Goal: Task Accomplishment & Management: Manage account settings

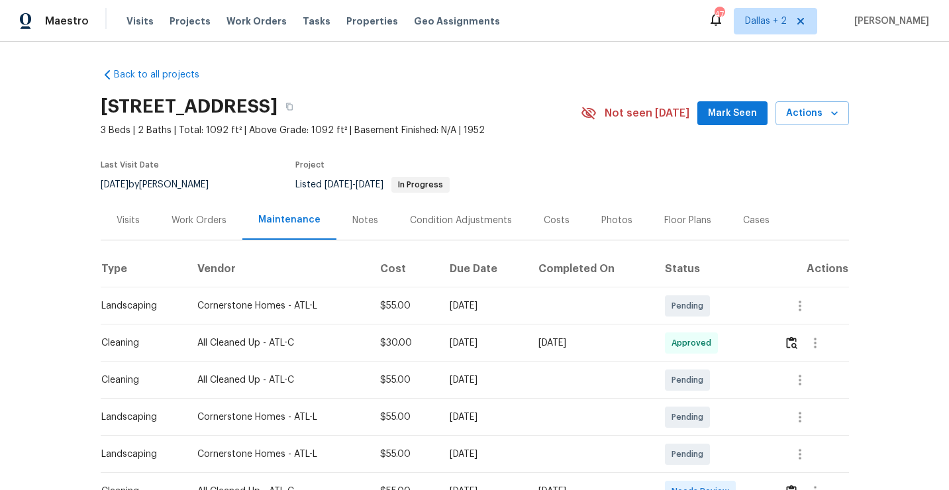
click at [457, 94] on div "[STREET_ADDRESS]" at bounding box center [341, 106] width 480 height 34
click at [293, 109] on icon "button" at bounding box center [289, 107] width 8 height 8
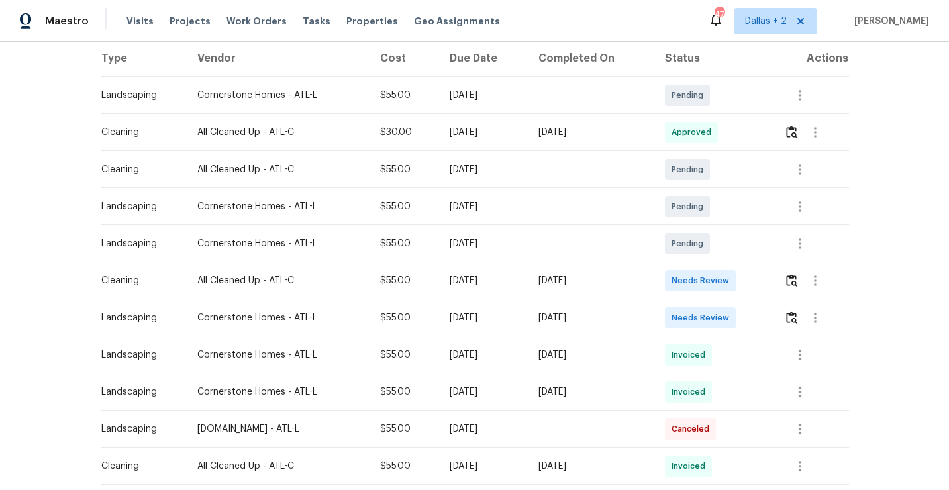
scroll to position [214, 0]
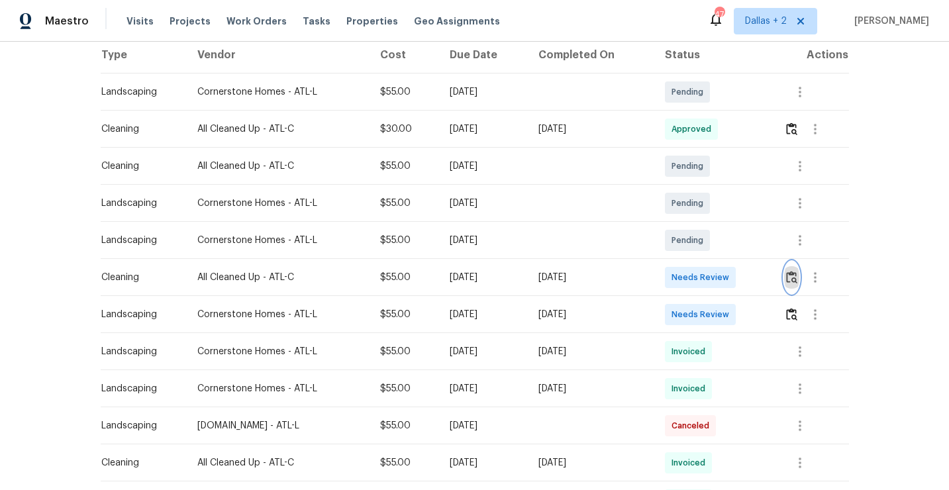
click at [797, 274] on img "button" at bounding box center [791, 277] width 11 height 13
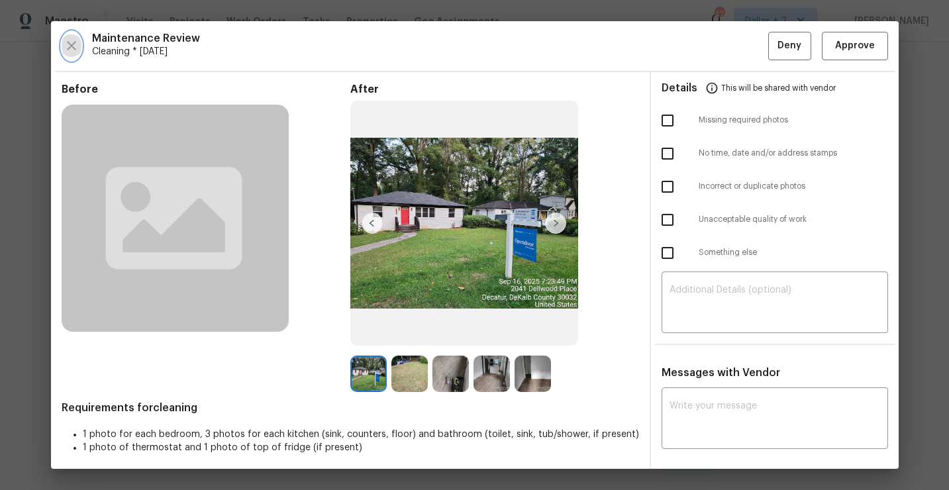
click at [71, 44] on icon "button" at bounding box center [72, 46] width 16 height 16
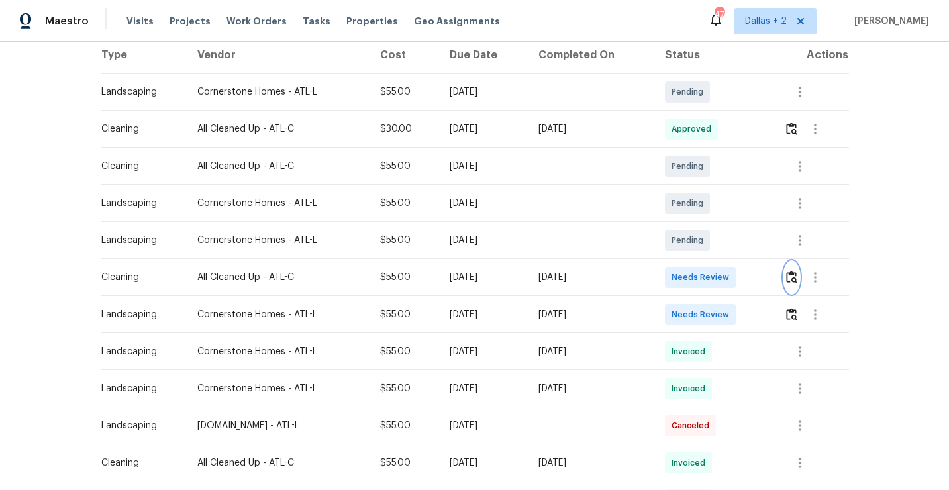
click at [794, 275] on img "button" at bounding box center [791, 277] width 11 height 13
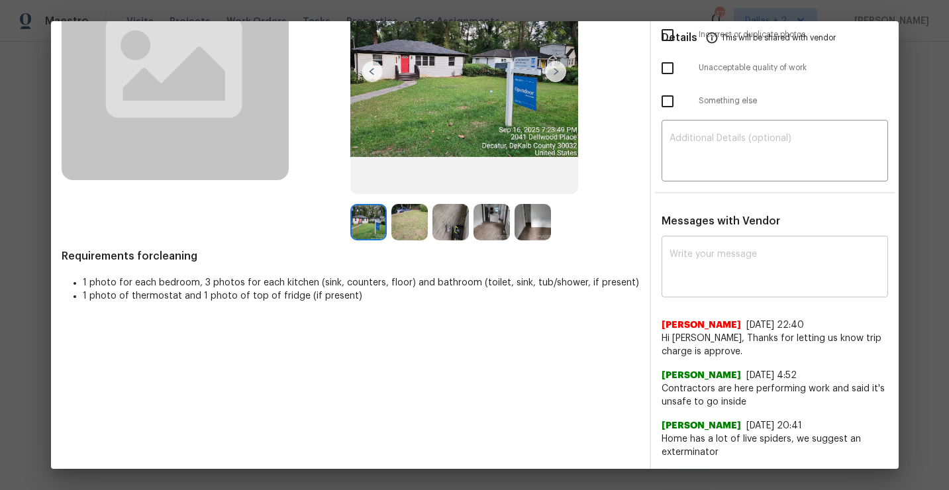
scroll to position [0, 0]
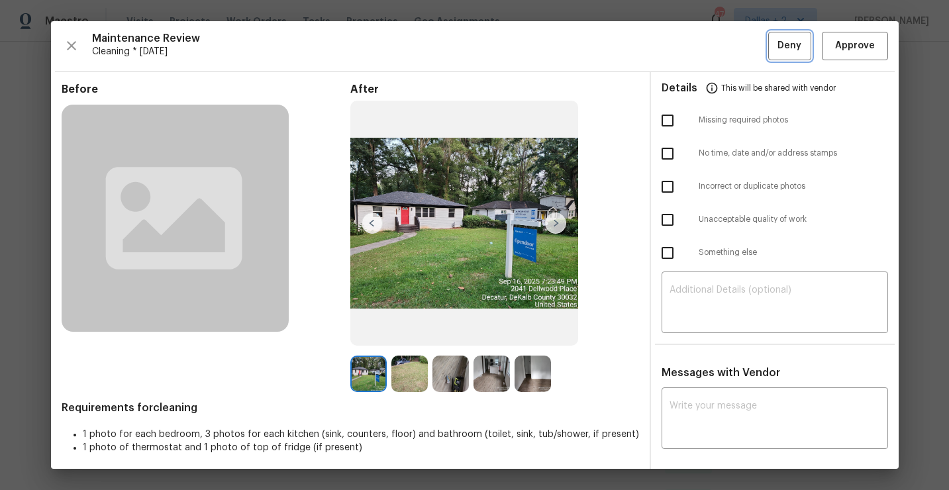
click at [780, 42] on span "Deny" at bounding box center [790, 46] width 24 height 17
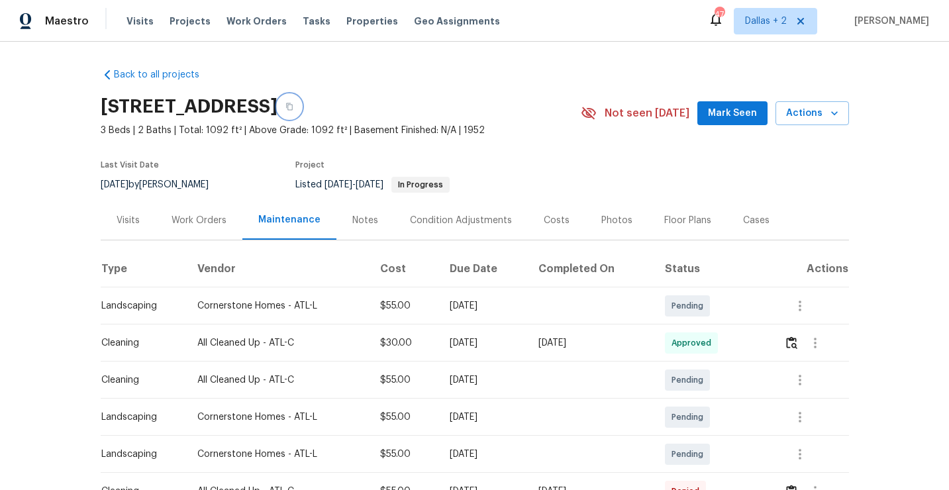
click at [301, 104] on button "button" at bounding box center [290, 107] width 24 height 24
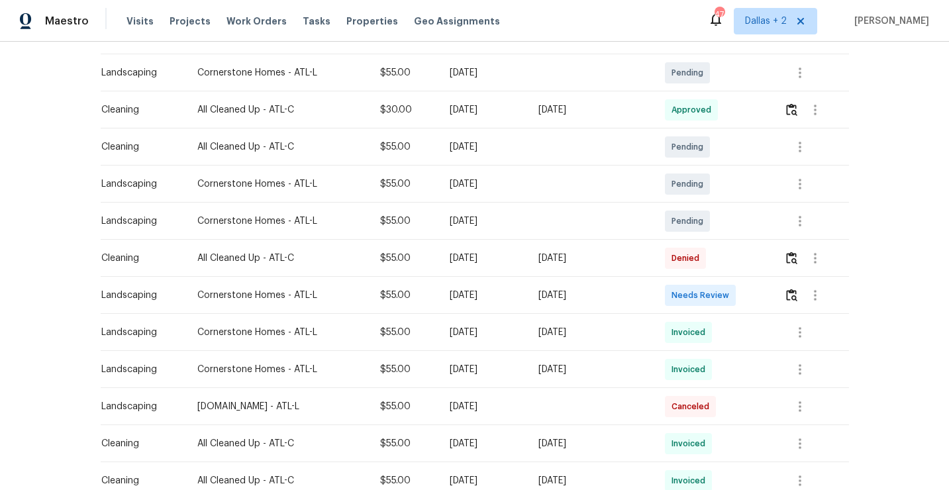
scroll to position [250, 0]
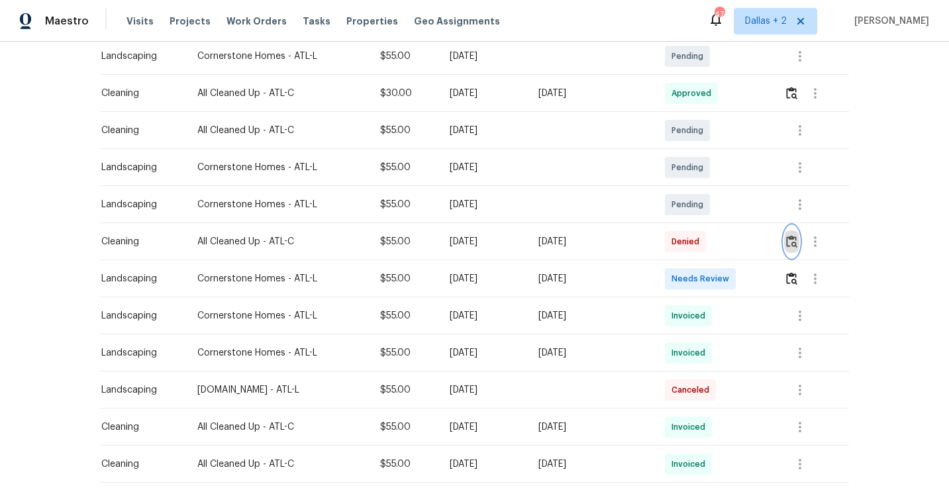
click at [795, 239] on img "button" at bounding box center [791, 241] width 11 height 13
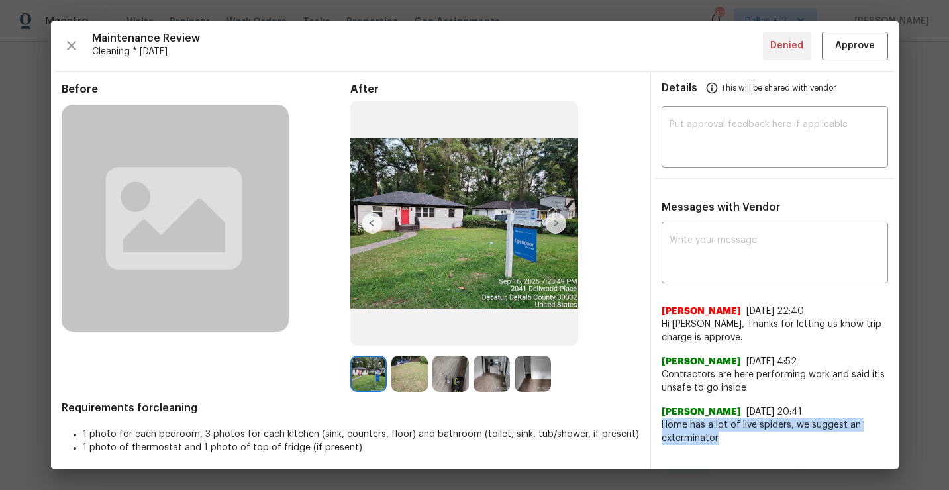
drag, startPoint x: 759, startPoint y: 437, endPoint x: 660, endPoint y: 424, distance: 99.6
click at [660, 424] on div "x ​ Savitha Ekambaram 9/17/25, 22:40 Hi Sonya, Thanks for letting us know trip …" at bounding box center [775, 335] width 248 height 220
click at [743, 388] on span "Contractors are here performing work and said it's unsafe to go inside" at bounding box center [775, 381] width 227 height 26
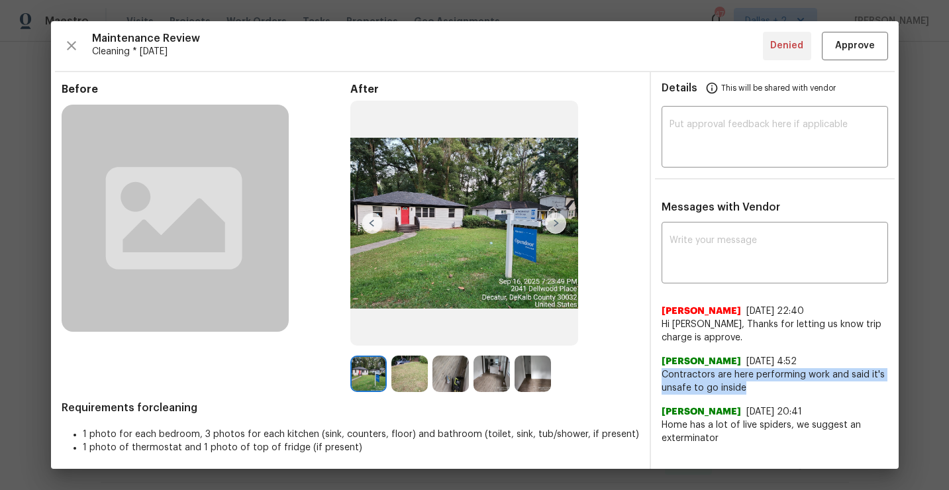
drag, startPoint x: 768, startPoint y: 389, endPoint x: 663, endPoint y: 373, distance: 105.9
click at [663, 373] on span "Contractors are here performing work and said it's unsafe to go inside" at bounding box center [775, 381] width 227 height 26
copy span "Contractors are here performing work and said it's unsafe to go inside"
click at [78, 50] on icon "button" at bounding box center [72, 46] width 16 height 16
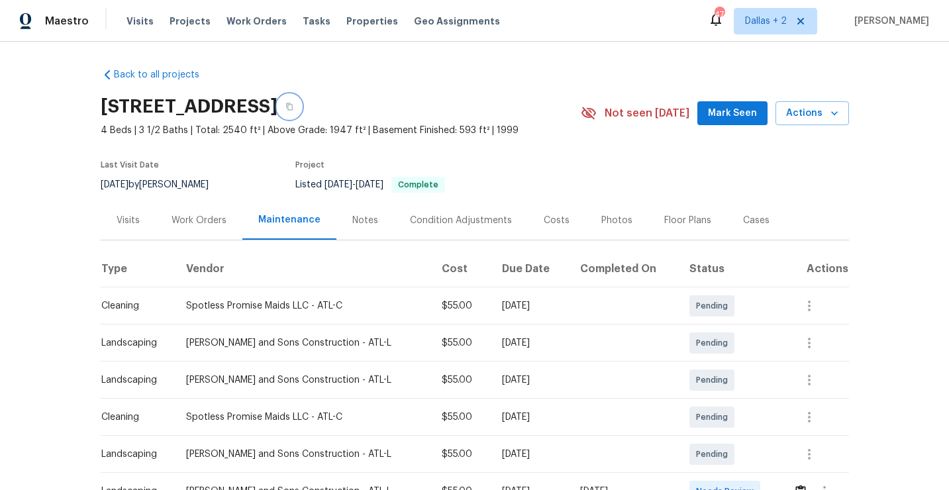
click at [301, 100] on button "button" at bounding box center [290, 107] width 24 height 24
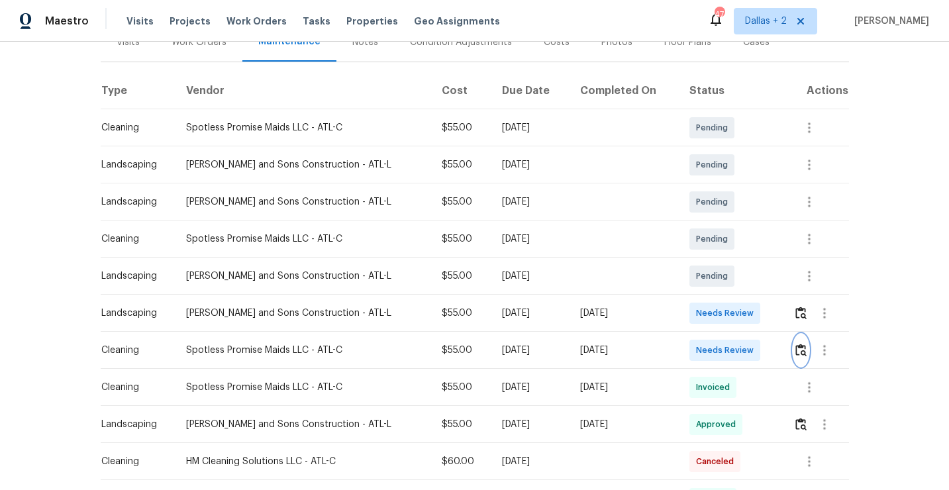
click at [805, 350] on img "button" at bounding box center [800, 350] width 11 height 13
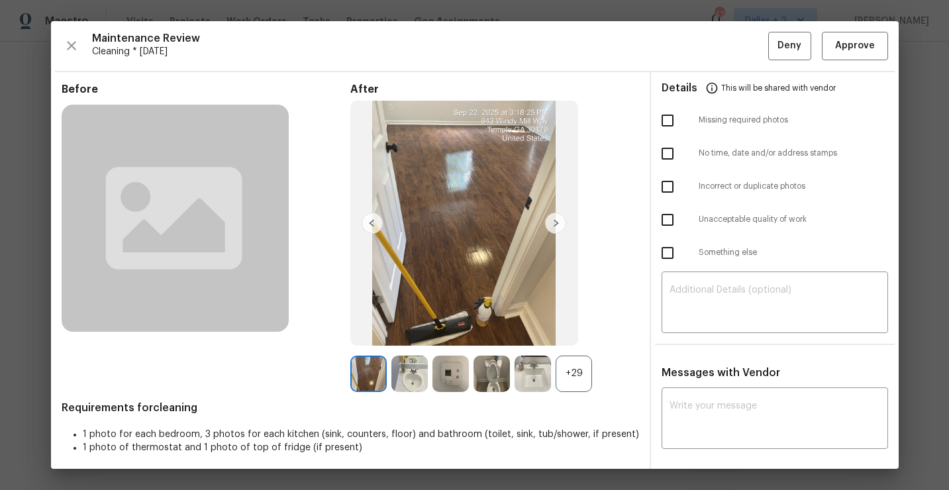
click at [585, 388] on div "+29" at bounding box center [574, 374] width 36 height 36
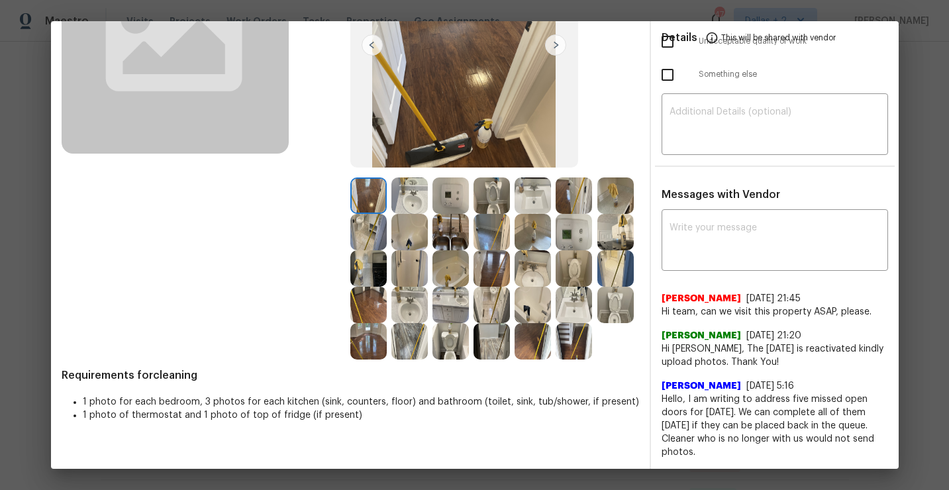
scroll to position [0, 0]
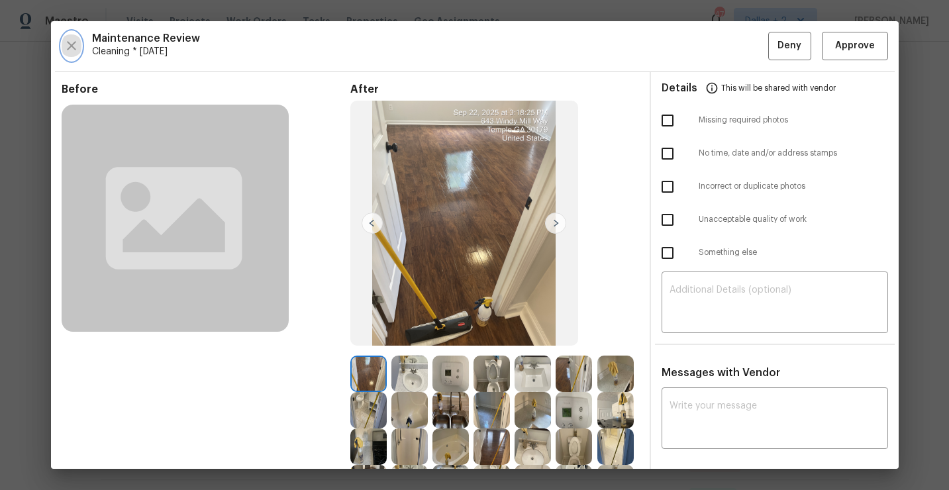
click at [71, 48] on icon "button" at bounding box center [72, 46] width 16 height 16
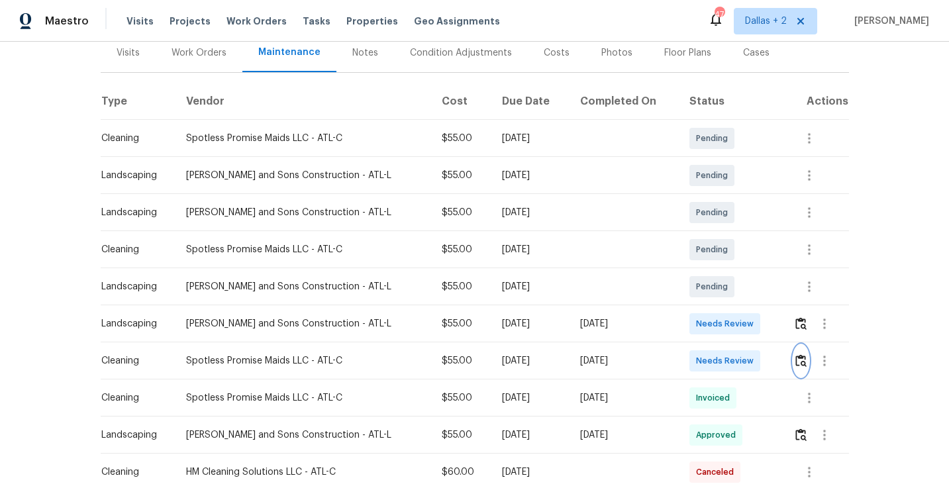
scroll to position [180, 0]
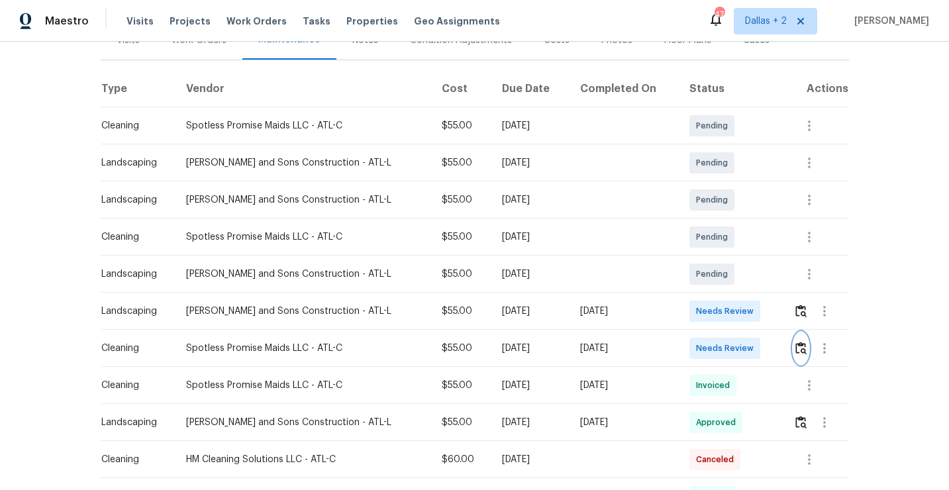
click at [805, 350] on img "button" at bounding box center [800, 348] width 11 height 13
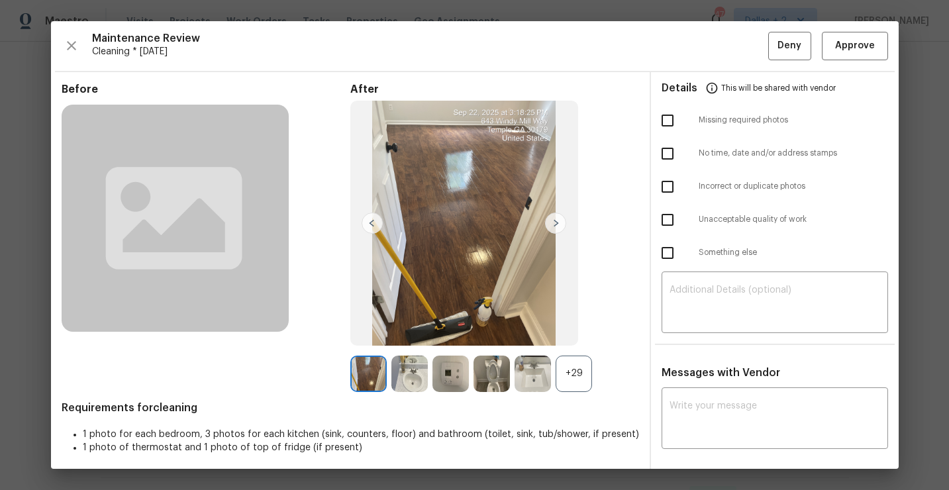
click at [582, 367] on div "+29" at bounding box center [574, 374] width 36 height 36
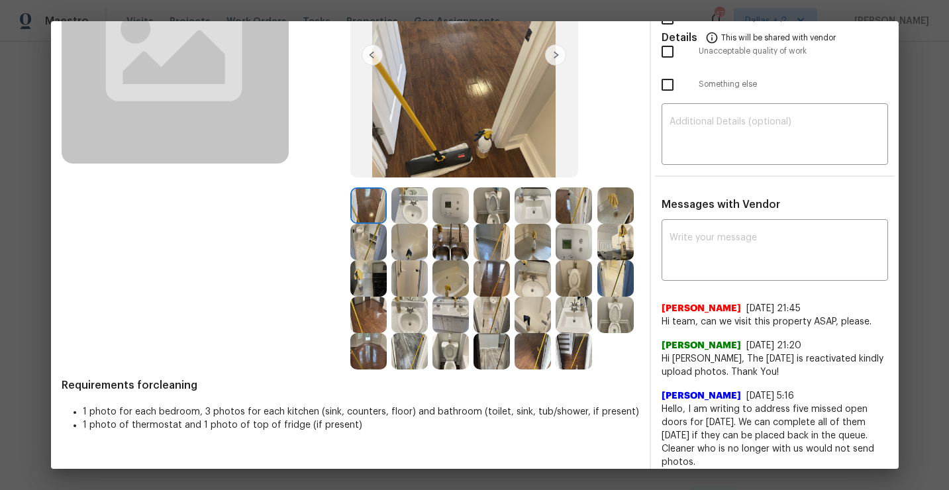
scroll to position [178, 0]
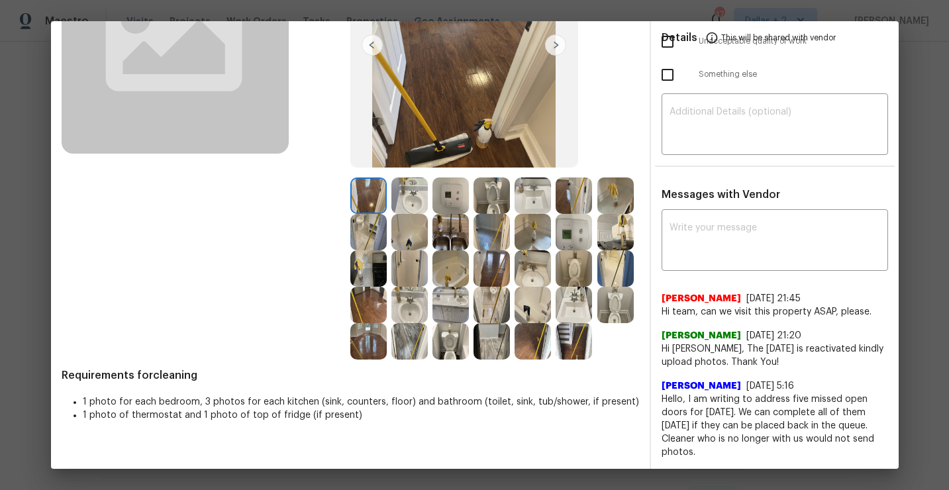
click at [366, 338] on img at bounding box center [368, 341] width 36 height 36
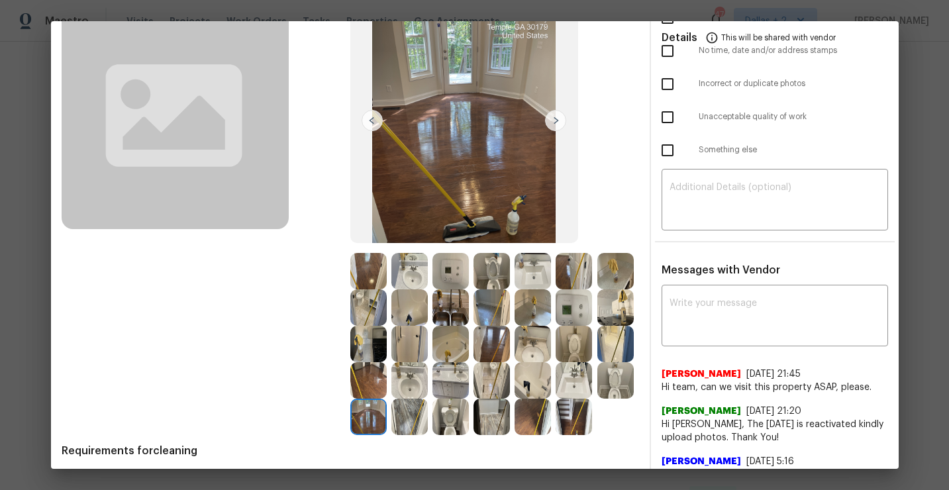
scroll to position [129, 0]
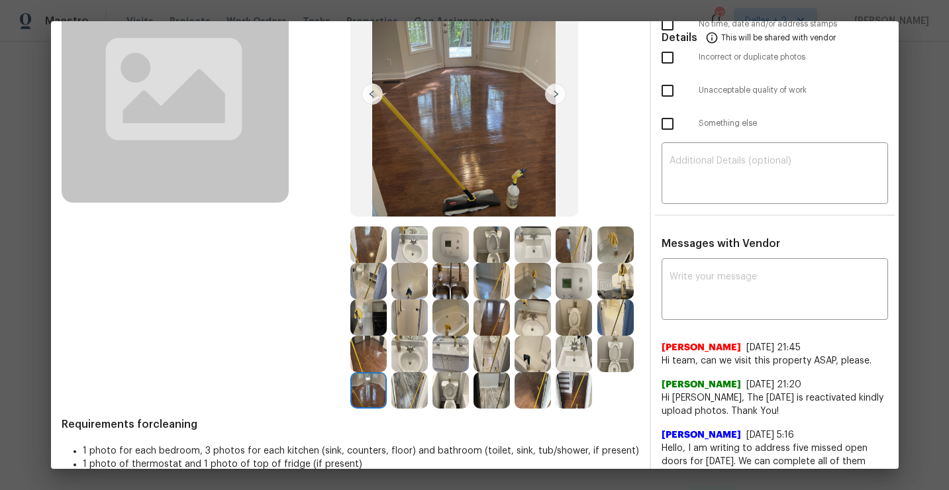
click at [358, 353] on img at bounding box center [368, 354] width 36 height 36
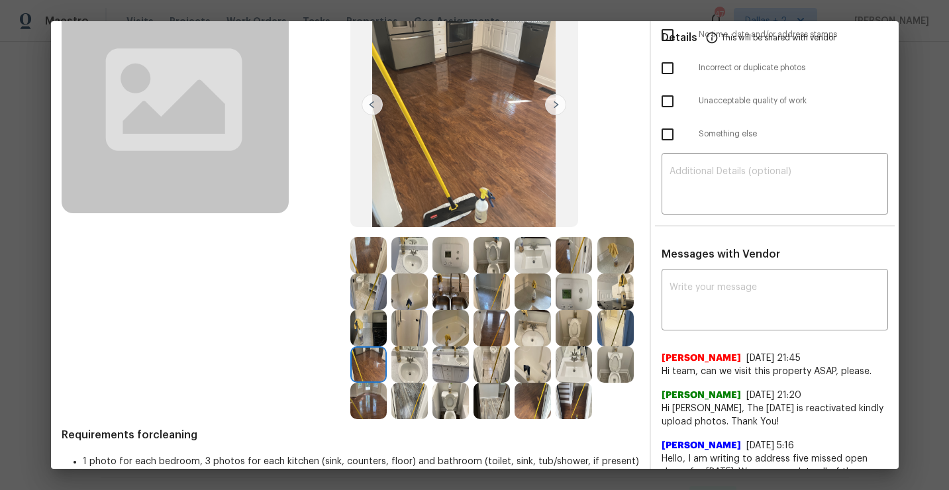
scroll to position [118, 0]
click at [367, 257] on img at bounding box center [368, 256] width 36 height 36
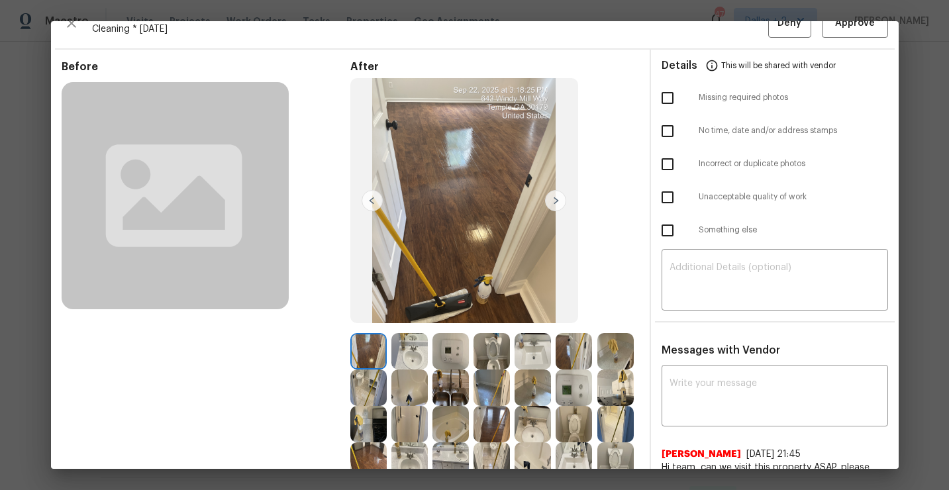
scroll to position [143, 0]
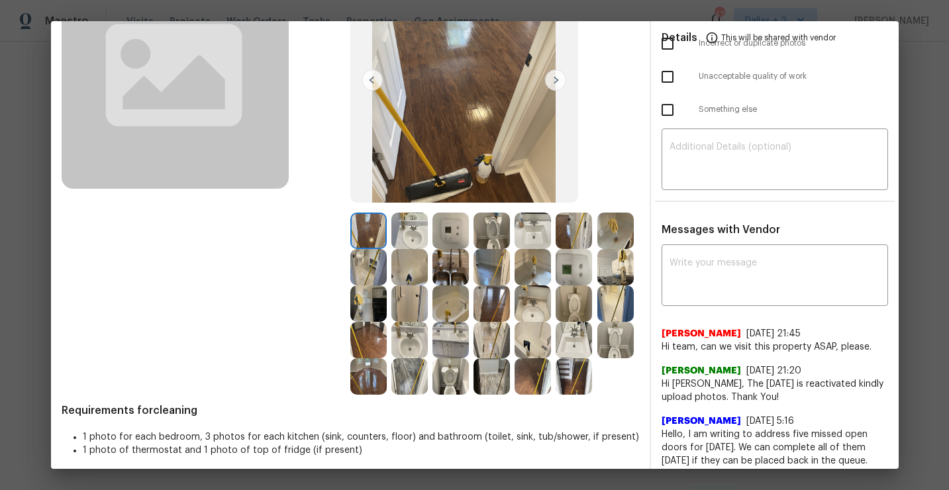
click at [366, 393] on img at bounding box center [368, 376] width 36 height 36
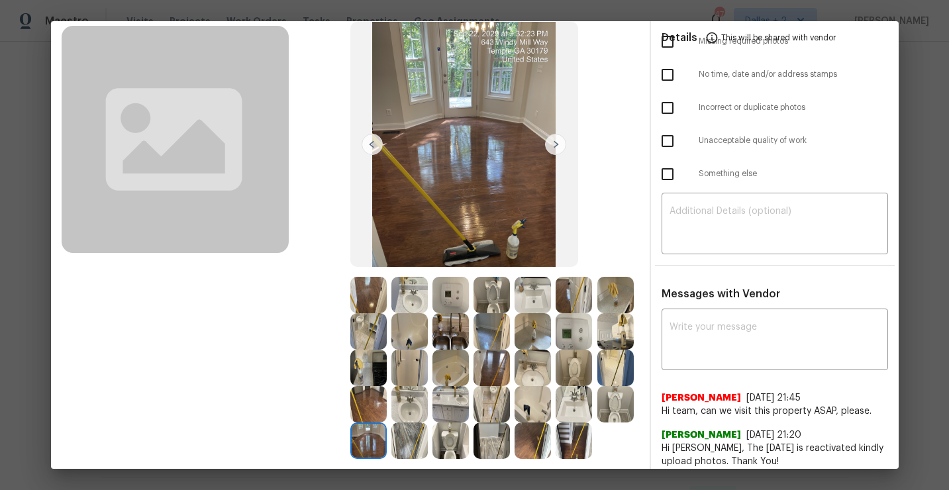
scroll to position [102, 0]
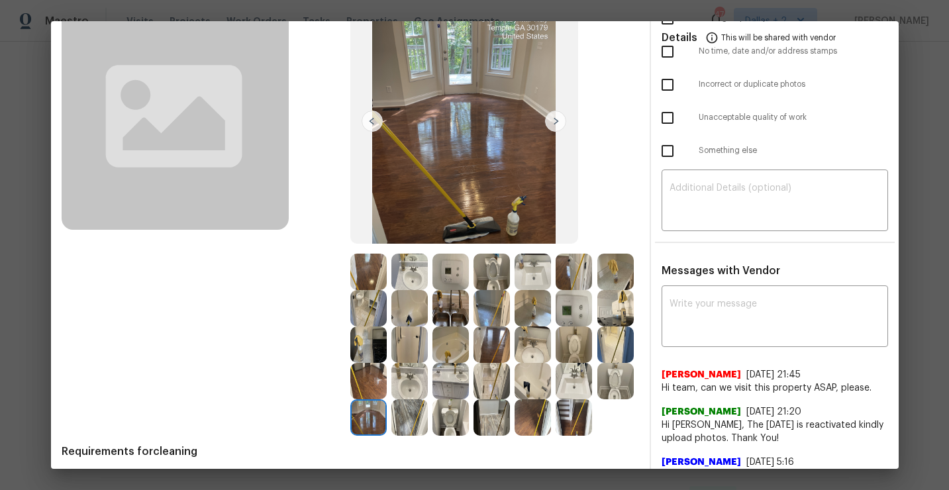
click at [370, 274] on img at bounding box center [368, 272] width 36 height 36
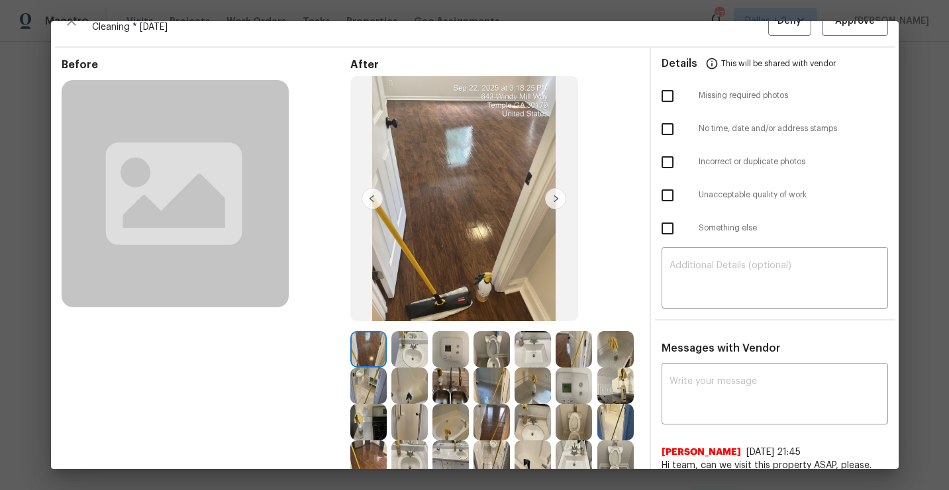
scroll to position [35, 0]
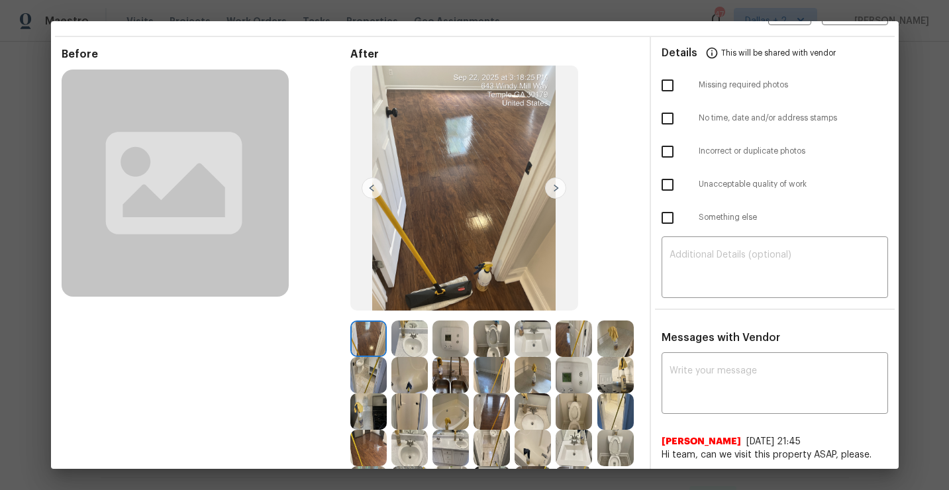
click at [373, 381] on img at bounding box center [368, 375] width 36 height 36
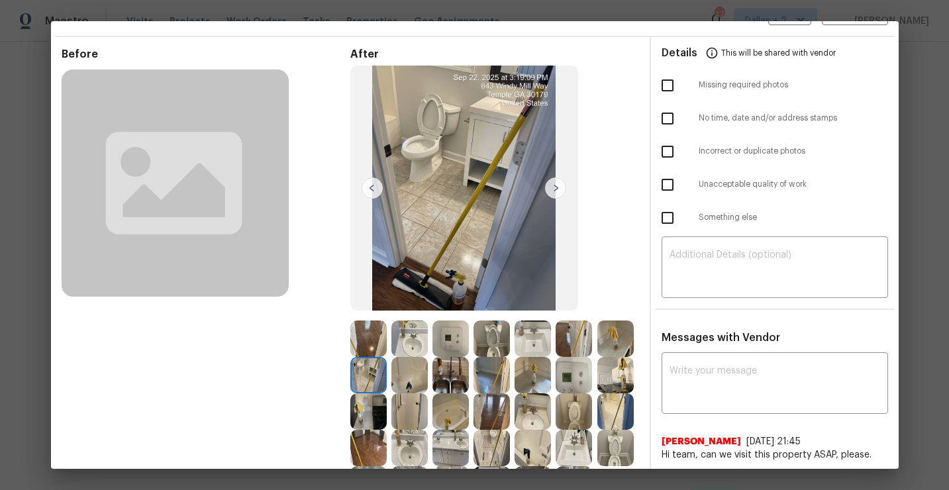
scroll to position [44, 0]
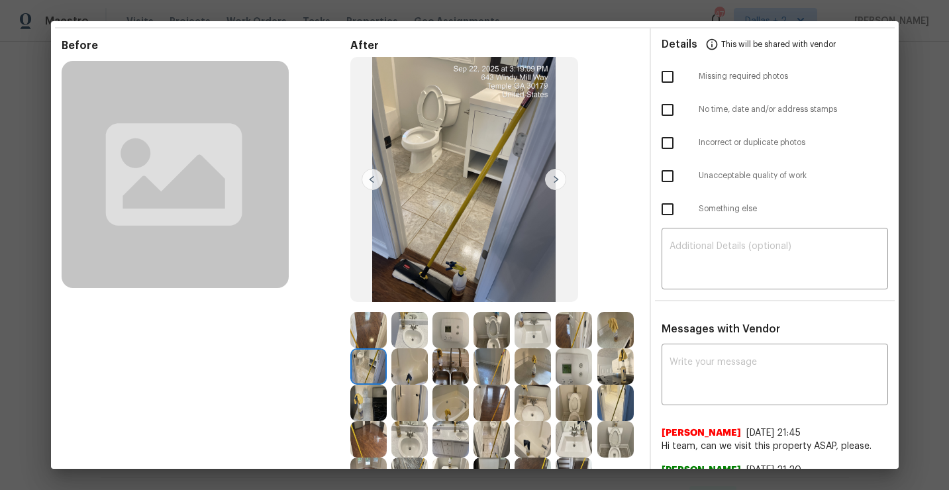
click at [366, 409] on img at bounding box center [368, 403] width 36 height 36
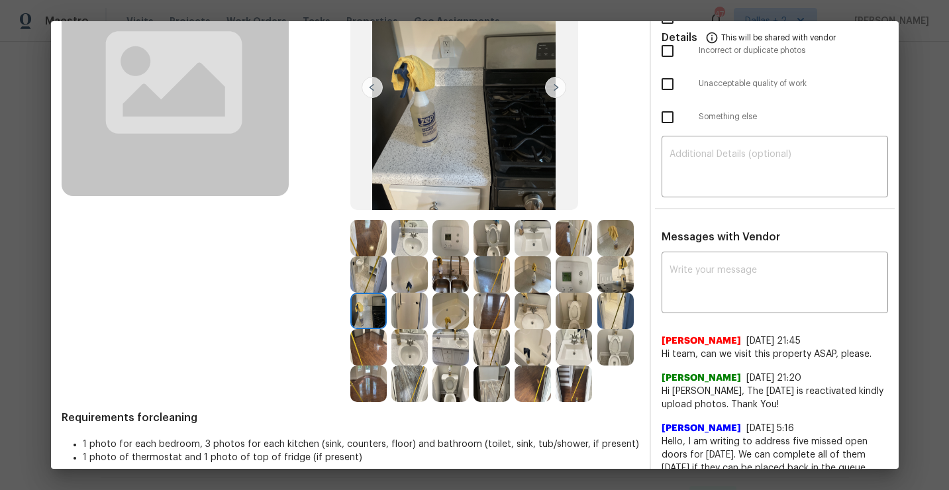
scroll to position [136, 0]
click at [450, 273] on img at bounding box center [451, 274] width 36 height 36
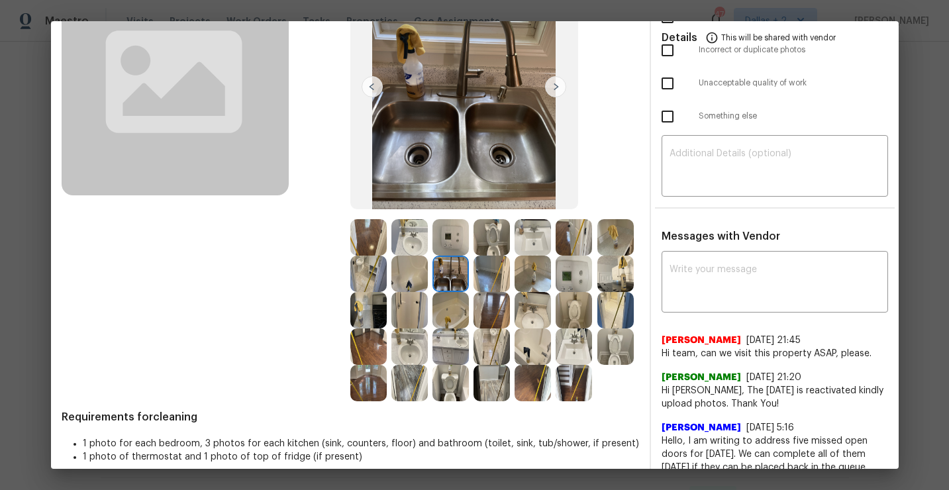
click at [445, 356] on img at bounding box center [451, 347] width 36 height 36
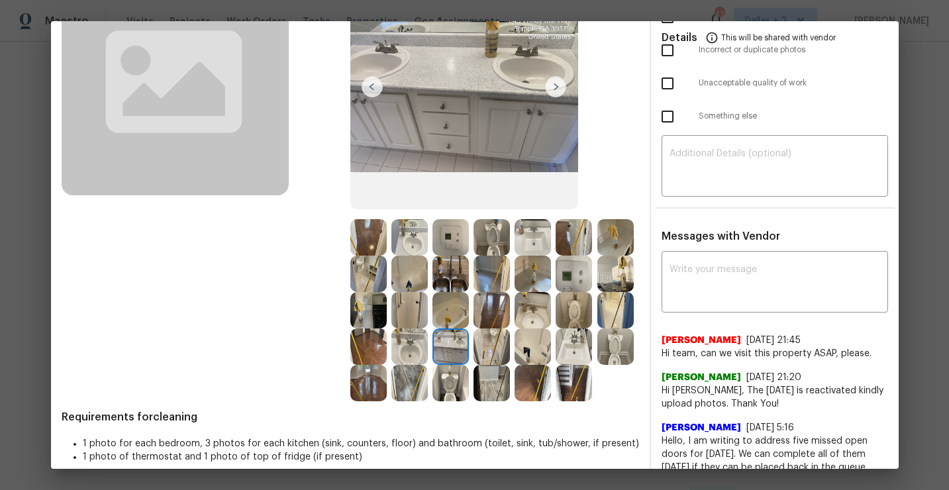
click at [611, 279] on img at bounding box center [615, 274] width 36 height 36
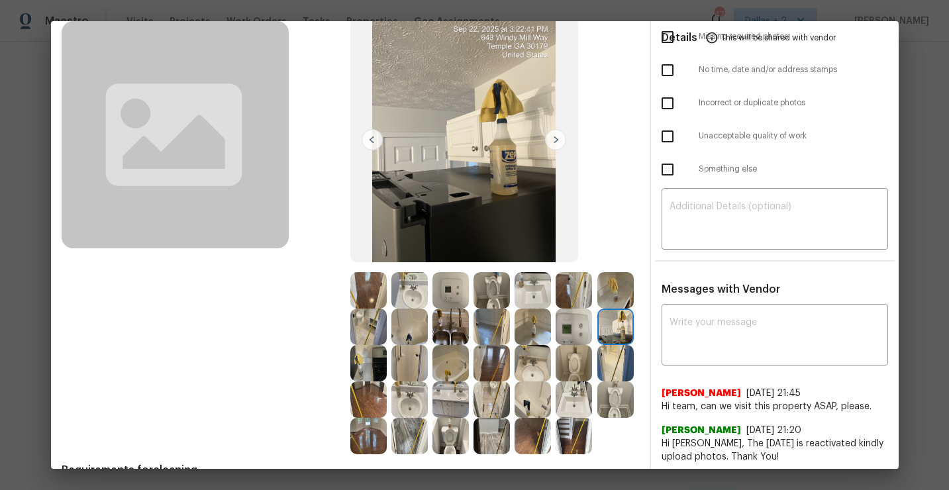
scroll to position [95, 0]
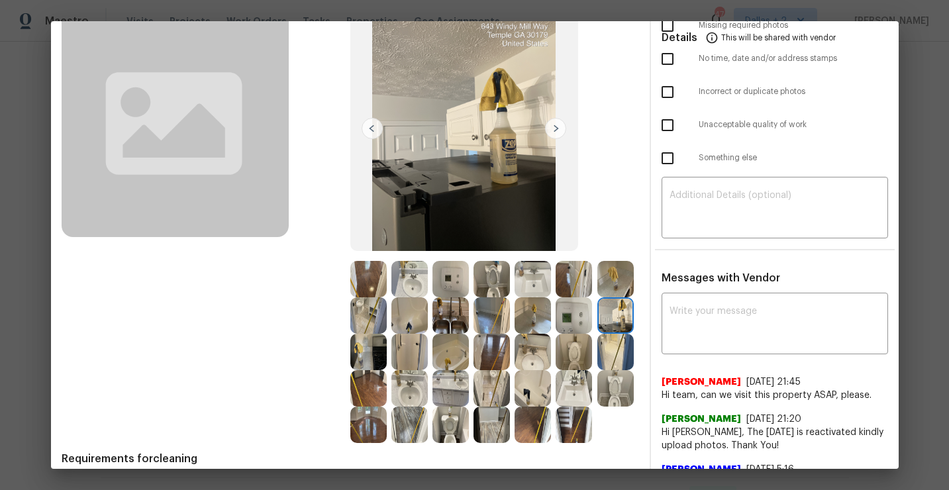
click at [570, 289] on img at bounding box center [574, 279] width 36 height 36
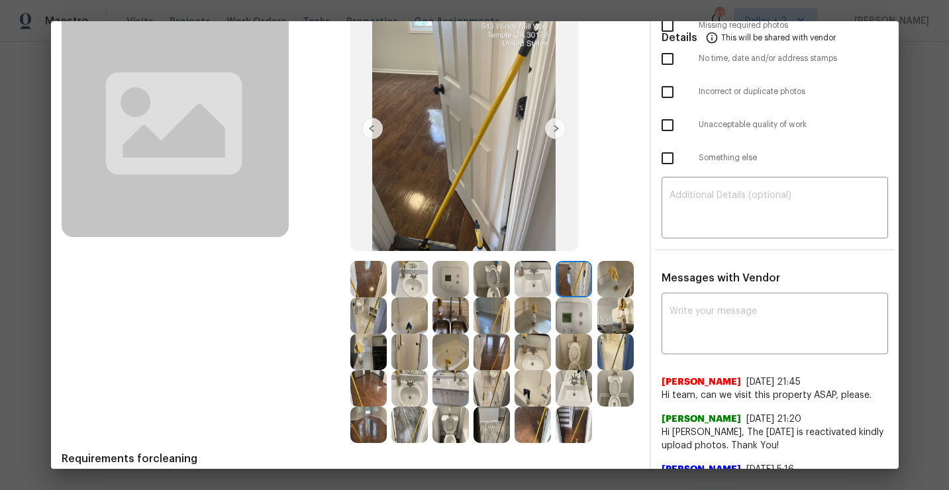
click at [481, 355] on img at bounding box center [492, 352] width 36 height 36
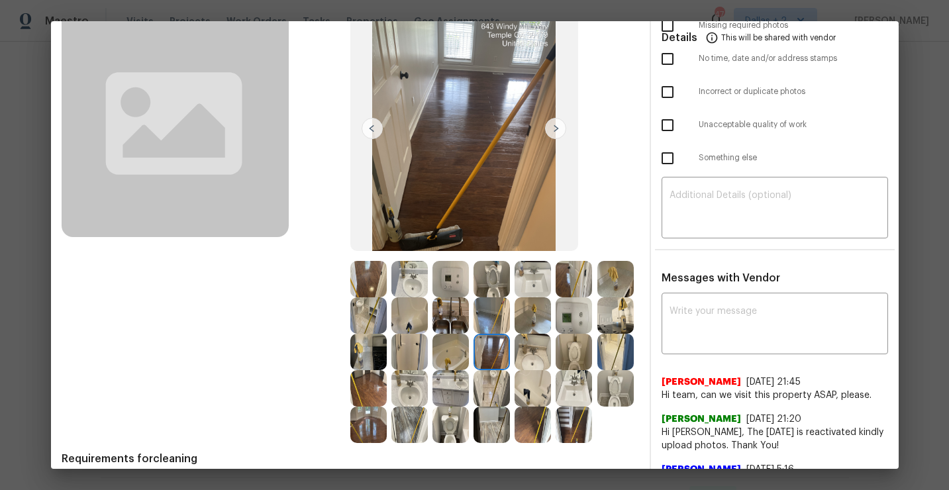
click at [366, 398] on img at bounding box center [368, 388] width 36 height 36
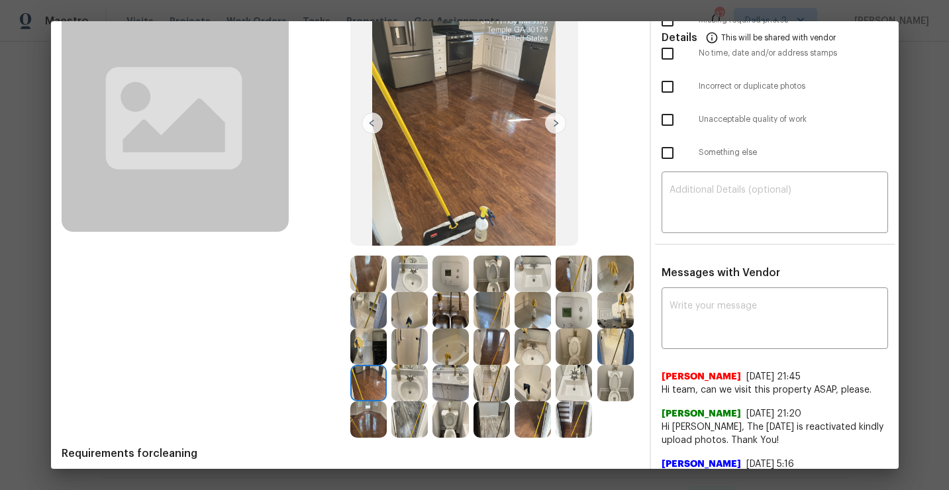
scroll to position [102, 0]
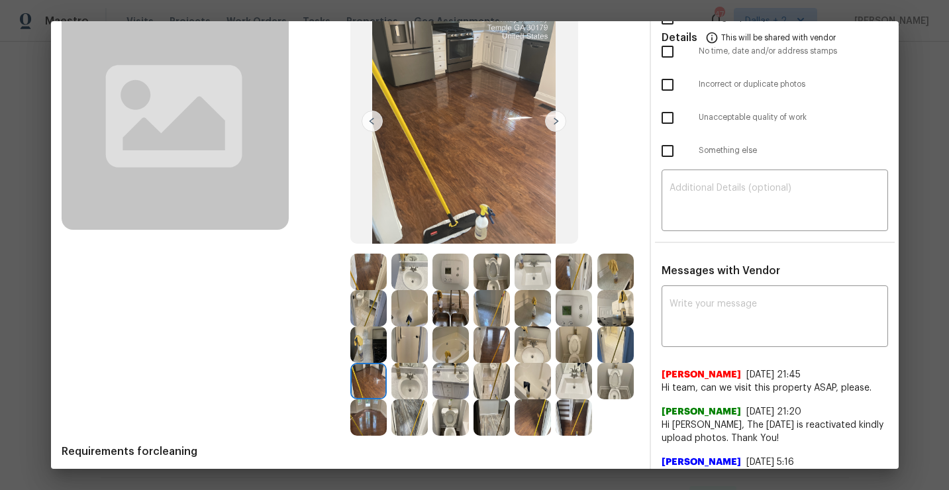
click at [364, 431] on img at bounding box center [368, 417] width 36 height 36
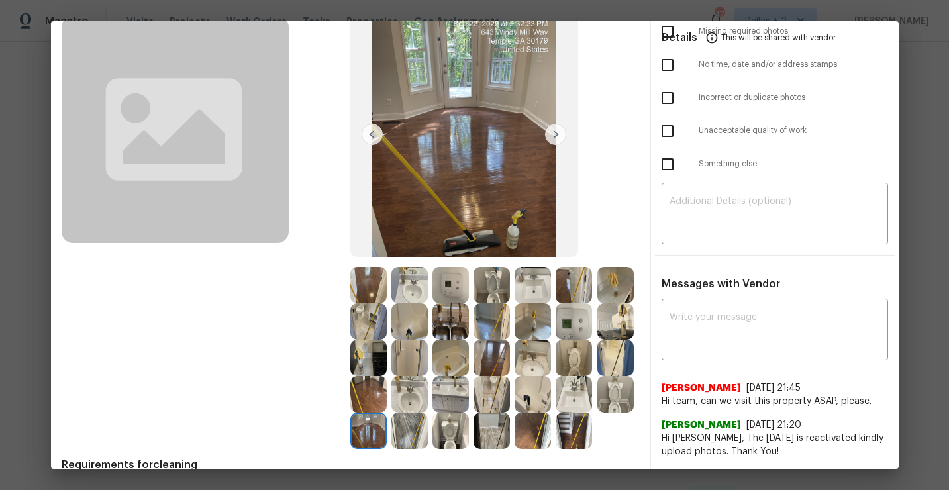
scroll to position [90, 0]
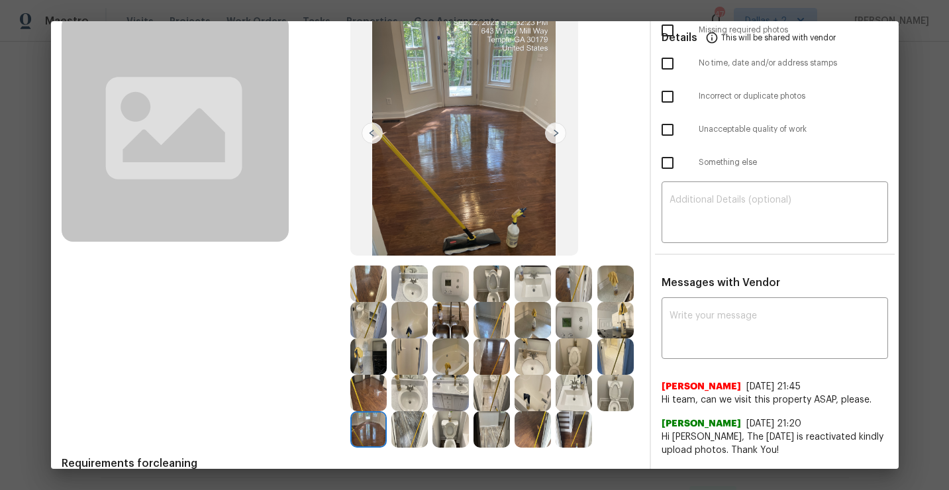
click at [366, 442] on img at bounding box center [368, 429] width 36 height 36
click at [539, 426] on img at bounding box center [533, 429] width 36 height 36
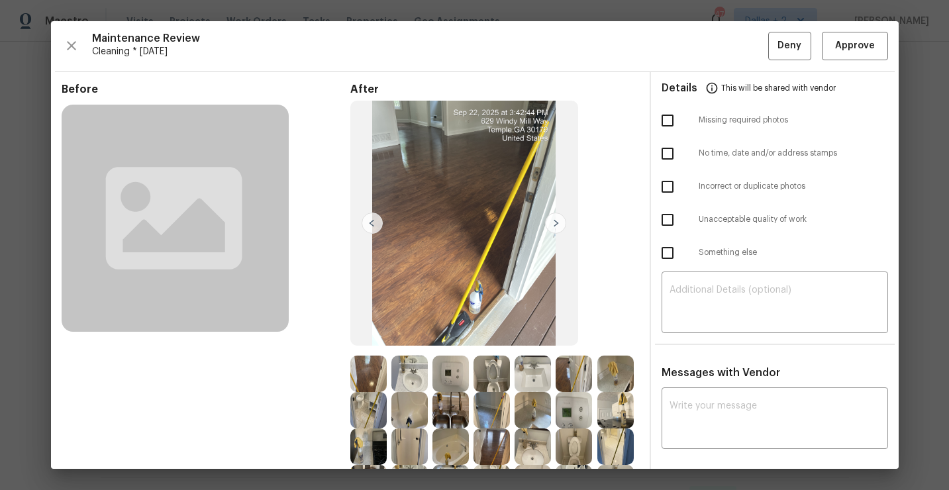
scroll to position [87, 0]
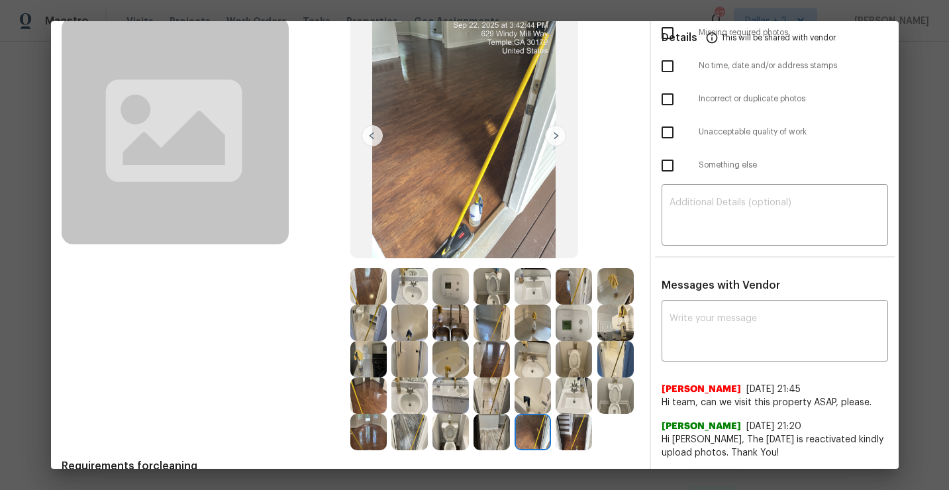
click at [566, 430] on img at bounding box center [574, 432] width 36 height 36
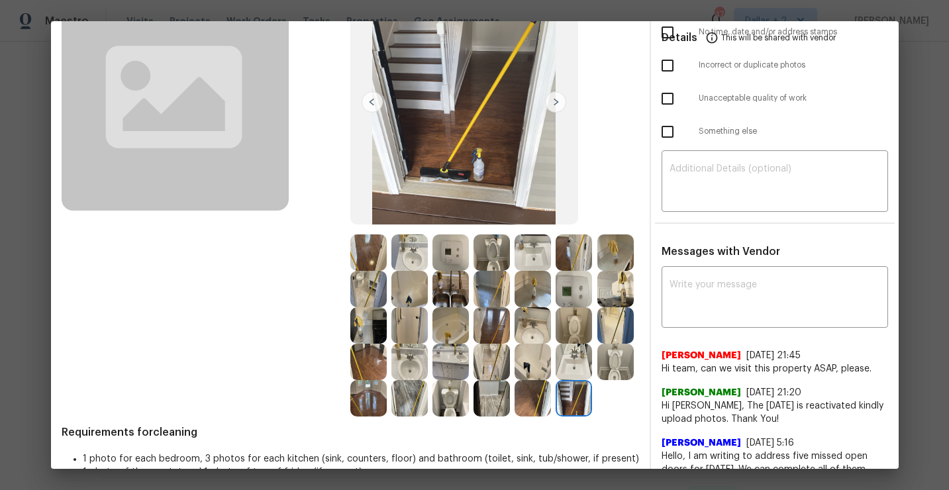
scroll to position [149, 0]
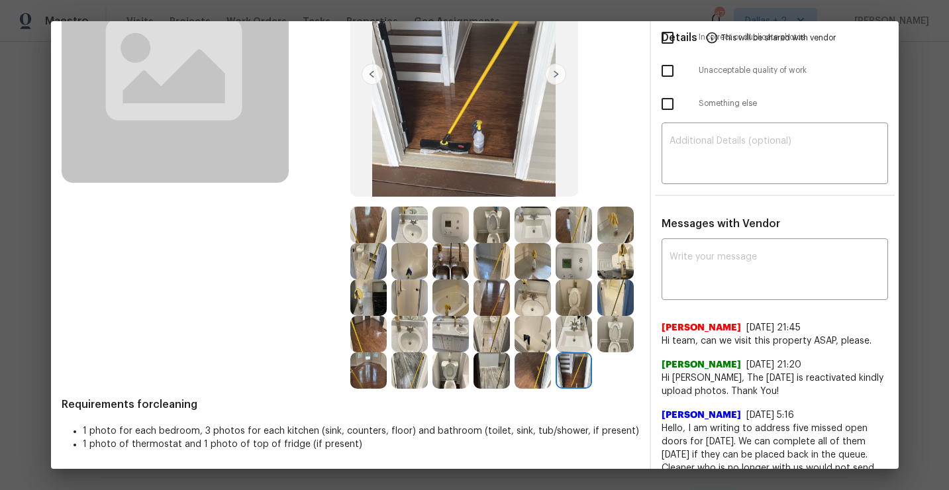
click at [482, 299] on img at bounding box center [492, 298] width 36 height 36
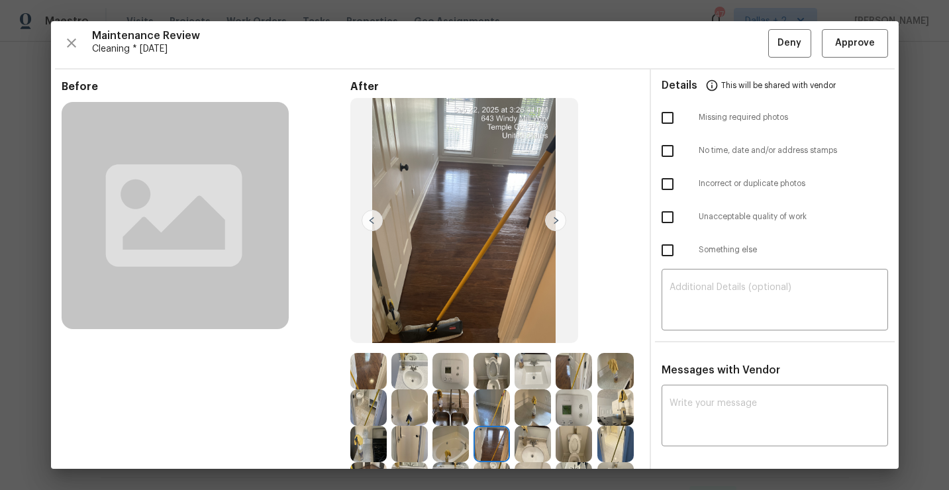
scroll to position [0, 0]
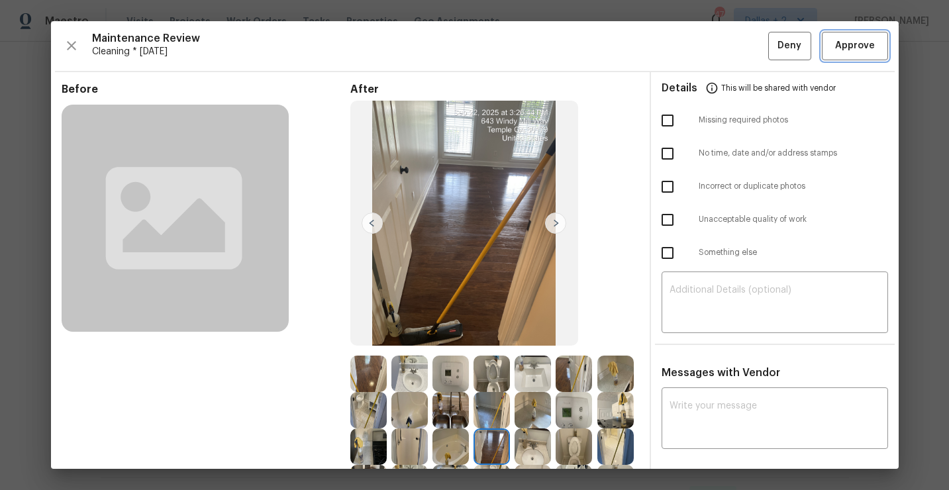
click at [856, 49] on span "Approve" at bounding box center [855, 46] width 40 height 17
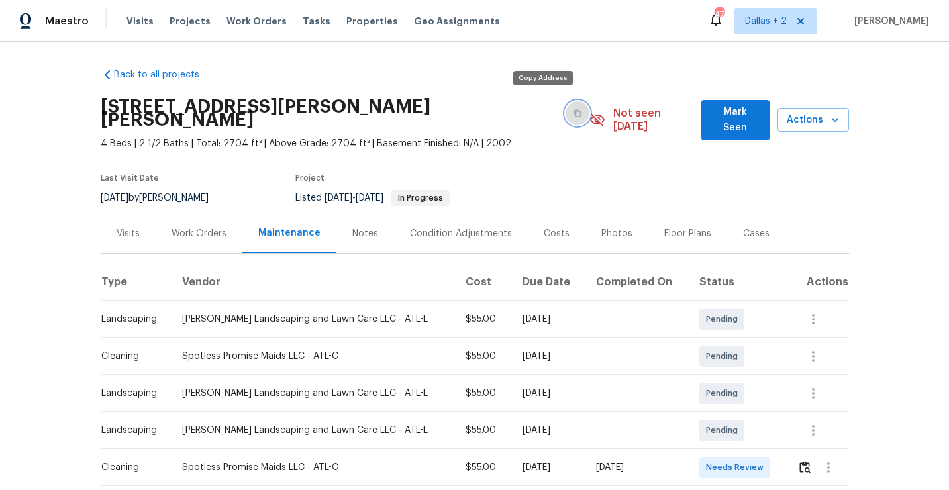
click at [574, 109] on icon "button" at bounding box center [578, 113] width 8 height 8
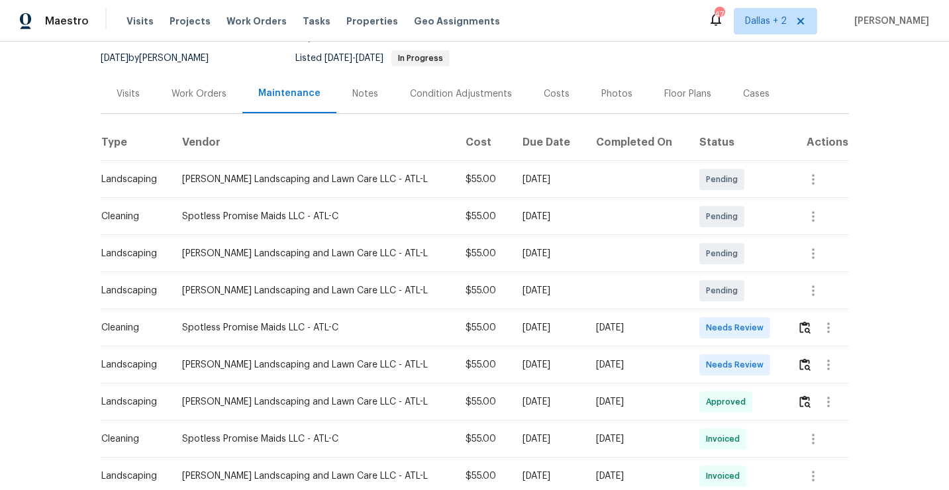
scroll to position [142, 0]
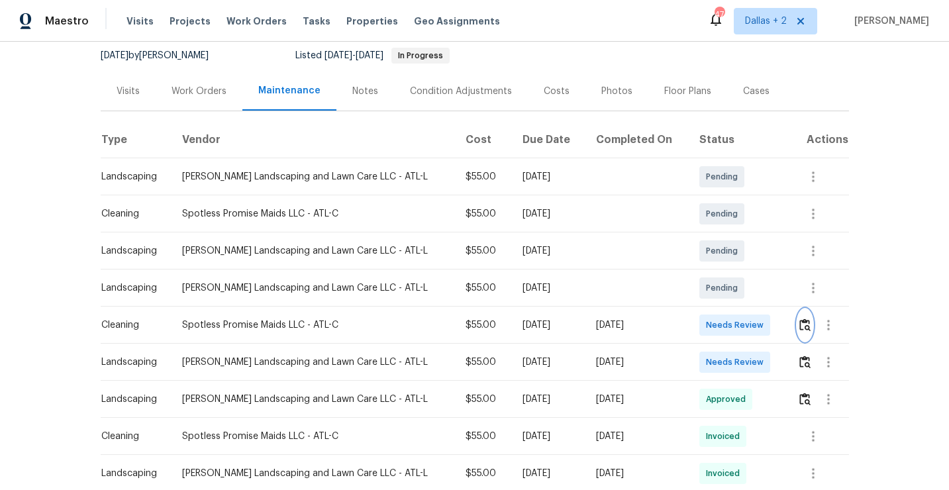
click at [806, 319] on img "button" at bounding box center [804, 325] width 11 height 13
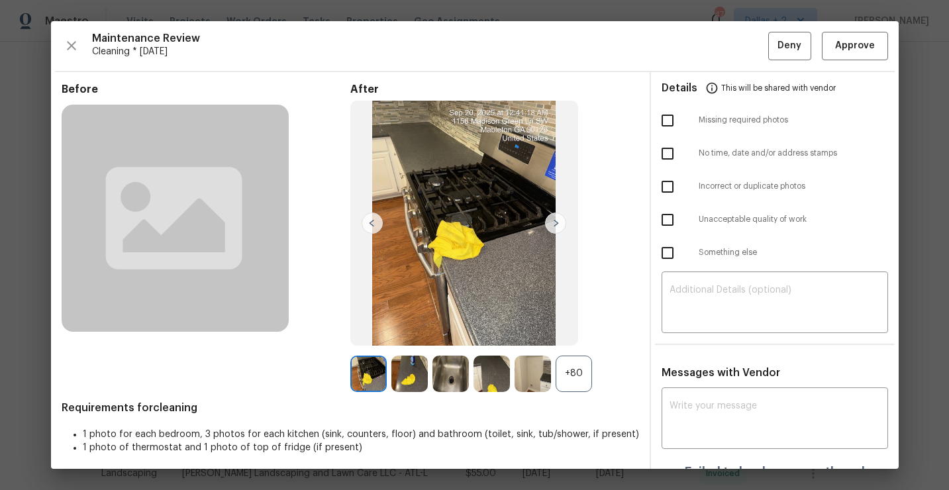
click at [580, 378] on div "+80" at bounding box center [574, 374] width 36 height 36
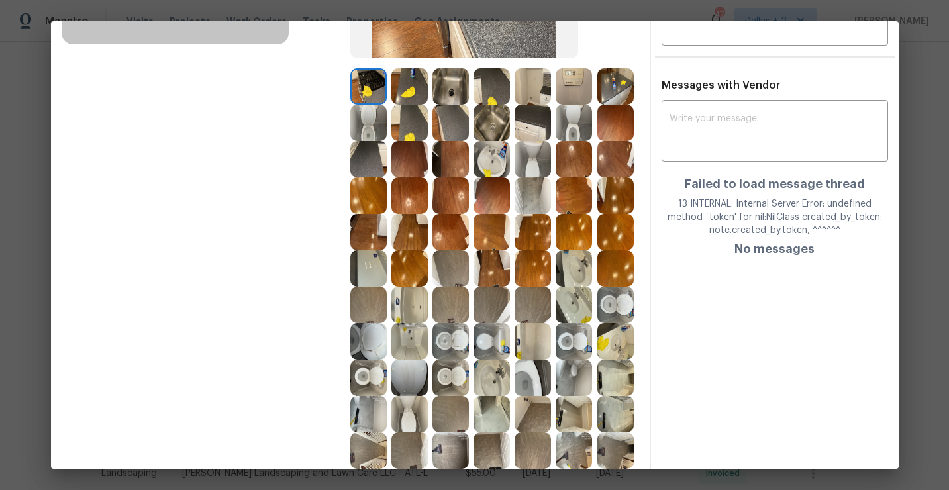
scroll to position [291, 0]
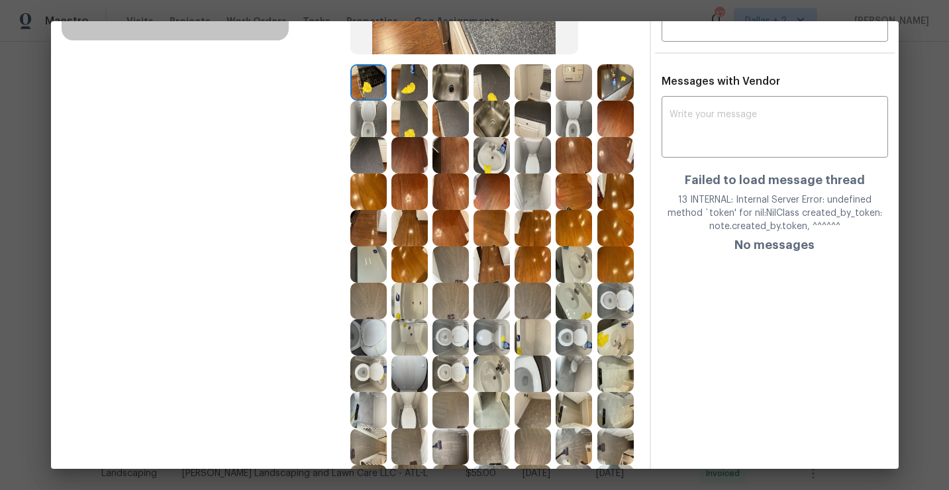
click at [460, 125] on img at bounding box center [451, 119] width 36 height 36
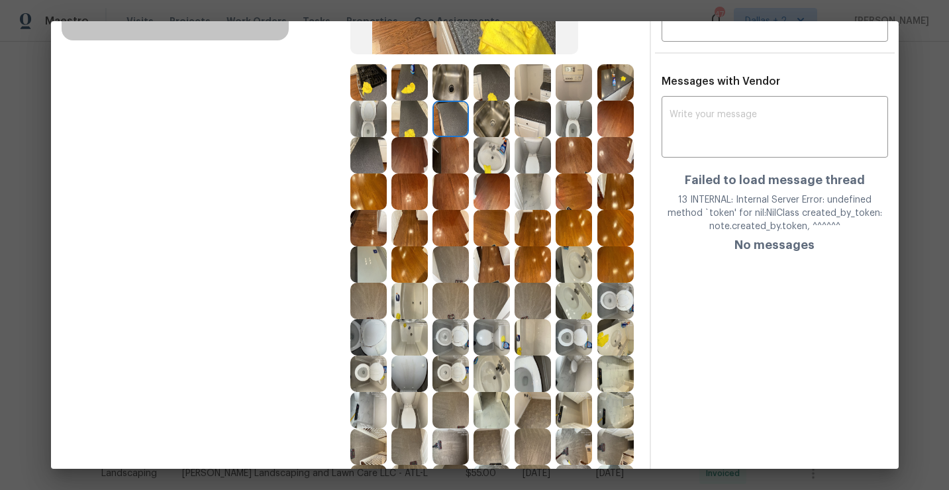
click at [610, 89] on img at bounding box center [615, 82] width 36 height 36
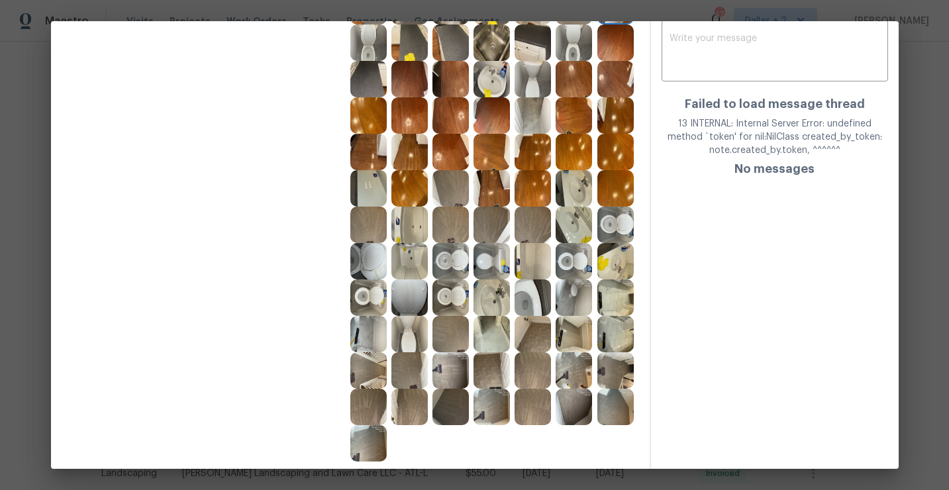
scroll to position [363, 0]
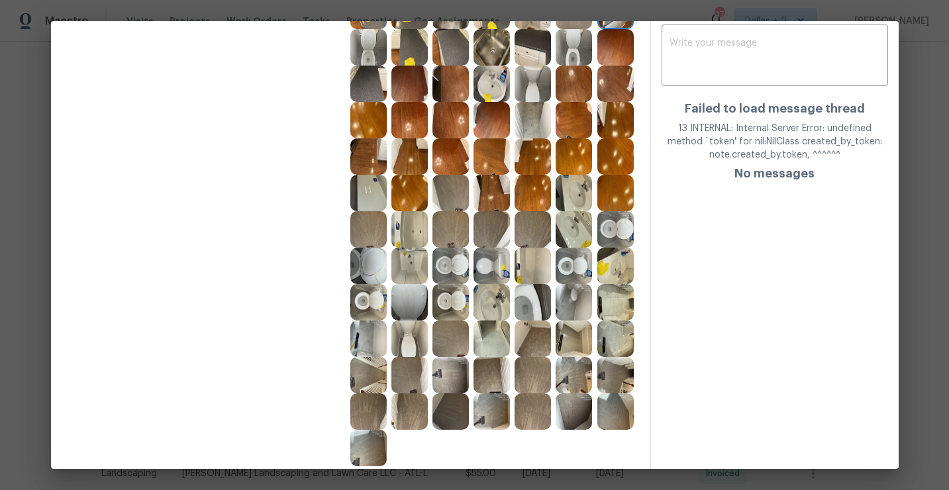
click at [365, 263] on img at bounding box center [368, 266] width 36 height 36
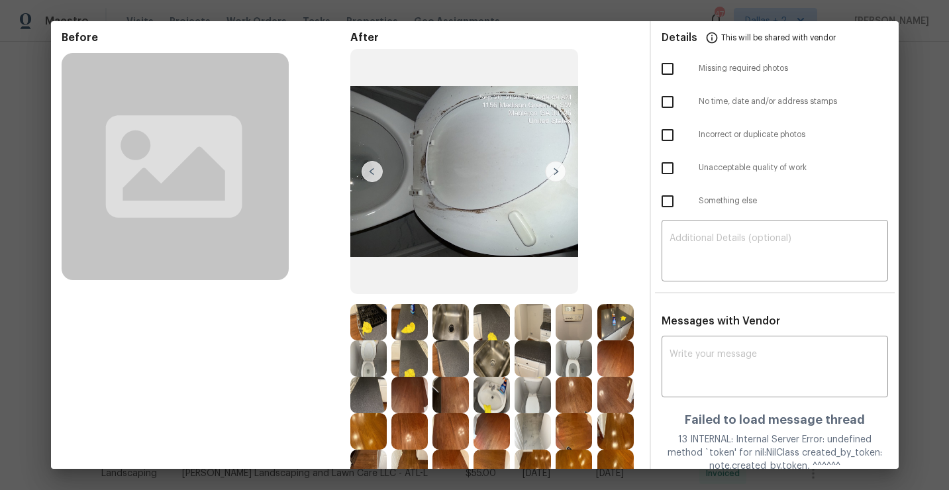
scroll to position [69, 0]
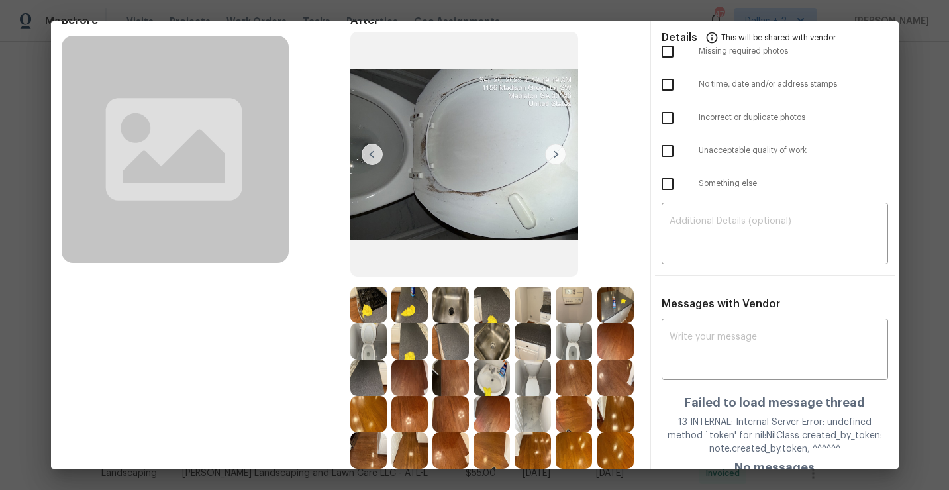
click at [451, 311] on img at bounding box center [451, 305] width 36 height 36
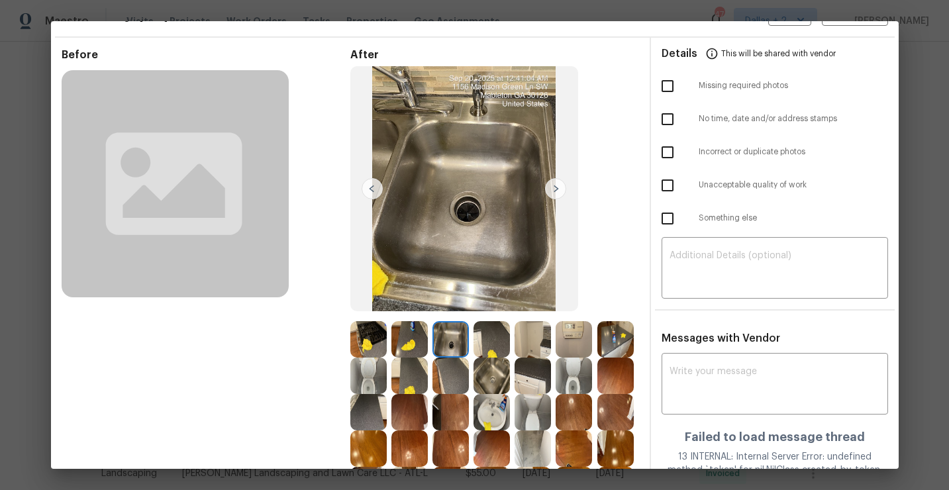
scroll to position [32, 0]
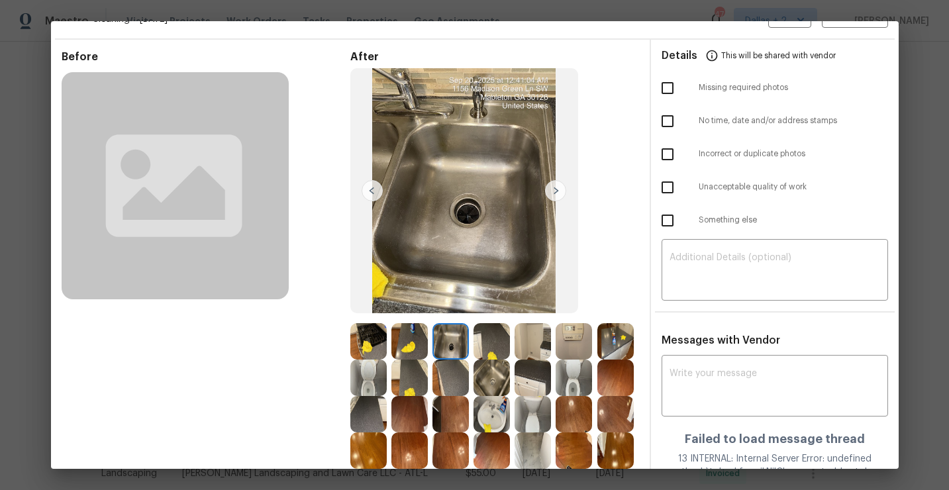
click at [494, 378] on img at bounding box center [492, 378] width 36 height 36
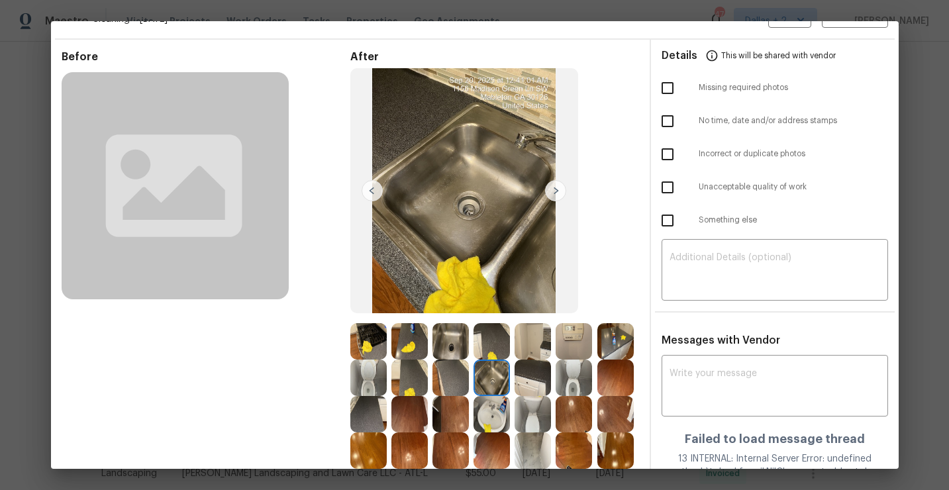
scroll to position [88, 0]
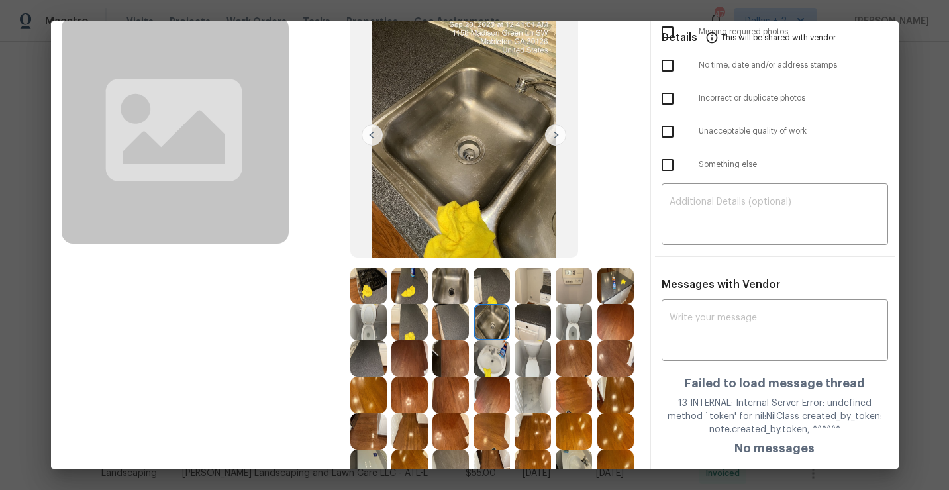
click at [570, 328] on img at bounding box center [574, 322] width 36 height 36
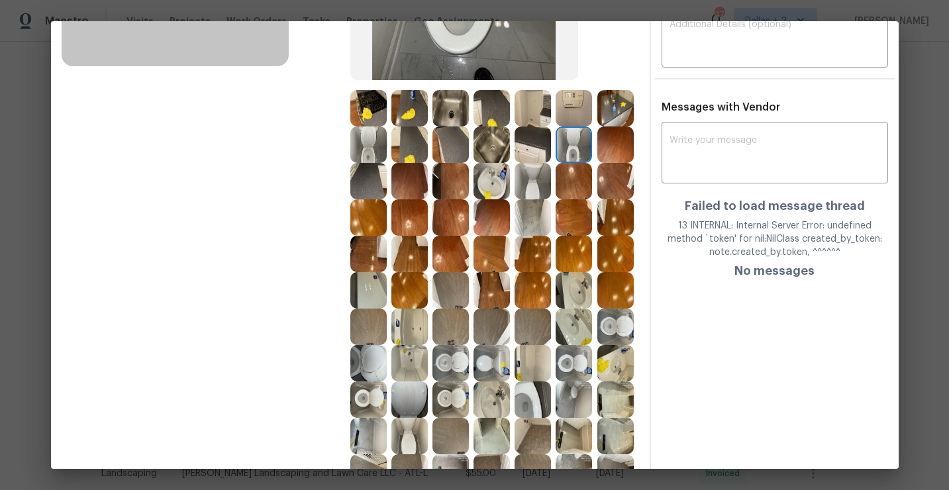
scroll to position [267, 0]
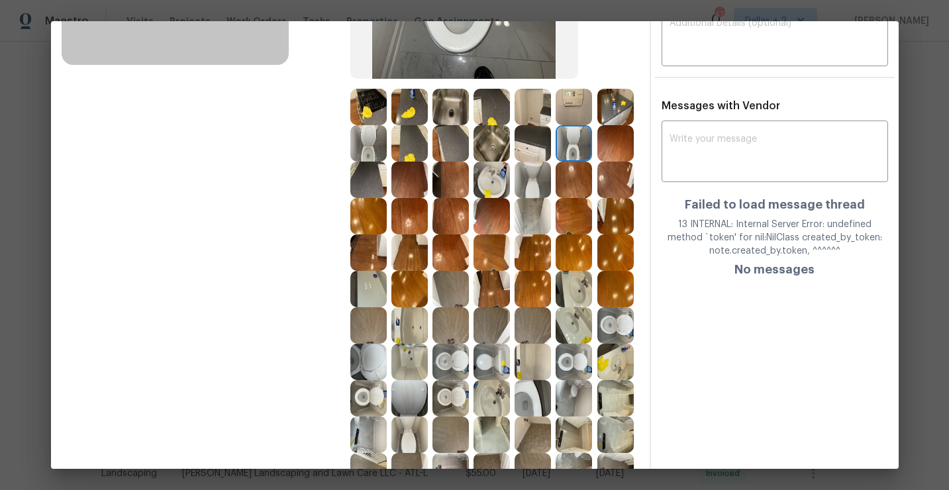
click at [564, 366] on img at bounding box center [574, 362] width 36 height 36
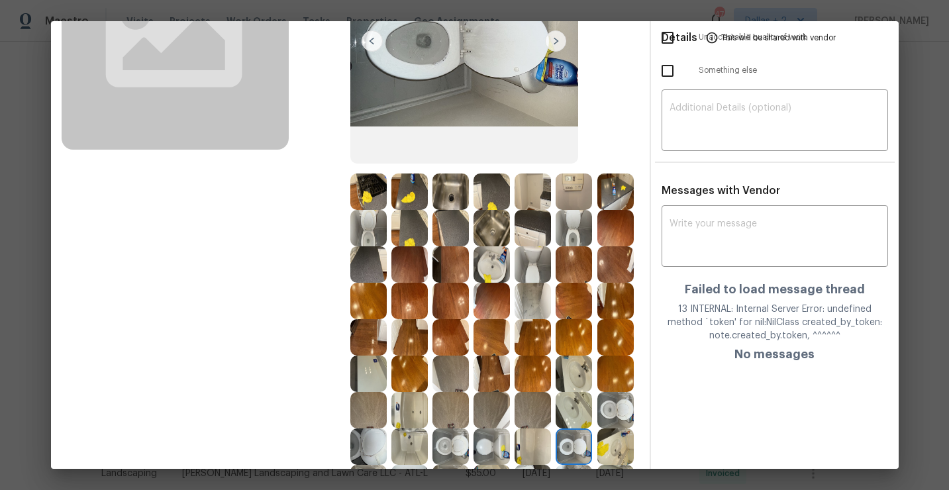
scroll to position [0, 0]
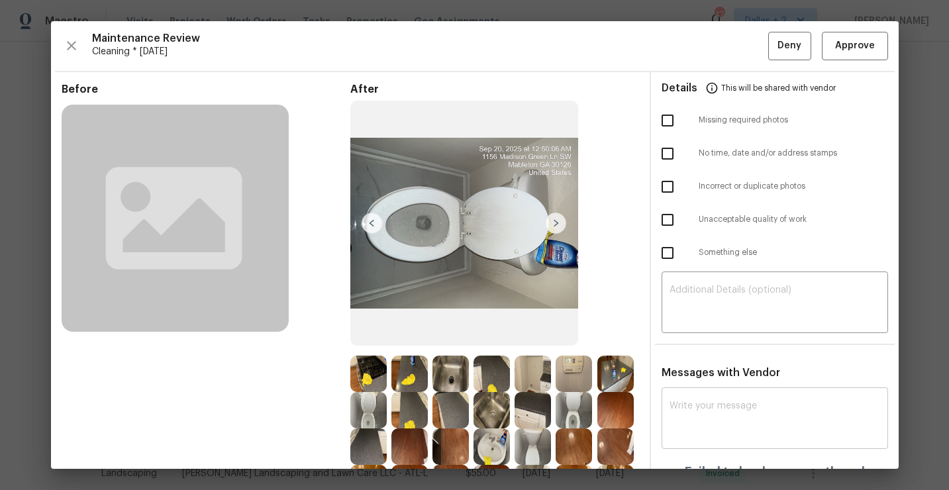
click at [691, 407] on textarea at bounding box center [775, 419] width 211 height 37
paste textarea "Maintenance Audit Team: Hello!"
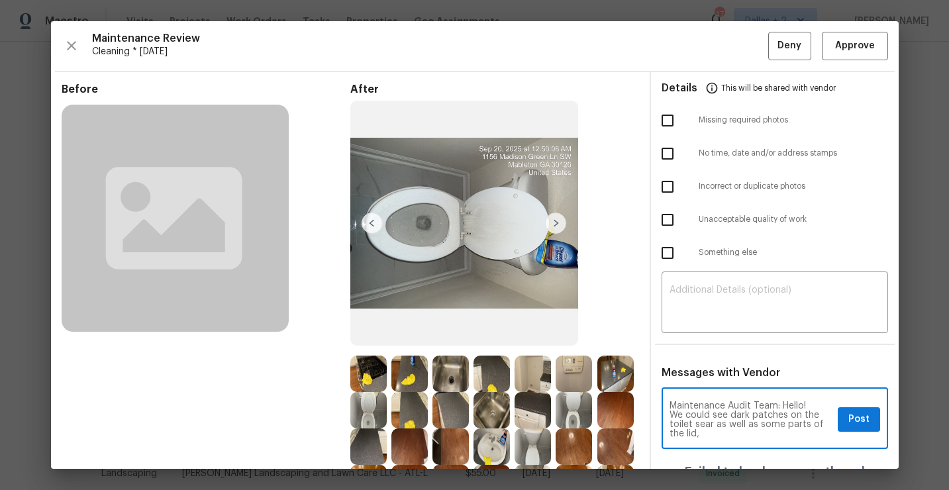
click at [685, 431] on textarea "Maintenance Audit Team: Hello! We could see dark patches on the toilet sear as …" at bounding box center [751, 419] width 163 height 37
click at [733, 448] on div "Maintenance Audit Team: Hello! We could see dark patches on the toilet sear as …" at bounding box center [775, 467] width 227 height 152
click at [741, 437] on textarea "Maintenance Audit Team: Hello! We could see dark patches on the toilet sear as …" at bounding box center [751, 419] width 163 height 37
click at [710, 424] on textarea "Maintenance Audit Team: Hello! We could see dark patches on the toilet sear as …" at bounding box center [751, 419] width 163 height 37
click at [743, 433] on textarea "Maintenance Audit Team: Hello! We could see dark patches on the toilet seat as …" at bounding box center [751, 419] width 163 height 37
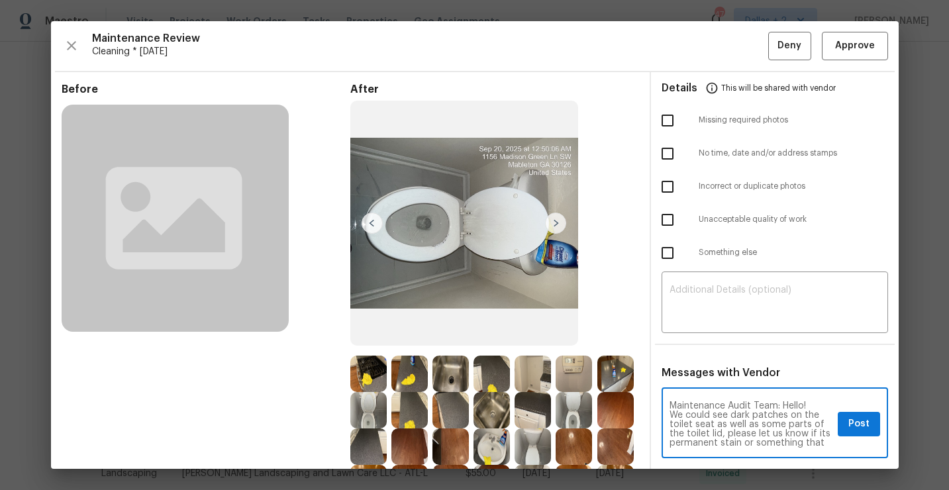
scroll to position [9, 0]
type textarea "Maintenance Audit Team: Hello! We could see dark patches on the toilet seat as …"
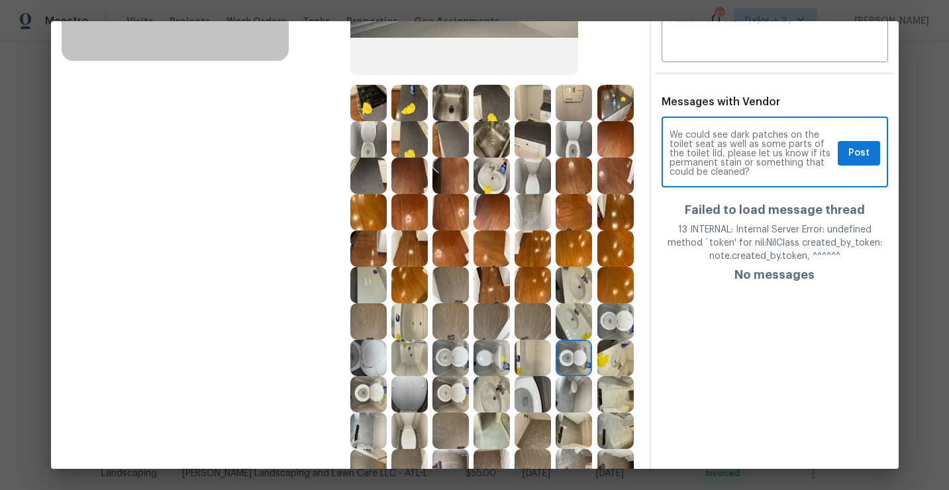
scroll to position [287, 0]
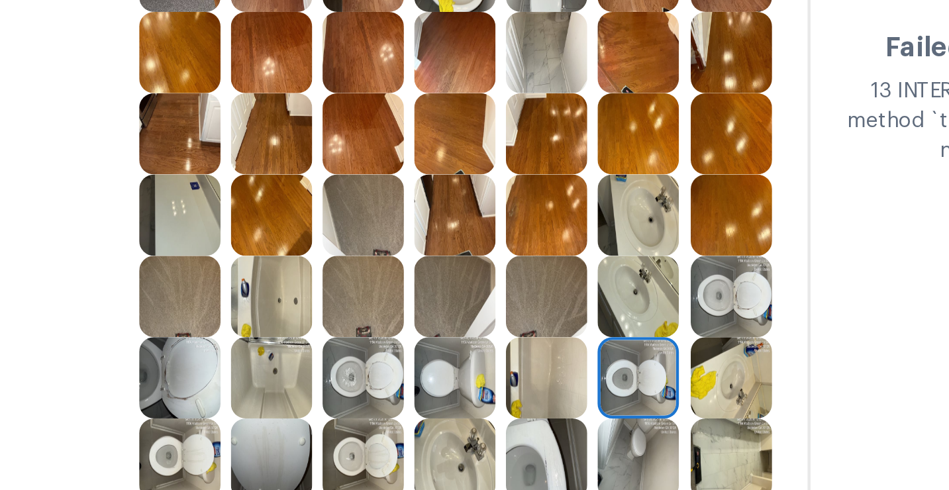
click at [456, 342] on img at bounding box center [451, 342] width 36 height 36
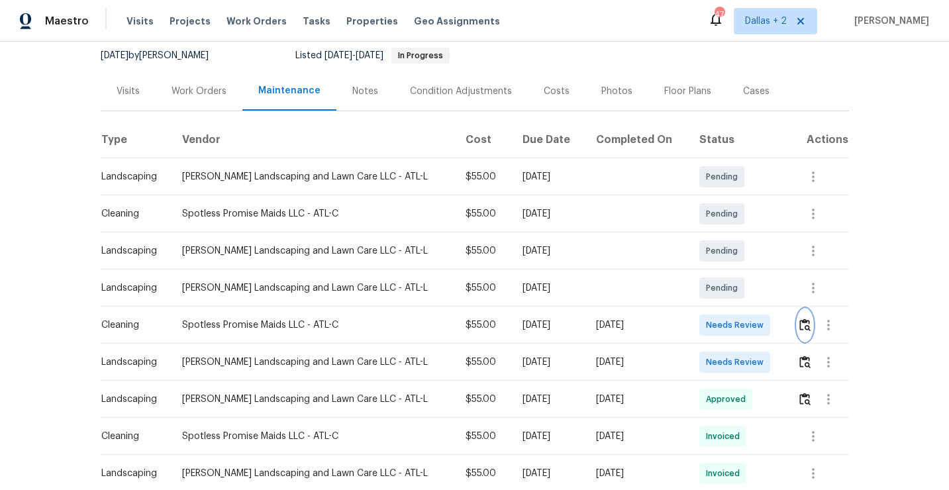
scroll to position [195, 0]
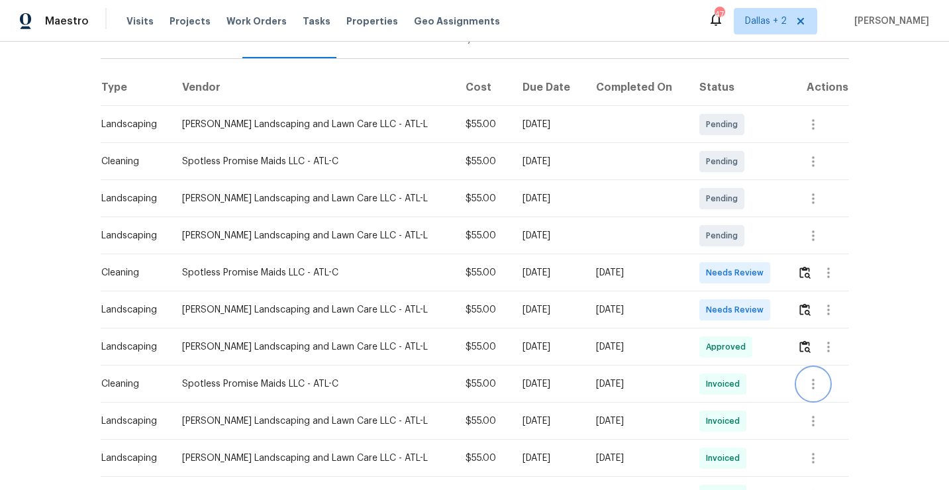
click at [812, 379] on icon "button" at bounding box center [813, 384] width 3 height 11
click at [825, 390] on li "View details" at bounding box center [843, 393] width 93 height 22
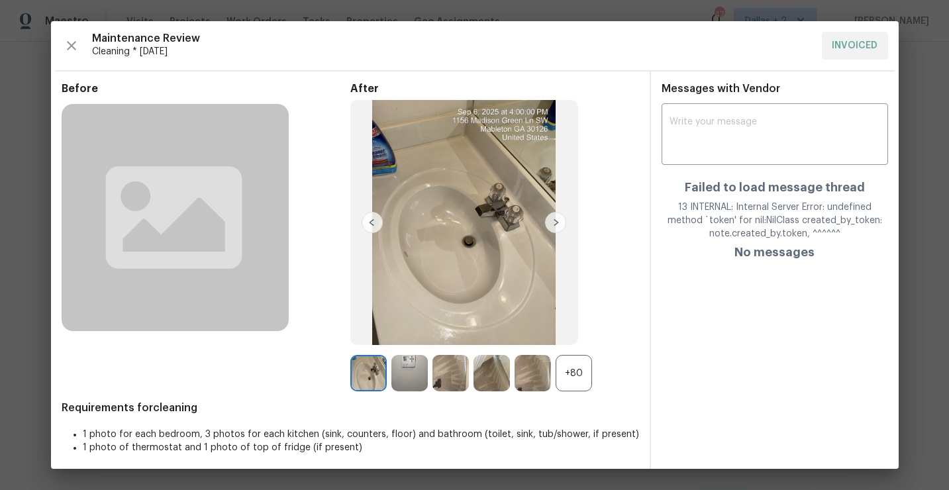
click at [576, 375] on div "+80" at bounding box center [574, 373] width 36 height 36
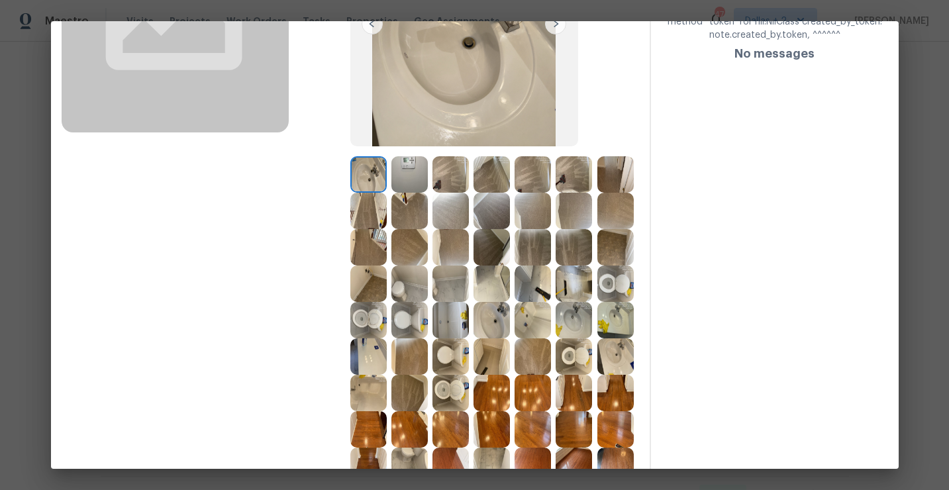
scroll to position [199, 0]
click at [372, 322] on img at bounding box center [368, 319] width 36 height 36
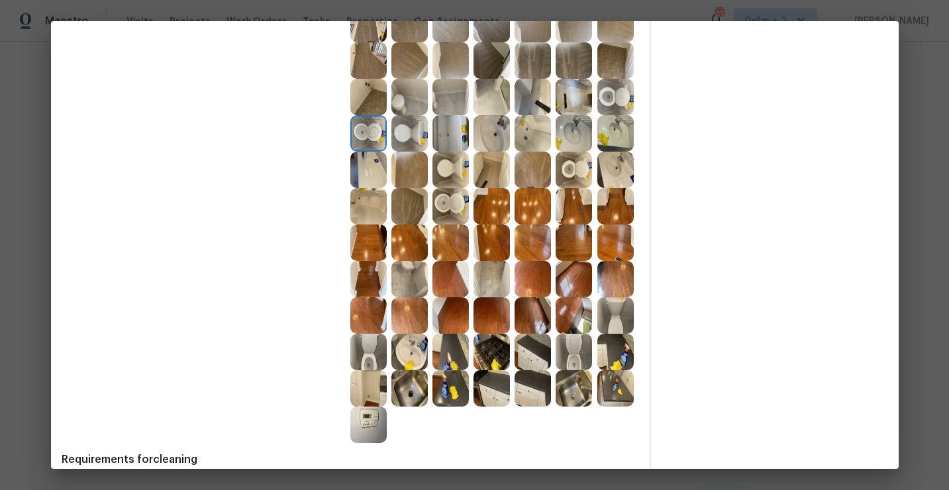
scroll to position [389, 0]
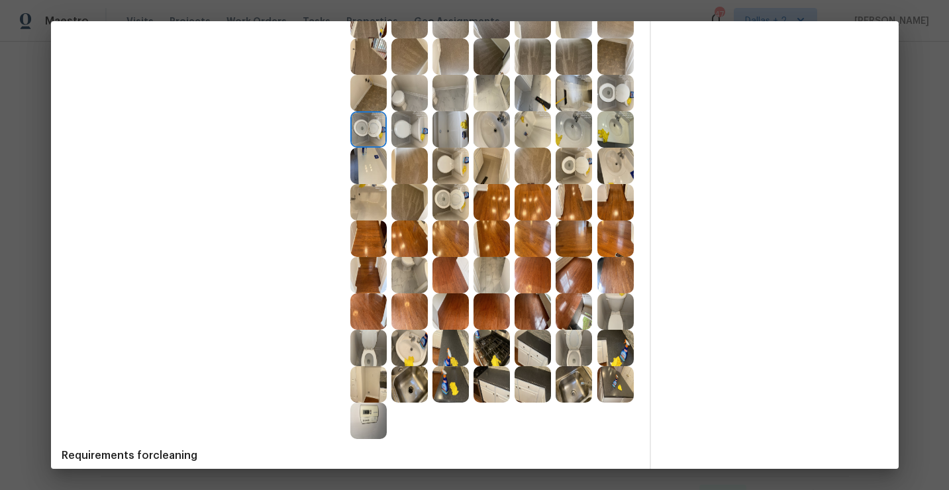
click at [582, 346] on img at bounding box center [574, 348] width 36 height 36
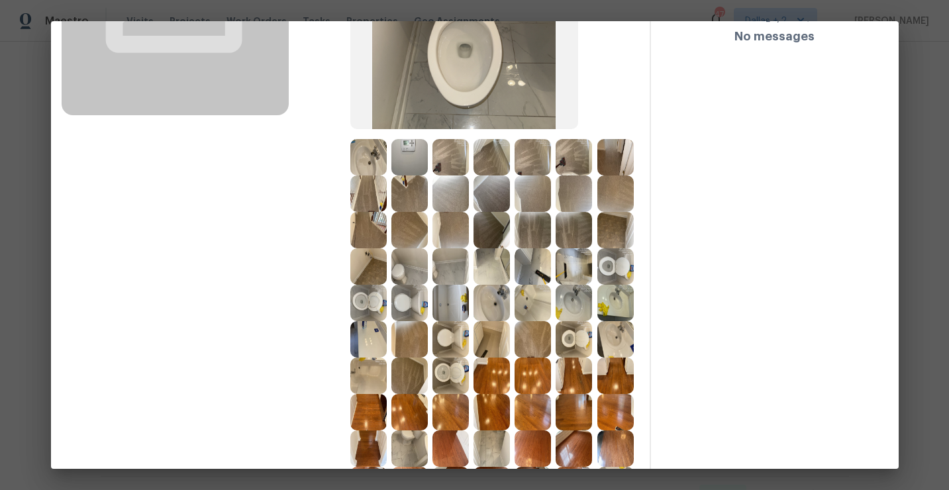
scroll to position [231, 0]
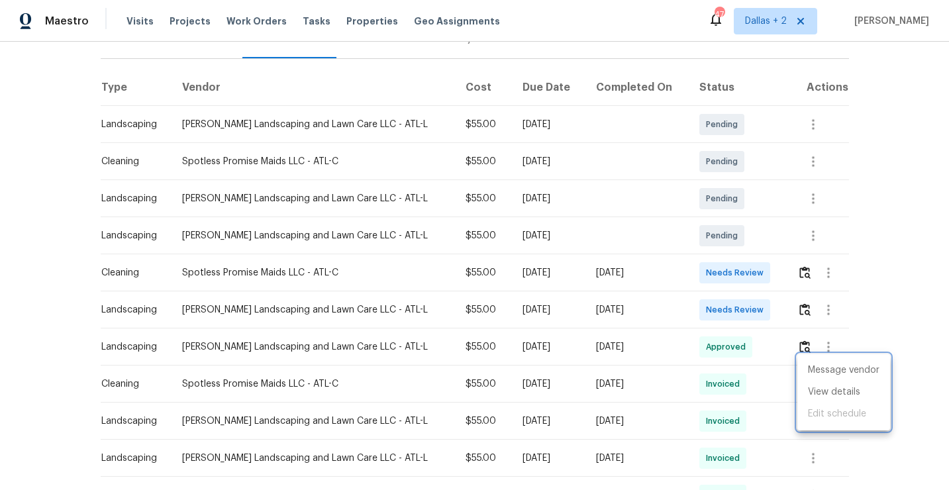
click at [806, 263] on div at bounding box center [474, 245] width 949 height 490
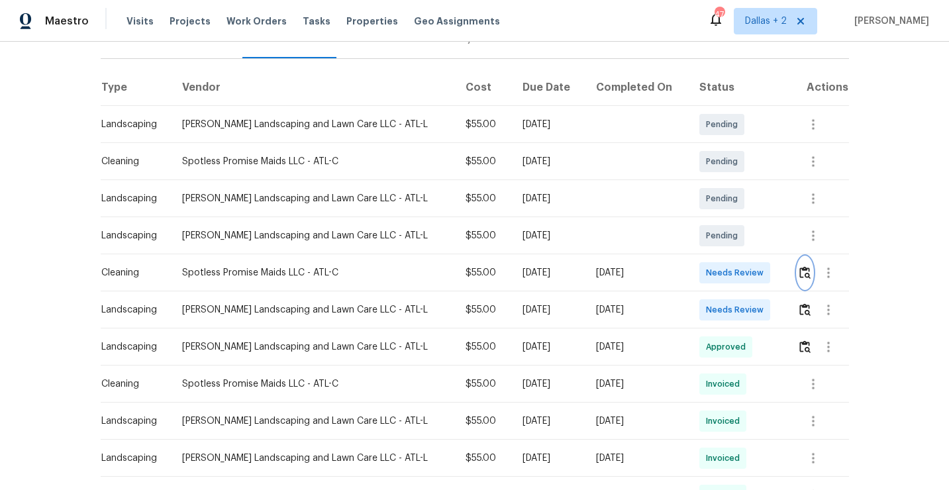
click at [806, 266] on img "button" at bounding box center [804, 272] width 11 height 13
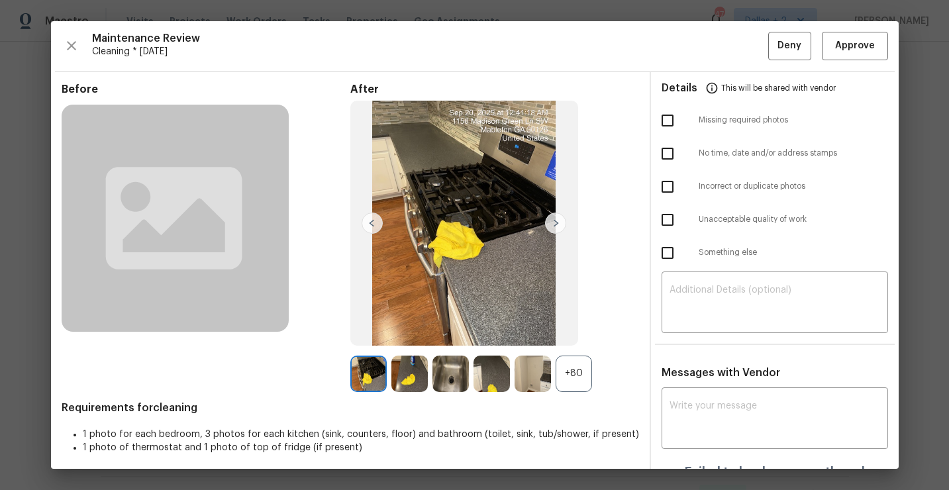
click at [572, 385] on div "+80" at bounding box center [574, 374] width 36 height 36
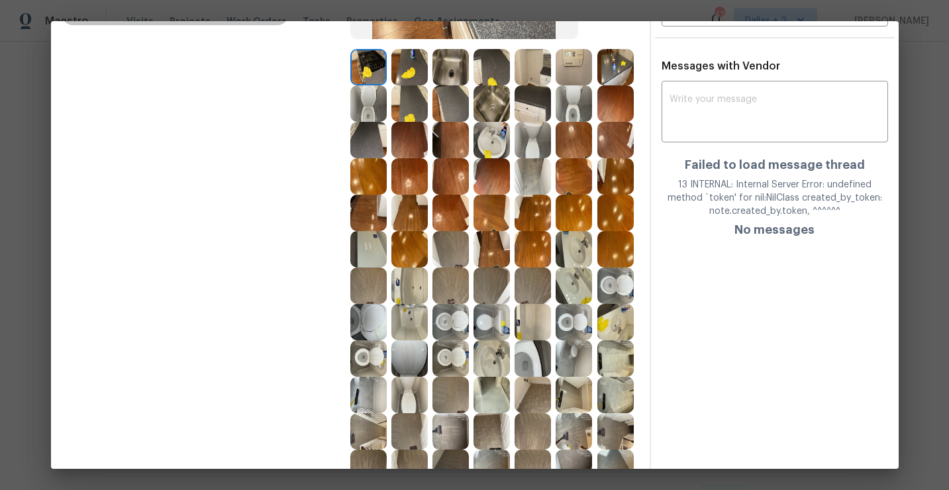
scroll to position [343, 0]
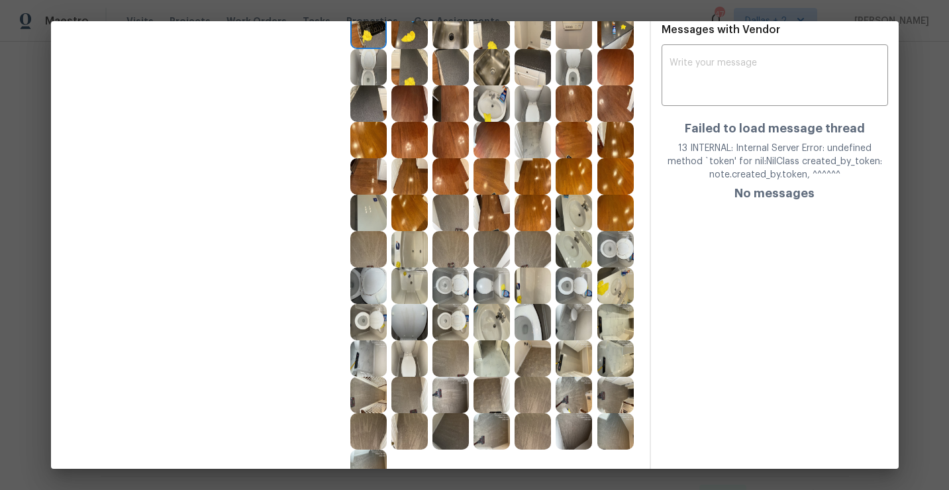
click at [456, 293] on img at bounding box center [451, 286] width 36 height 36
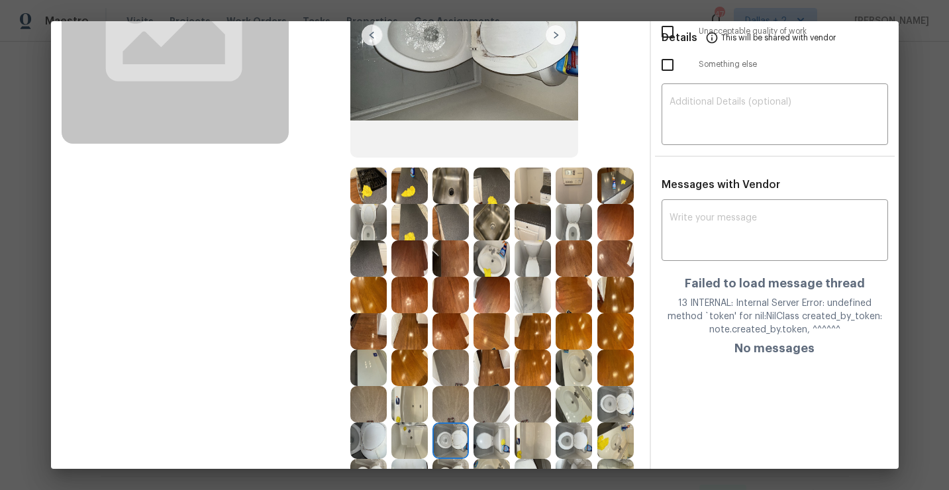
scroll to position [210, 0]
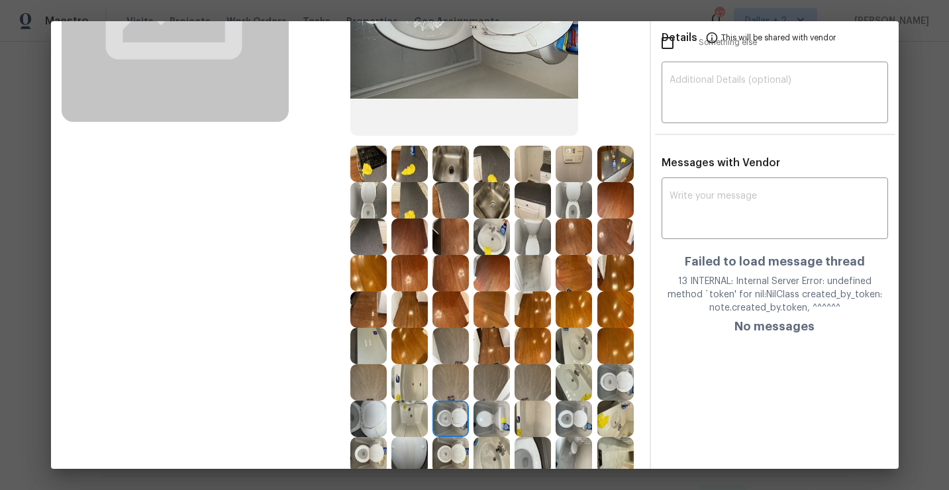
click at [617, 376] on img at bounding box center [615, 382] width 36 height 36
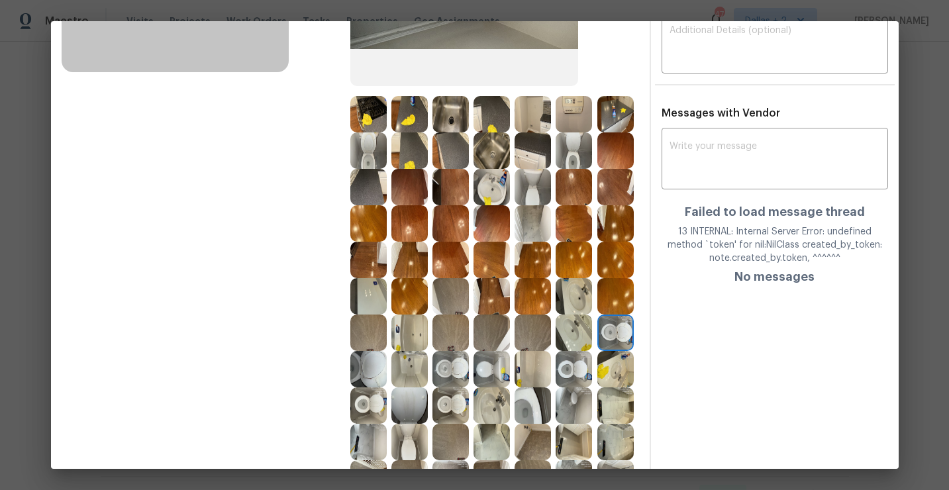
scroll to position [261, 0]
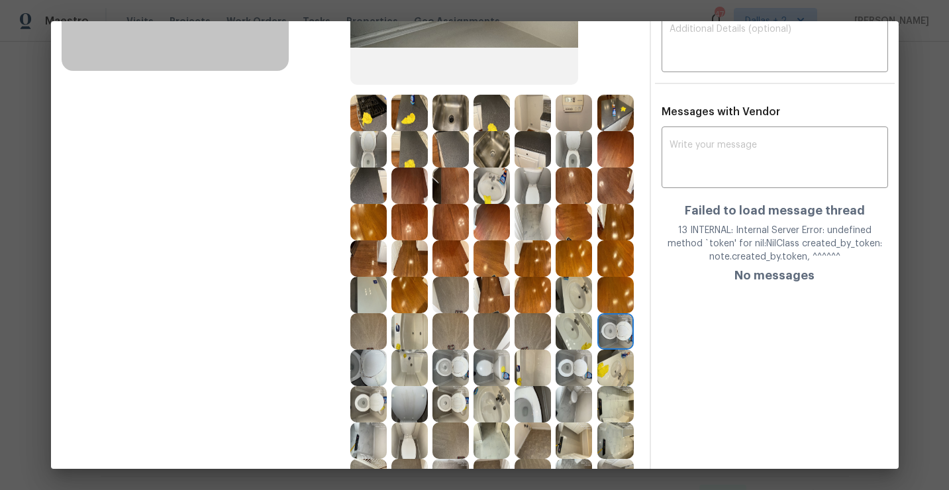
click at [374, 380] on img at bounding box center [368, 368] width 36 height 36
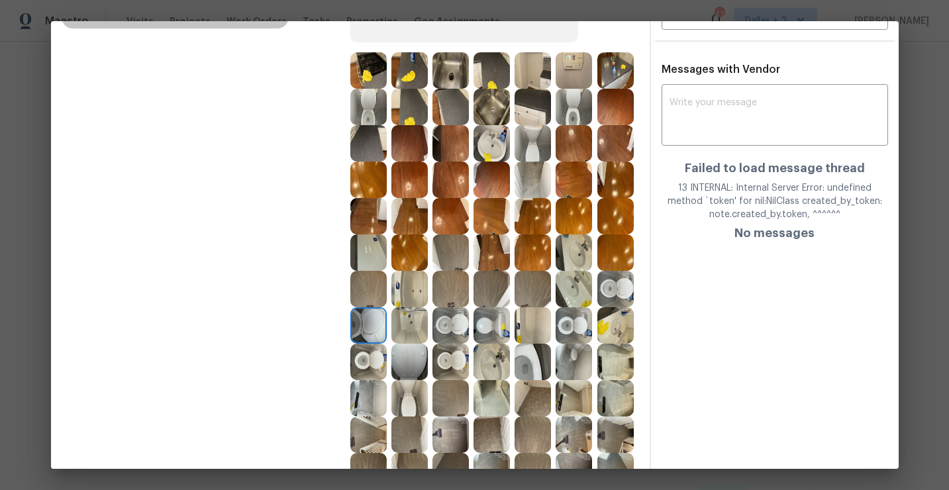
scroll to position [299, 0]
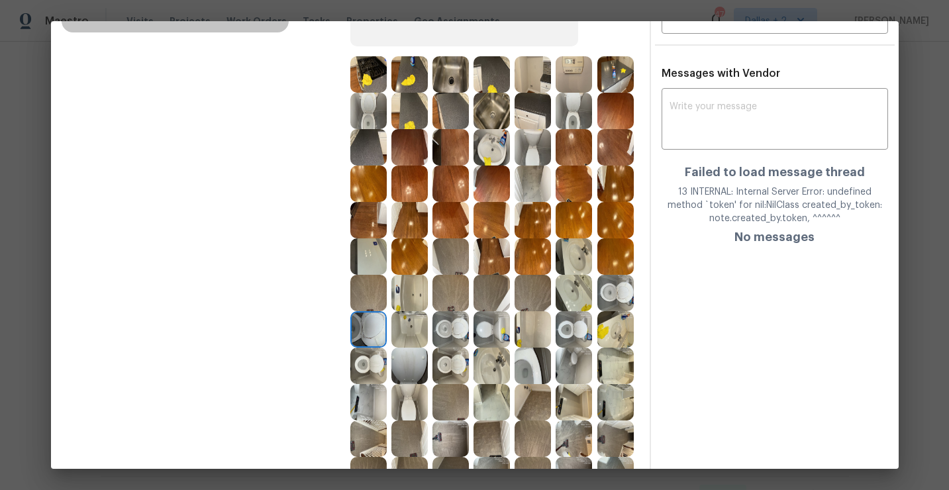
click at [450, 361] on img at bounding box center [451, 366] width 36 height 36
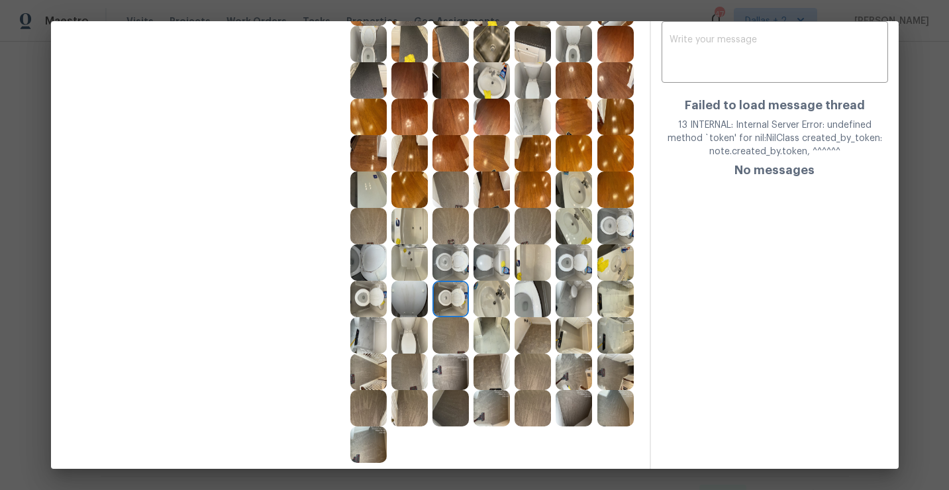
scroll to position [343, 0]
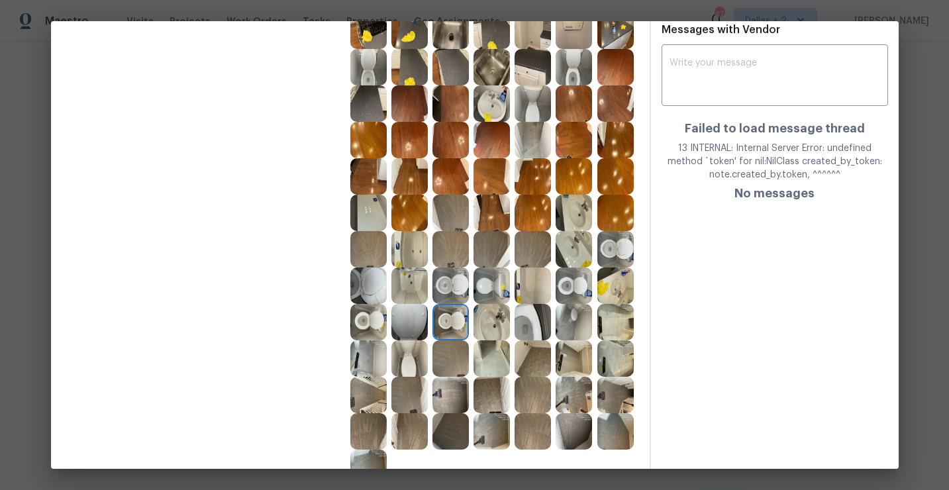
click at [574, 293] on img at bounding box center [574, 286] width 36 height 36
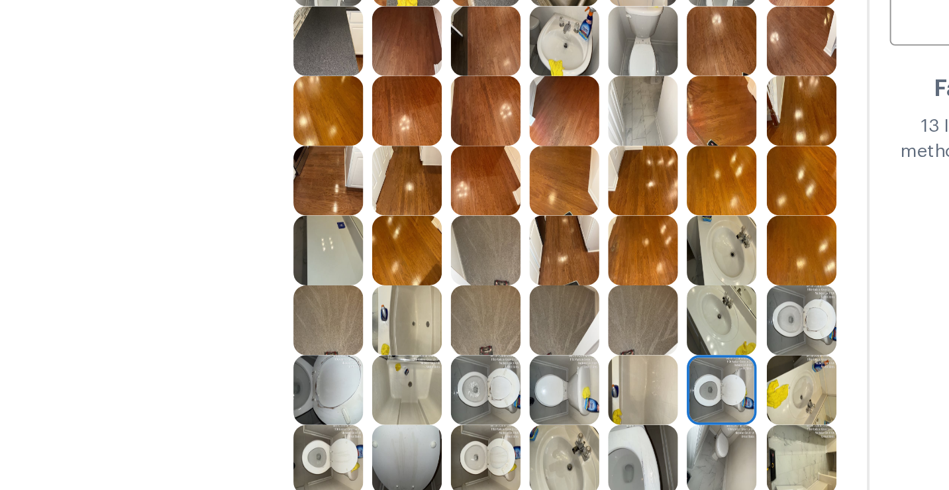
scroll to position [387, 0]
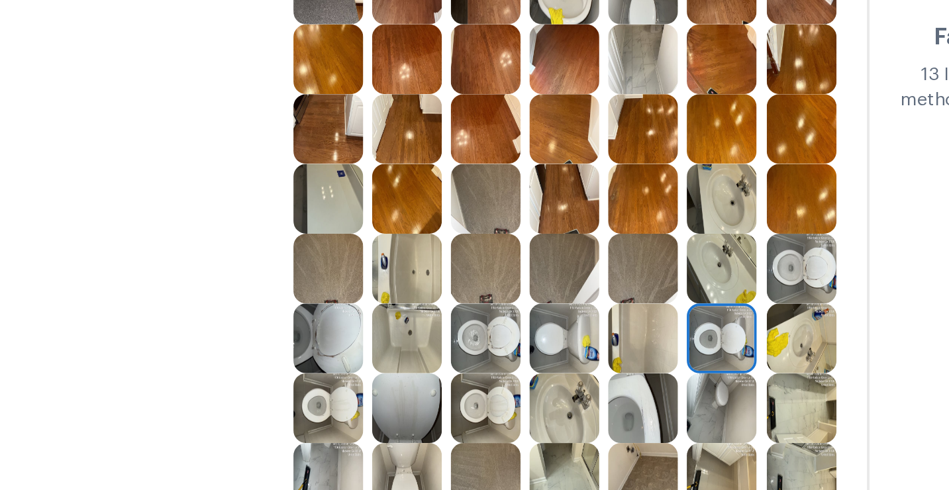
click at [459, 250] on img at bounding box center [451, 242] width 36 height 36
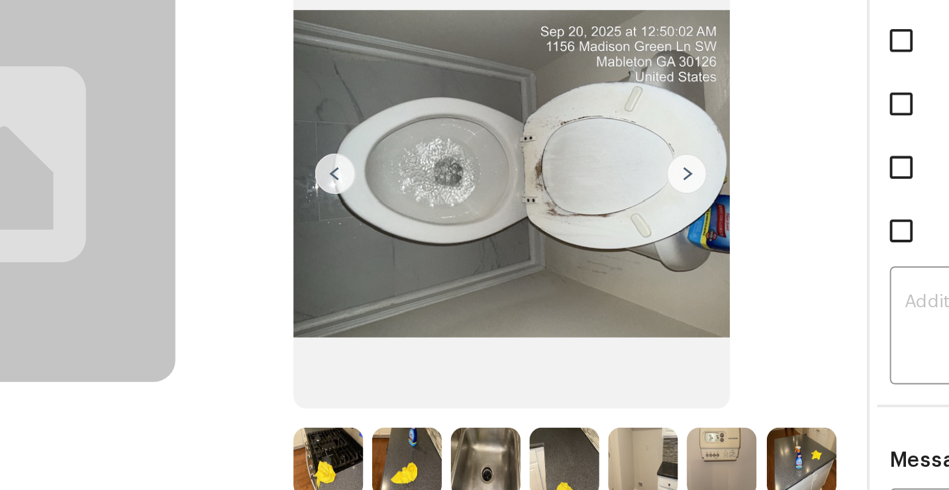
scroll to position [0, 0]
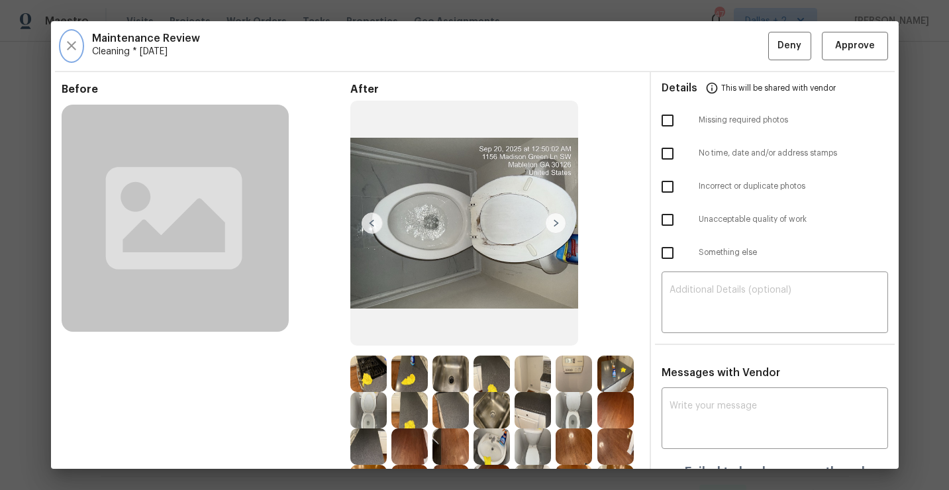
click at [75, 45] on icon "button" at bounding box center [72, 46] width 16 height 16
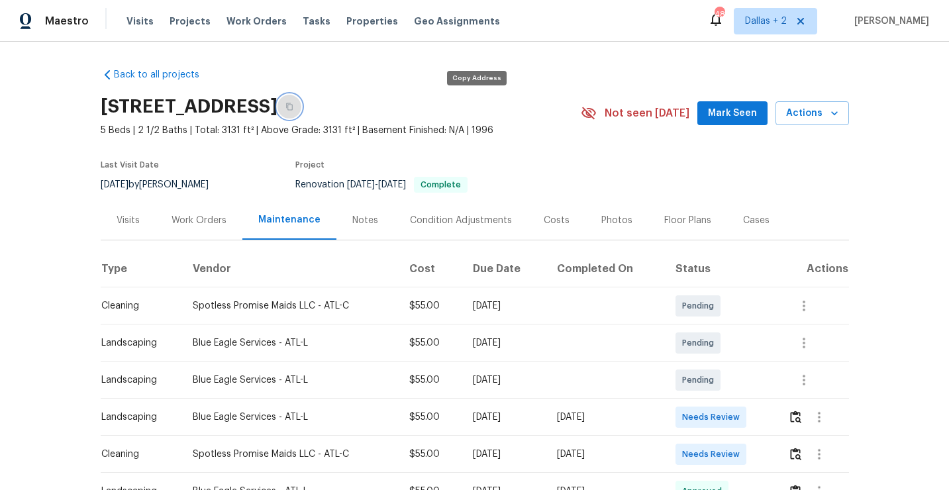
click at [293, 108] on icon "button" at bounding box center [289, 107] width 8 height 8
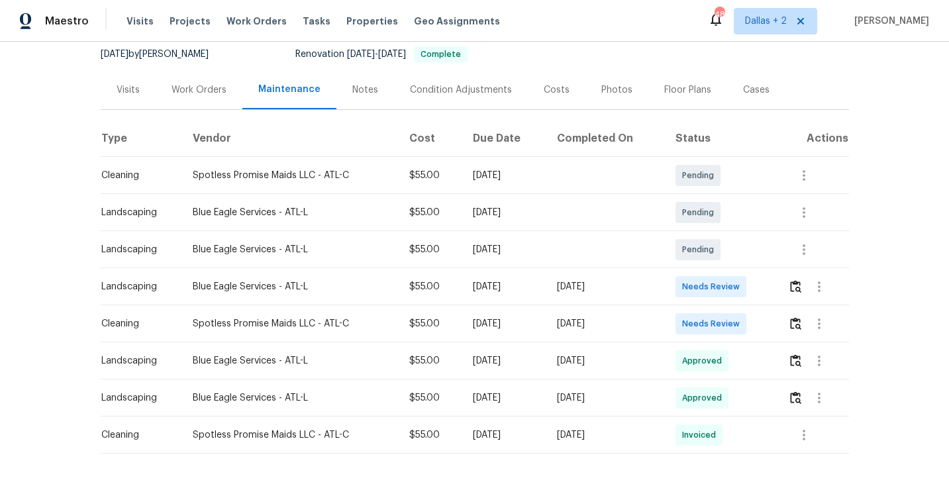
scroll to position [137, 0]
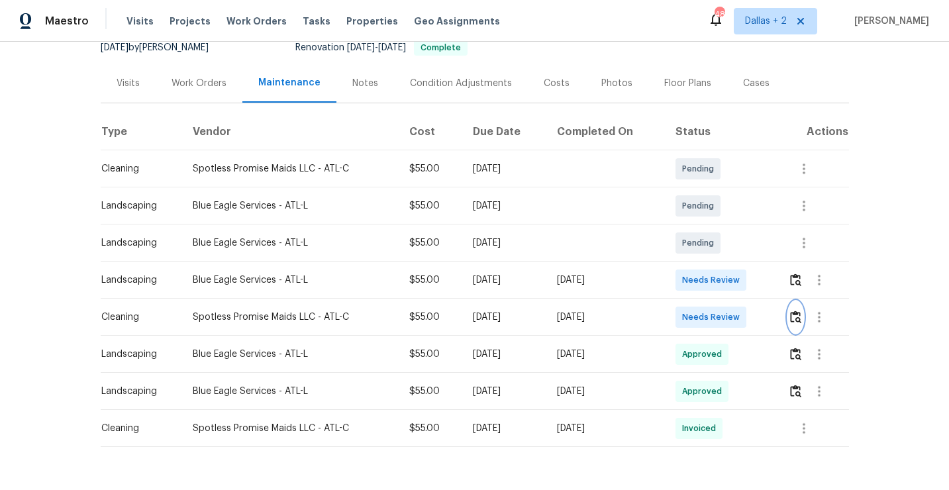
click at [797, 320] on img "button" at bounding box center [795, 317] width 11 height 13
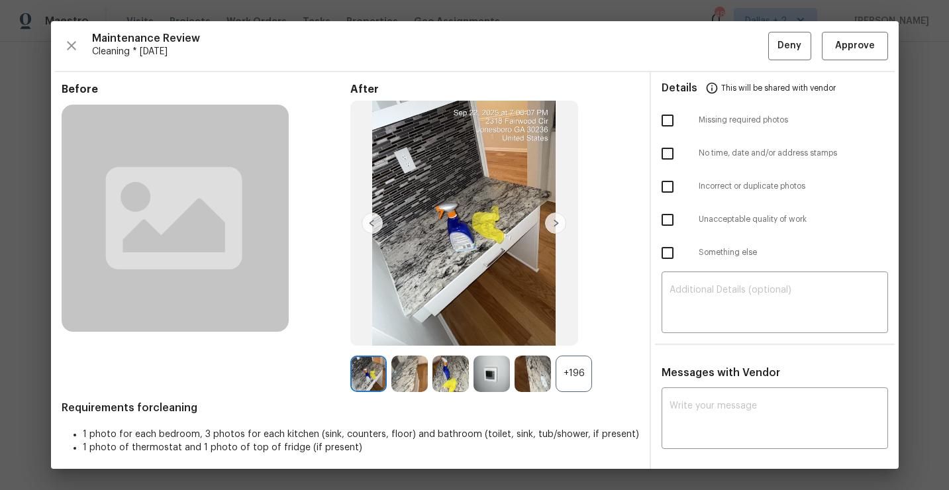
click at [591, 376] on div "+196" at bounding box center [574, 374] width 36 height 36
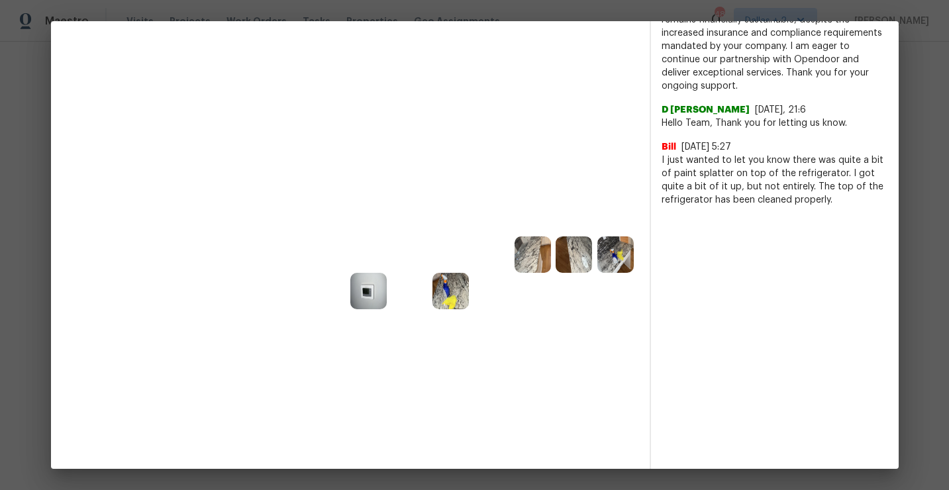
scroll to position [633, 0]
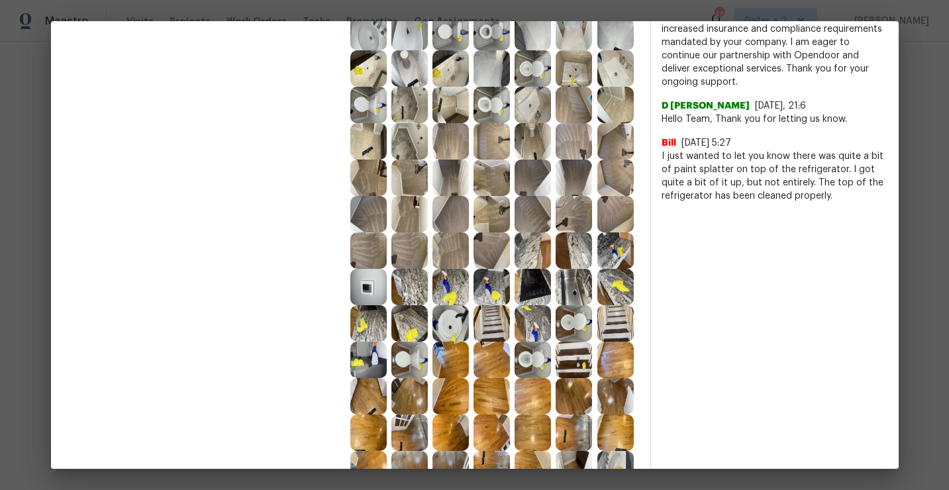
click at [486, 331] on img at bounding box center [492, 323] width 36 height 36
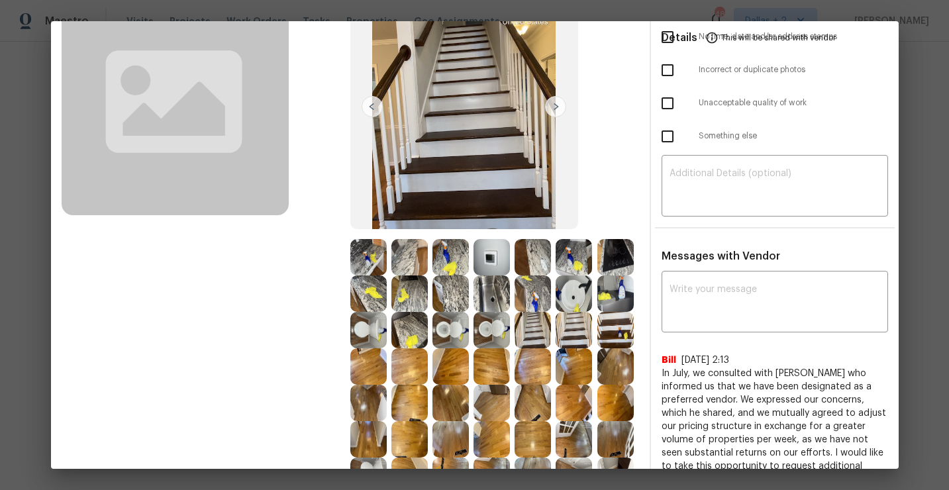
scroll to position [139, 0]
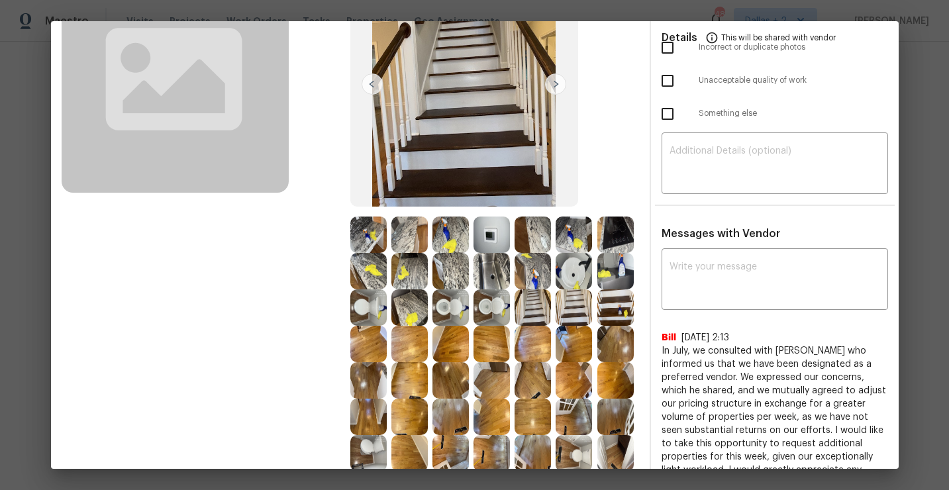
click at [374, 238] on img at bounding box center [368, 235] width 36 height 36
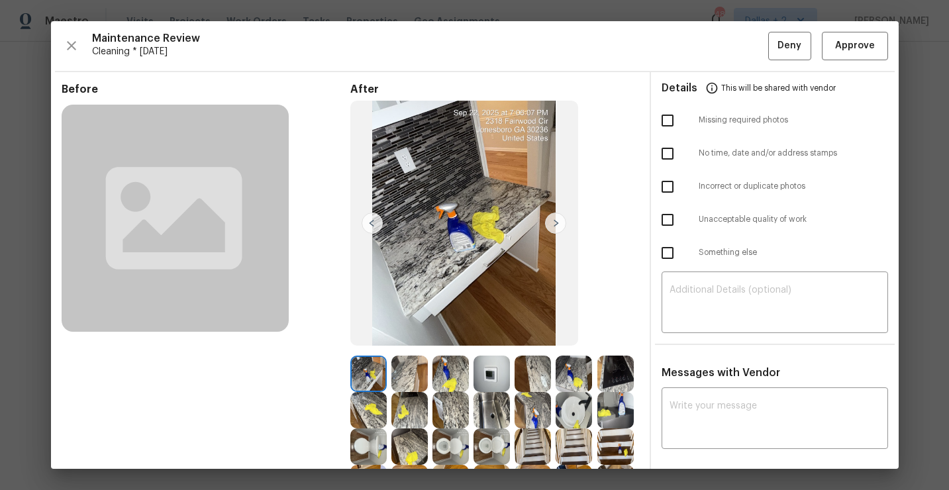
scroll to position [70, 0]
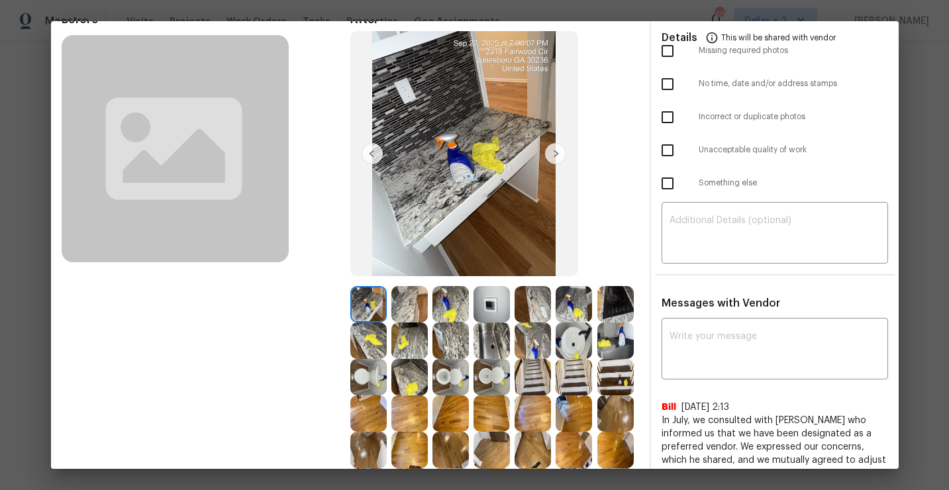
click at [398, 307] on img at bounding box center [409, 304] width 36 height 36
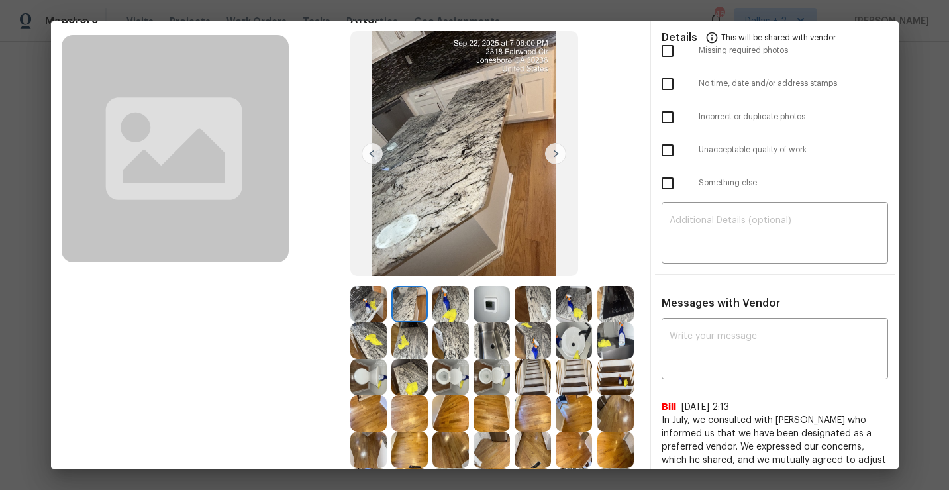
click at [523, 302] on img at bounding box center [533, 304] width 36 height 36
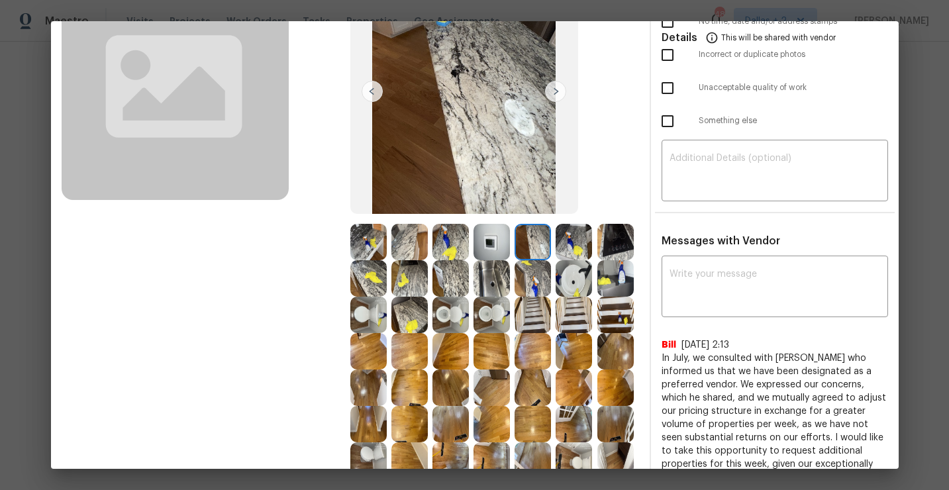
scroll to position [137, 0]
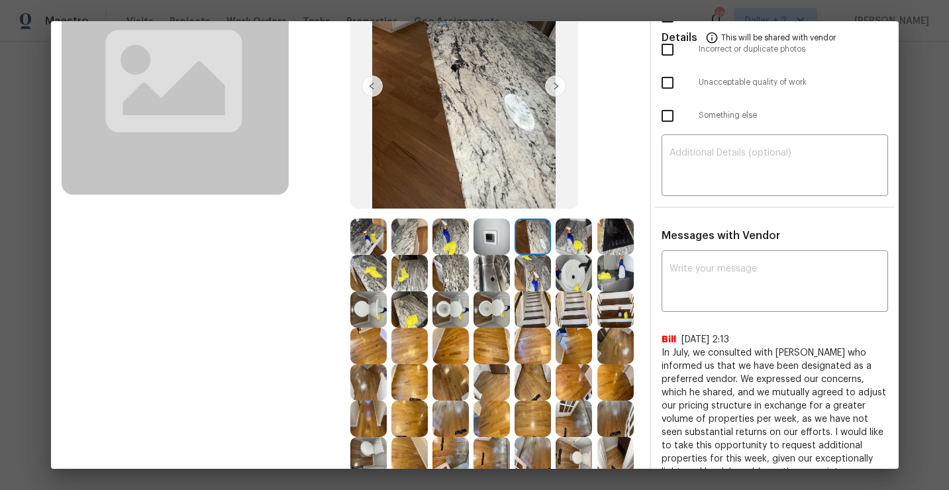
click at [493, 276] on img at bounding box center [492, 273] width 36 height 36
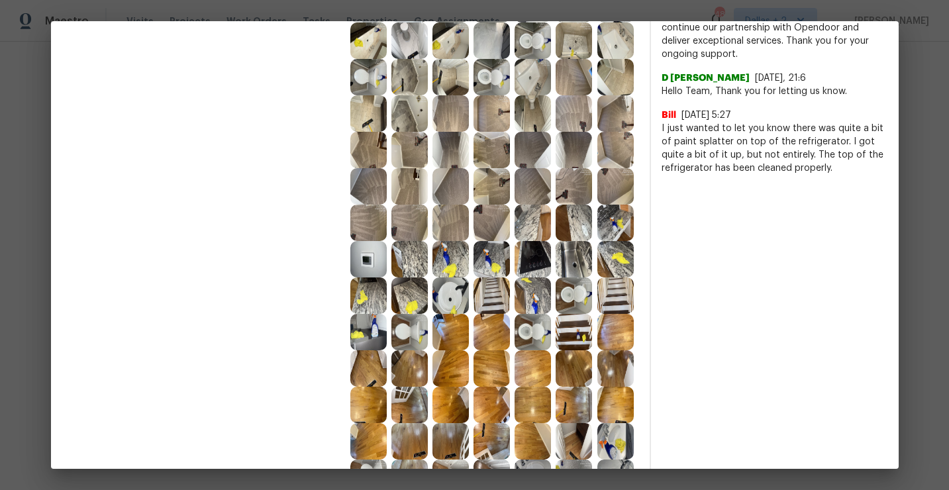
scroll to position [642, 0]
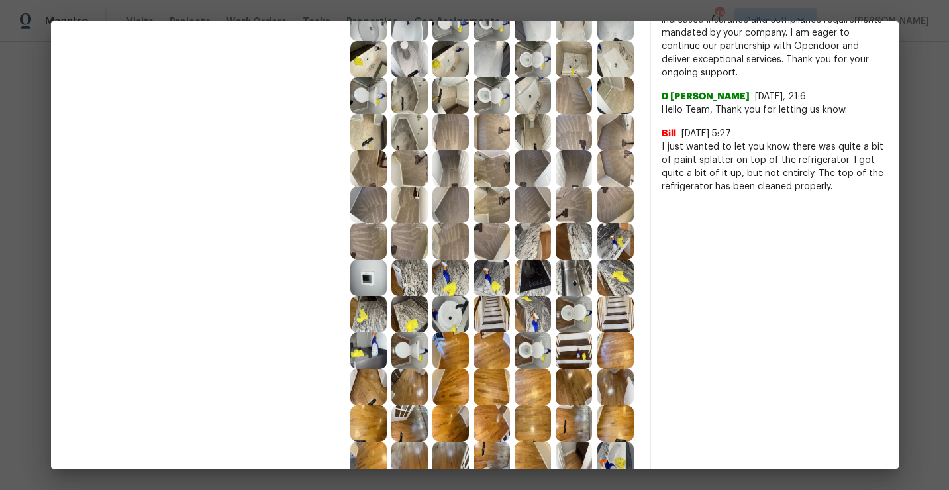
click at [368, 350] on img at bounding box center [368, 351] width 36 height 36
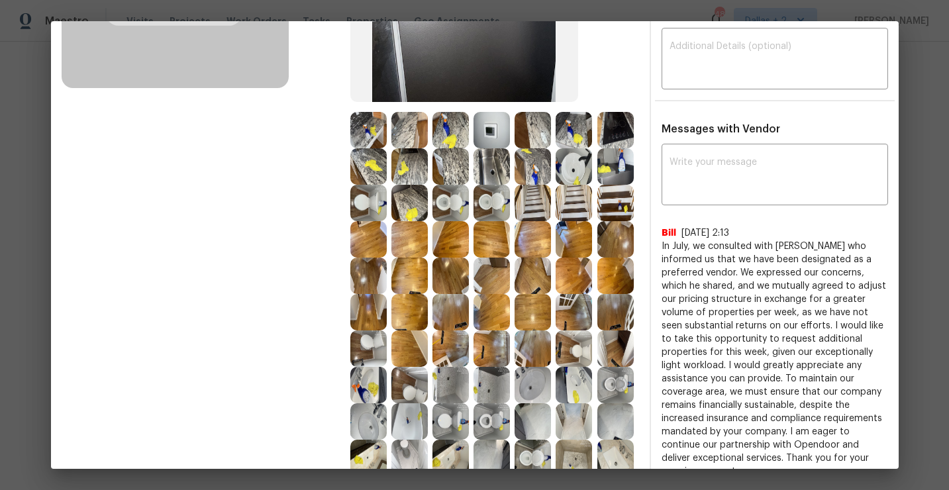
scroll to position [253, 0]
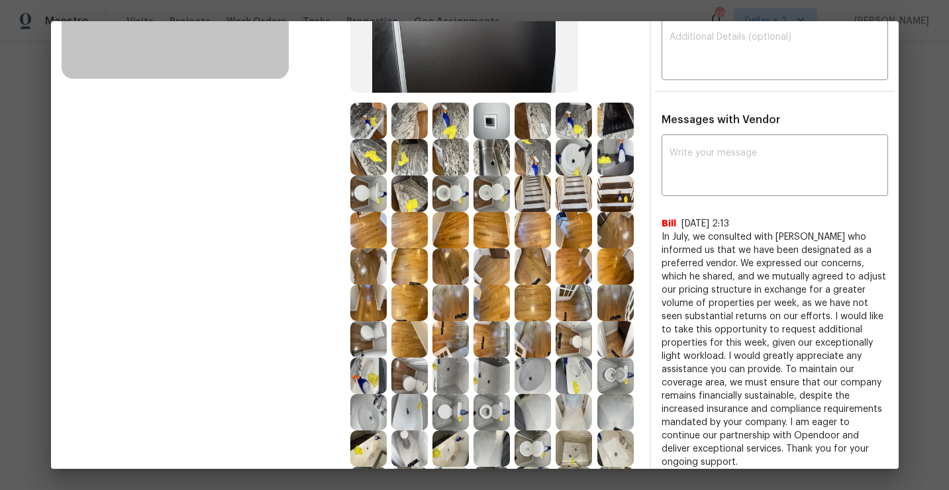
click at [431, 196] on div at bounding box center [411, 194] width 41 height 36
click at [450, 200] on img at bounding box center [451, 194] width 36 height 36
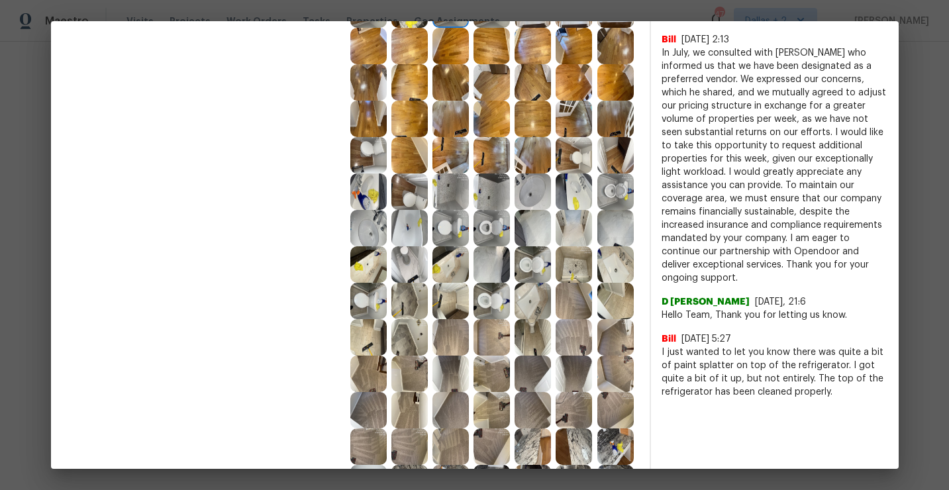
scroll to position [484, 0]
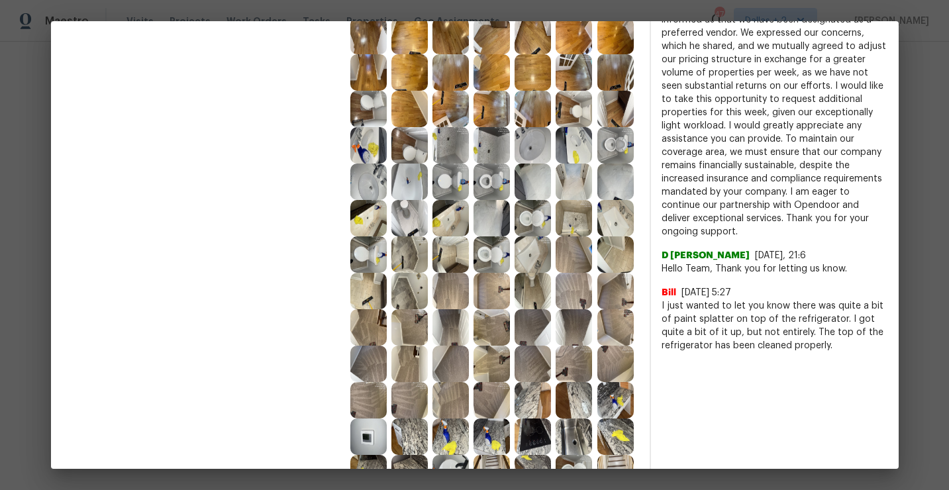
click at [441, 211] on img at bounding box center [451, 218] width 36 height 36
click at [492, 225] on img at bounding box center [492, 218] width 36 height 36
click at [572, 217] on img at bounding box center [574, 218] width 36 height 36
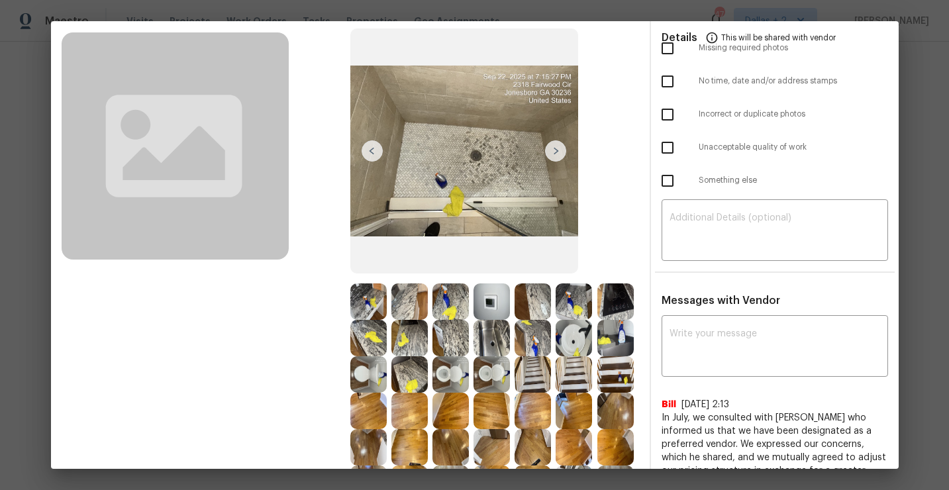
scroll to position [0, 0]
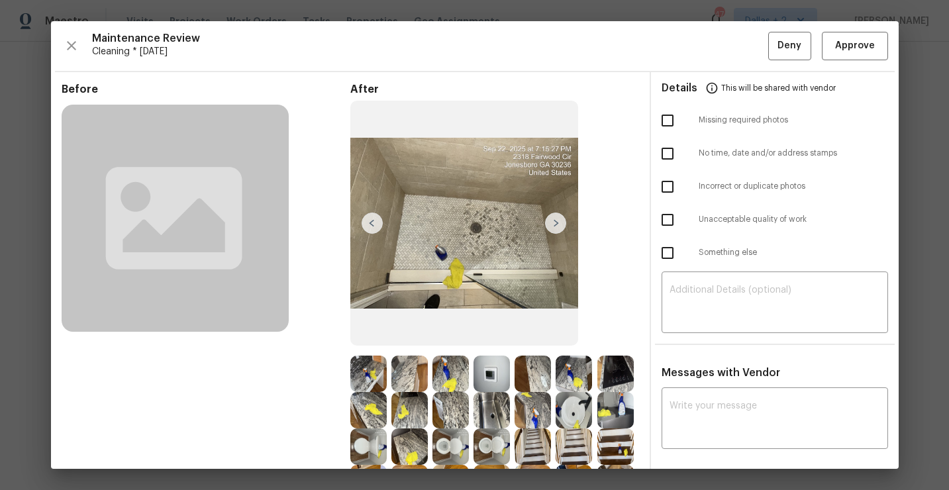
click at [725, 374] on span "Messages with Vendor" at bounding box center [721, 373] width 119 height 11
click at [712, 401] on textarea at bounding box center [775, 419] width 211 height 37
paste textarea "Maintenance Audit Team: Hello!"
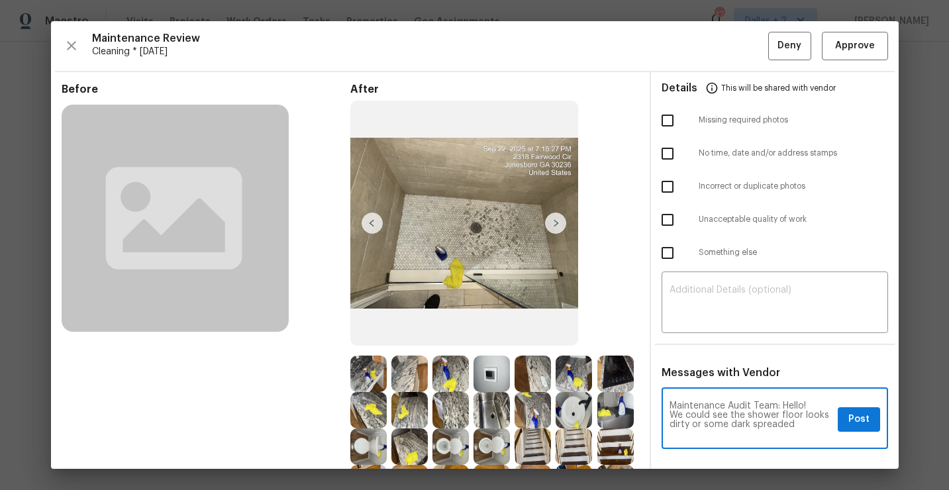
click at [770, 426] on textarea "Maintenance Audit Team: Hello! We could see the shower floor looks dirty or som…" at bounding box center [751, 419] width 163 height 37
click at [807, 114] on div "Missing required photos" at bounding box center [775, 120] width 248 height 33
click at [795, 427] on textarea "Maintenance Audit Team: Hello! We could see the shower floor looks dirty or som…" at bounding box center [751, 419] width 163 height 37
type textarea "Maintenance Audit Team: Hello! We could see the shower floor looks dirty or som…"
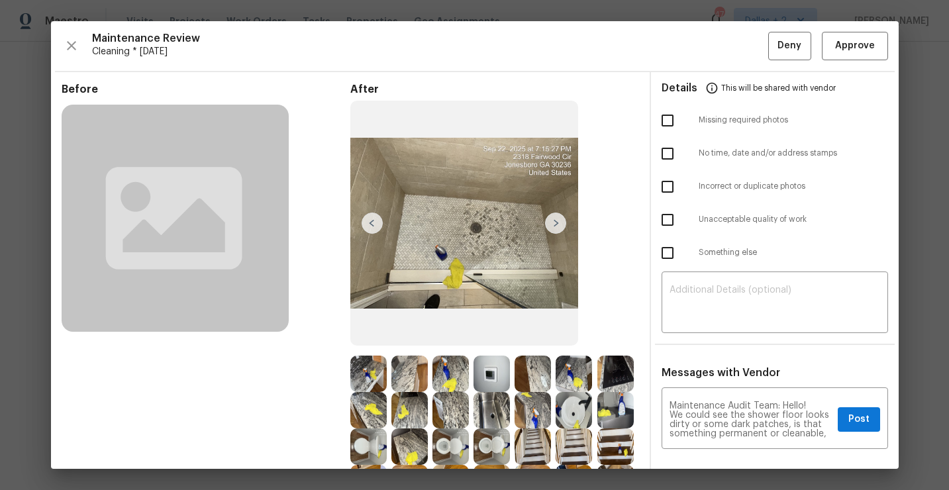
click at [73, 46] on icon "button" at bounding box center [72, 46] width 16 height 16
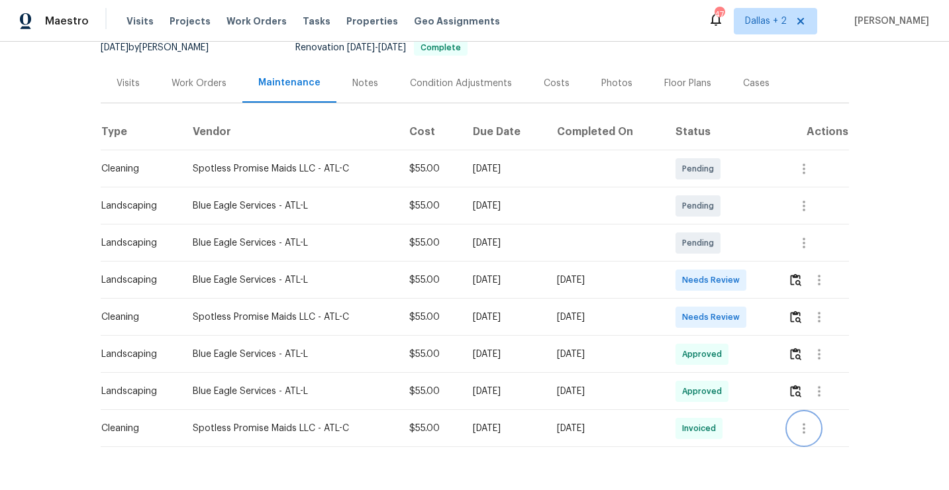
click at [805, 432] on icon "button" at bounding box center [804, 429] width 16 height 16
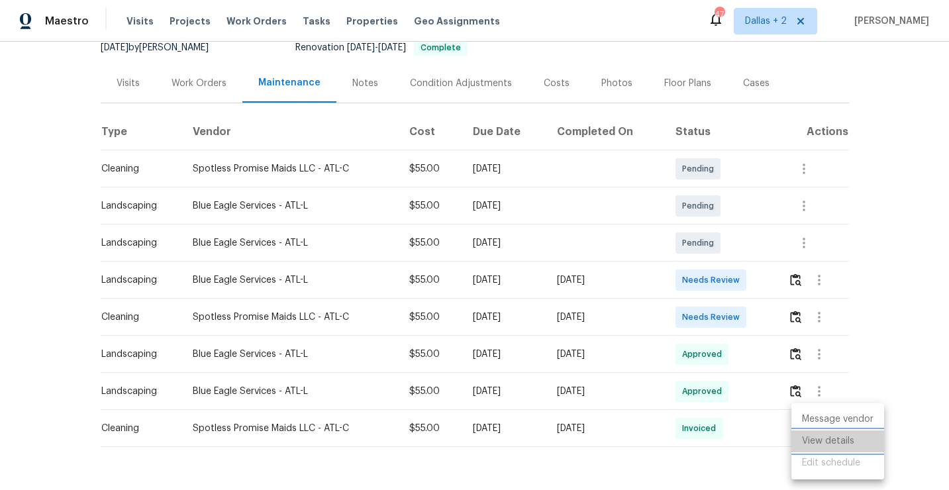
click at [827, 446] on li "View details" at bounding box center [838, 442] width 93 height 22
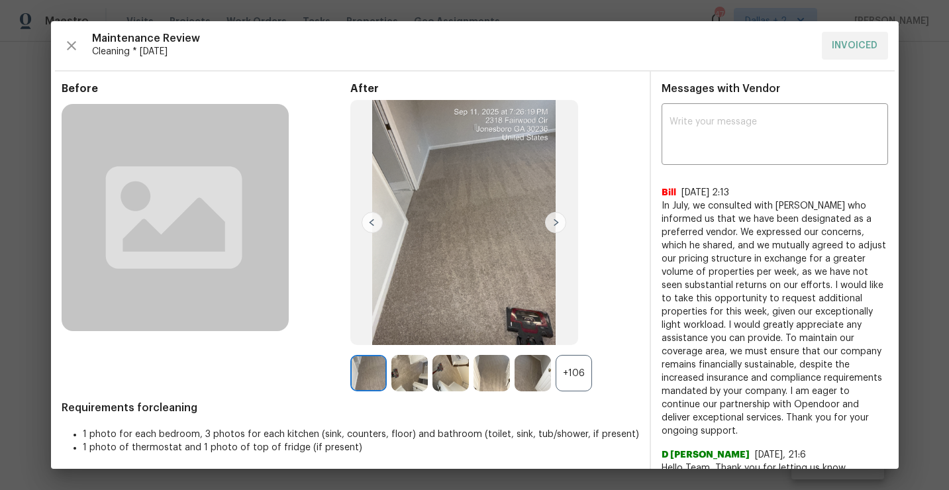
click at [582, 378] on div "+106" at bounding box center [574, 373] width 36 height 36
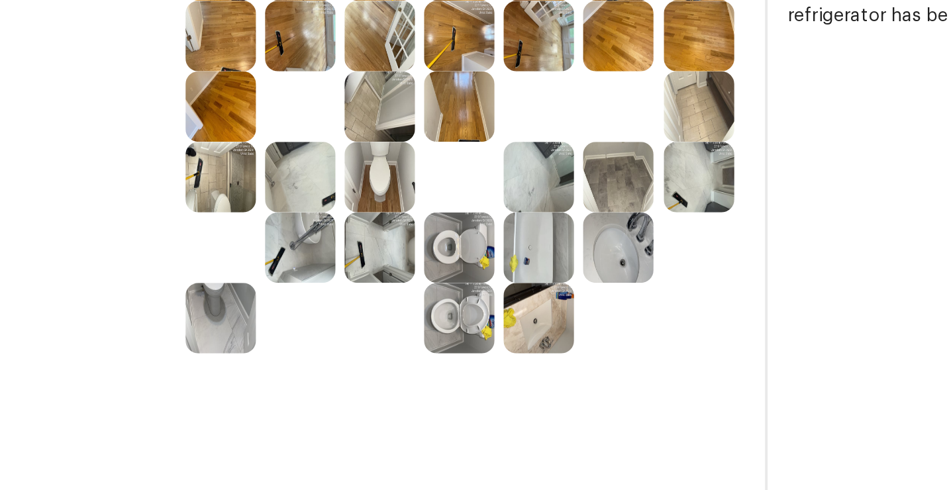
scroll to position [394, 0]
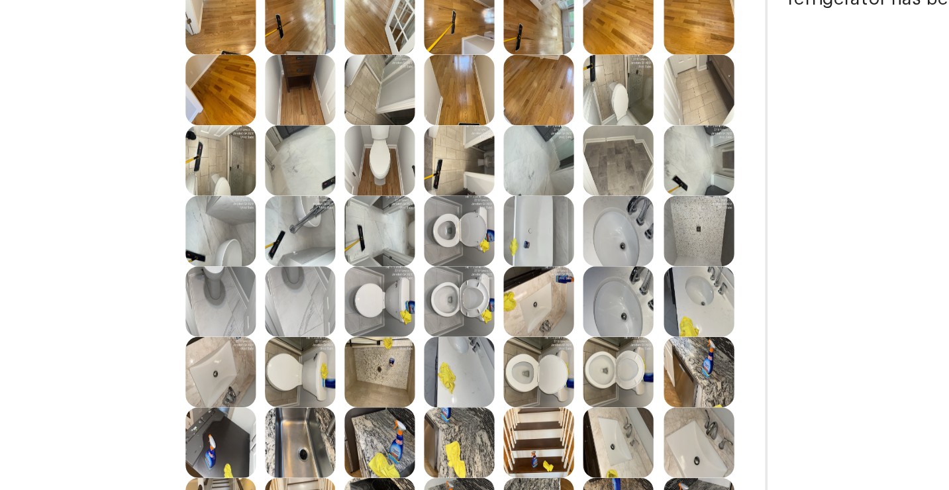
click at [454, 331] on img at bounding box center [451, 343] width 36 height 36
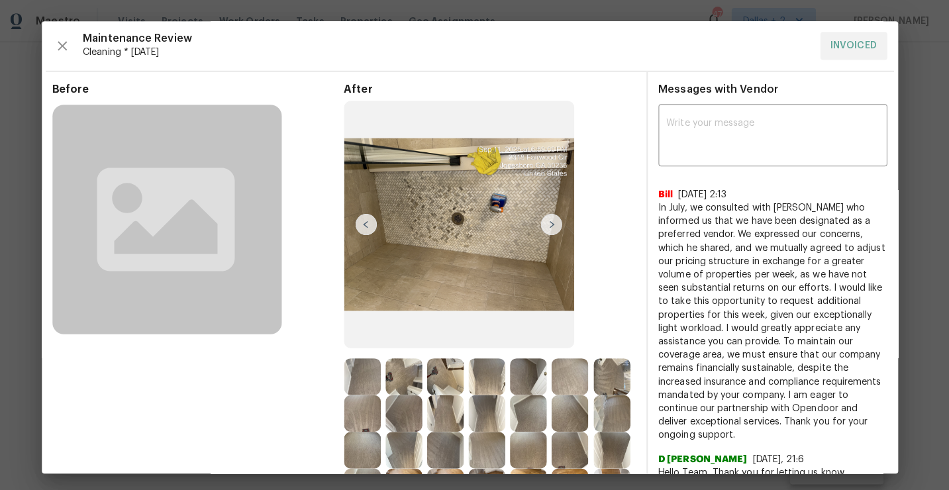
scroll to position [0, 0]
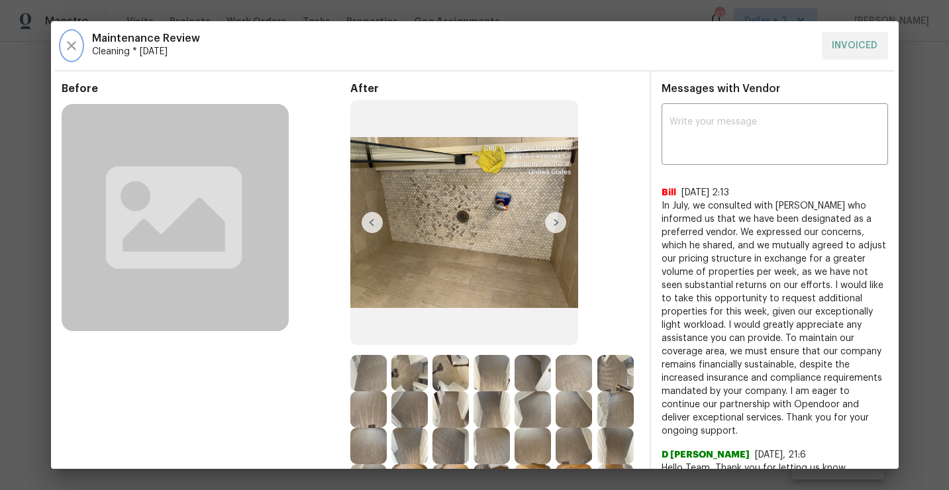
click at [76, 40] on icon "button" at bounding box center [72, 46] width 16 height 16
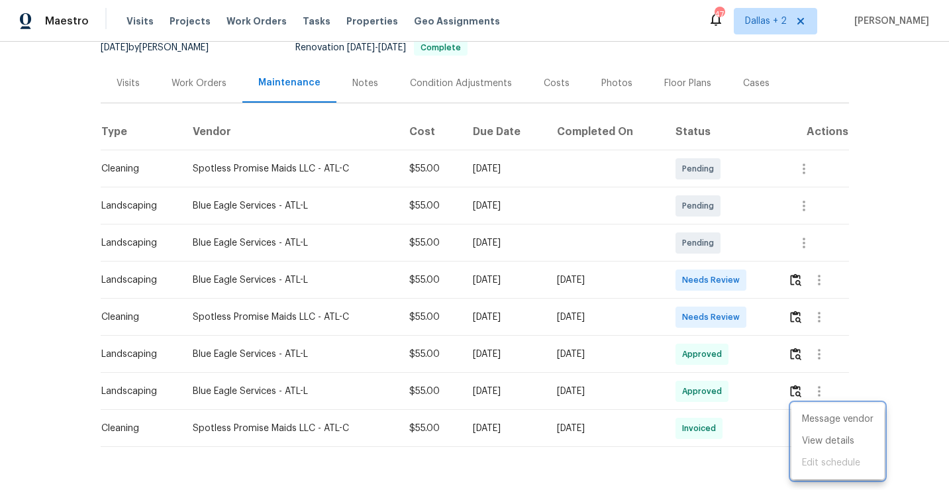
click at [798, 321] on div at bounding box center [474, 245] width 949 height 490
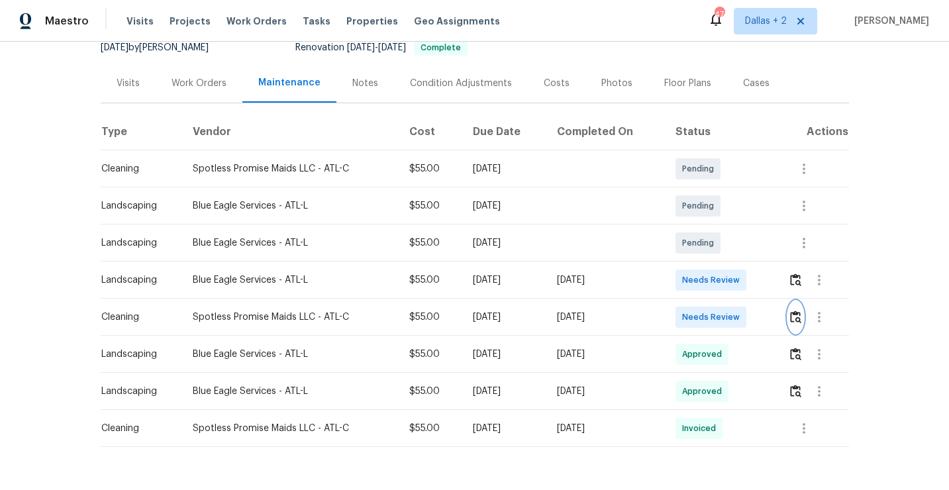
click at [798, 321] on img "button" at bounding box center [795, 317] width 11 height 13
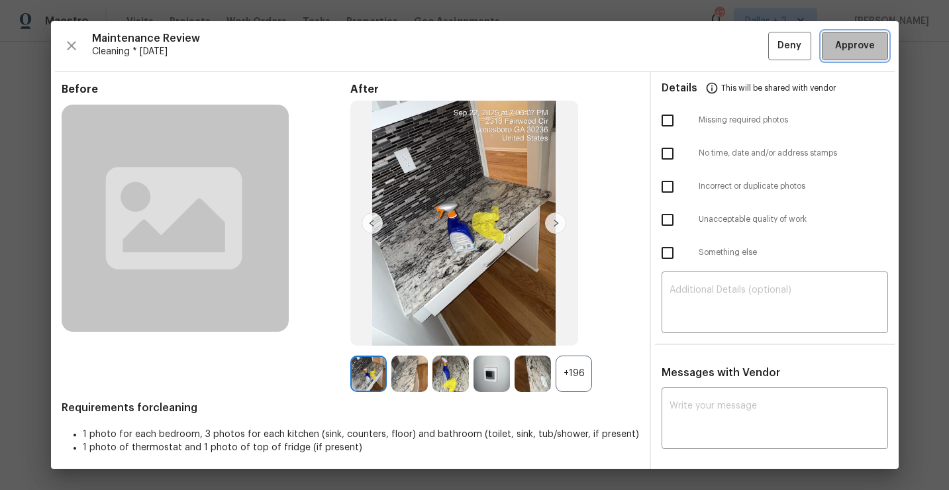
click at [848, 47] on span "Approve" at bounding box center [855, 46] width 40 height 17
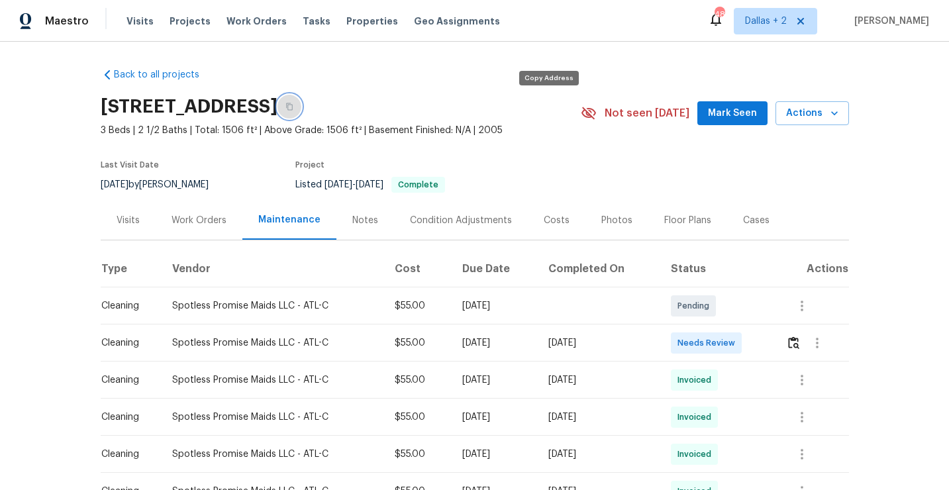
click at [301, 111] on button "button" at bounding box center [290, 107] width 24 height 24
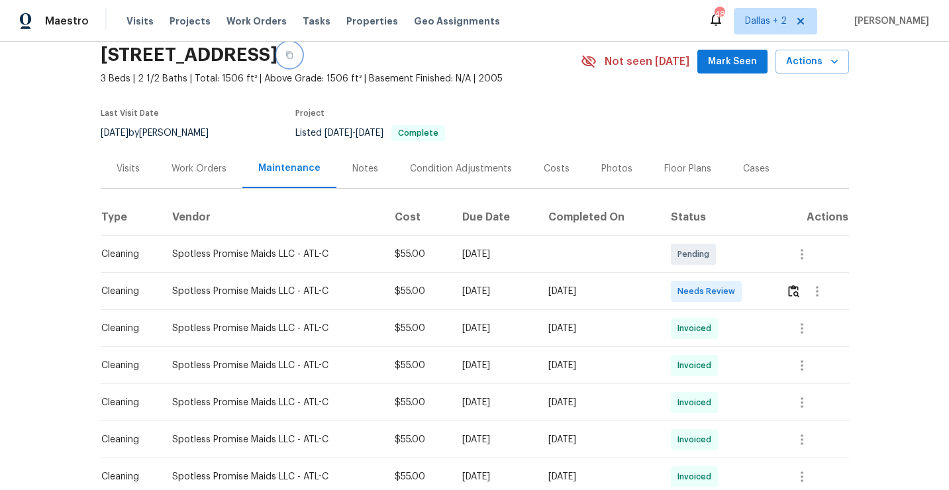
scroll to position [58, 0]
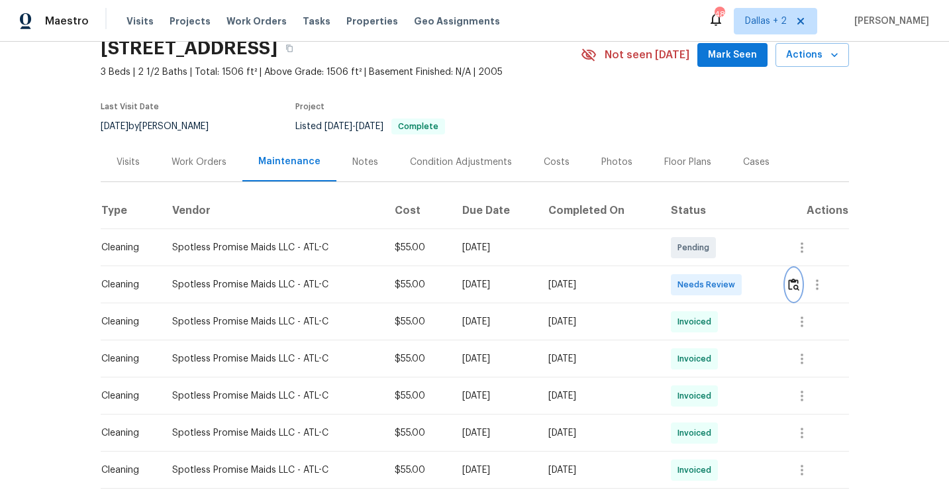
click at [794, 286] on img "button" at bounding box center [793, 284] width 11 height 13
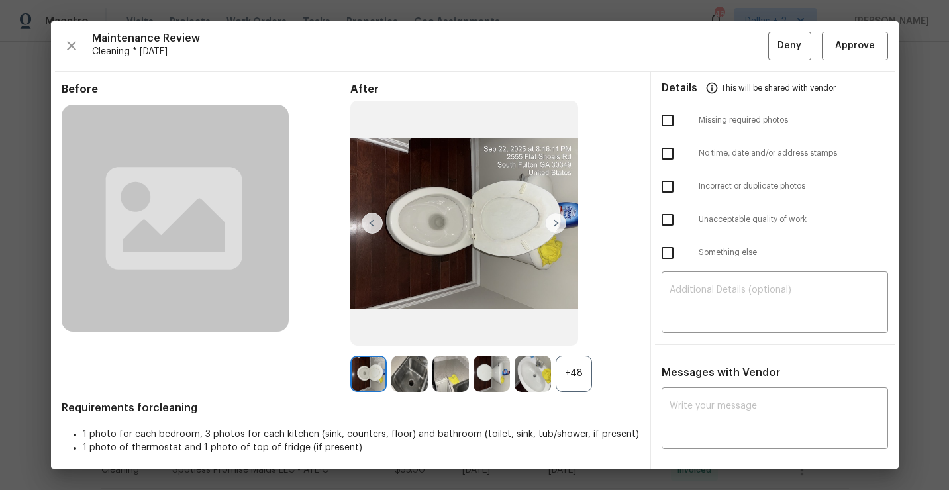
click at [572, 365] on div "+48" at bounding box center [574, 374] width 36 height 36
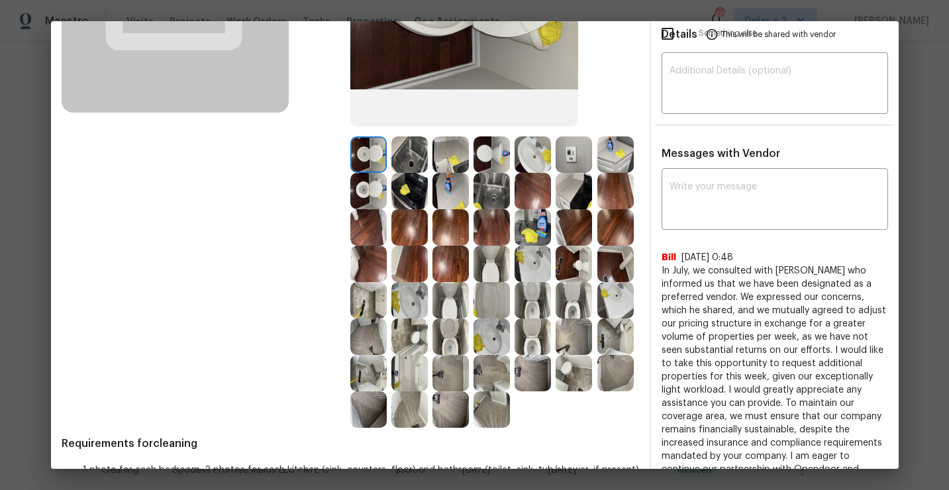
scroll to position [227, 0]
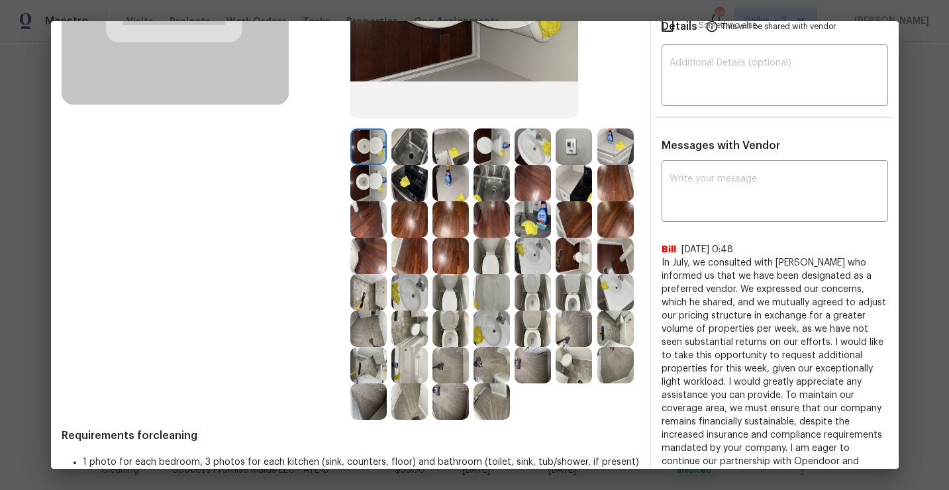
click at [538, 224] on img at bounding box center [533, 219] width 36 height 36
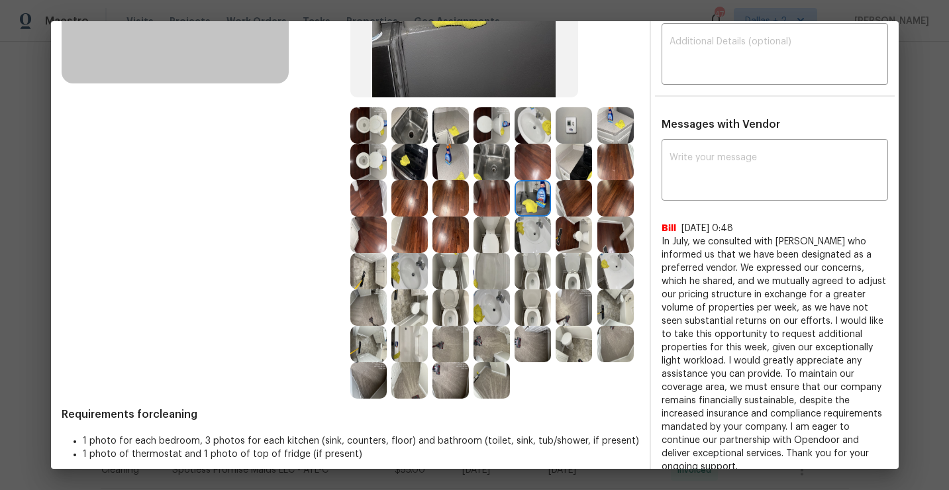
scroll to position [305, 0]
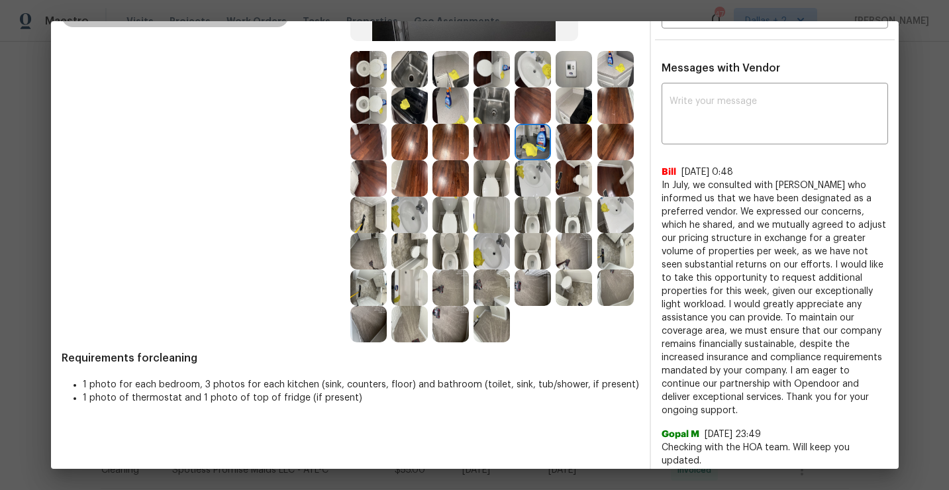
click at [414, 294] on img at bounding box center [409, 288] width 36 height 36
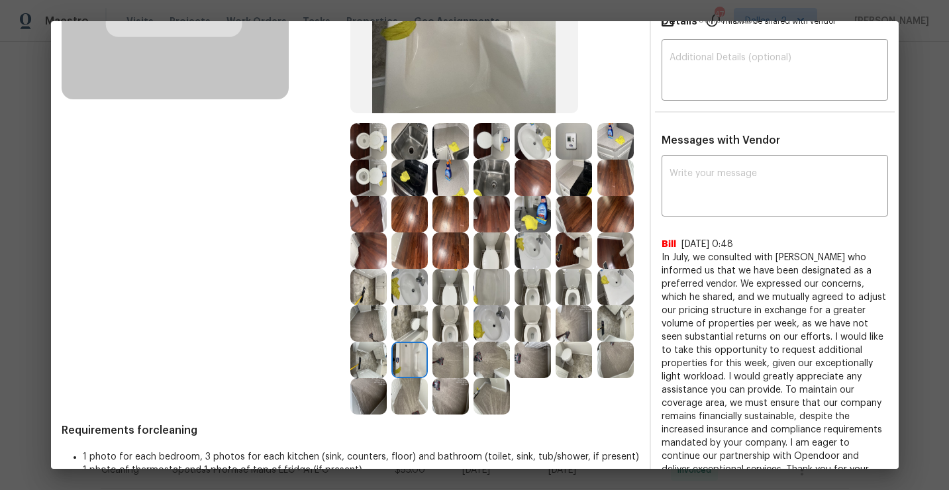
scroll to position [322, 0]
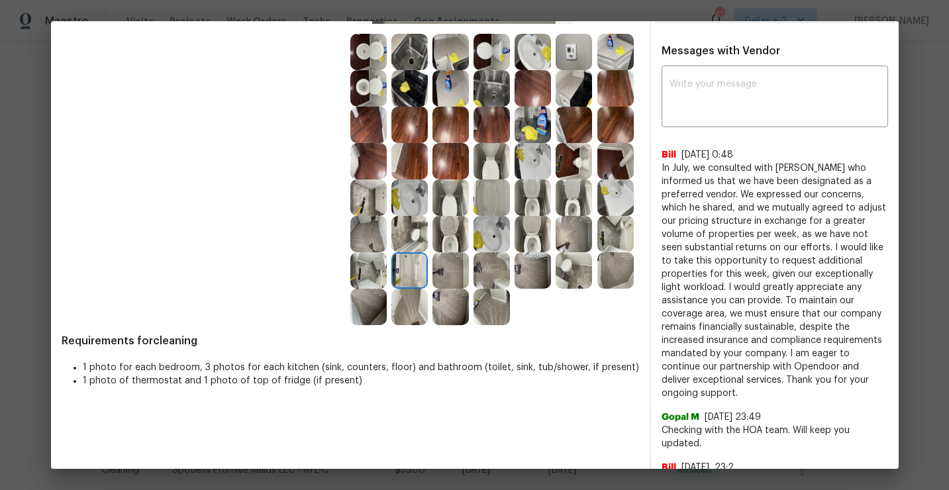
click at [486, 230] on img at bounding box center [492, 234] width 36 height 36
click at [535, 235] on img at bounding box center [533, 234] width 36 height 36
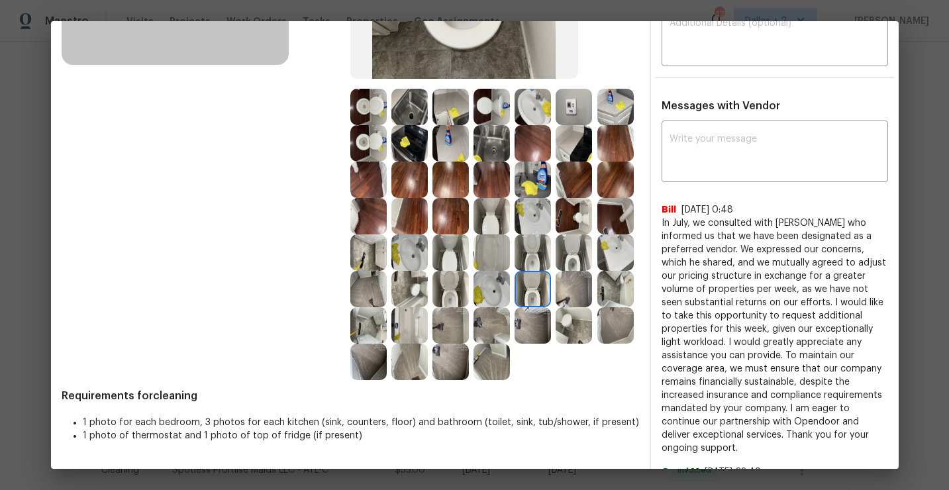
scroll to position [0, 0]
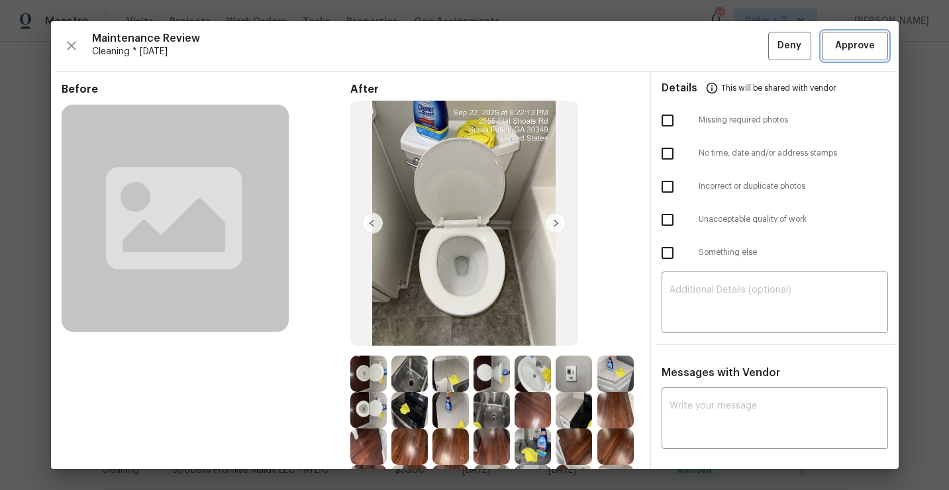
click at [839, 48] on span "Approve" at bounding box center [855, 46] width 40 height 17
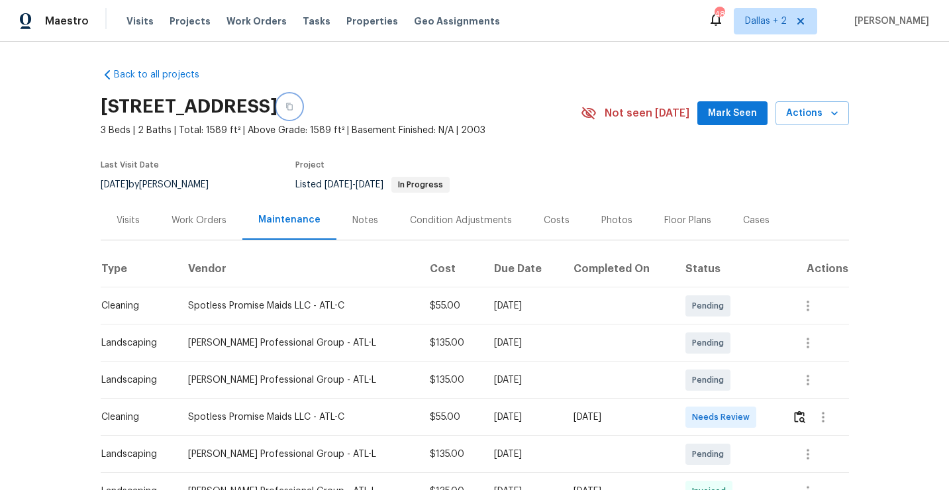
click at [301, 114] on button "button" at bounding box center [290, 107] width 24 height 24
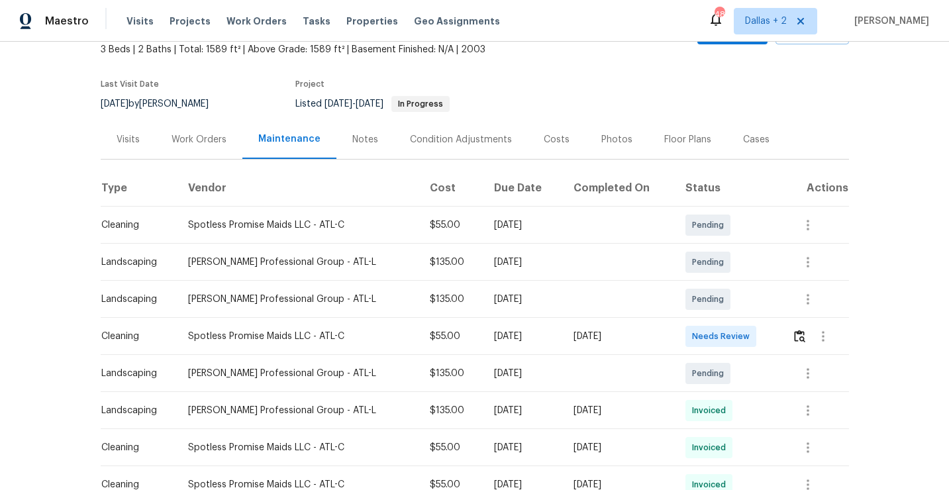
scroll to position [109, 0]
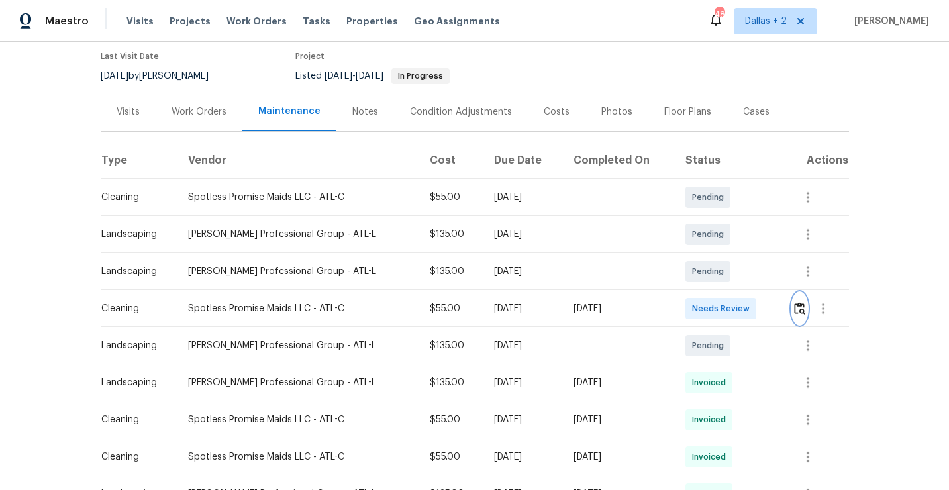
click at [801, 302] on img "button" at bounding box center [799, 308] width 11 height 13
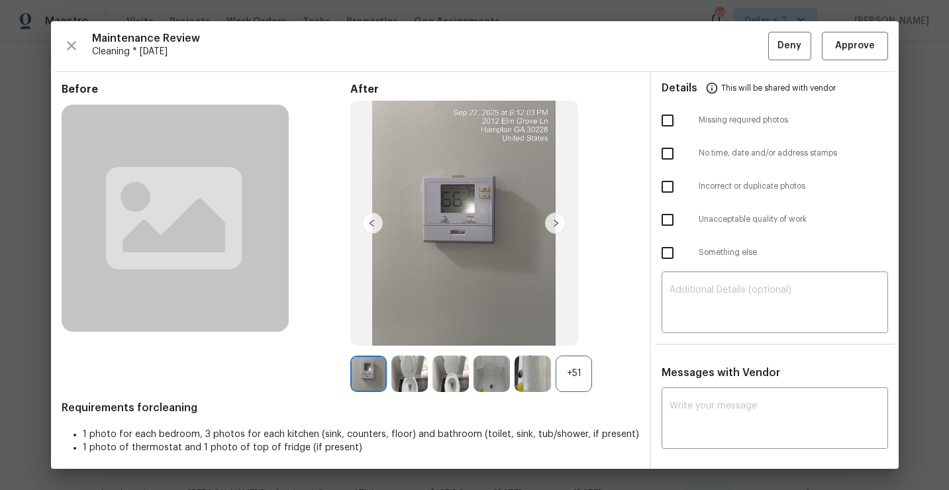
click at [568, 377] on div "+51" at bounding box center [574, 374] width 36 height 36
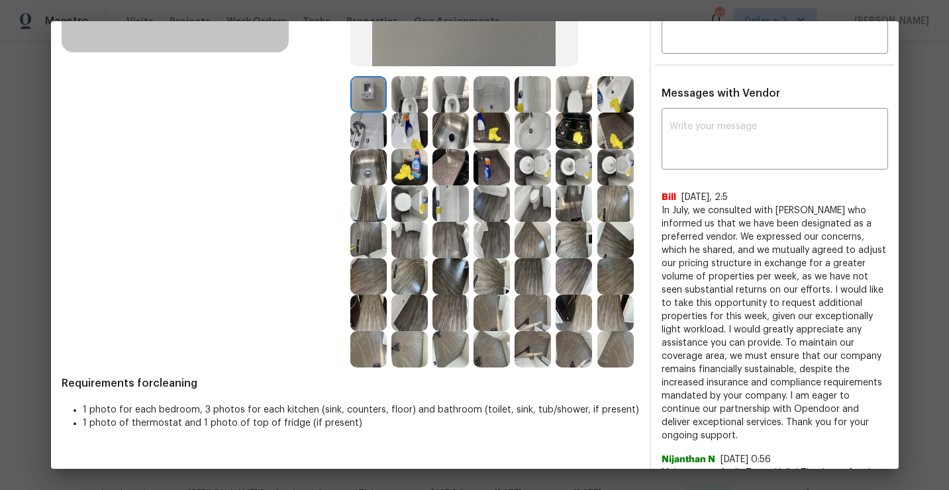
scroll to position [268, 0]
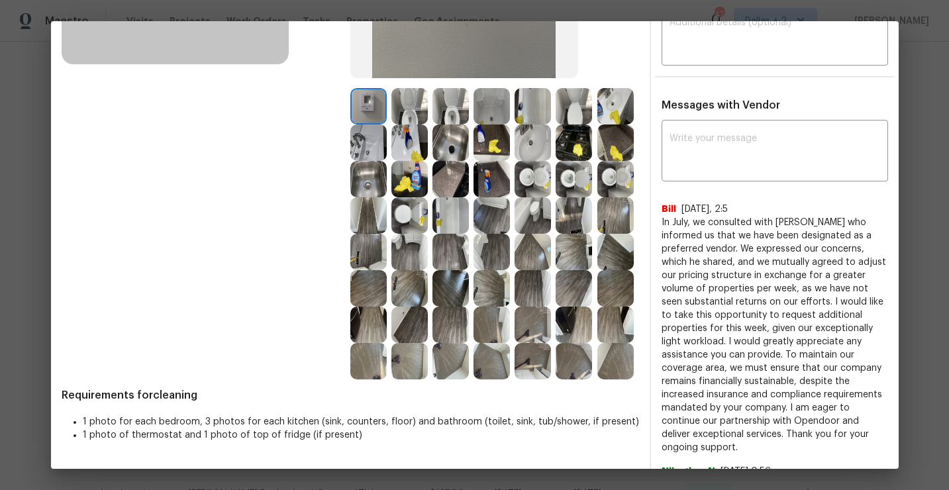
click at [604, 148] on img at bounding box center [615, 143] width 36 height 36
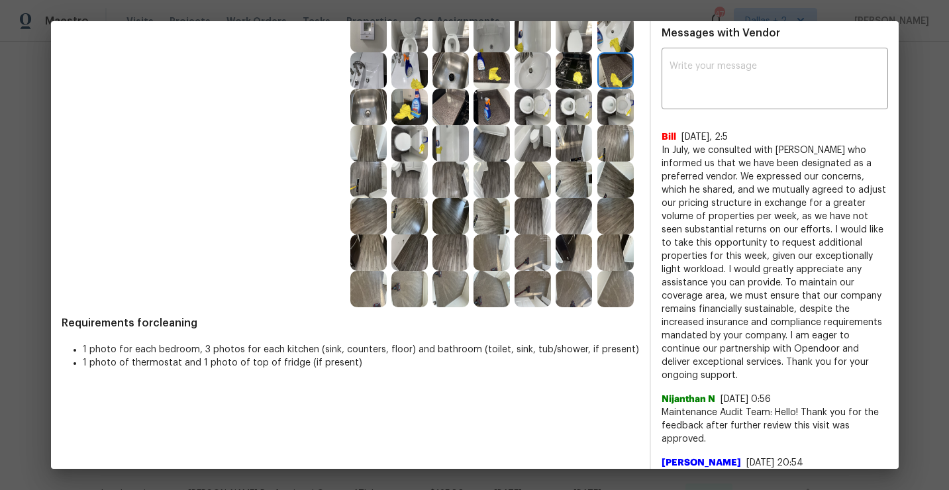
scroll to position [342, 0]
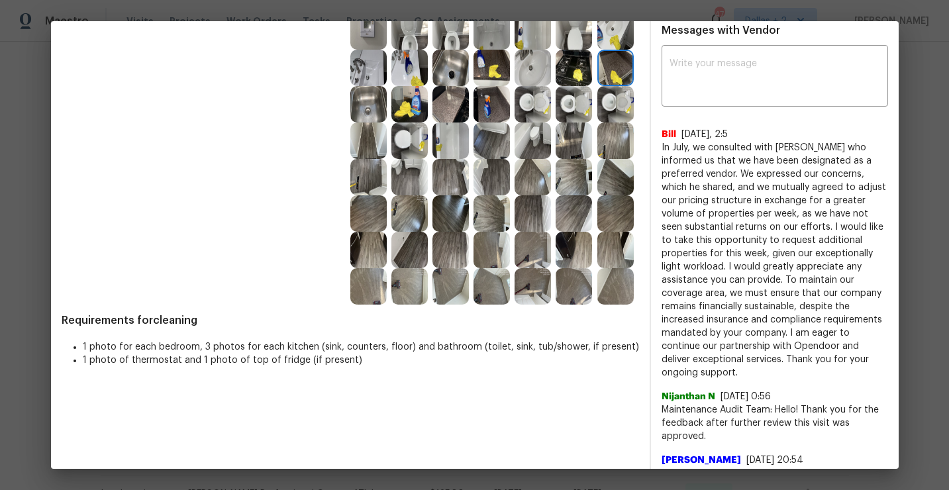
click at [372, 247] on img at bounding box center [368, 250] width 36 height 36
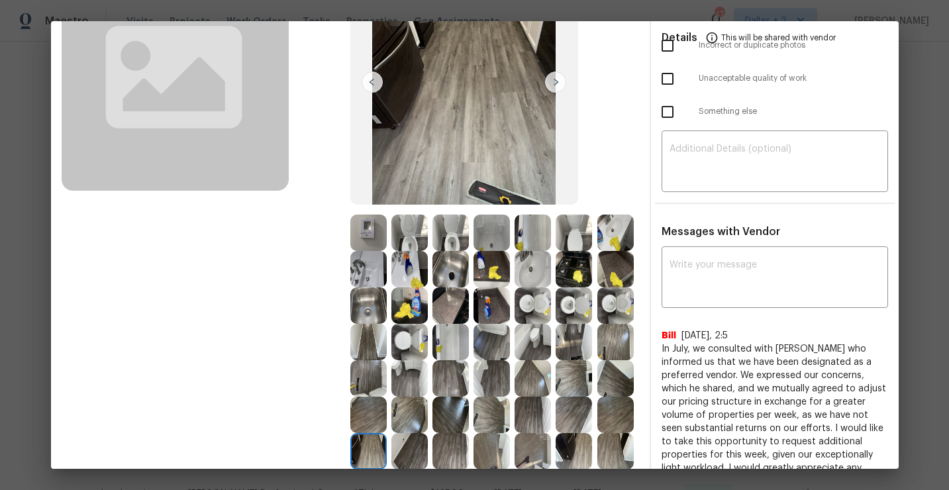
scroll to position [172, 0]
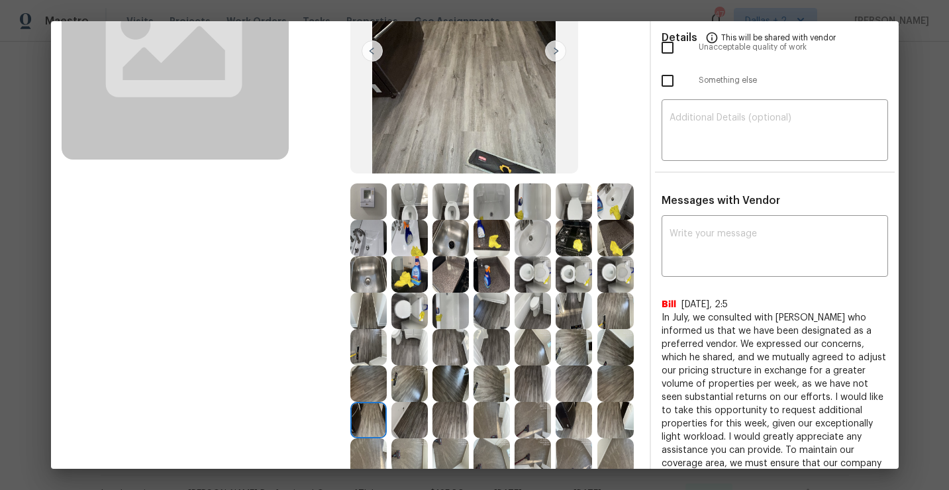
click at [495, 278] on img at bounding box center [492, 274] width 36 height 36
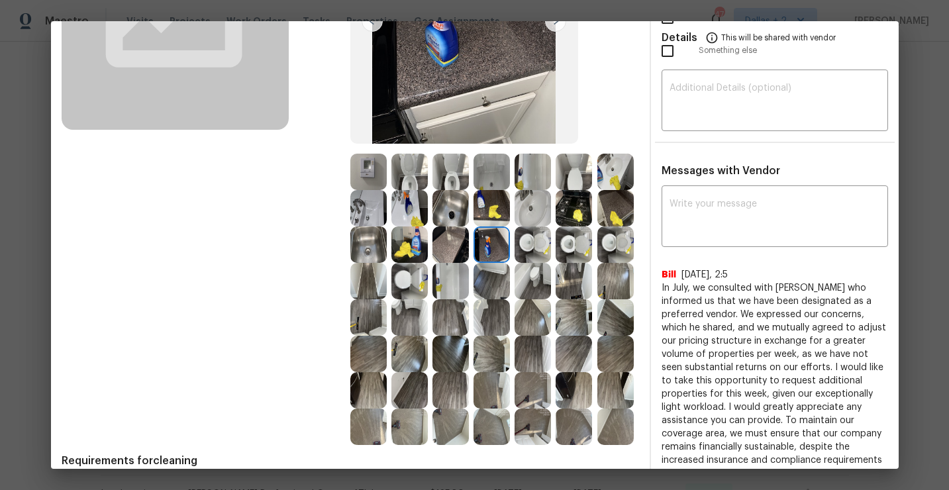
scroll to position [211, 0]
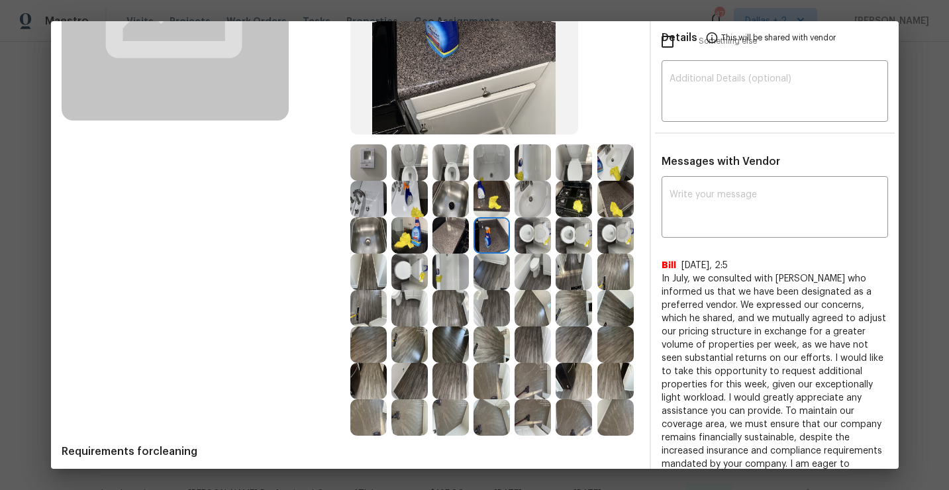
click at [498, 309] on img at bounding box center [492, 308] width 36 height 36
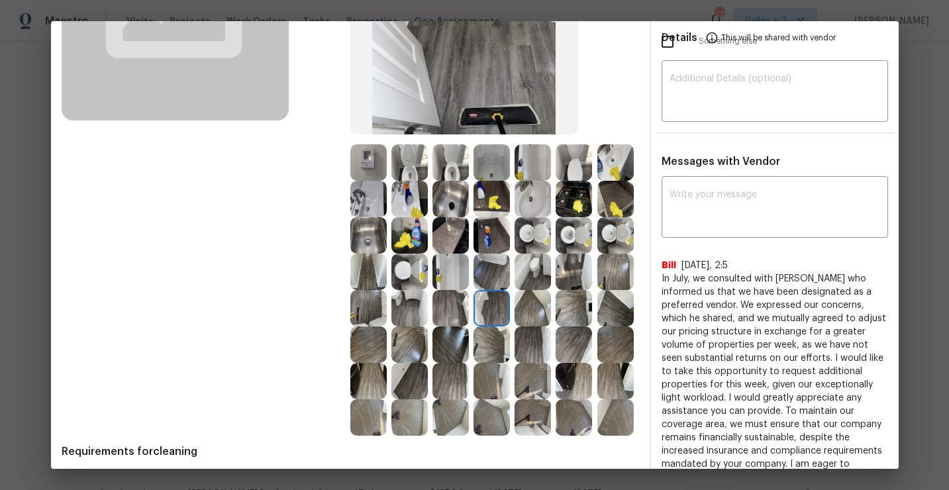
click at [374, 256] on img at bounding box center [368, 272] width 36 height 36
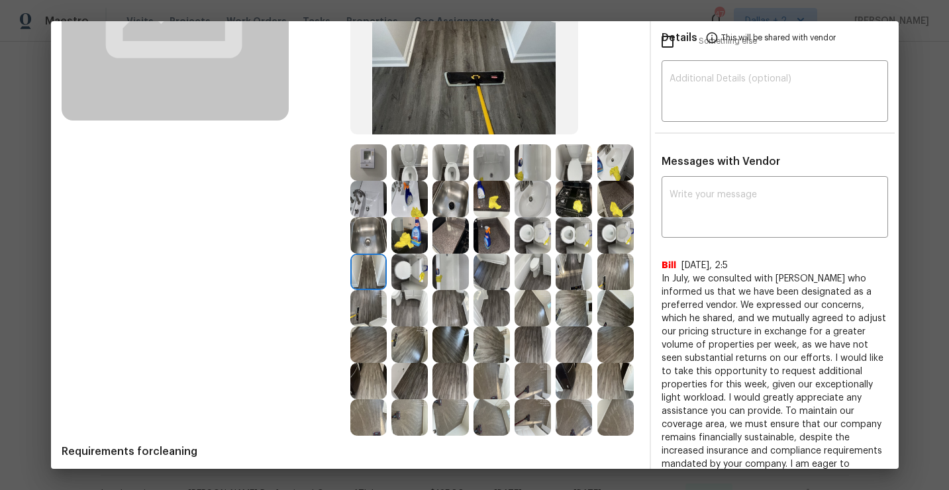
click at [413, 236] on img at bounding box center [409, 235] width 36 height 36
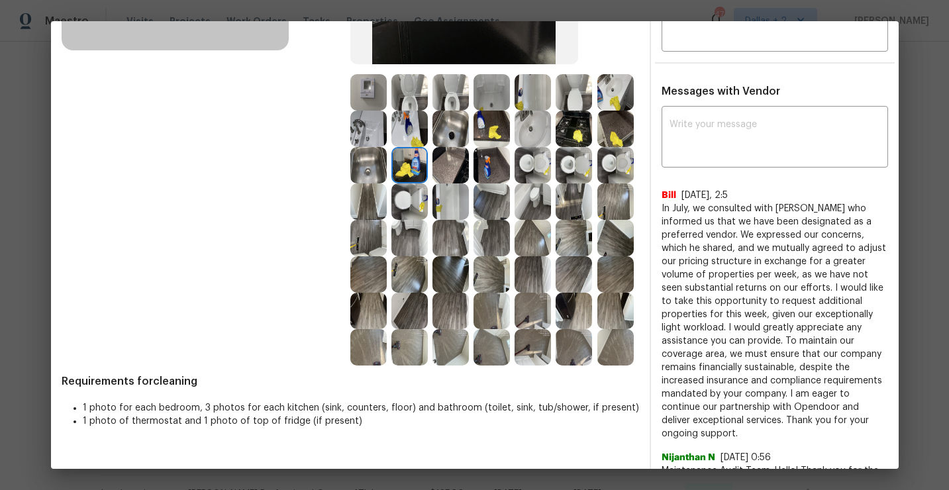
scroll to position [278, 0]
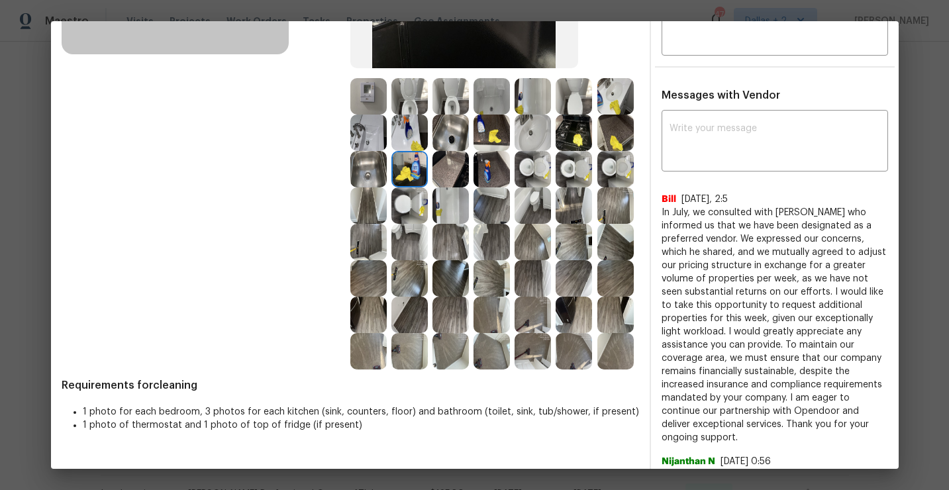
click at [449, 138] on img at bounding box center [451, 133] width 36 height 36
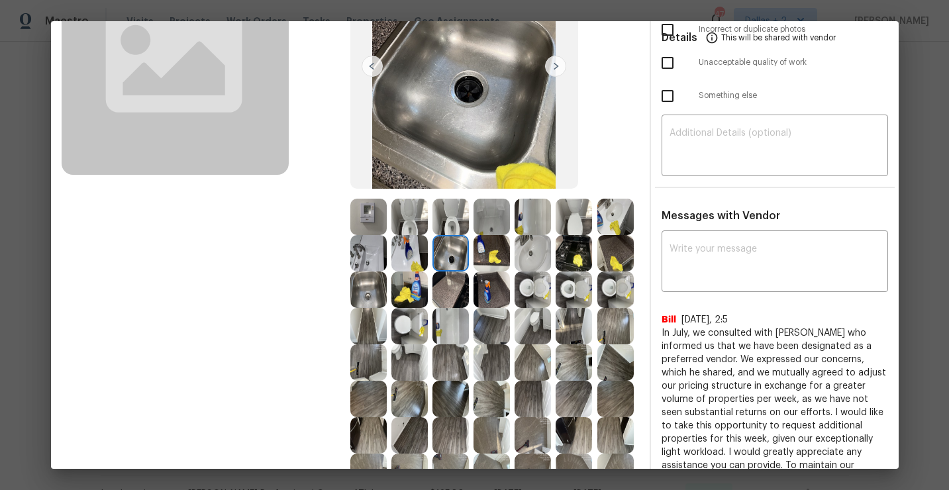
scroll to position [153, 0]
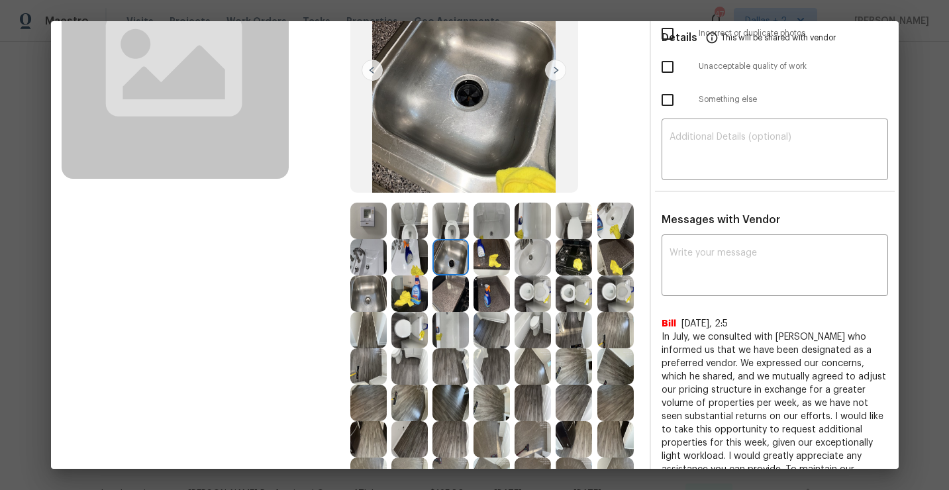
click at [368, 293] on img at bounding box center [368, 294] width 36 height 36
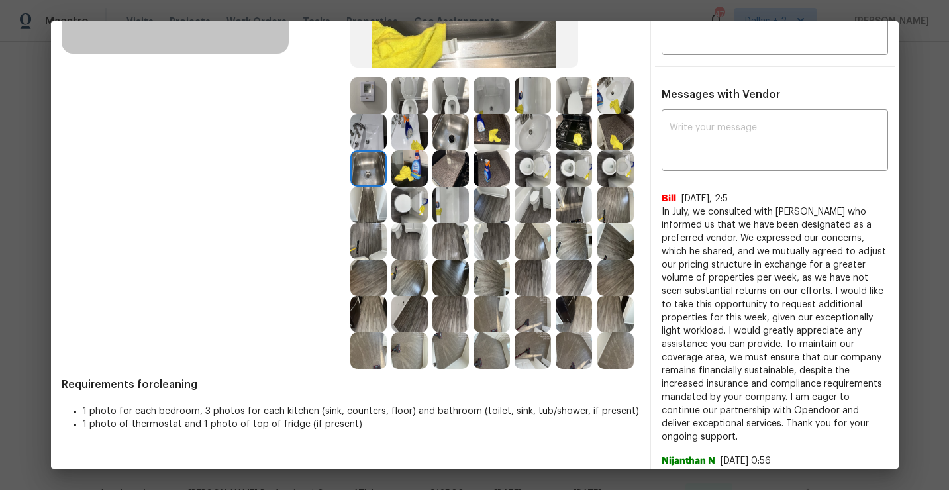
scroll to position [280, 0]
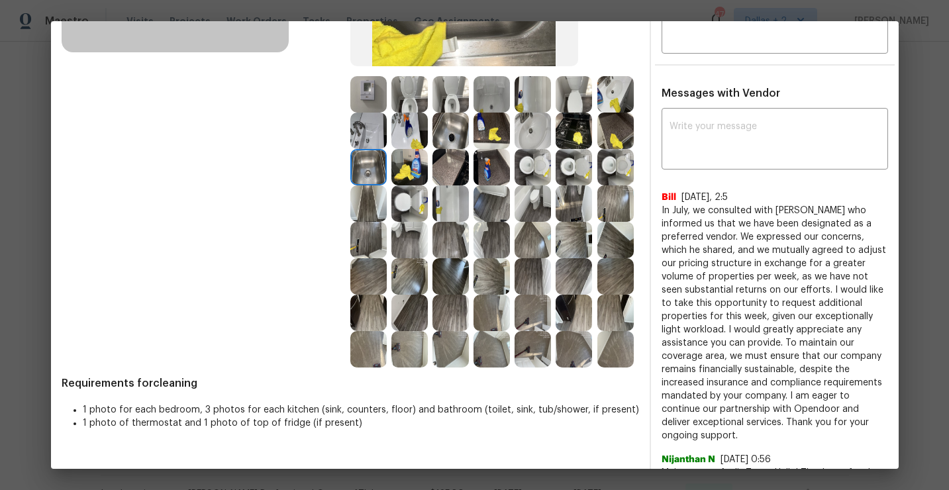
click at [575, 167] on img at bounding box center [574, 167] width 36 height 36
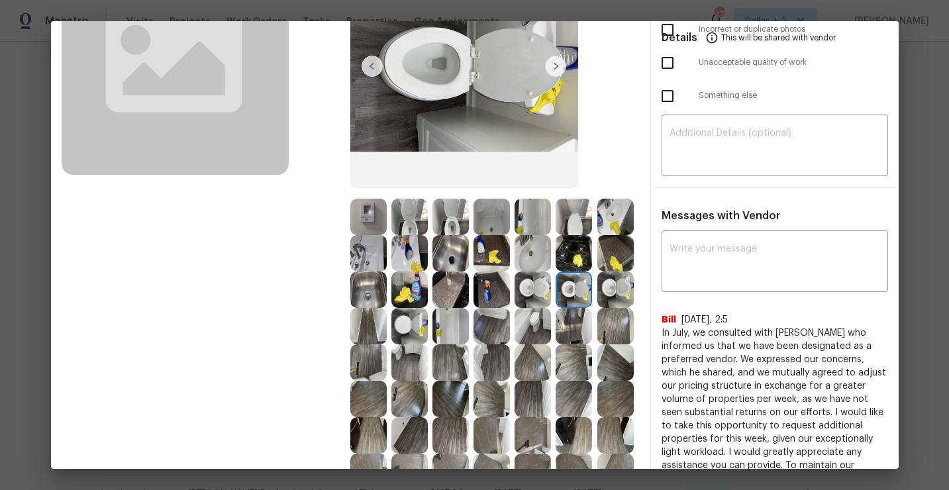
scroll to position [132, 0]
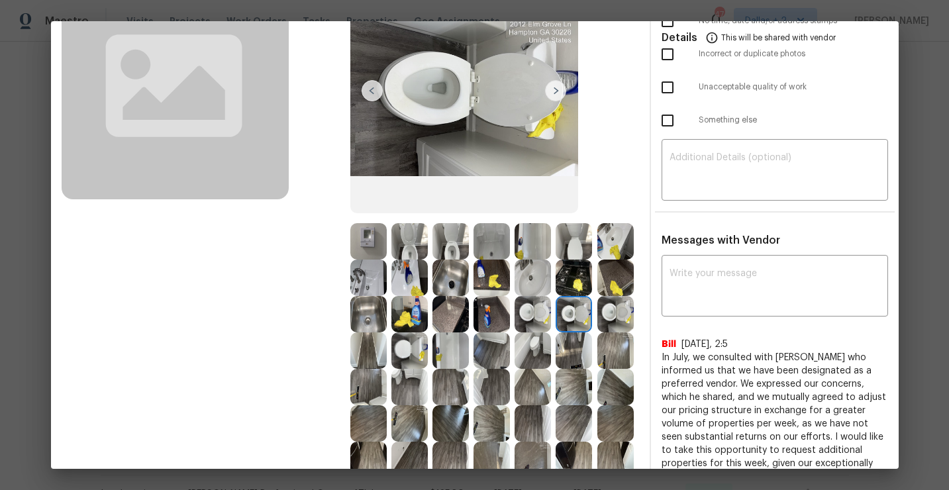
click at [605, 233] on img at bounding box center [615, 241] width 36 height 36
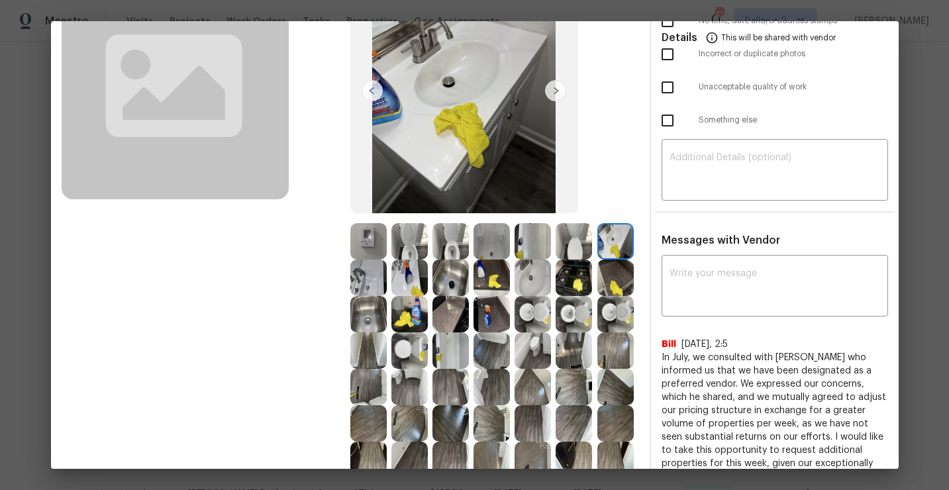
click at [368, 248] on img at bounding box center [368, 241] width 36 height 36
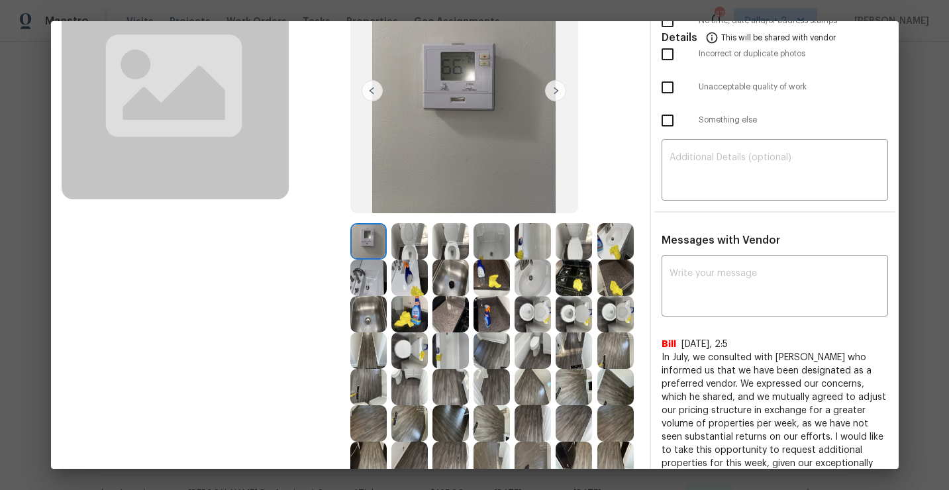
click at [403, 240] on img at bounding box center [409, 241] width 36 height 36
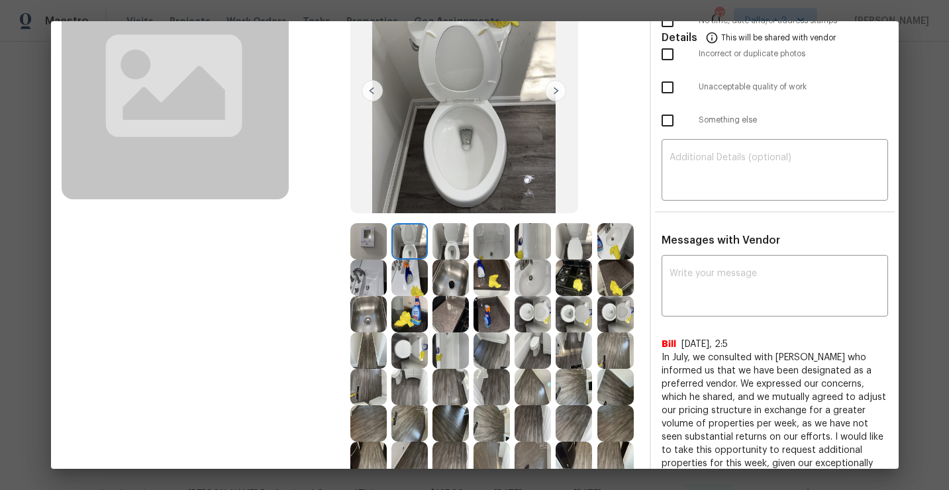
click at [444, 245] on img at bounding box center [451, 241] width 36 height 36
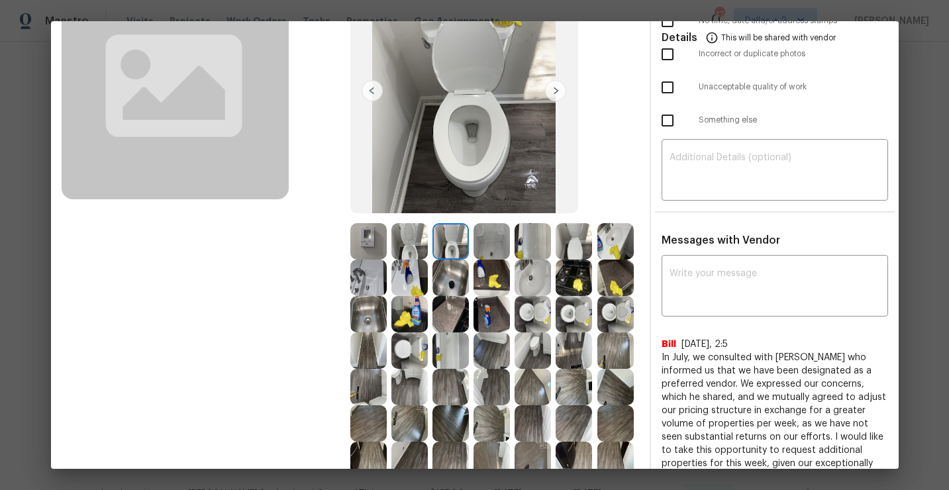
click at [412, 246] on img at bounding box center [409, 241] width 36 height 36
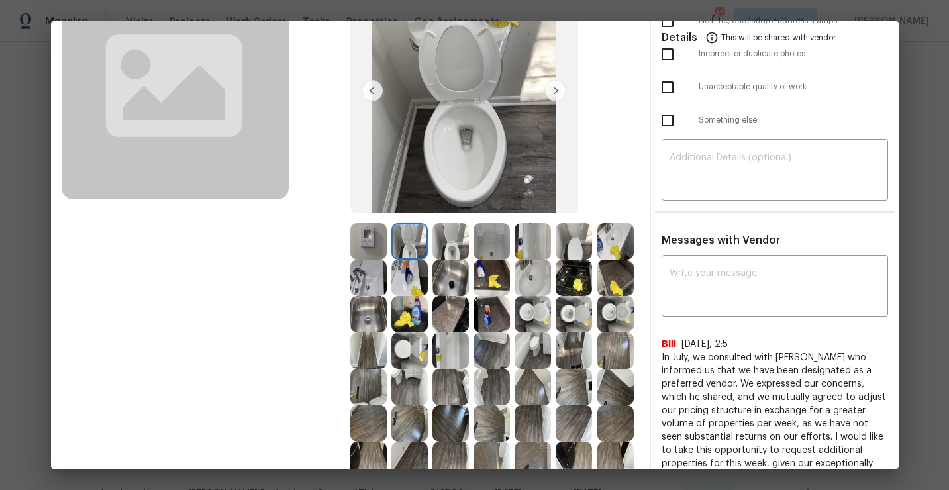
click at [481, 246] on img at bounding box center [492, 241] width 36 height 36
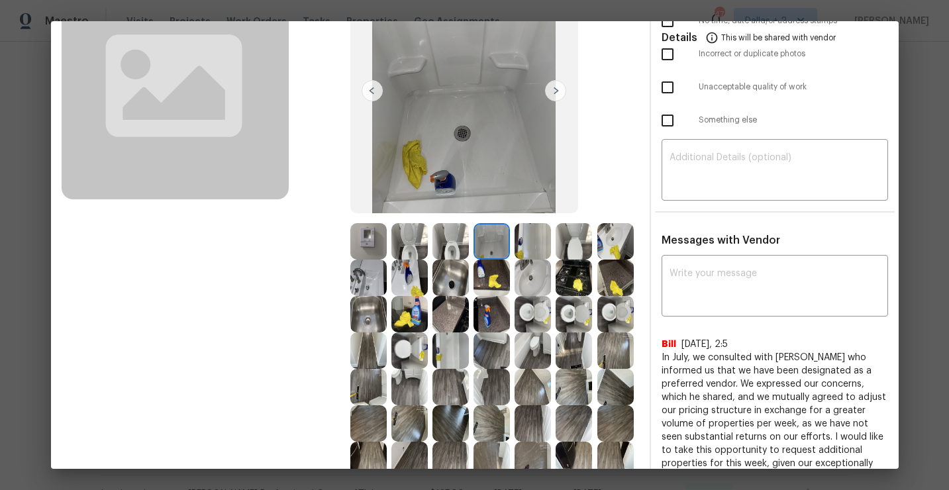
click at [366, 289] on img at bounding box center [368, 278] width 36 height 36
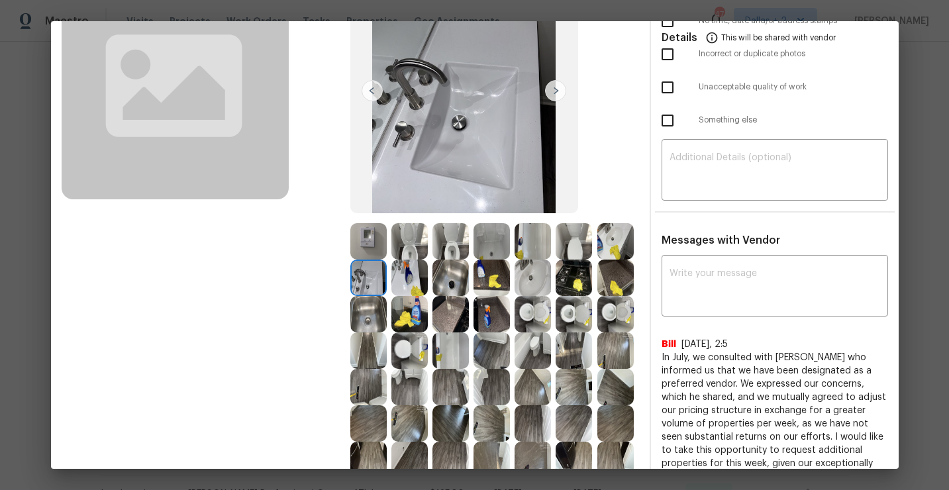
click at [419, 282] on img at bounding box center [409, 278] width 36 height 36
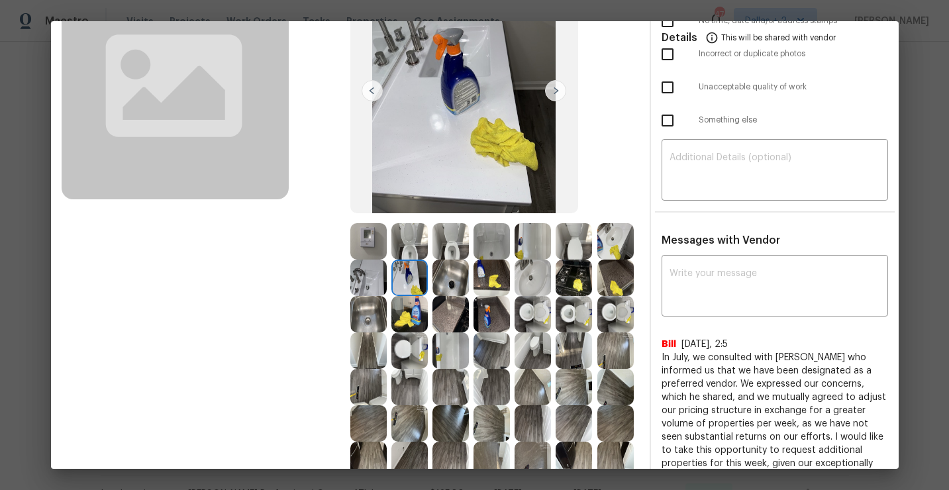
click at [408, 346] on img at bounding box center [409, 351] width 36 height 36
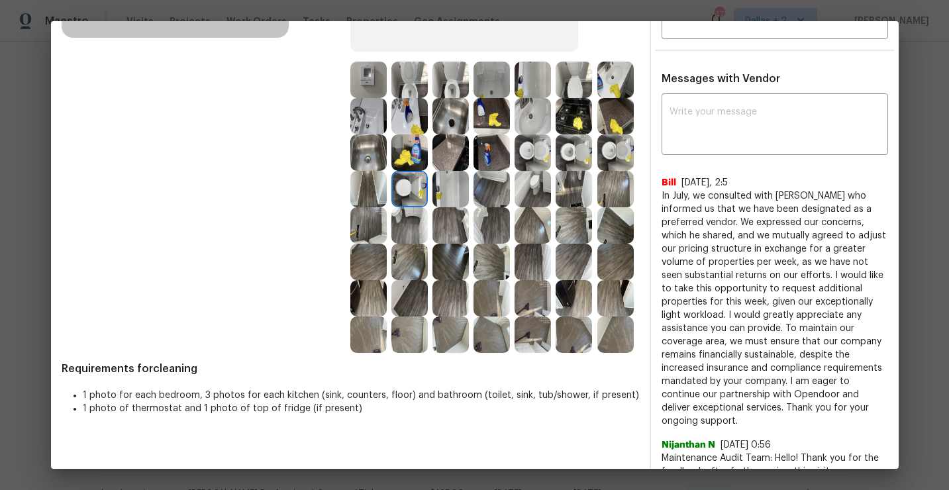
scroll to position [257, 0]
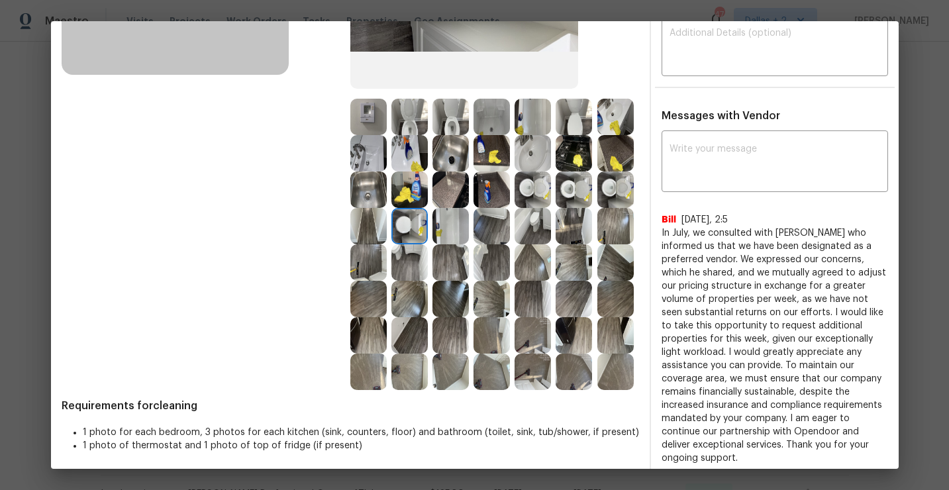
click at [537, 187] on img at bounding box center [533, 190] width 36 height 36
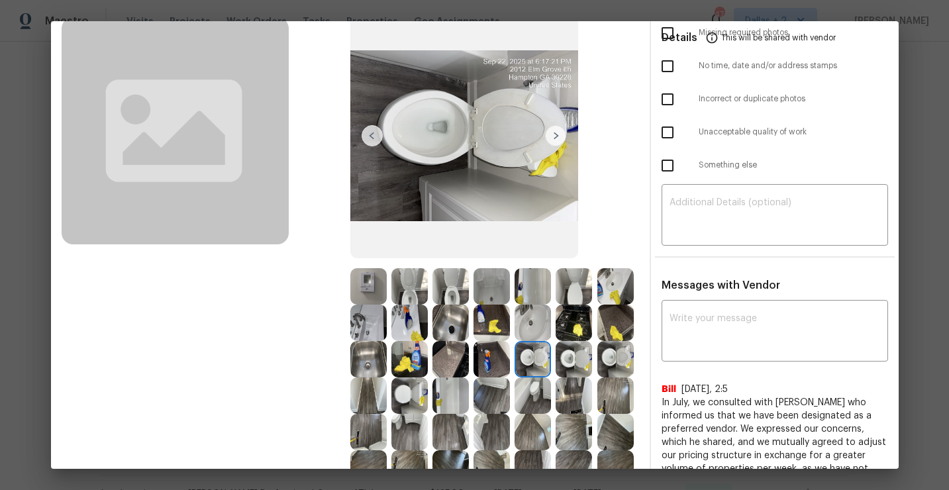
scroll to position [88, 0]
click at [578, 343] on img at bounding box center [574, 358] width 36 height 36
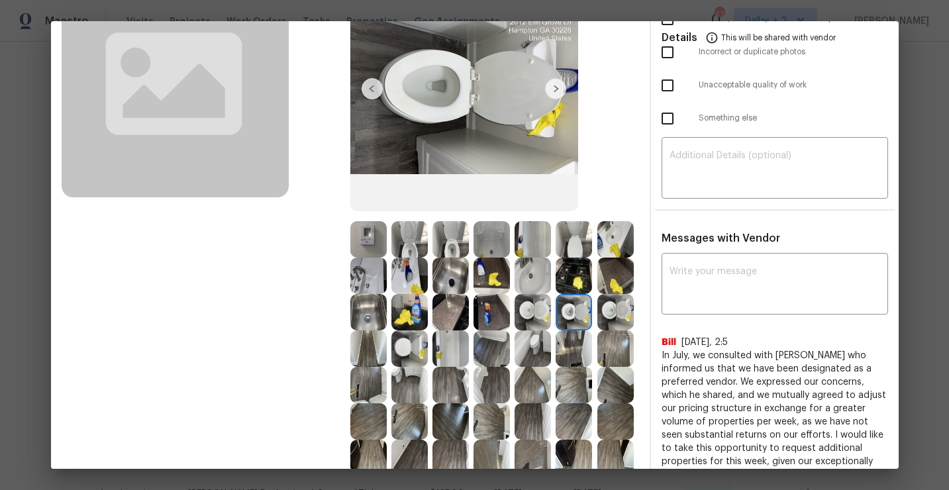
scroll to position [165, 0]
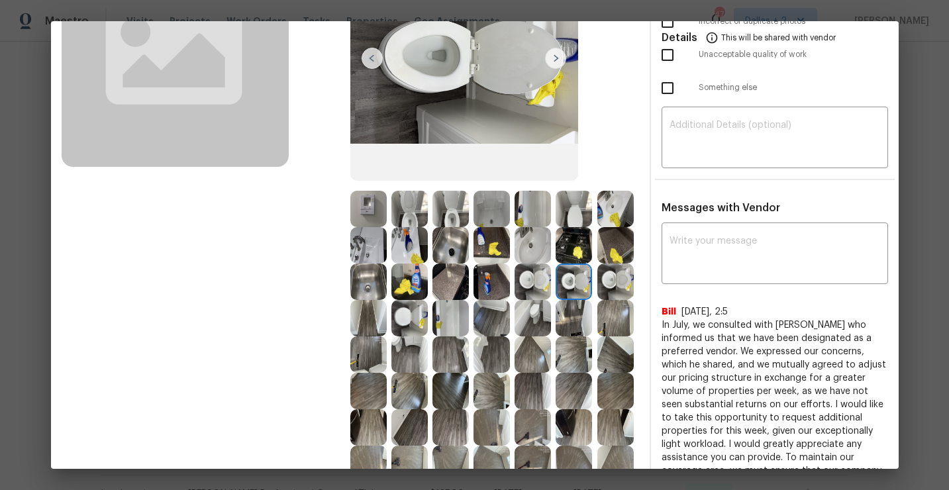
click at [607, 295] on img at bounding box center [615, 282] width 36 height 36
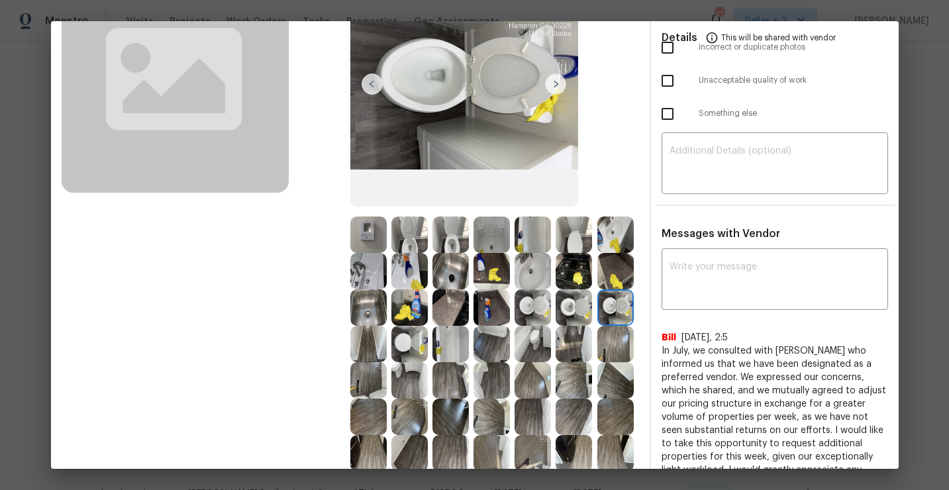
scroll to position [140, 0]
click at [405, 350] on img at bounding box center [409, 343] width 36 height 36
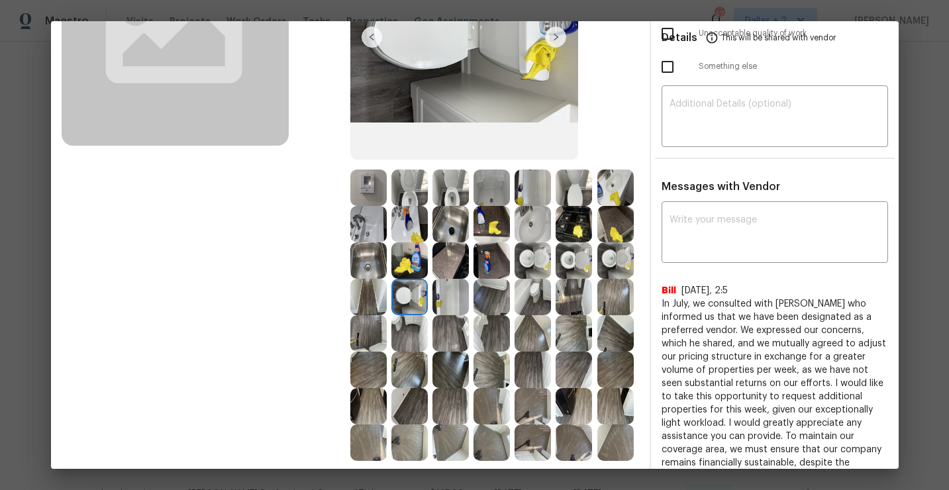
scroll to position [189, 0]
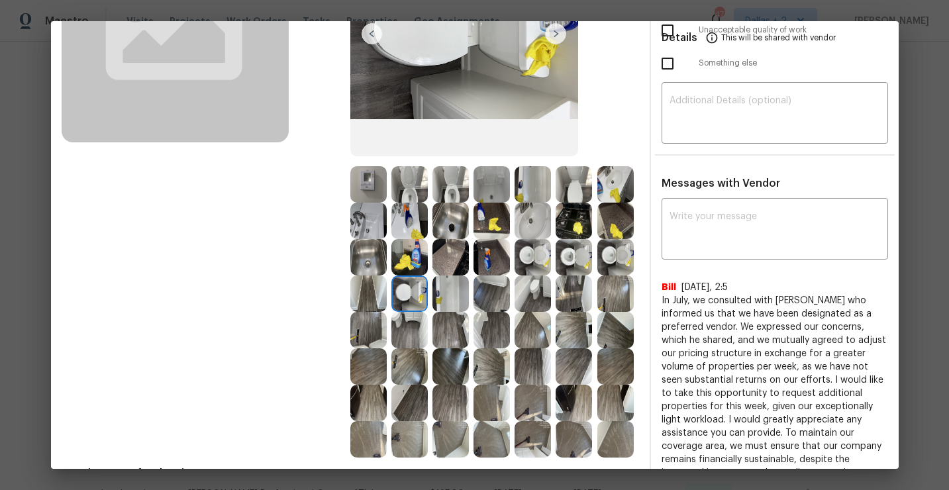
click at [416, 221] on img at bounding box center [409, 221] width 36 height 36
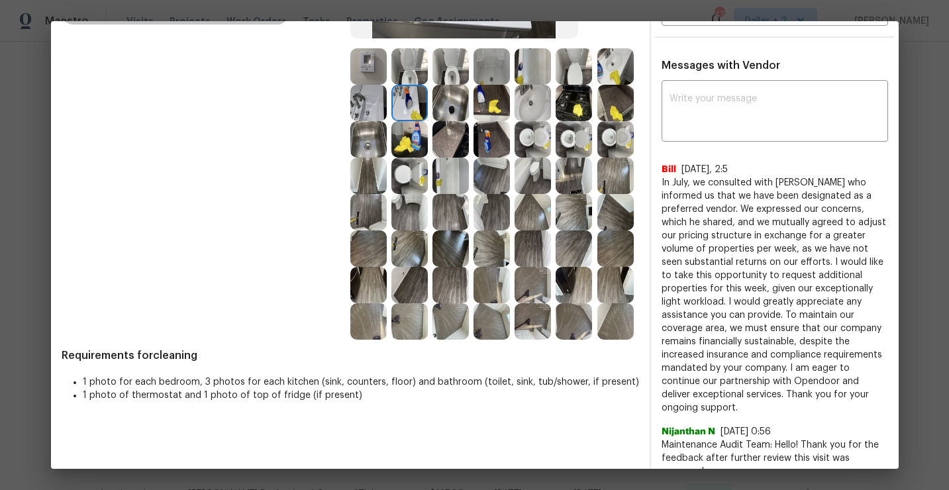
scroll to position [297, 0]
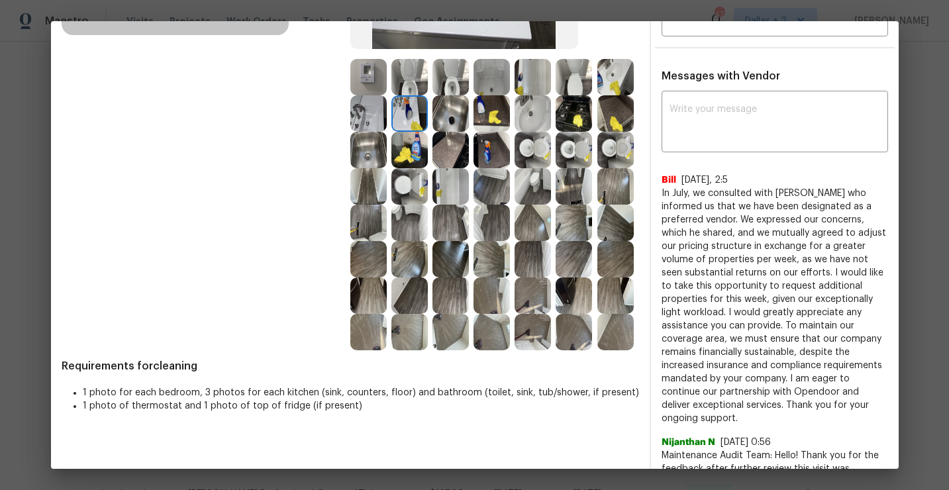
click at [625, 119] on img at bounding box center [615, 113] width 36 height 36
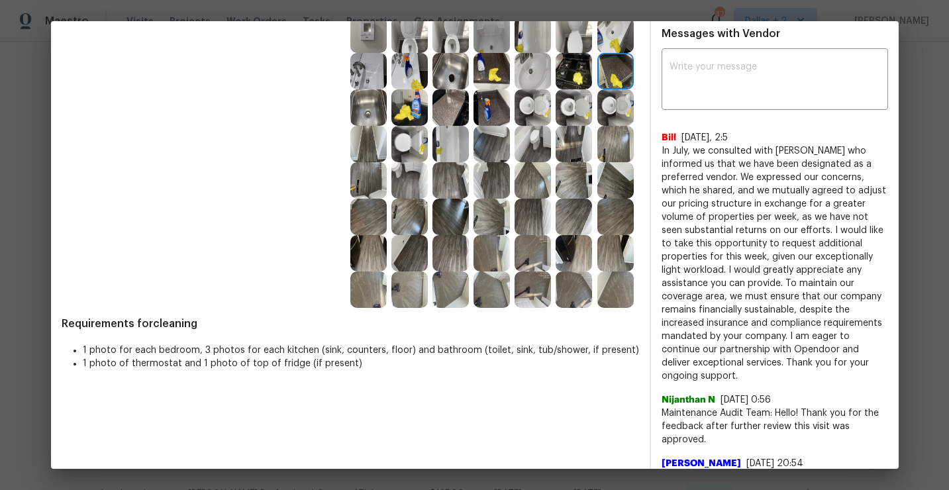
scroll to position [0, 0]
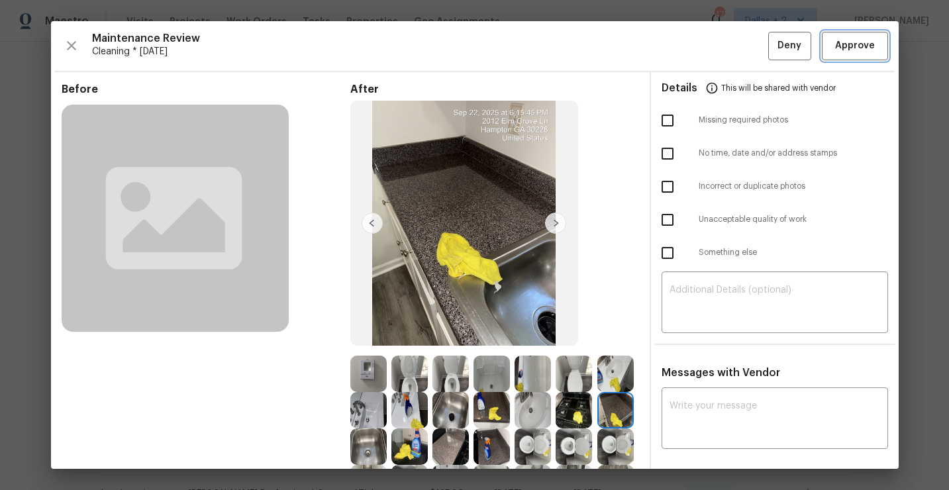
click at [846, 44] on span "Approve" at bounding box center [855, 46] width 40 height 17
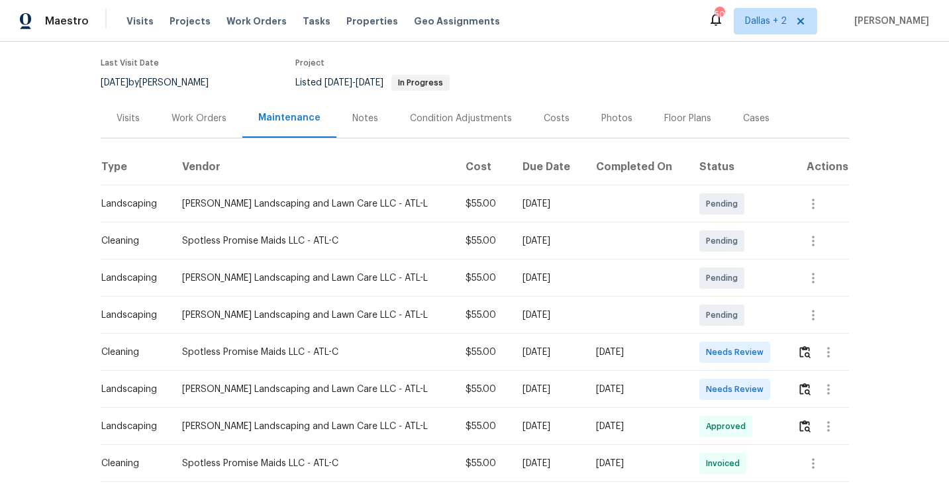
scroll to position [154, 0]
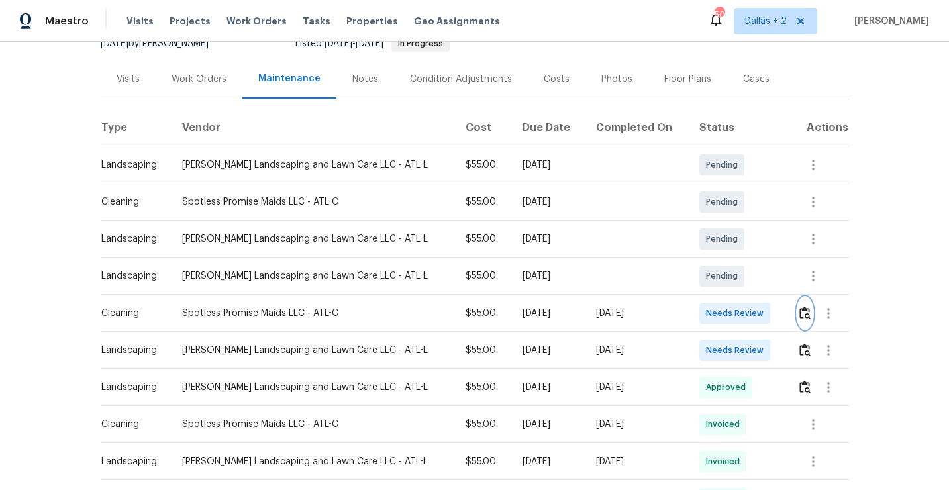
click at [805, 307] on img "button" at bounding box center [804, 313] width 11 height 13
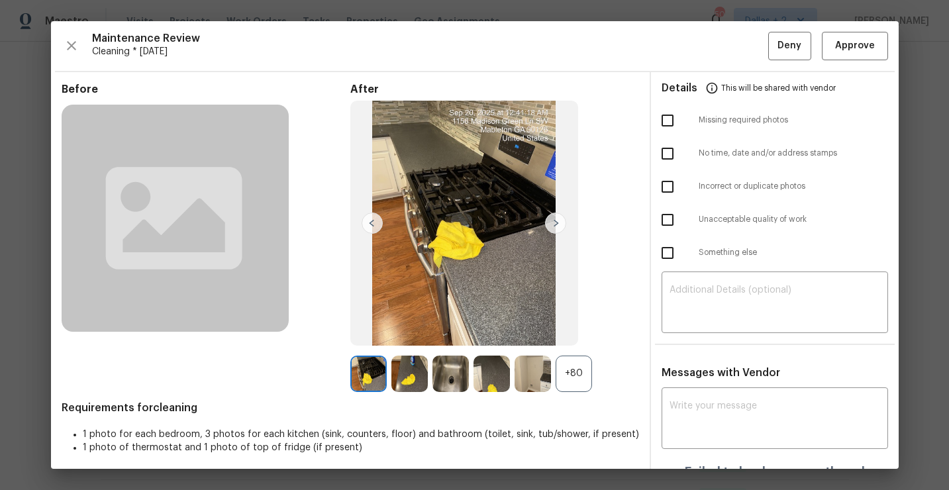
click at [566, 387] on div "+80" at bounding box center [574, 374] width 36 height 36
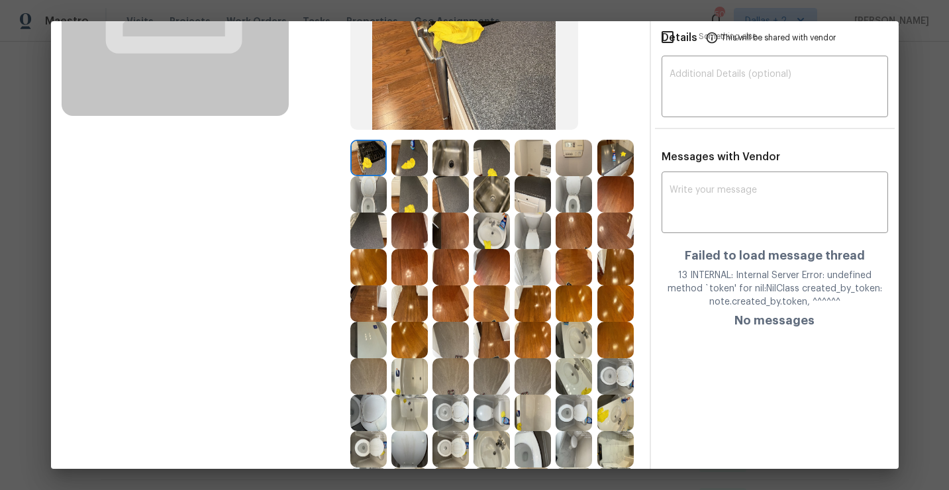
scroll to position [218, 0]
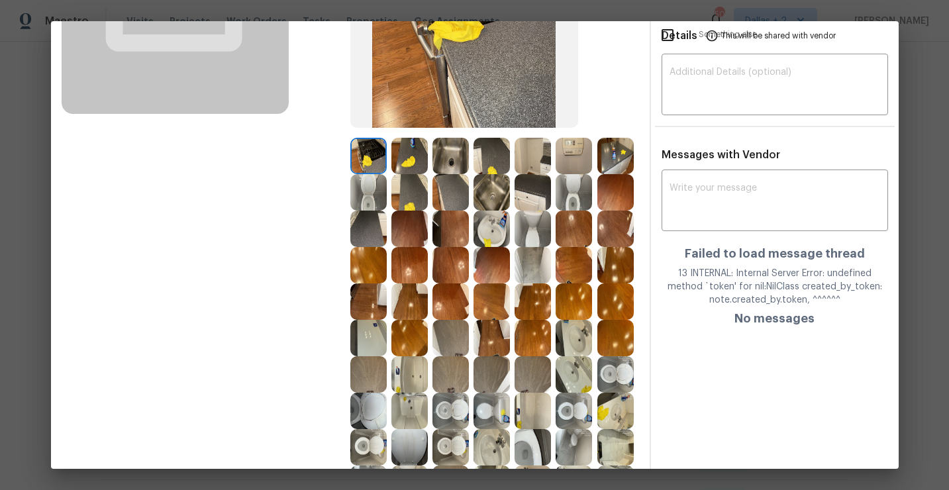
click at [419, 383] on img at bounding box center [409, 374] width 36 height 36
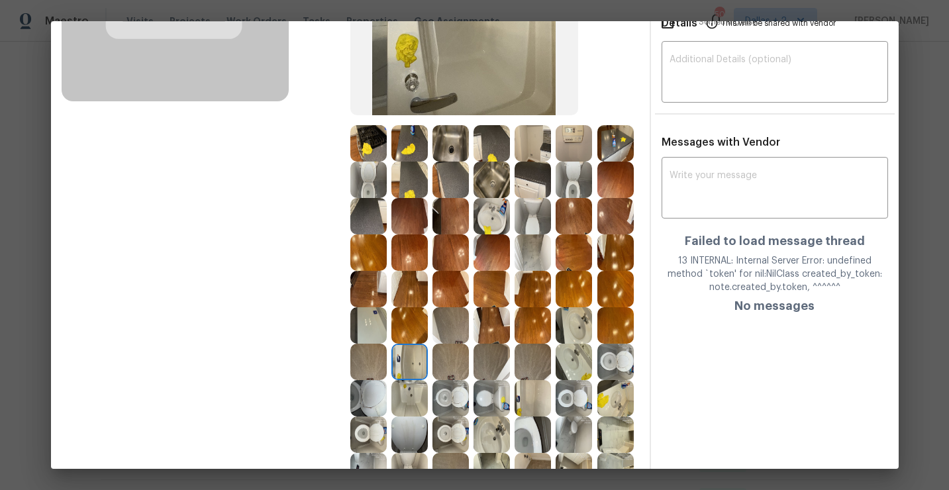
scroll to position [0, 0]
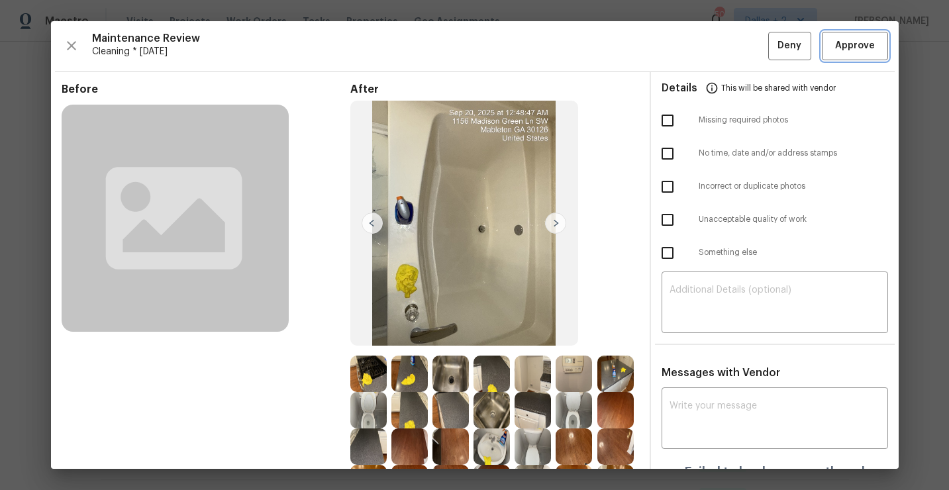
click at [846, 54] on button "Approve" at bounding box center [855, 46] width 66 height 28
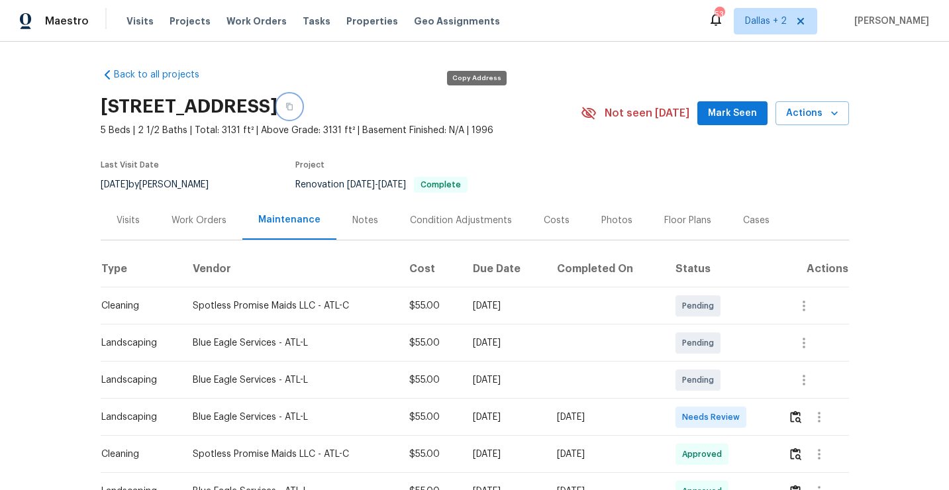
click at [293, 109] on icon "button" at bounding box center [289, 107] width 8 height 8
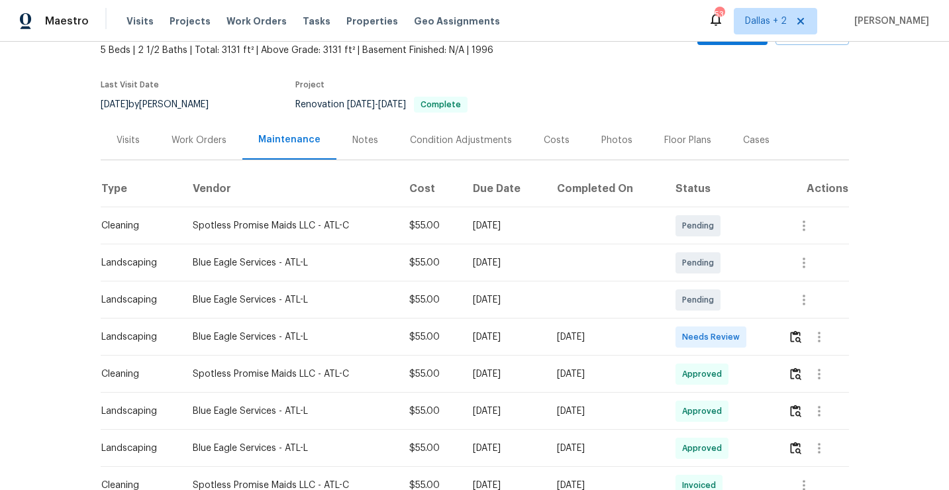
scroll to position [79, 0]
click at [798, 340] on img "button" at bounding box center [795, 337] width 11 height 13
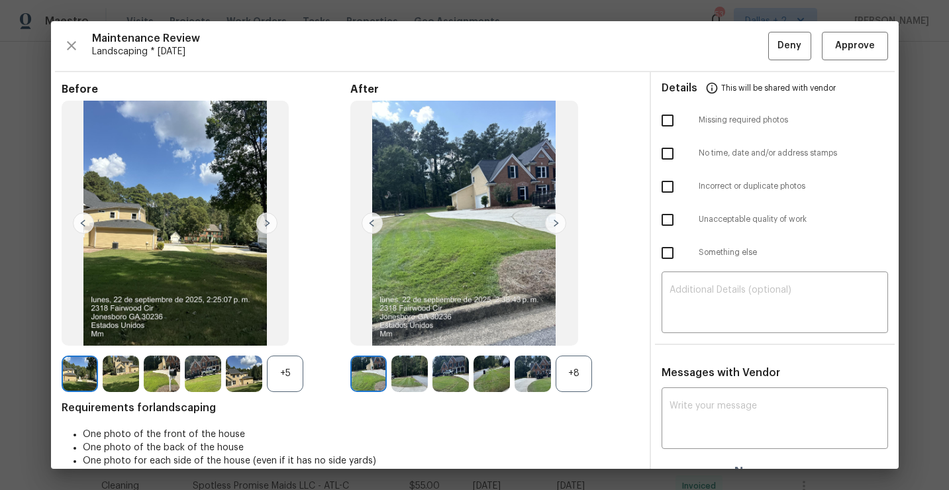
click at [577, 364] on div "+8" at bounding box center [574, 374] width 36 height 36
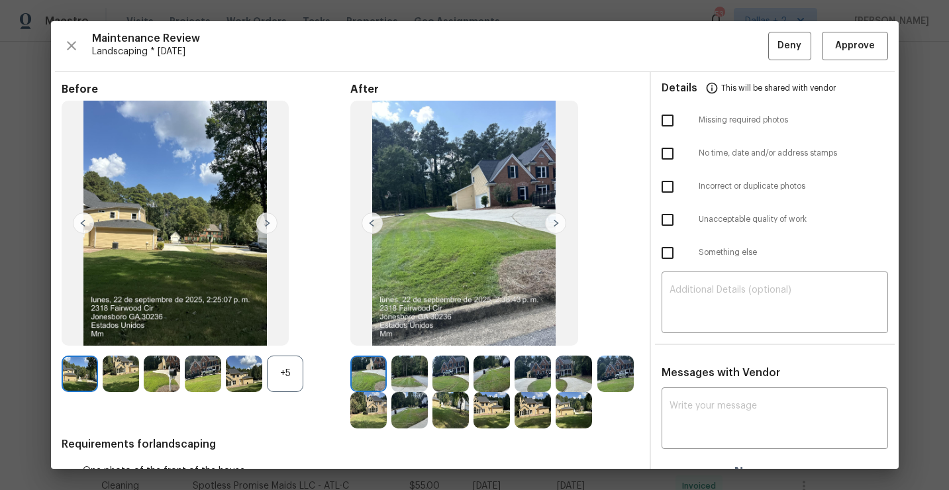
click at [298, 374] on div "+5" at bounding box center [285, 374] width 36 height 36
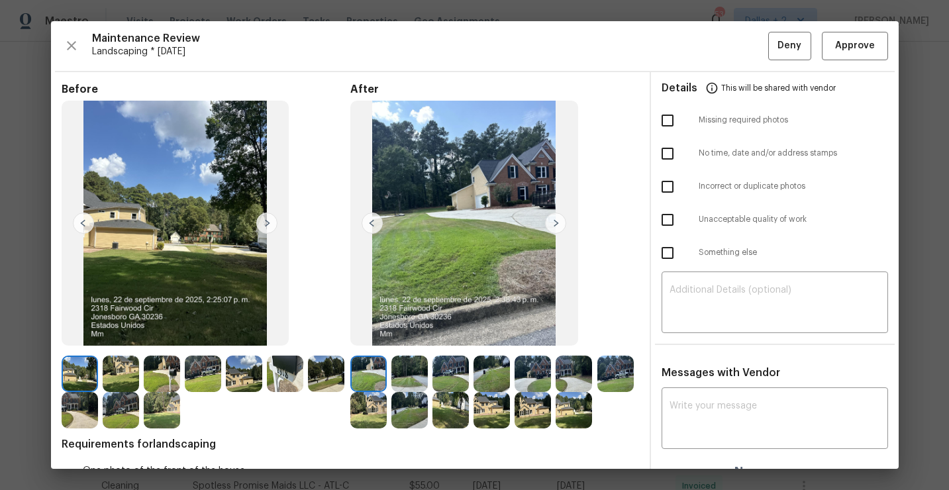
click at [285, 378] on img at bounding box center [285, 374] width 36 height 36
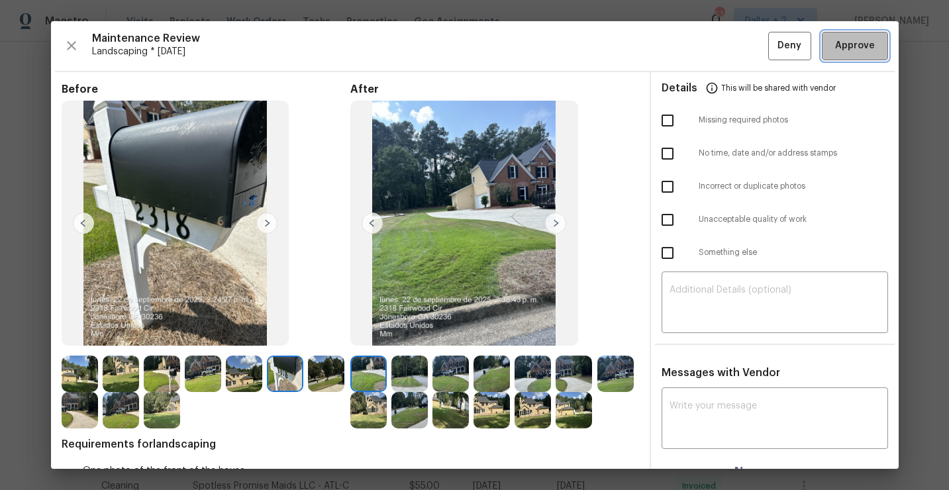
click at [846, 52] on span "Approve" at bounding box center [855, 46] width 40 height 17
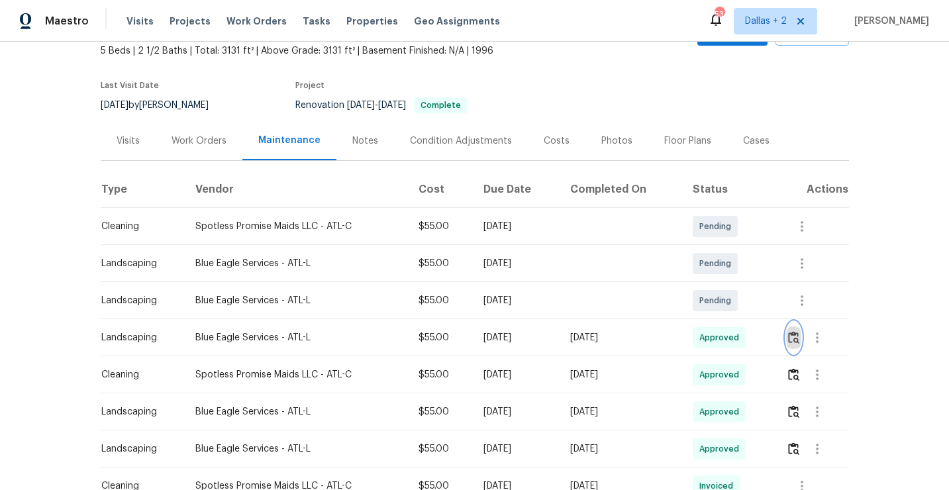
click at [792, 338] on img "button" at bounding box center [793, 337] width 11 height 13
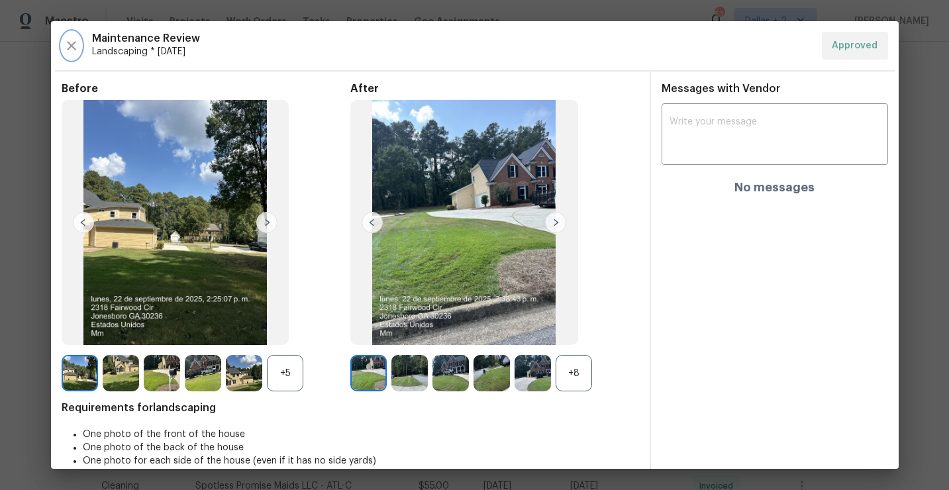
click at [68, 49] on icon "button" at bounding box center [71, 45] width 9 height 9
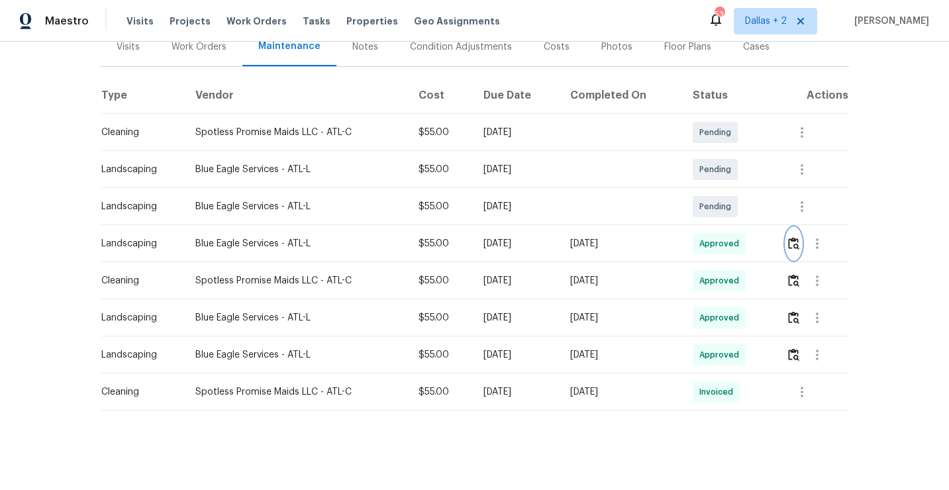
scroll to position [0, 0]
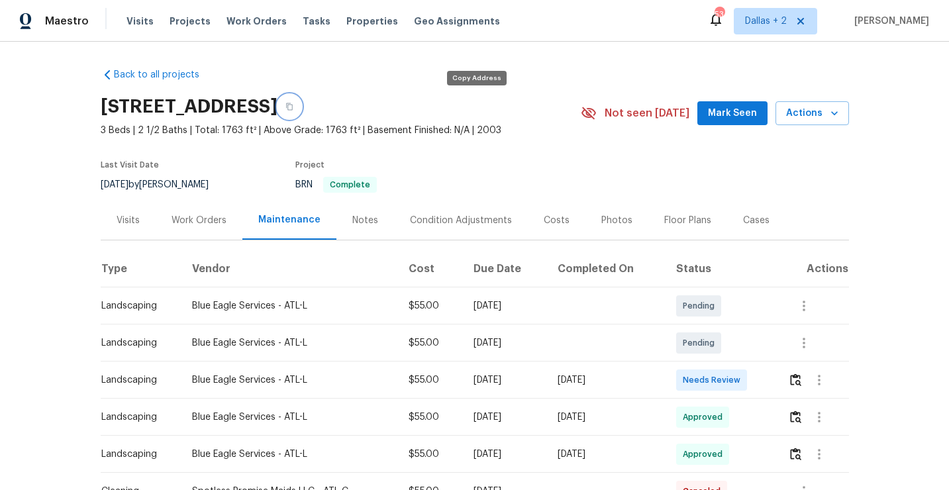
click at [301, 109] on button "button" at bounding box center [290, 107] width 24 height 24
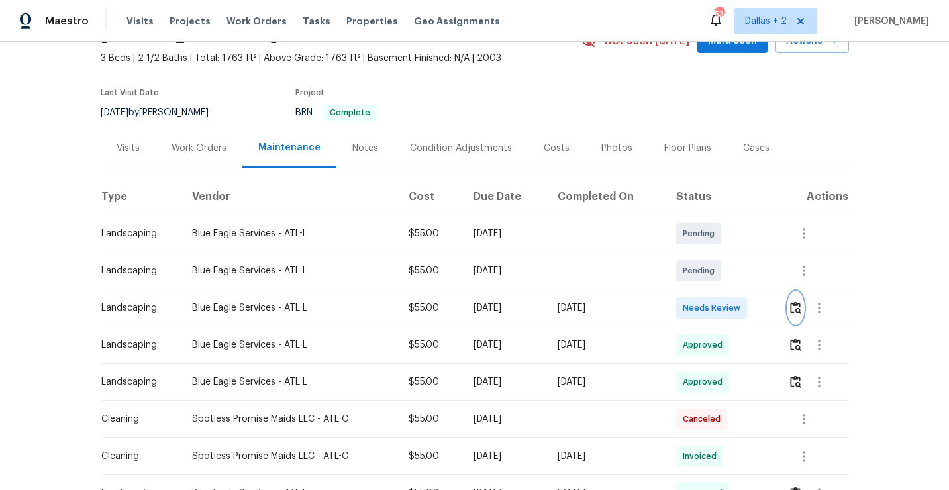
click at [795, 300] on button "button" at bounding box center [795, 308] width 15 height 32
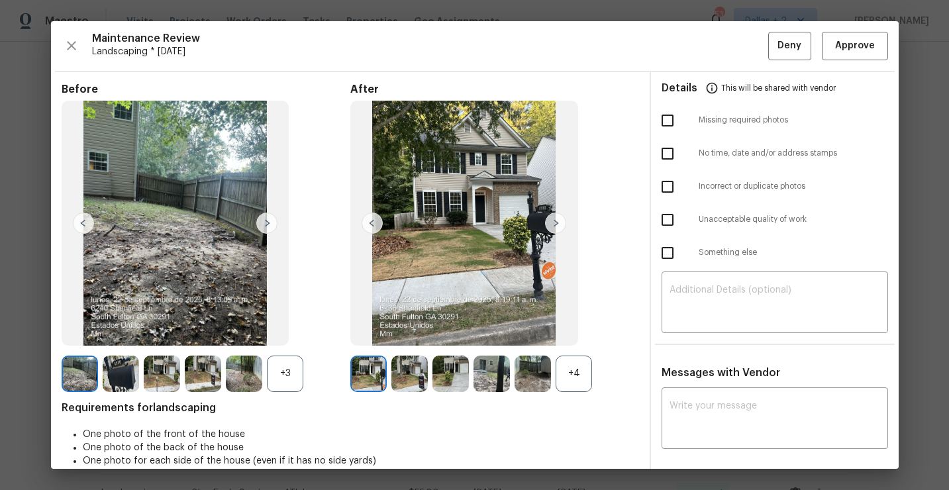
click at [573, 366] on div "+4" at bounding box center [574, 374] width 36 height 36
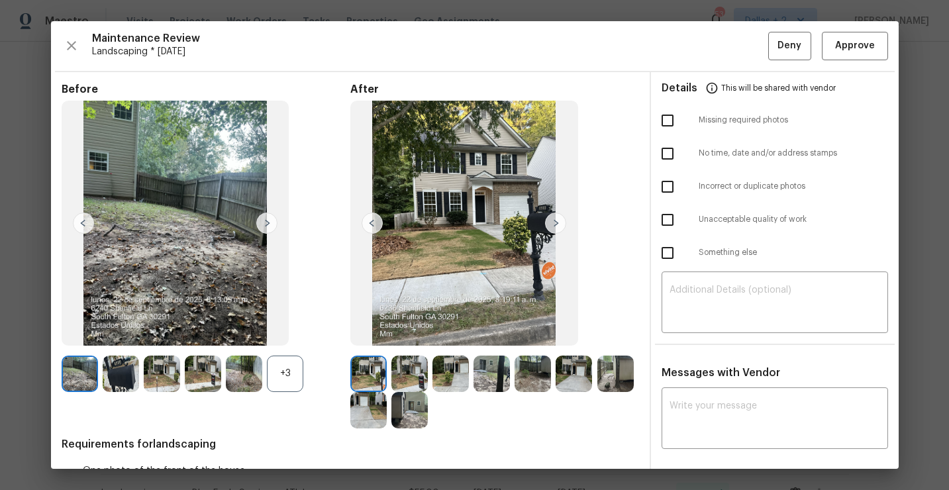
click at [289, 372] on div "+3" at bounding box center [285, 374] width 36 height 36
click at [419, 376] on img at bounding box center [409, 374] width 36 height 36
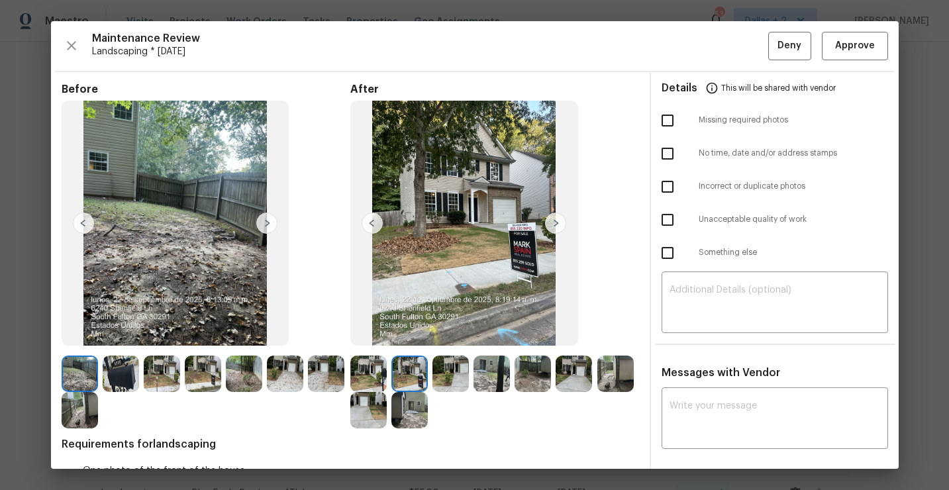
click at [112, 366] on img at bounding box center [121, 374] width 36 height 36
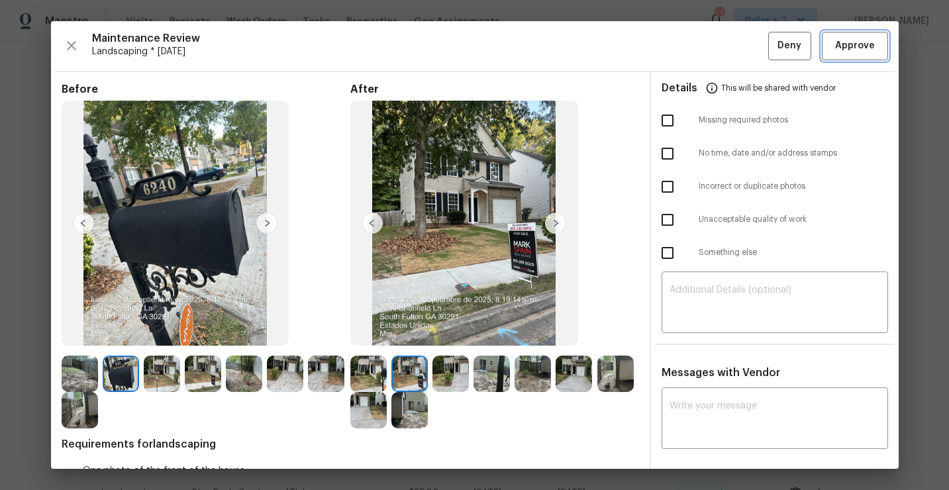
click at [861, 49] on span "Approve" at bounding box center [855, 46] width 40 height 17
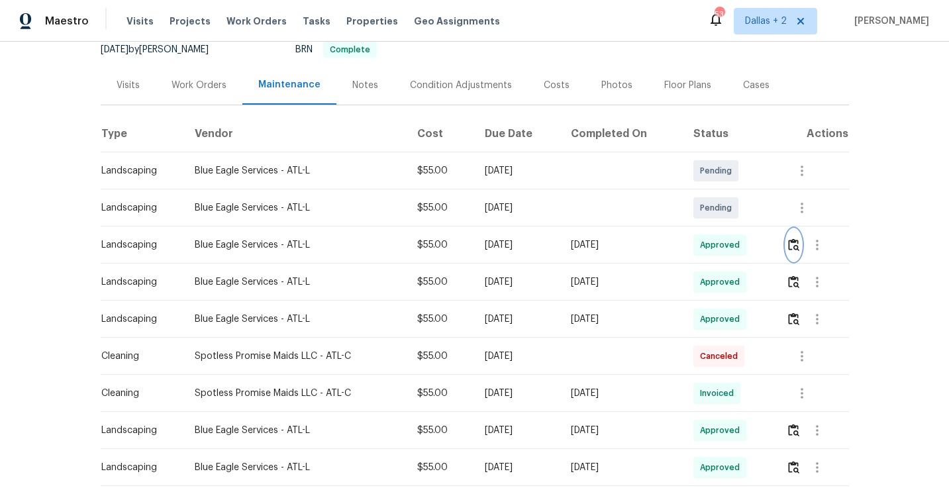
scroll to position [192, 0]
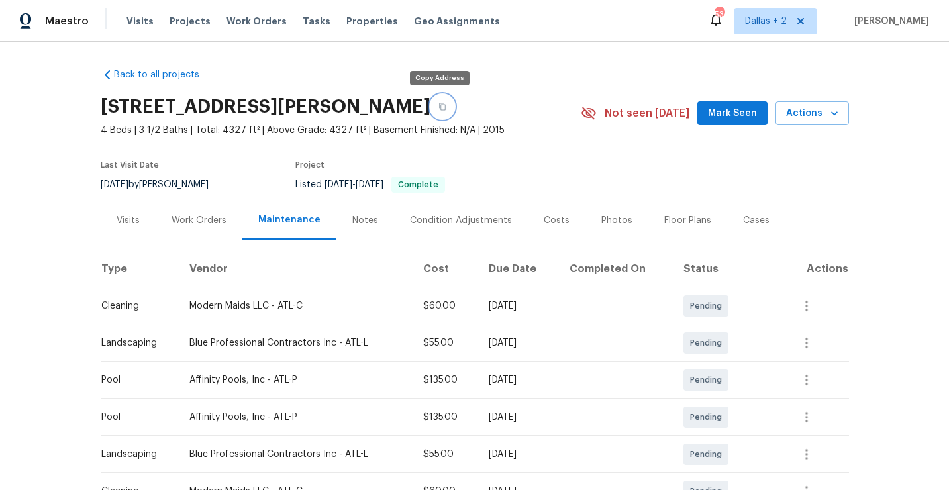
click at [441, 113] on button "button" at bounding box center [443, 107] width 24 height 24
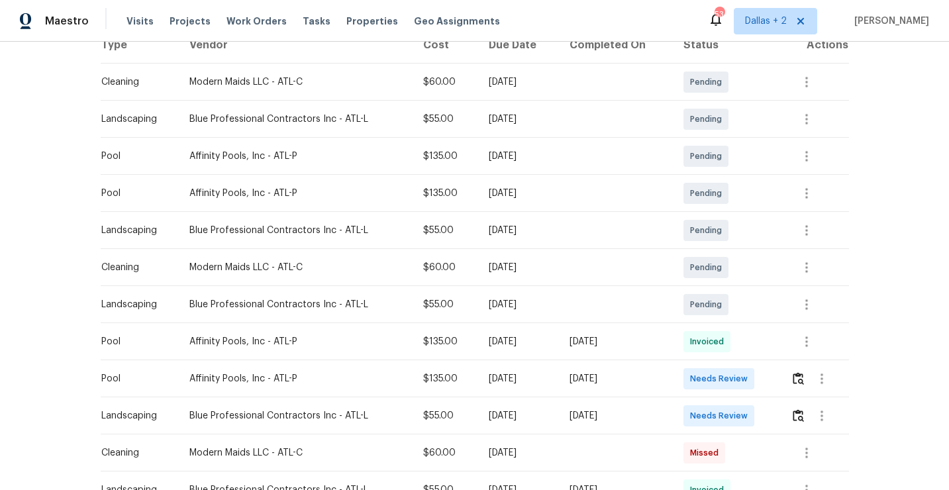
scroll to position [236, 0]
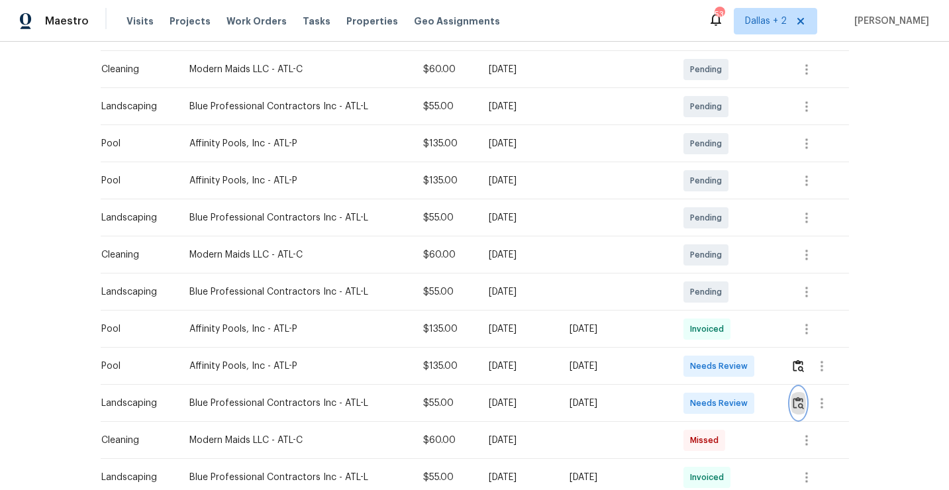
click at [805, 410] on button "button" at bounding box center [798, 403] width 15 height 32
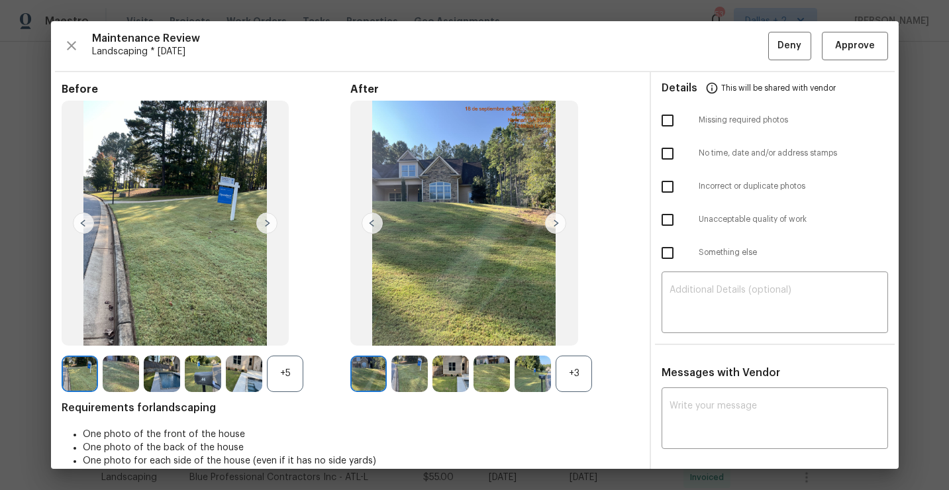
click at [578, 366] on div "+3" at bounding box center [574, 374] width 36 height 36
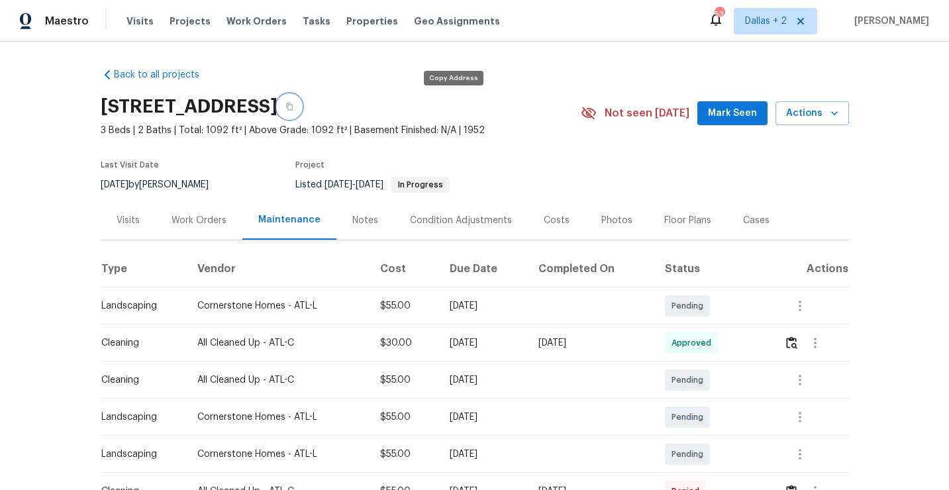
click at [293, 109] on icon "button" at bounding box center [289, 106] width 7 height 7
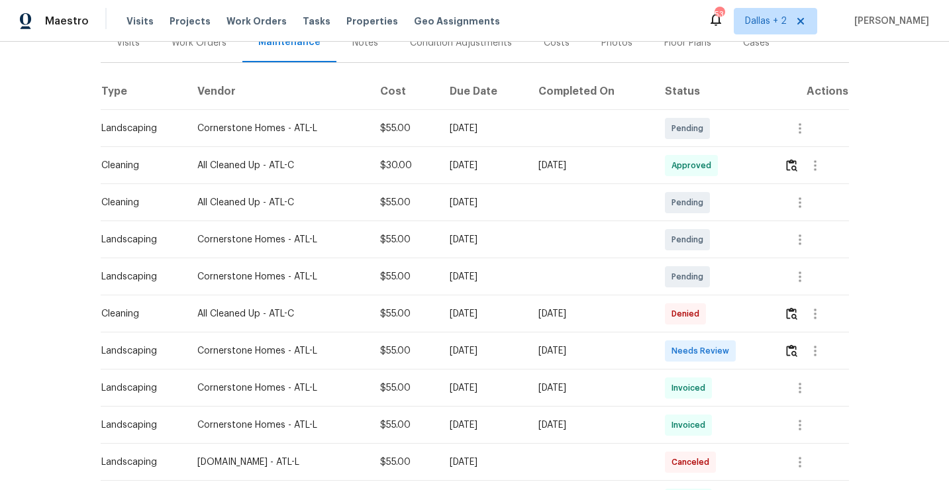
scroll to position [181, 0]
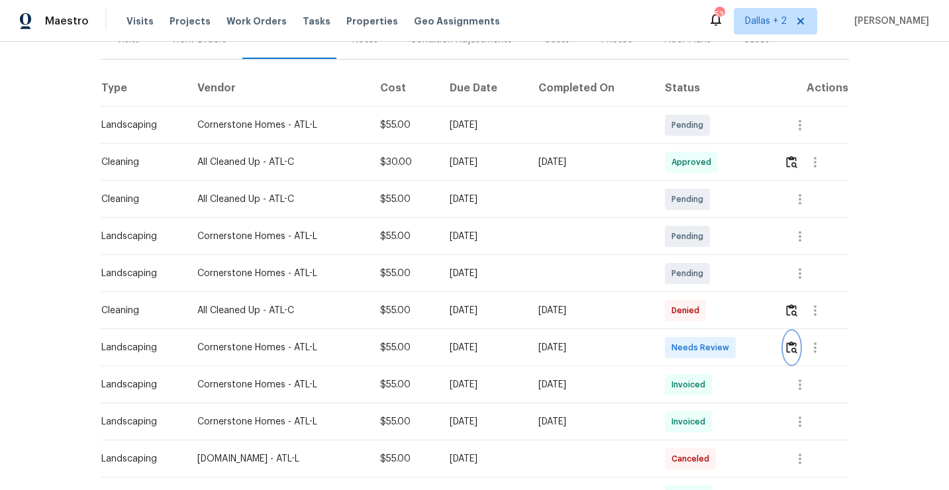
click at [796, 346] on img "button" at bounding box center [791, 347] width 11 height 13
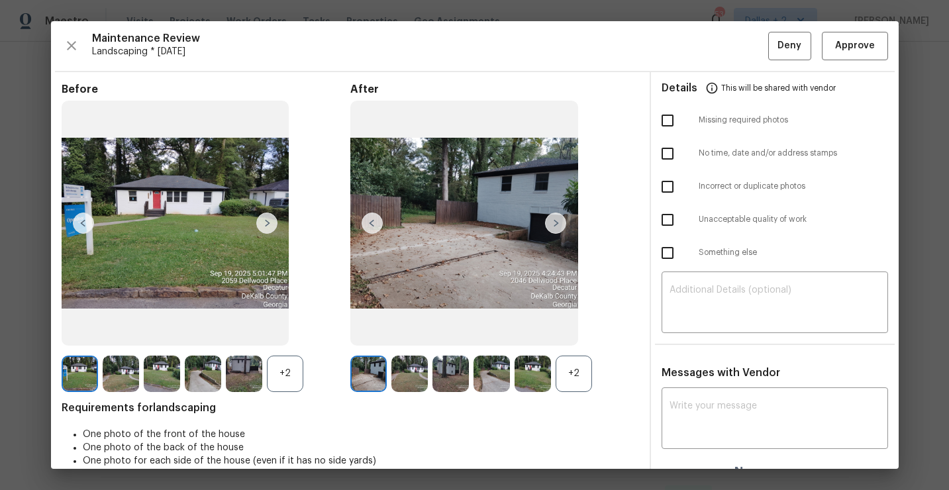
click at [574, 387] on div "+2" at bounding box center [574, 374] width 36 height 36
click at [287, 369] on div "+2" at bounding box center [285, 374] width 36 height 36
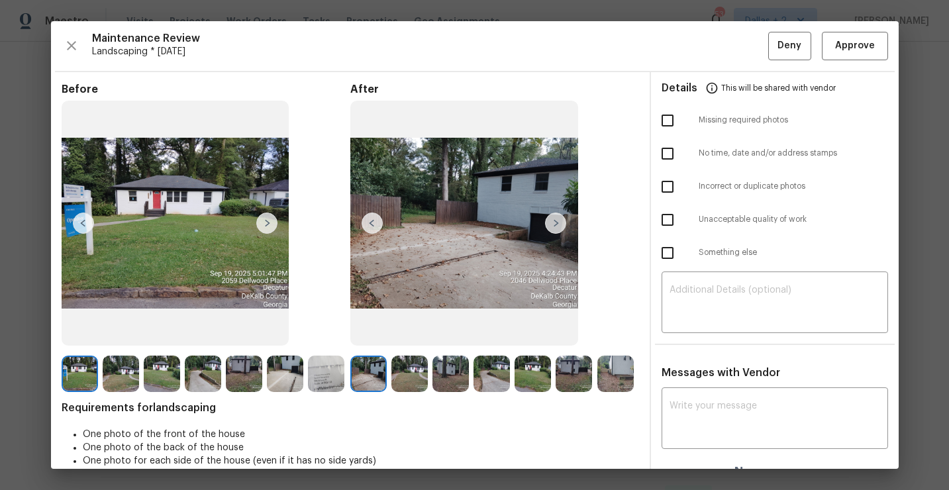
click at [366, 371] on img at bounding box center [368, 374] width 36 height 36
click at [329, 384] on img at bounding box center [326, 374] width 36 height 36
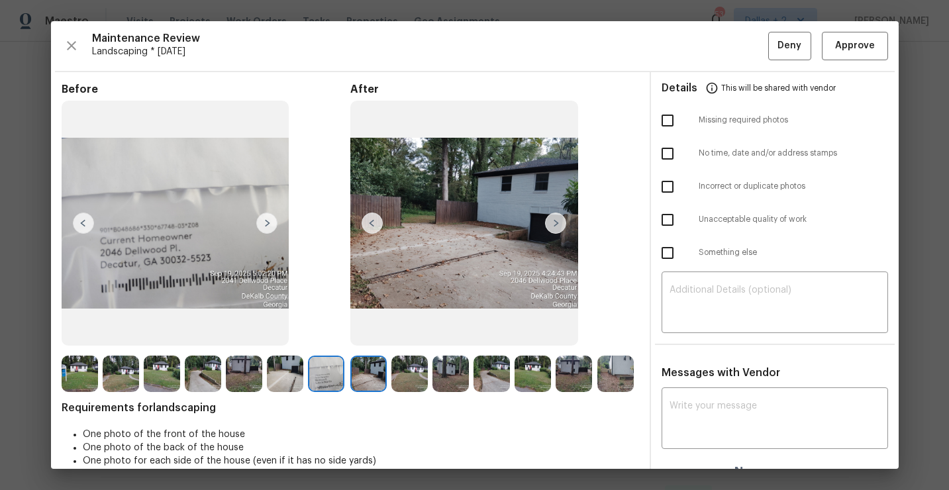
click at [363, 387] on img at bounding box center [368, 374] width 36 height 36
click at [363, 379] on img at bounding box center [368, 374] width 36 height 36
click at [408, 378] on img at bounding box center [409, 374] width 36 height 36
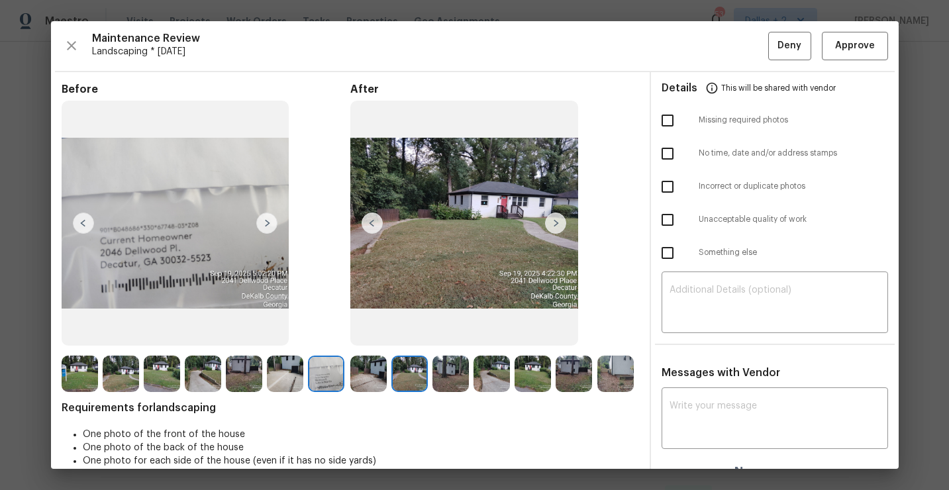
click at [454, 378] on img at bounding box center [451, 374] width 36 height 36
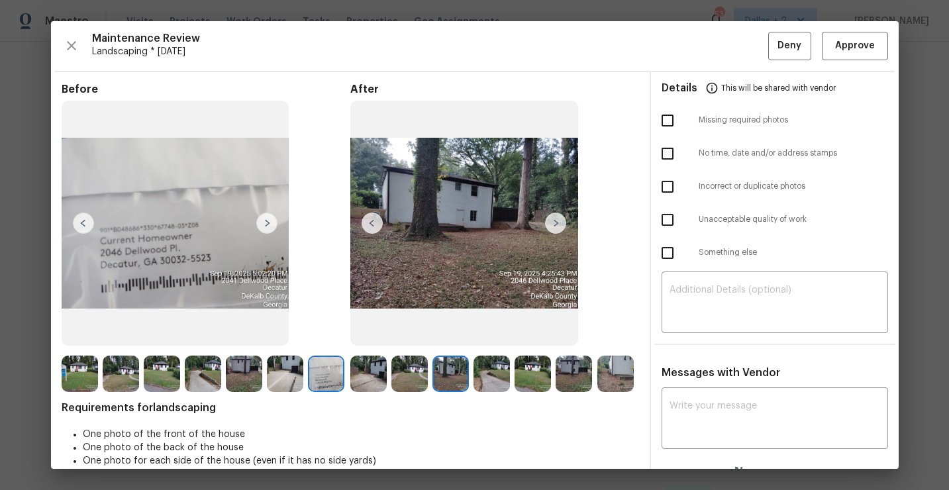
click at [501, 369] on img at bounding box center [492, 374] width 36 height 36
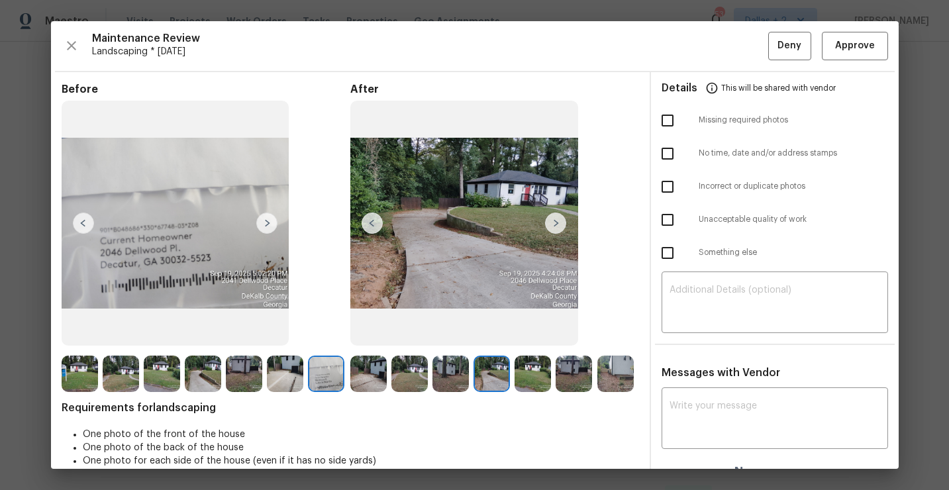
click at [533, 378] on img at bounding box center [533, 374] width 36 height 36
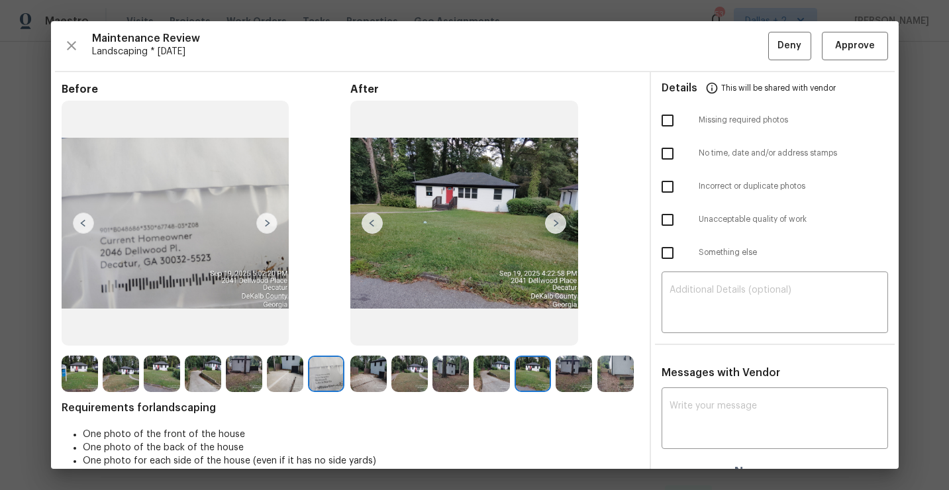
click at [578, 367] on img at bounding box center [574, 374] width 36 height 36
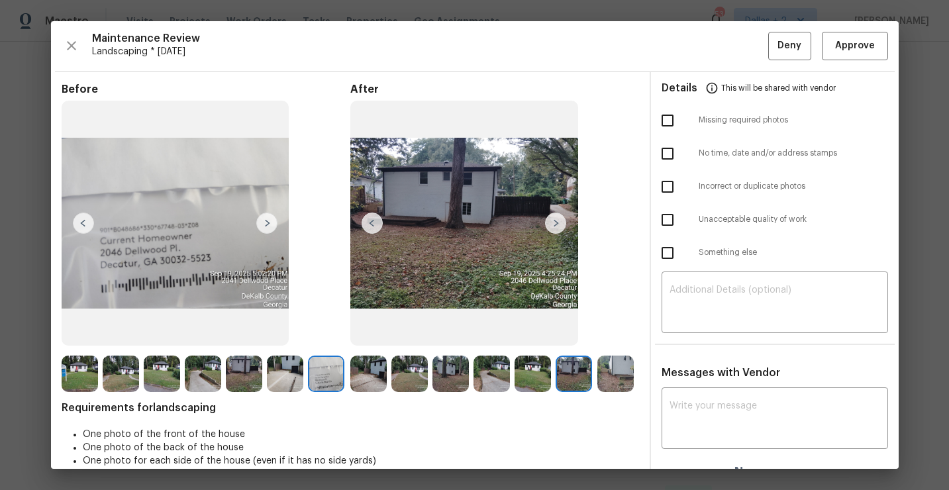
click at [620, 381] on img at bounding box center [615, 374] width 36 height 36
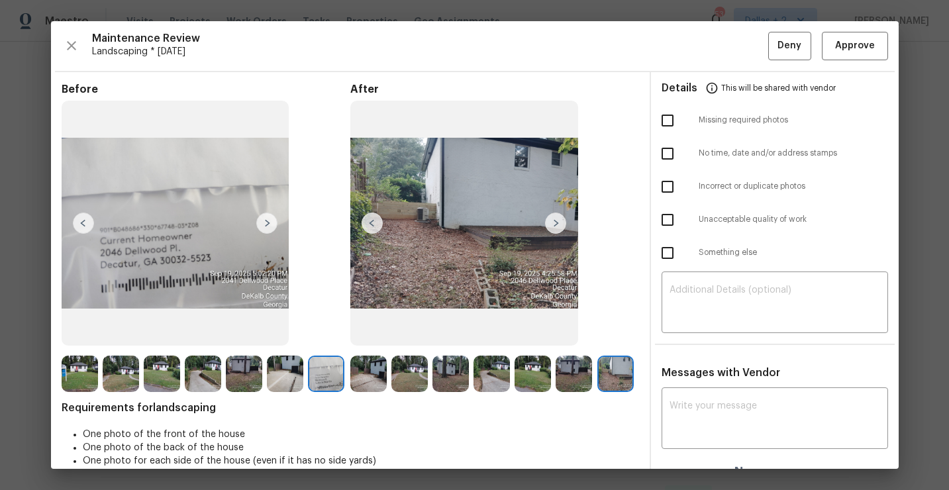
click at [376, 370] on img at bounding box center [368, 374] width 36 height 36
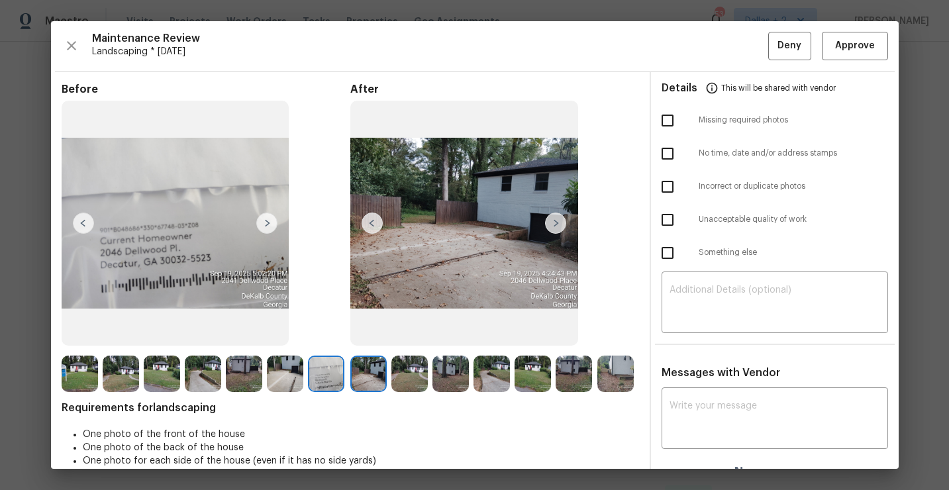
click at [555, 232] on img at bounding box center [555, 223] width 21 height 21
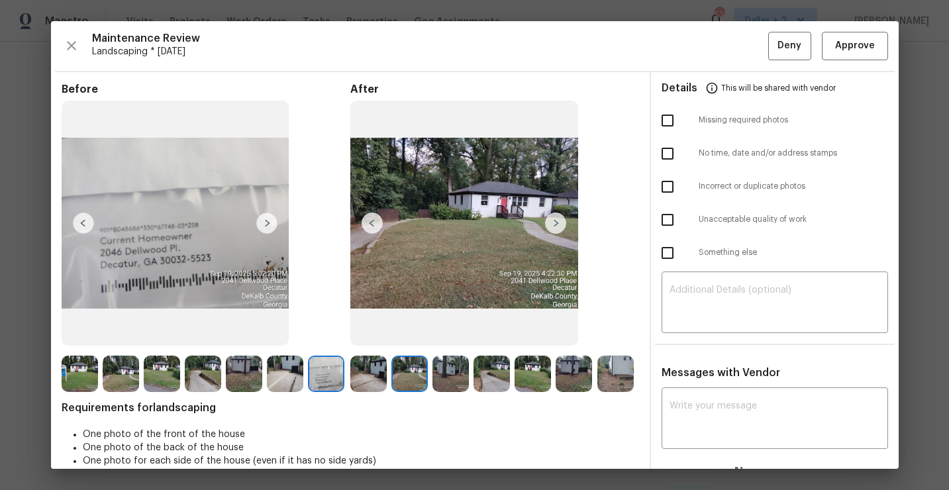
click at [556, 228] on img at bounding box center [555, 223] width 21 height 21
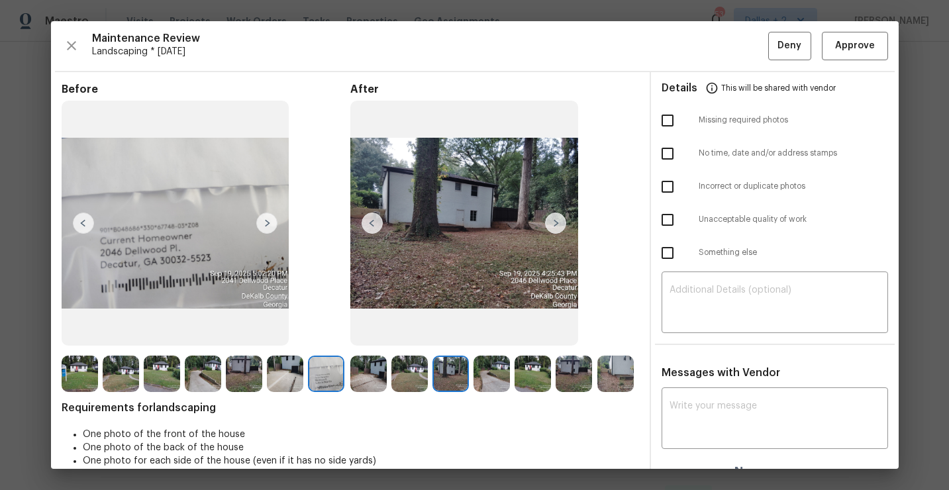
click at [556, 228] on img at bounding box center [555, 223] width 21 height 21
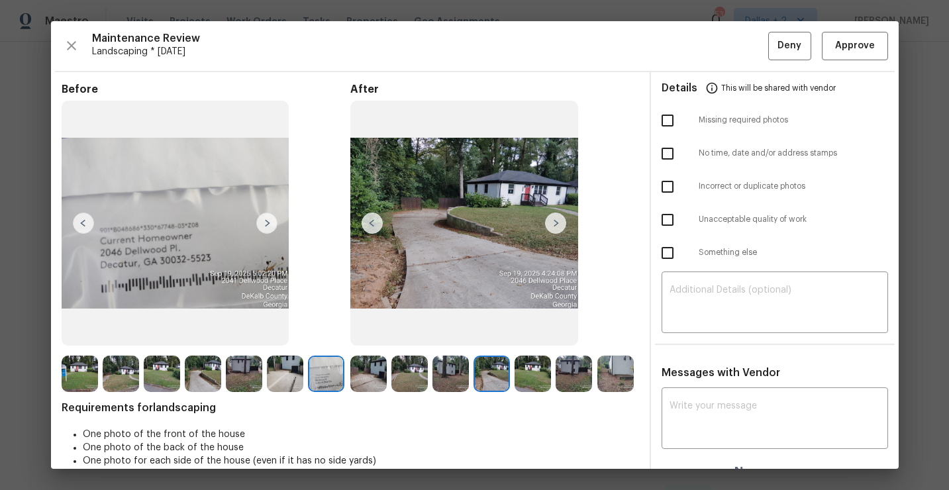
click at [556, 228] on img at bounding box center [555, 223] width 21 height 21
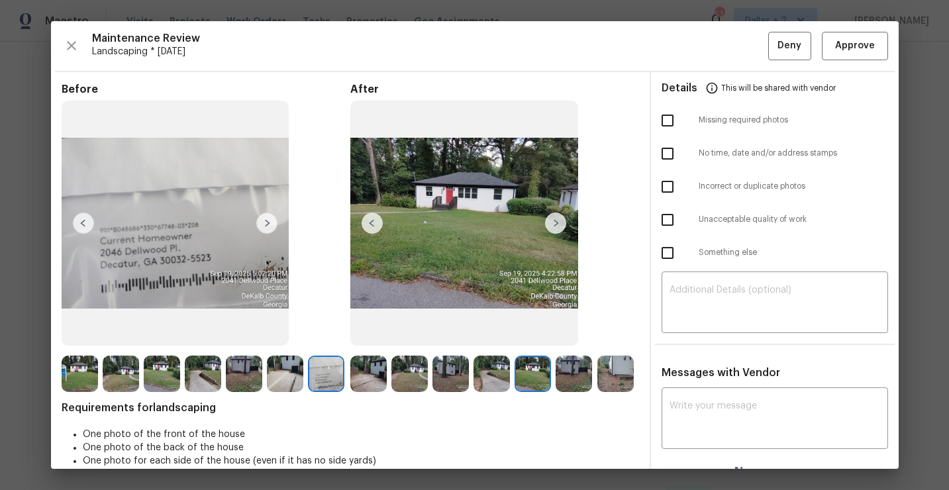
click at [556, 228] on img at bounding box center [555, 223] width 21 height 21
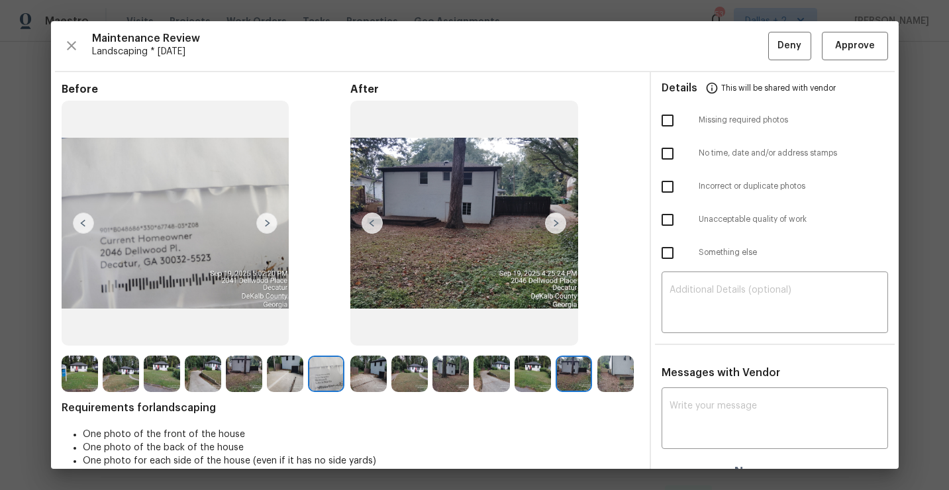
click at [360, 378] on img at bounding box center [368, 374] width 36 height 36
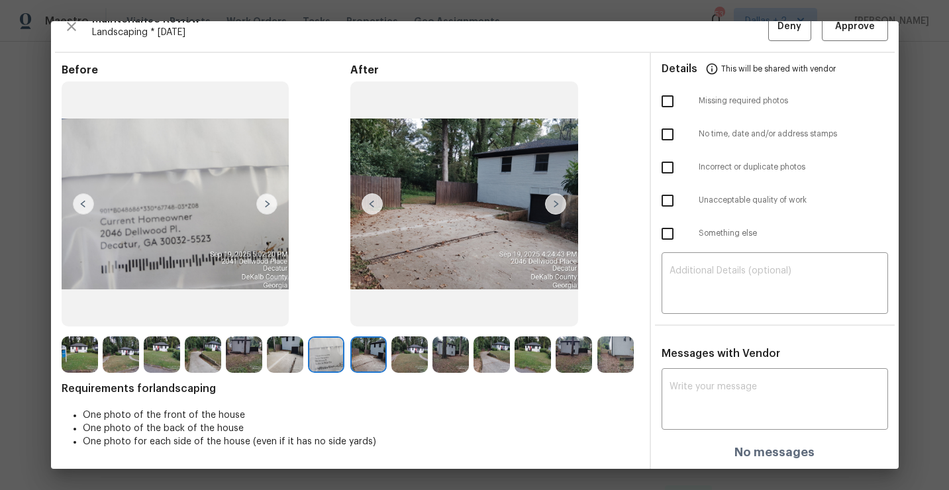
scroll to position [17, 0]
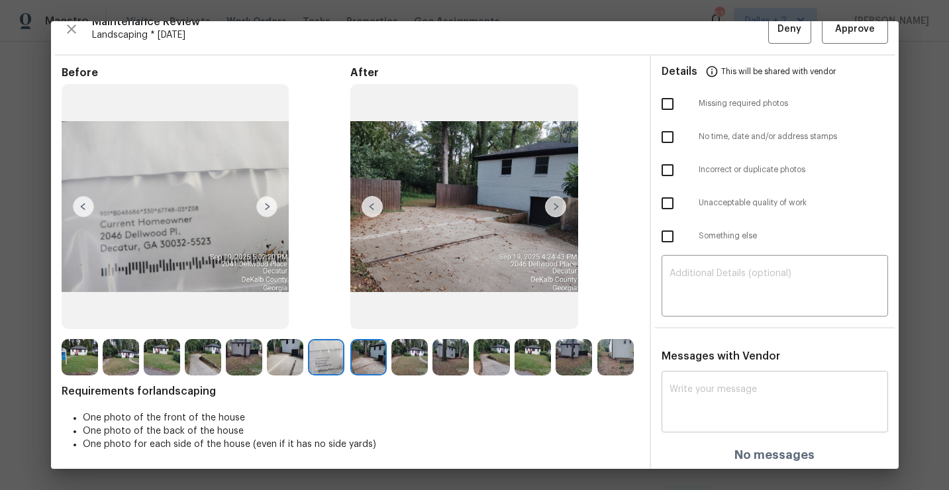
click at [732, 395] on textarea at bounding box center [775, 403] width 211 height 37
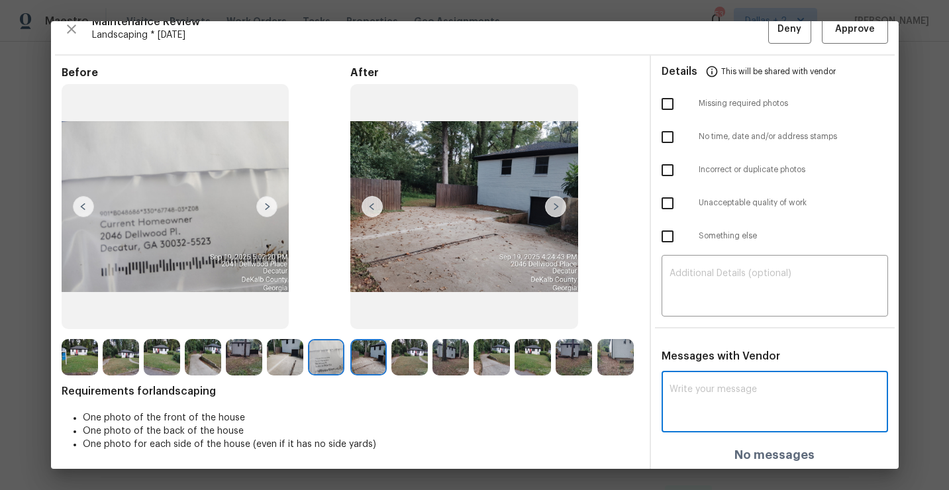
paste textarea "Maintenance Audit Team: Unfortunately this landscaping visit completed on 09/08…"
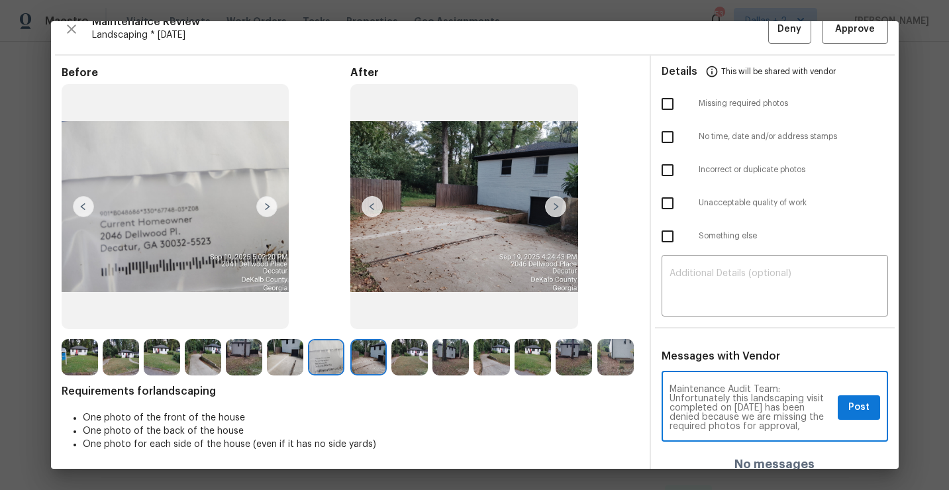
click at [757, 406] on textarea "Maintenance Audit Team: Unfortunately this landscaping visit completed on 09/08…" at bounding box center [751, 408] width 163 height 46
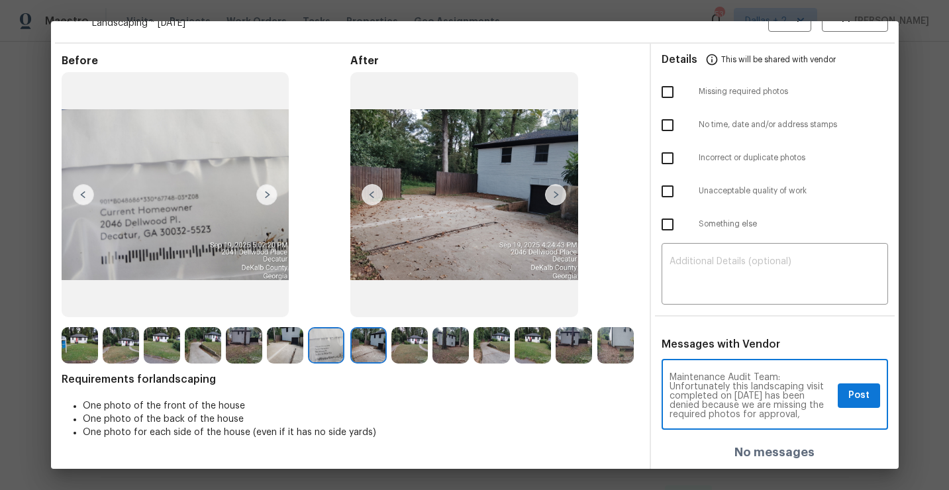
click at [809, 419] on div "Maintenance Audit Team: Unfortunately this landscaping visit completed on 09/15…" at bounding box center [775, 396] width 227 height 68
click at [807, 413] on textarea "Maintenance Audit Team: Unfortunately this landscaping visit completed on 09/15…" at bounding box center [751, 396] width 163 height 46
click at [794, 406] on textarea "Maintenance Audit Team: Unfortunately this landscaping visit completed on 09/15…" at bounding box center [751, 396] width 163 height 46
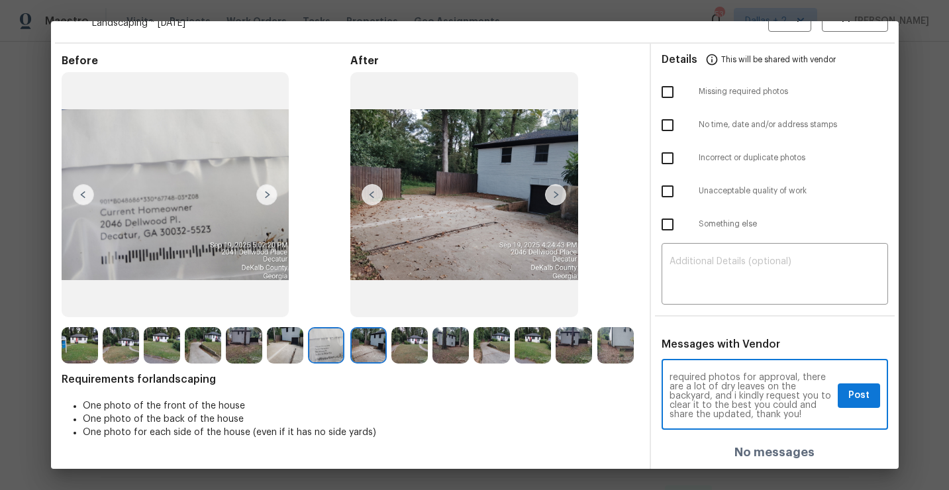
type textarea "Maintenance Audit Team: Unfortunately this landscaping visit completed on 09/15…"
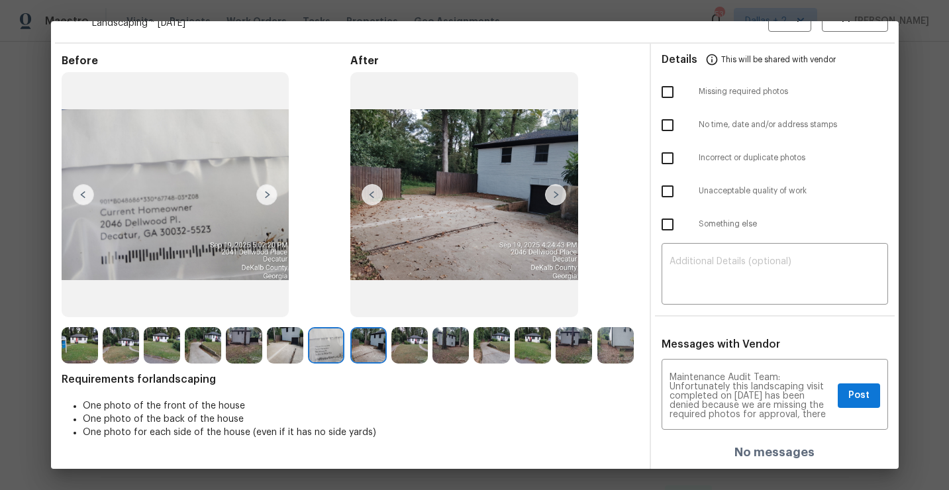
click at [273, 345] on img at bounding box center [285, 345] width 36 height 36
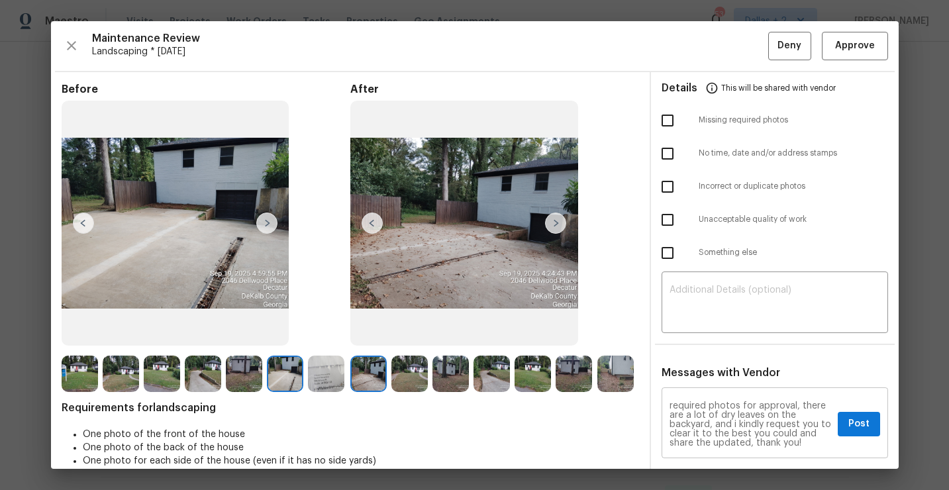
scroll to position [28, 0]
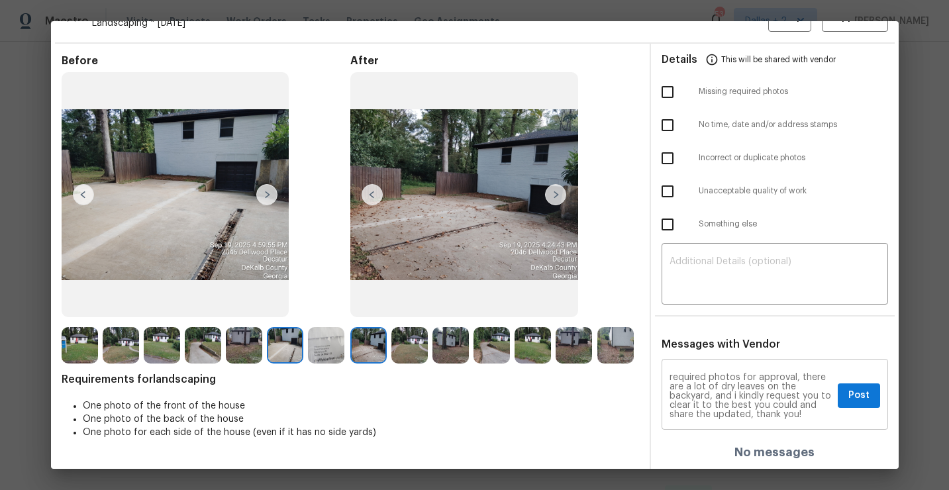
click at [731, 405] on textarea "Maintenance Audit Team: Unfortunately this landscaping visit completed on 09/15…" at bounding box center [751, 396] width 163 height 46
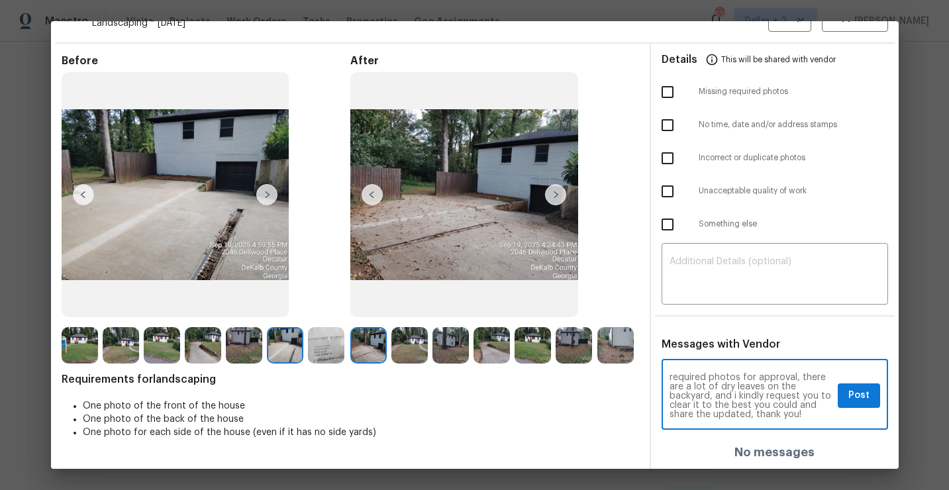
click at [731, 405] on textarea "Maintenance Audit Team: Unfortunately this landscaping visit completed on 09/15…" at bounding box center [751, 396] width 163 height 46
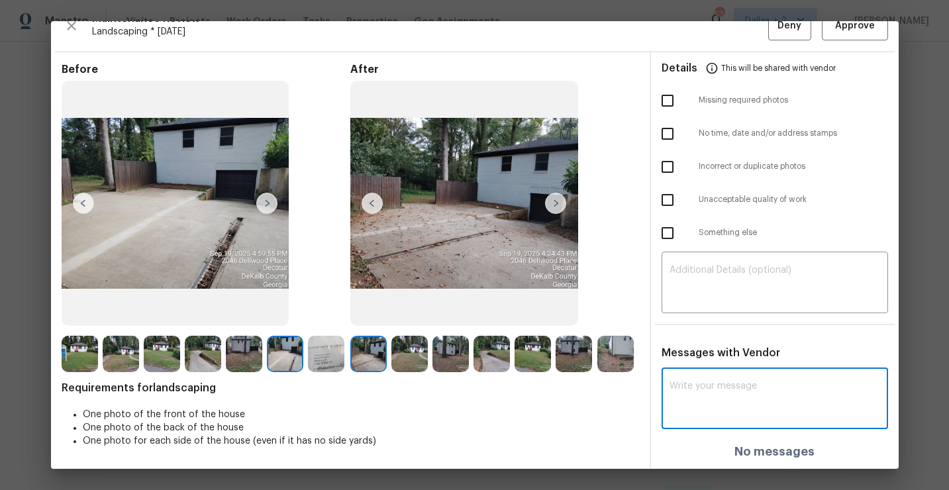
scroll to position [19, 0]
click at [683, 384] on textarea at bounding box center [775, 400] width 211 height 37
paste textarea "Maintenance Audit Team:"
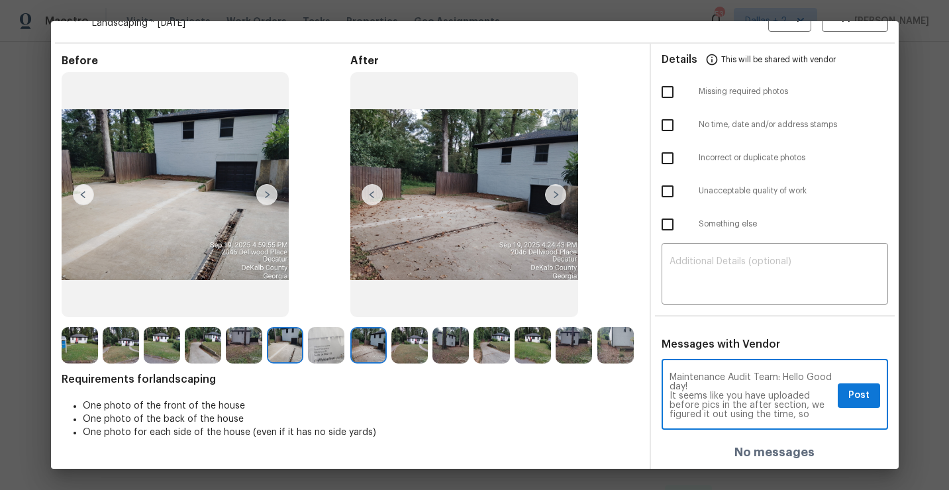
scroll to position [9, 0]
type textarea "Maintenance Audit Team: Hello Good day! It seems like you have uploaded before …"
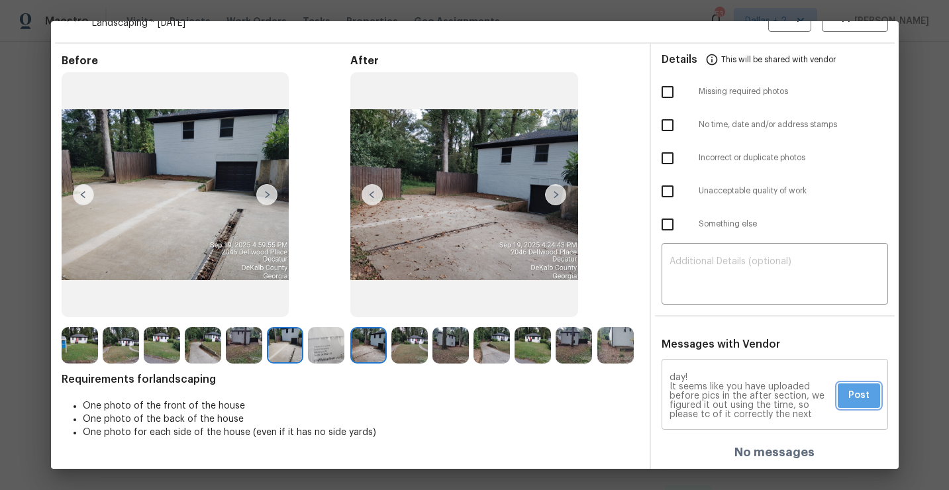
click at [850, 403] on span "Post" at bounding box center [858, 395] width 21 height 17
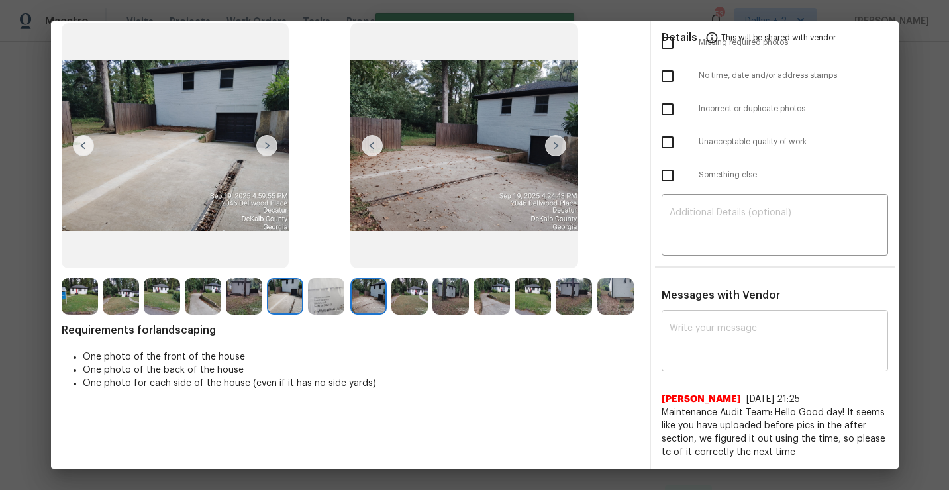
scroll to position [0, 0]
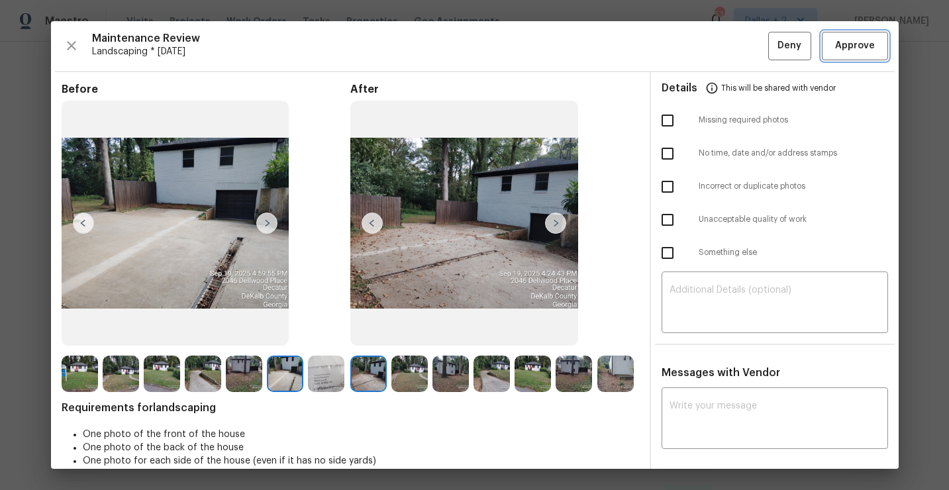
click at [853, 42] on span "Approve" at bounding box center [855, 46] width 40 height 17
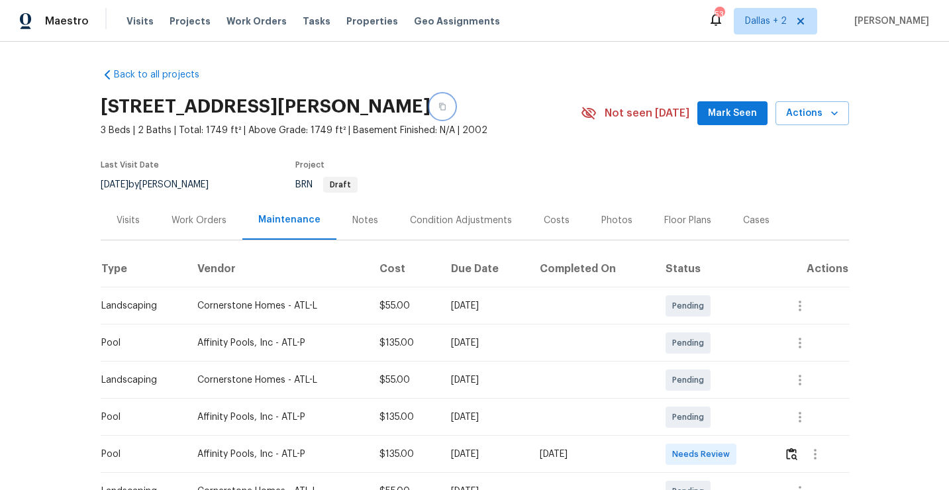
click at [454, 113] on button "button" at bounding box center [443, 107] width 24 height 24
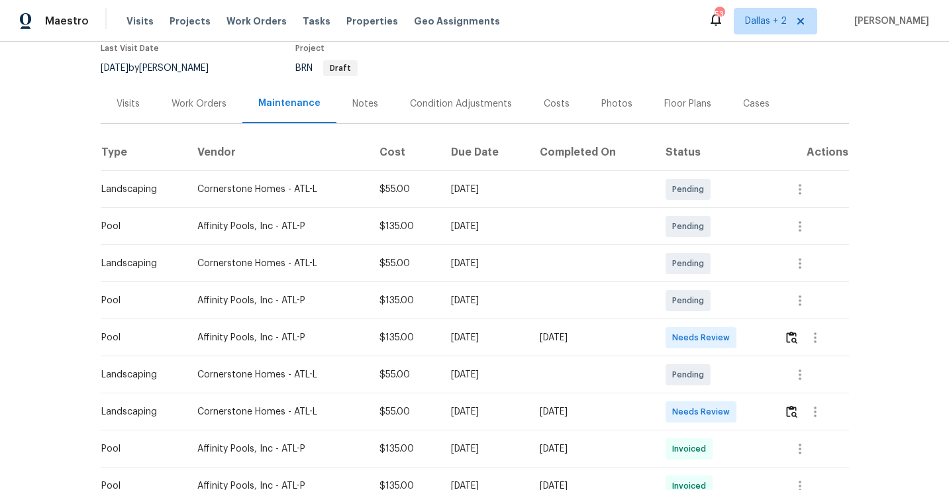
scroll to position [219, 0]
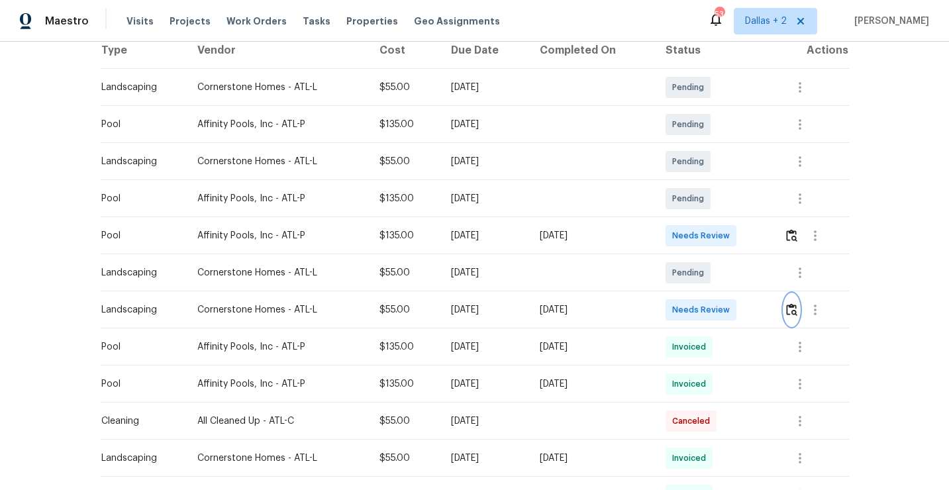
click at [795, 315] on img "button" at bounding box center [791, 309] width 11 height 13
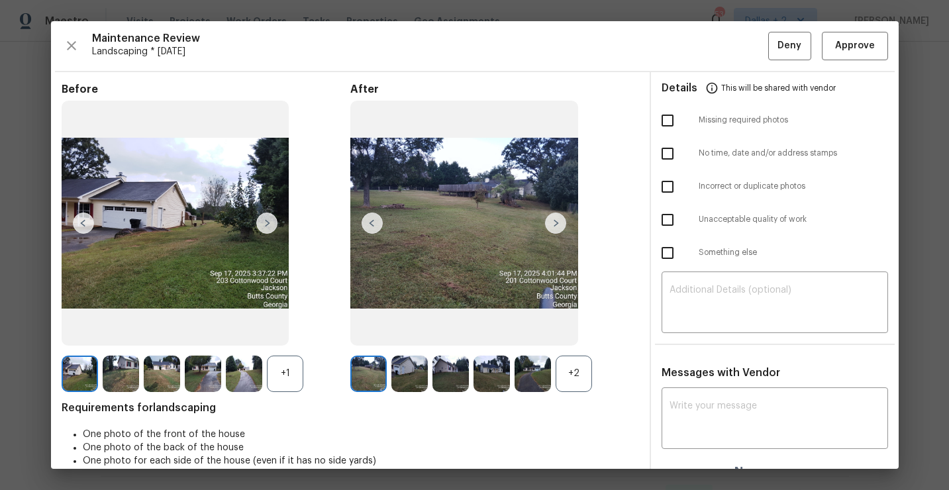
click at [568, 370] on div "+2" at bounding box center [574, 374] width 36 height 36
click at [260, 375] on img at bounding box center [244, 374] width 36 height 36
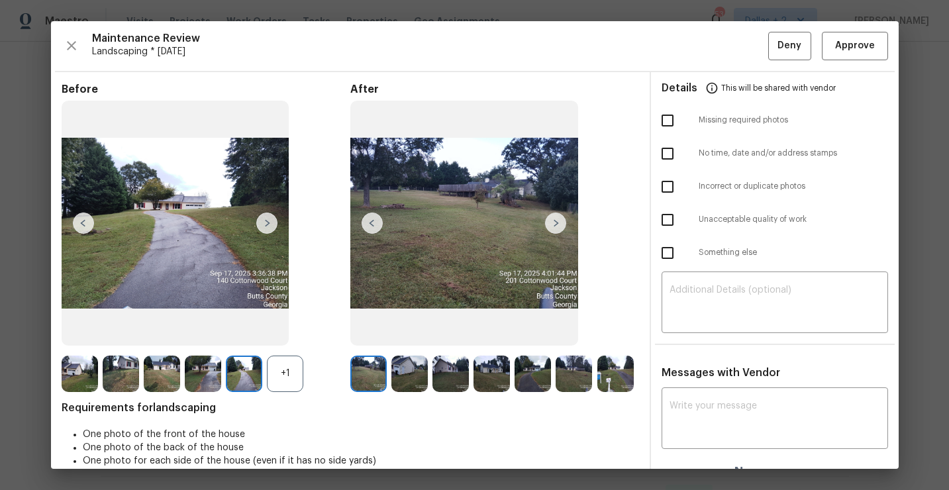
click at [287, 382] on div "+1" at bounding box center [285, 374] width 36 height 36
click at [284, 381] on img at bounding box center [285, 374] width 36 height 36
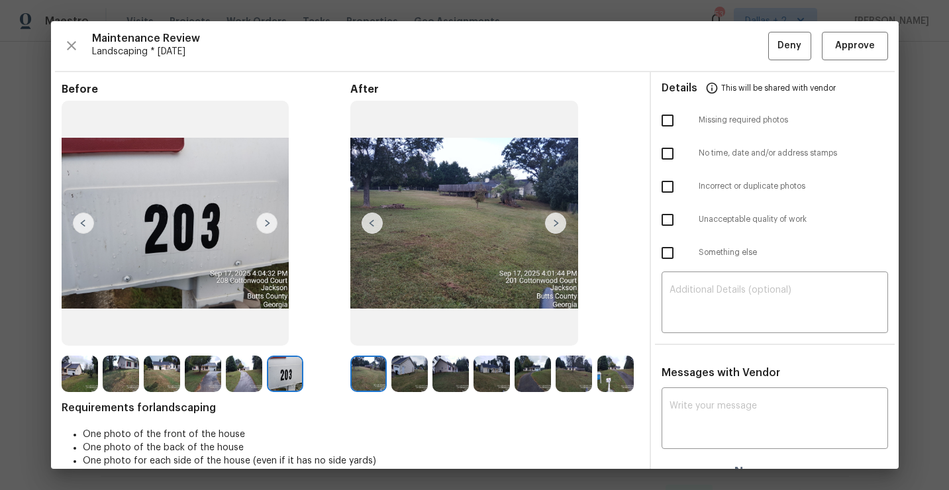
click at [556, 225] on img at bounding box center [555, 223] width 21 height 21
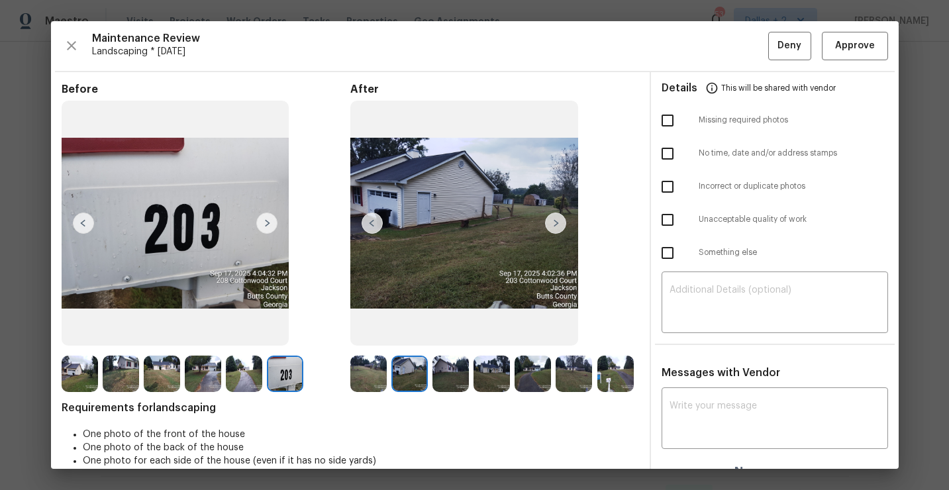
click at [556, 225] on img at bounding box center [555, 223] width 21 height 21
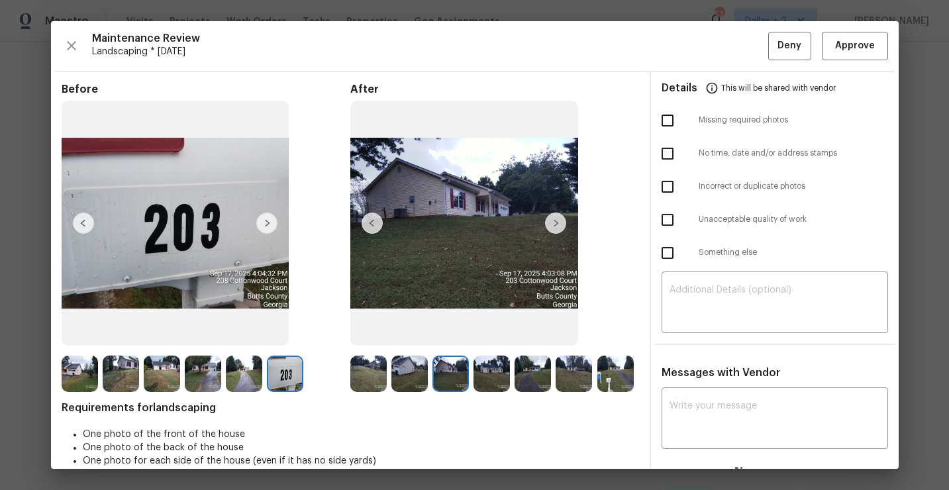
click at [556, 225] on img at bounding box center [555, 223] width 21 height 21
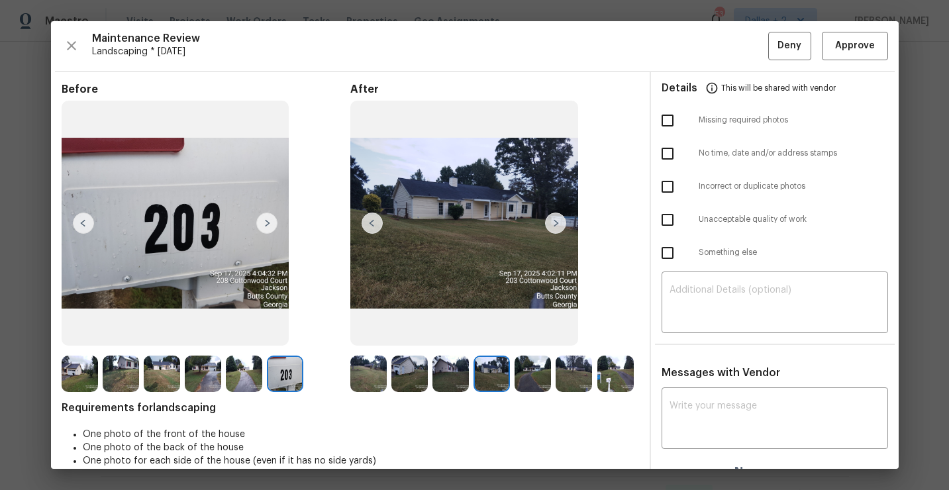
click at [556, 225] on img at bounding box center [555, 223] width 21 height 21
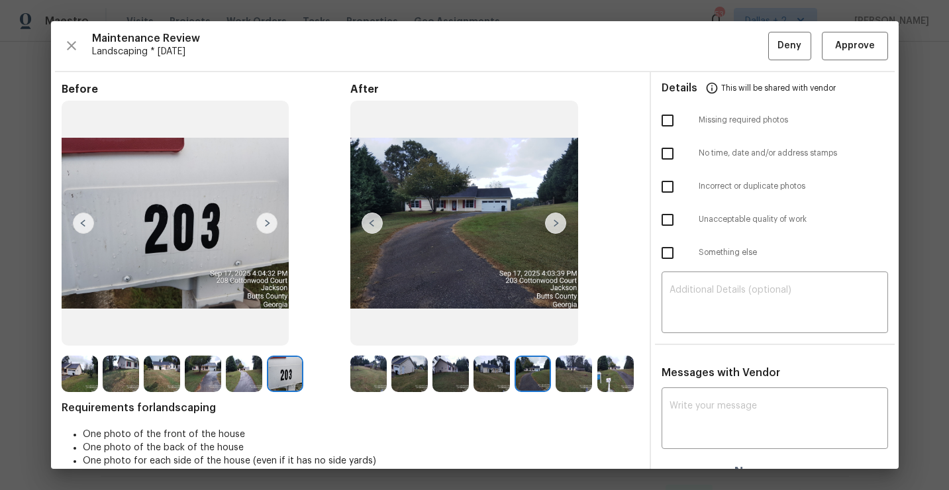
click at [550, 227] on img at bounding box center [555, 223] width 21 height 21
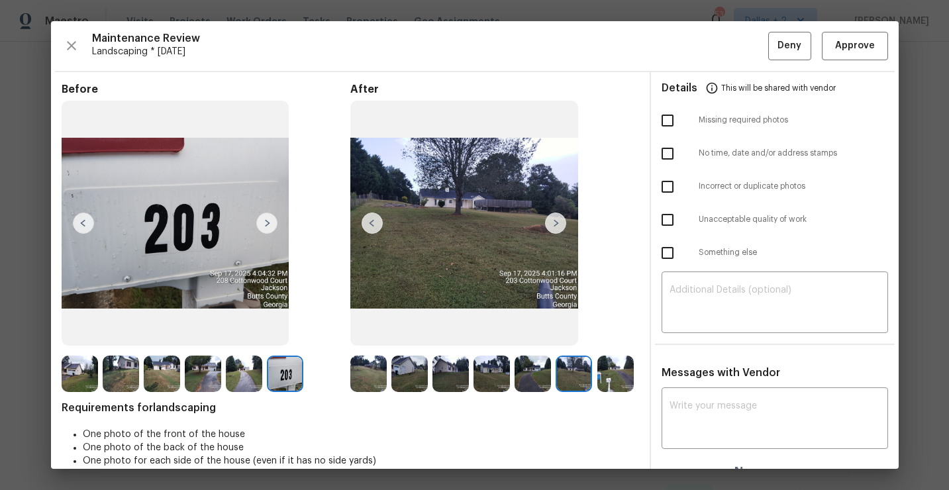
click at [556, 222] on img at bounding box center [555, 223] width 21 height 21
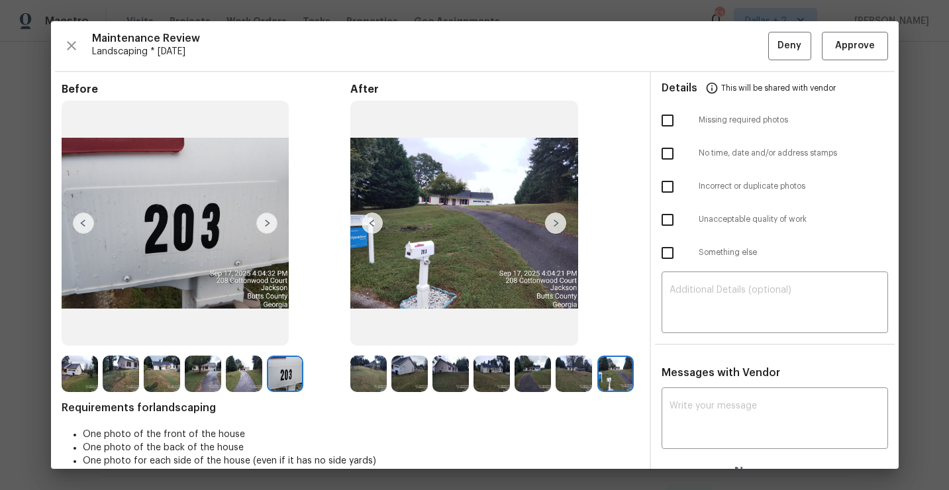
click at [556, 222] on img at bounding box center [555, 223] width 21 height 21
click at [365, 383] on img at bounding box center [368, 374] width 36 height 36
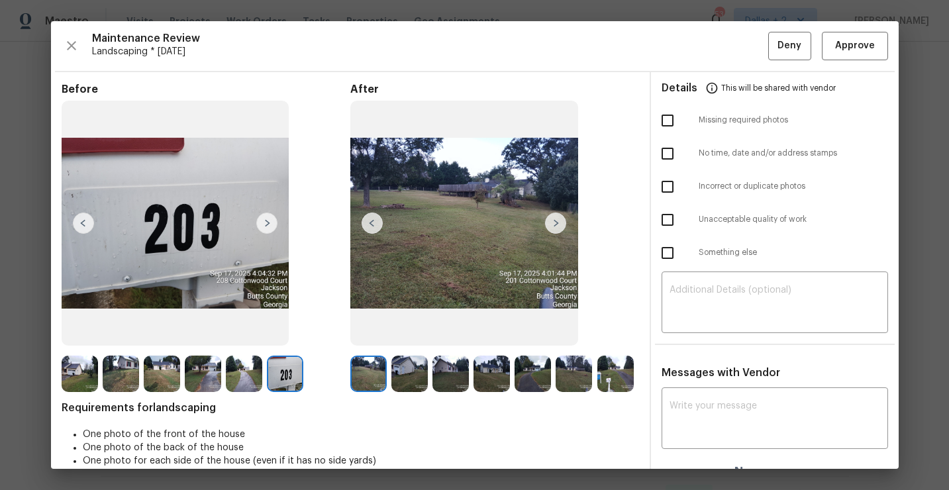
click at [557, 227] on img at bounding box center [555, 223] width 21 height 21
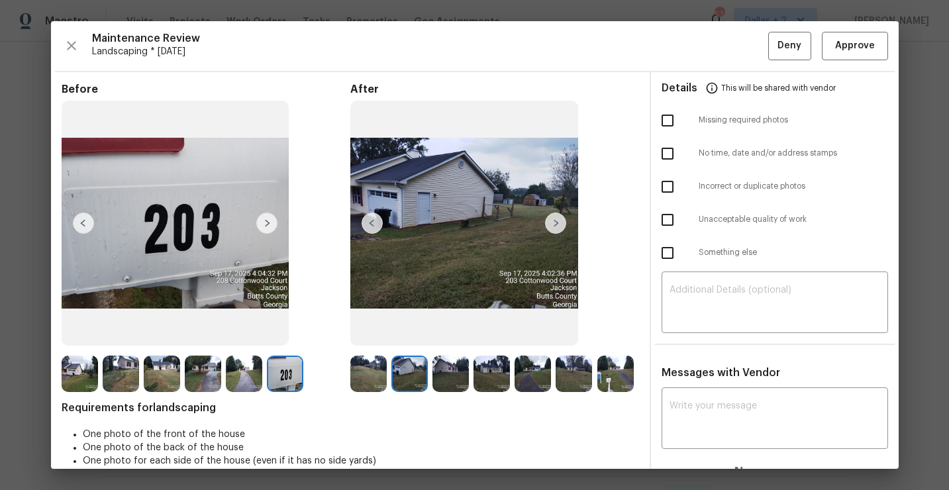
click at [557, 227] on img at bounding box center [555, 223] width 21 height 21
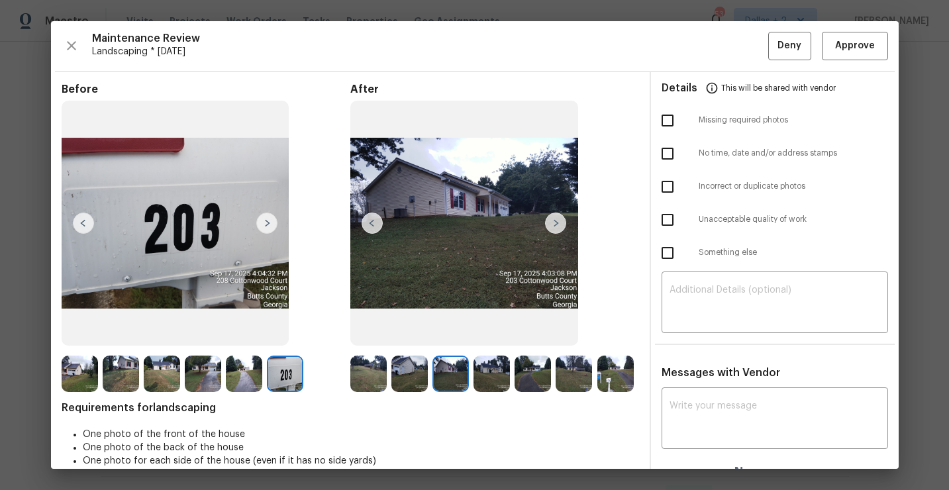
click at [557, 227] on img at bounding box center [555, 223] width 21 height 21
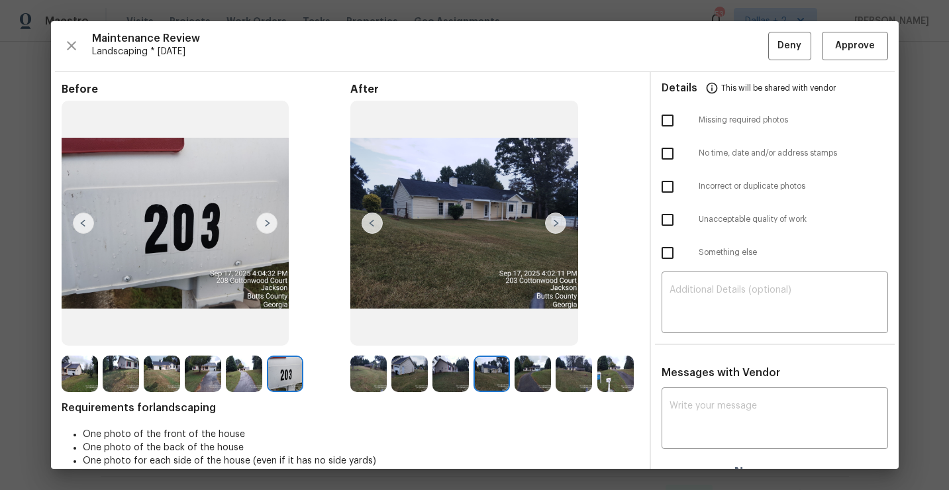
click at [557, 227] on img at bounding box center [555, 223] width 21 height 21
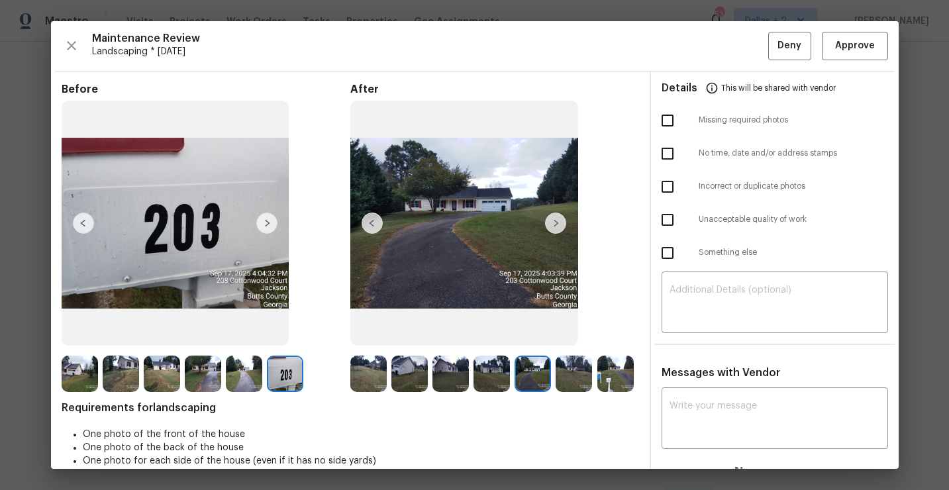
click at [557, 227] on img at bounding box center [555, 223] width 21 height 21
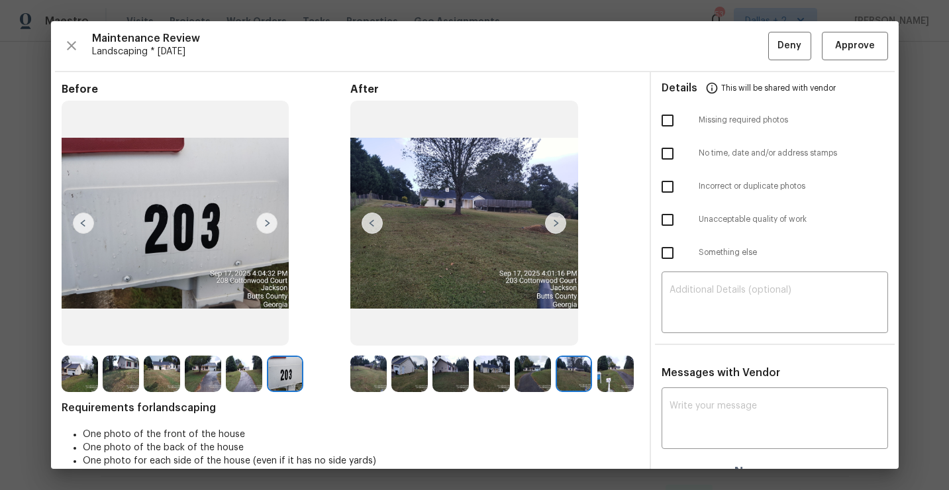
click at [557, 227] on img at bounding box center [555, 223] width 21 height 21
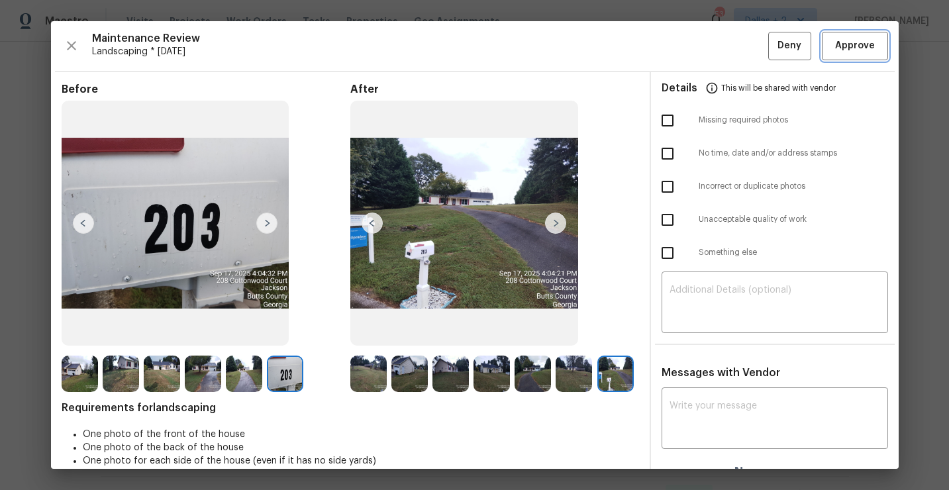
click at [849, 52] on span "Approve" at bounding box center [855, 46] width 40 height 17
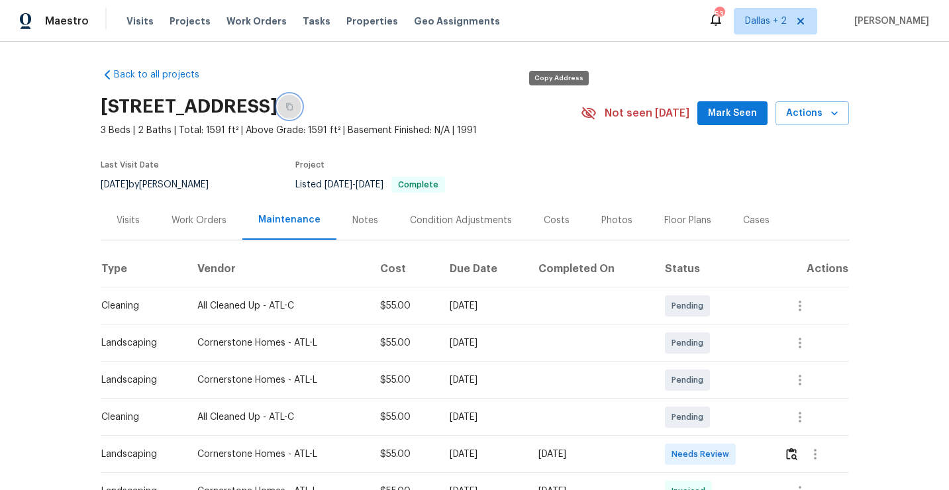
click at [301, 108] on button "button" at bounding box center [290, 107] width 24 height 24
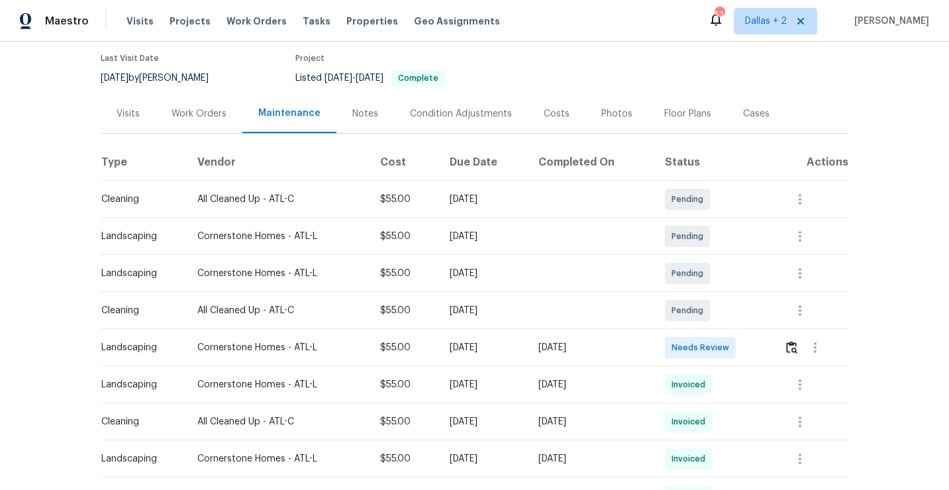
scroll to position [111, 0]
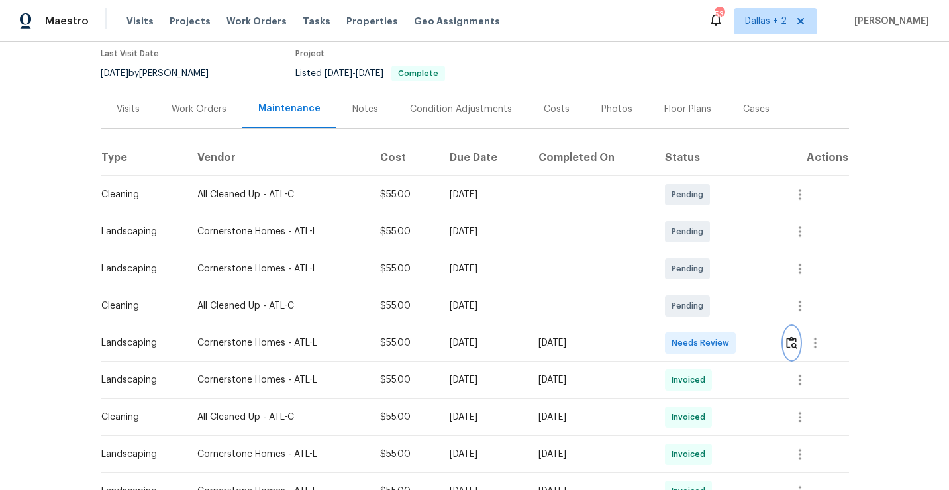
click at [793, 345] on img "button" at bounding box center [791, 342] width 11 height 13
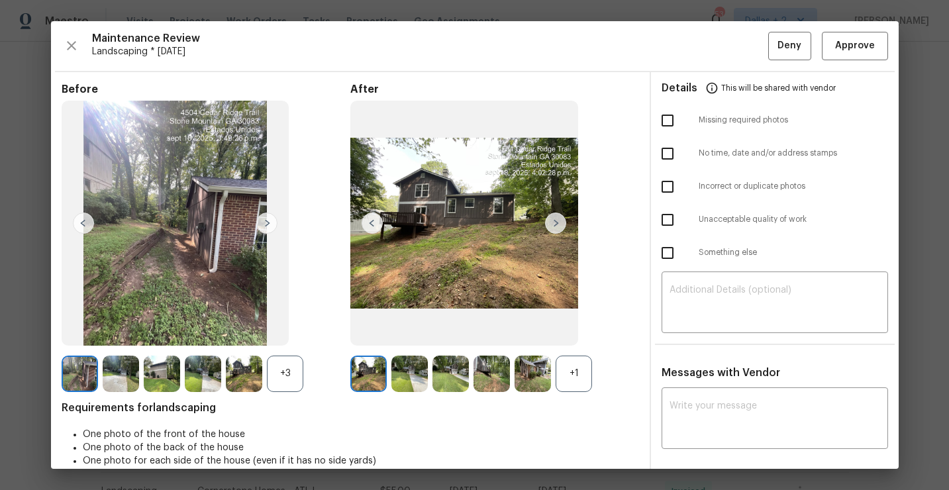
click at [581, 372] on div "+1" at bounding box center [574, 374] width 36 height 36
click at [555, 224] on img at bounding box center [555, 223] width 21 height 21
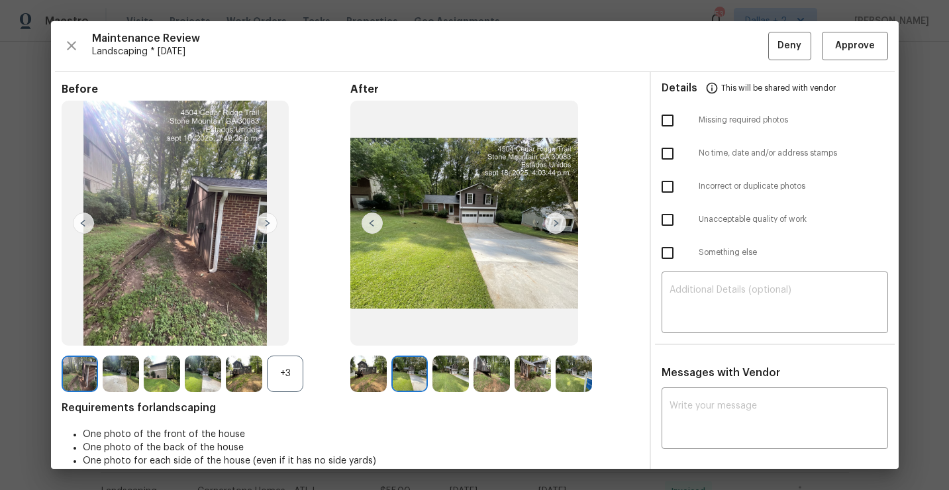
click at [284, 387] on div "+3" at bounding box center [285, 374] width 36 height 36
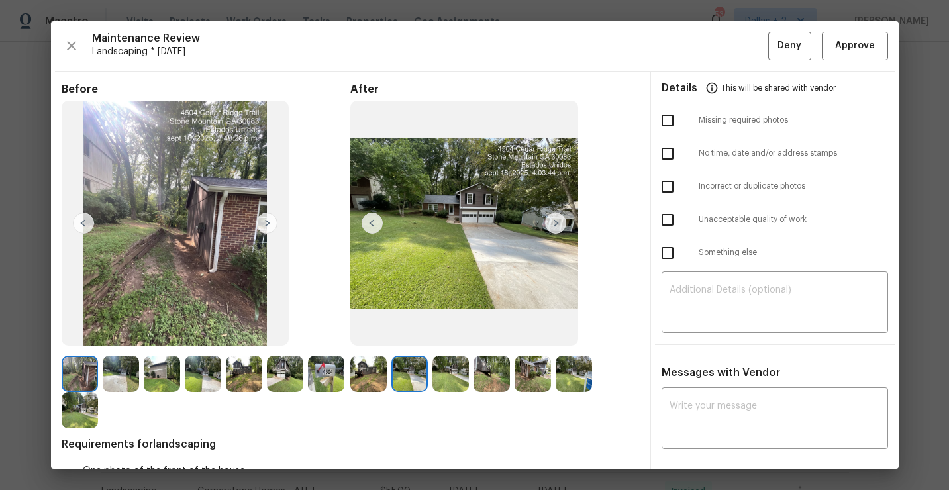
click at [555, 228] on img at bounding box center [555, 223] width 21 height 21
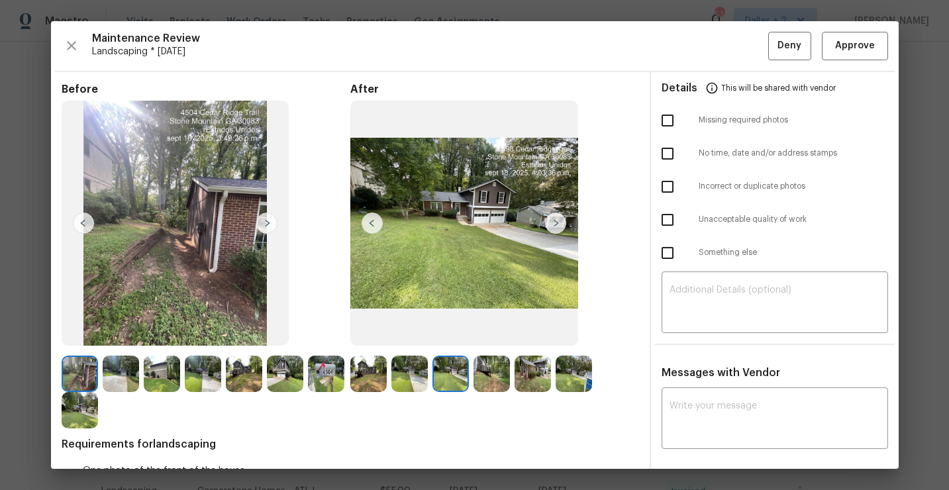
click at [374, 380] on img at bounding box center [368, 374] width 36 height 36
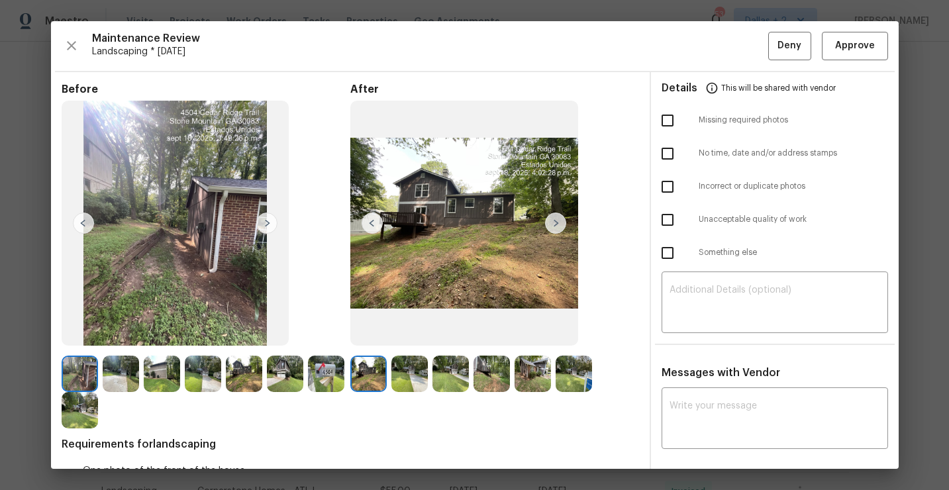
click at [558, 221] on img at bounding box center [555, 223] width 21 height 21
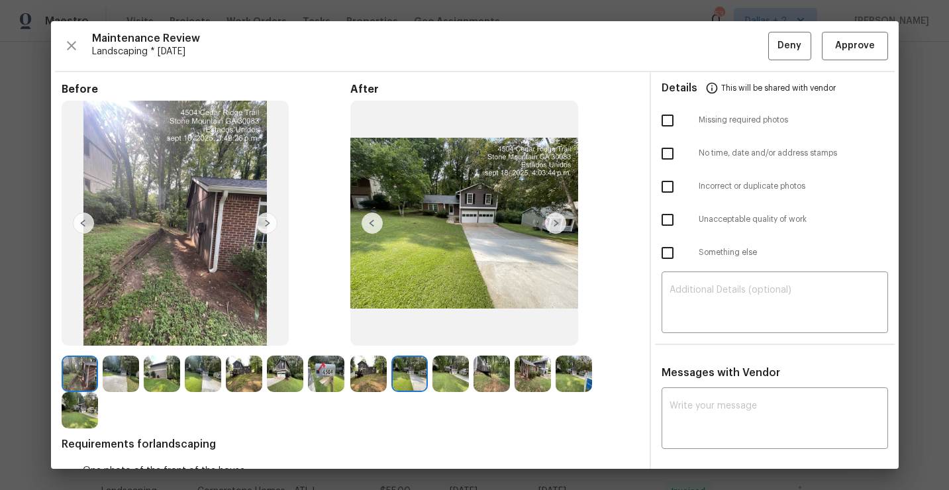
click at [558, 221] on img at bounding box center [555, 223] width 21 height 21
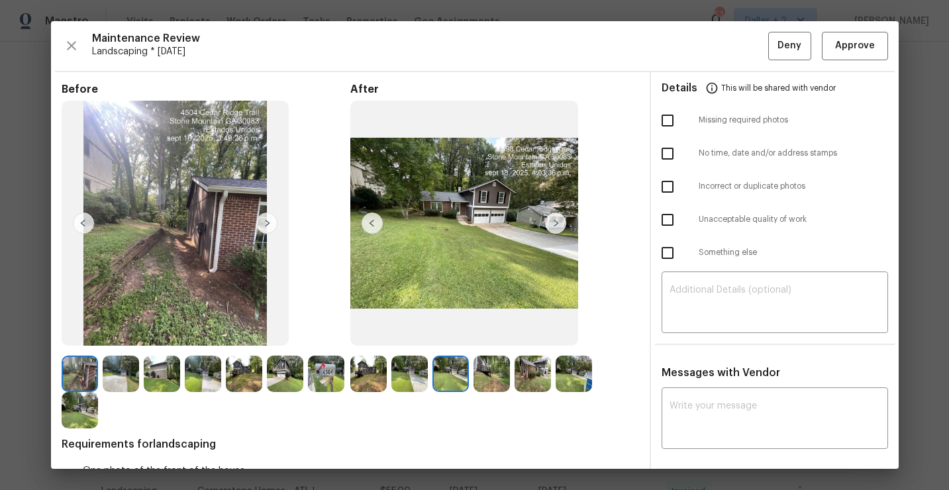
click at [558, 221] on img at bounding box center [555, 223] width 21 height 21
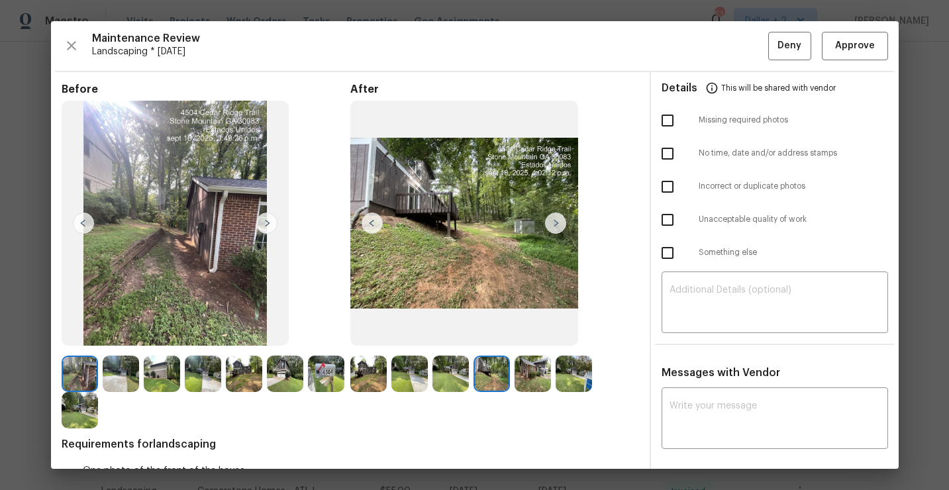
click at [359, 374] on img at bounding box center [368, 374] width 36 height 36
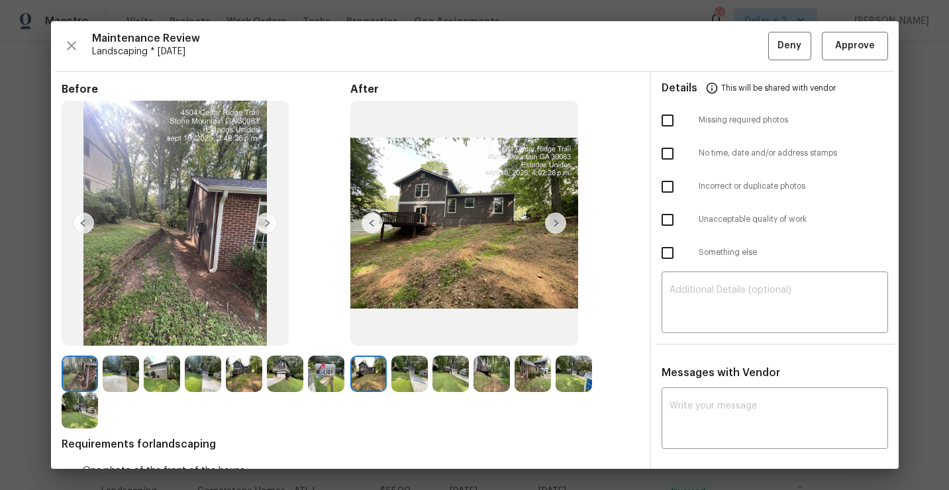
click at [551, 224] on img at bounding box center [555, 223] width 21 height 21
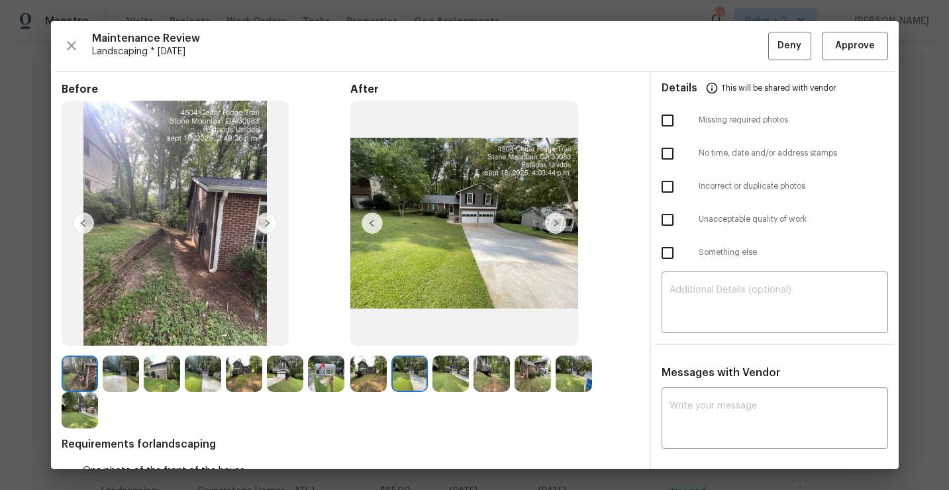
click at [551, 224] on img at bounding box center [555, 223] width 21 height 21
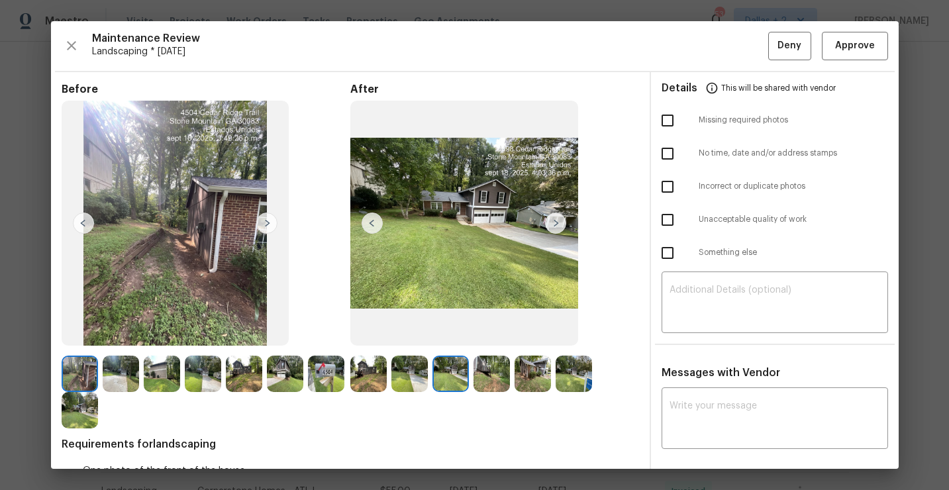
click at [551, 224] on img at bounding box center [555, 223] width 21 height 21
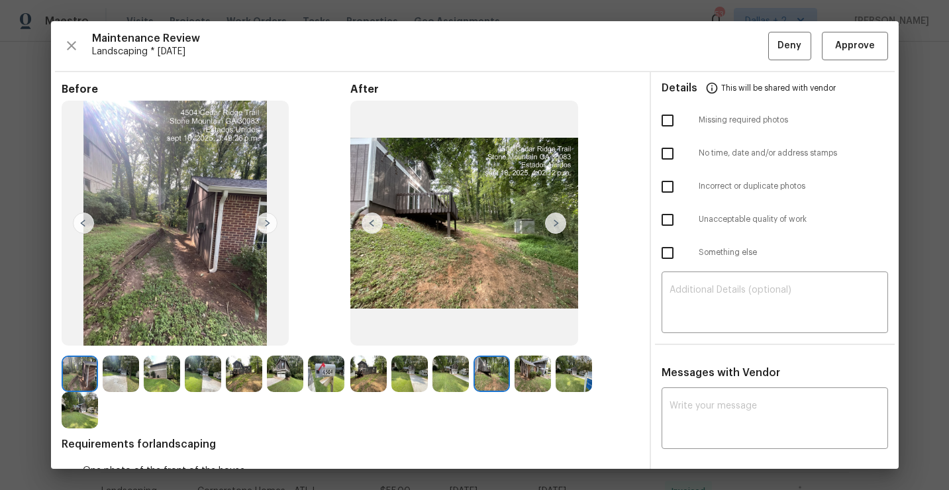
click at [551, 224] on img at bounding box center [555, 223] width 21 height 21
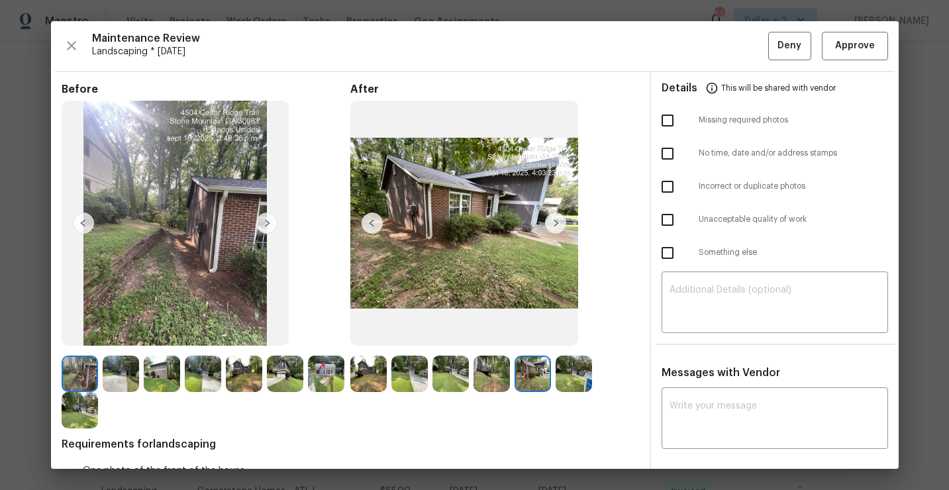
click at [551, 224] on img at bounding box center [555, 223] width 21 height 21
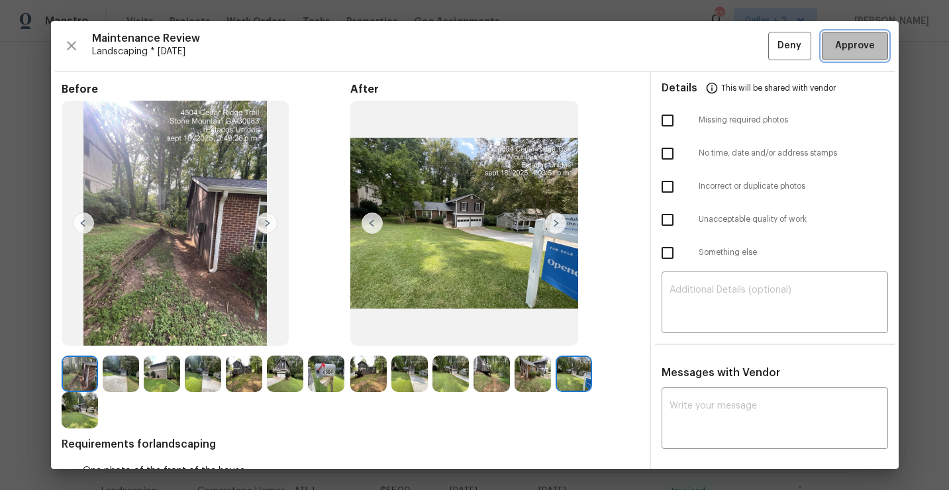
click at [848, 48] on span "Approve" at bounding box center [855, 46] width 40 height 17
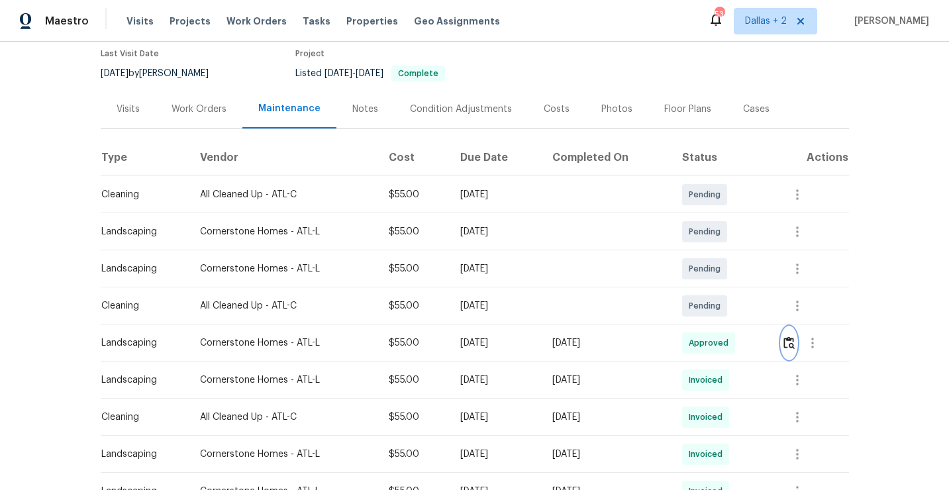
scroll to position [0, 0]
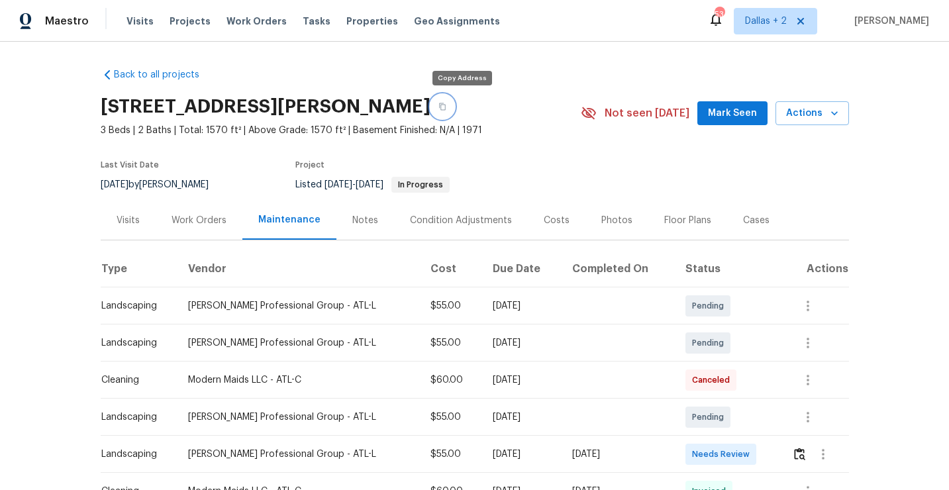
click at [454, 113] on button "button" at bounding box center [443, 107] width 24 height 24
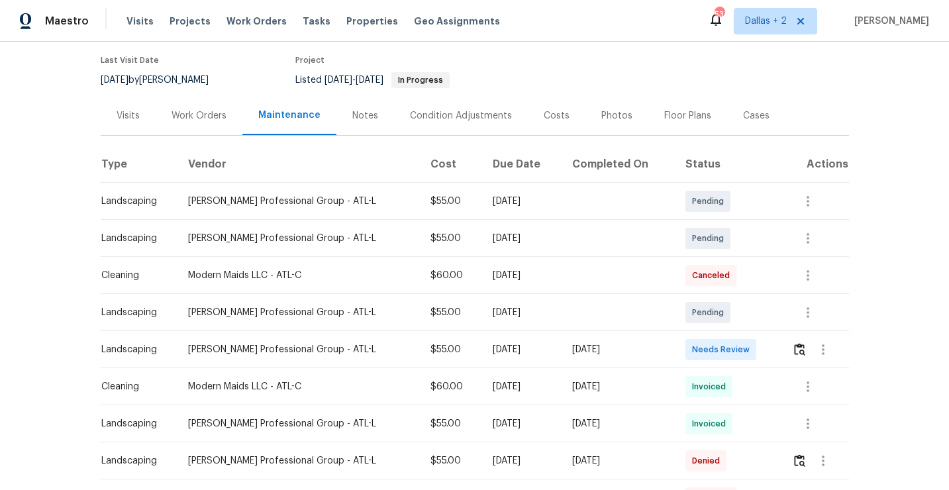
scroll to position [142, 0]
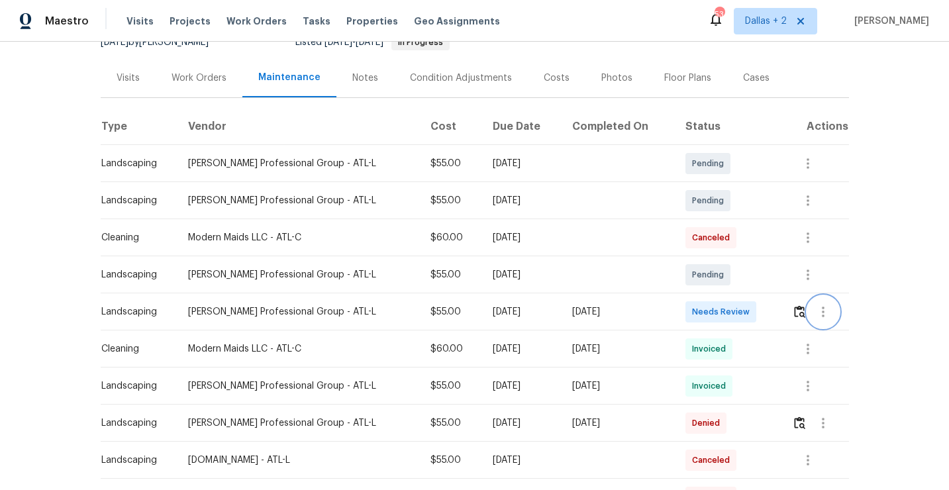
click at [810, 317] on button "button" at bounding box center [823, 312] width 32 height 32
click at [790, 318] on div at bounding box center [474, 245] width 949 height 490
click at [801, 314] on img "button" at bounding box center [799, 311] width 11 height 13
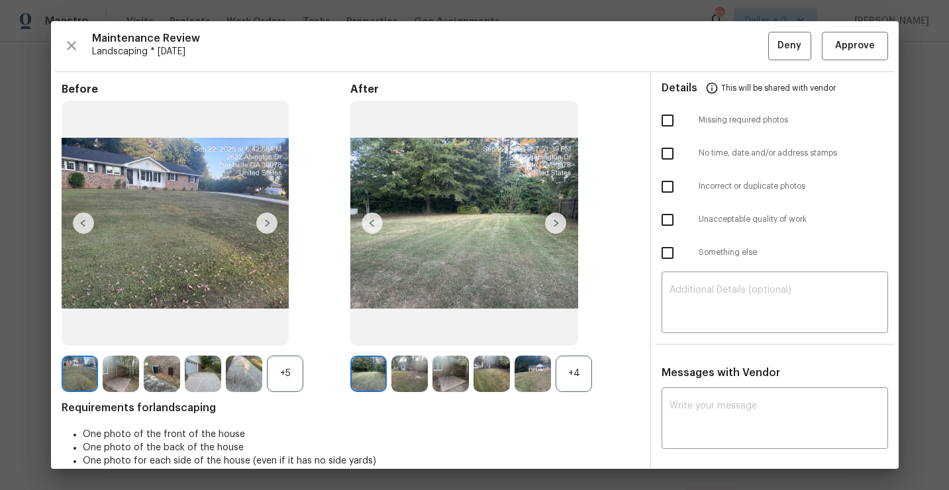
click at [575, 362] on div "+4" at bounding box center [574, 374] width 36 height 36
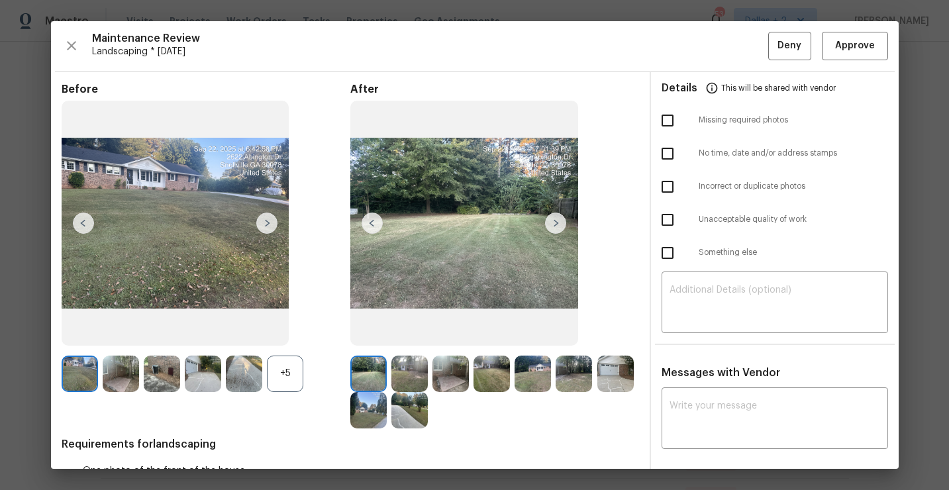
click at [289, 387] on div "+5" at bounding box center [285, 374] width 36 height 36
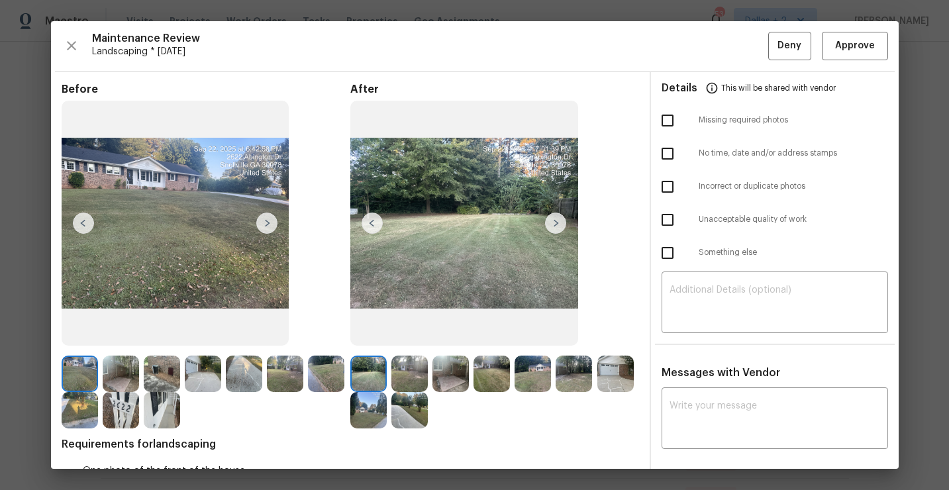
click at [122, 417] on img at bounding box center [121, 410] width 36 height 36
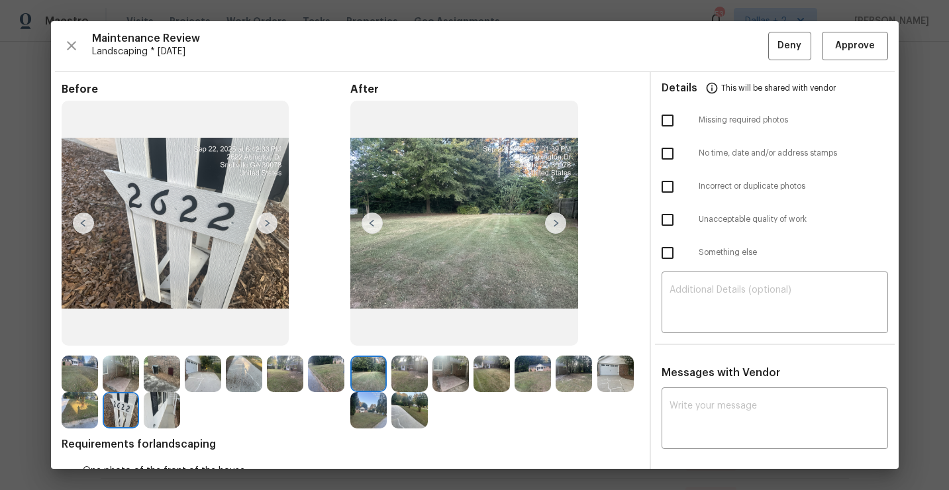
click at [372, 374] on img at bounding box center [368, 374] width 36 height 36
click at [554, 225] on img at bounding box center [555, 223] width 21 height 21
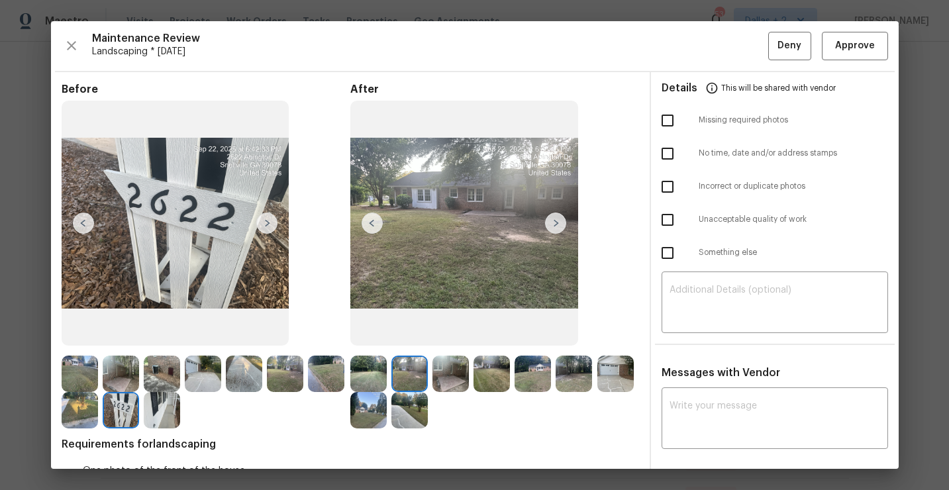
click at [614, 360] on img at bounding box center [615, 374] width 36 height 36
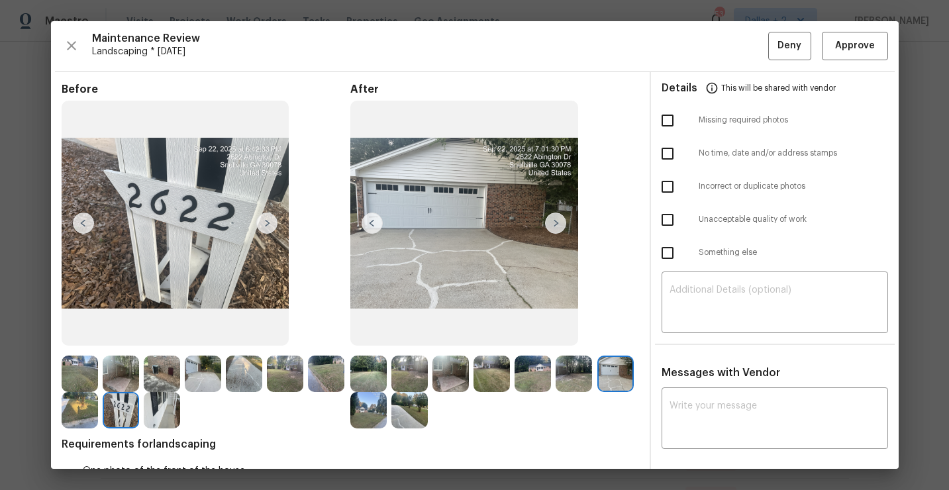
click at [377, 416] on img at bounding box center [368, 410] width 36 height 36
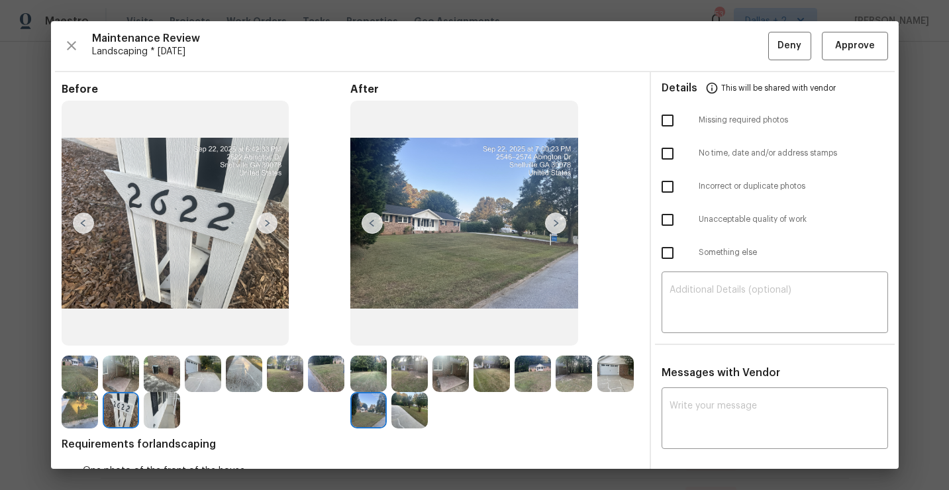
click at [417, 413] on img at bounding box center [409, 410] width 36 height 36
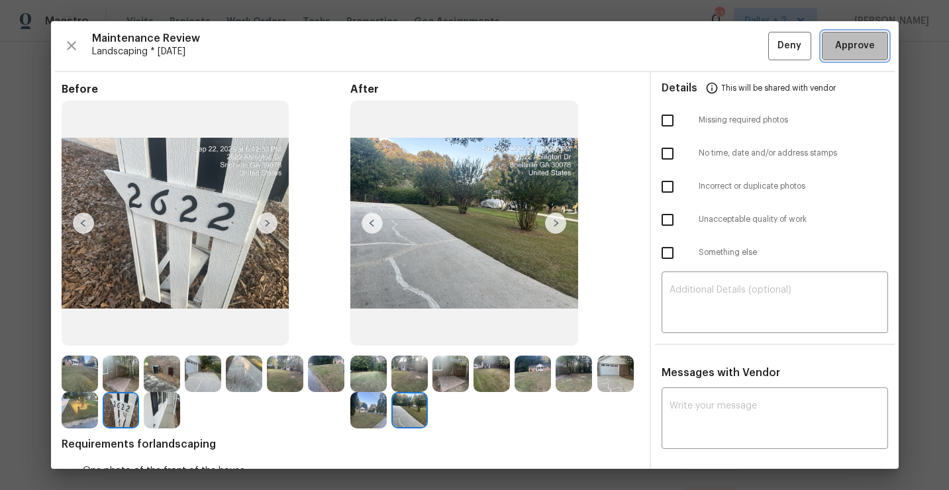
click at [835, 46] on span "Approve" at bounding box center [855, 46] width 45 height 17
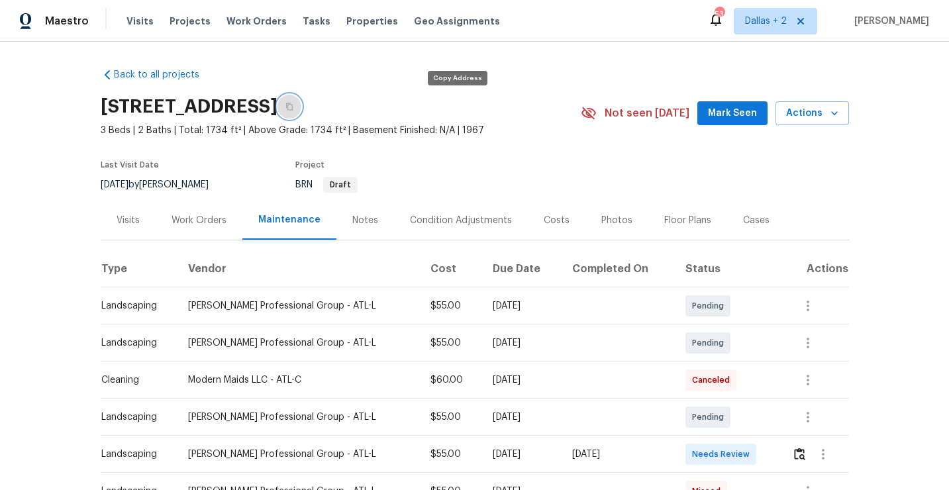
click at [301, 111] on button "button" at bounding box center [290, 107] width 24 height 24
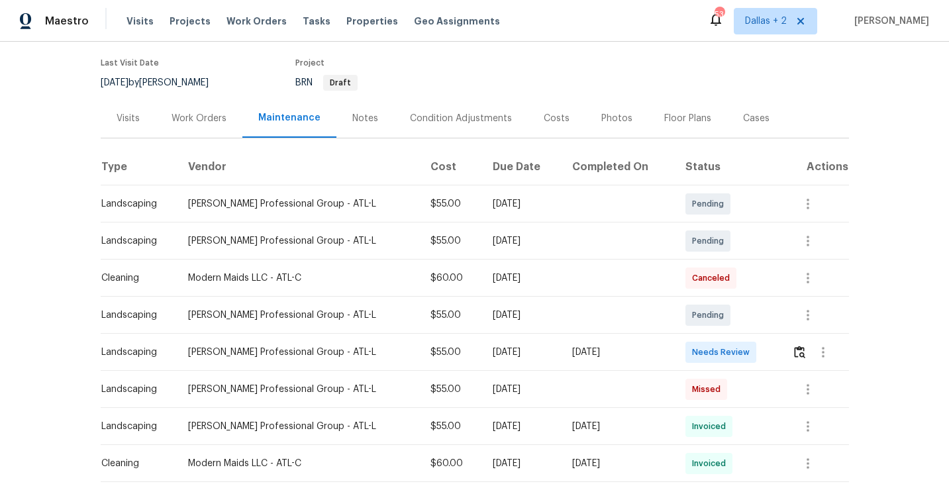
scroll to position [123, 0]
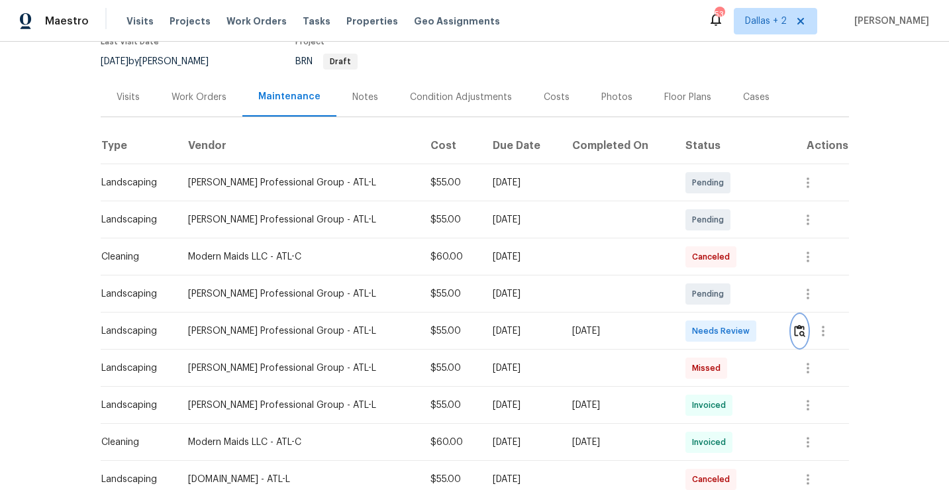
click at [801, 328] on img "button" at bounding box center [799, 331] width 11 height 13
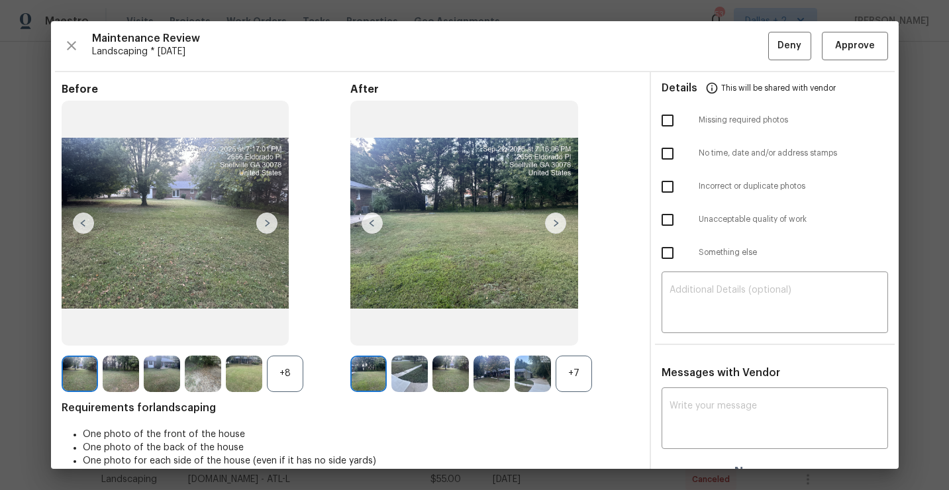
click at [584, 380] on div "+7" at bounding box center [574, 374] width 36 height 36
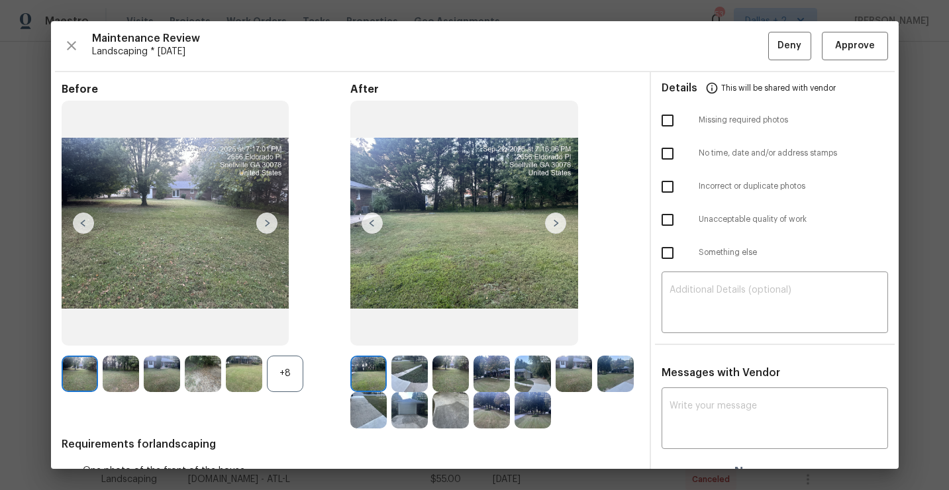
click at [276, 386] on div "+8" at bounding box center [285, 374] width 36 height 36
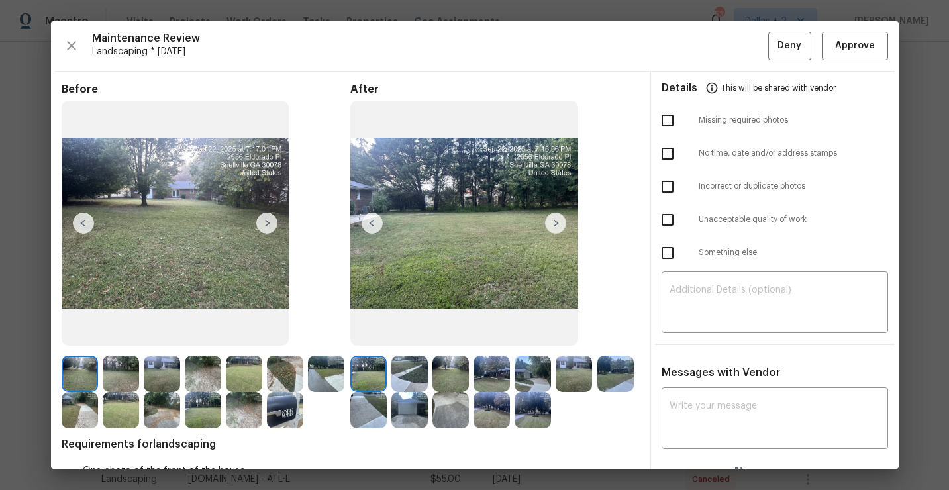
click at [285, 407] on img at bounding box center [285, 410] width 36 height 36
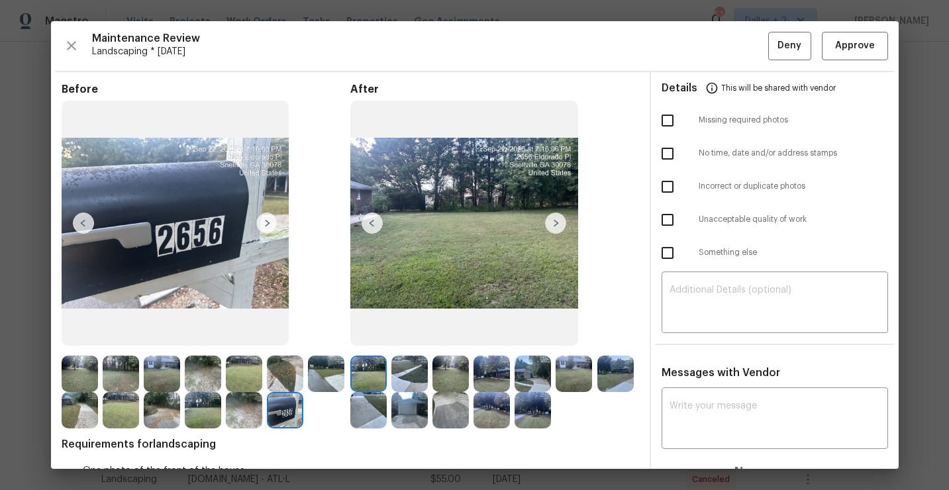
click at [553, 229] on img at bounding box center [555, 223] width 21 height 21
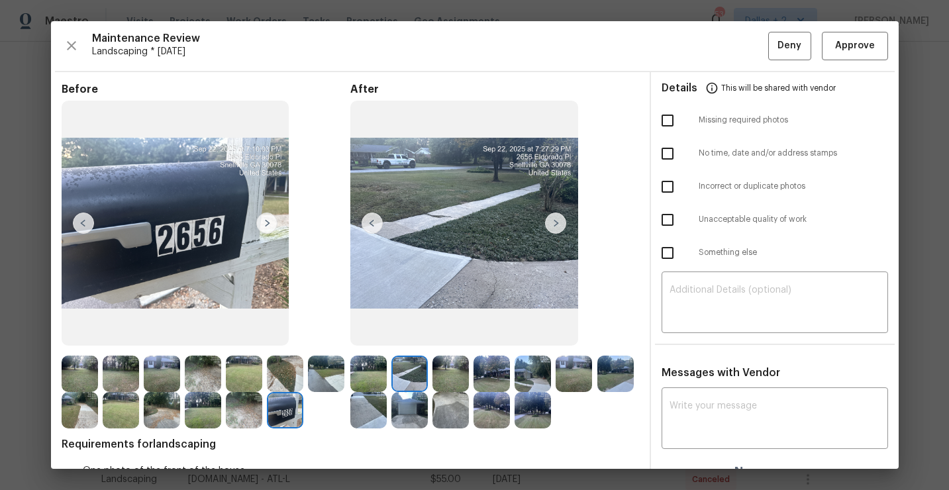
click at [516, 372] on img at bounding box center [533, 374] width 36 height 36
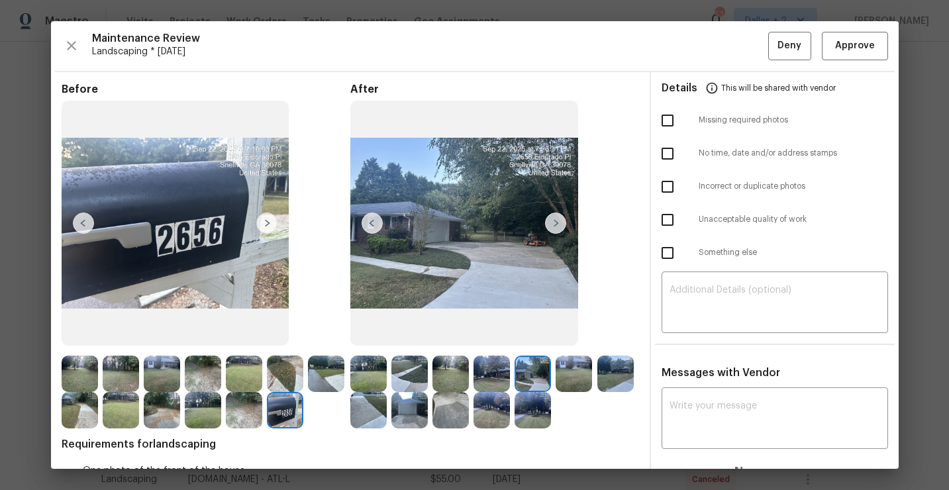
click at [406, 413] on img at bounding box center [409, 410] width 36 height 36
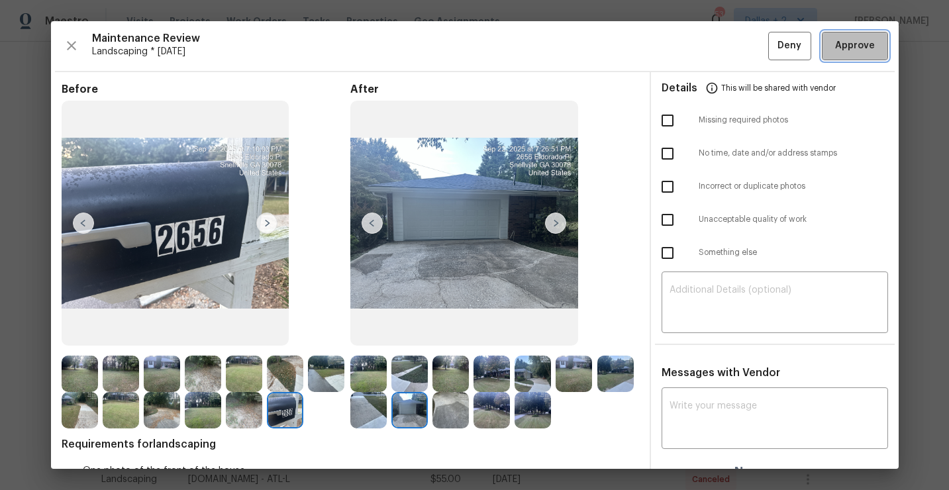
click at [870, 40] on span "Approve" at bounding box center [855, 46] width 40 height 17
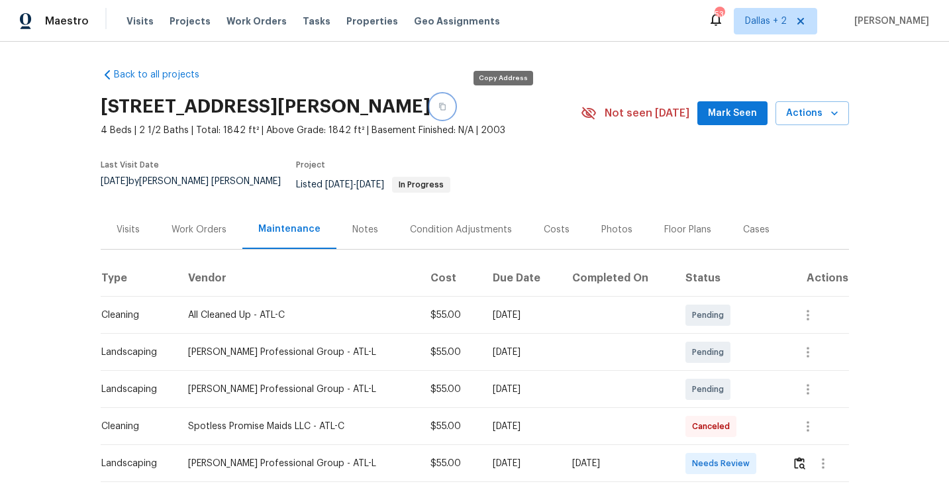
click at [446, 104] on icon "button" at bounding box center [442, 106] width 7 height 7
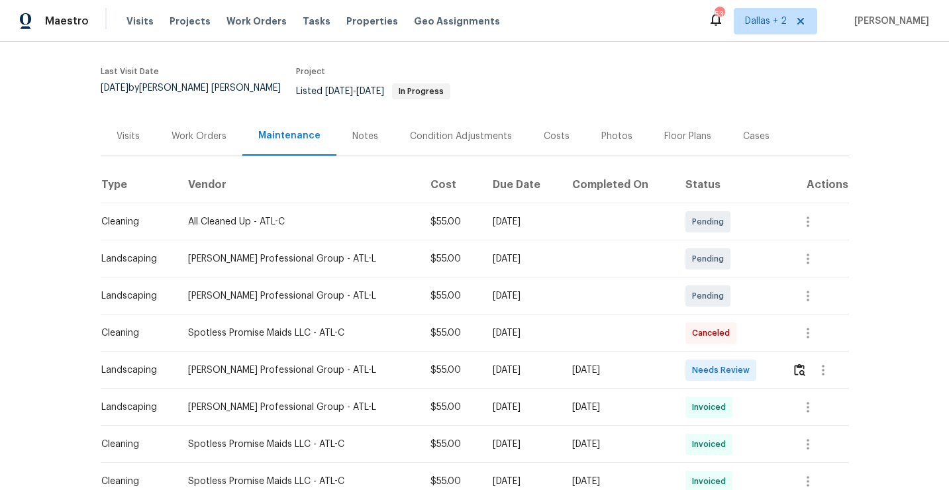
scroll to position [118, 0]
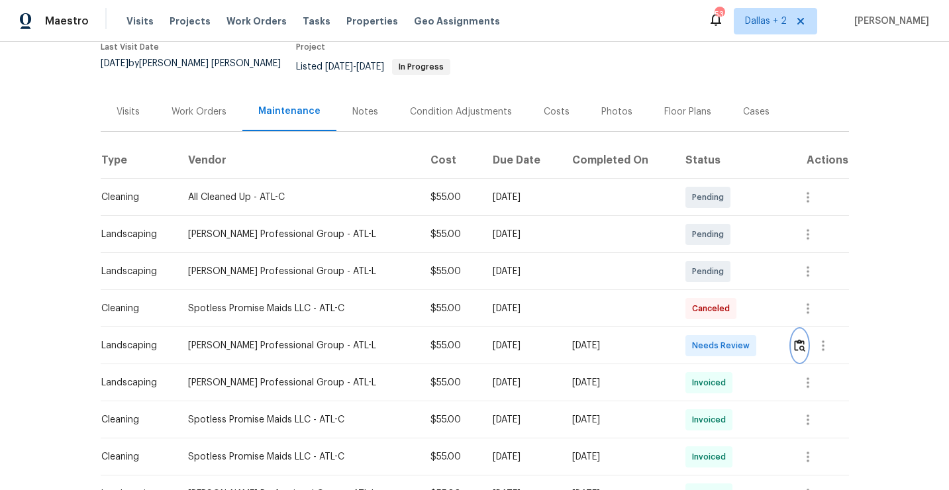
click at [798, 339] on img "button" at bounding box center [799, 345] width 11 height 13
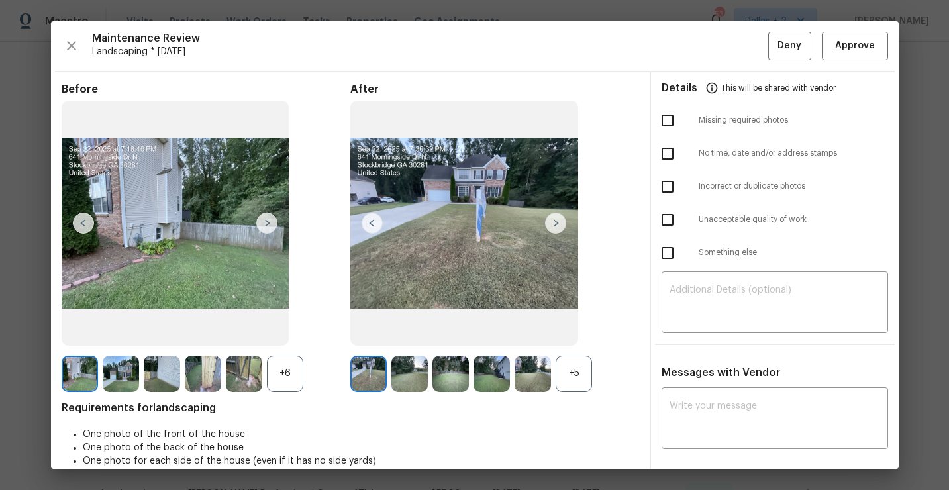
click at [562, 369] on div "+5" at bounding box center [574, 374] width 36 height 36
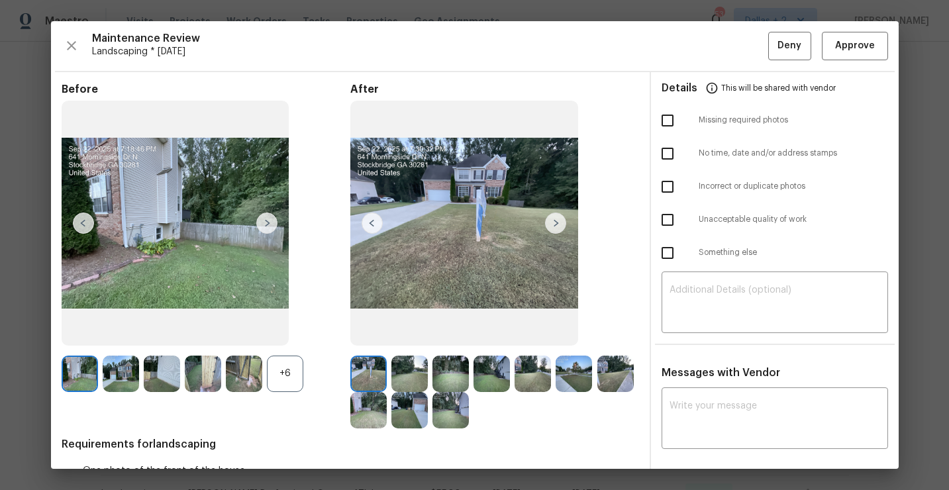
click at [274, 382] on div "+6" at bounding box center [285, 374] width 36 height 36
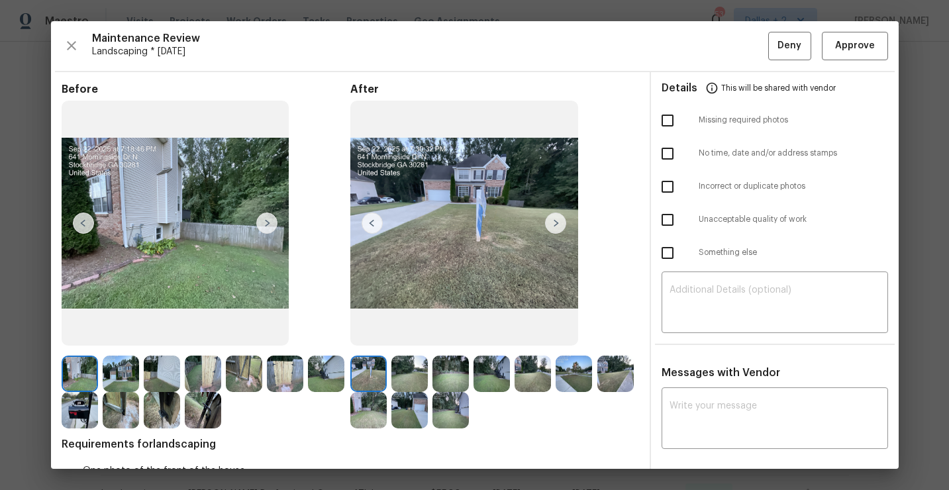
click at [75, 410] on img at bounding box center [80, 410] width 36 height 36
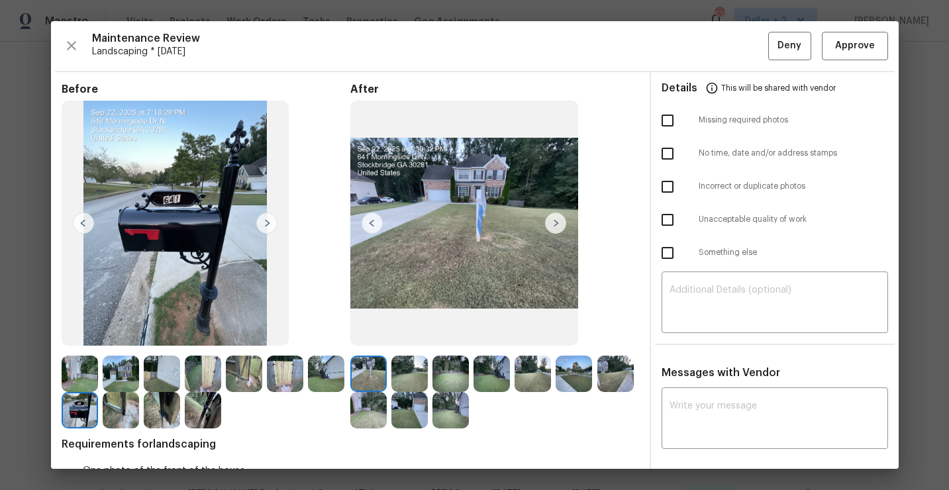
click at [558, 221] on img at bounding box center [555, 223] width 21 height 21
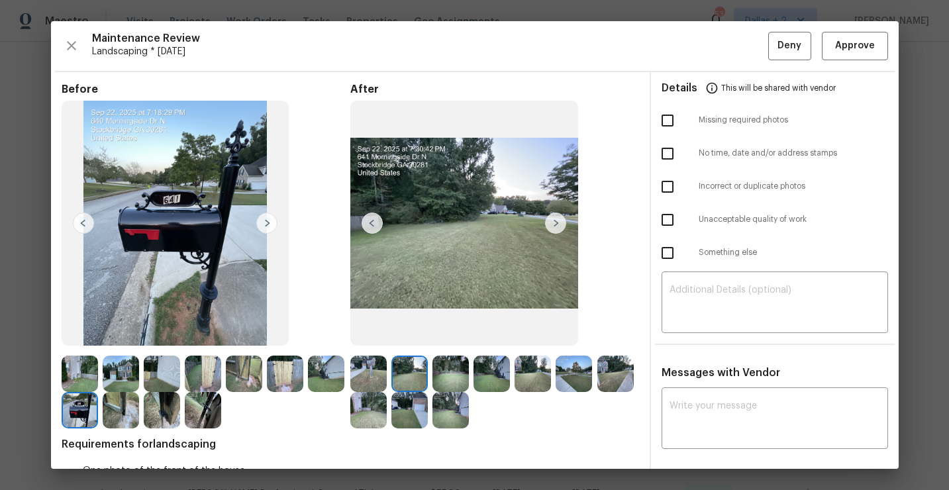
click at [554, 230] on img at bounding box center [555, 223] width 21 height 21
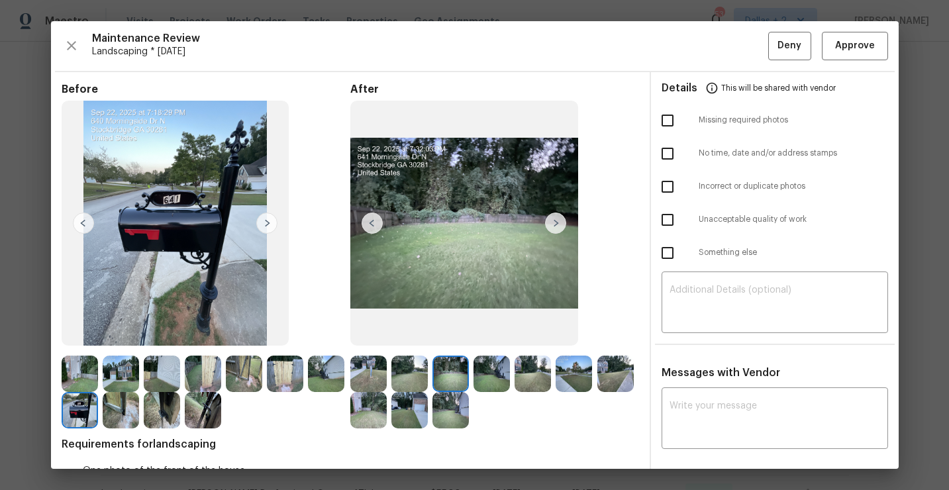
click at [558, 222] on img at bounding box center [555, 223] width 21 height 21
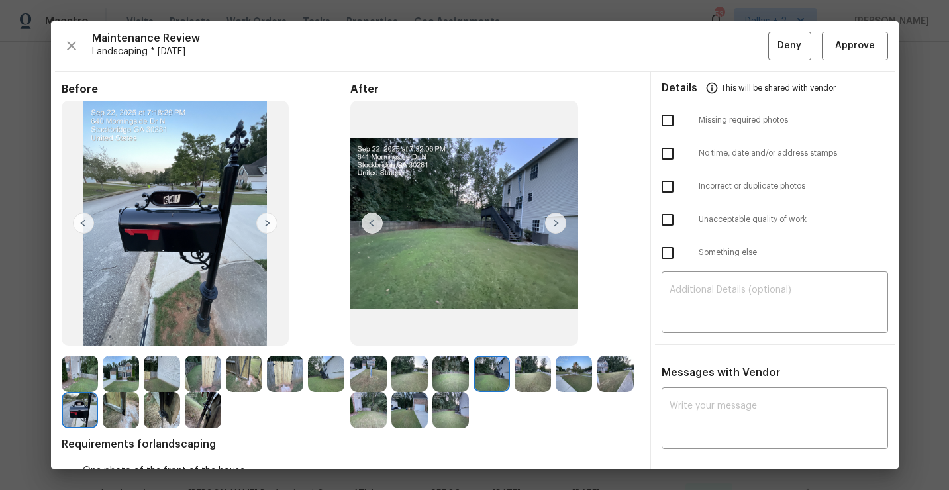
click at [621, 369] on img at bounding box center [615, 374] width 36 height 36
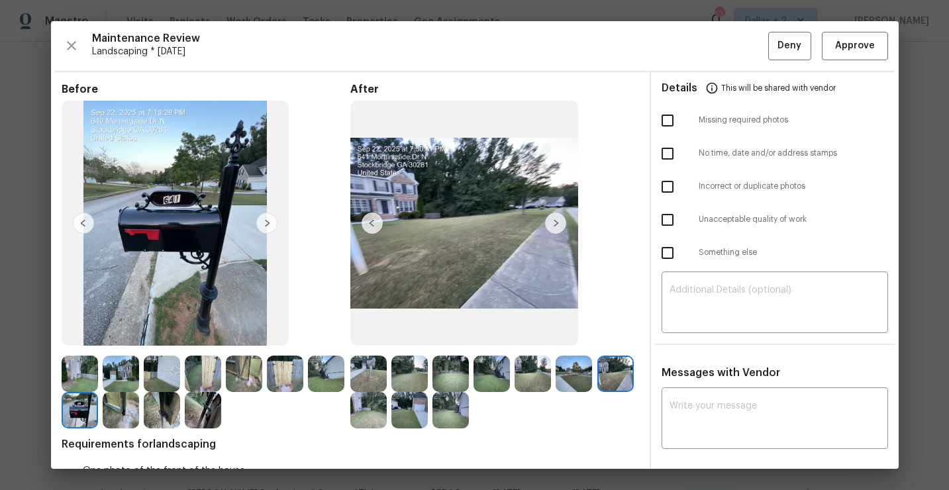
click at [626, 366] on img at bounding box center [615, 374] width 36 height 36
click at [850, 39] on span "Approve" at bounding box center [855, 46] width 40 height 17
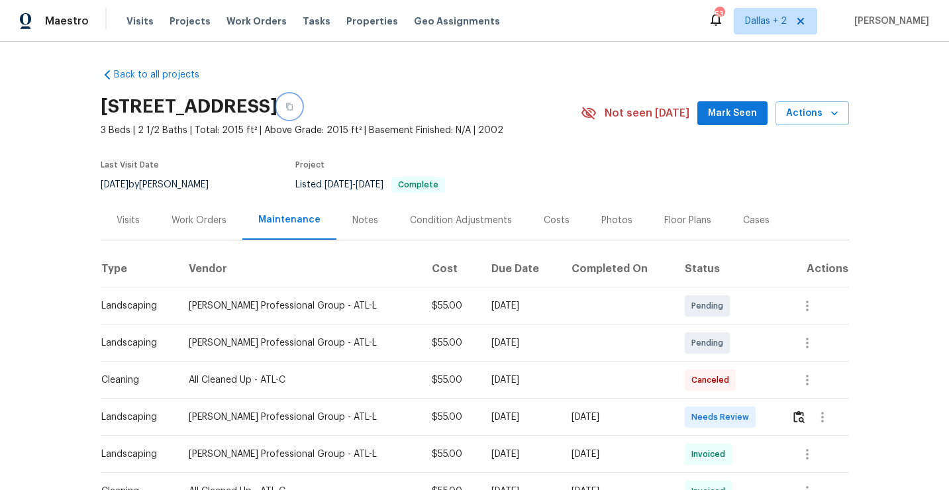
click at [293, 105] on icon "button" at bounding box center [289, 107] width 8 height 8
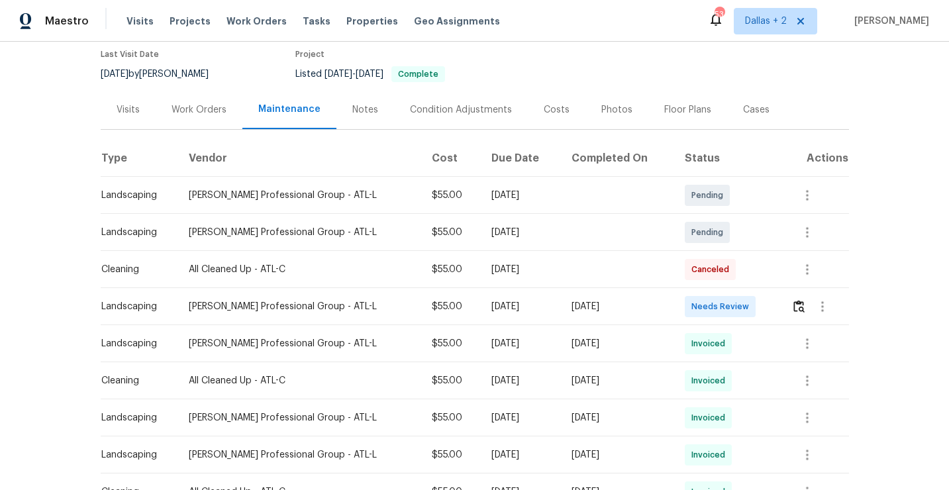
scroll to position [133, 0]
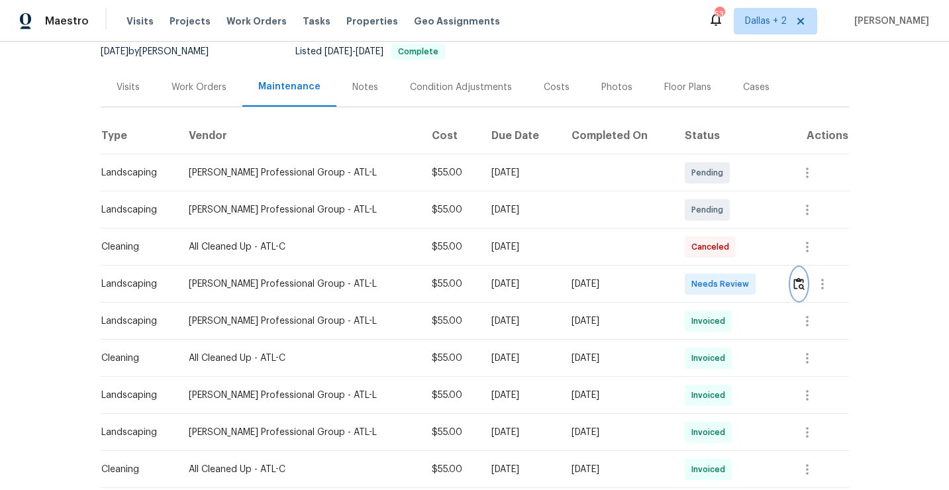
click at [800, 287] on img "button" at bounding box center [799, 284] width 11 height 13
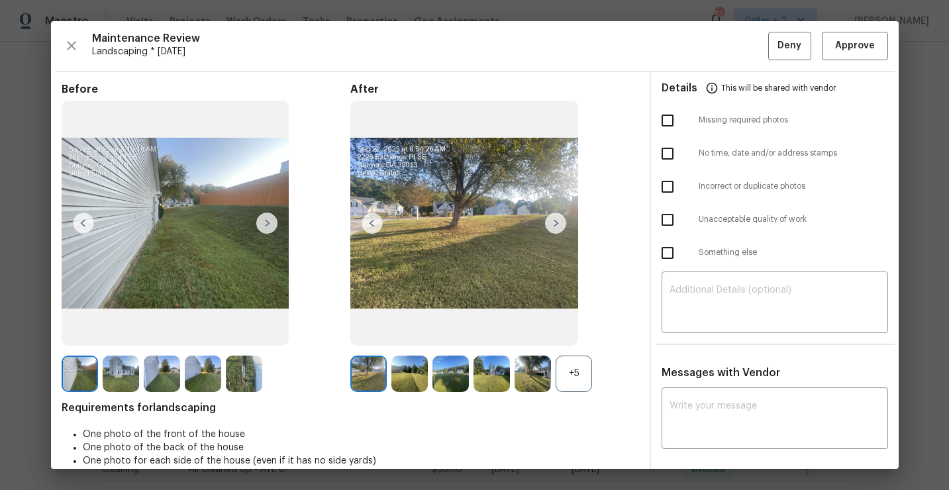
click at [582, 380] on div "+5" at bounding box center [574, 374] width 36 height 36
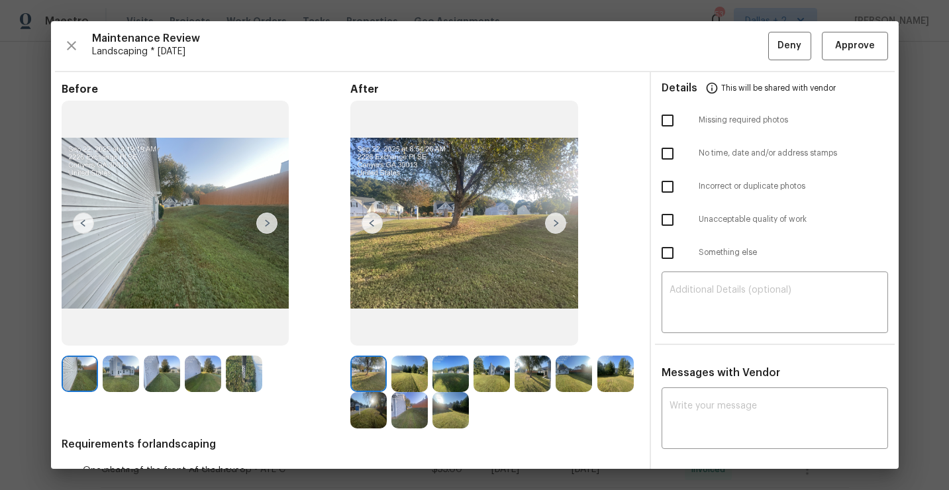
click at [247, 384] on img at bounding box center [244, 374] width 36 height 36
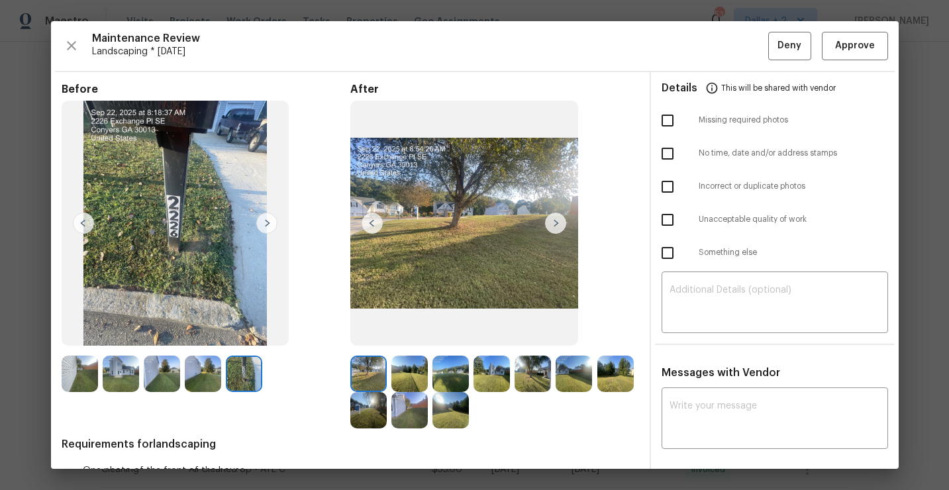
click at [554, 224] on img at bounding box center [555, 223] width 21 height 21
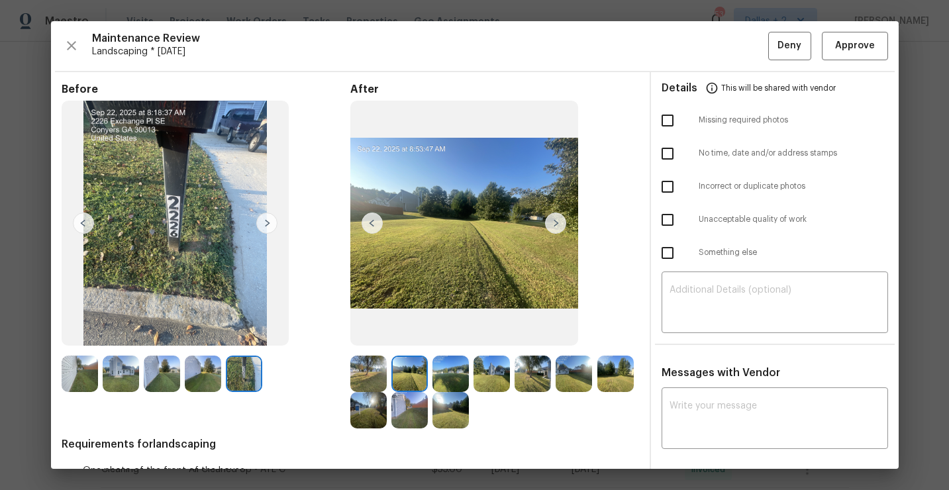
click at [554, 224] on img at bounding box center [555, 223] width 21 height 21
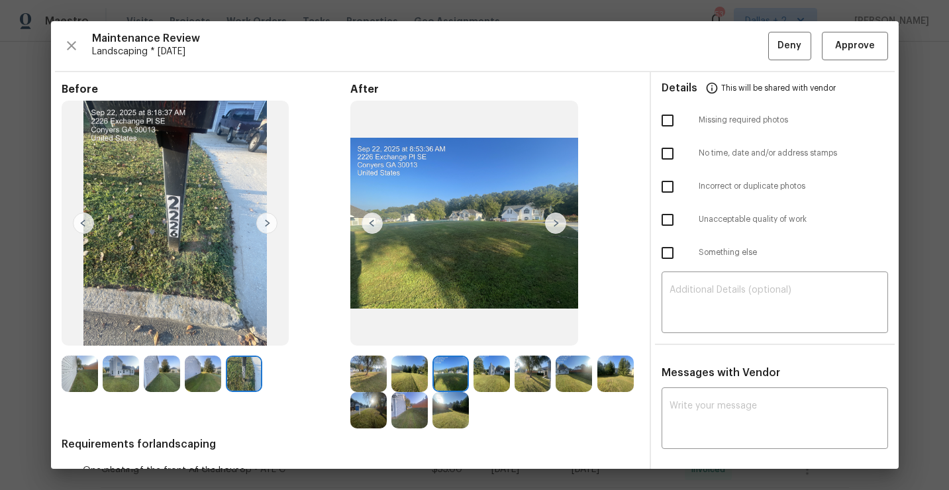
click at [523, 384] on img at bounding box center [533, 374] width 36 height 36
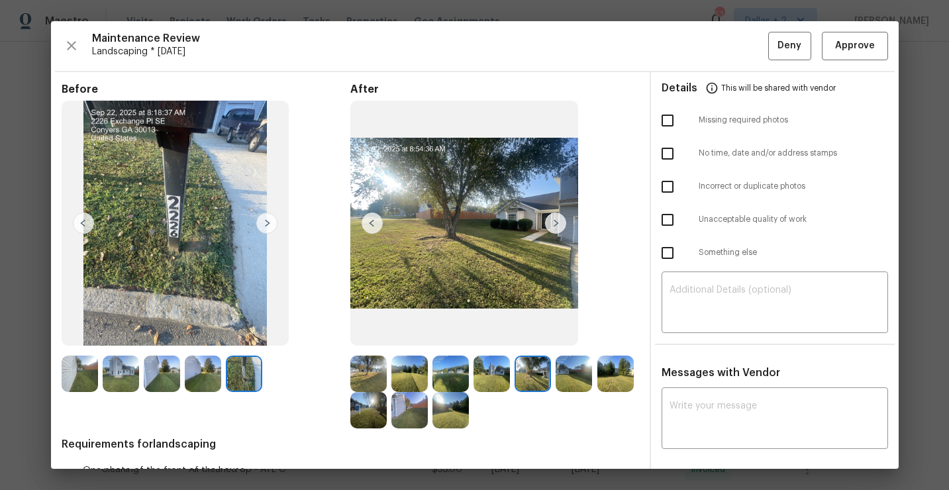
click at [580, 371] on img at bounding box center [574, 374] width 36 height 36
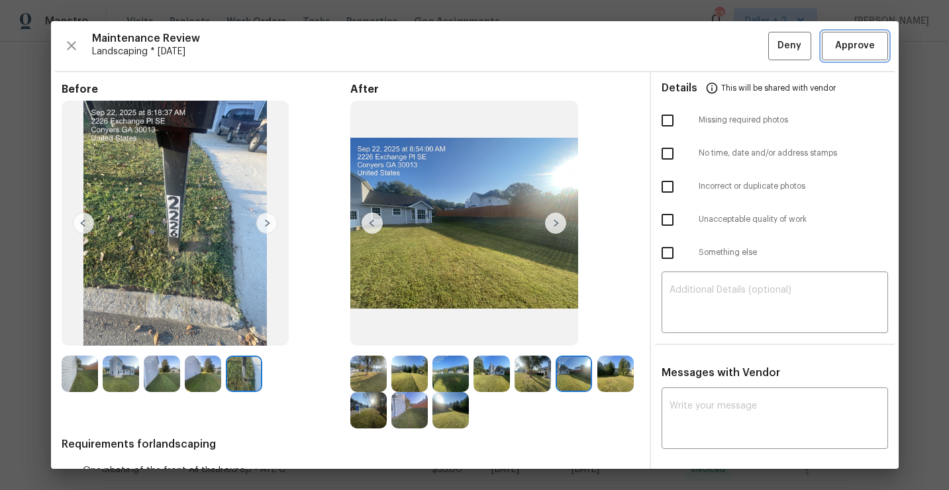
click at [849, 44] on span "Approve" at bounding box center [855, 46] width 40 height 17
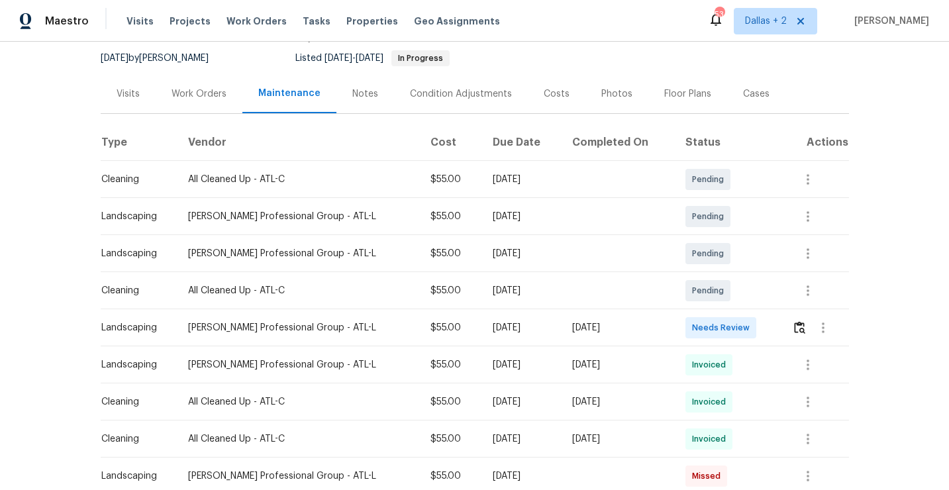
scroll to position [129, 0]
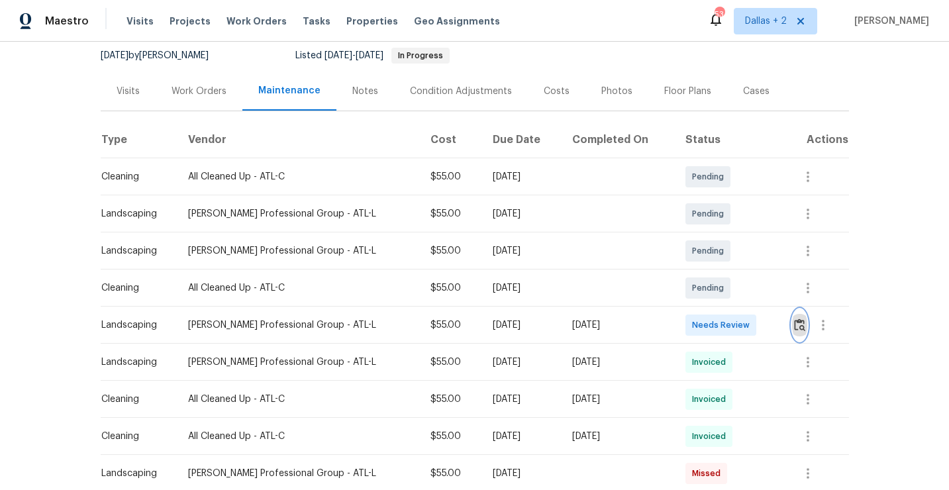
click at [802, 326] on img "button" at bounding box center [799, 325] width 11 height 13
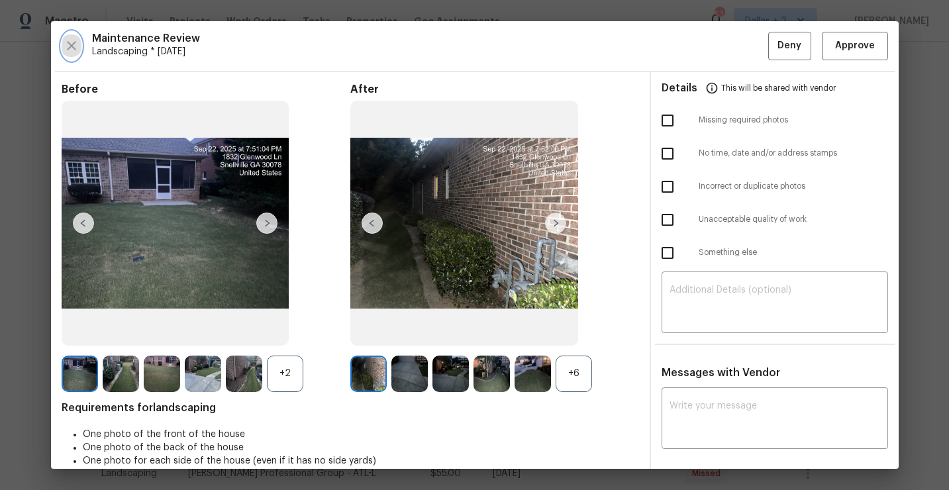
click at [70, 47] on icon "button" at bounding box center [71, 45] width 9 height 9
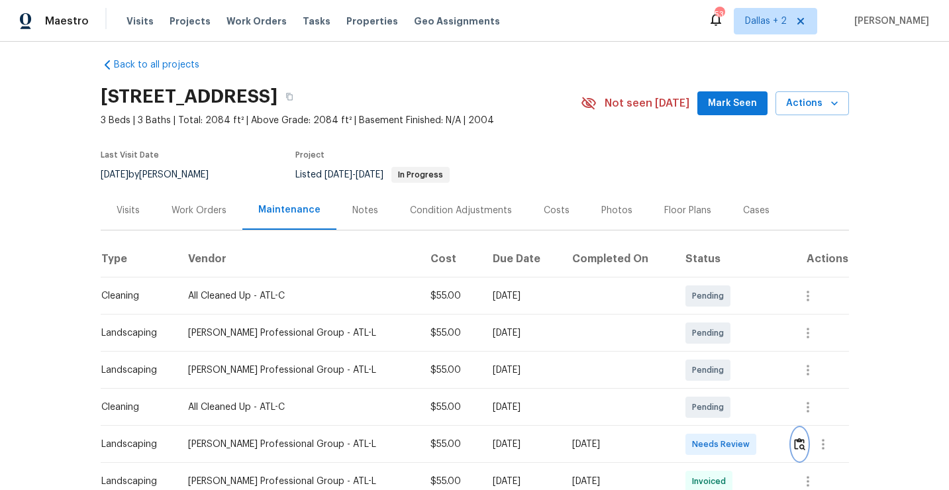
scroll to position [0, 0]
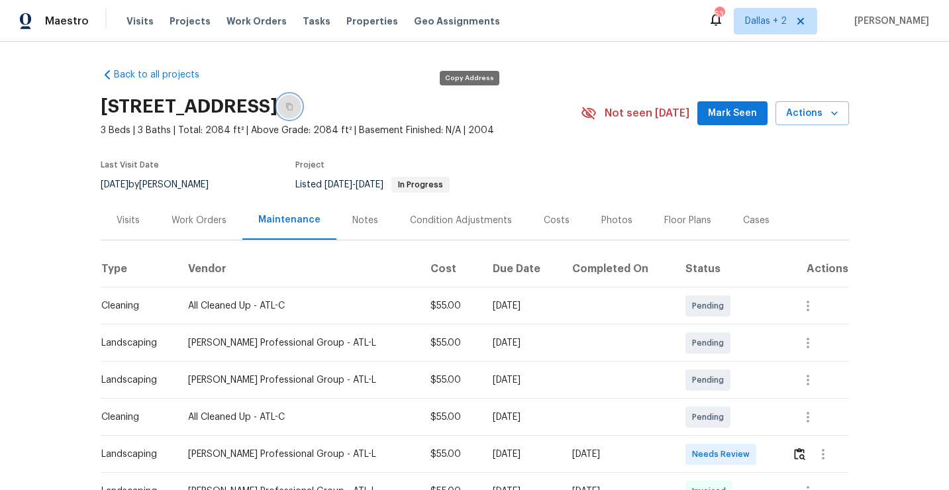
click at [301, 107] on button "button" at bounding box center [290, 107] width 24 height 24
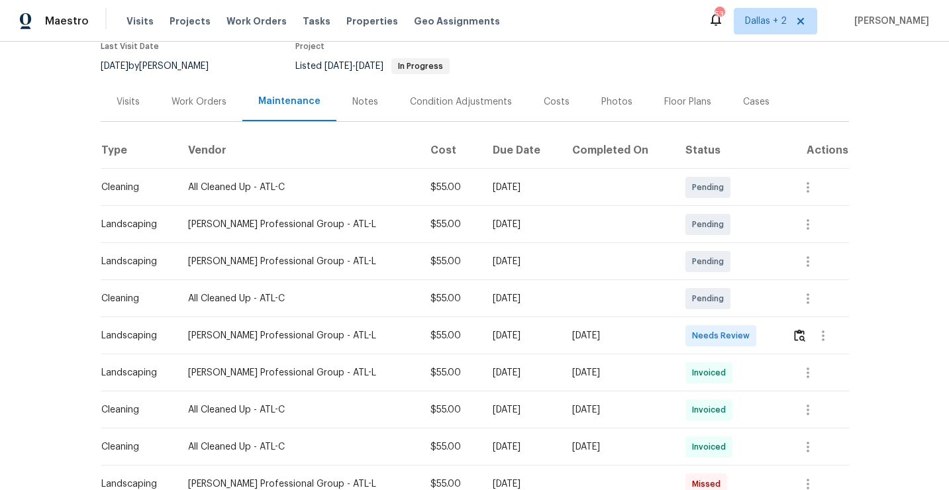
scroll to position [140, 0]
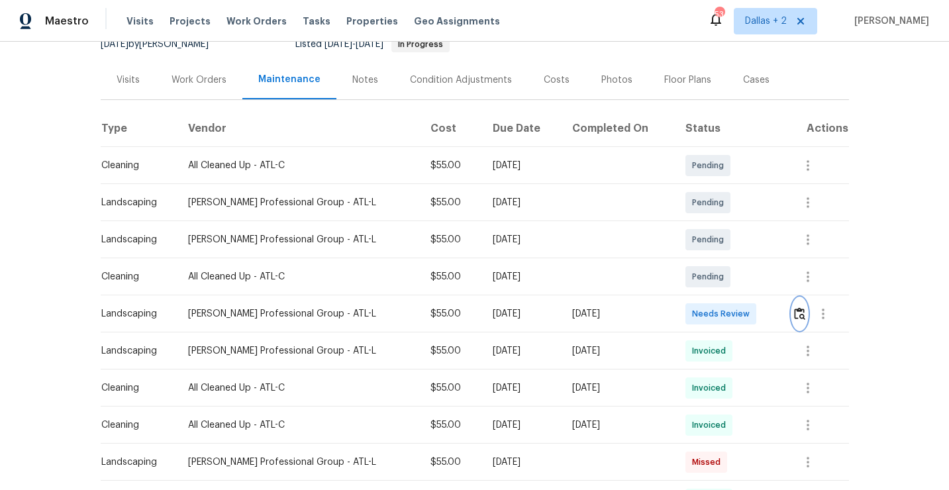
click at [800, 322] on button "button" at bounding box center [799, 314] width 15 height 32
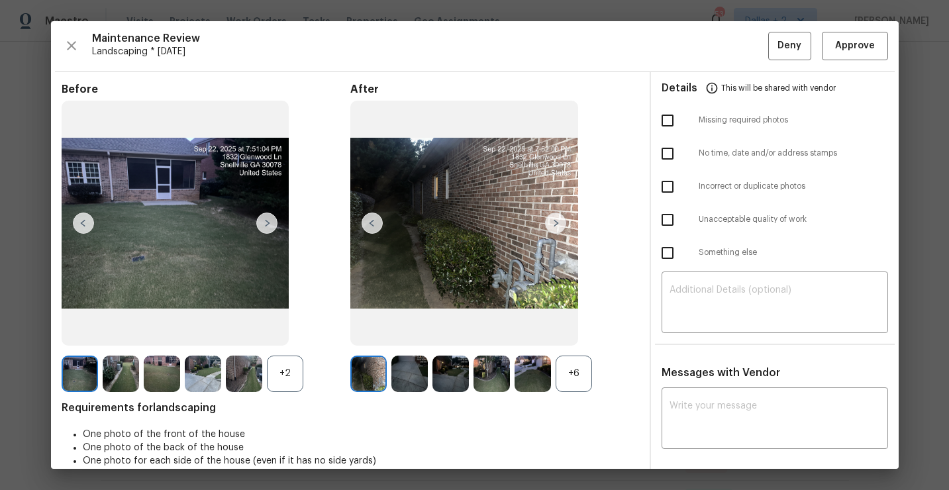
click at [572, 364] on div "+6" at bounding box center [574, 374] width 36 height 36
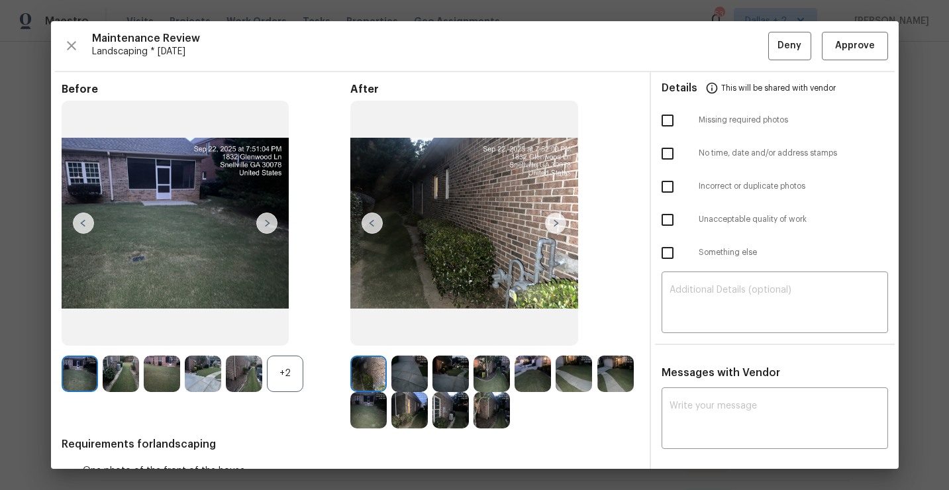
click at [291, 378] on div "+2" at bounding box center [285, 374] width 36 height 36
click at [287, 371] on img at bounding box center [285, 374] width 36 height 36
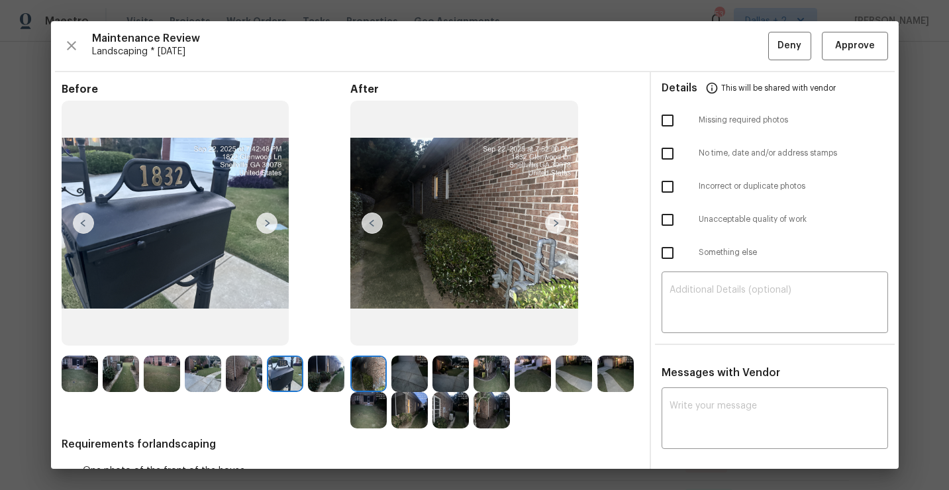
click at [570, 362] on img at bounding box center [574, 374] width 36 height 36
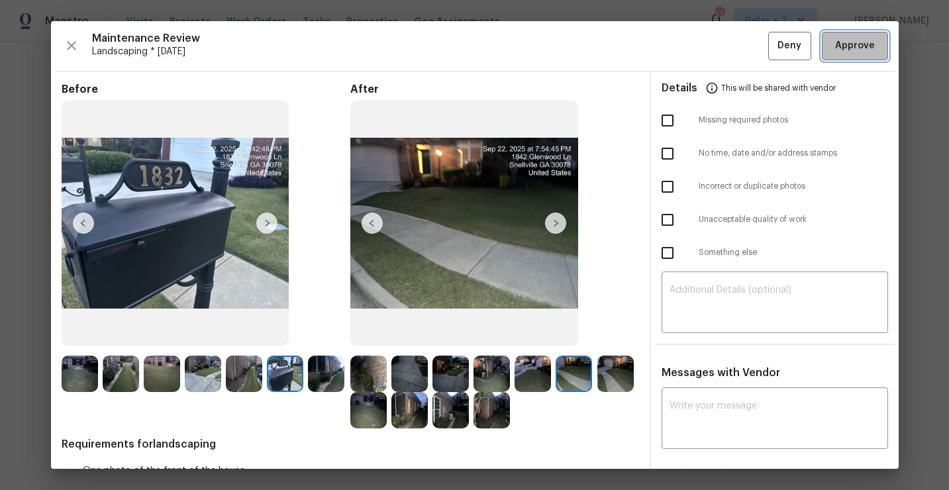
click at [863, 42] on span "Approve" at bounding box center [855, 46] width 40 height 17
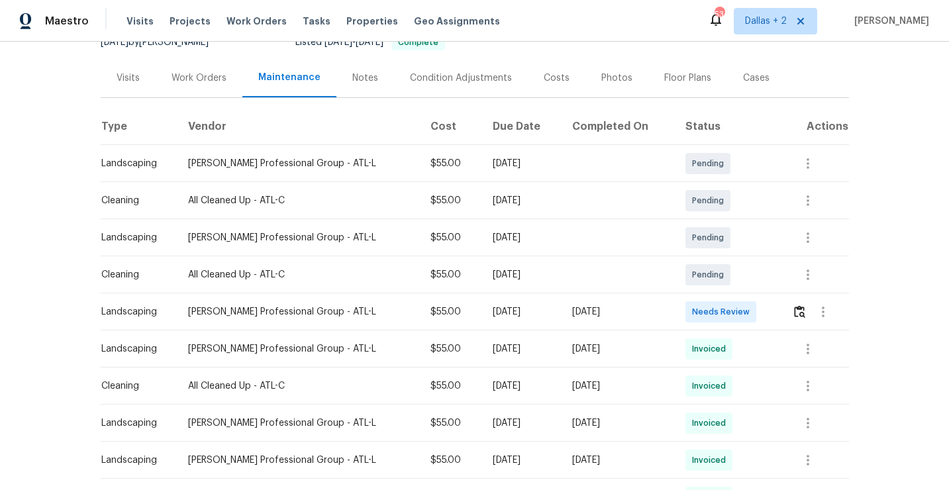
scroll to position [144, 0]
click at [799, 315] on img "button" at bounding box center [799, 310] width 11 height 13
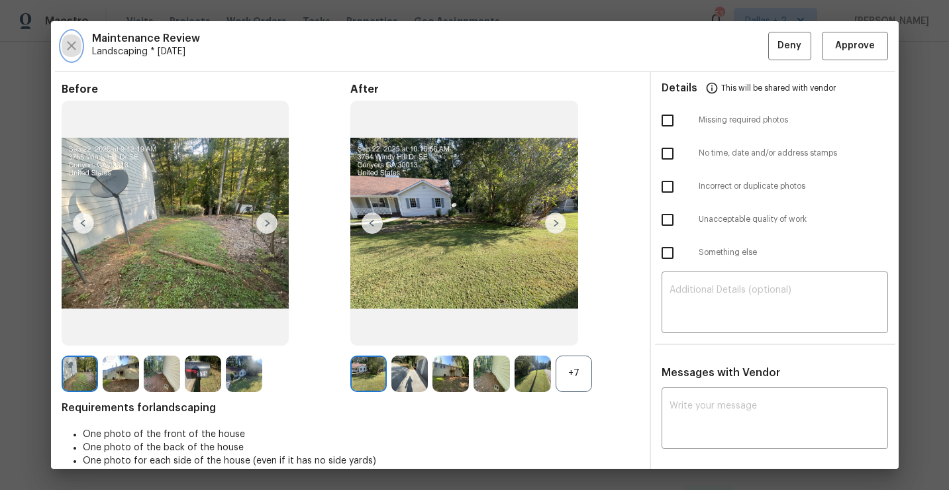
click at [75, 49] on icon "button" at bounding box center [71, 45] width 9 height 9
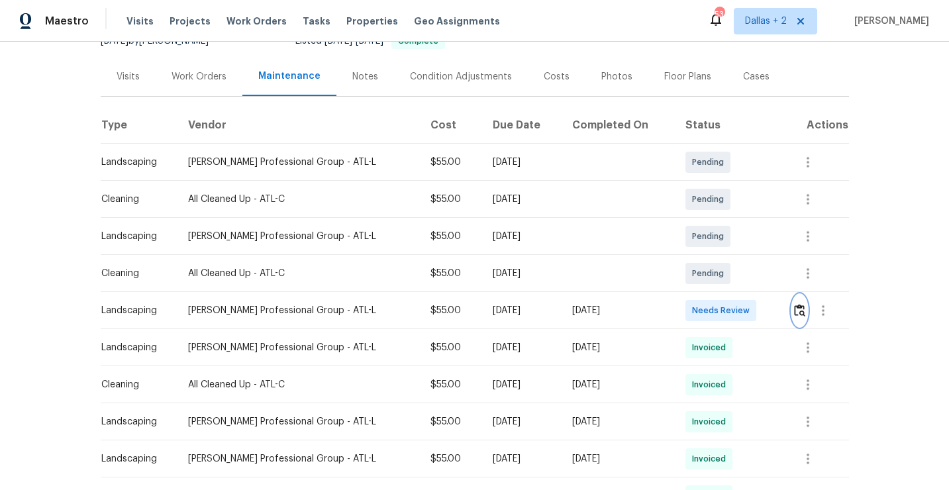
scroll to position [0, 0]
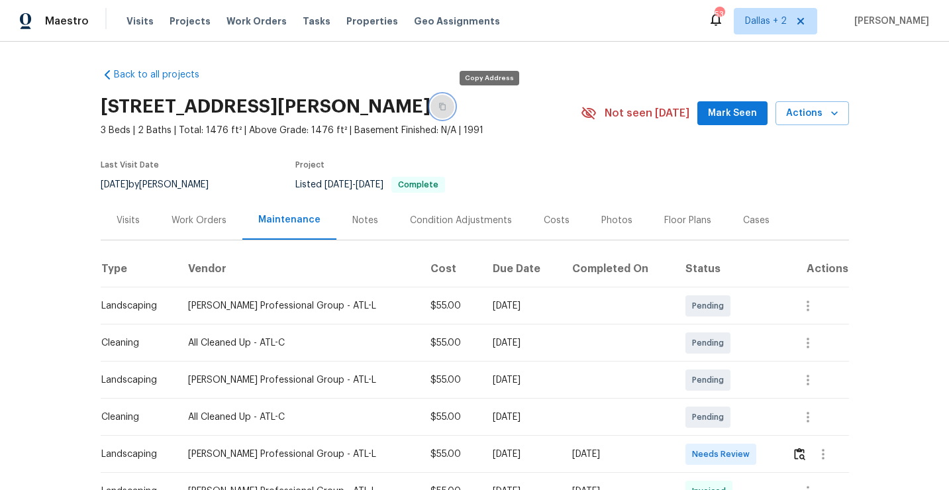
click at [454, 113] on button "button" at bounding box center [443, 107] width 24 height 24
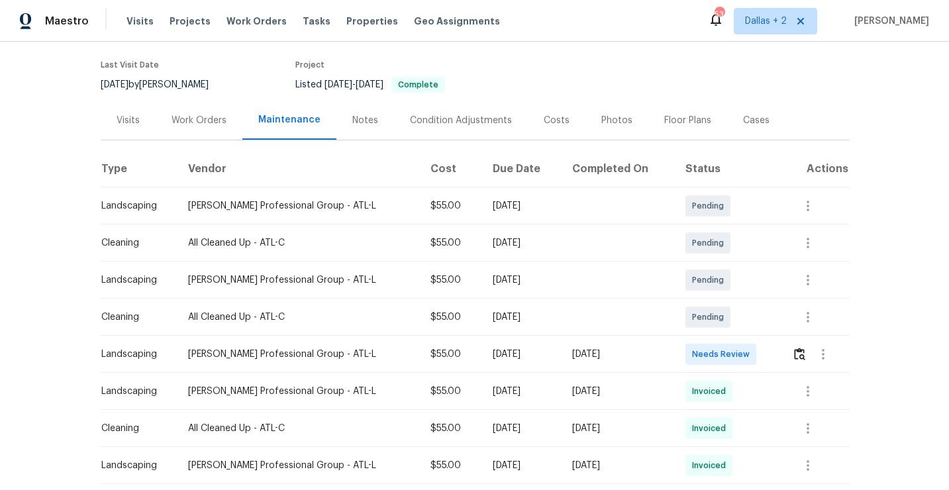
scroll to position [122, 0]
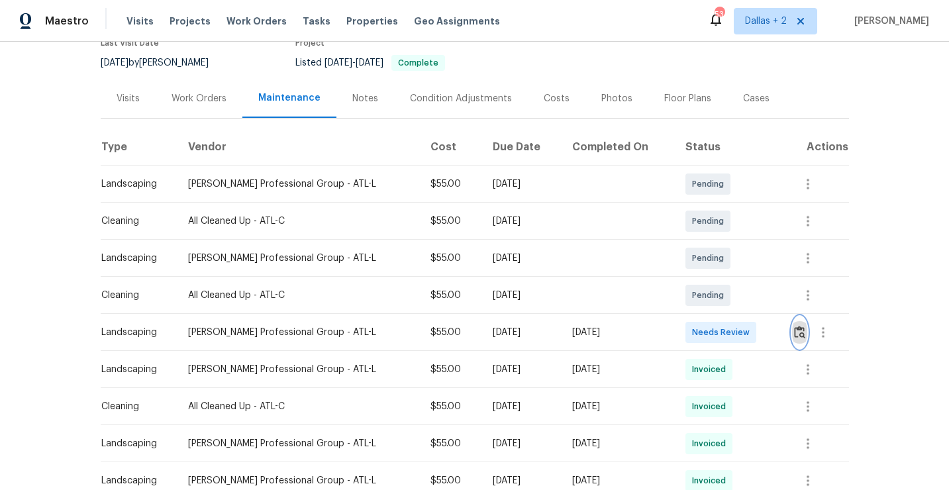
click at [806, 337] on button "button" at bounding box center [799, 333] width 15 height 32
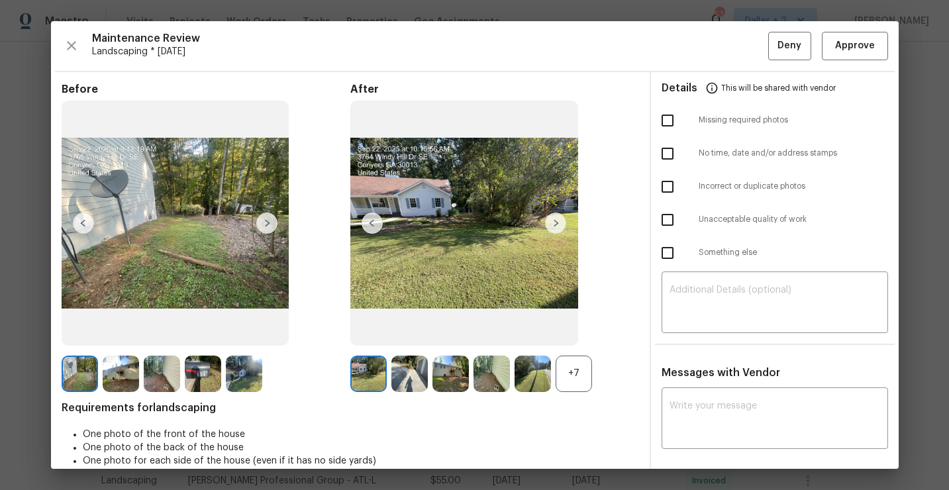
click at [568, 389] on div "+7" at bounding box center [574, 374] width 36 height 36
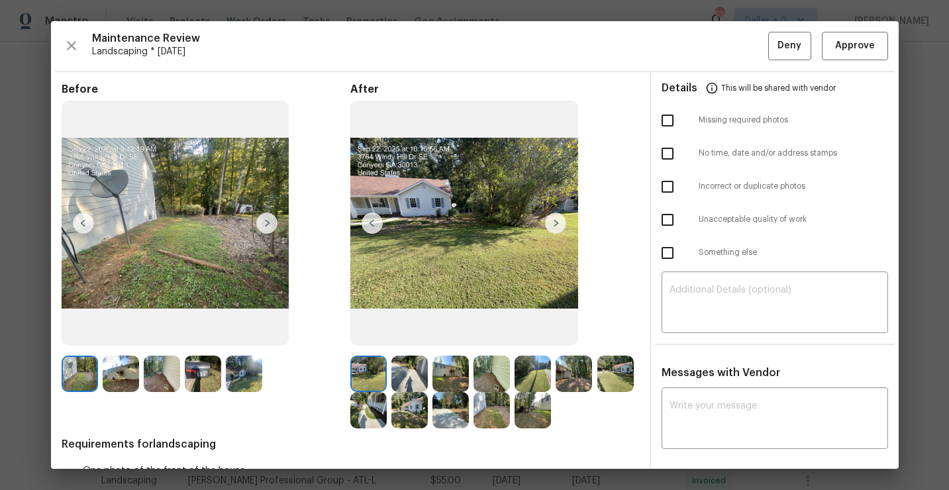
click at [195, 378] on img at bounding box center [203, 374] width 36 height 36
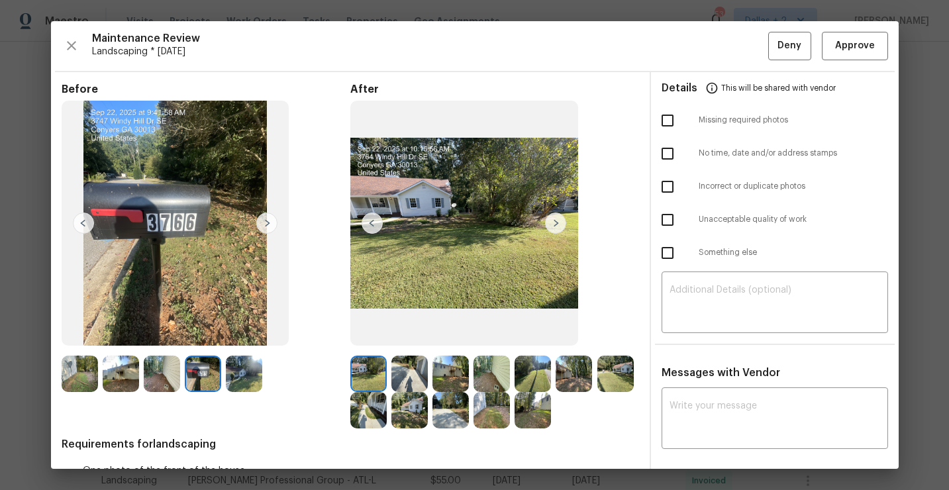
click at [409, 410] on img at bounding box center [409, 410] width 36 height 36
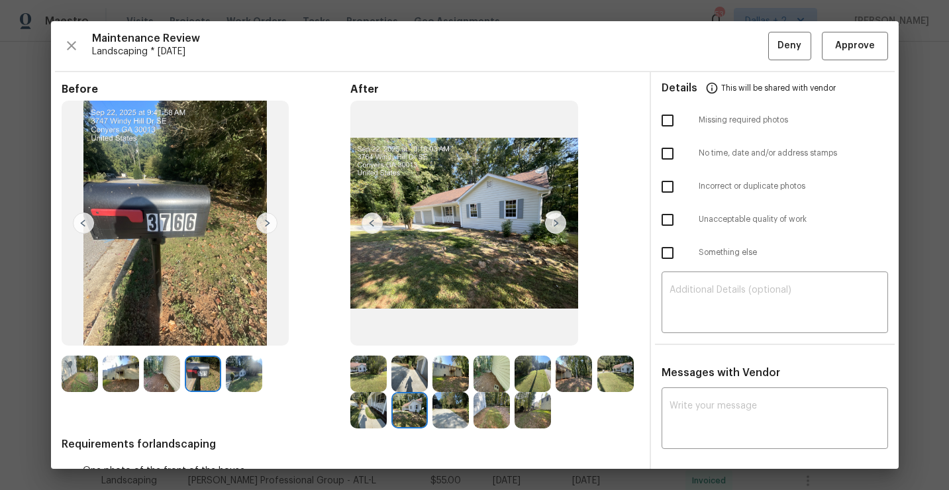
click at [575, 374] on img at bounding box center [574, 374] width 36 height 36
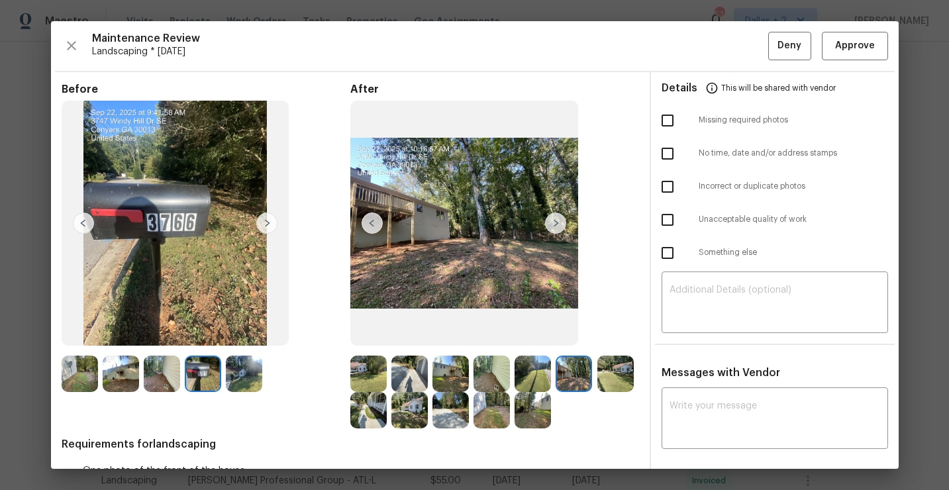
click at [425, 363] on img at bounding box center [409, 374] width 36 height 36
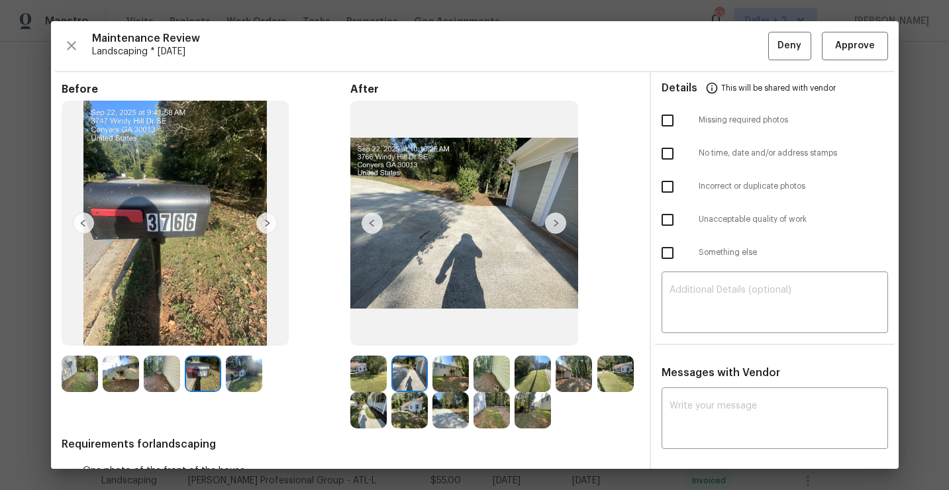
click at [458, 366] on img at bounding box center [451, 374] width 36 height 36
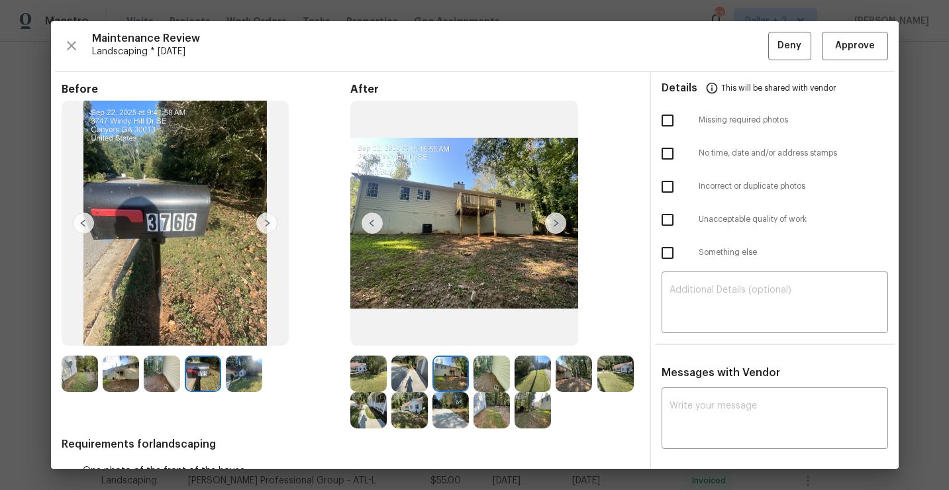
click at [362, 413] on img at bounding box center [368, 410] width 36 height 36
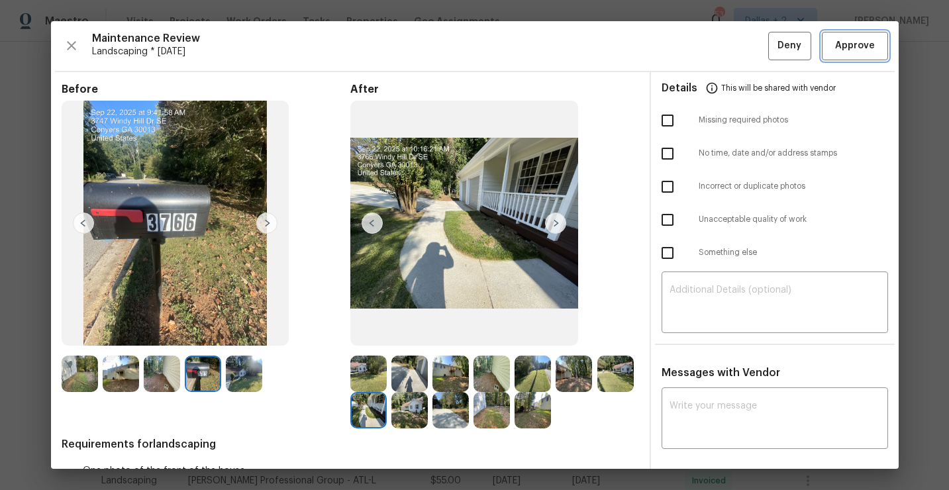
click at [843, 50] on span "Approve" at bounding box center [855, 46] width 40 height 17
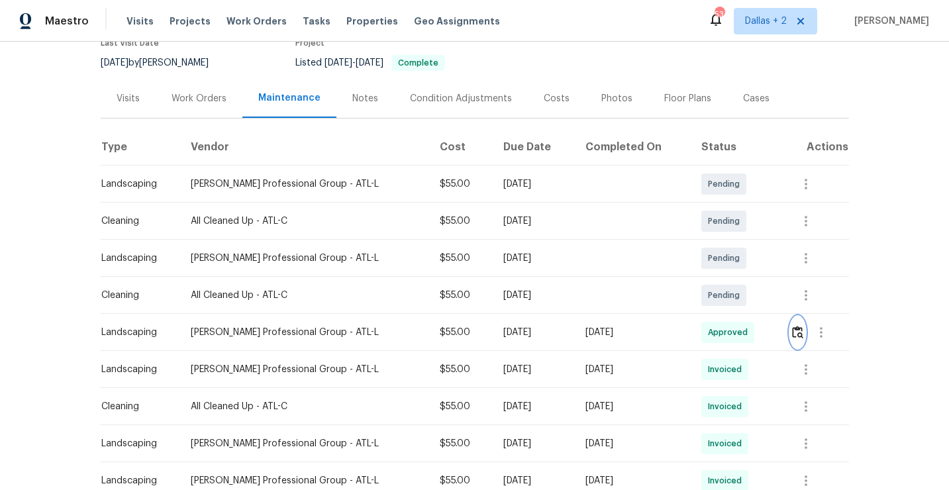
scroll to position [0, 0]
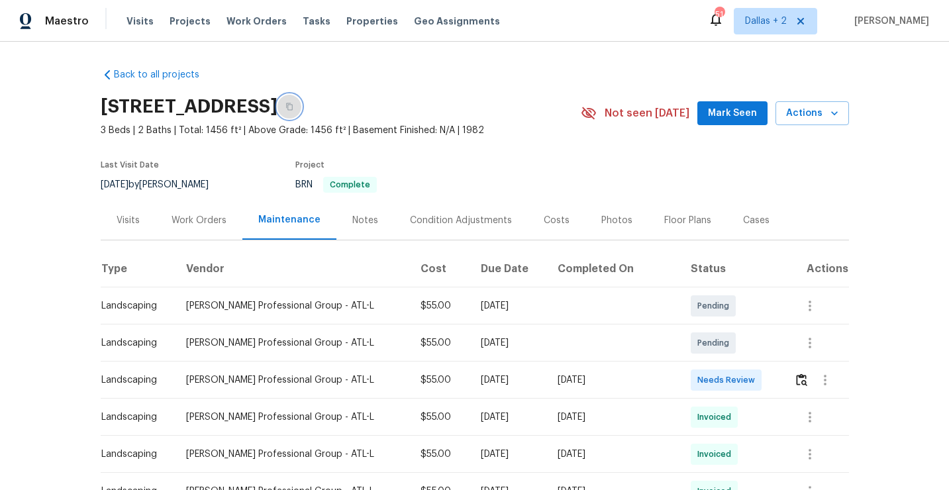
click at [293, 105] on icon "button" at bounding box center [289, 107] width 8 height 8
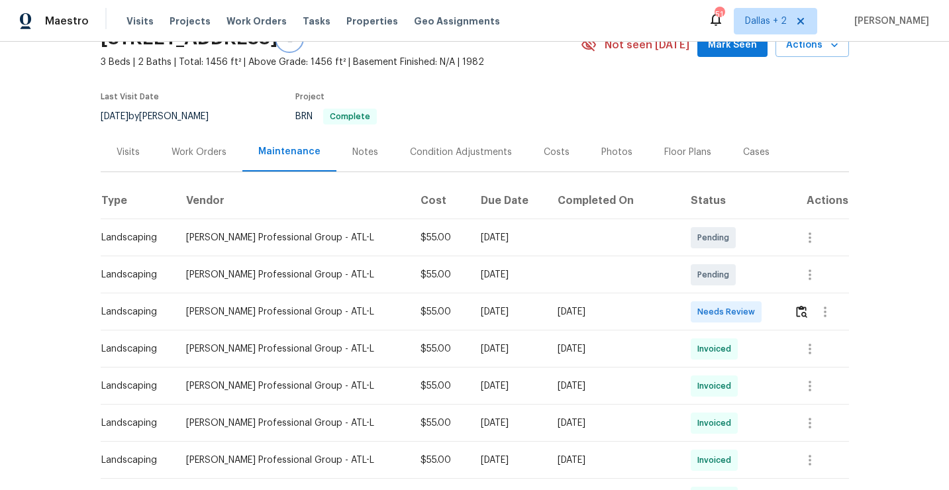
scroll to position [85, 0]
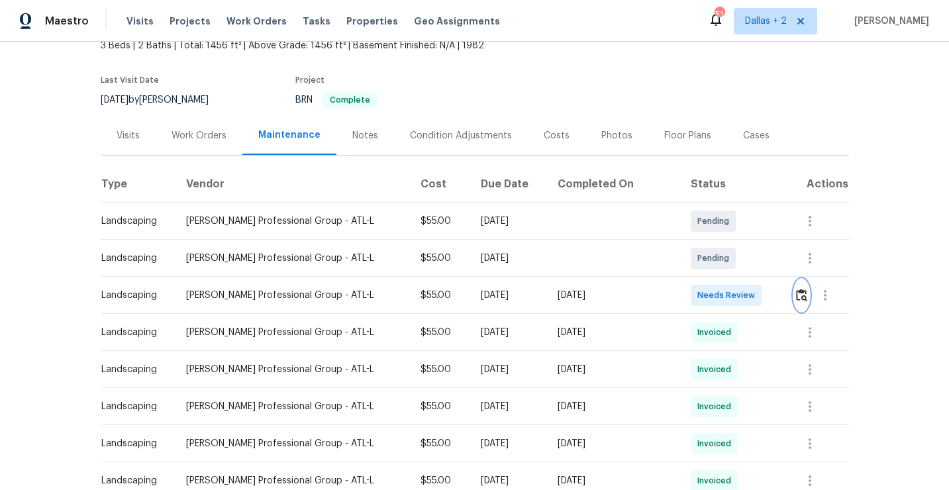
click at [797, 297] on img "button" at bounding box center [801, 295] width 11 height 13
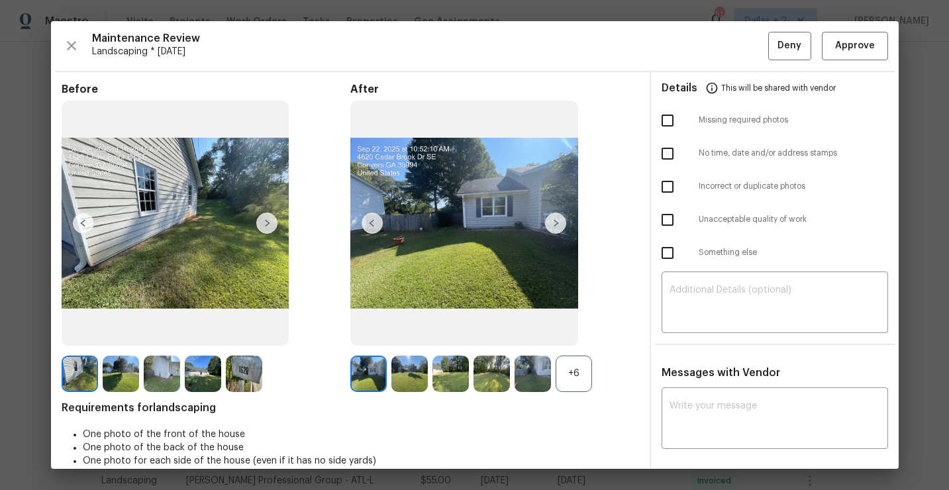
click at [580, 392] on div "Before After +6 Requirements for landscaping One photo of the front of the hous…" at bounding box center [351, 431] width 578 height 697
click at [574, 380] on div "+6" at bounding box center [574, 374] width 36 height 36
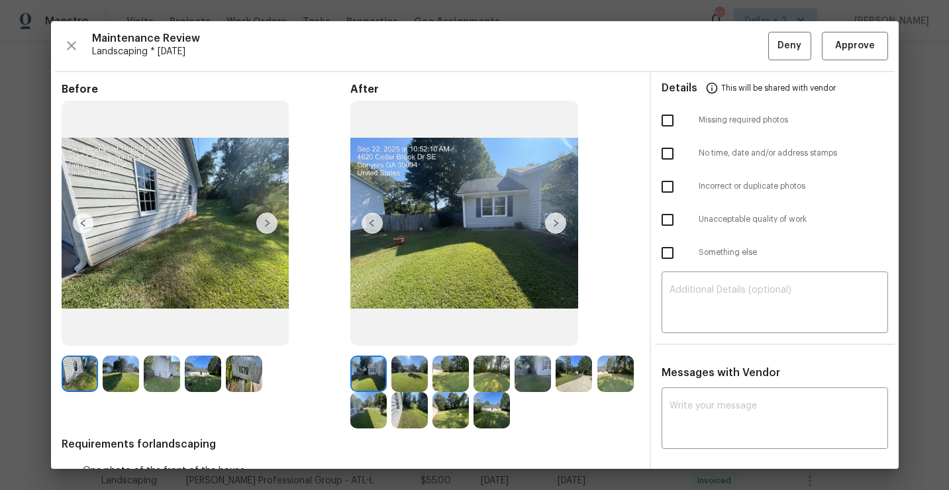
click at [235, 371] on img at bounding box center [244, 374] width 36 height 36
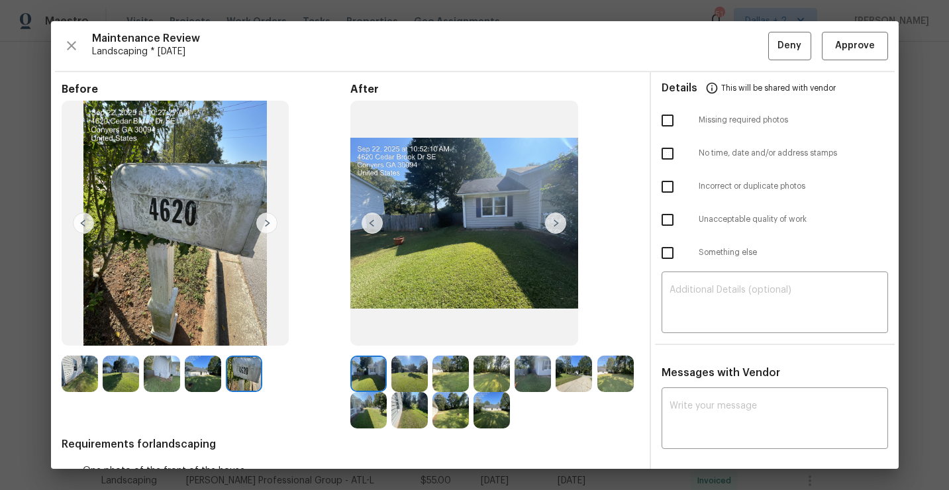
click at [249, 384] on img at bounding box center [244, 374] width 36 height 36
click at [393, 378] on img at bounding box center [409, 374] width 36 height 36
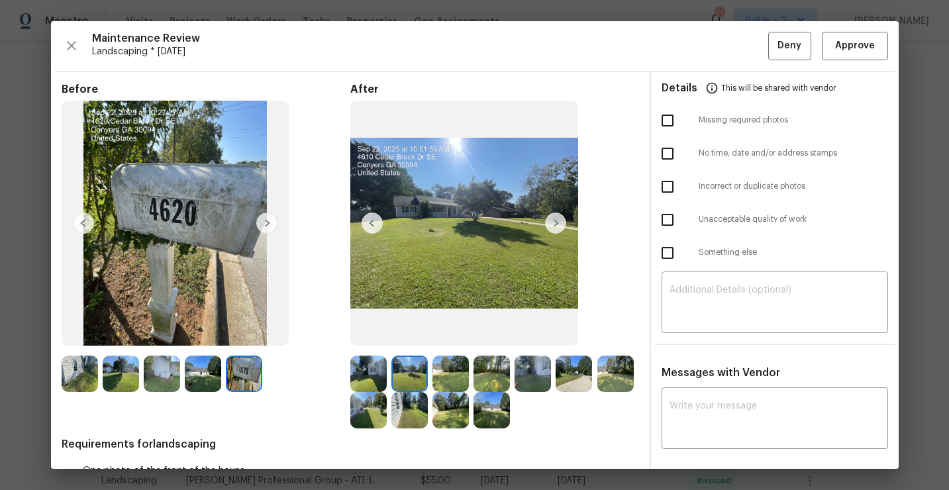
click at [360, 375] on img at bounding box center [368, 374] width 36 height 36
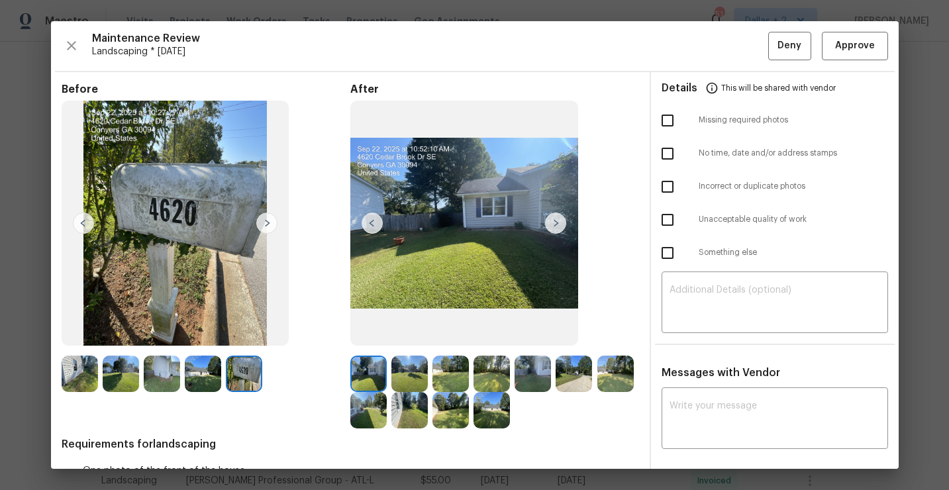
click at [552, 225] on img at bounding box center [555, 223] width 21 height 21
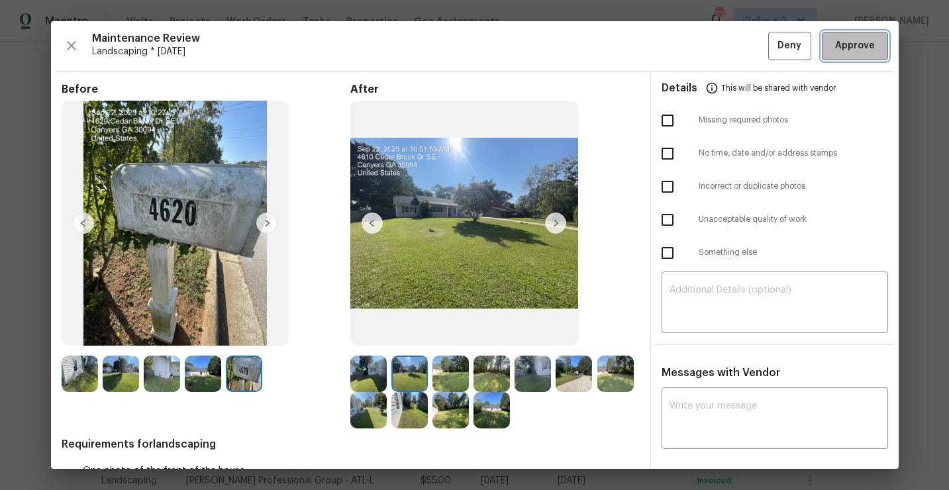
click at [837, 48] on span "Approve" at bounding box center [855, 46] width 40 height 17
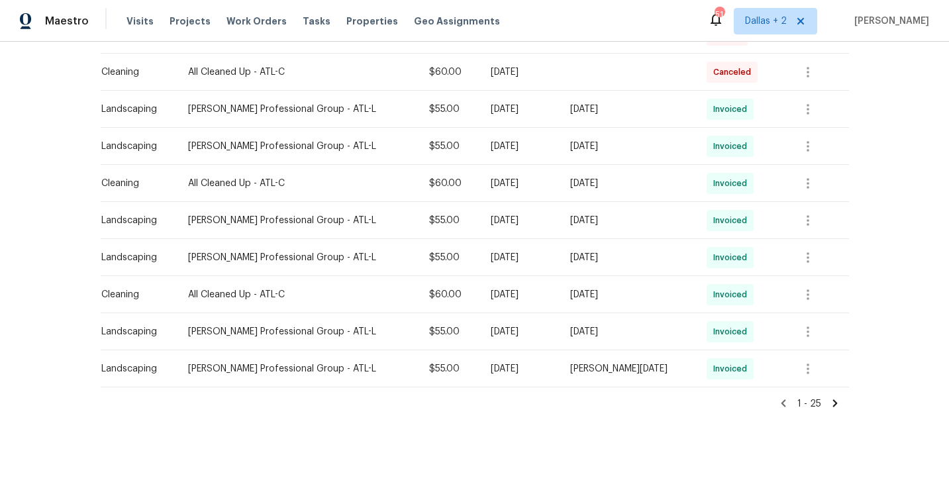
scroll to position [0, 0]
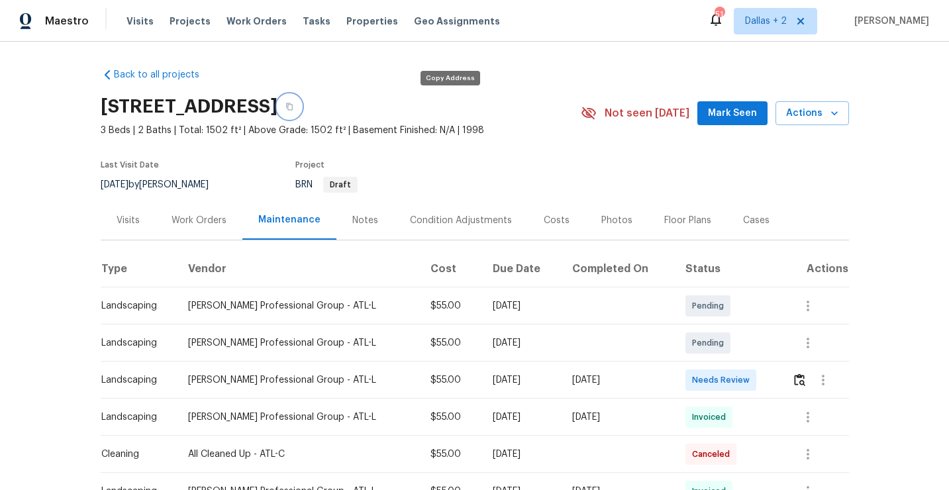
click at [301, 109] on button "button" at bounding box center [290, 107] width 24 height 24
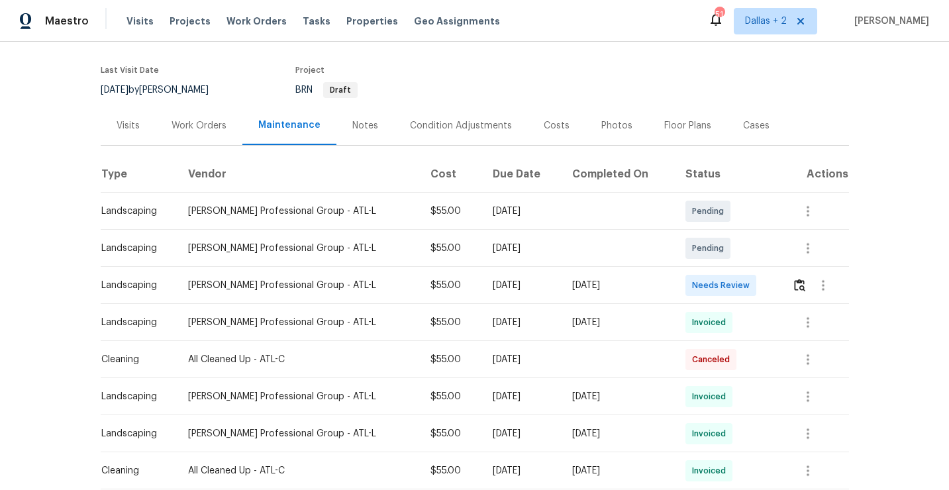
scroll to position [113, 0]
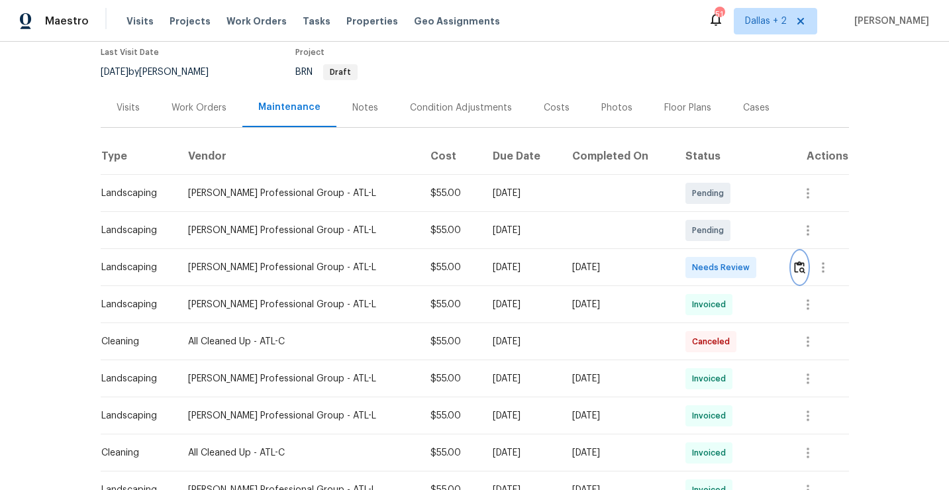
click at [793, 265] on button "button" at bounding box center [799, 268] width 15 height 32
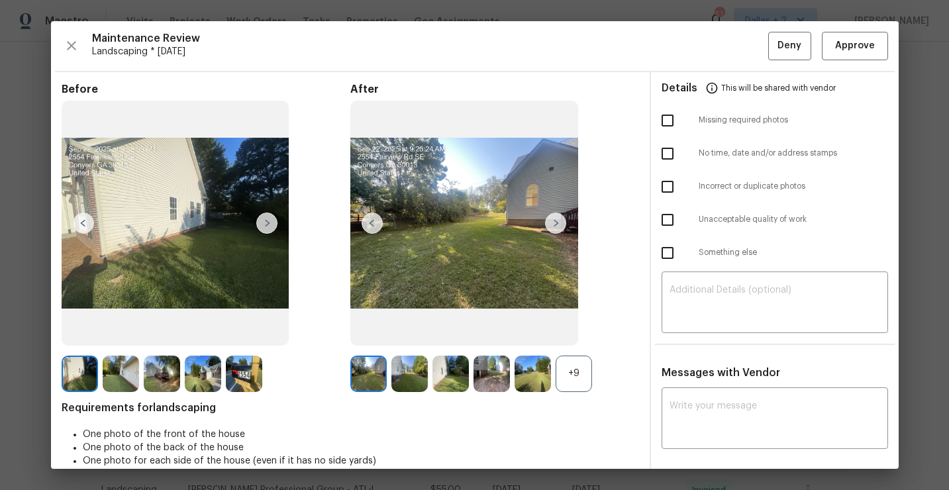
click at [593, 369] on div "+9" at bounding box center [494, 374] width 289 height 36
click at [578, 369] on div "+9" at bounding box center [574, 374] width 36 height 36
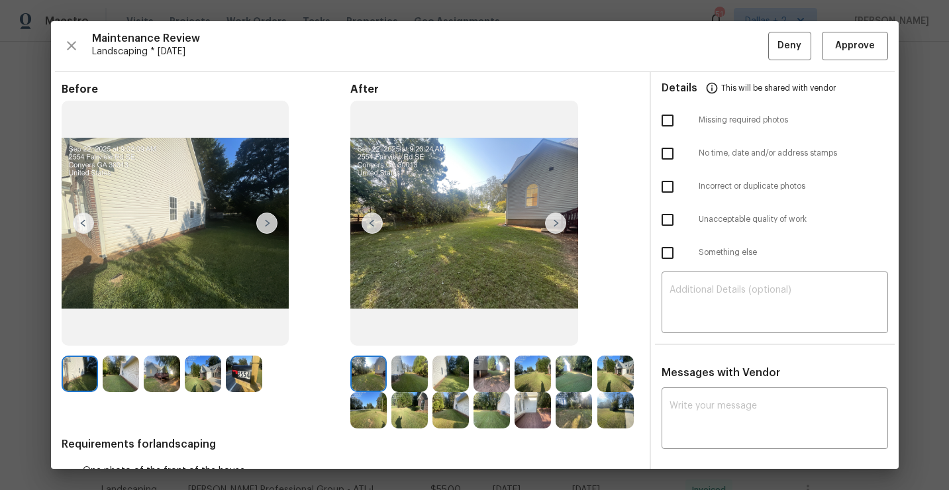
click at [258, 377] on img at bounding box center [244, 374] width 36 height 36
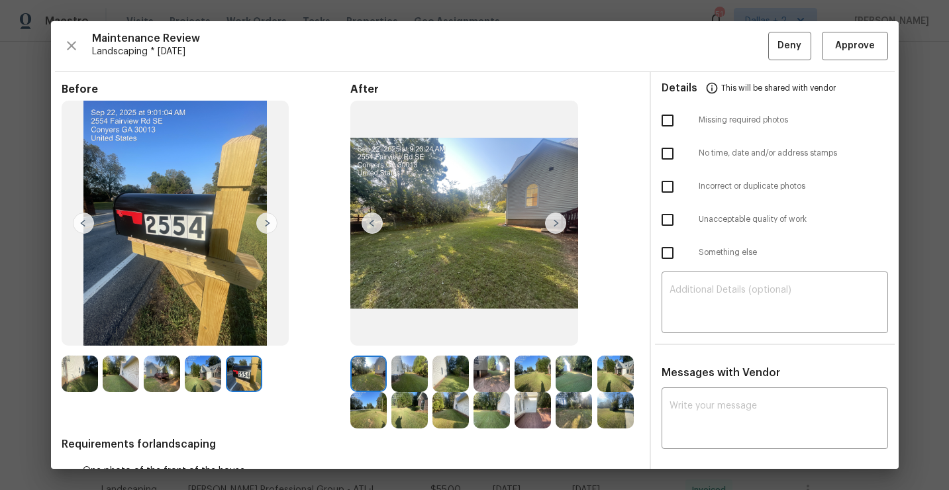
click at [487, 406] on img at bounding box center [492, 410] width 36 height 36
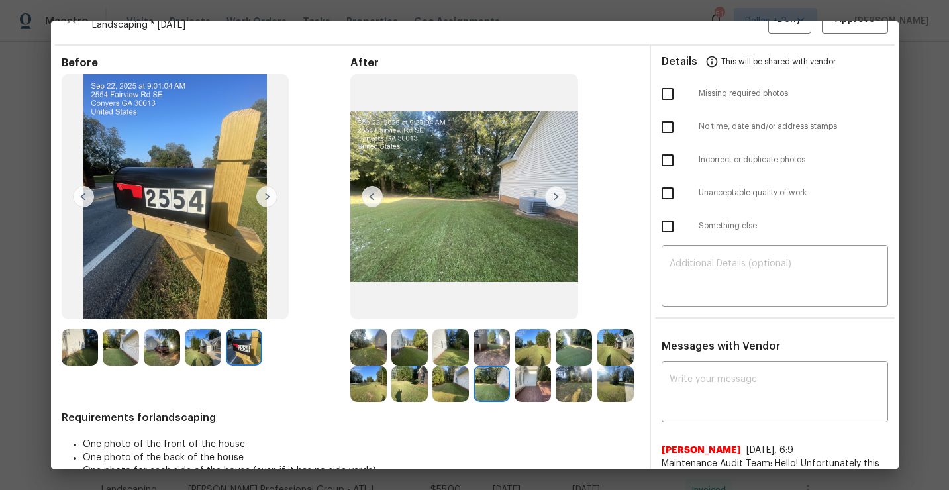
scroll to position [0, 0]
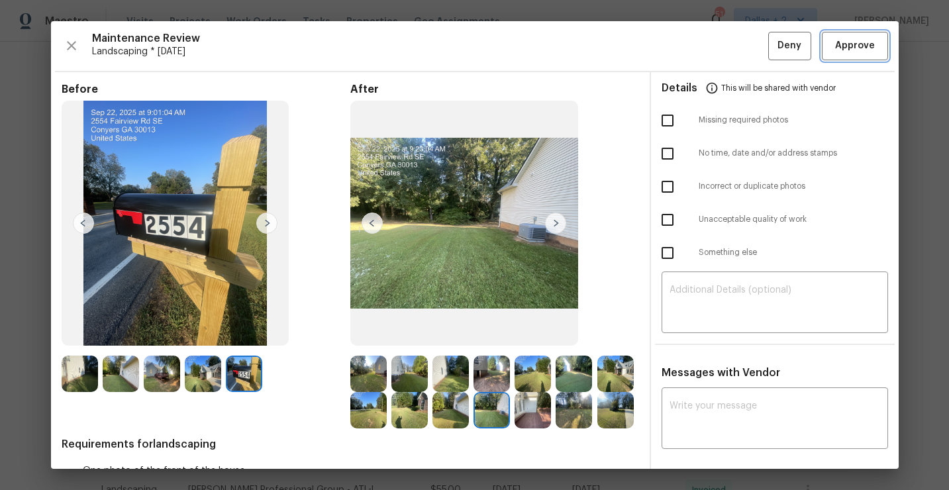
click at [836, 39] on span "Approve" at bounding box center [855, 46] width 40 height 17
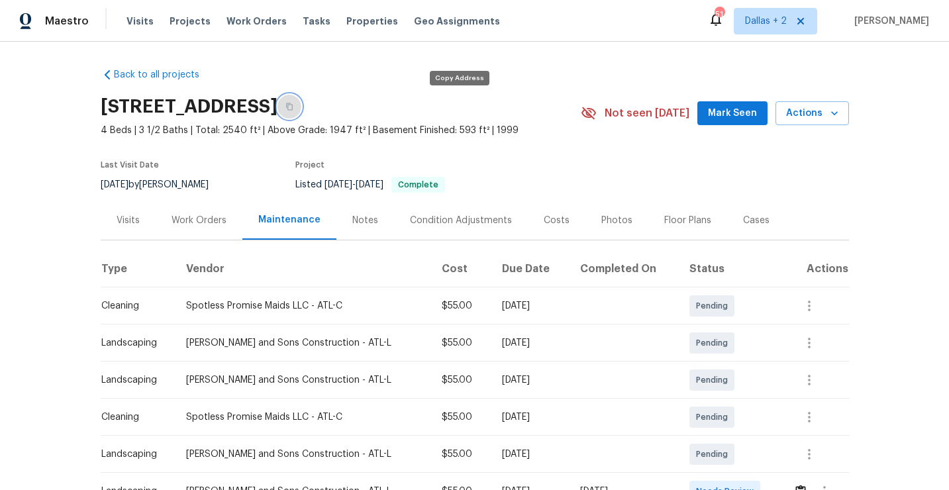
click at [301, 115] on button "button" at bounding box center [290, 107] width 24 height 24
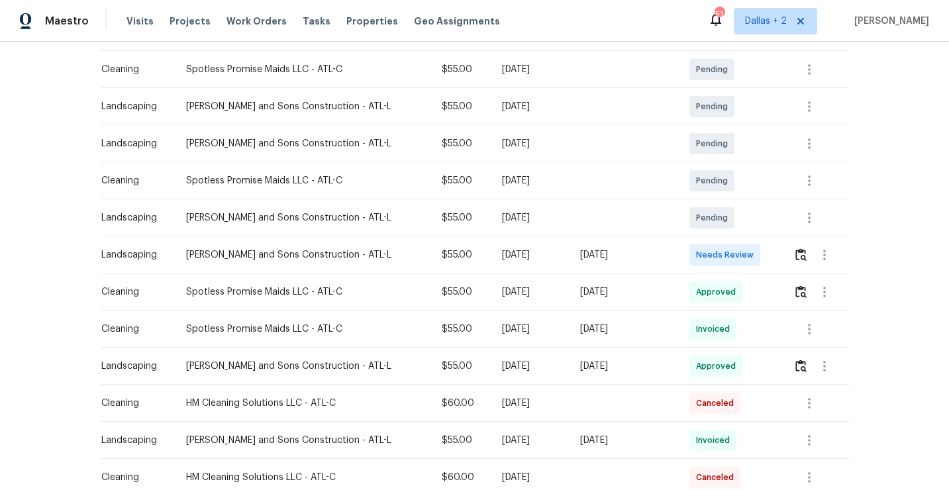
scroll to position [253, 0]
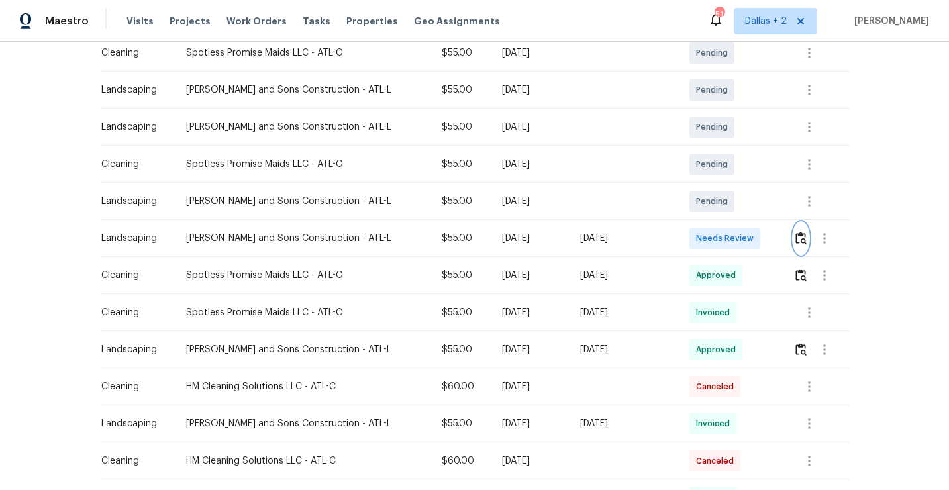
click at [802, 250] on button "button" at bounding box center [801, 239] width 15 height 32
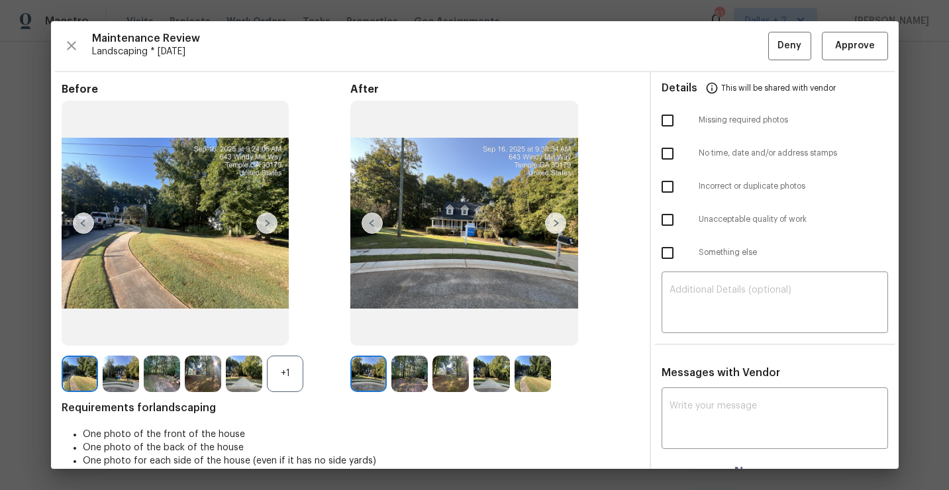
click at [289, 370] on div "+1" at bounding box center [285, 374] width 36 height 36
click at [280, 362] on img at bounding box center [285, 374] width 36 height 36
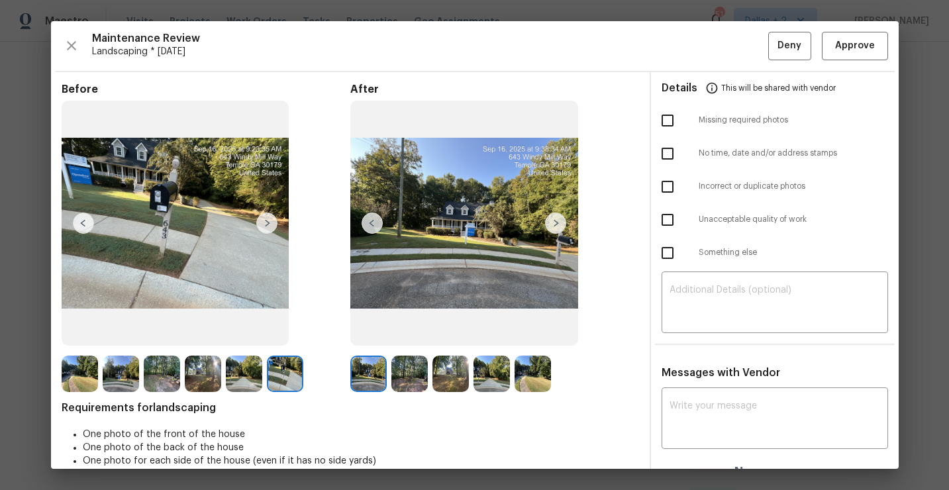
click at [315, 380] on div at bounding box center [206, 374] width 289 height 36
click at [272, 382] on img at bounding box center [285, 374] width 36 height 36
click at [556, 226] on img at bounding box center [555, 223] width 21 height 21
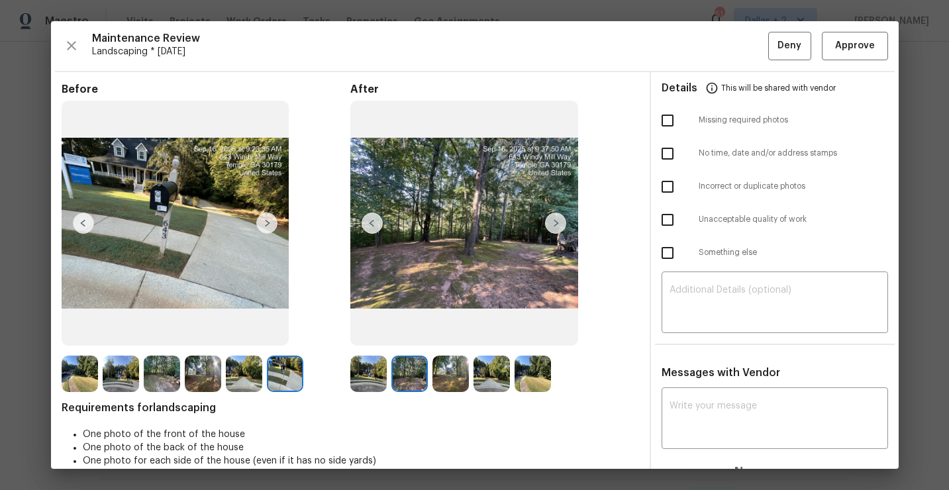
click at [556, 225] on img at bounding box center [555, 223] width 21 height 21
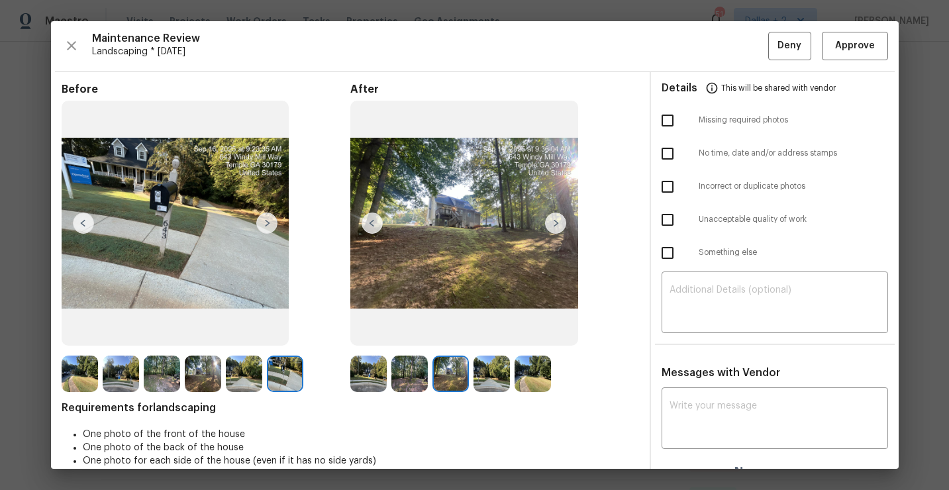
click at [551, 223] on img at bounding box center [555, 223] width 21 height 21
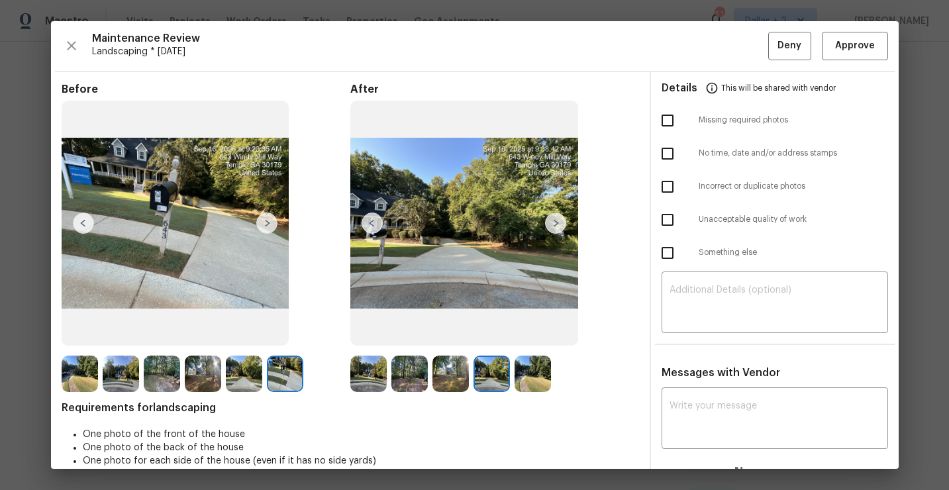
click at [551, 223] on img at bounding box center [555, 223] width 21 height 21
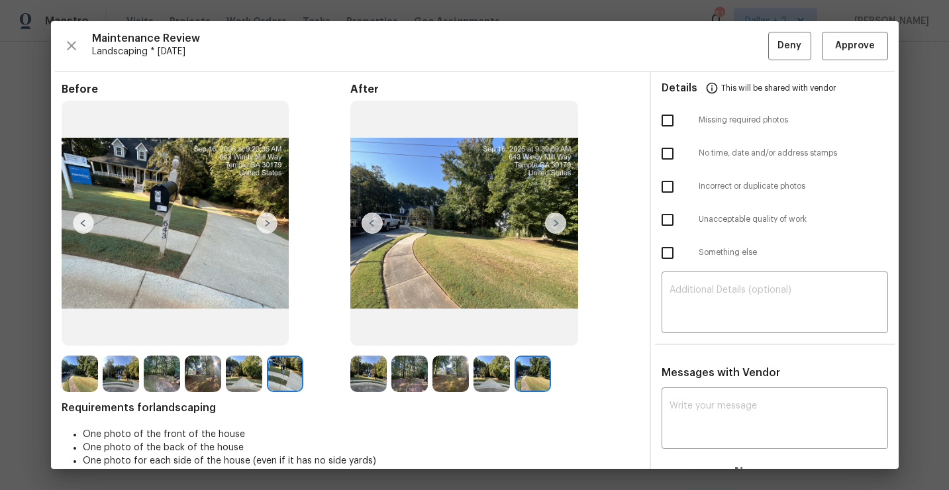
click at [551, 223] on img at bounding box center [555, 223] width 21 height 21
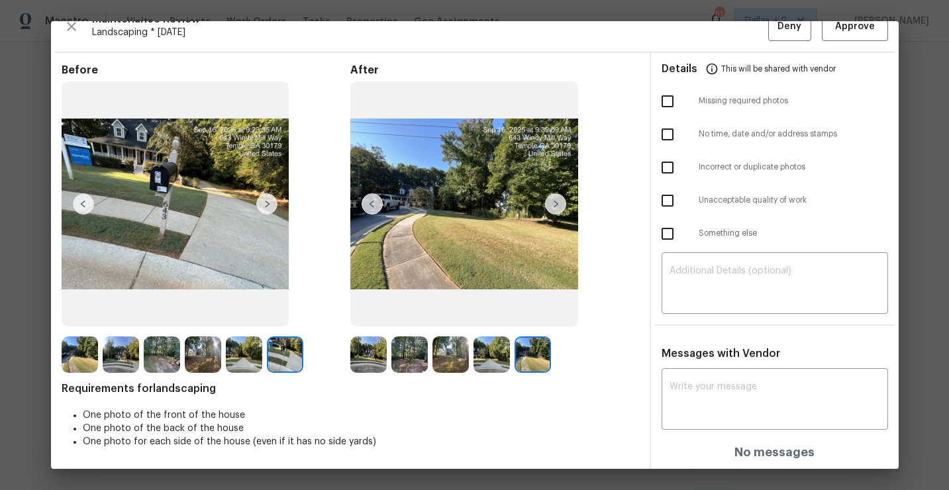
click at [373, 358] on img at bounding box center [368, 354] width 36 height 36
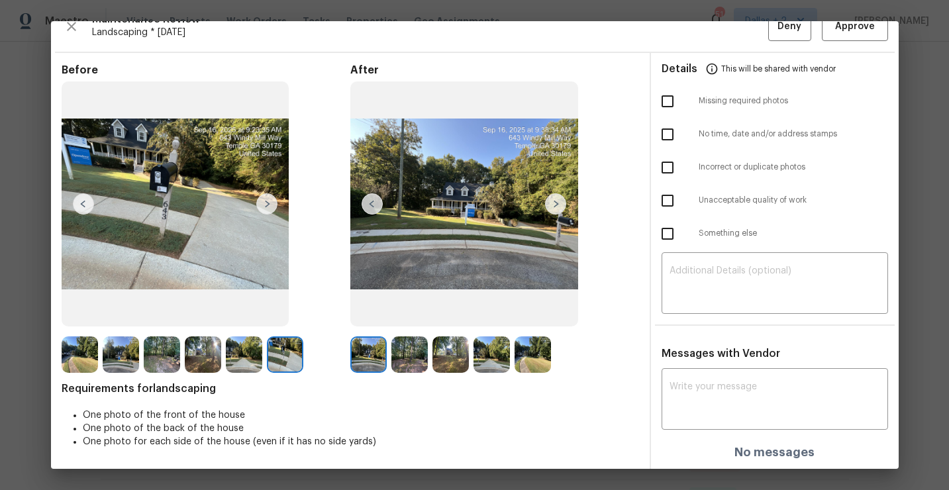
click at [409, 362] on img at bounding box center [409, 354] width 36 height 36
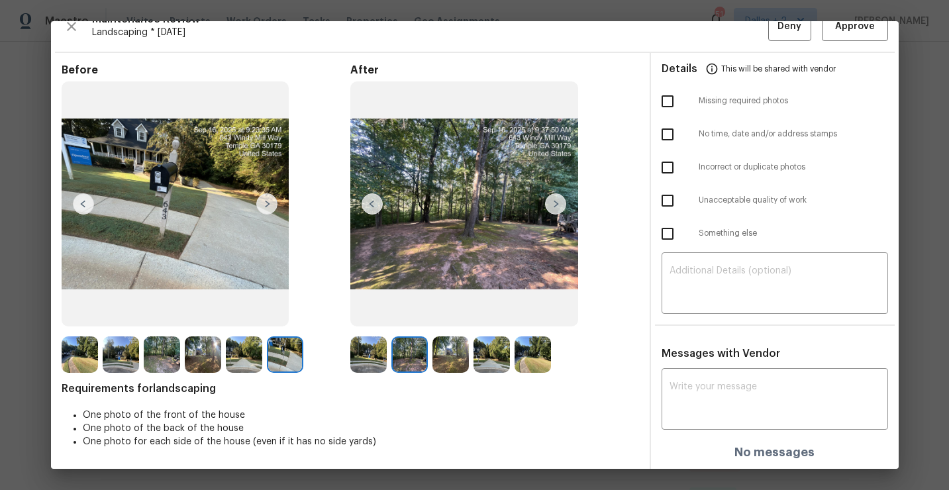
click at [458, 364] on img at bounding box center [451, 354] width 36 height 36
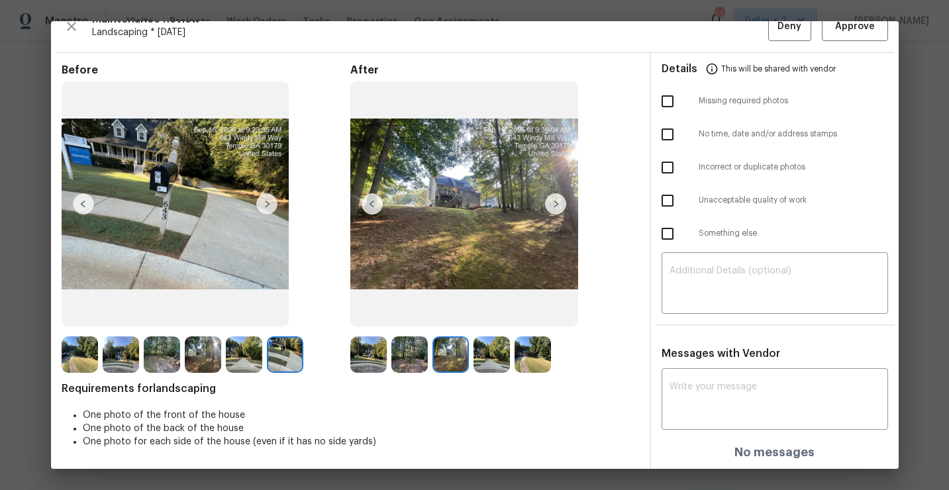
click at [501, 363] on img at bounding box center [492, 354] width 36 height 36
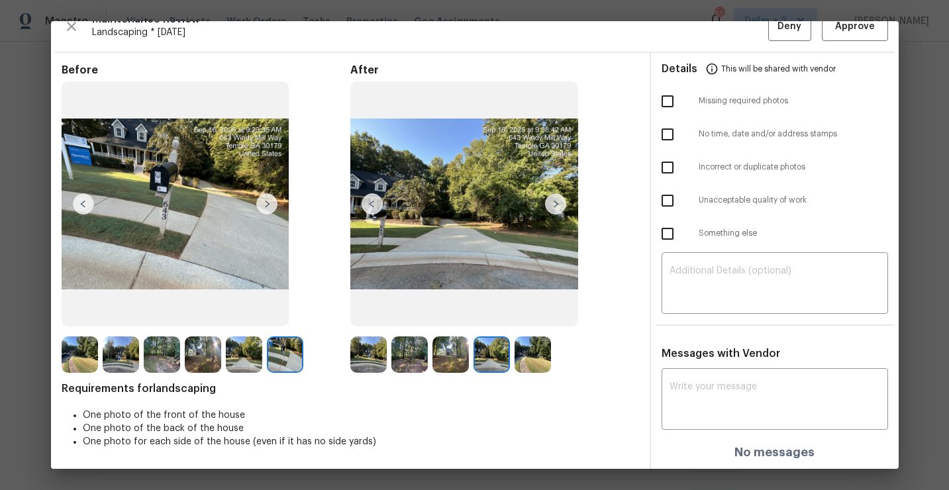
click at [535, 366] on img at bounding box center [533, 354] width 36 height 36
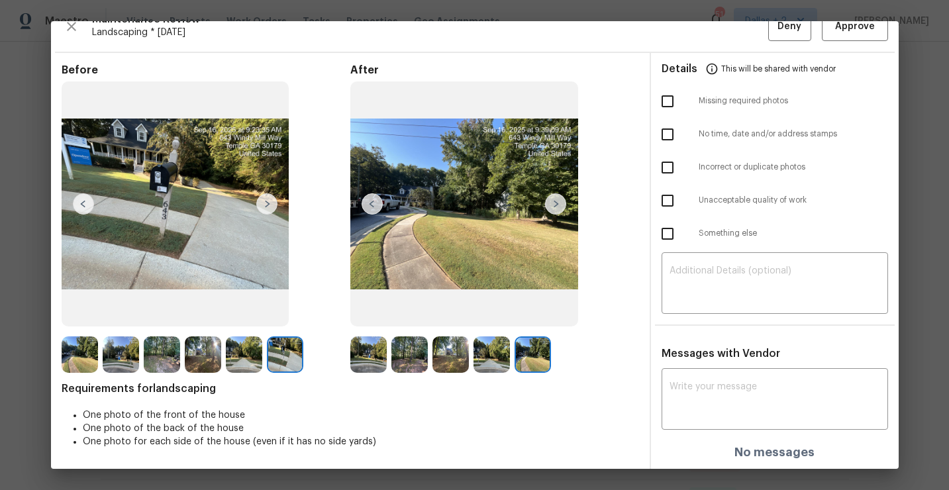
scroll to position [0, 0]
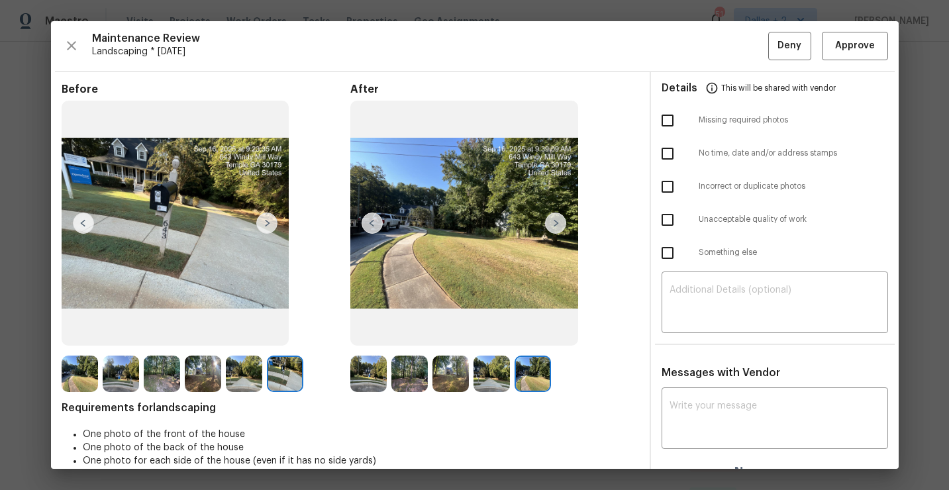
click at [370, 384] on img at bounding box center [368, 374] width 36 height 36
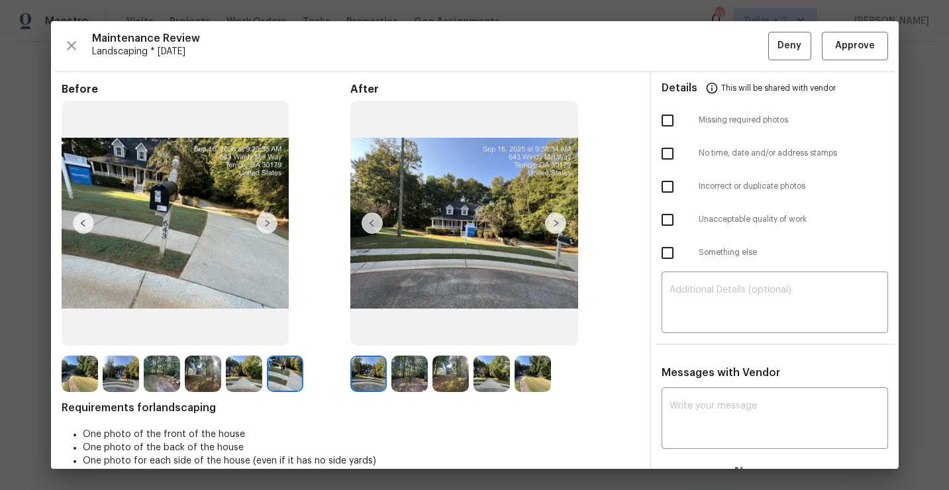
click at [558, 221] on img at bounding box center [555, 223] width 21 height 21
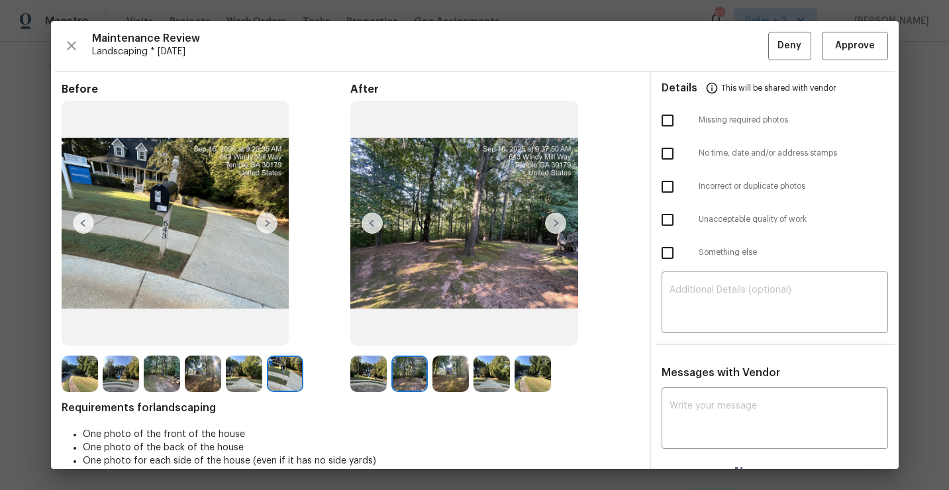
click at [558, 221] on img at bounding box center [555, 223] width 21 height 21
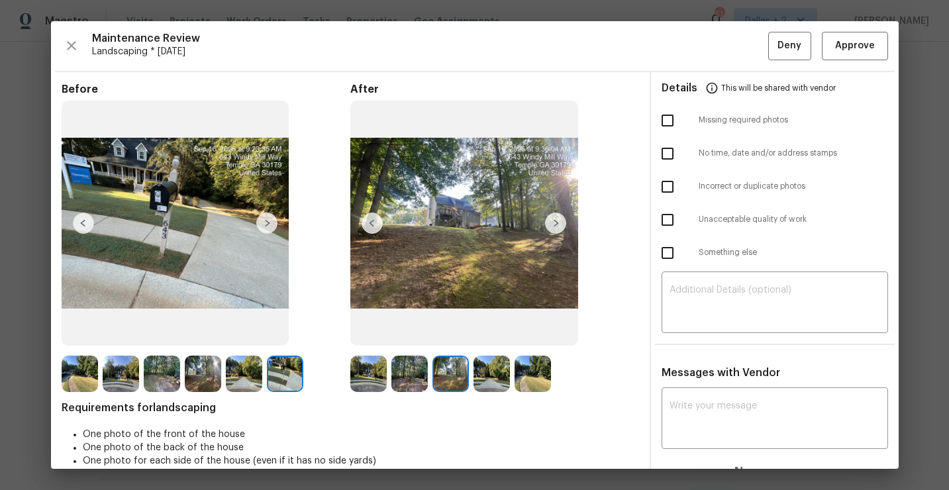
click at [558, 221] on img at bounding box center [555, 223] width 21 height 21
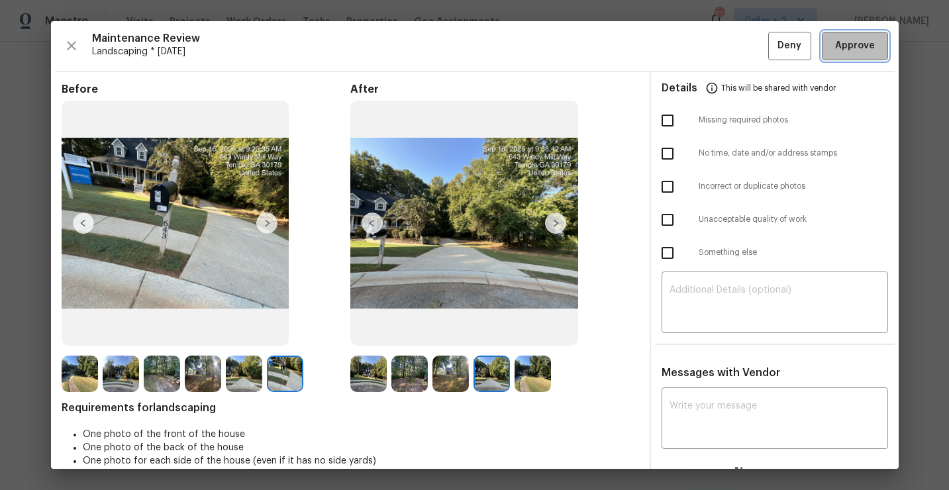
click at [845, 36] on button "Approve" at bounding box center [855, 46] width 66 height 28
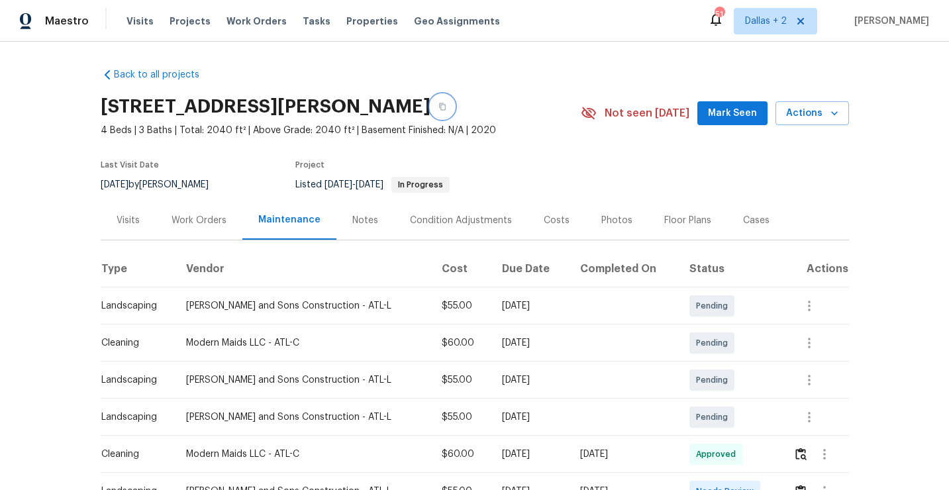
click at [452, 108] on button "button" at bounding box center [443, 107] width 24 height 24
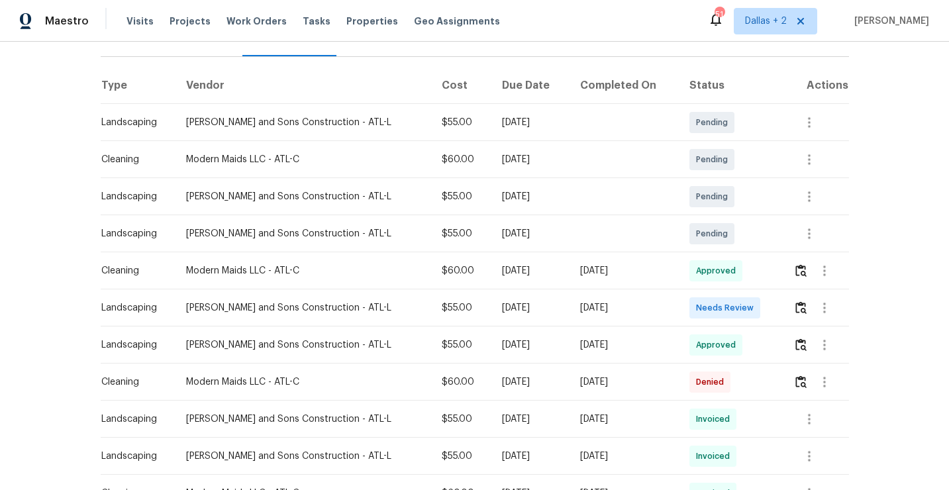
scroll to position [235, 0]
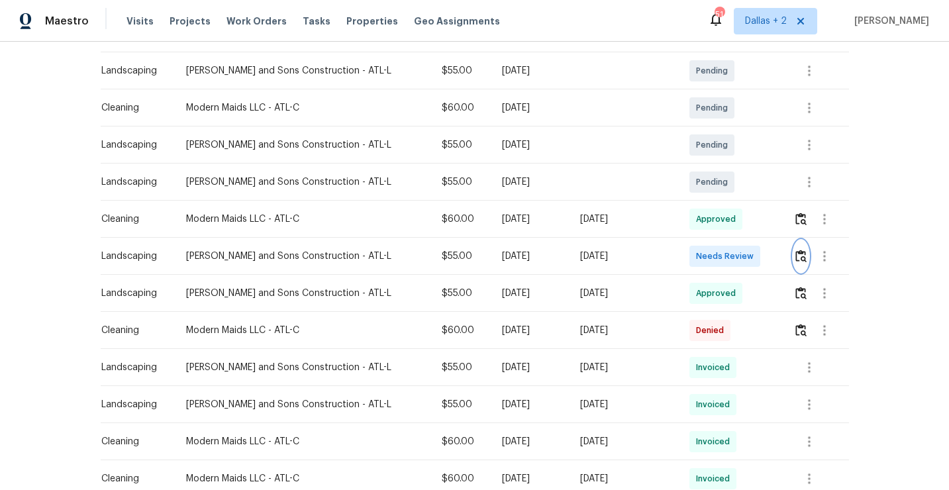
click at [799, 259] on img "button" at bounding box center [800, 256] width 11 height 13
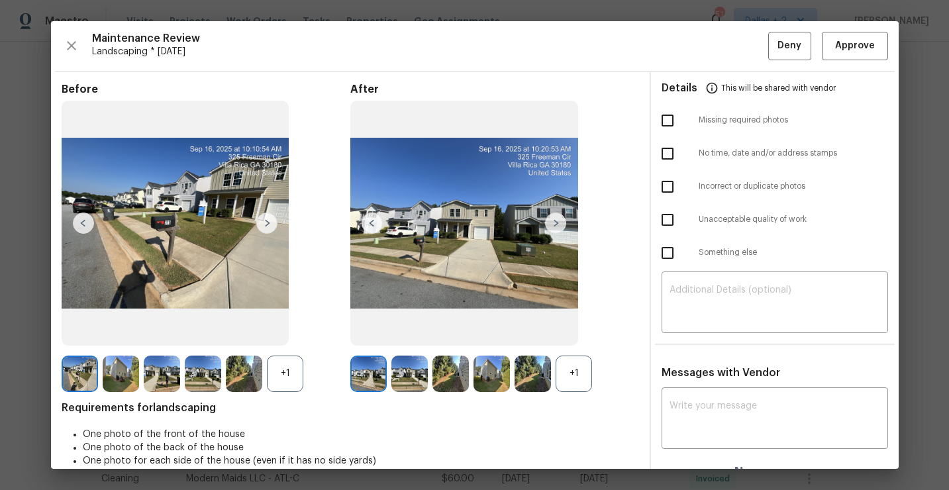
click at [575, 377] on div "+1" at bounding box center [574, 374] width 36 height 36
click at [271, 372] on div "+1" at bounding box center [285, 374] width 36 height 36
click at [413, 372] on img at bounding box center [409, 374] width 36 height 36
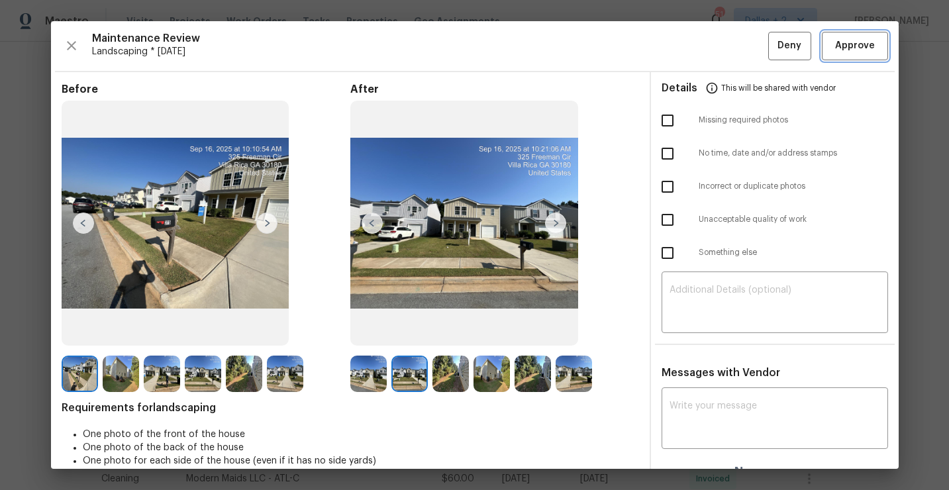
click at [838, 46] on span "Approve" at bounding box center [855, 46] width 40 height 17
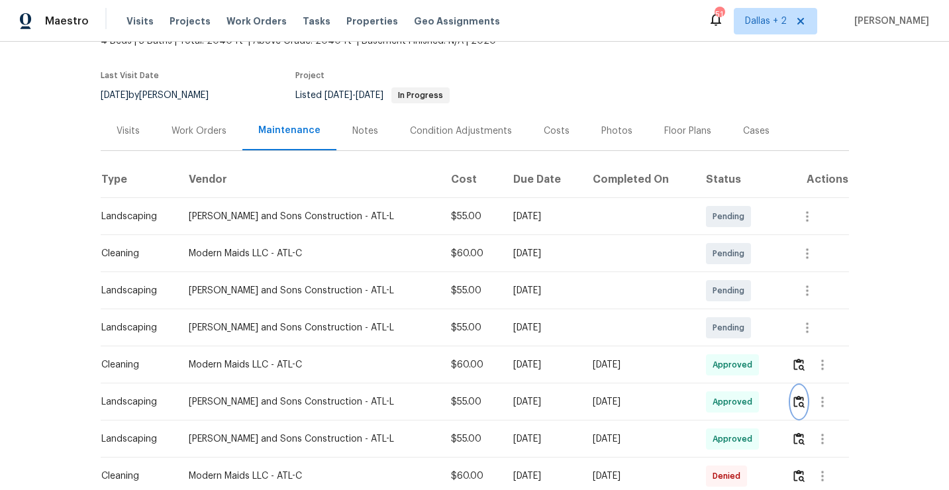
scroll to position [0, 0]
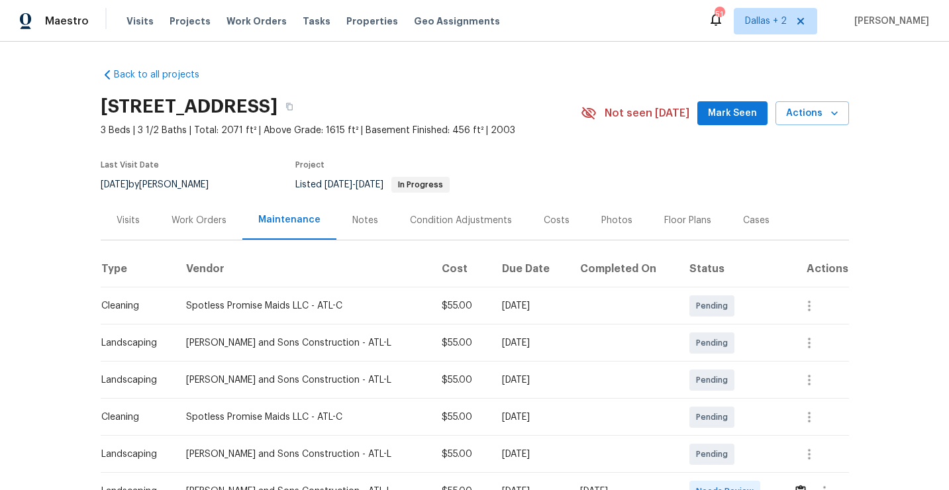
click at [409, 94] on div "[STREET_ADDRESS]" at bounding box center [341, 106] width 480 height 34
click at [293, 108] on icon "button" at bounding box center [289, 107] width 8 height 8
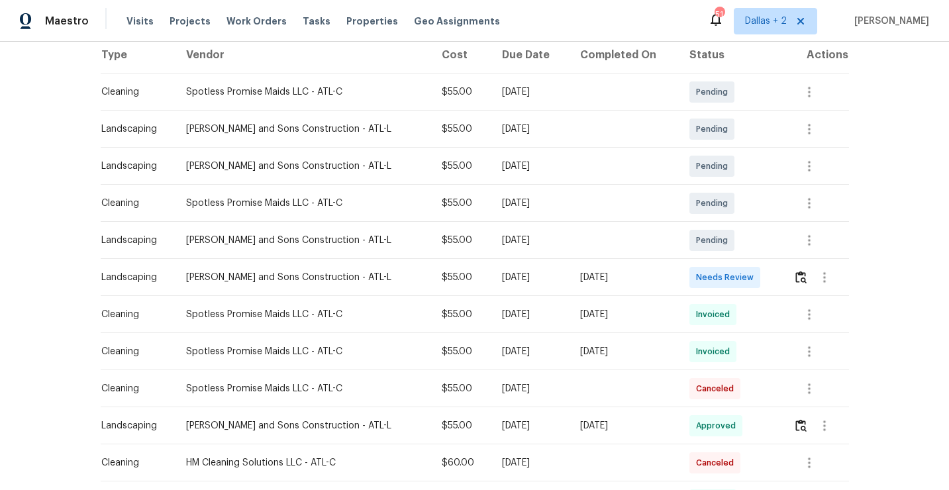
scroll to position [218, 0]
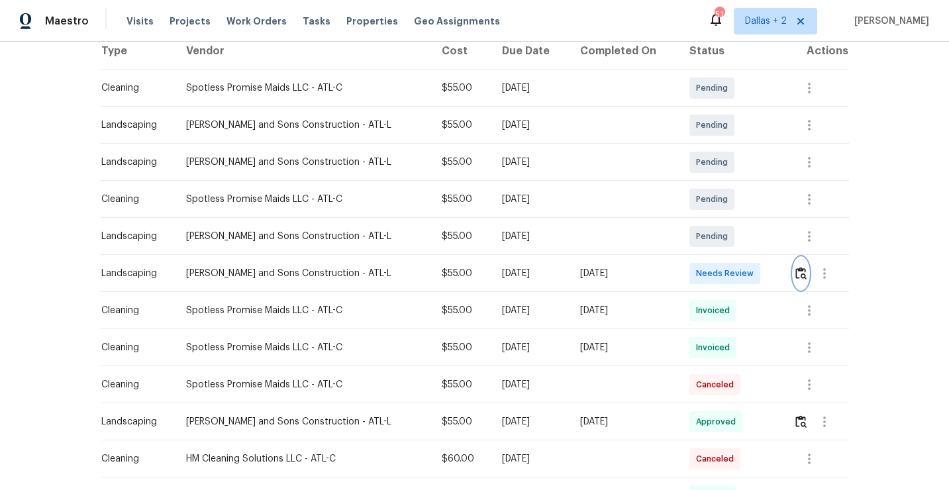
click at [796, 283] on button "button" at bounding box center [801, 274] width 15 height 32
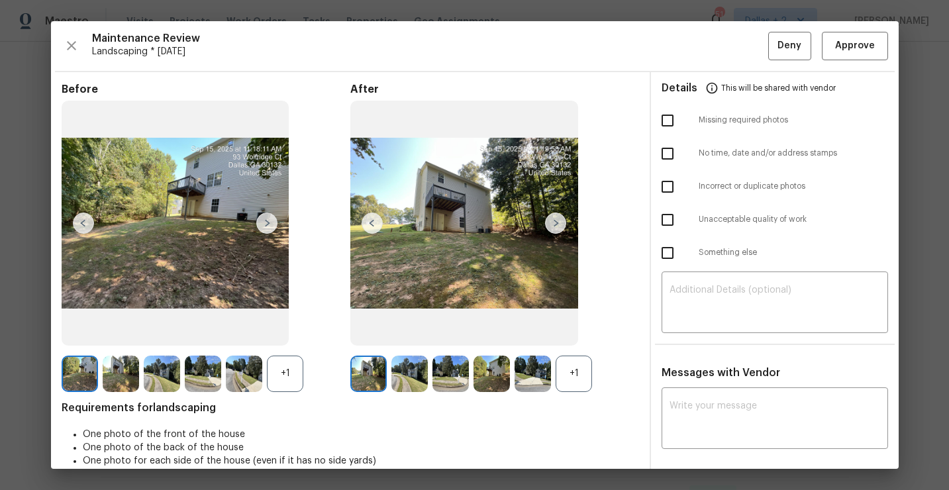
click at [566, 372] on div "+1" at bounding box center [574, 374] width 36 height 36
click at [285, 370] on div "+1" at bounding box center [285, 374] width 36 height 36
click at [563, 229] on img at bounding box center [555, 223] width 21 height 21
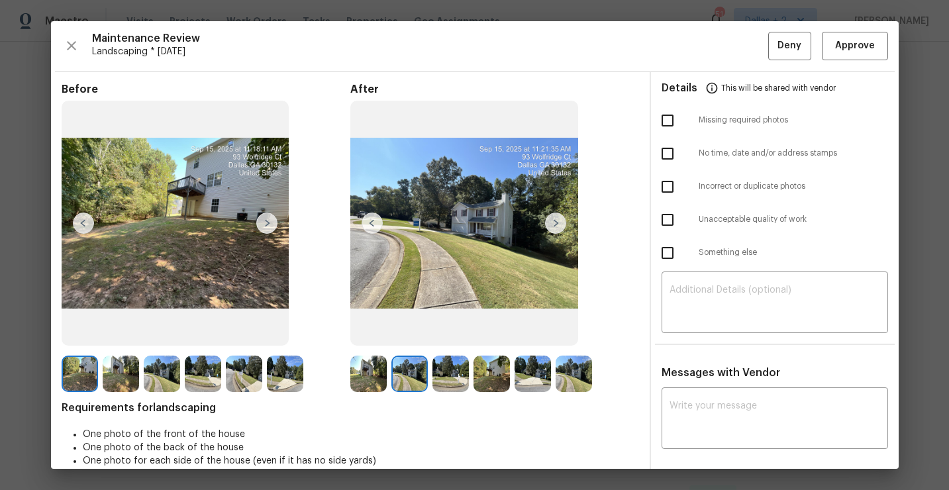
click at [366, 387] on img at bounding box center [368, 374] width 36 height 36
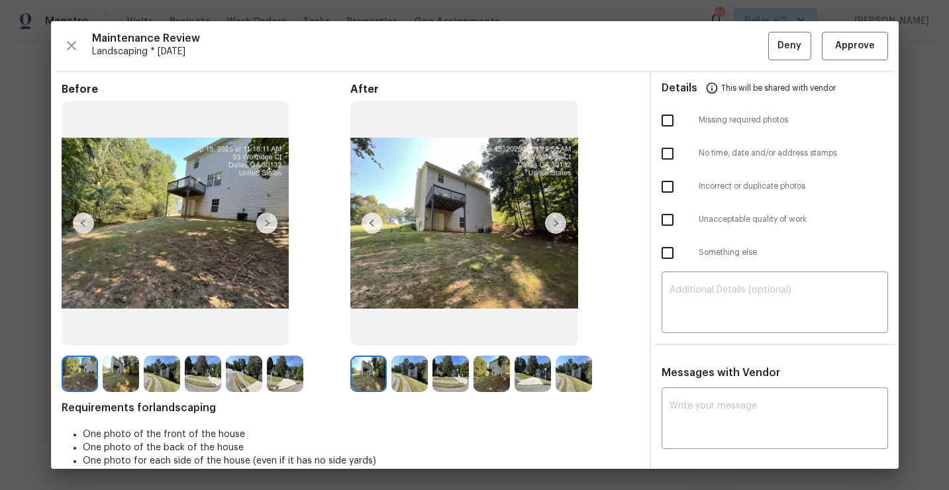
click at [267, 222] on img at bounding box center [266, 223] width 21 height 21
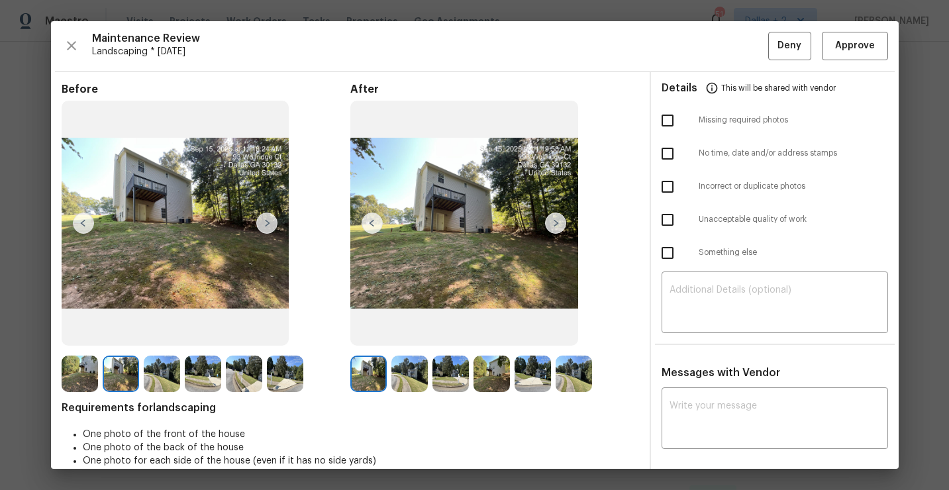
click at [267, 223] on img at bounding box center [266, 223] width 21 height 21
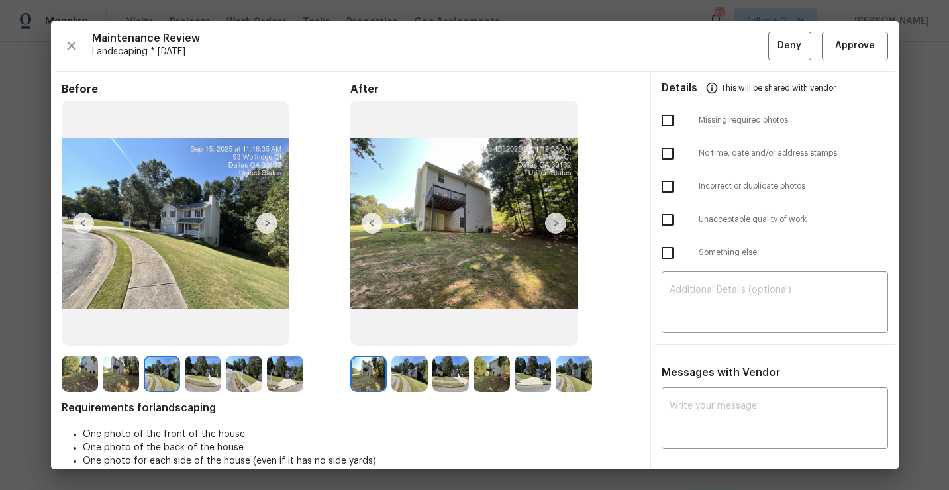
click at [267, 223] on img at bounding box center [266, 223] width 21 height 21
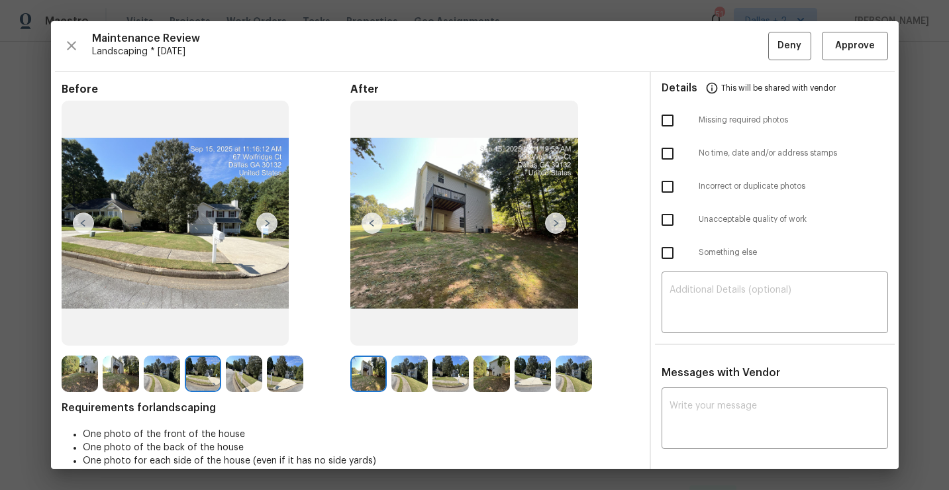
click at [267, 223] on img at bounding box center [266, 223] width 21 height 21
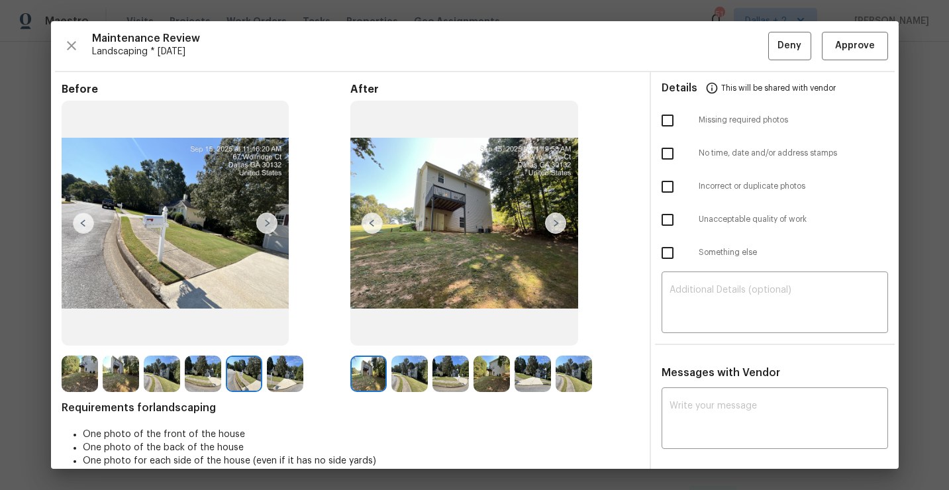
click at [267, 223] on img at bounding box center [266, 223] width 21 height 21
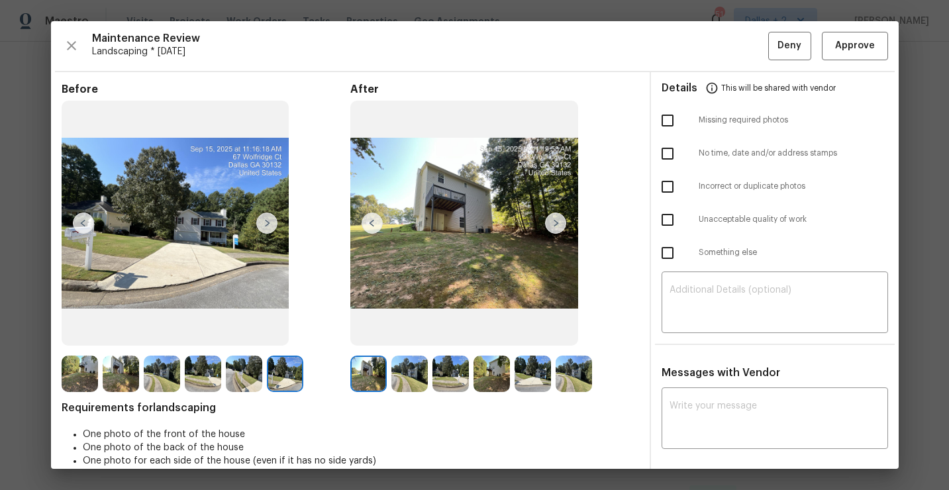
click at [265, 227] on img at bounding box center [266, 223] width 21 height 21
click at [264, 226] on img at bounding box center [266, 223] width 21 height 21
click at [82, 382] on img at bounding box center [80, 374] width 36 height 36
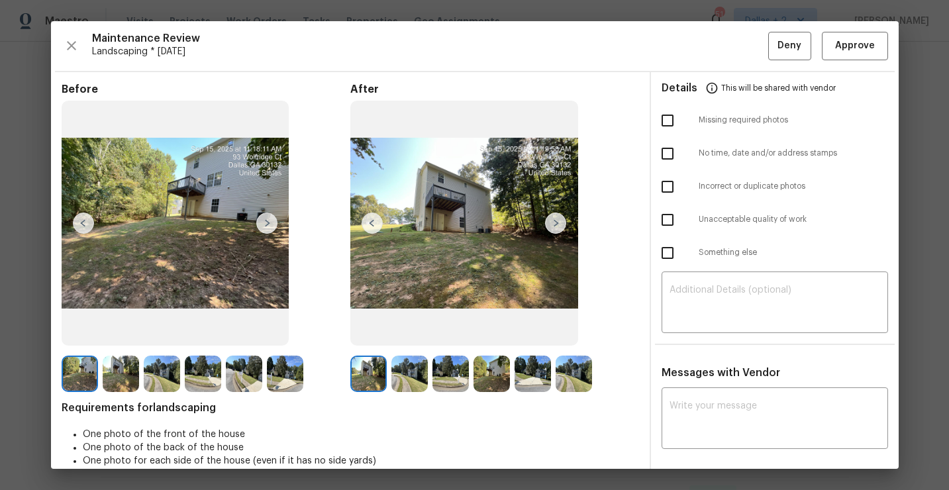
click at [119, 378] on img at bounding box center [121, 374] width 36 height 36
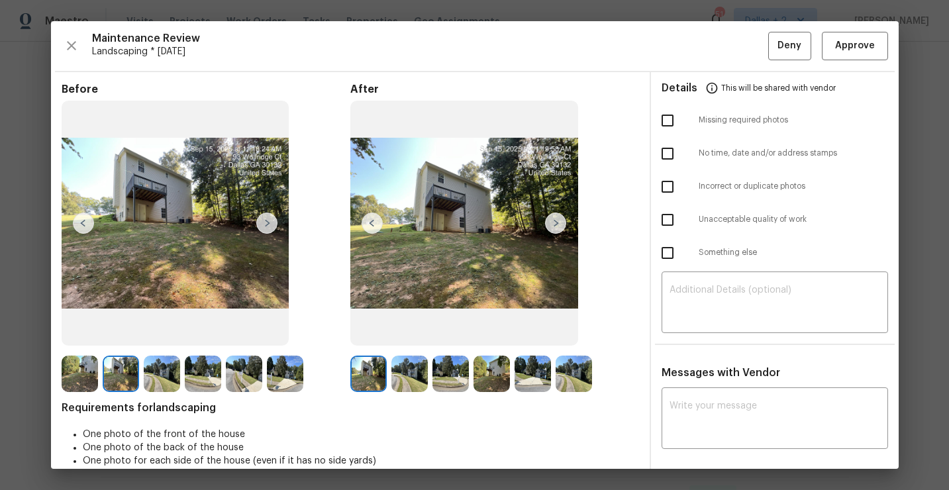
click at [158, 371] on img at bounding box center [162, 374] width 36 height 36
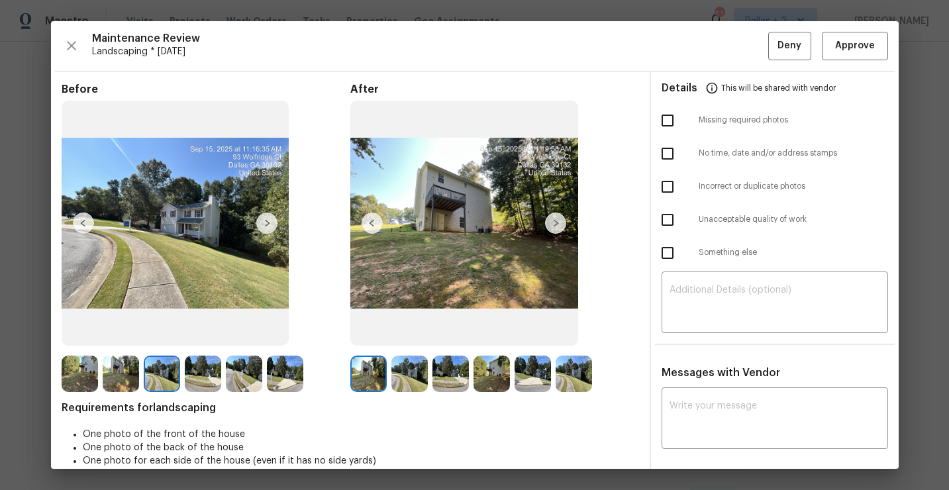
click at [217, 369] on img at bounding box center [203, 374] width 36 height 36
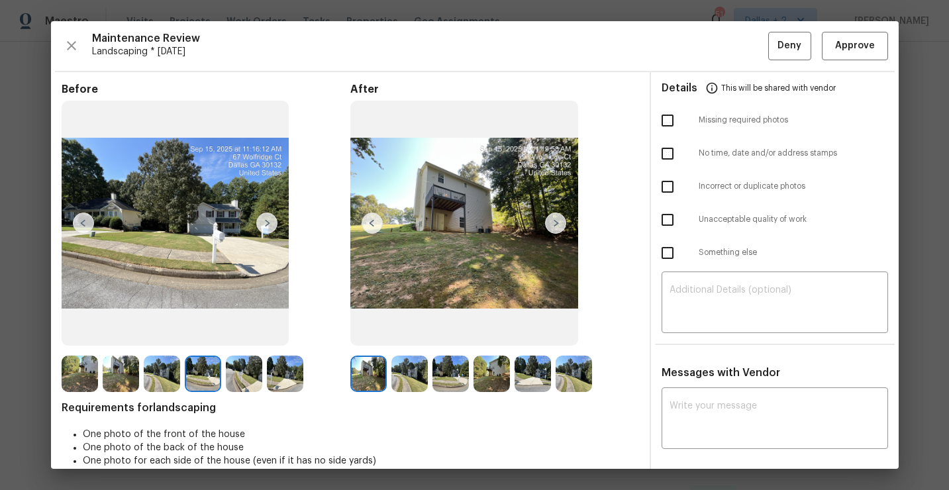
click at [255, 381] on img at bounding box center [244, 374] width 36 height 36
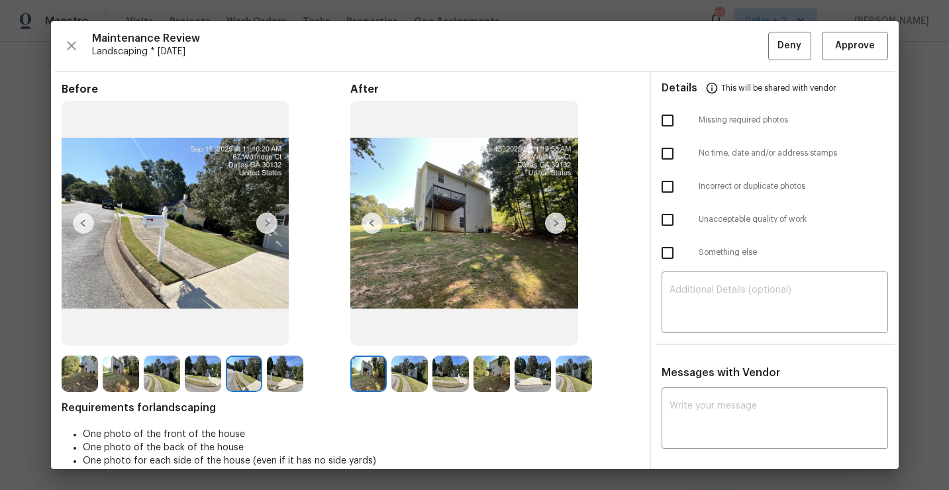
click at [295, 378] on img at bounding box center [285, 374] width 36 height 36
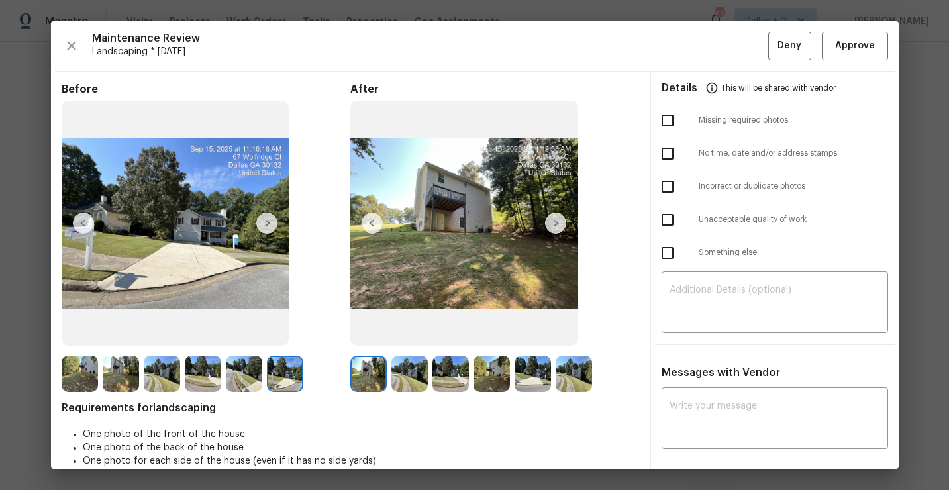
click at [250, 374] on img at bounding box center [244, 374] width 36 height 36
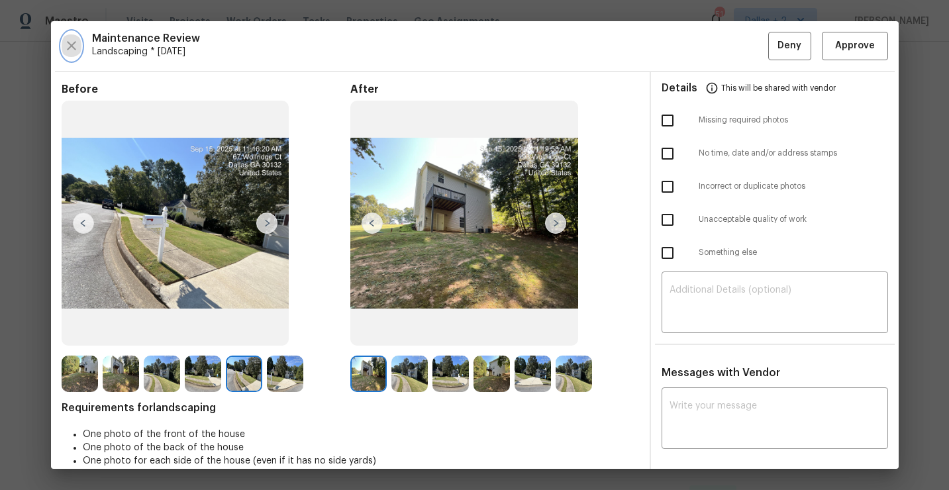
click at [71, 48] on icon "button" at bounding box center [72, 46] width 16 height 16
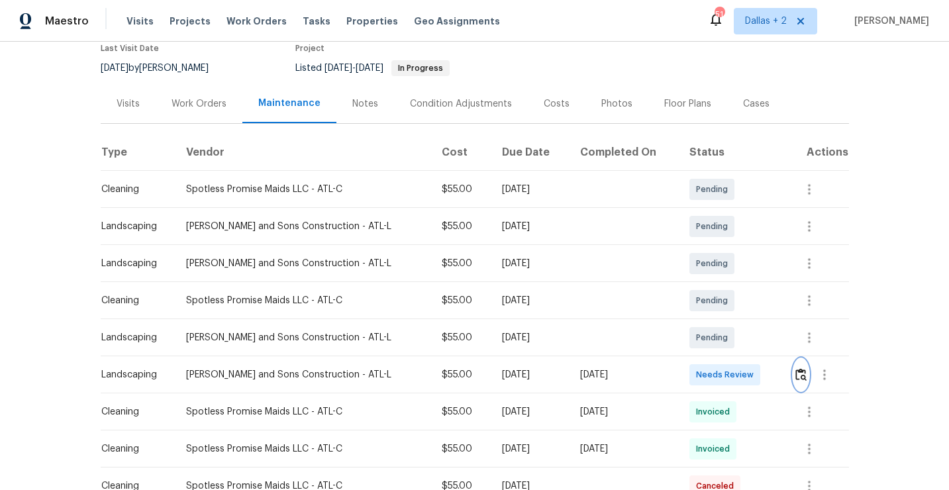
scroll to position [159, 0]
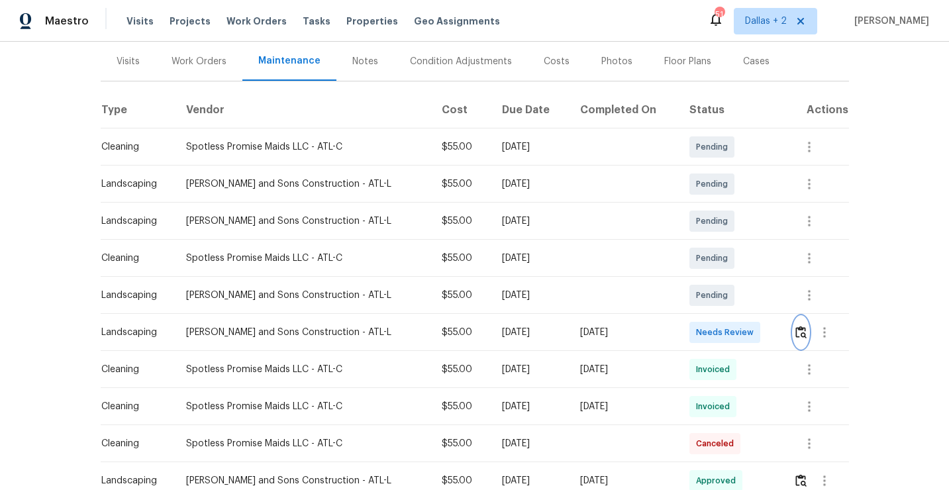
click at [797, 329] on img "button" at bounding box center [800, 332] width 11 height 13
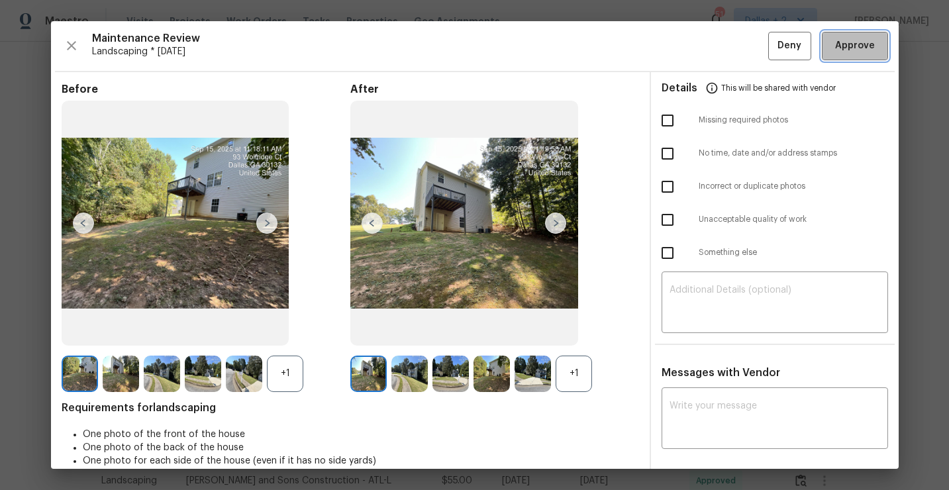
click at [845, 53] on span "Approve" at bounding box center [855, 46] width 40 height 17
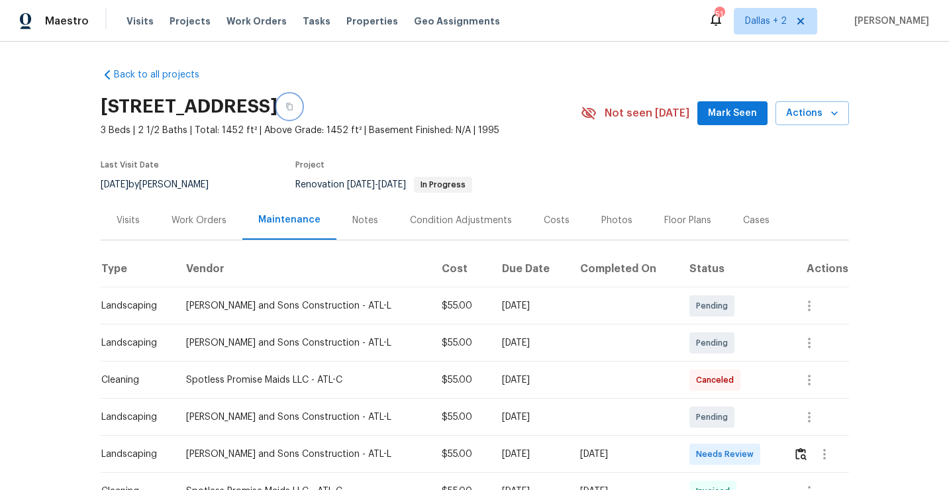
click at [293, 107] on icon "button" at bounding box center [289, 106] width 7 height 7
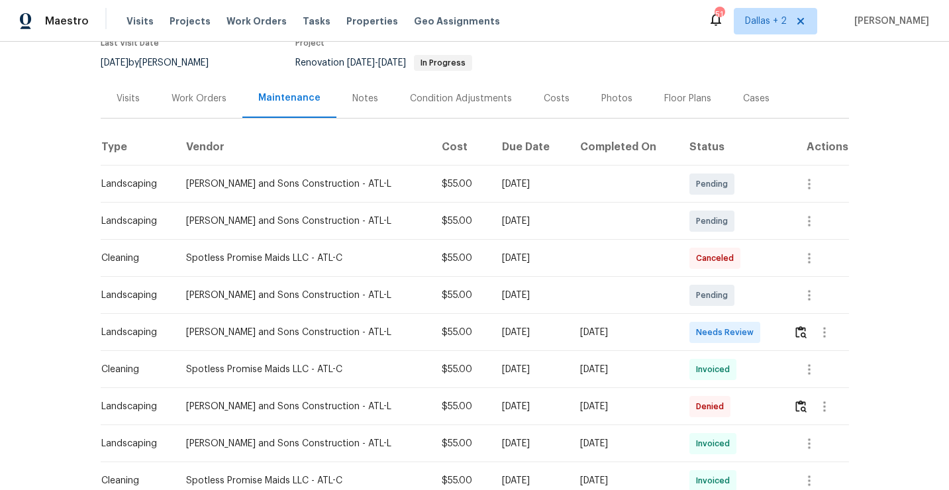
scroll to position [144, 0]
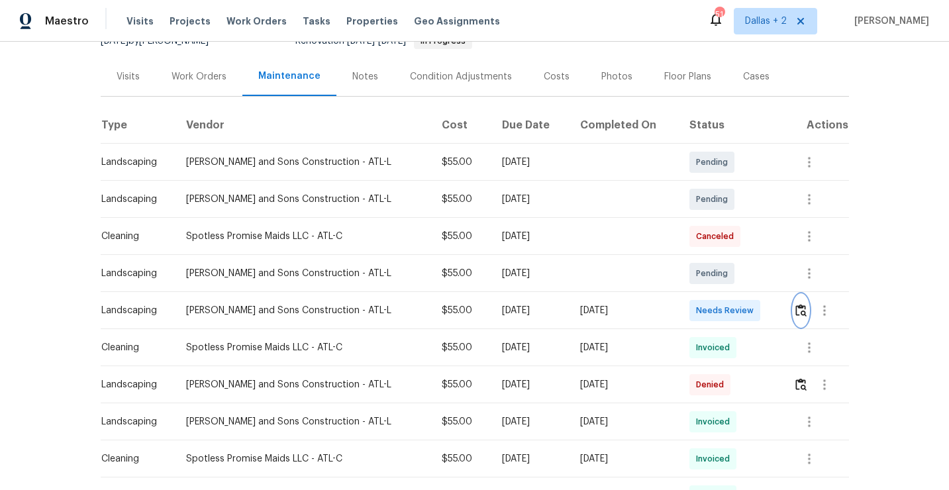
click at [801, 307] on img "button" at bounding box center [800, 310] width 11 height 13
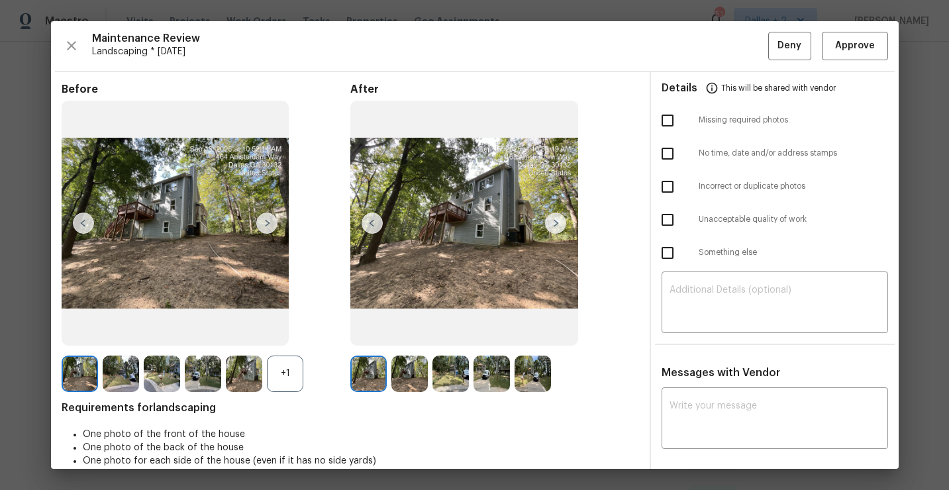
click at [282, 368] on div "+1" at bounding box center [285, 374] width 36 height 36
click at [264, 224] on img at bounding box center [266, 223] width 21 height 21
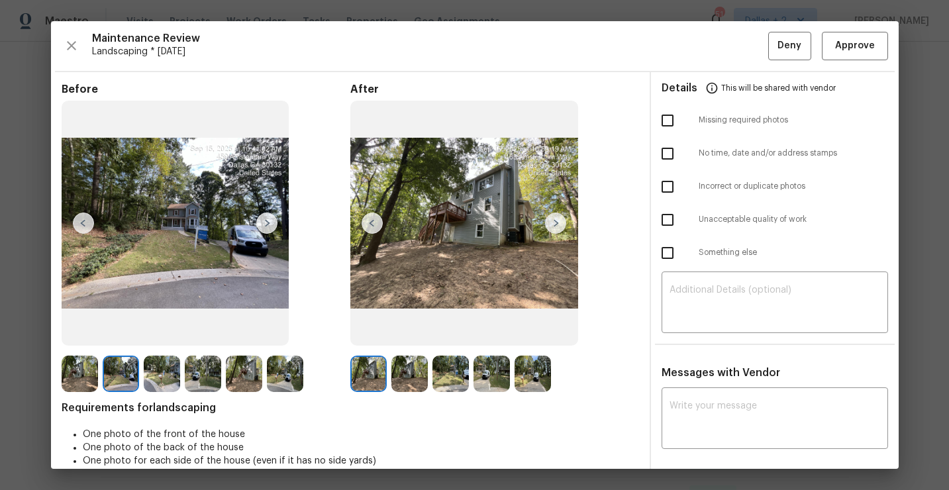
click at [557, 221] on img at bounding box center [555, 223] width 21 height 21
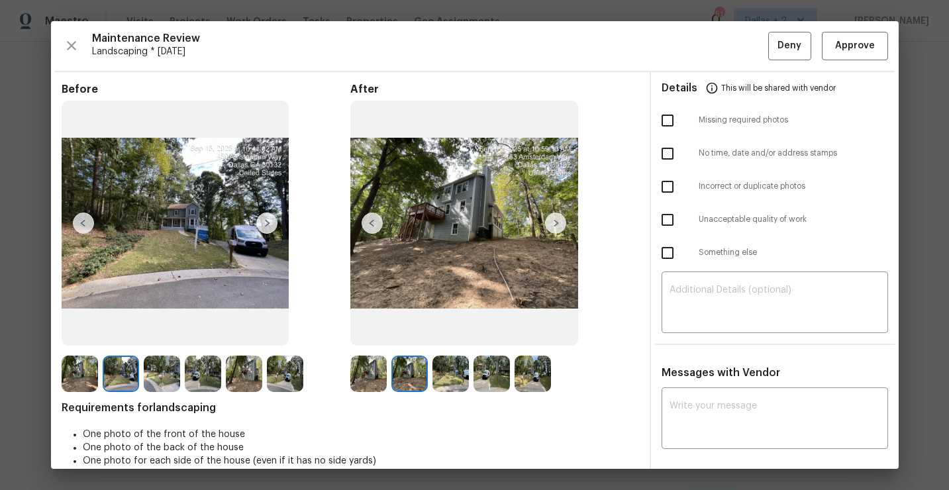
click at [557, 221] on img at bounding box center [555, 223] width 21 height 21
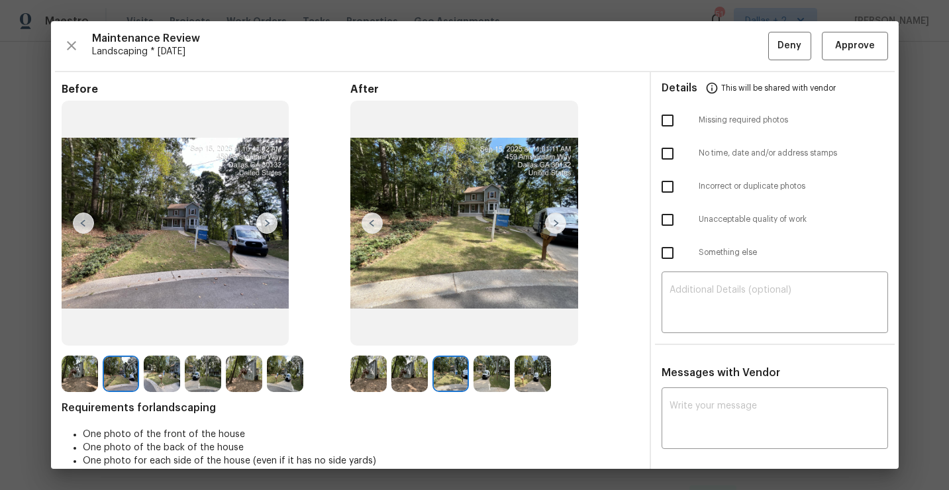
click at [557, 221] on img at bounding box center [555, 223] width 21 height 21
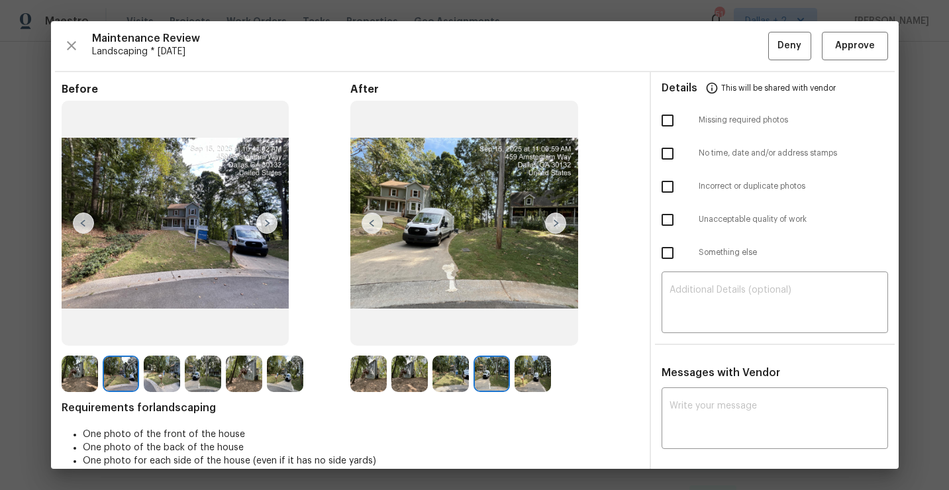
click at [557, 221] on img at bounding box center [555, 223] width 21 height 21
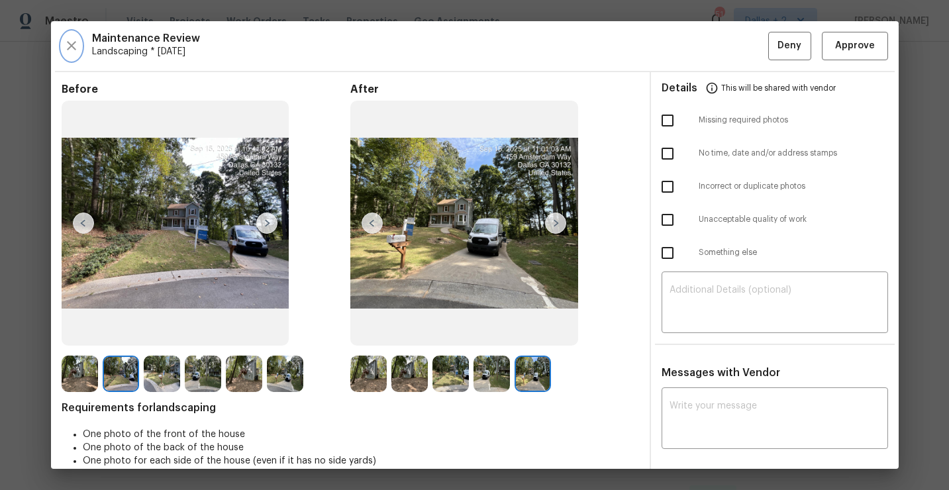
click at [71, 45] on icon "button" at bounding box center [71, 45] width 9 height 9
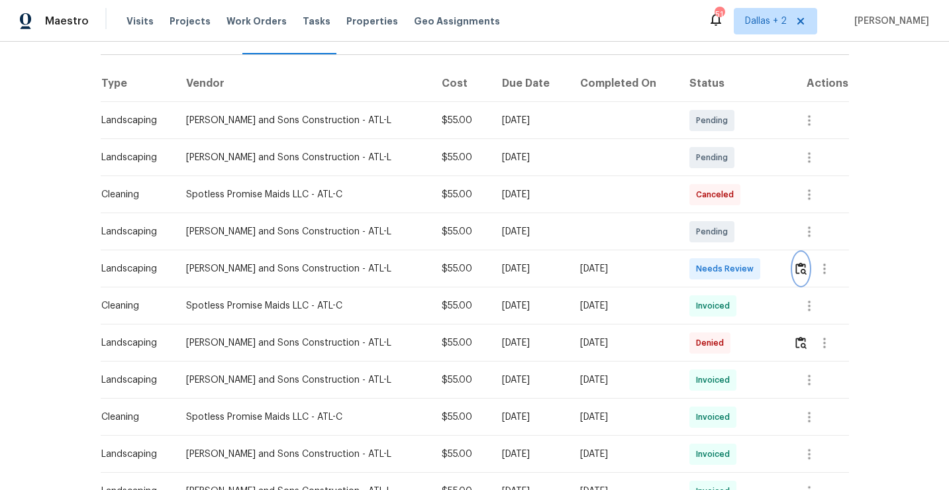
scroll to position [235, 0]
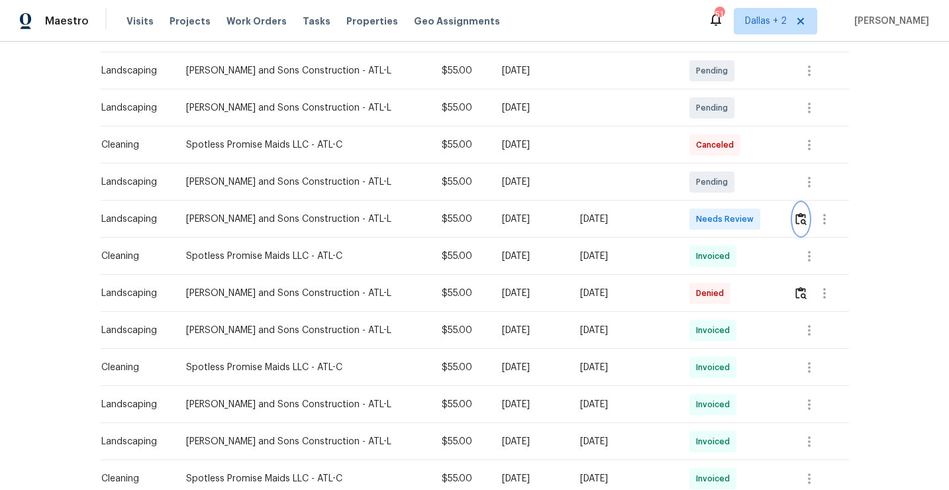
click at [794, 219] on button "button" at bounding box center [801, 219] width 15 height 32
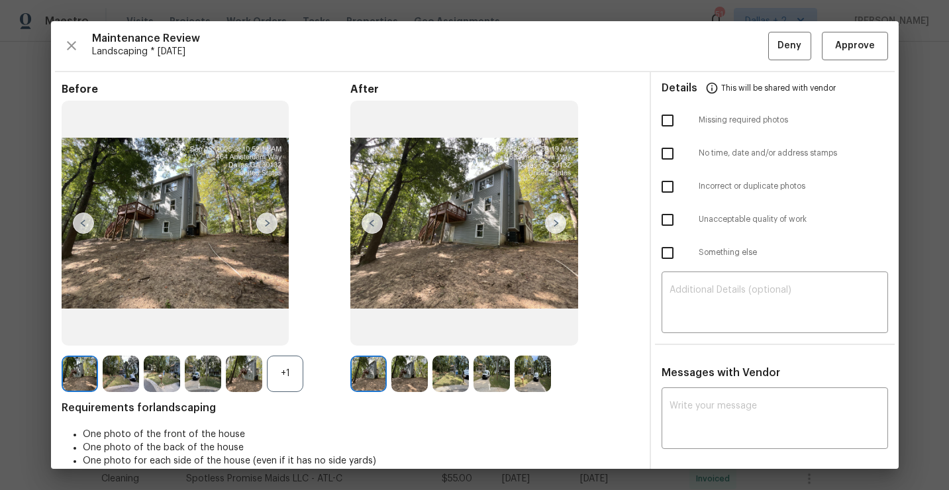
click at [282, 375] on div "+1" at bounding box center [285, 374] width 36 height 36
click at [276, 361] on img at bounding box center [285, 374] width 36 height 36
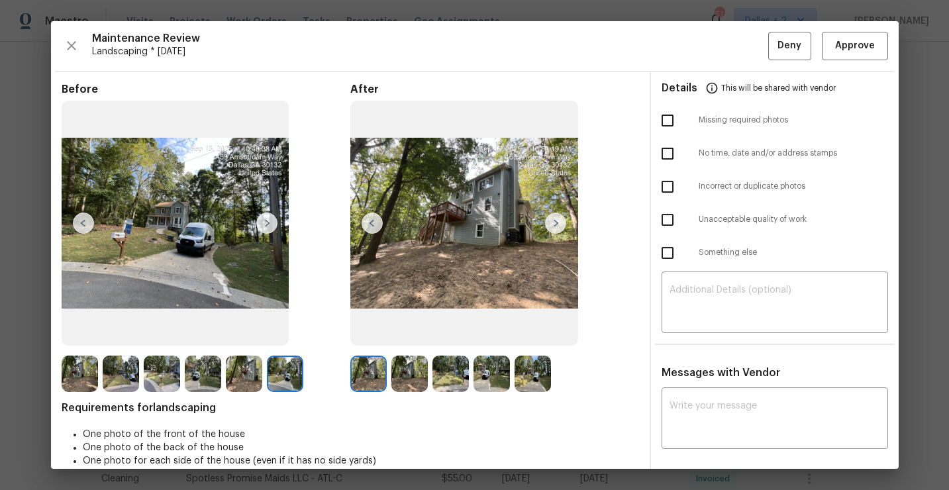
click at [401, 374] on img at bounding box center [409, 374] width 36 height 36
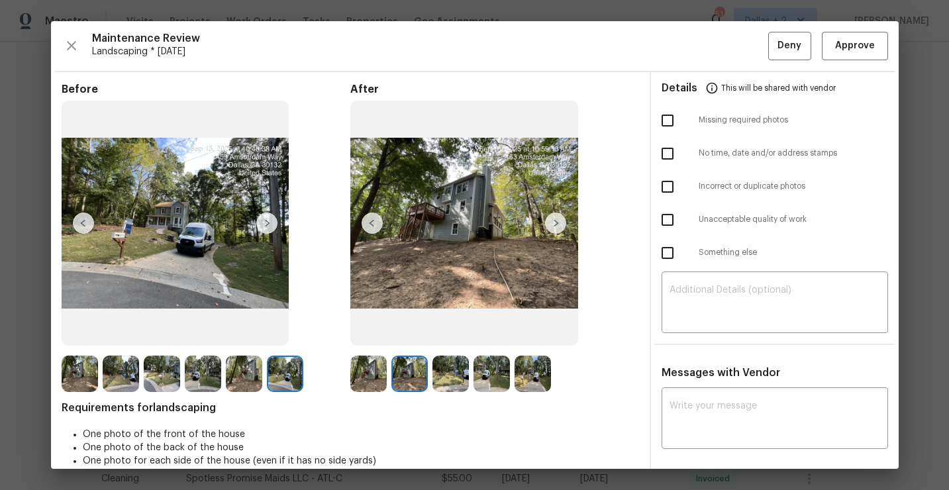
click at [373, 385] on img at bounding box center [368, 374] width 36 height 36
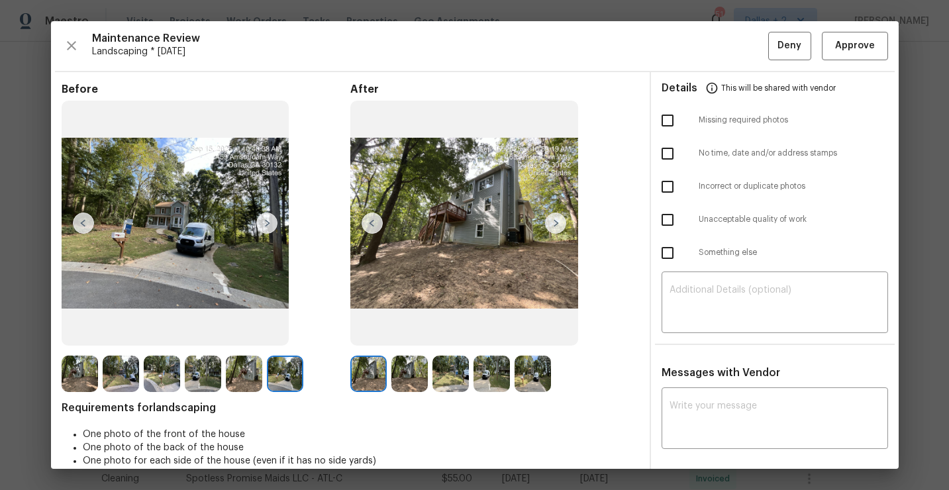
click at [563, 227] on img at bounding box center [555, 223] width 21 height 21
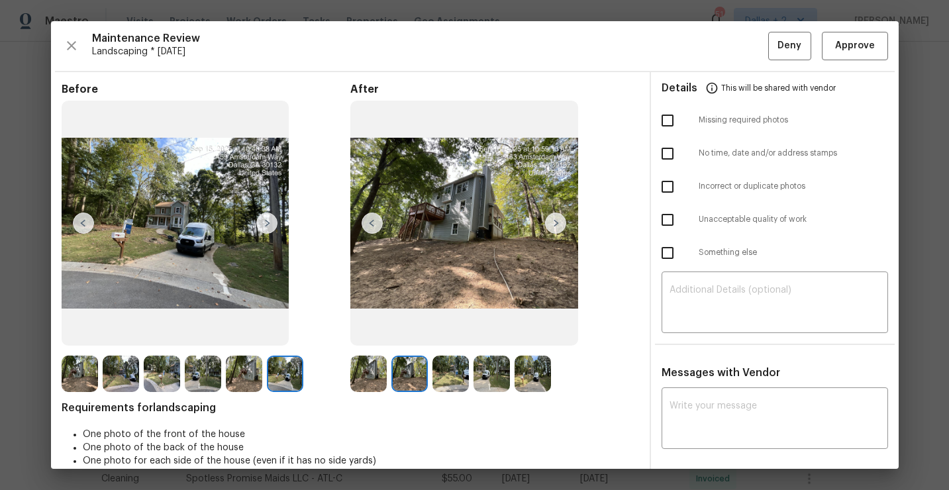
click at [562, 227] on img at bounding box center [555, 223] width 21 height 21
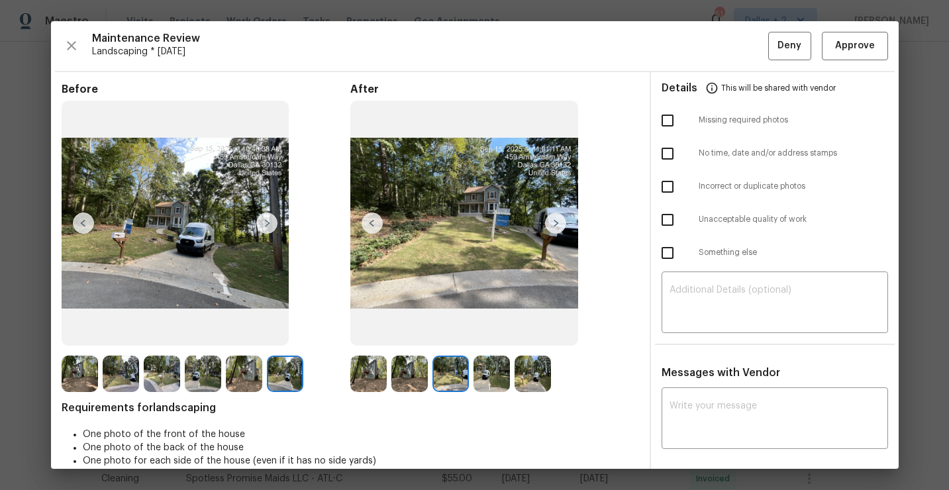
click at [555, 219] on img at bounding box center [555, 223] width 21 height 21
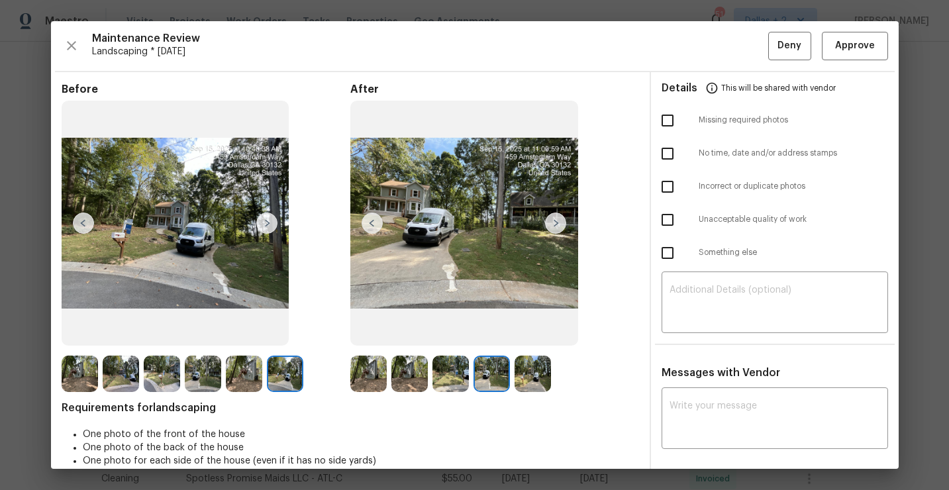
click at [555, 219] on img at bounding box center [555, 223] width 21 height 21
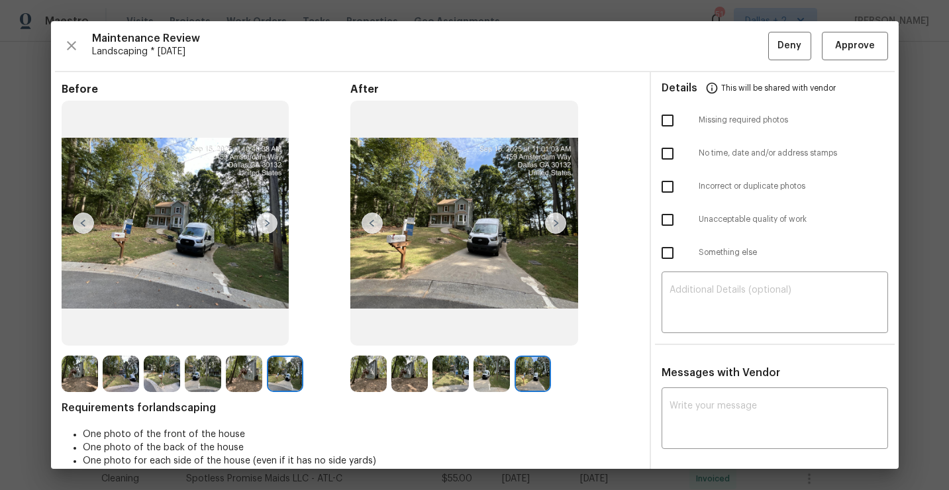
click at [131, 260] on img at bounding box center [176, 223] width 228 height 245
click at [369, 375] on img at bounding box center [368, 374] width 36 height 36
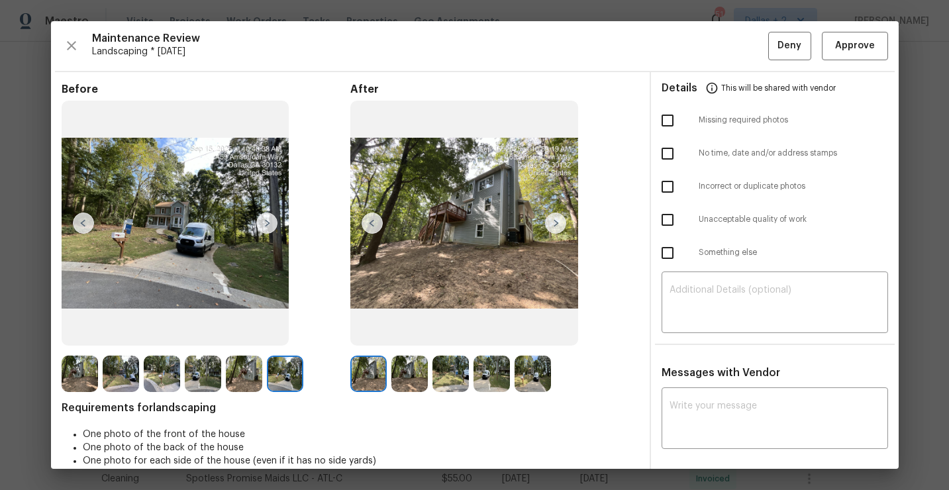
click at [551, 221] on img at bounding box center [555, 223] width 21 height 21
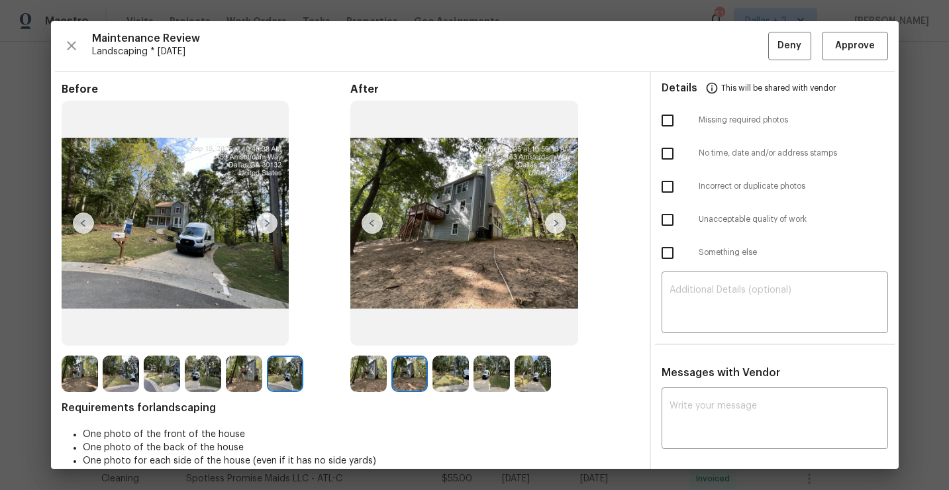
click at [551, 221] on img at bounding box center [555, 223] width 21 height 21
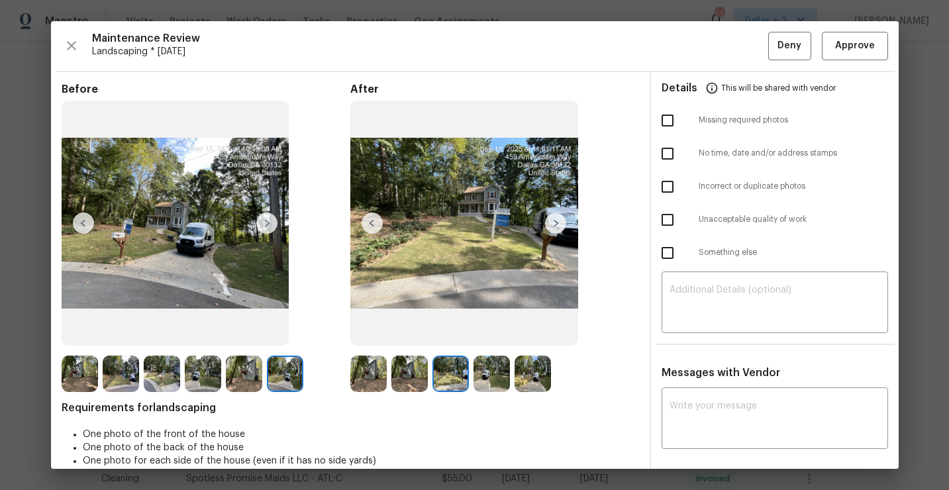
click at [551, 221] on img at bounding box center [555, 223] width 21 height 21
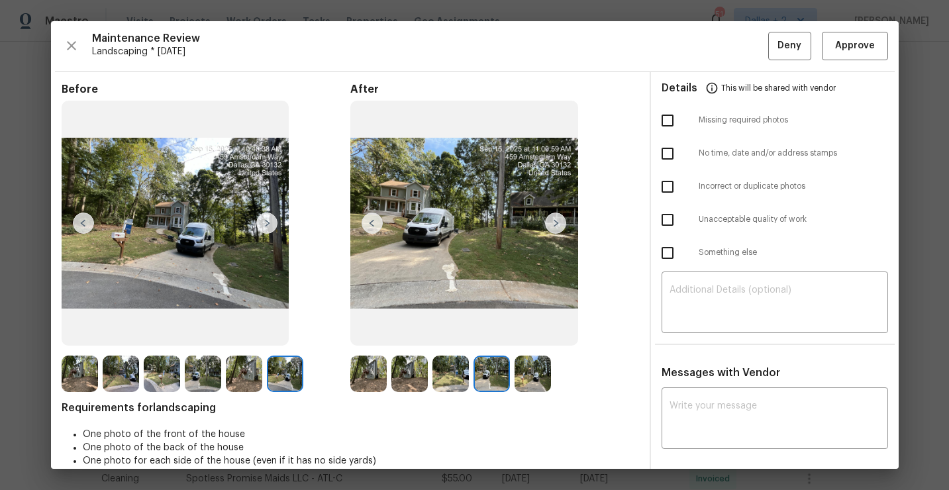
click at [551, 221] on img at bounding box center [555, 223] width 21 height 21
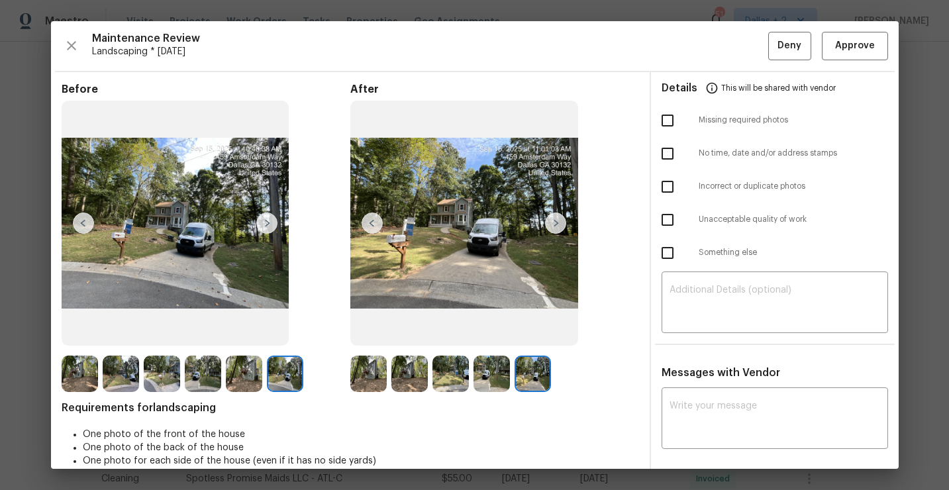
click at [370, 219] on img at bounding box center [372, 223] width 21 height 21
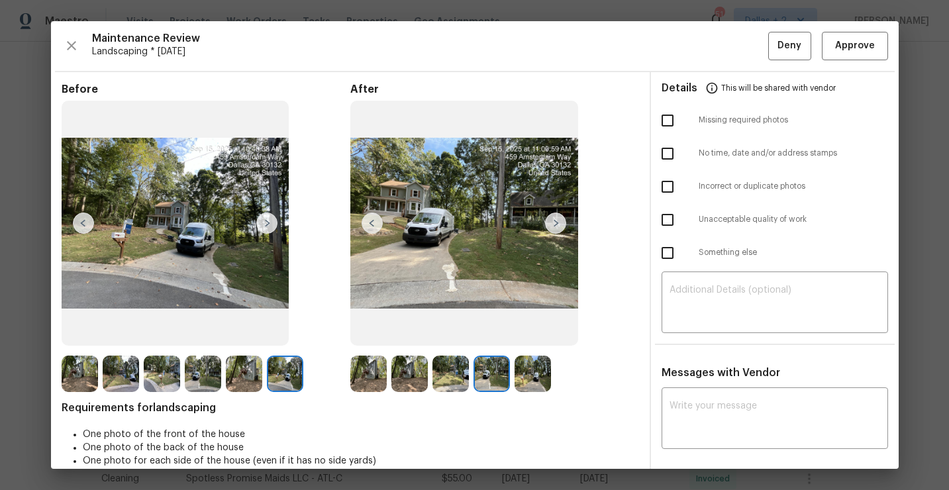
click at [370, 219] on img at bounding box center [372, 223] width 21 height 21
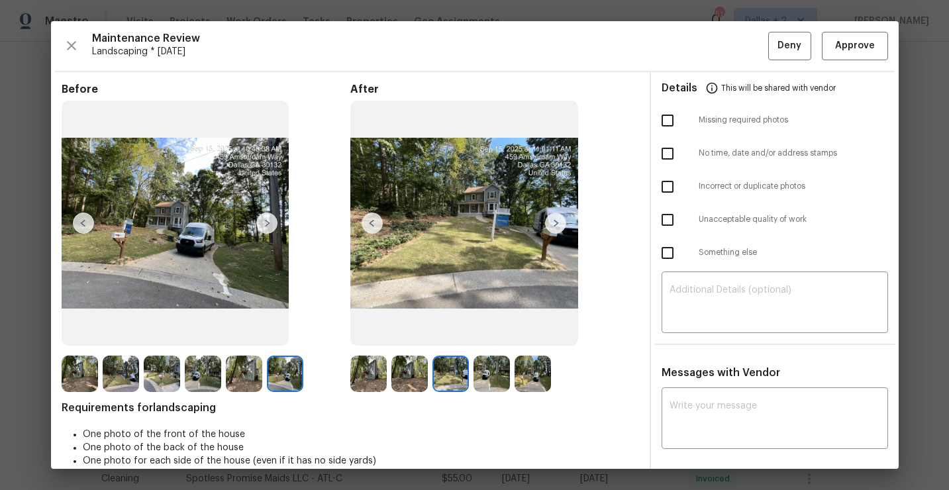
click at [556, 227] on img at bounding box center [555, 223] width 21 height 21
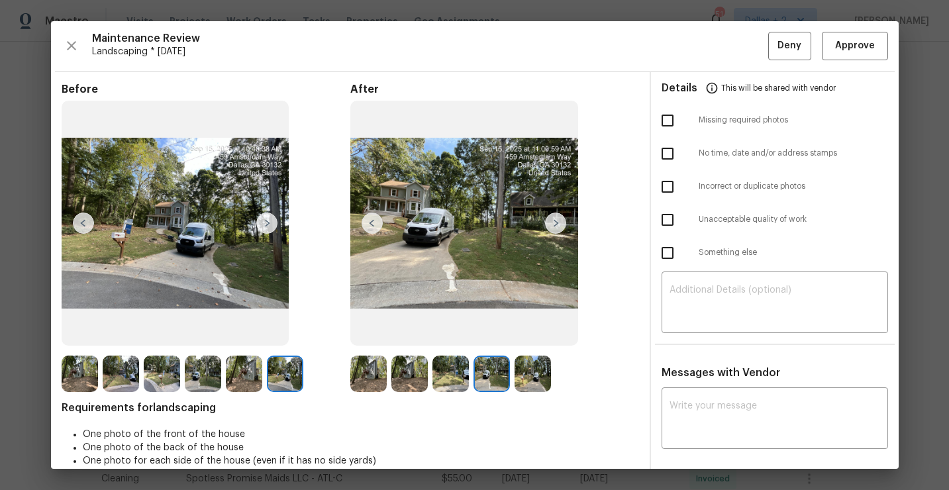
click at [556, 227] on img at bounding box center [555, 223] width 21 height 21
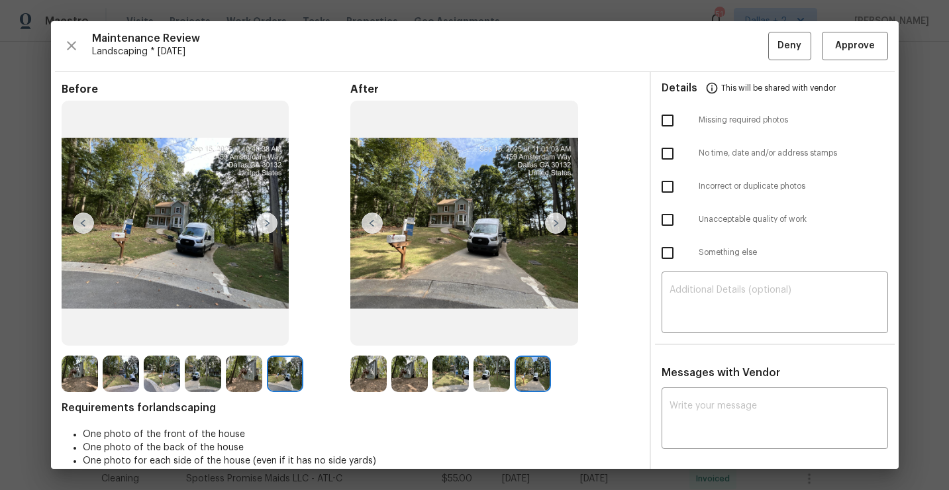
click at [372, 227] on img at bounding box center [372, 223] width 21 height 21
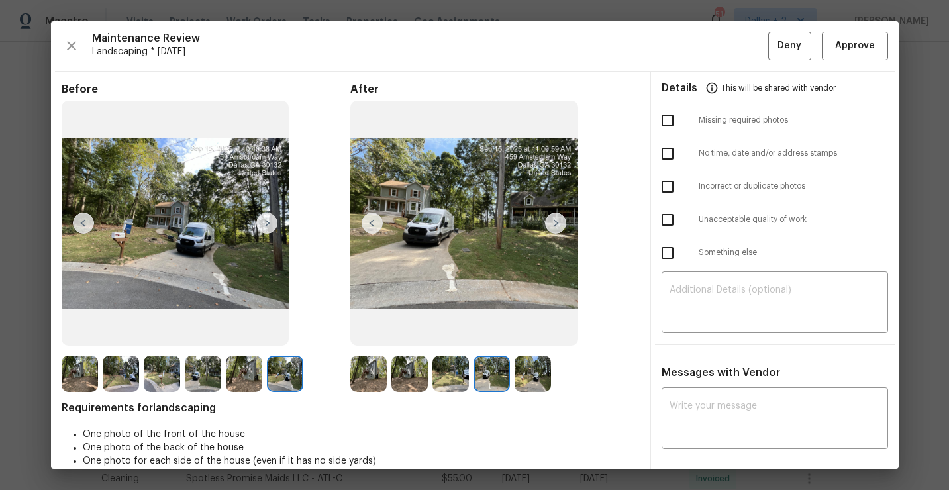
click at [372, 227] on img at bounding box center [372, 223] width 21 height 21
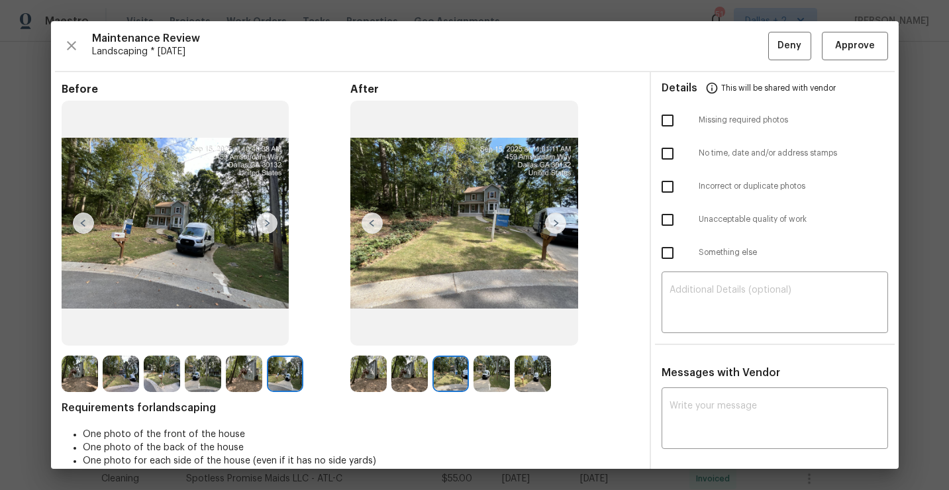
click at [378, 228] on img at bounding box center [372, 223] width 21 height 21
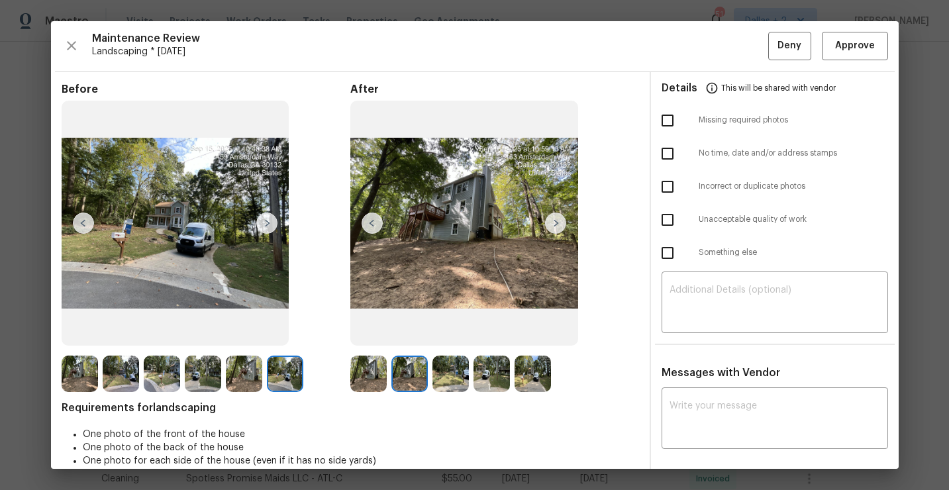
click at [375, 229] on img at bounding box center [372, 223] width 21 height 21
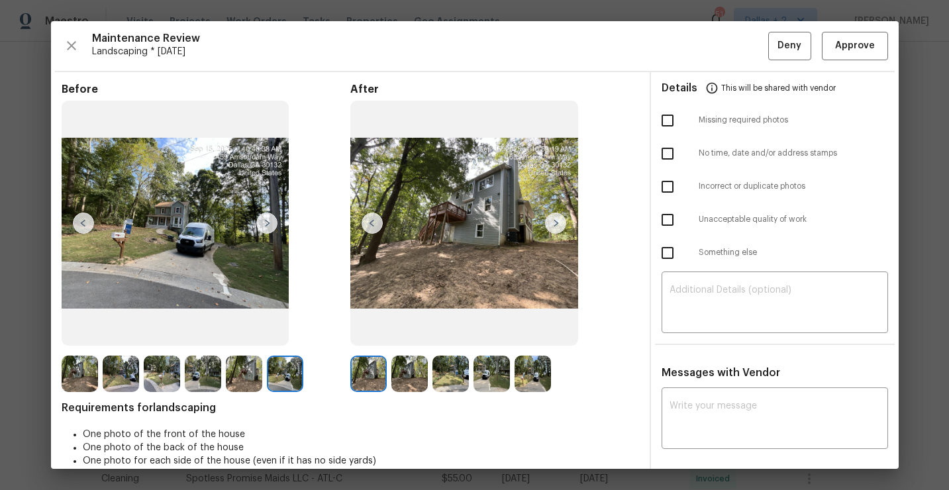
click at [553, 222] on img at bounding box center [555, 223] width 21 height 21
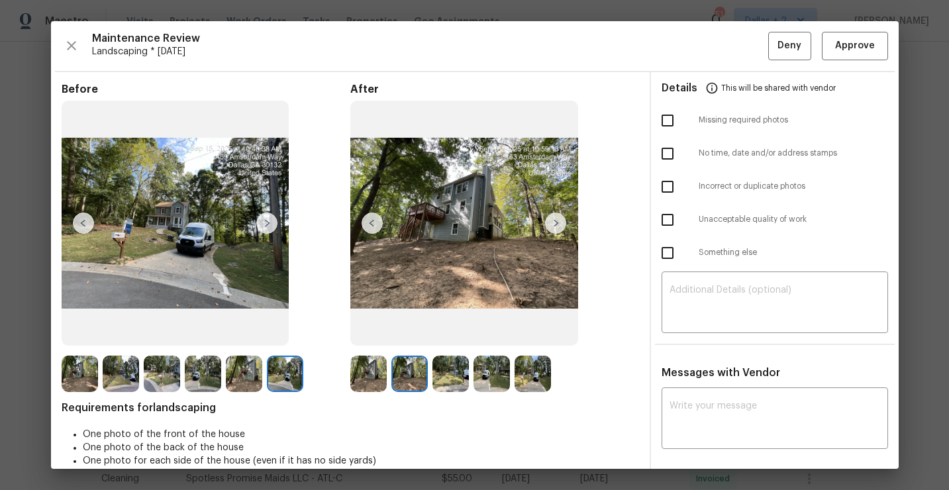
click at [371, 233] on img at bounding box center [372, 223] width 21 height 21
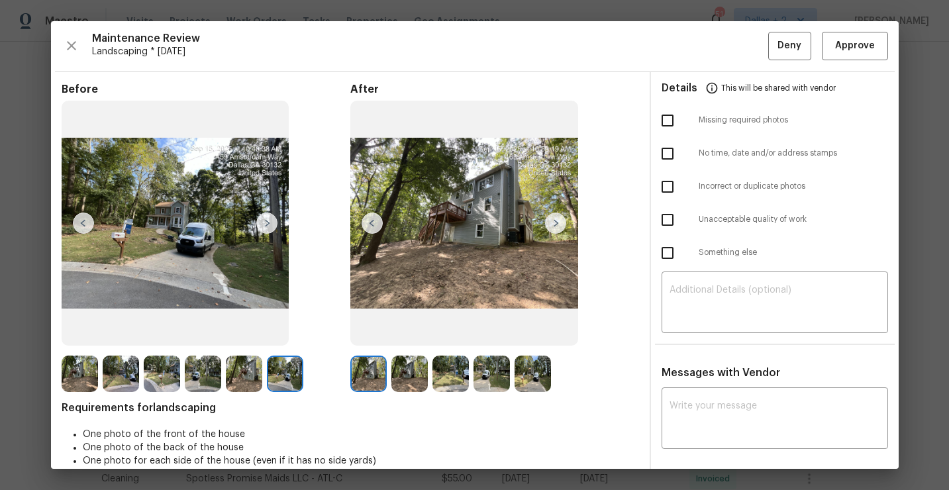
click at [559, 220] on img at bounding box center [555, 223] width 21 height 21
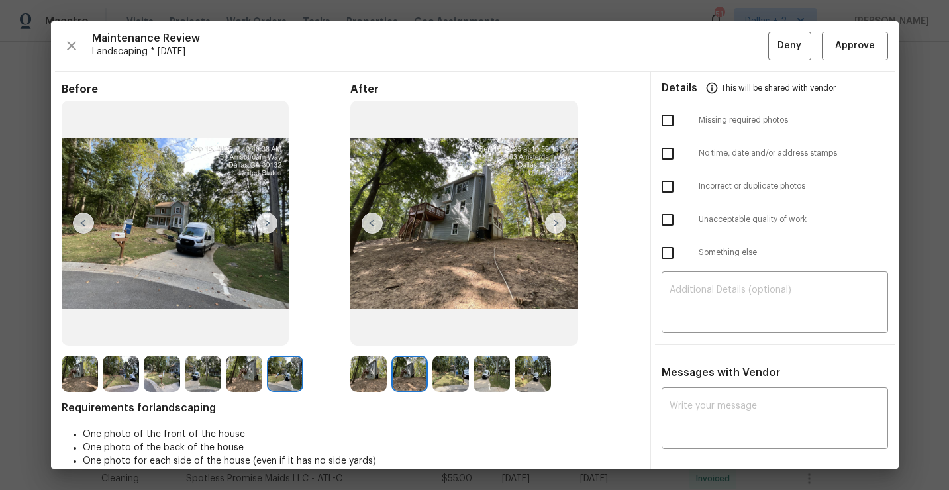
click at [559, 220] on img at bounding box center [555, 223] width 21 height 21
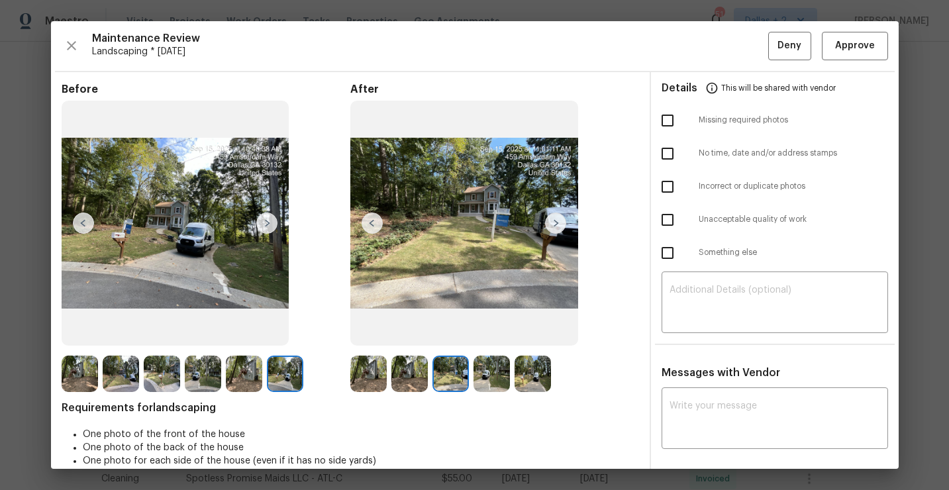
click at [559, 220] on img at bounding box center [555, 223] width 21 height 21
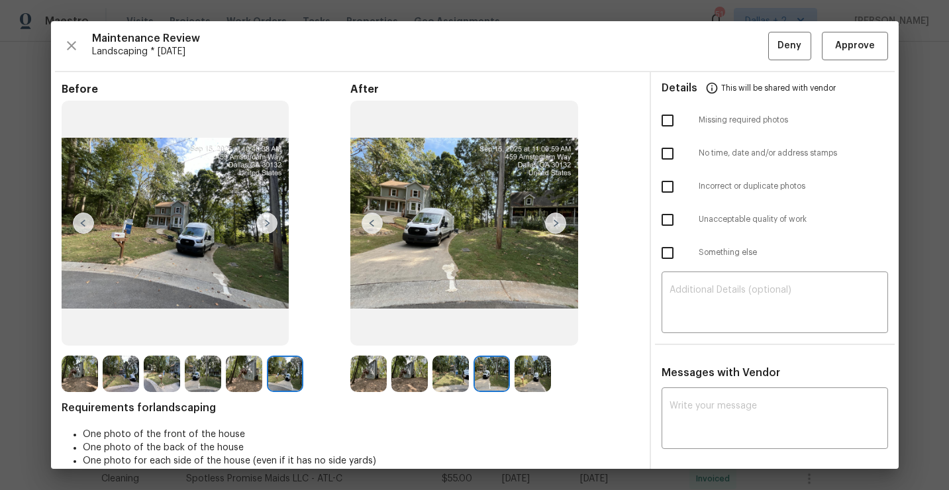
click at [559, 220] on img at bounding box center [555, 223] width 21 height 21
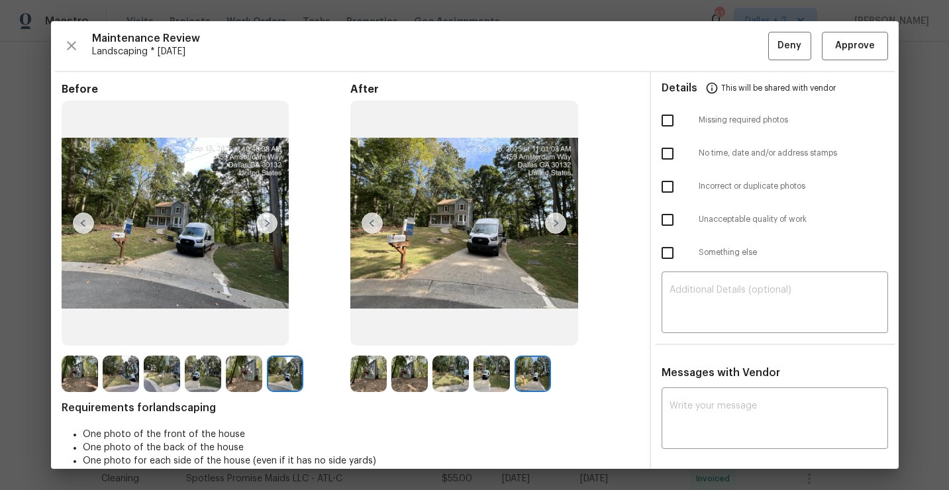
click at [559, 220] on img at bounding box center [555, 223] width 21 height 21
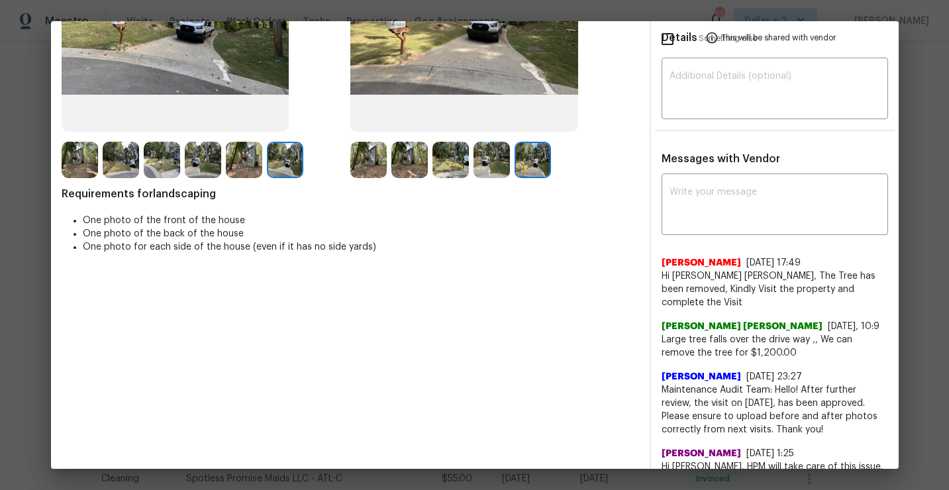
scroll to position [0, 0]
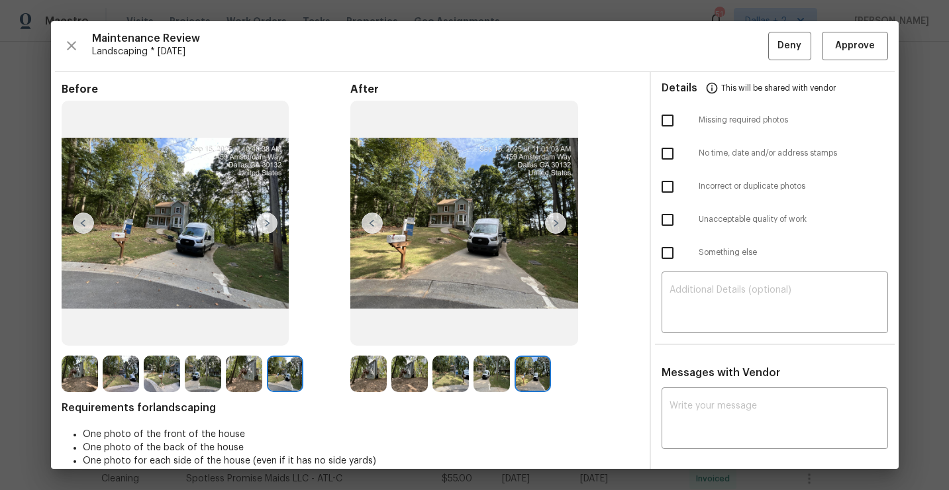
click at [361, 375] on img at bounding box center [368, 374] width 36 height 36
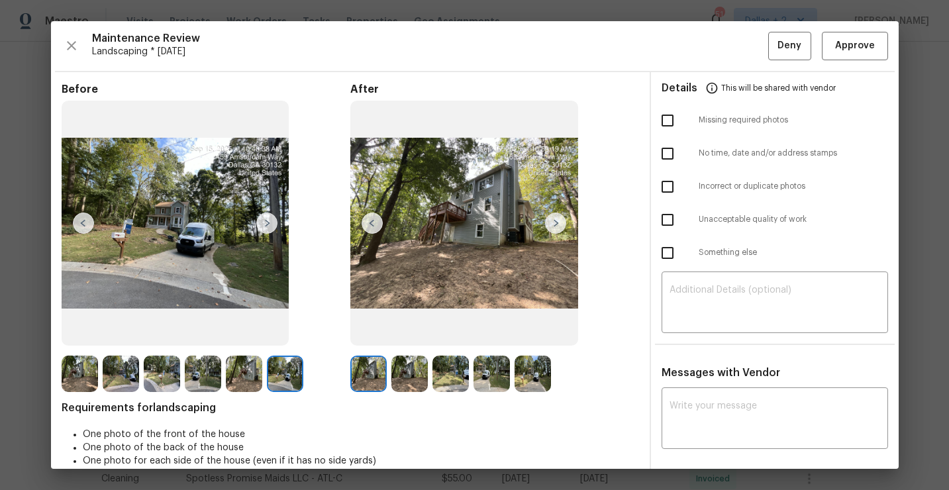
click at [552, 228] on img at bounding box center [555, 223] width 21 height 21
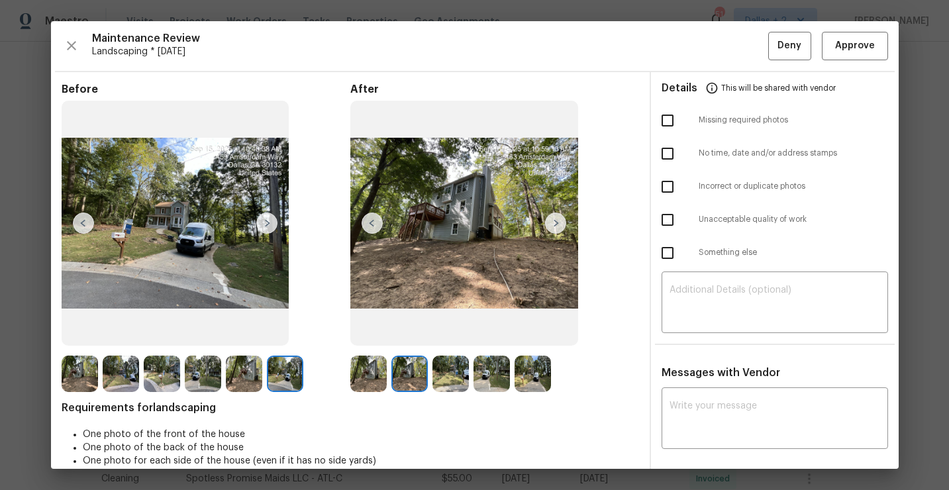
click at [558, 224] on img at bounding box center [555, 223] width 21 height 21
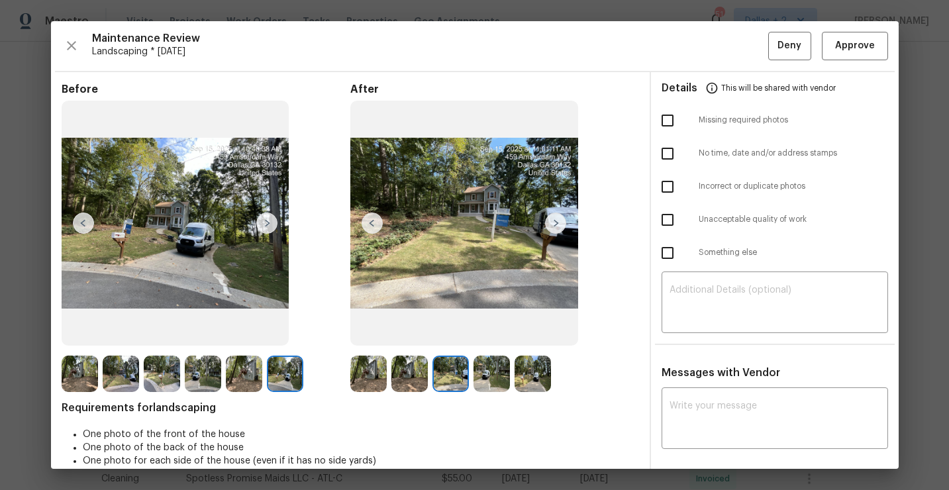
click at [558, 224] on img at bounding box center [555, 223] width 21 height 21
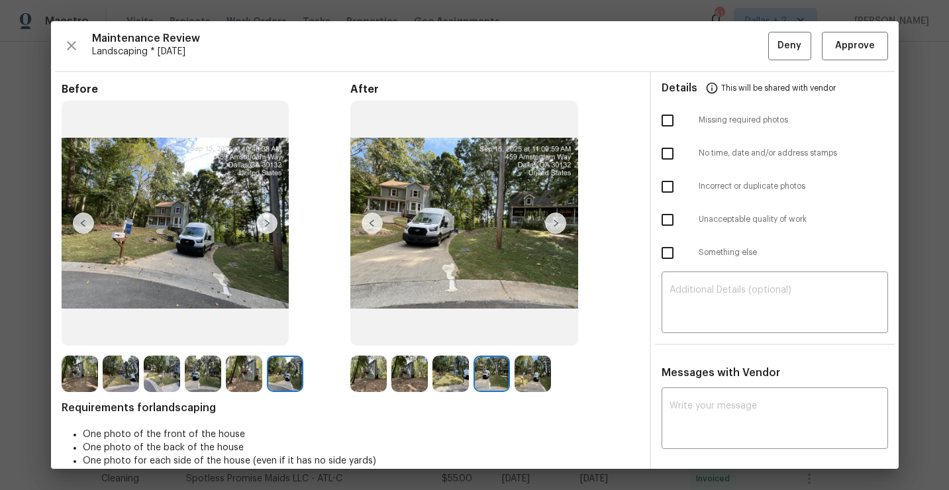
click at [558, 224] on img at bounding box center [555, 223] width 21 height 21
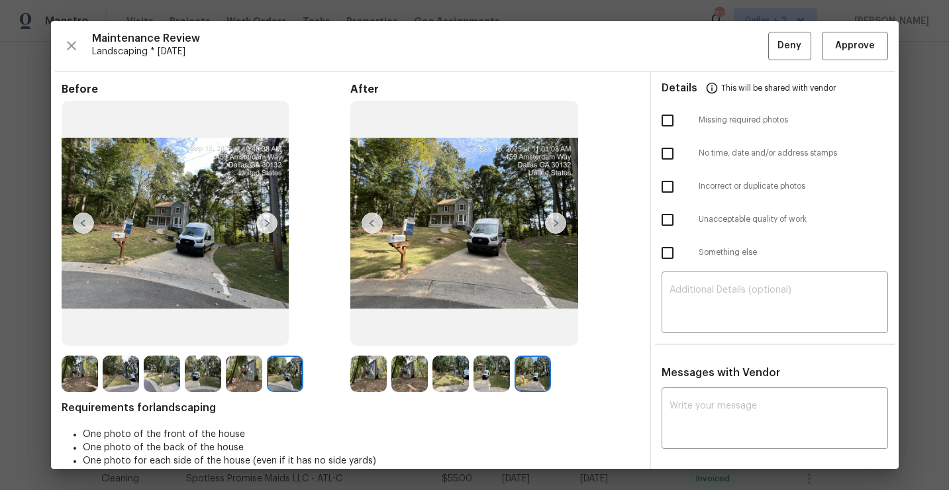
click at [384, 364] on img at bounding box center [368, 374] width 36 height 36
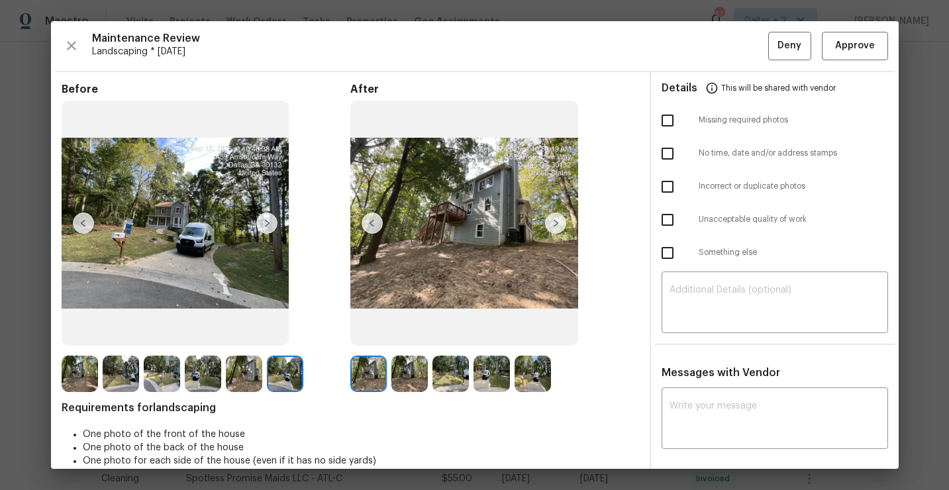
click at [70, 378] on img at bounding box center [80, 374] width 36 height 36
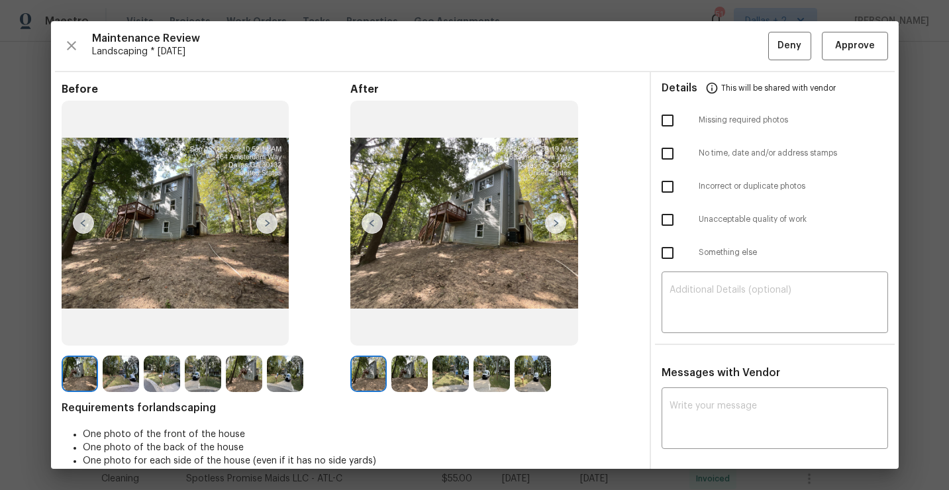
click at [270, 218] on img at bounding box center [266, 223] width 21 height 21
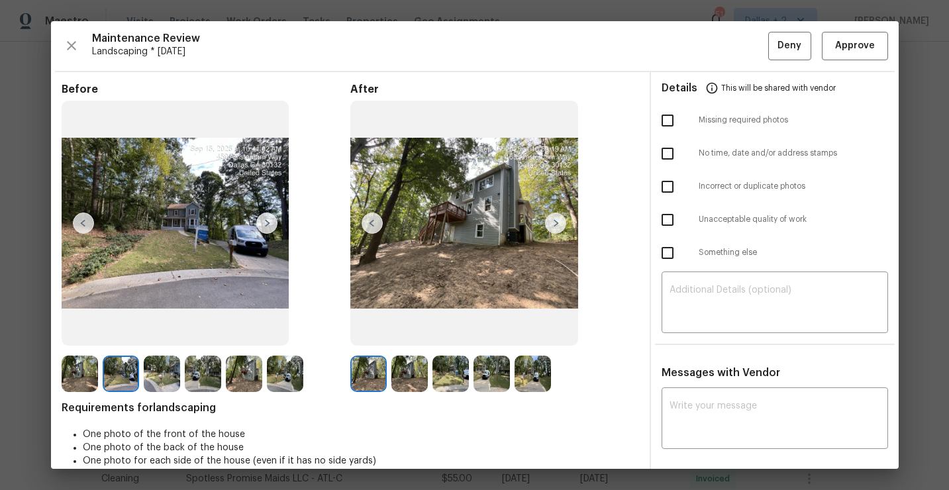
click at [270, 218] on img at bounding box center [266, 223] width 21 height 21
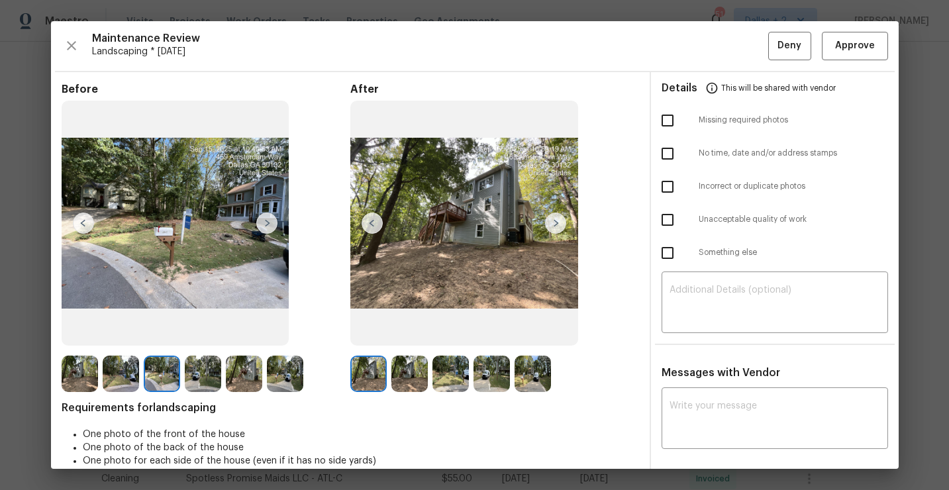
click at [270, 218] on img at bounding box center [266, 223] width 21 height 21
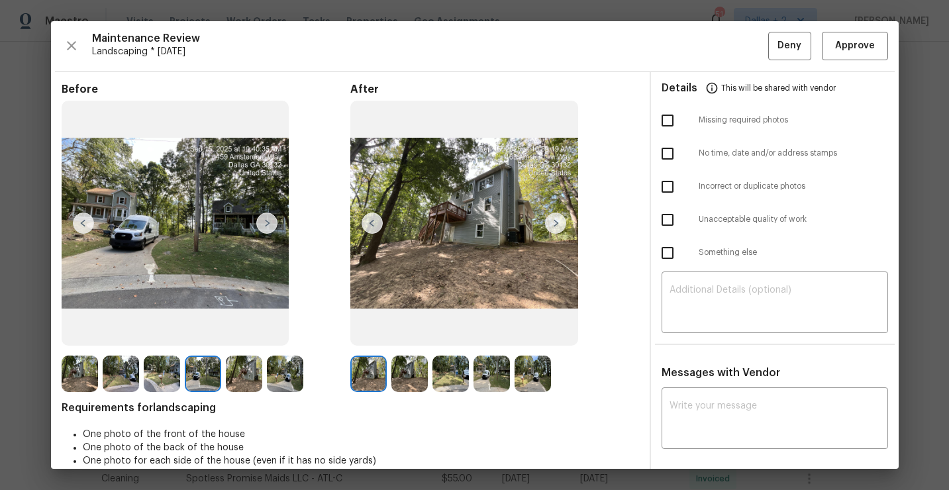
click at [266, 226] on img at bounding box center [266, 223] width 21 height 21
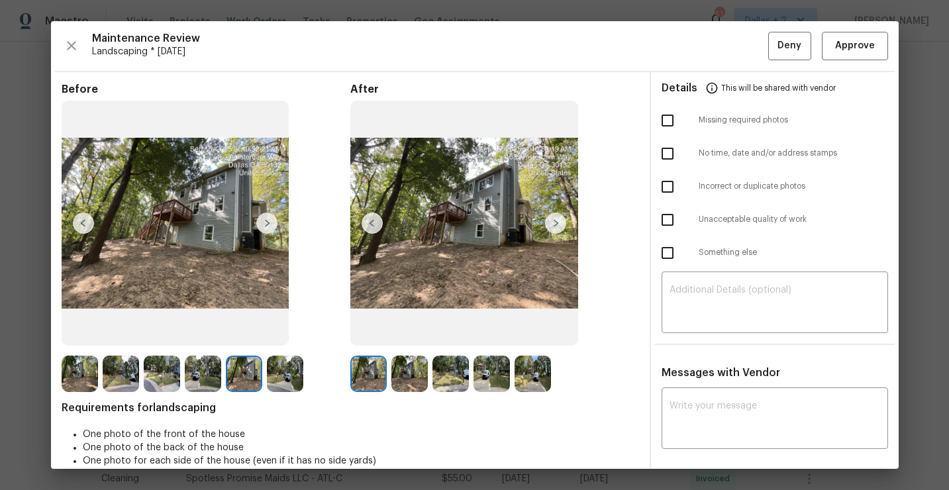
click at [266, 226] on img at bounding box center [266, 223] width 21 height 21
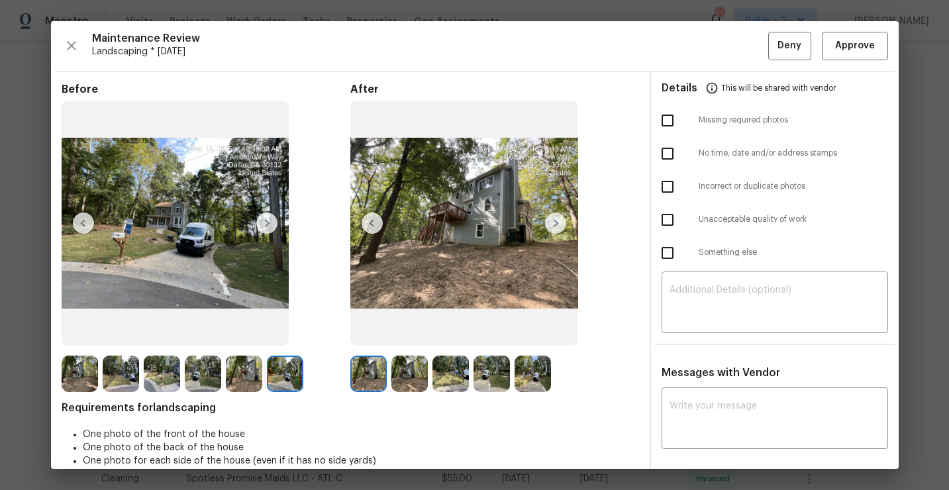
click at [370, 374] on img at bounding box center [368, 374] width 36 height 36
click at [558, 223] on img at bounding box center [555, 223] width 21 height 21
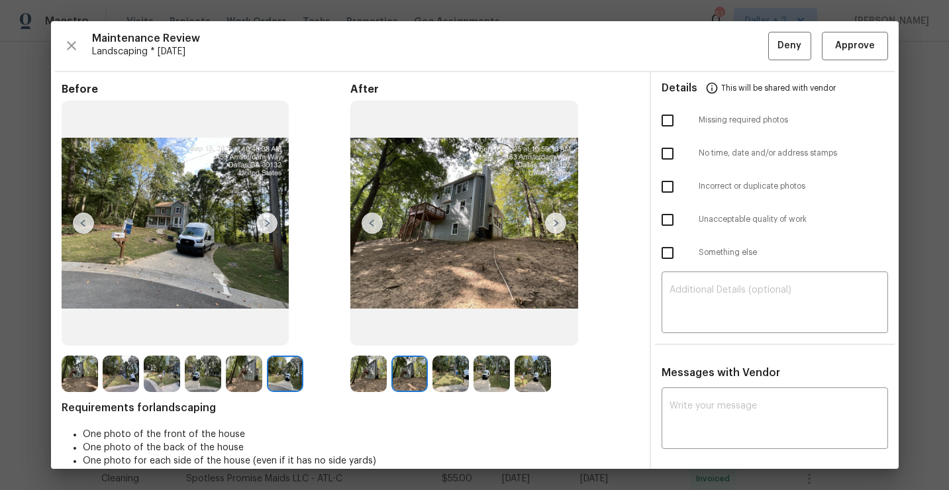
click at [558, 223] on img at bounding box center [555, 223] width 21 height 21
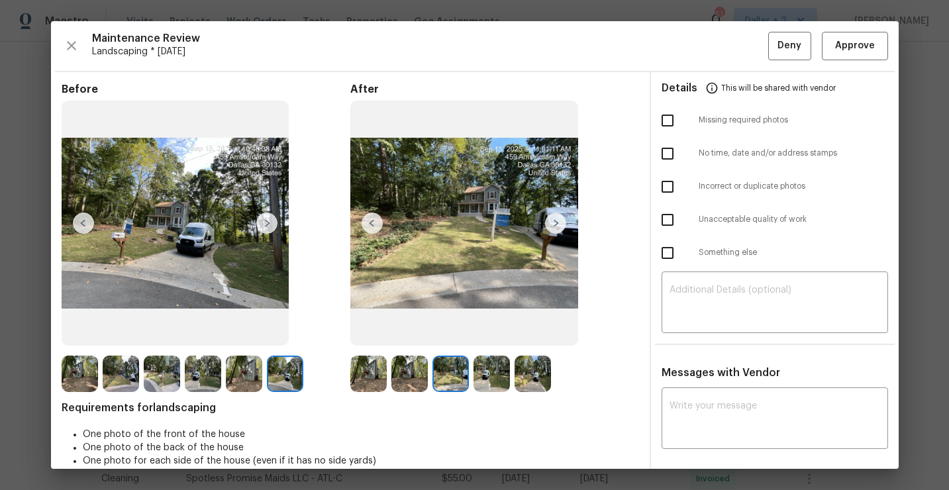
click at [558, 223] on img at bounding box center [555, 223] width 21 height 21
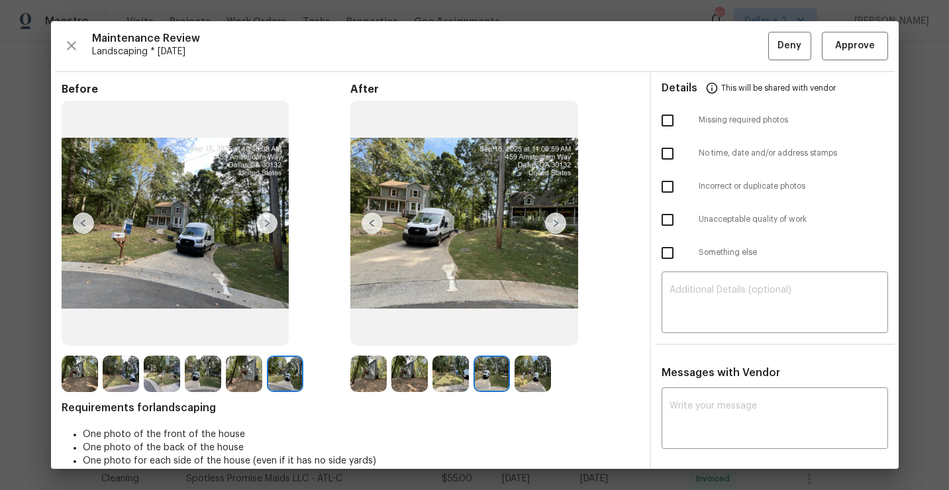
click at [558, 223] on img at bounding box center [555, 223] width 21 height 21
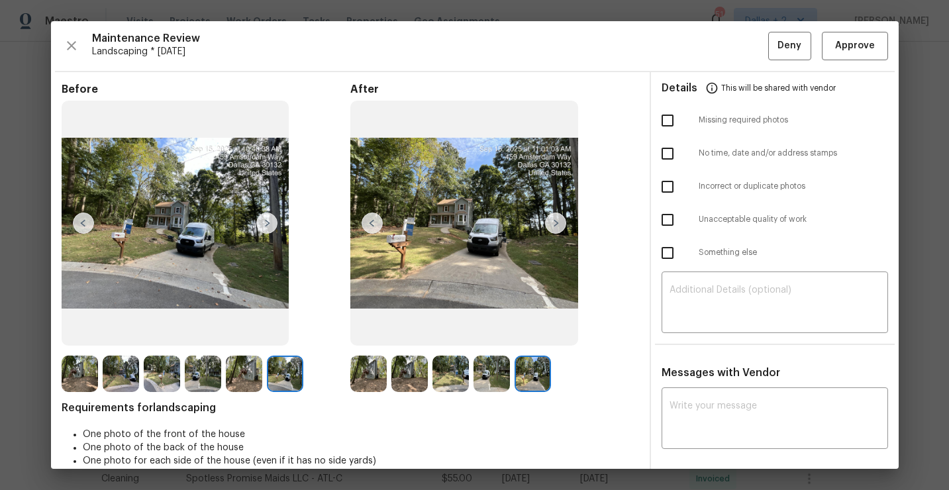
click at [368, 374] on img at bounding box center [368, 374] width 36 height 36
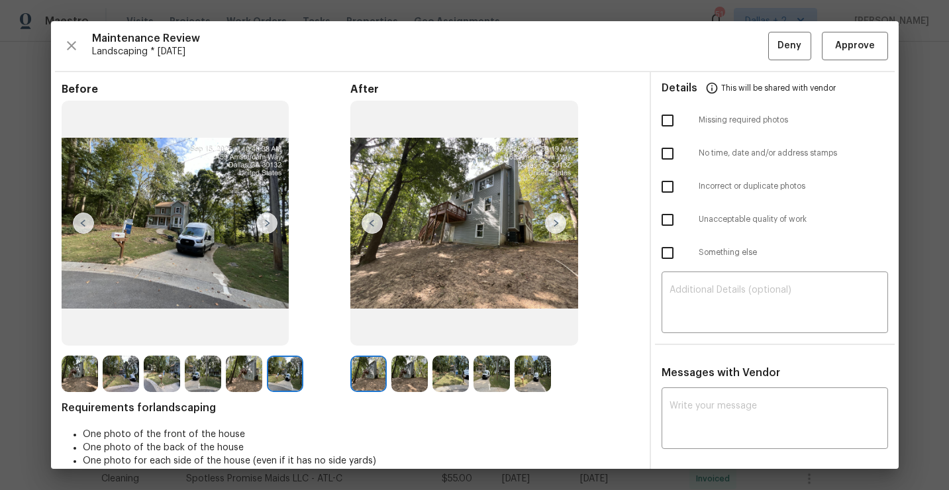
click at [556, 221] on img at bounding box center [555, 223] width 21 height 21
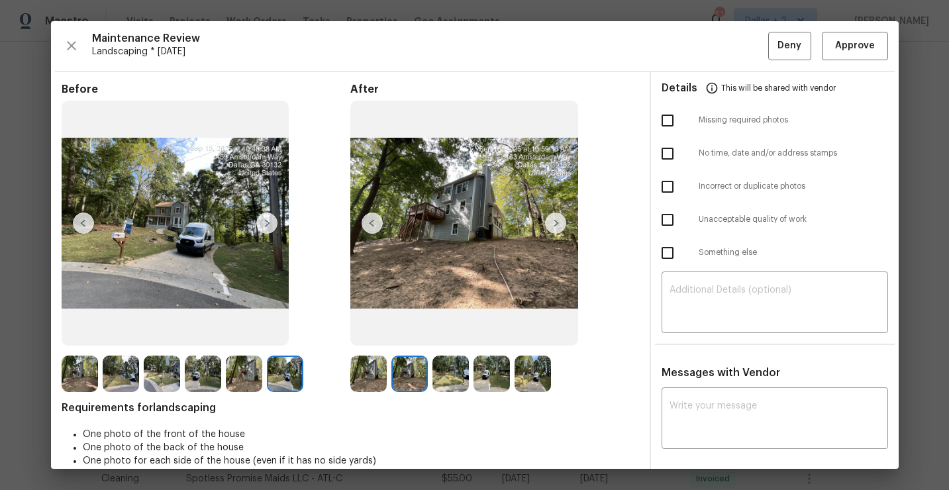
click at [556, 221] on img at bounding box center [555, 223] width 21 height 21
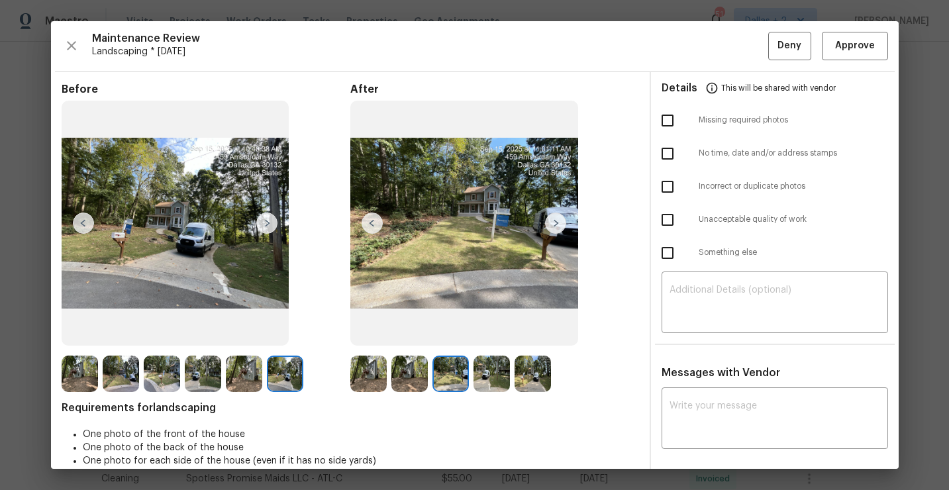
click at [556, 221] on img at bounding box center [555, 223] width 21 height 21
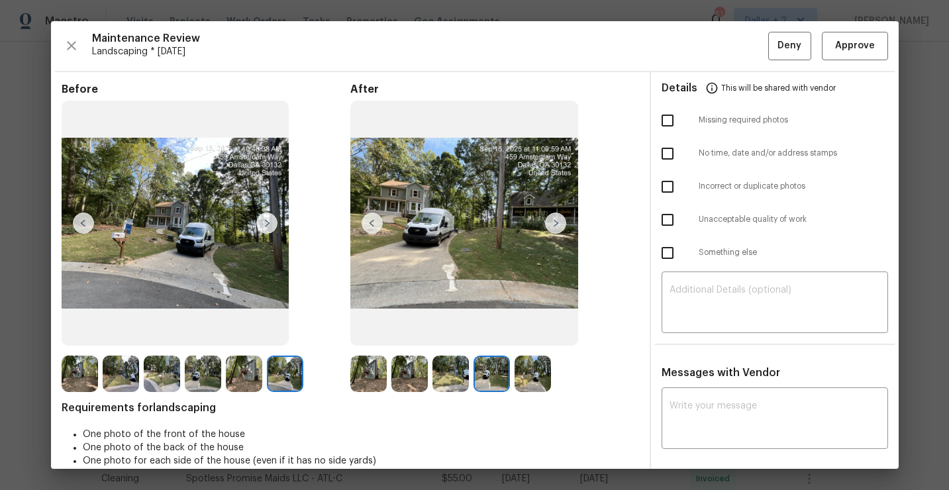
click at [556, 221] on img at bounding box center [555, 223] width 21 height 21
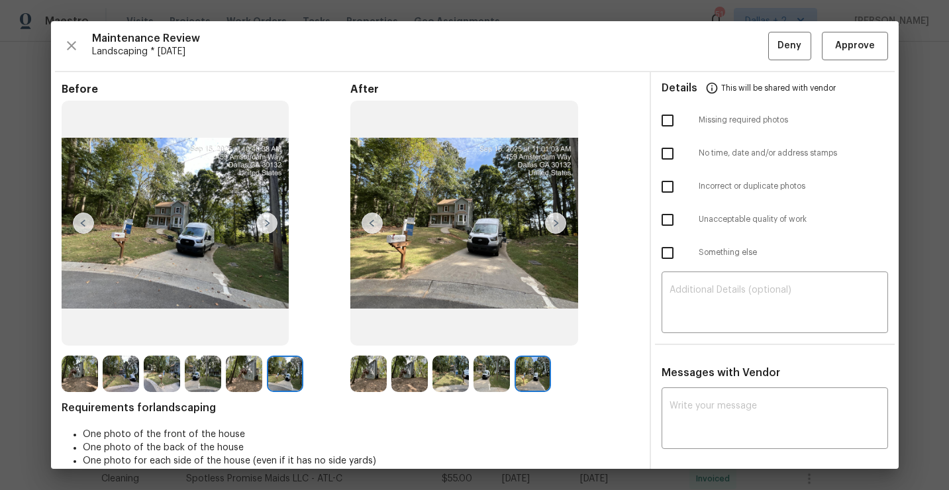
click at [82, 382] on img at bounding box center [80, 374] width 36 height 36
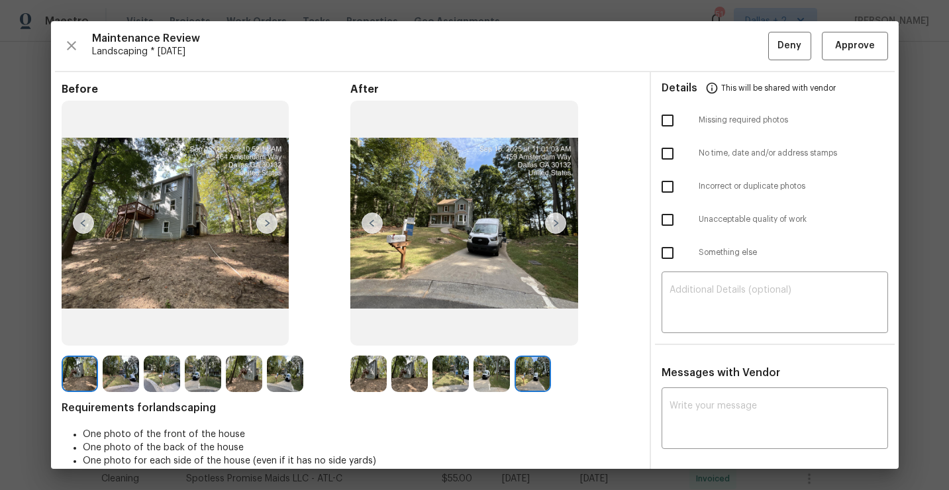
click at [268, 223] on img at bounding box center [266, 223] width 21 height 21
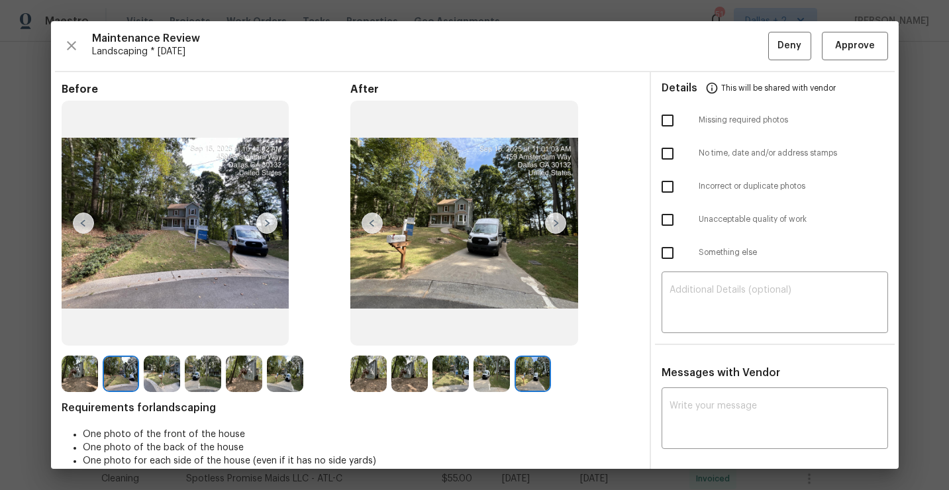
click at [268, 223] on img at bounding box center [266, 223] width 21 height 21
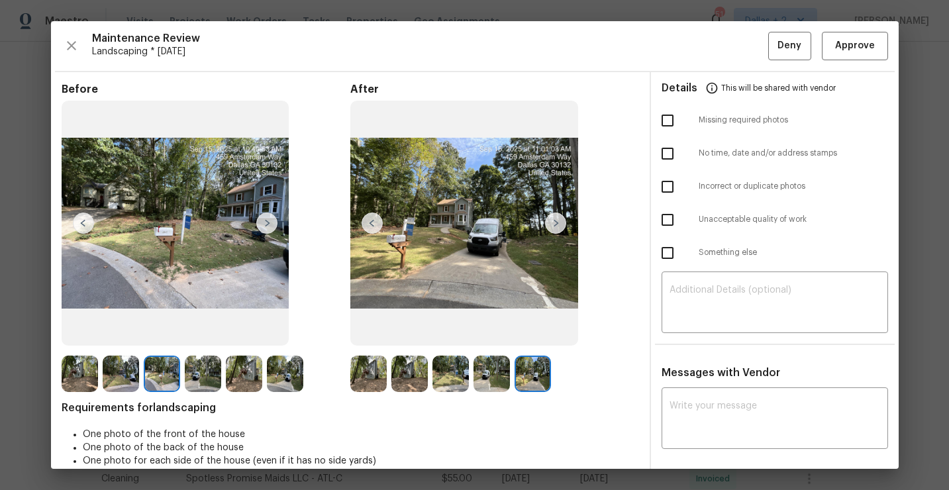
click at [268, 223] on img at bounding box center [266, 223] width 21 height 21
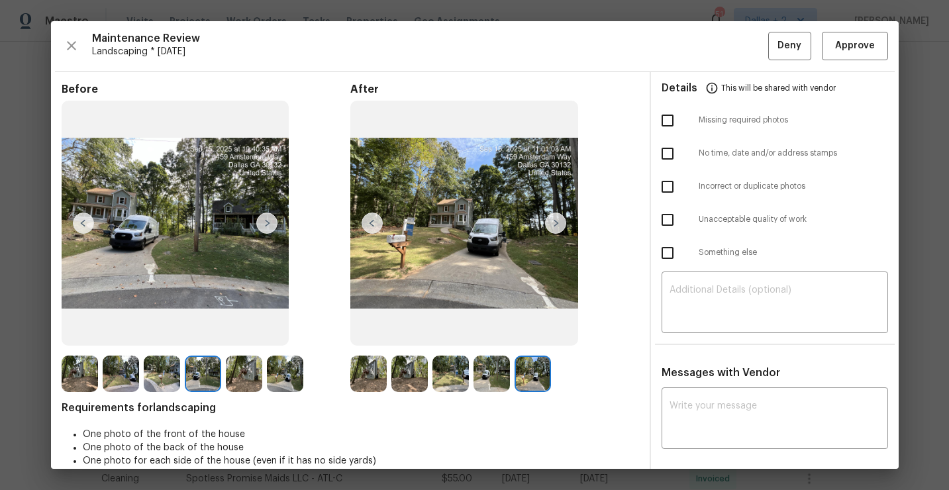
click at [268, 223] on img at bounding box center [266, 223] width 21 height 21
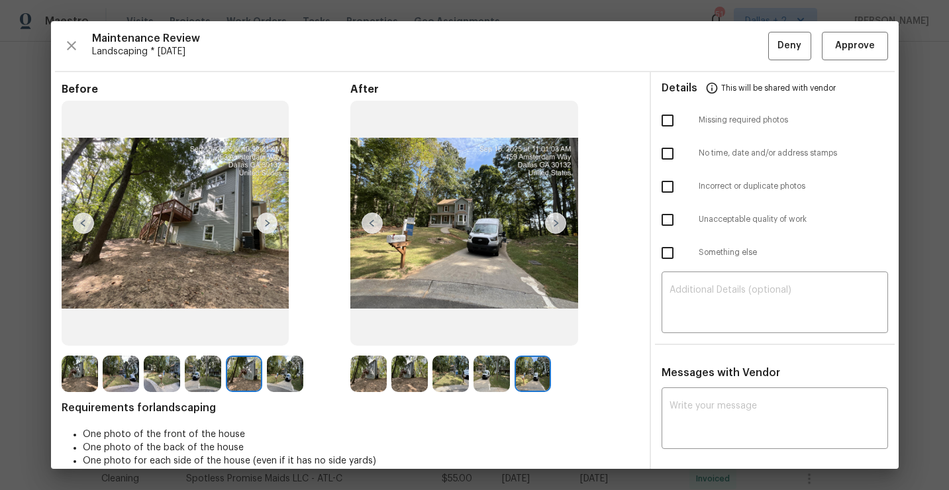
click at [270, 229] on img at bounding box center [266, 223] width 21 height 21
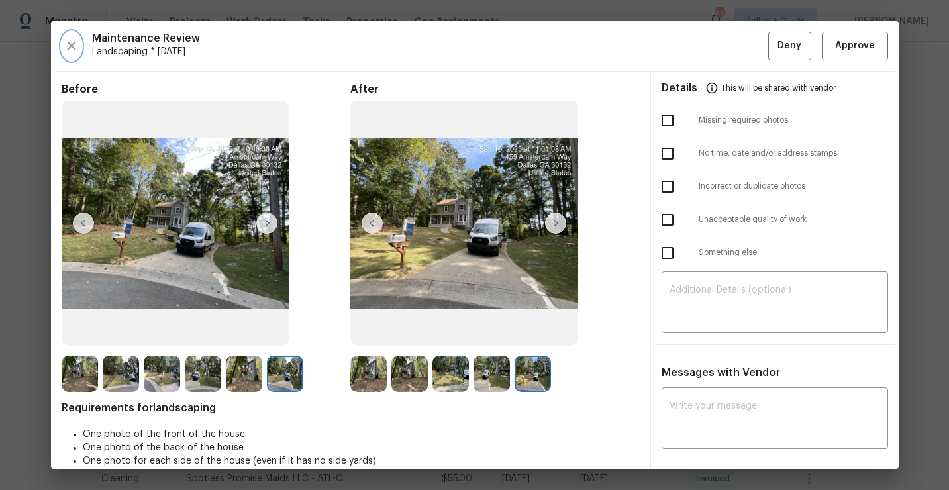
click at [69, 39] on icon "button" at bounding box center [72, 46] width 16 height 16
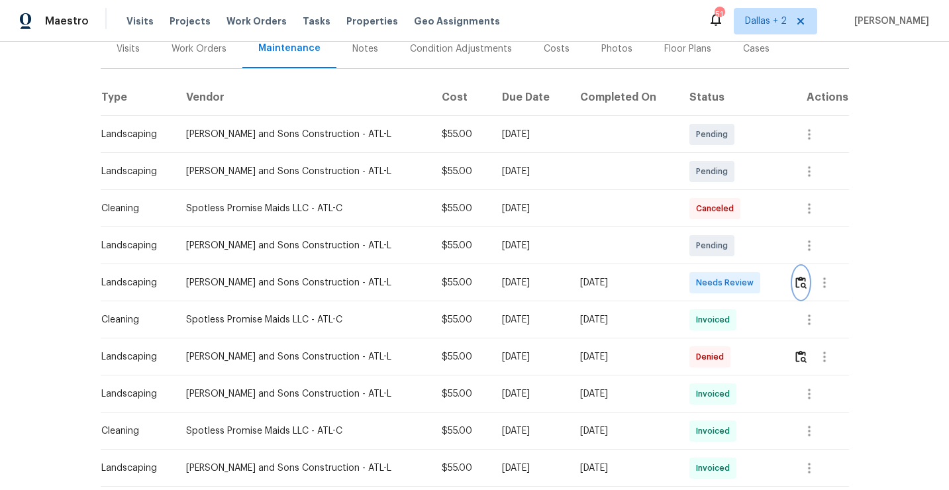
scroll to position [257, 0]
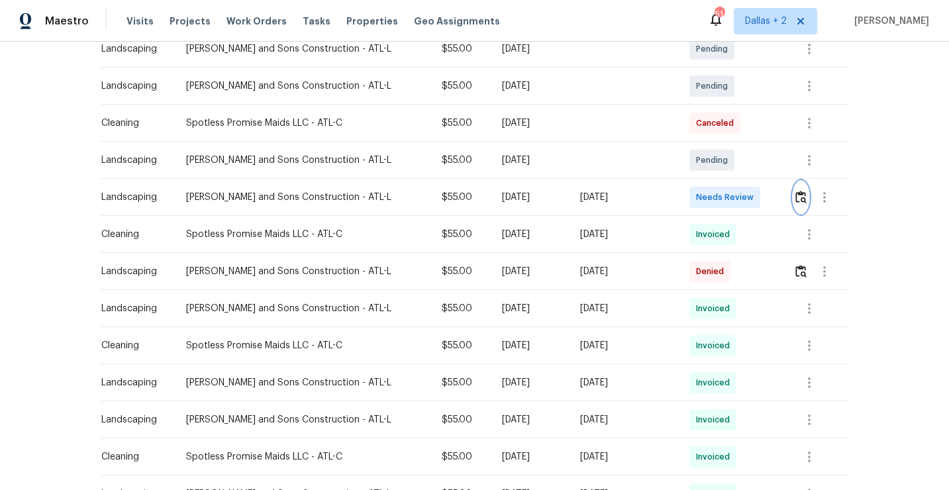
click at [801, 197] on img "button" at bounding box center [800, 197] width 11 height 13
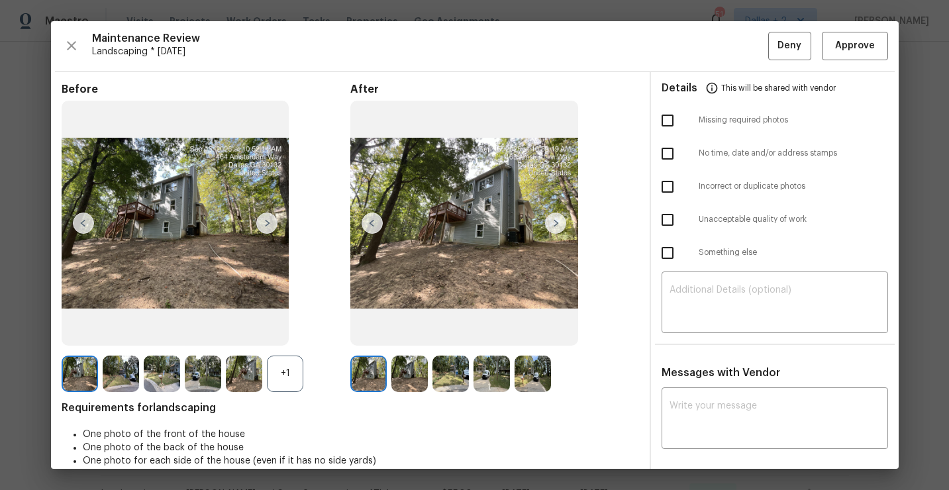
click at [296, 368] on div "+1" at bounding box center [285, 374] width 36 height 36
click at [364, 361] on img at bounding box center [368, 374] width 36 height 36
click at [554, 220] on img at bounding box center [555, 223] width 21 height 21
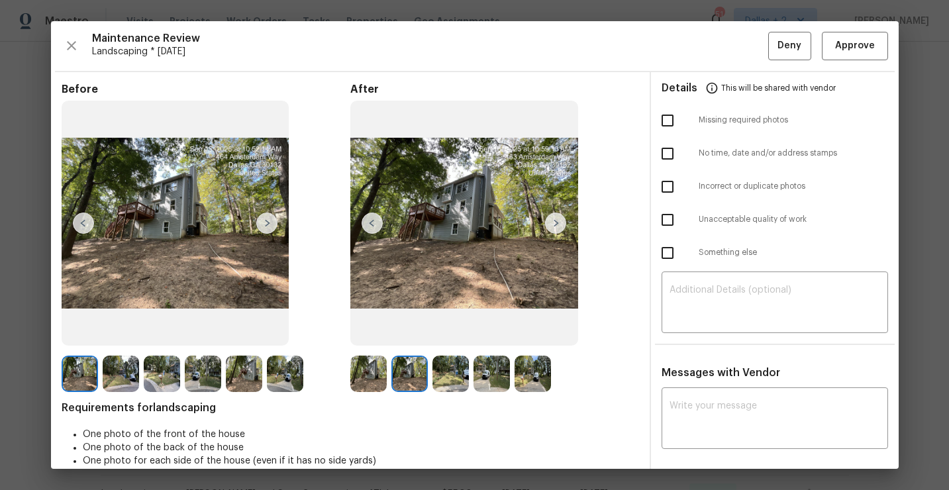
click at [554, 220] on img at bounding box center [555, 223] width 21 height 21
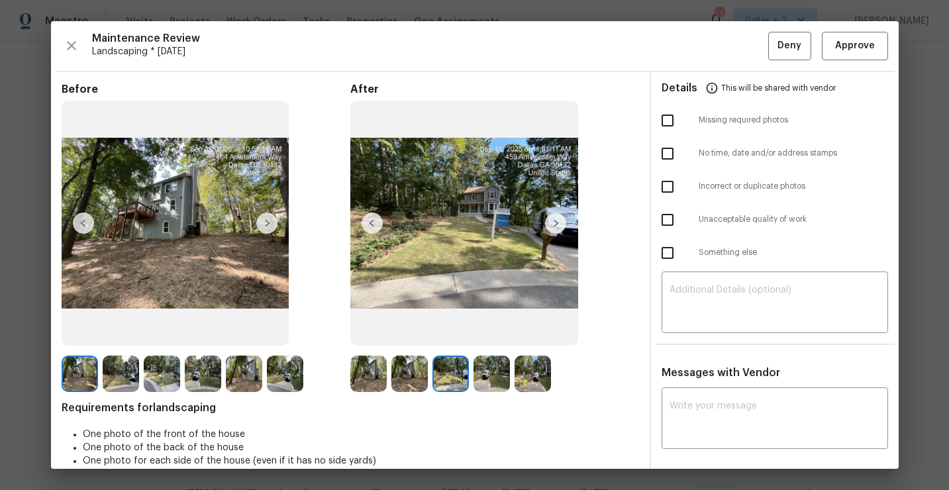
click at [554, 220] on img at bounding box center [555, 223] width 21 height 21
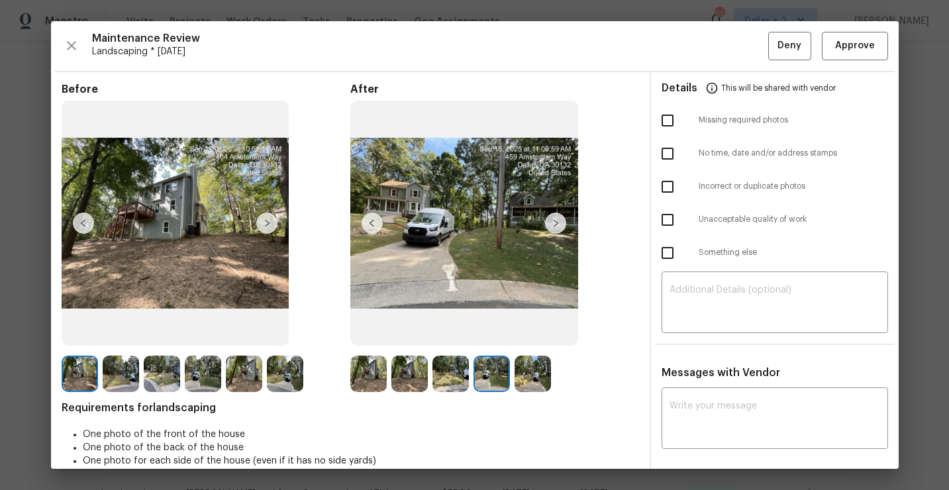
click at [554, 220] on img at bounding box center [555, 223] width 21 height 21
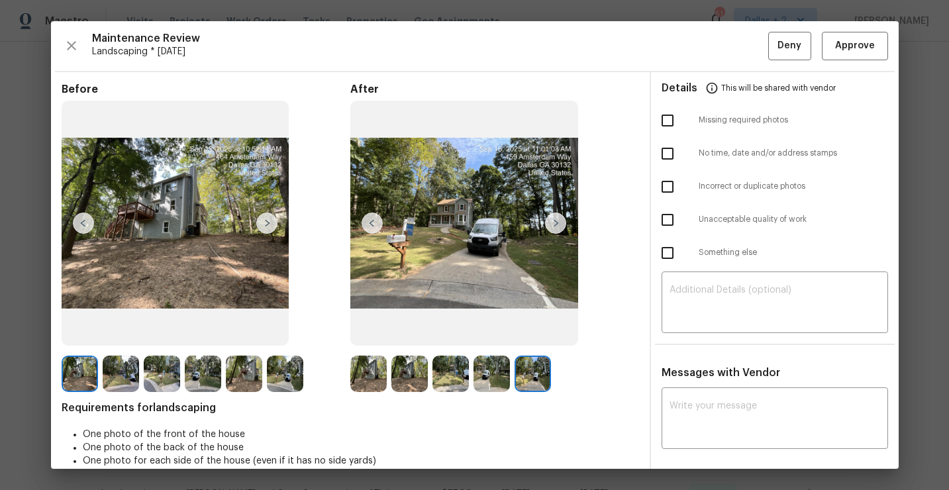
click at [81, 364] on img at bounding box center [80, 374] width 36 height 36
click at [266, 224] on img at bounding box center [266, 223] width 21 height 21
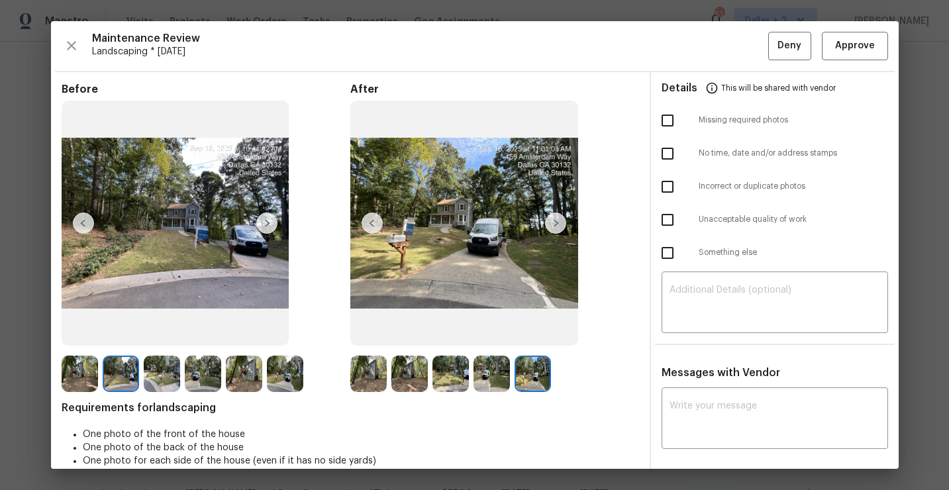
click at [266, 224] on img at bounding box center [266, 223] width 21 height 21
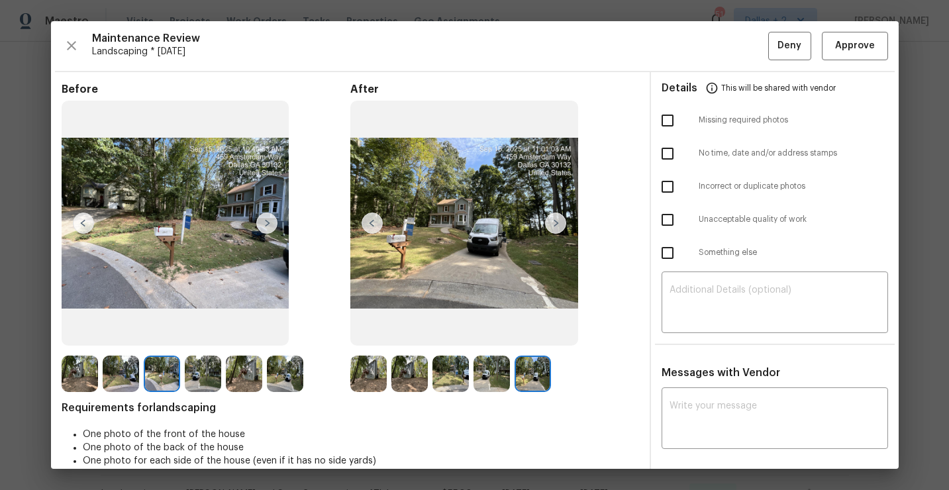
click at [266, 224] on img at bounding box center [266, 223] width 21 height 21
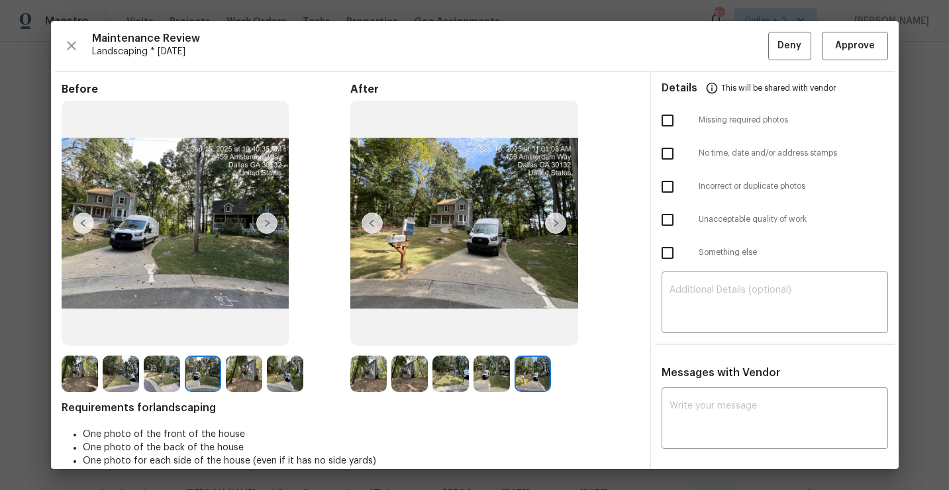
click at [266, 224] on img at bounding box center [266, 223] width 21 height 21
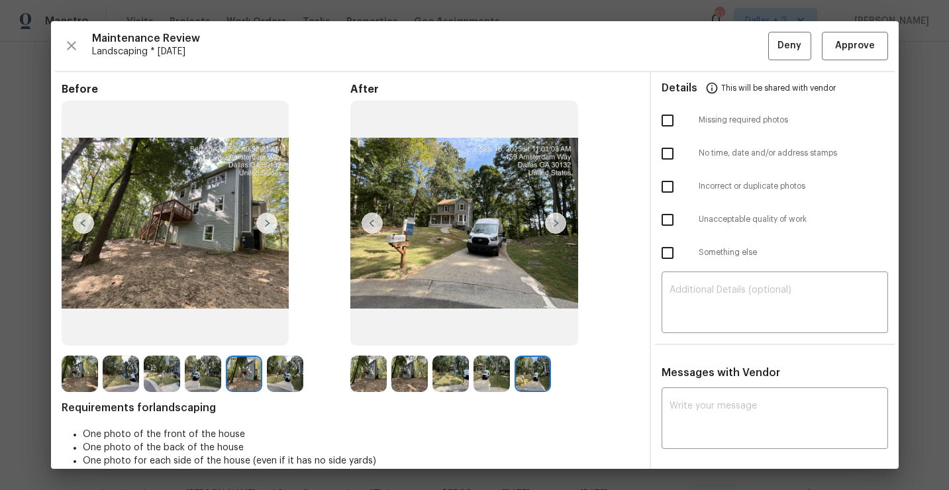
click at [266, 224] on img at bounding box center [266, 223] width 21 height 21
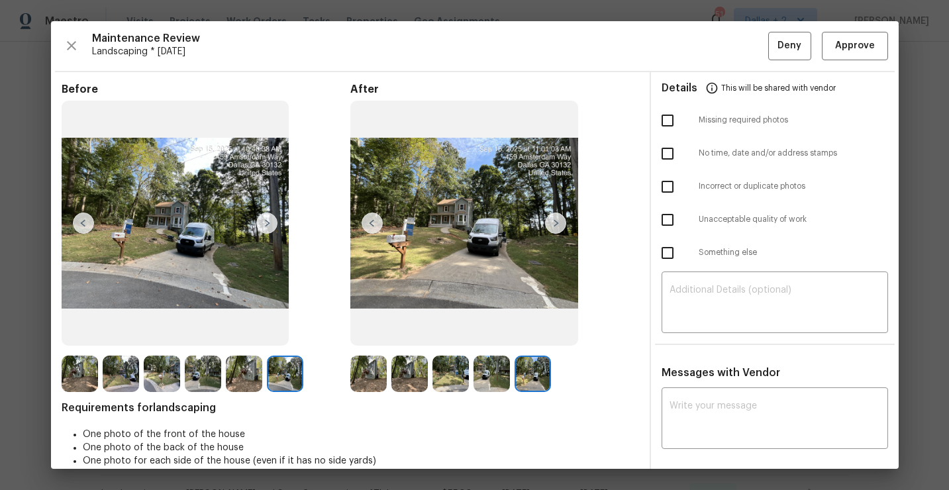
click at [361, 380] on img at bounding box center [368, 374] width 36 height 36
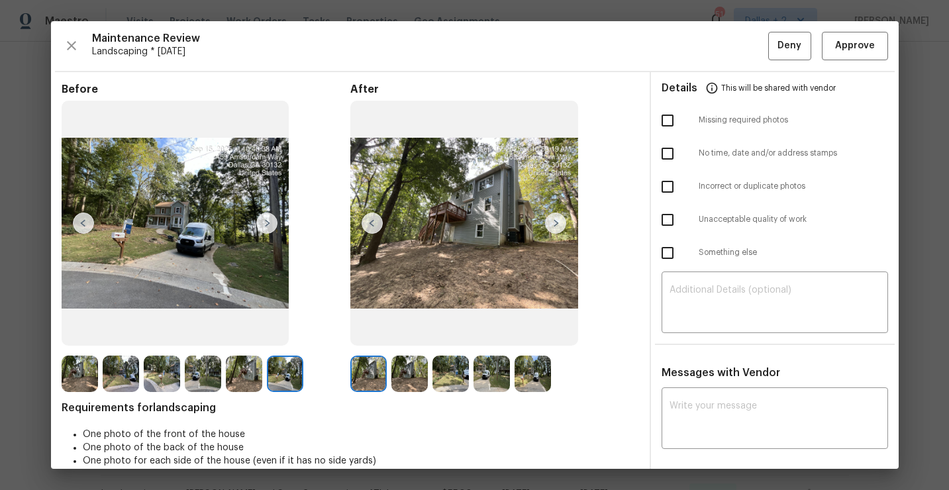
click at [552, 226] on img at bounding box center [555, 223] width 21 height 21
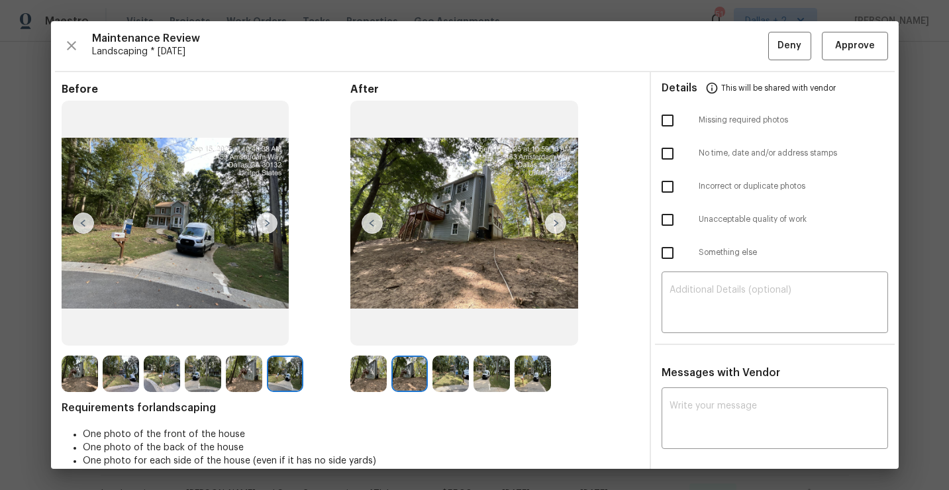
click at [552, 226] on img at bounding box center [555, 223] width 21 height 21
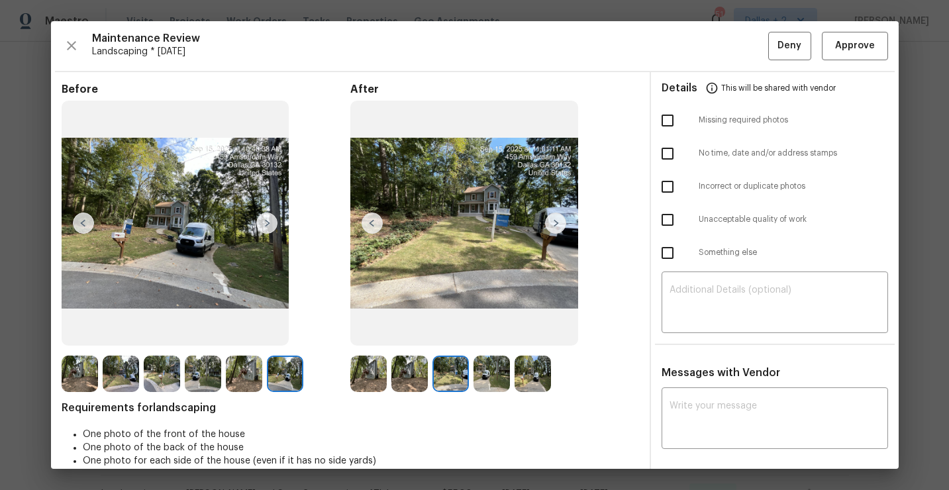
click at [552, 226] on img at bounding box center [555, 223] width 21 height 21
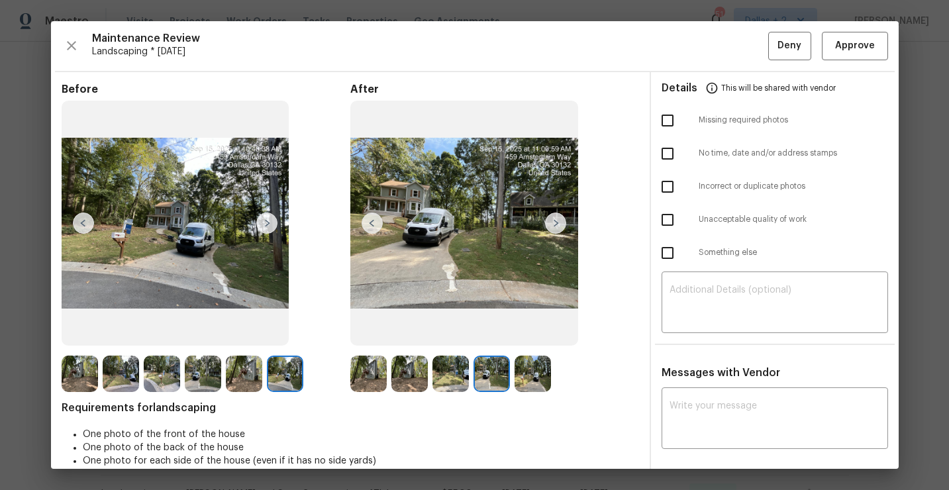
click at [556, 230] on img at bounding box center [555, 223] width 21 height 21
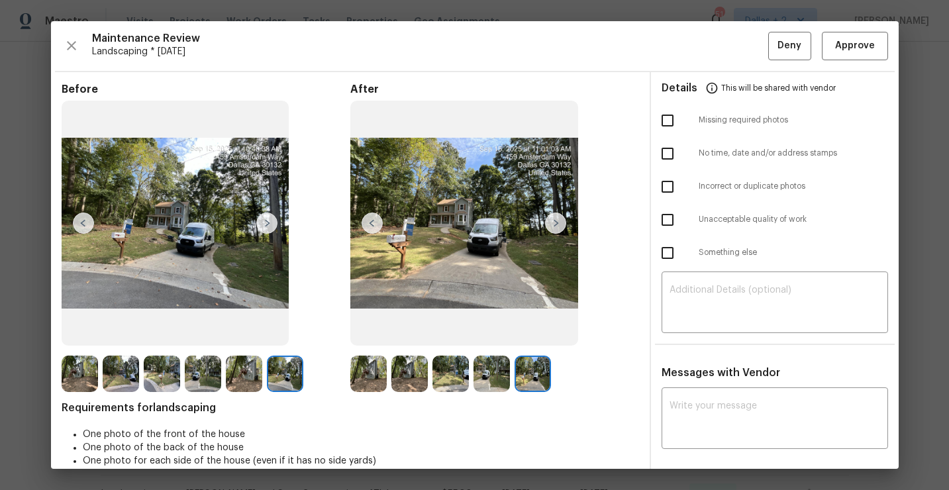
click at [364, 393] on div "Before After Requirements for landscaping One photo of the front of the house O…" at bounding box center [351, 486] width 578 height 806
click at [362, 372] on img at bounding box center [368, 374] width 36 height 36
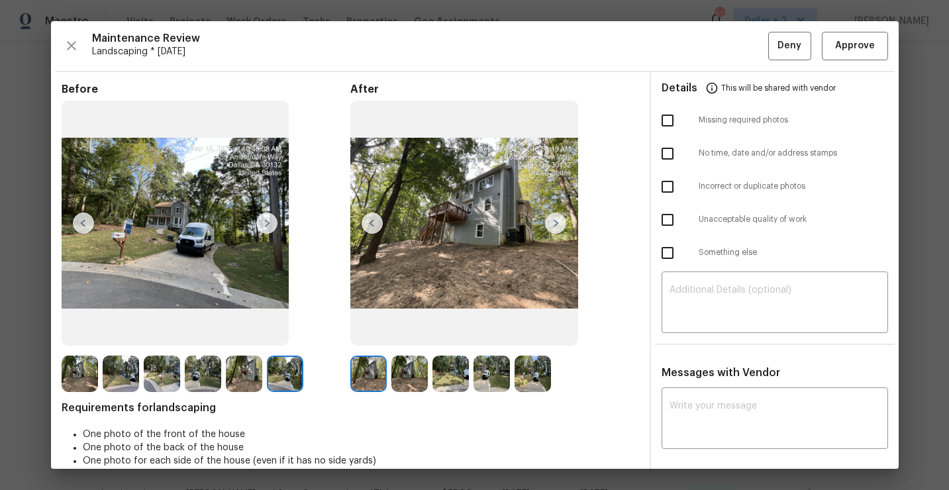
click at [561, 228] on img at bounding box center [555, 223] width 21 height 21
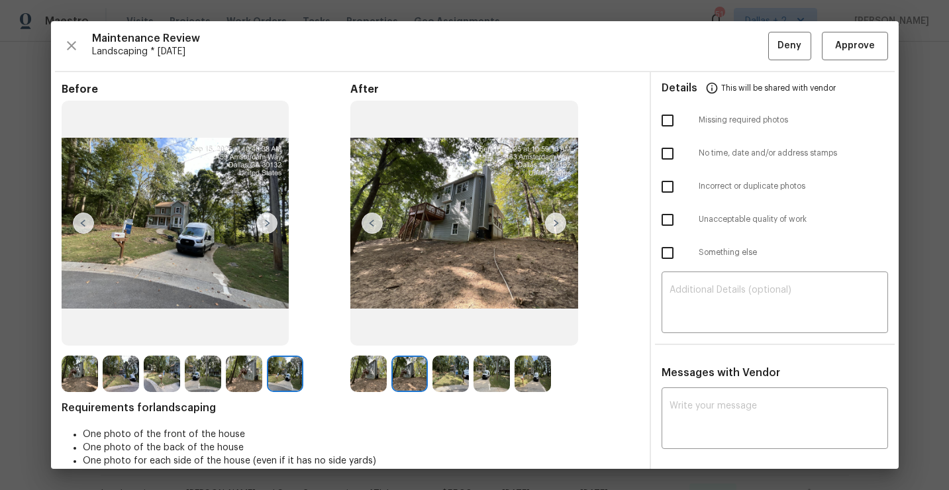
click at [561, 228] on img at bounding box center [555, 223] width 21 height 21
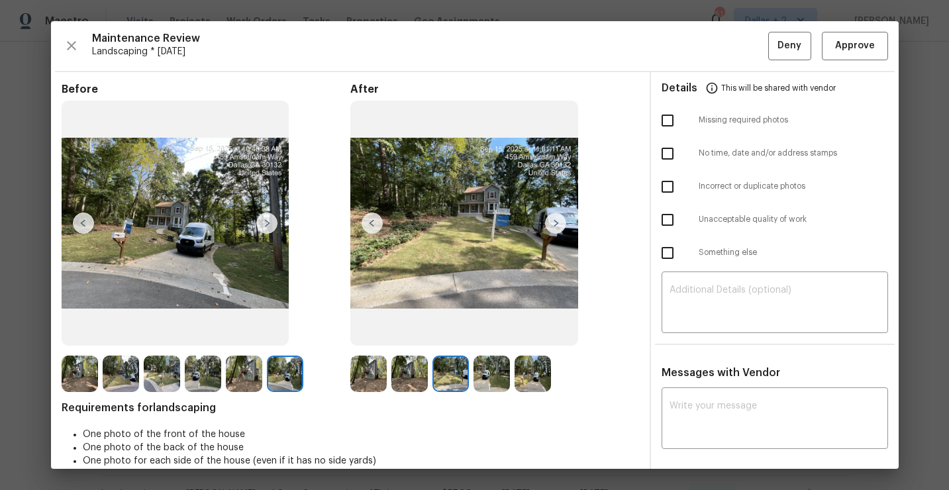
click at [561, 228] on img at bounding box center [555, 223] width 21 height 21
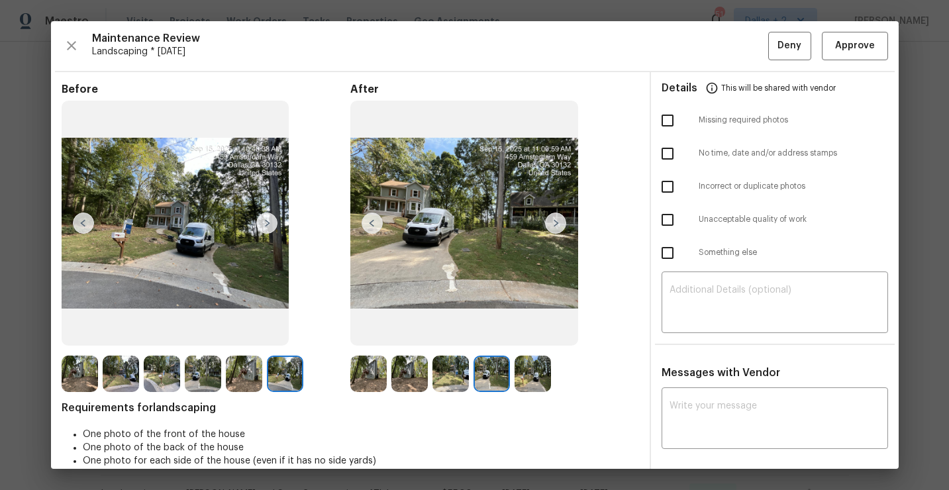
click at [561, 228] on img at bounding box center [555, 223] width 21 height 21
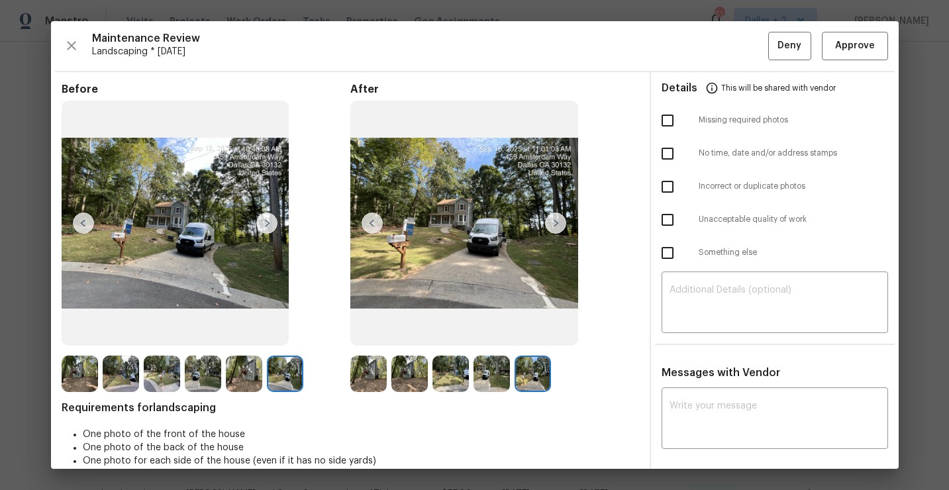
click at [370, 358] on img at bounding box center [368, 374] width 36 height 36
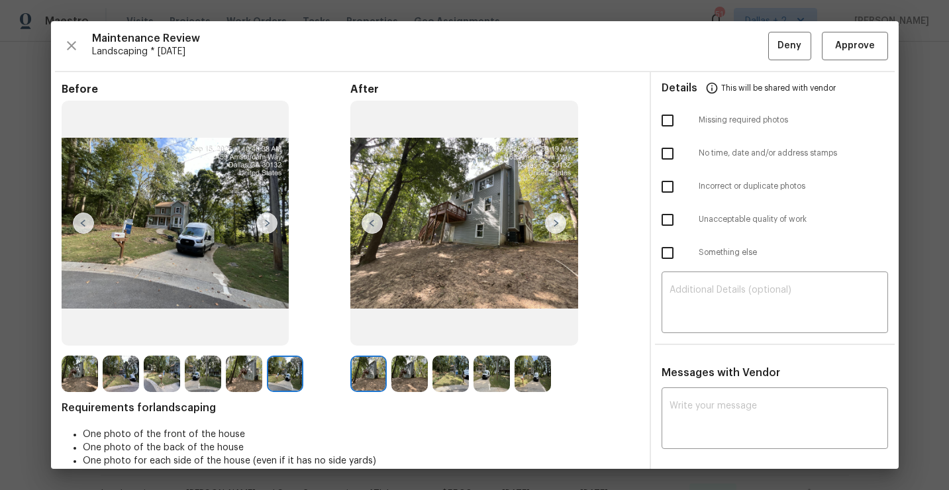
click at [557, 223] on img at bounding box center [555, 223] width 21 height 21
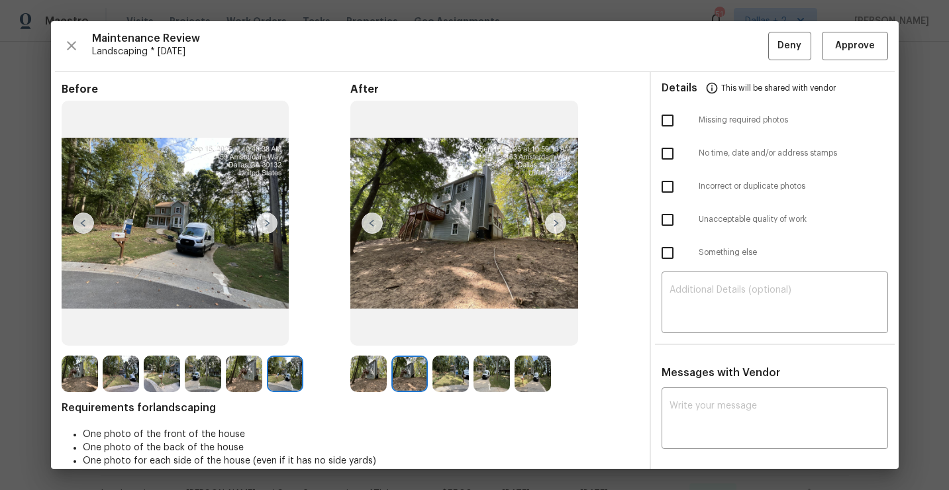
click at [557, 223] on img at bounding box center [555, 223] width 21 height 21
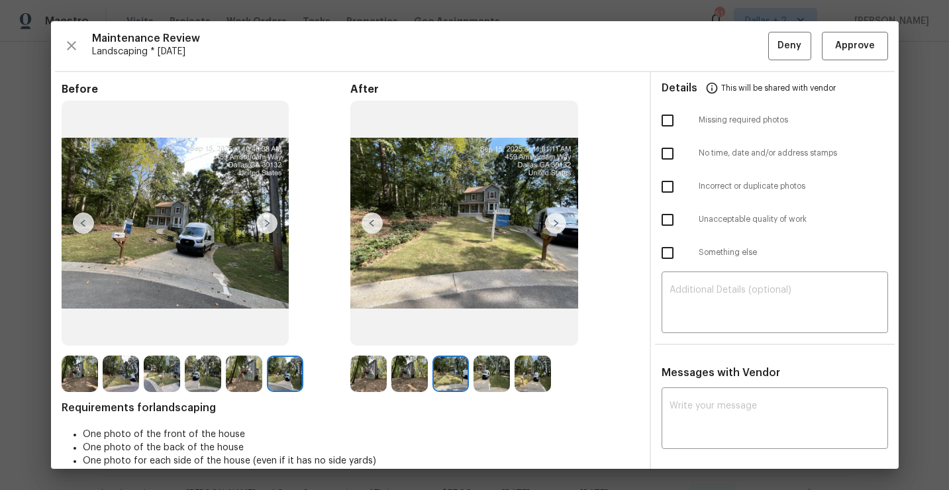
click at [557, 223] on img at bounding box center [555, 223] width 21 height 21
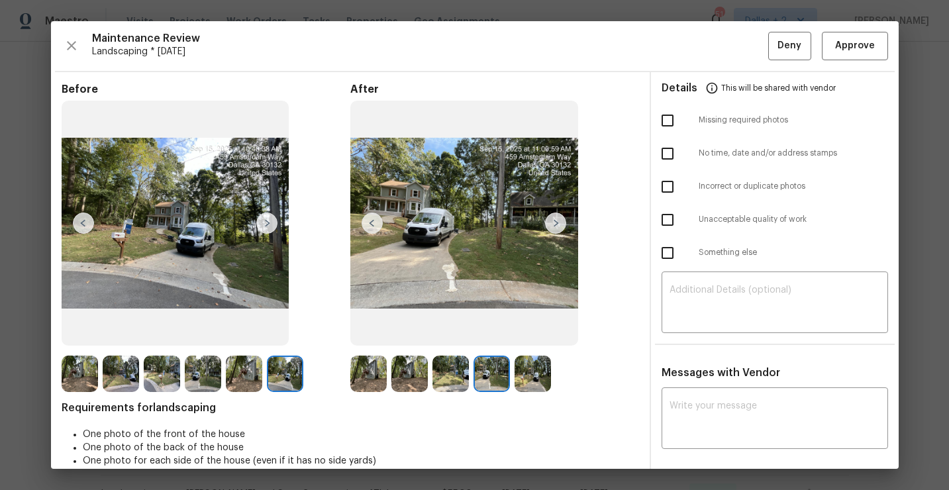
click at [557, 223] on img at bounding box center [555, 223] width 21 height 21
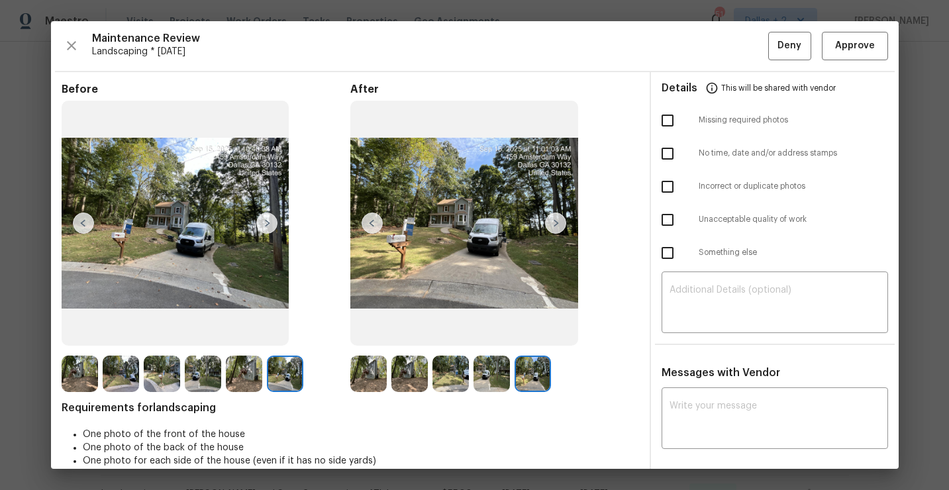
click at [378, 371] on img at bounding box center [368, 374] width 36 height 36
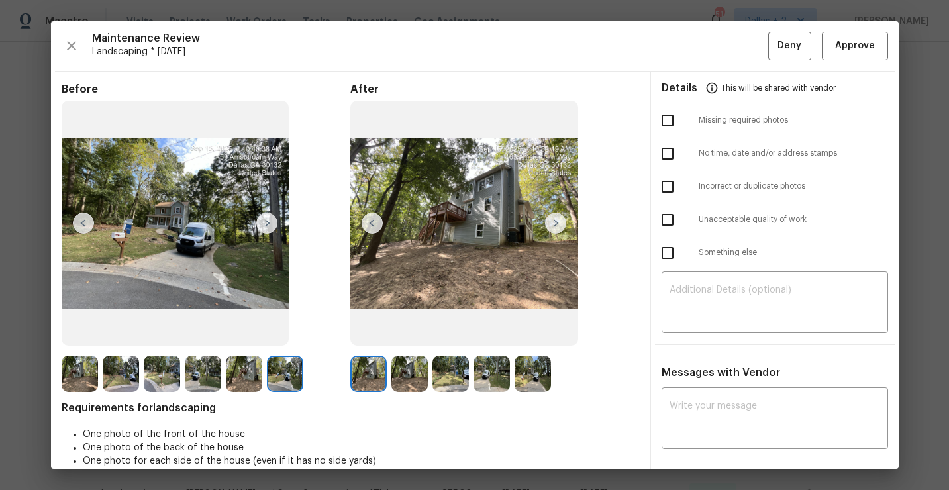
click at [560, 226] on img at bounding box center [555, 223] width 21 height 21
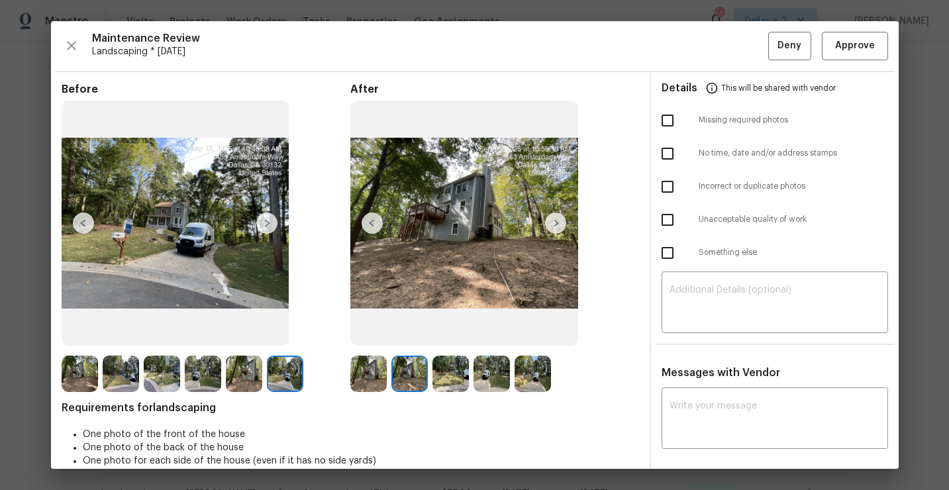
click at [560, 226] on img at bounding box center [555, 223] width 21 height 21
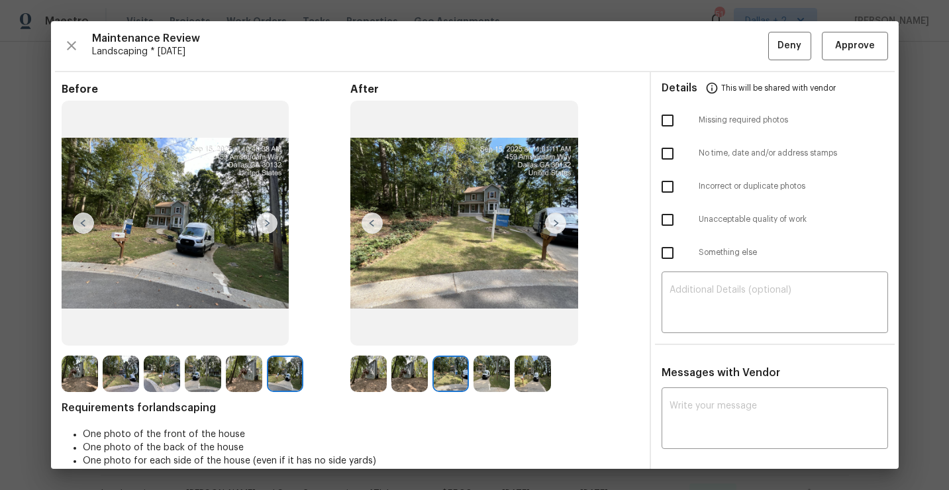
click at [560, 226] on img at bounding box center [555, 223] width 21 height 21
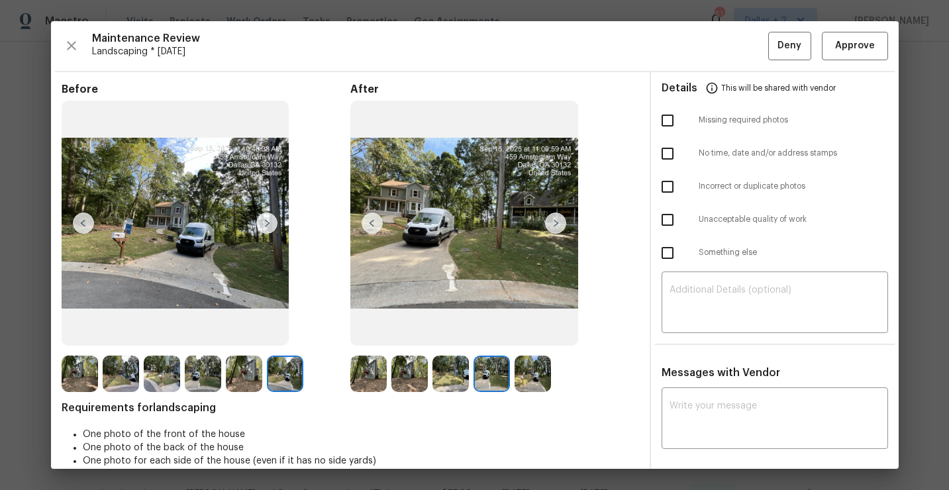
click at [560, 226] on img at bounding box center [555, 223] width 21 height 21
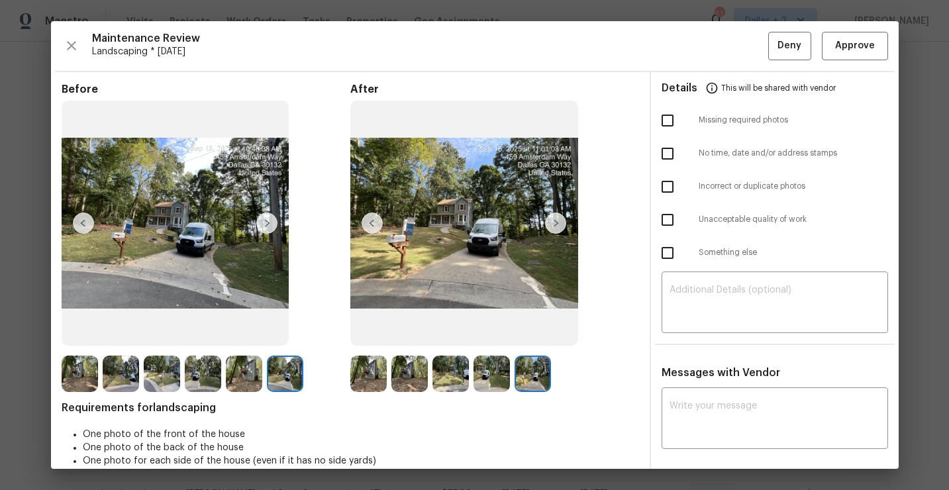
click at [369, 362] on img at bounding box center [368, 374] width 36 height 36
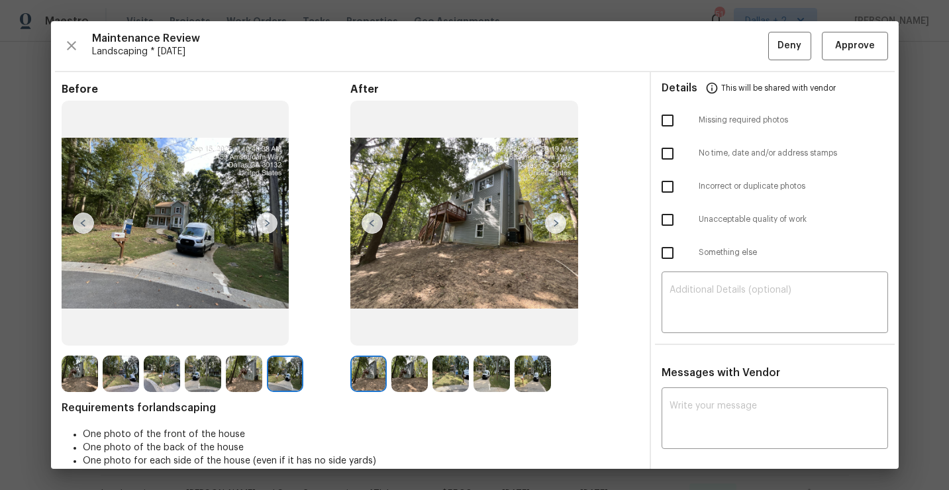
click at [553, 222] on img at bounding box center [555, 223] width 21 height 21
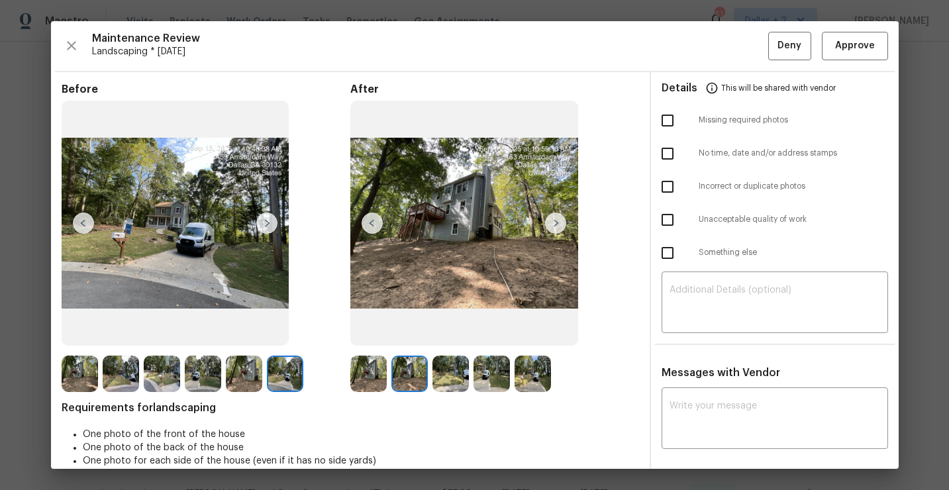
click at [553, 222] on img at bounding box center [555, 223] width 21 height 21
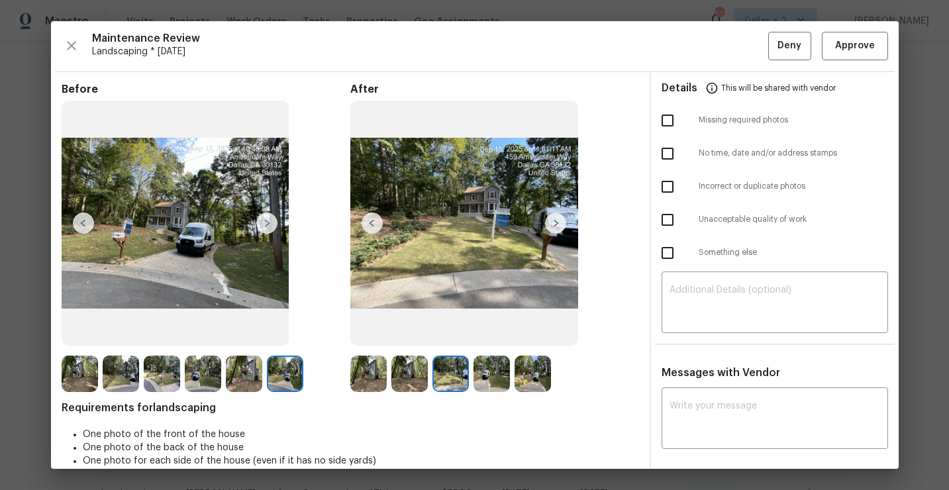
click at [553, 222] on img at bounding box center [555, 223] width 21 height 21
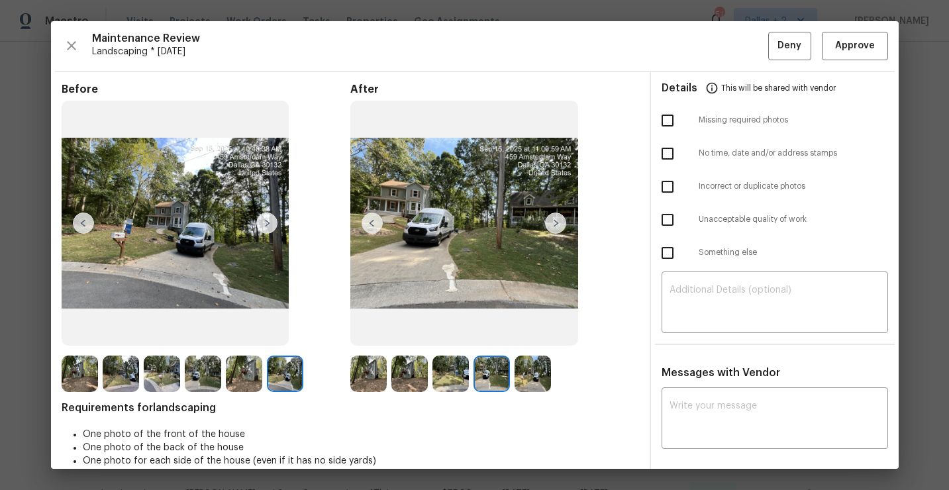
click at [553, 222] on img at bounding box center [555, 223] width 21 height 21
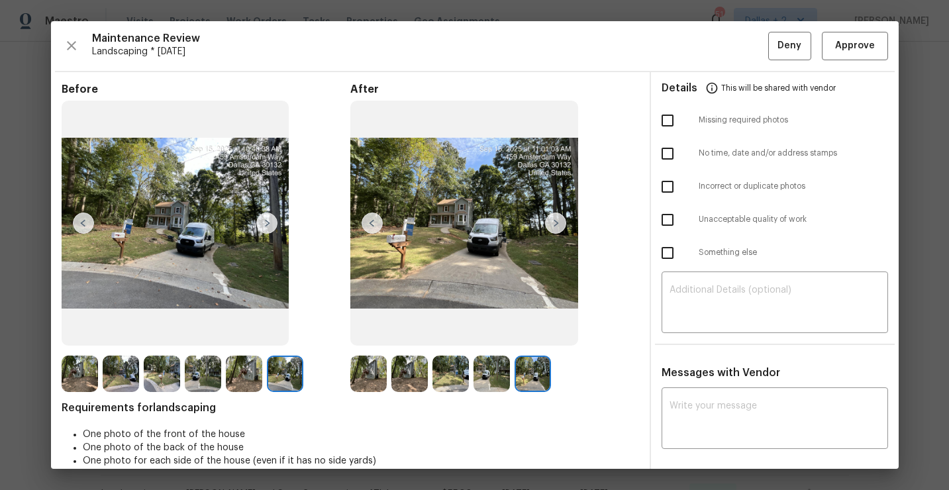
click at [371, 368] on img at bounding box center [368, 374] width 36 height 36
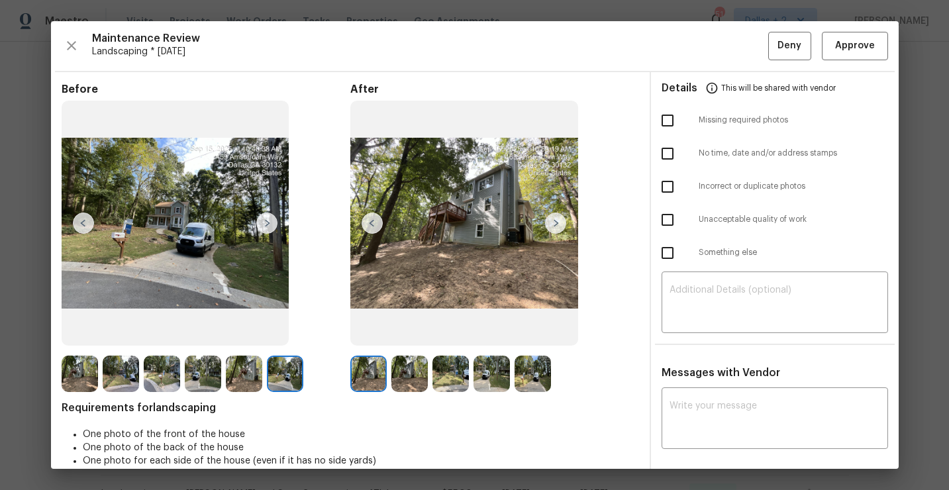
click at [556, 227] on img at bounding box center [555, 223] width 21 height 21
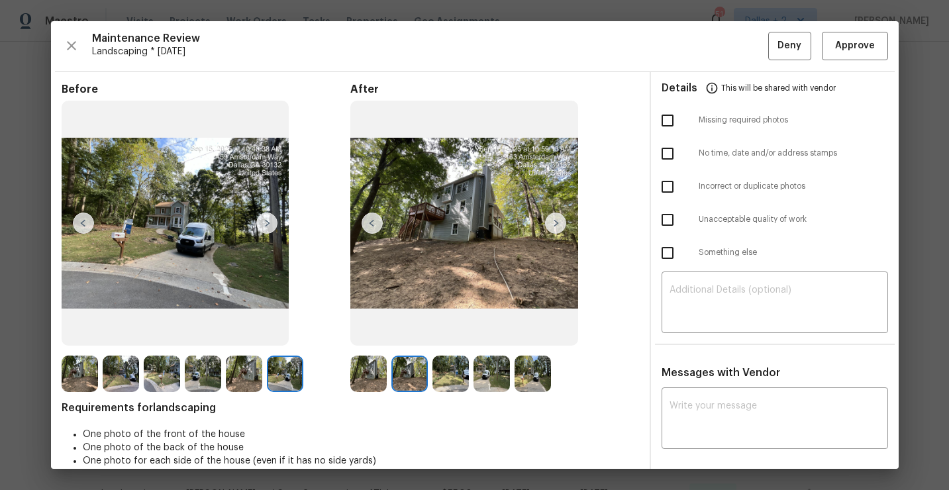
click at [556, 227] on img at bounding box center [555, 223] width 21 height 21
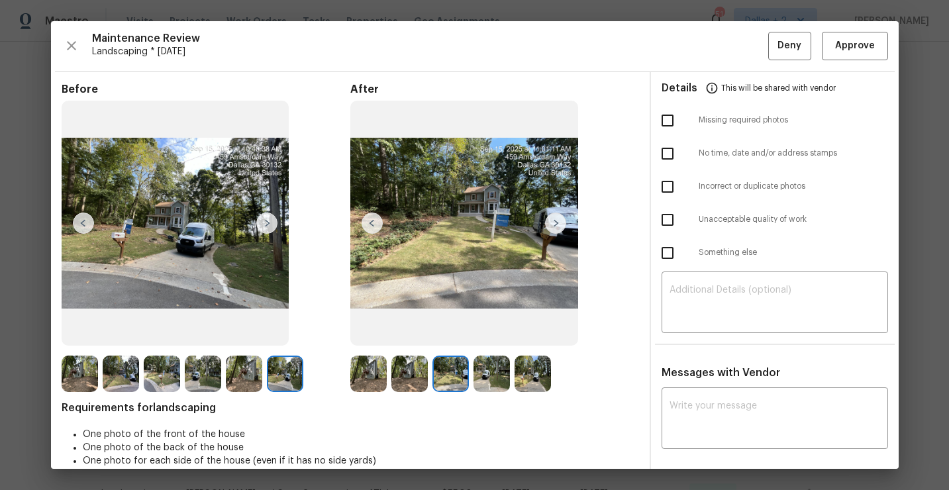
click at [556, 227] on img at bounding box center [555, 223] width 21 height 21
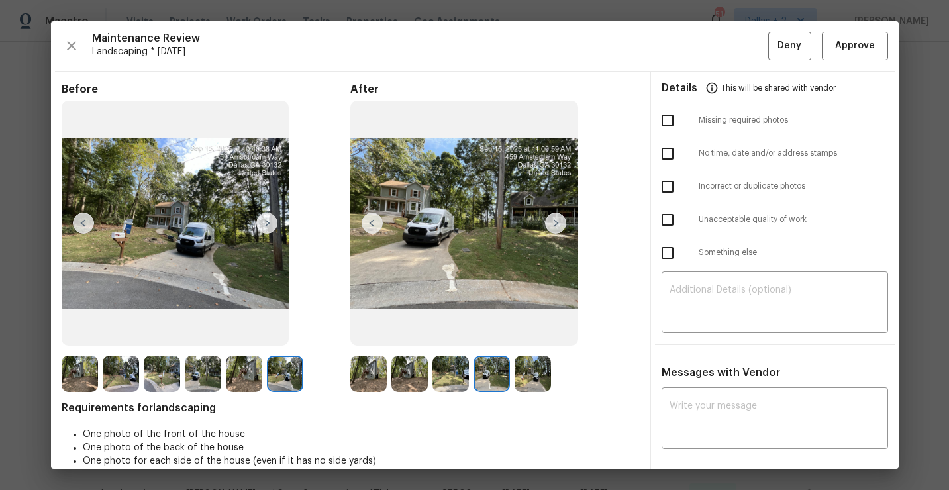
click at [556, 227] on img at bounding box center [555, 223] width 21 height 21
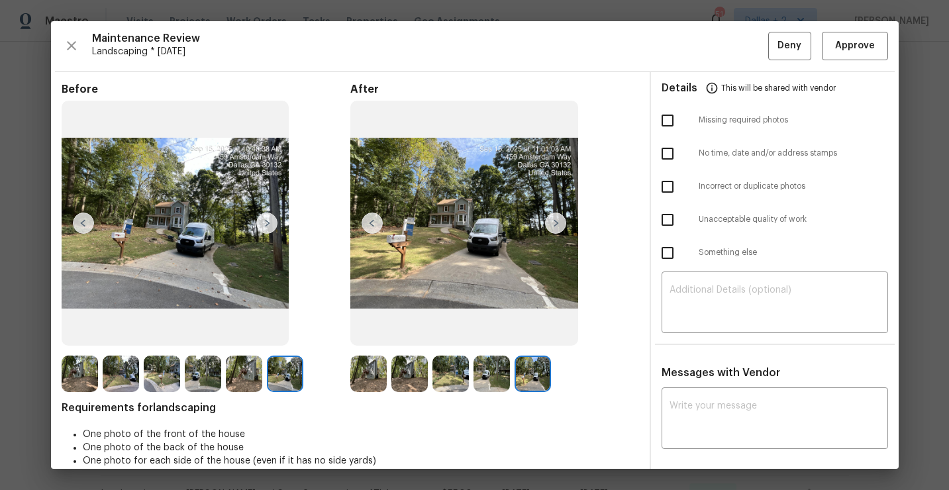
click at [365, 370] on img at bounding box center [368, 374] width 36 height 36
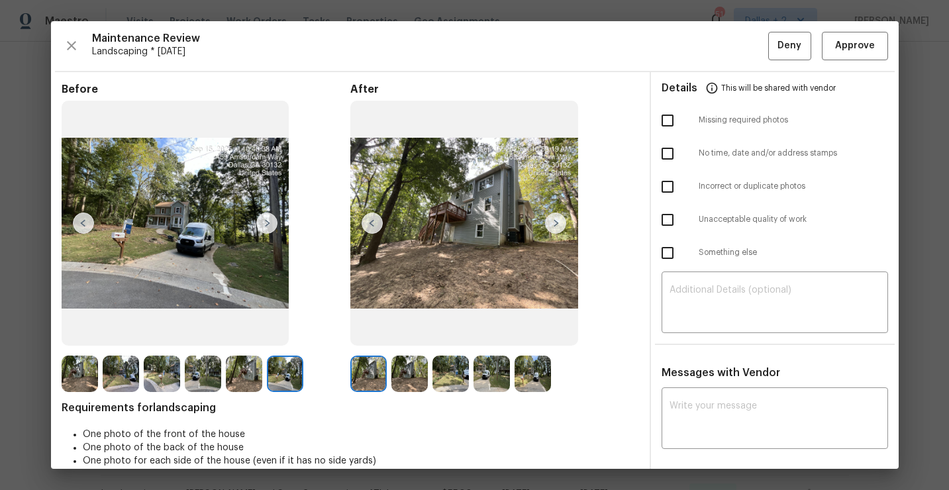
click at [560, 225] on img at bounding box center [555, 223] width 21 height 21
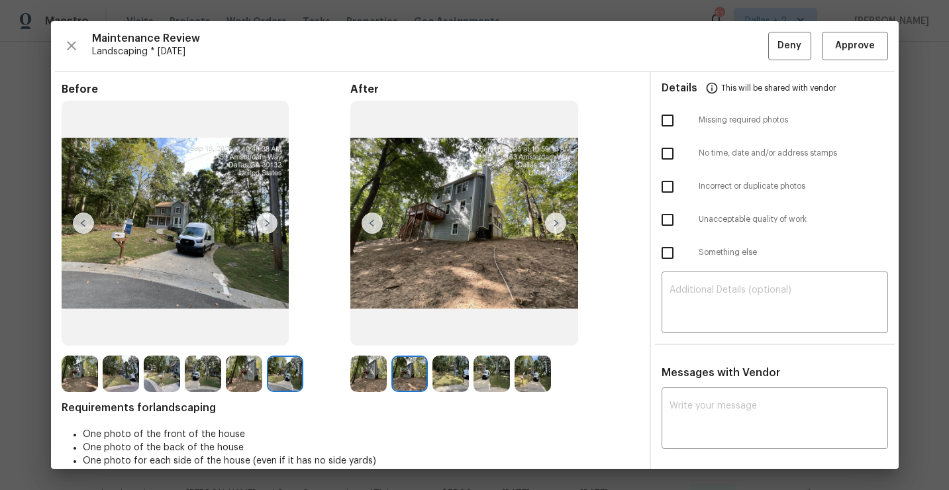
click at [558, 225] on img at bounding box center [555, 223] width 21 height 21
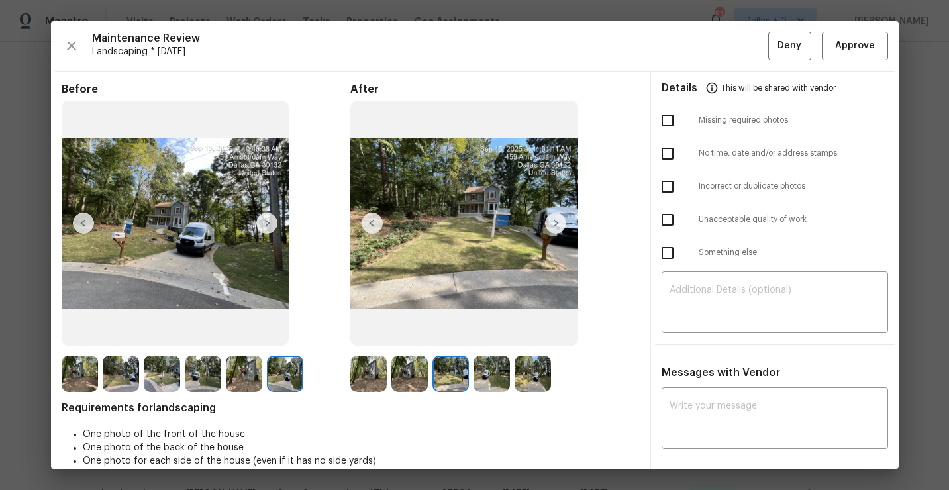
click at [558, 225] on img at bounding box center [555, 223] width 21 height 21
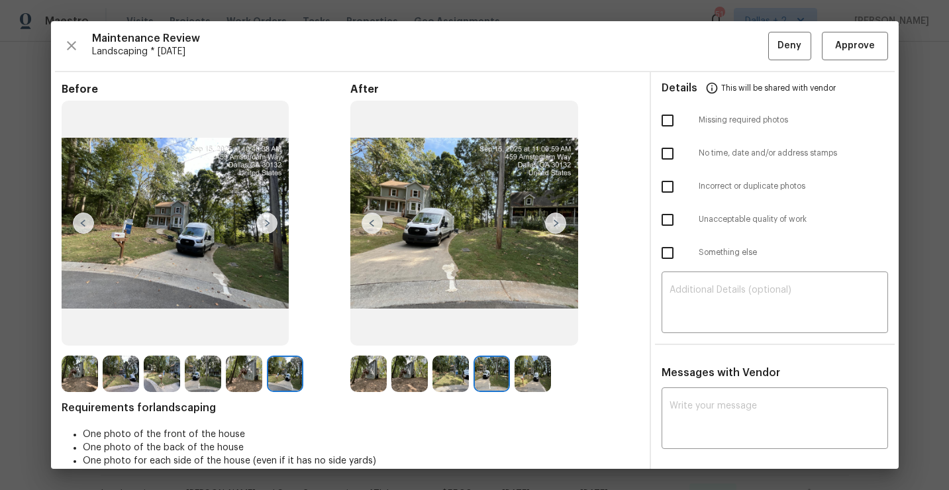
click at [558, 225] on img at bounding box center [555, 223] width 21 height 21
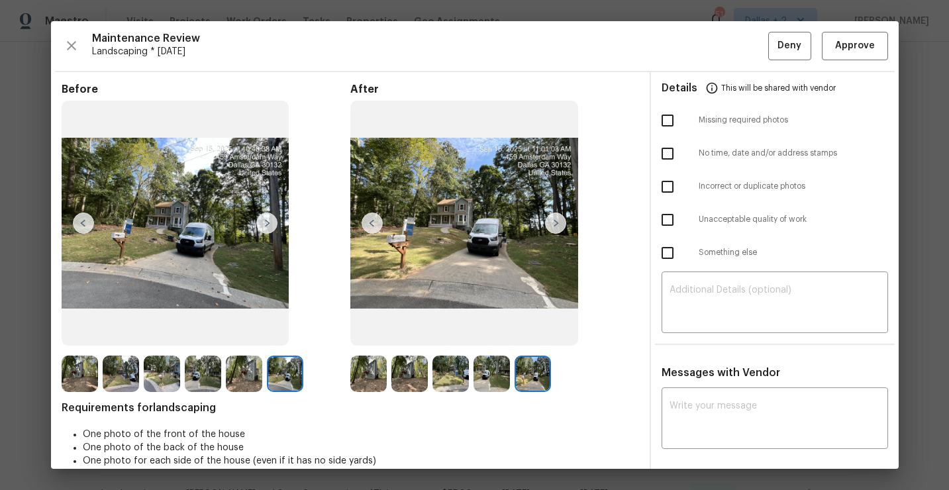
click at [558, 225] on img at bounding box center [555, 223] width 21 height 21
click at [366, 368] on img at bounding box center [368, 374] width 36 height 36
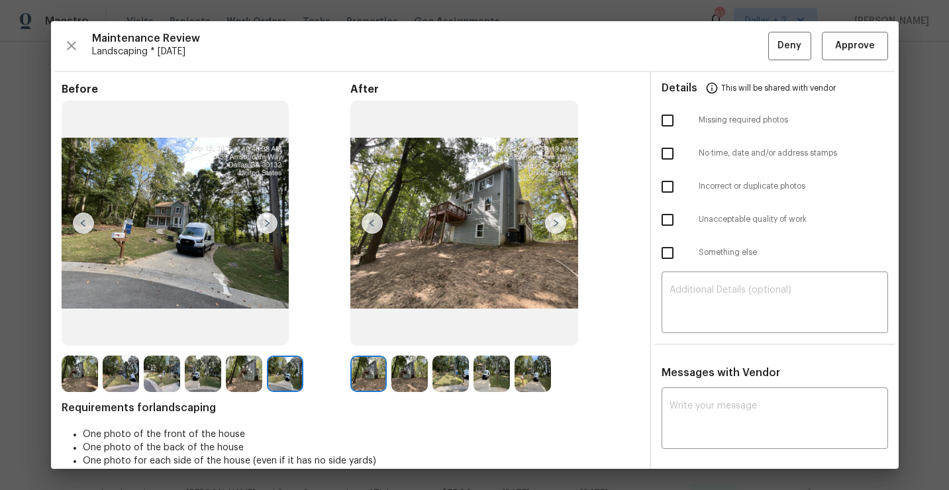
click at [559, 221] on img at bounding box center [555, 223] width 21 height 21
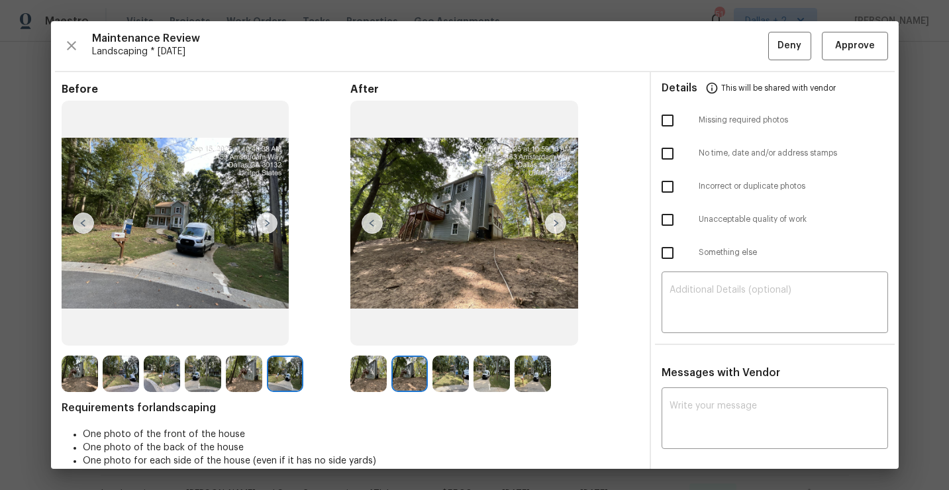
click at [559, 221] on img at bounding box center [555, 223] width 21 height 21
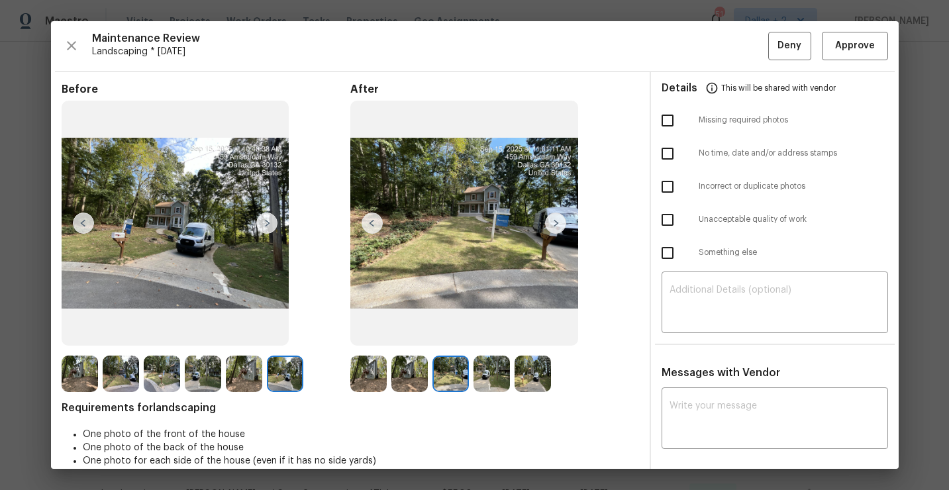
click at [559, 221] on img at bounding box center [555, 223] width 21 height 21
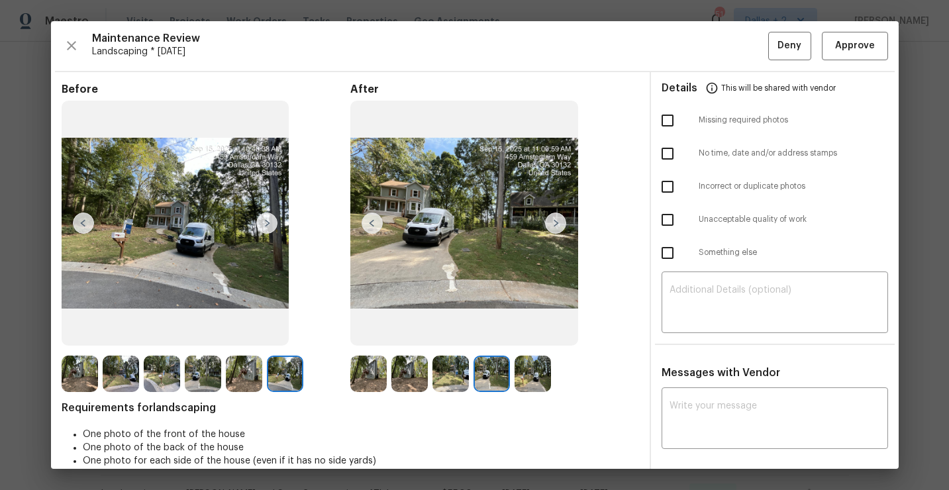
click at [559, 221] on img at bounding box center [555, 223] width 21 height 21
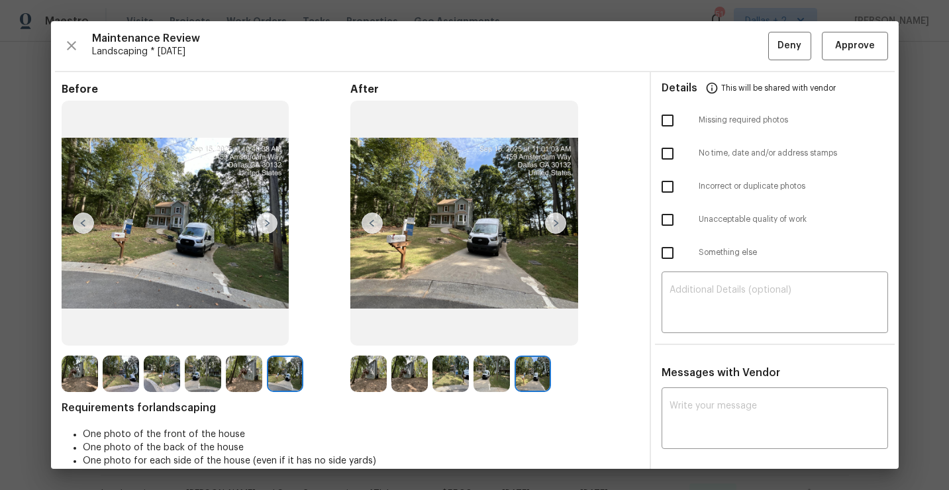
click at [364, 362] on img at bounding box center [368, 374] width 36 height 36
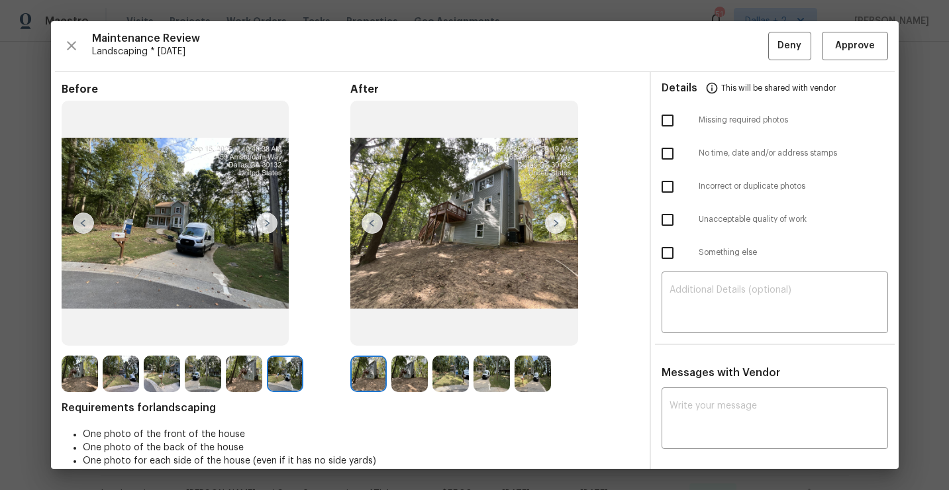
click at [561, 236] on img at bounding box center [464, 223] width 228 height 245
click at [558, 225] on img at bounding box center [555, 223] width 21 height 21
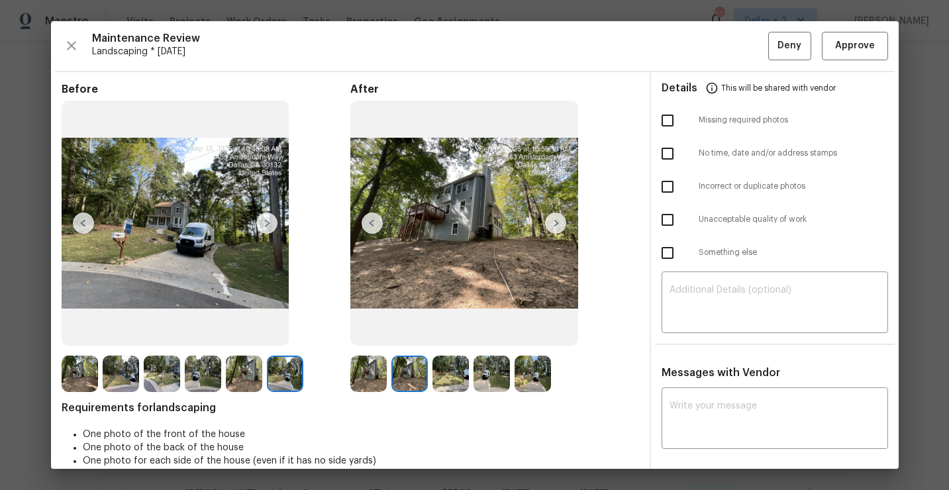
click at [558, 225] on img at bounding box center [555, 223] width 21 height 21
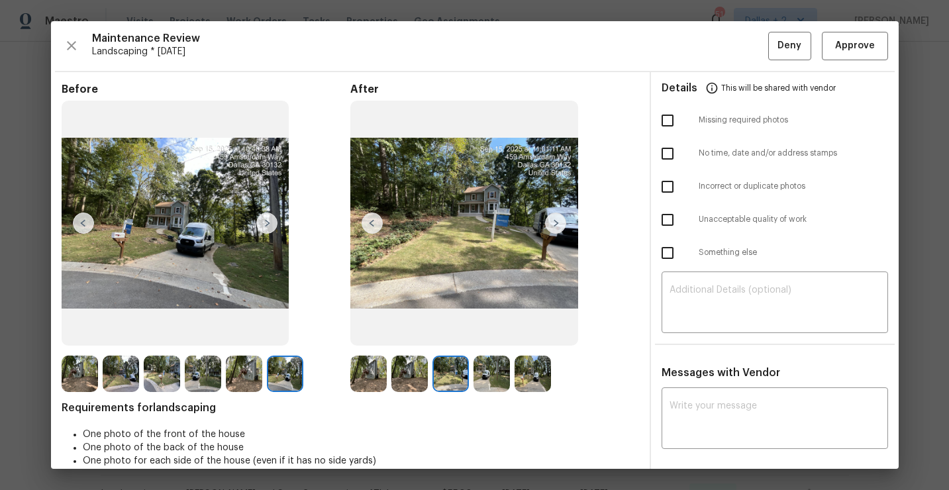
click at [558, 225] on img at bounding box center [555, 223] width 21 height 21
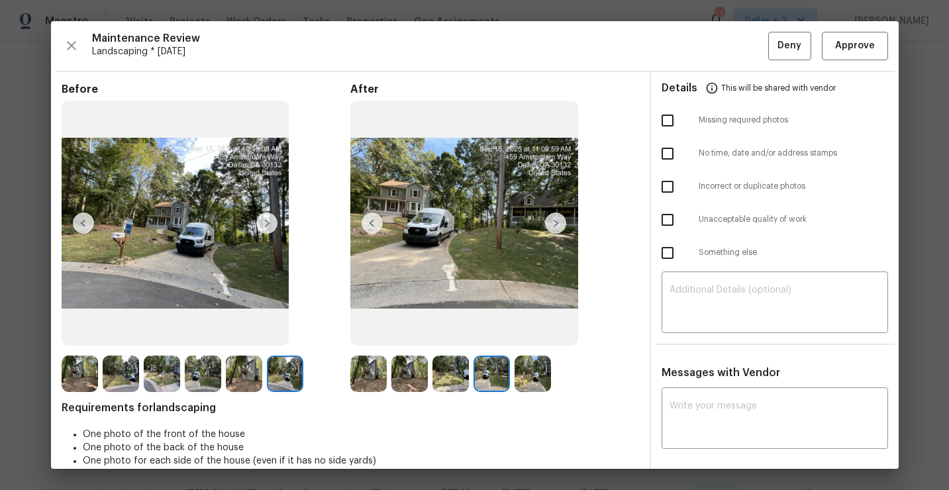
click at [558, 225] on img at bounding box center [555, 223] width 21 height 21
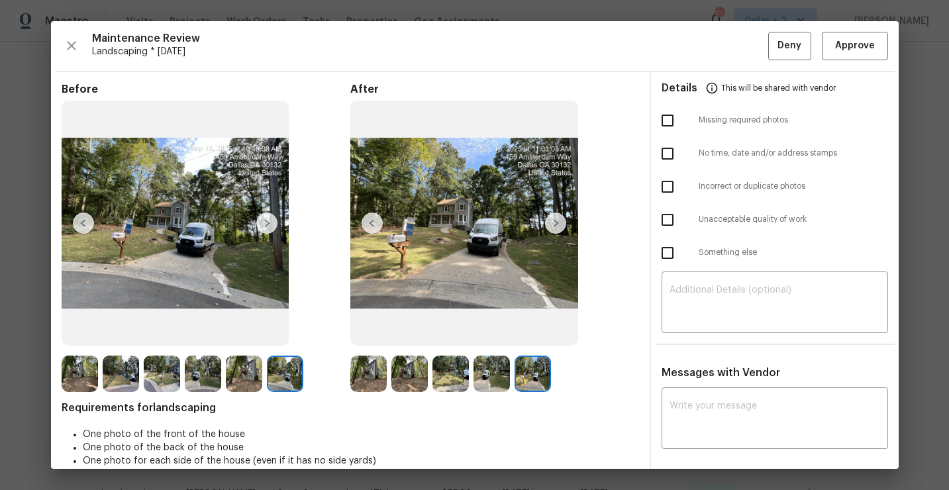
click at [361, 377] on img at bounding box center [368, 374] width 36 height 36
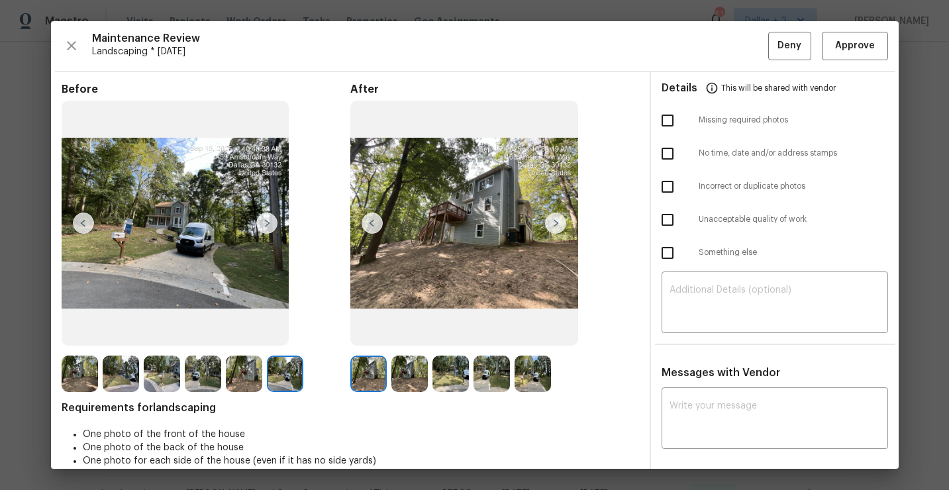
click at [555, 224] on img at bounding box center [555, 223] width 21 height 21
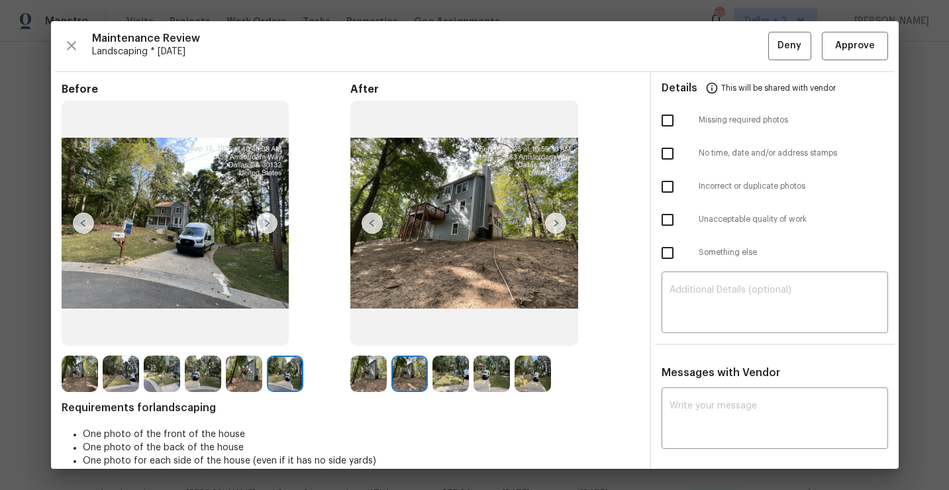
click at [555, 224] on img at bounding box center [555, 223] width 21 height 21
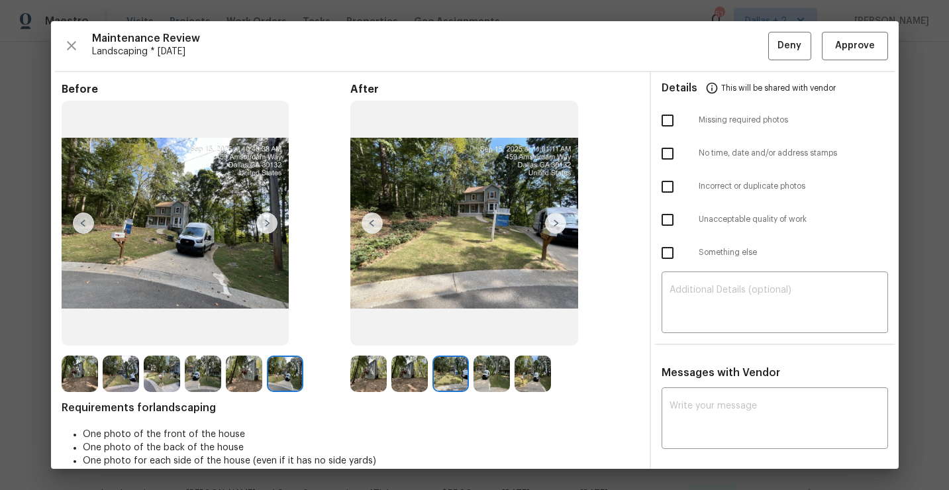
click at [555, 224] on img at bounding box center [555, 223] width 21 height 21
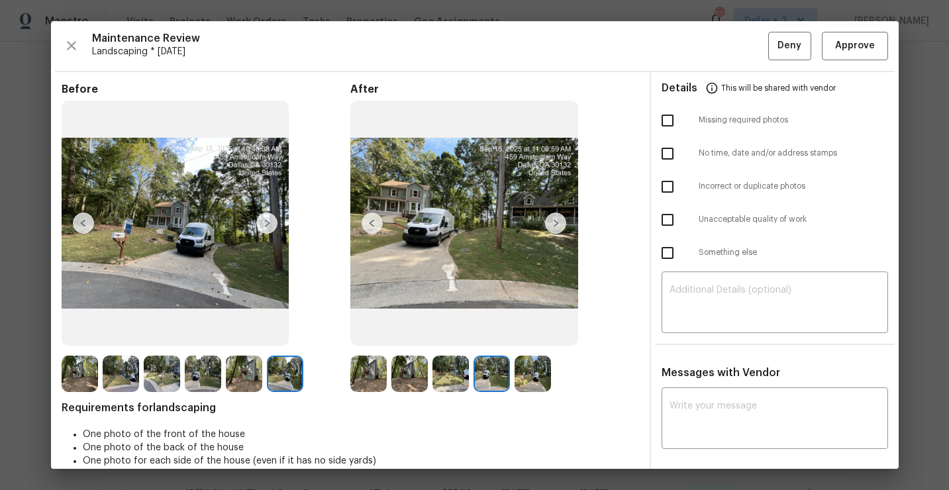
click at [66, 385] on img at bounding box center [80, 374] width 36 height 36
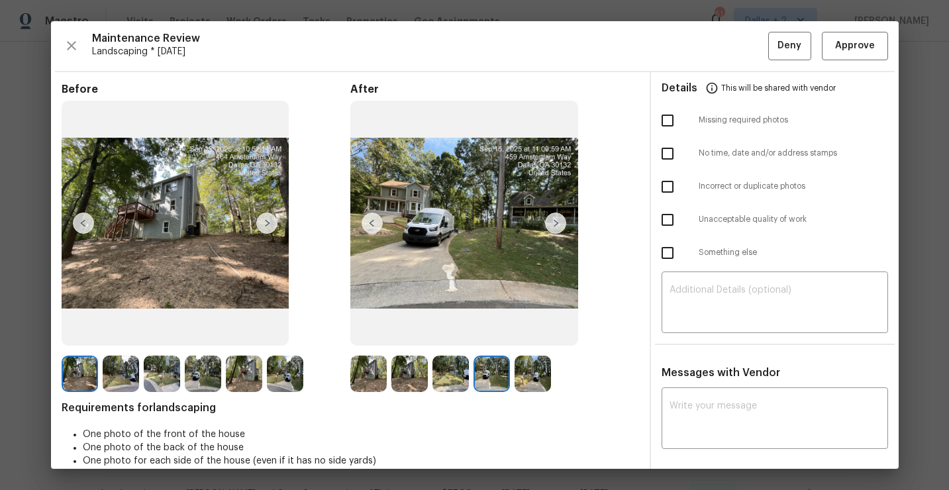
click at [271, 221] on img at bounding box center [266, 223] width 21 height 21
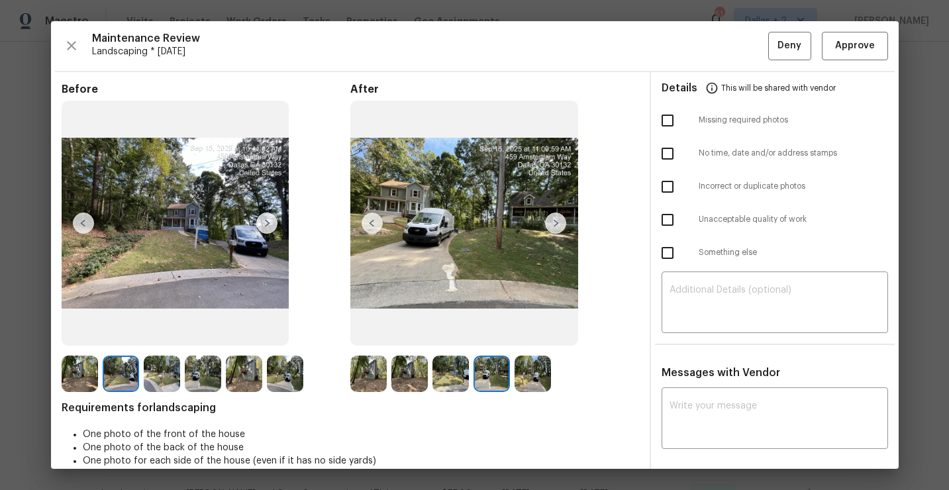
click at [271, 221] on img at bounding box center [266, 223] width 21 height 21
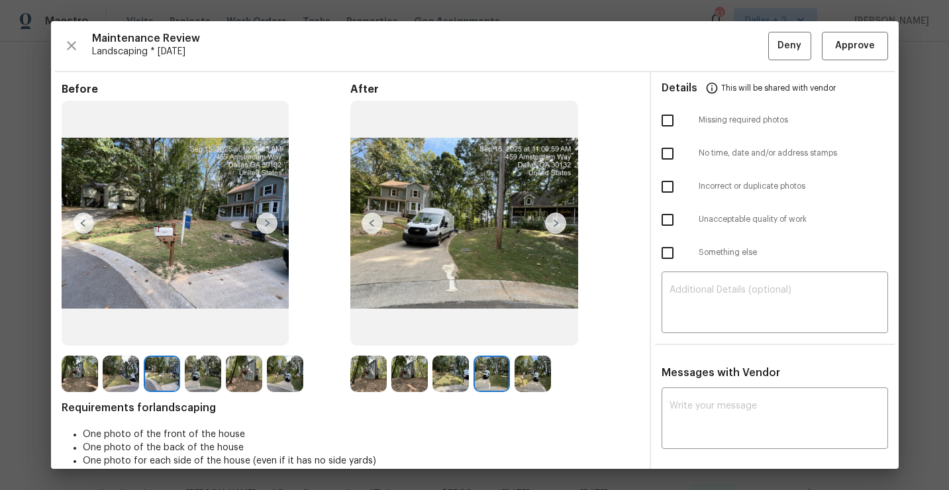
click at [271, 221] on img at bounding box center [266, 223] width 21 height 21
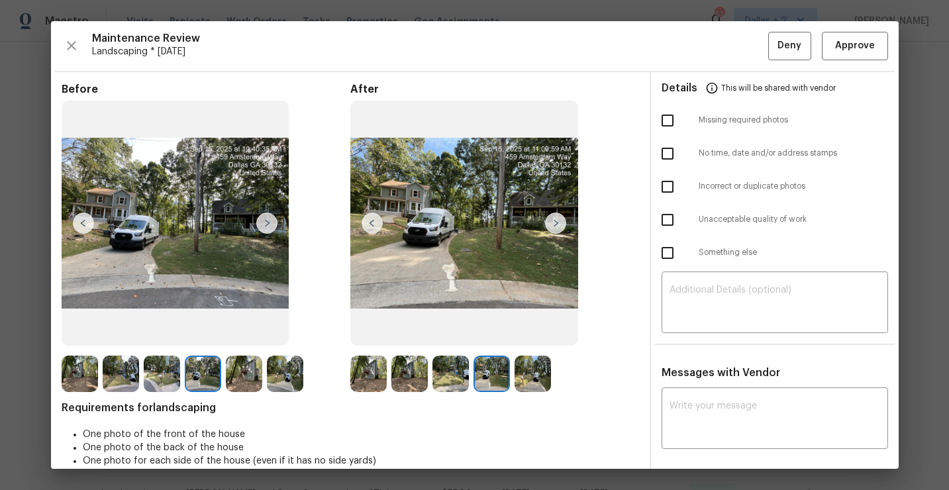
click at [271, 221] on img at bounding box center [266, 223] width 21 height 21
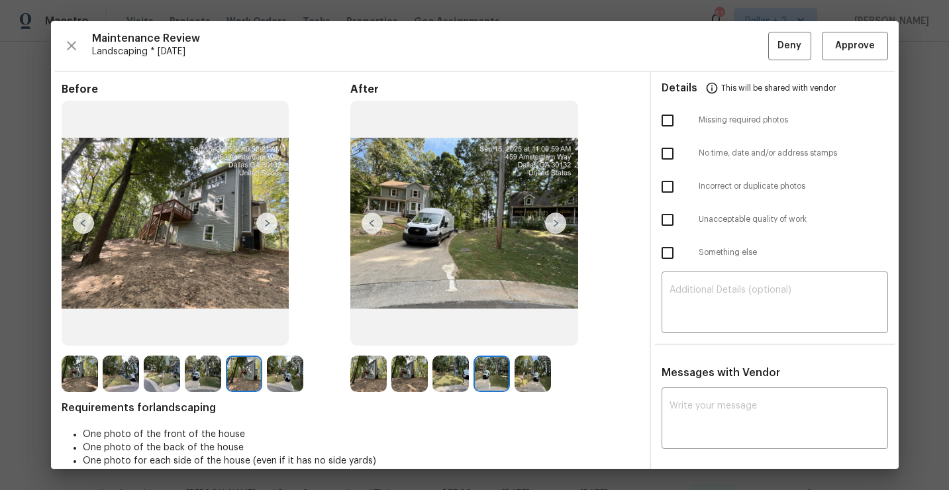
click at [271, 221] on img at bounding box center [266, 223] width 21 height 21
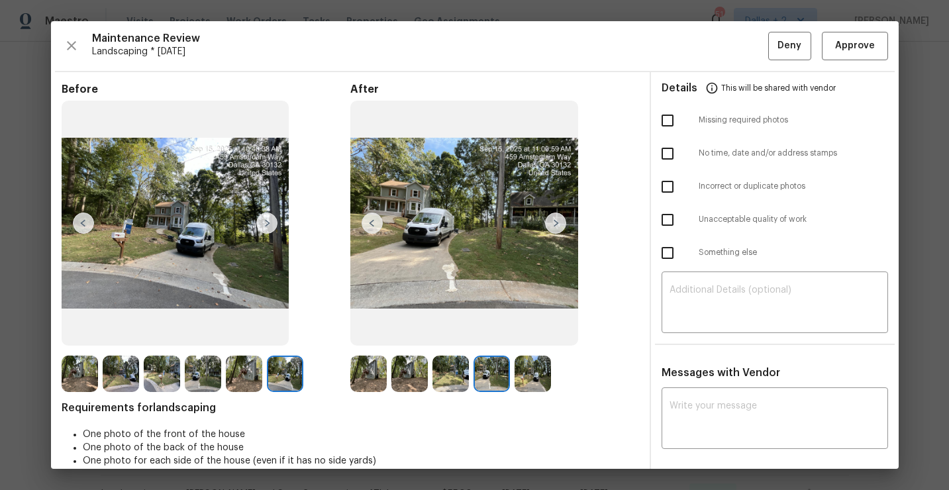
click at [378, 362] on img at bounding box center [368, 374] width 36 height 36
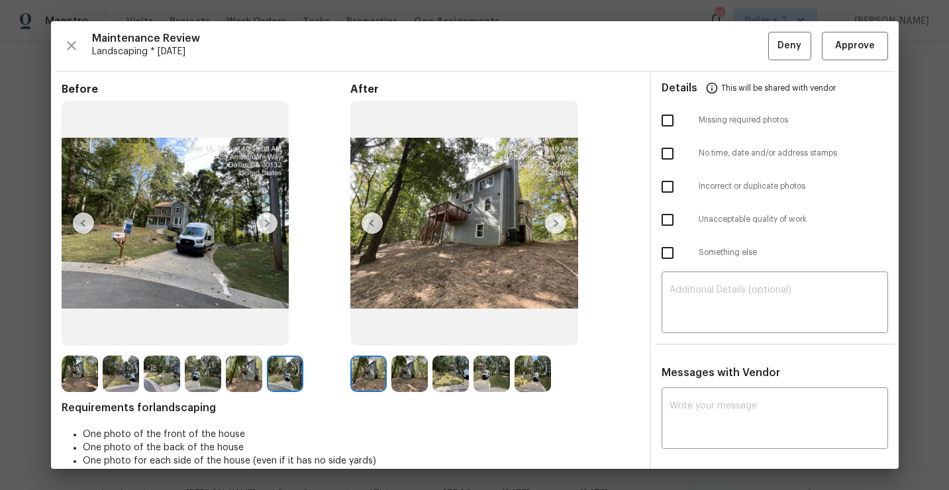
click at [553, 221] on img at bounding box center [555, 223] width 21 height 21
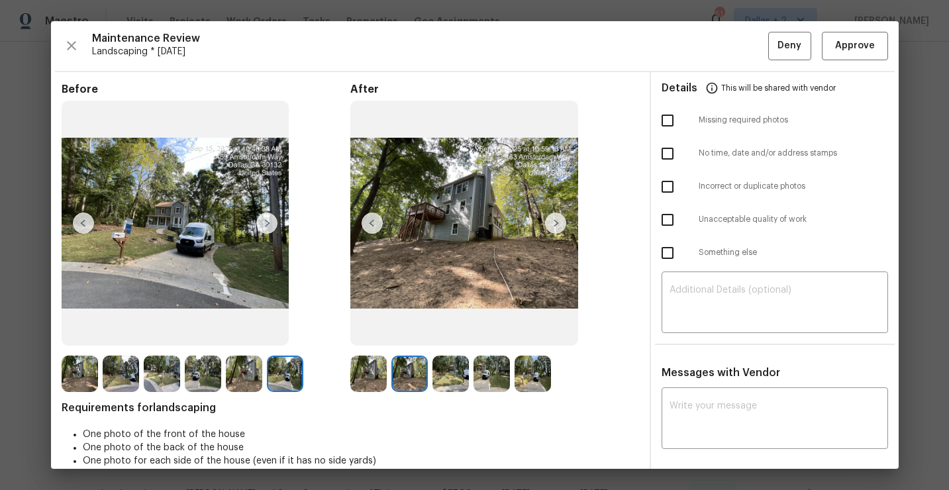
click at [560, 221] on img at bounding box center [555, 223] width 21 height 21
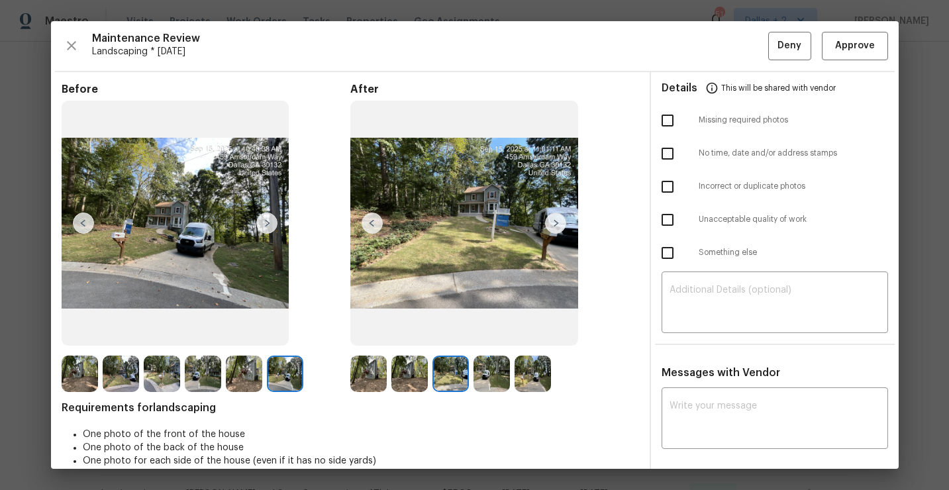
click at [560, 221] on img at bounding box center [555, 223] width 21 height 21
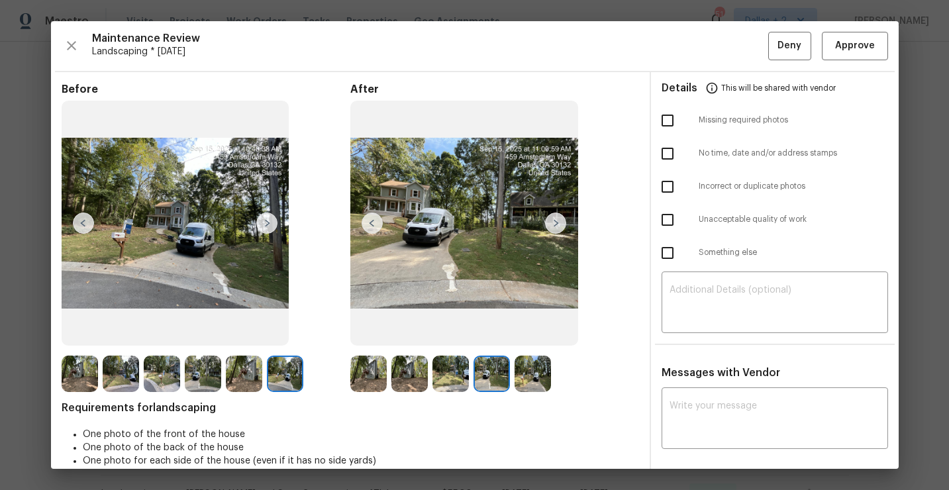
click at [560, 221] on img at bounding box center [555, 223] width 21 height 21
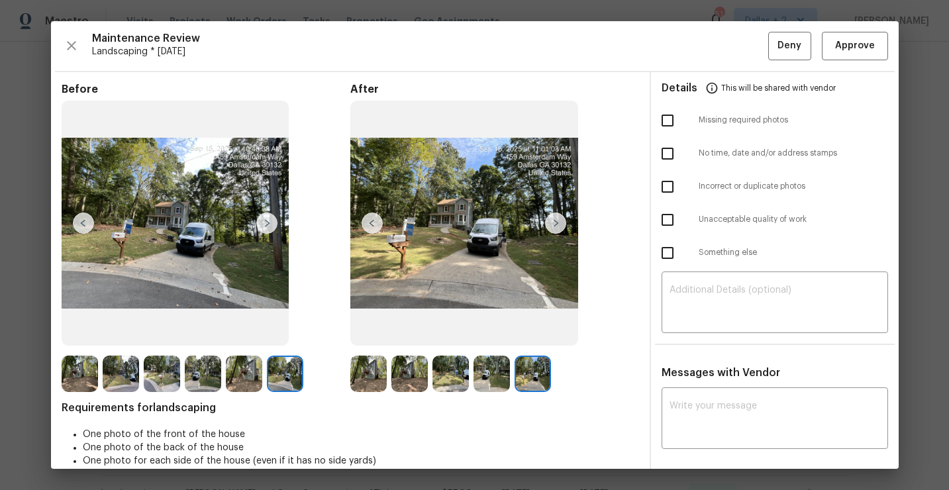
click at [560, 221] on img at bounding box center [555, 223] width 21 height 21
click at [383, 377] on img at bounding box center [368, 374] width 36 height 36
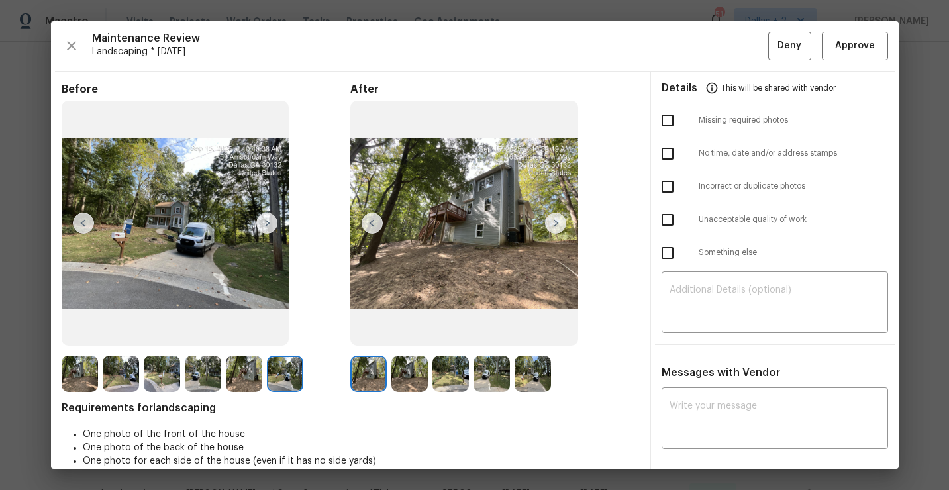
click at [554, 217] on img at bounding box center [555, 223] width 21 height 21
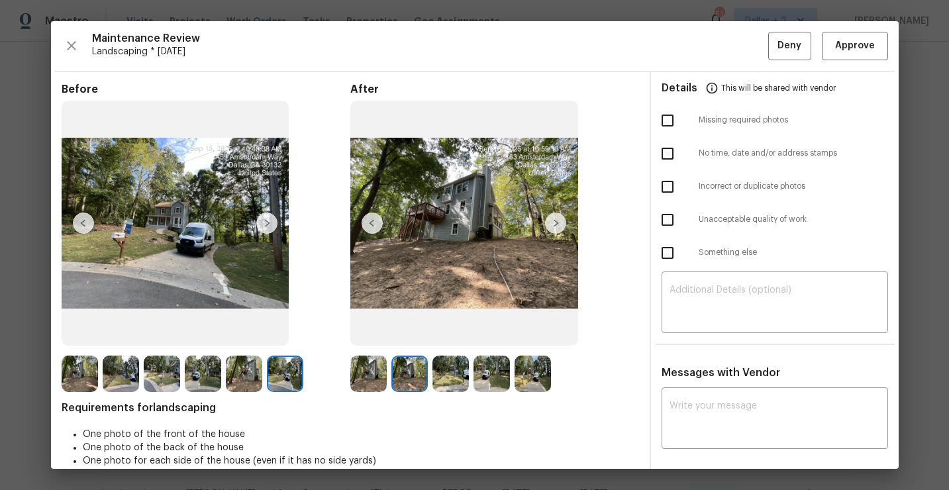
click at [370, 370] on img at bounding box center [368, 374] width 36 height 36
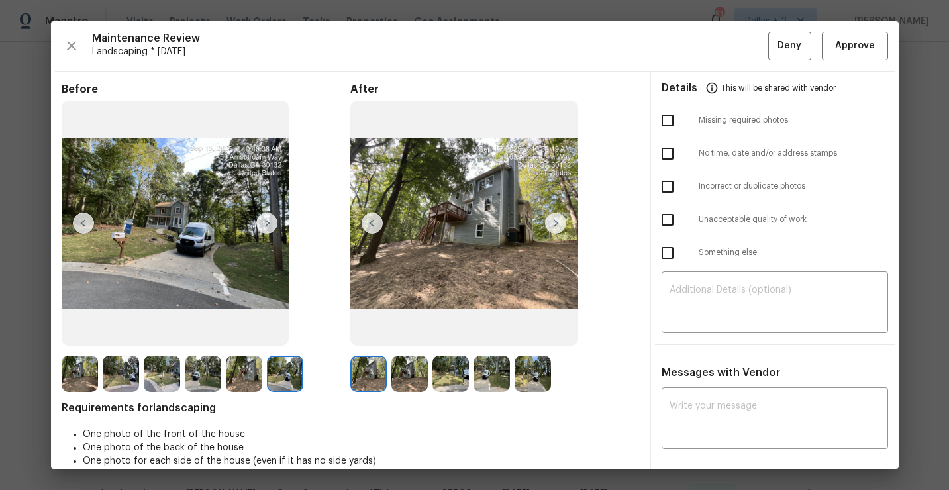
click at [566, 226] on img at bounding box center [555, 223] width 21 height 21
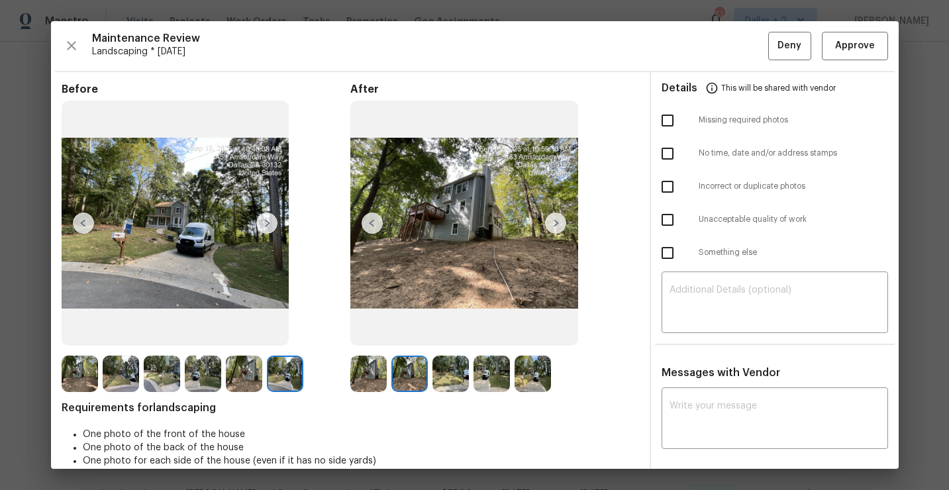
click at [558, 225] on img at bounding box center [555, 223] width 21 height 21
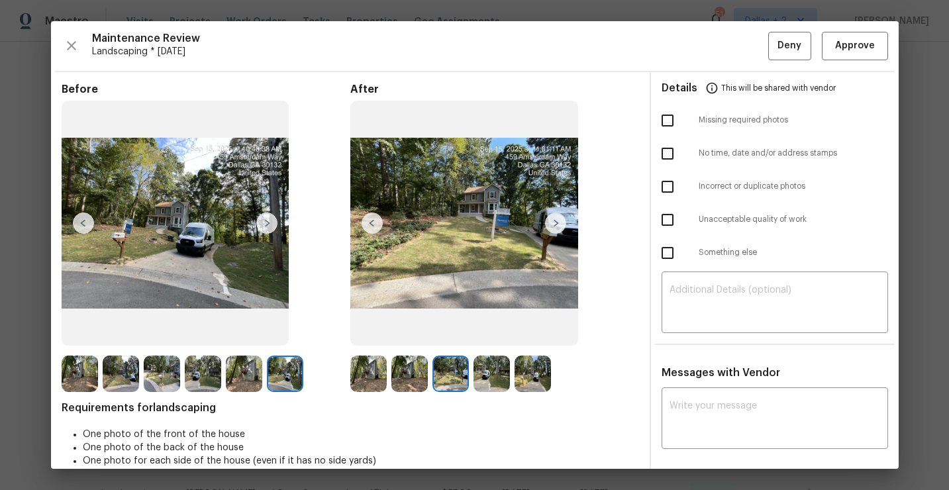
click at [558, 225] on img at bounding box center [555, 223] width 21 height 21
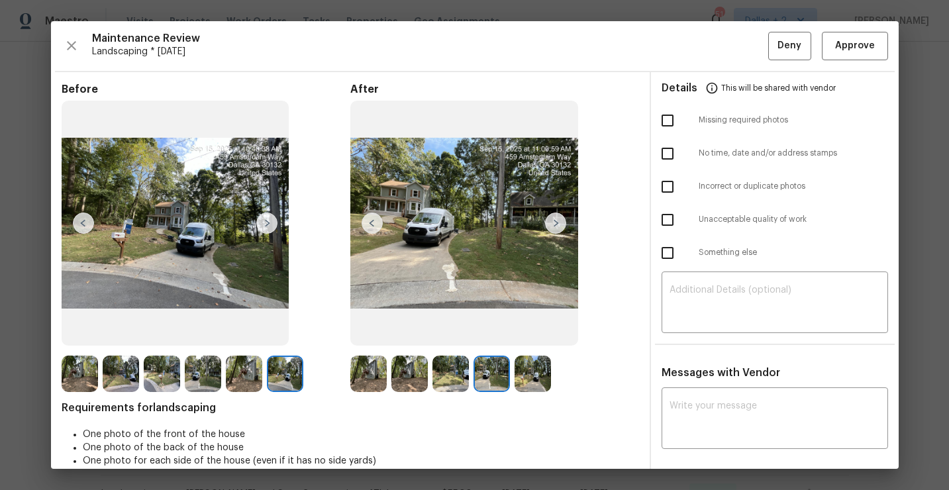
click at [558, 225] on img at bounding box center [555, 223] width 21 height 21
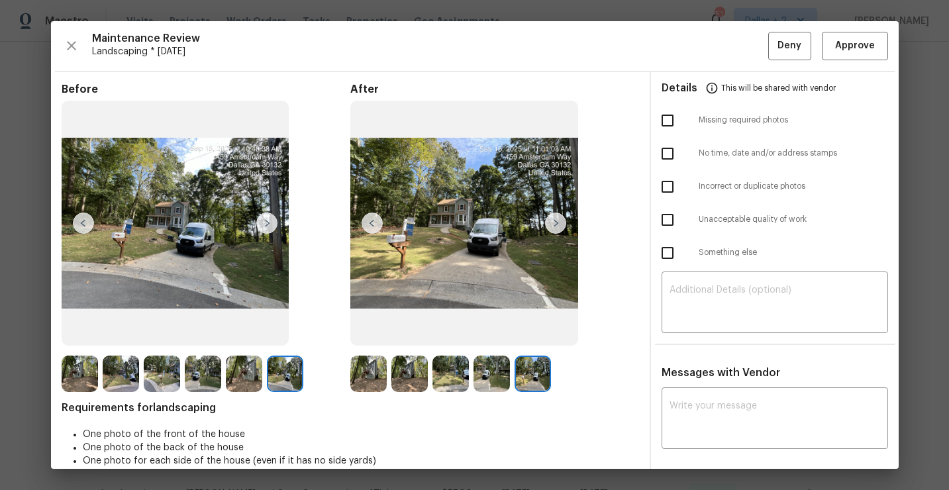
click at [558, 225] on img at bounding box center [555, 223] width 21 height 21
click at [844, 30] on div "Maintenance Review Landscaping * Mon, Sep 15 Deny Approve Before After Requirem…" at bounding box center [475, 245] width 848 height 448
click at [839, 44] on span "Approve" at bounding box center [855, 46] width 40 height 17
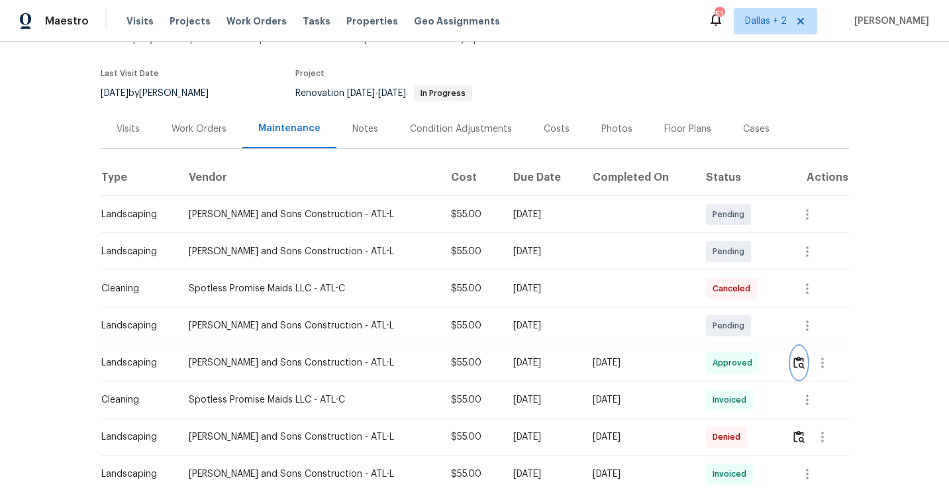
scroll to position [0, 0]
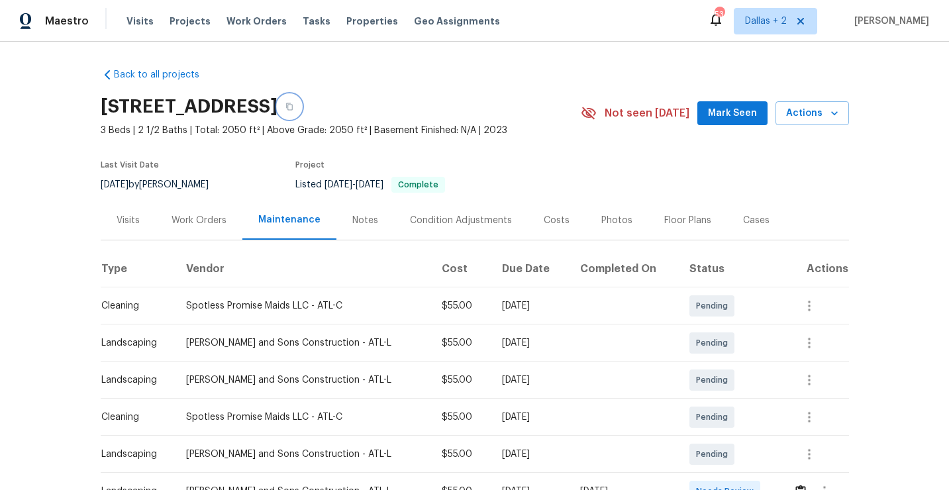
click at [301, 113] on button "button" at bounding box center [290, 107] width 24 height 24
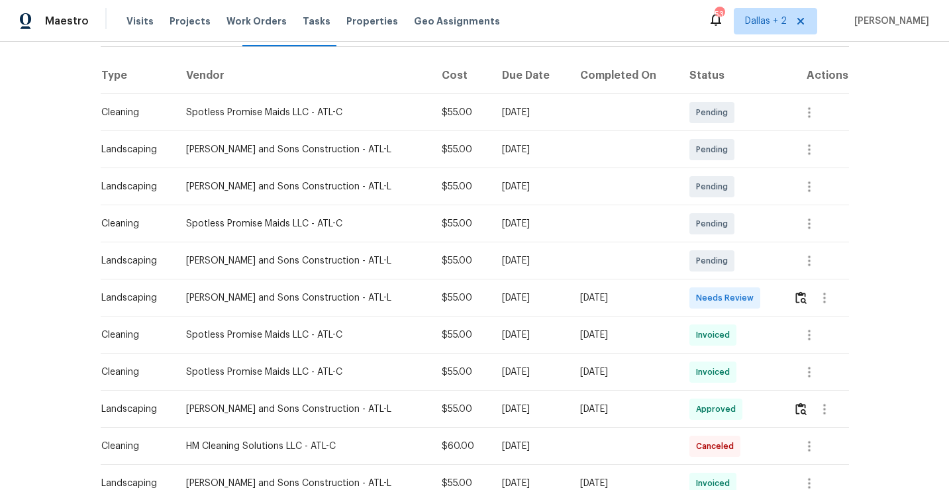
scroll to position [236, 0]
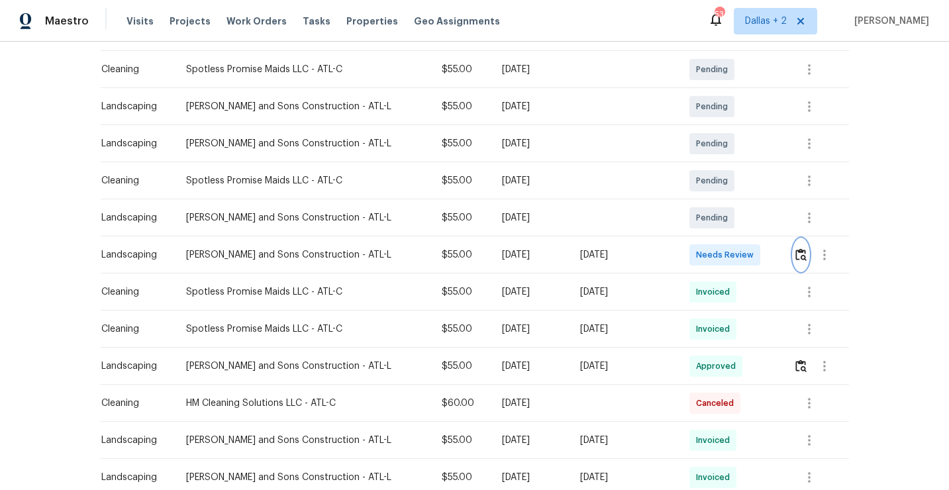
click at [795, 256] on img "button" at bounding box center [800, 254] width 11 height 13
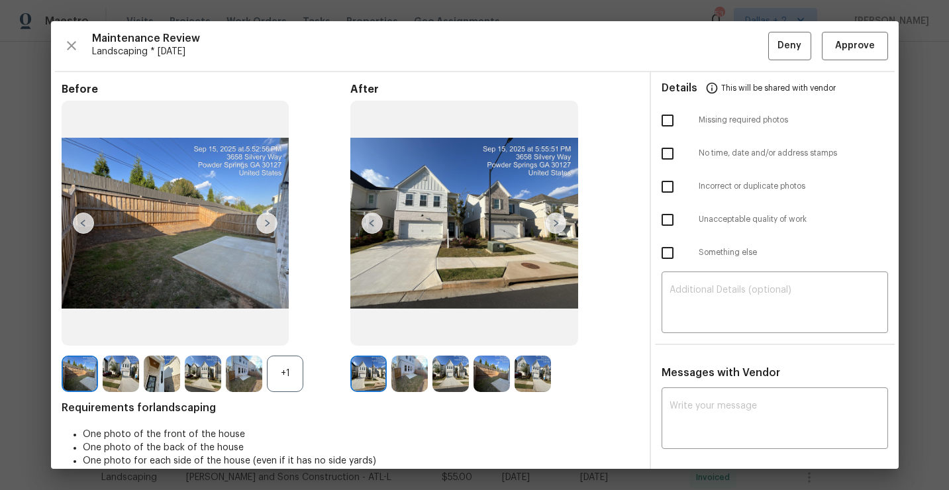
click at [275, 366] on div "+1" at bounding box center [285, 374] width 36 height 36
click at [76, 370] on img at bounding box center [80, 374] width 36 height 36
click at [160, 372] on img at bounding box center [162, 374] width 36 height 36
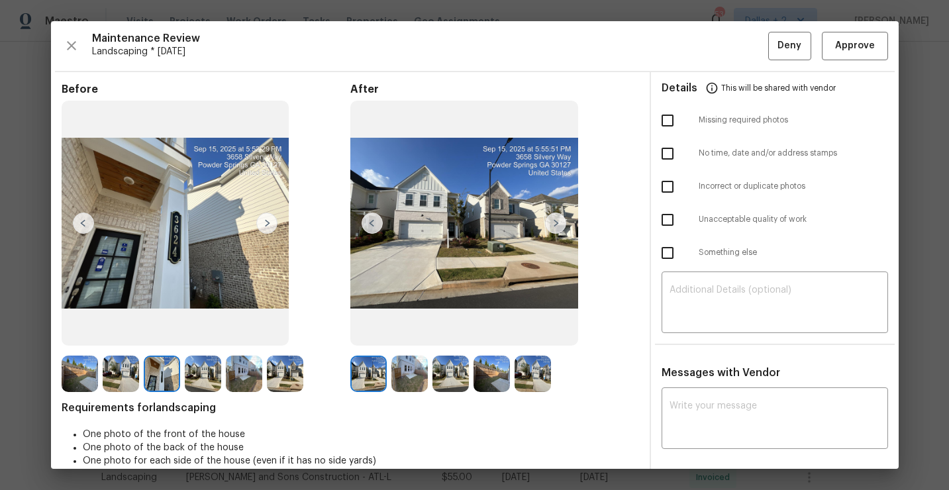
click at [403, 376] on img at bounding box center [409, 374] width 36 height 36
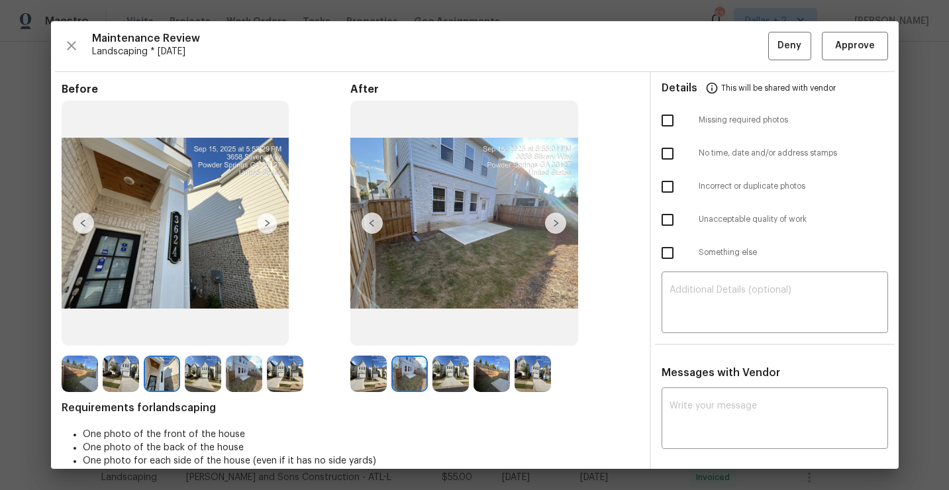
click at [360, 374] on img at bounding box center [368, 374] width 36 height 36
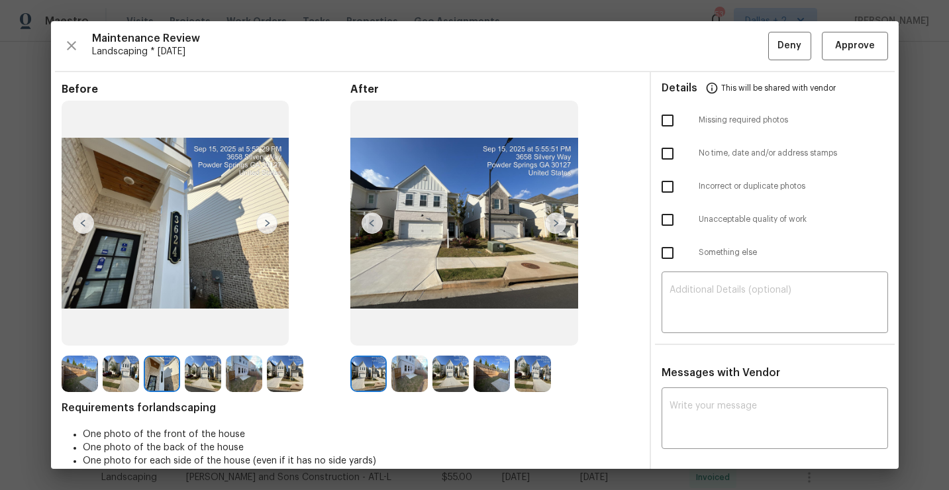
click at [561, 218] on img at bounding box center [555, 223] width 21 height 21
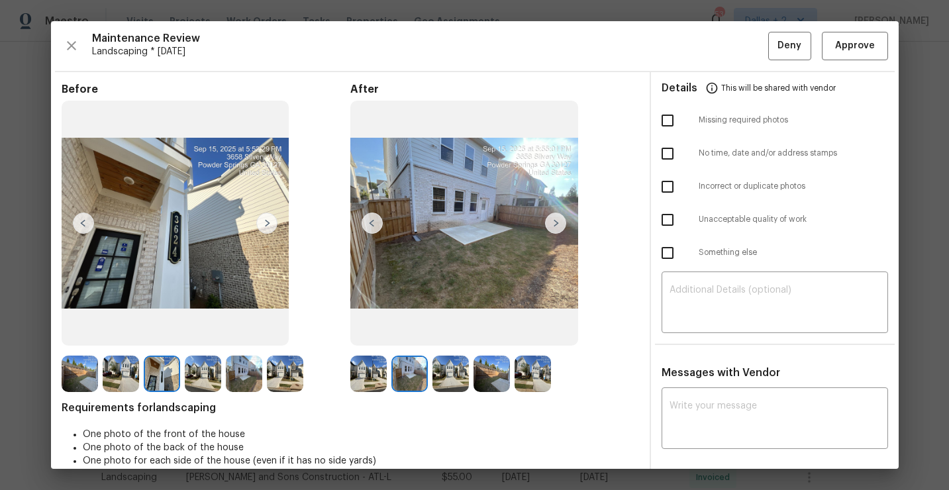
click at [554, 228] on img at bounding box center [555, 223] width 21 height 21
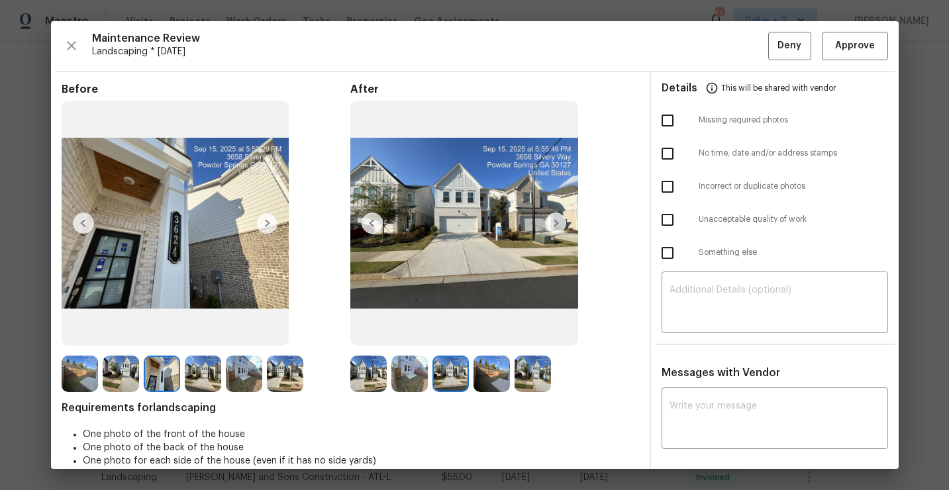
click at [554, 228] on img at bounding box center [555, 223] width 21 height 21
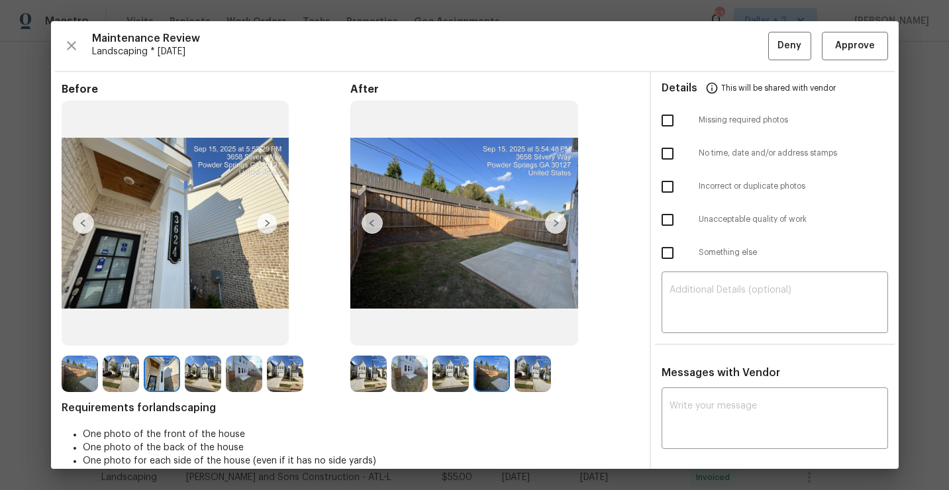
click at [554, 228] on img at bounding box center [555, 223] width 21 height 21
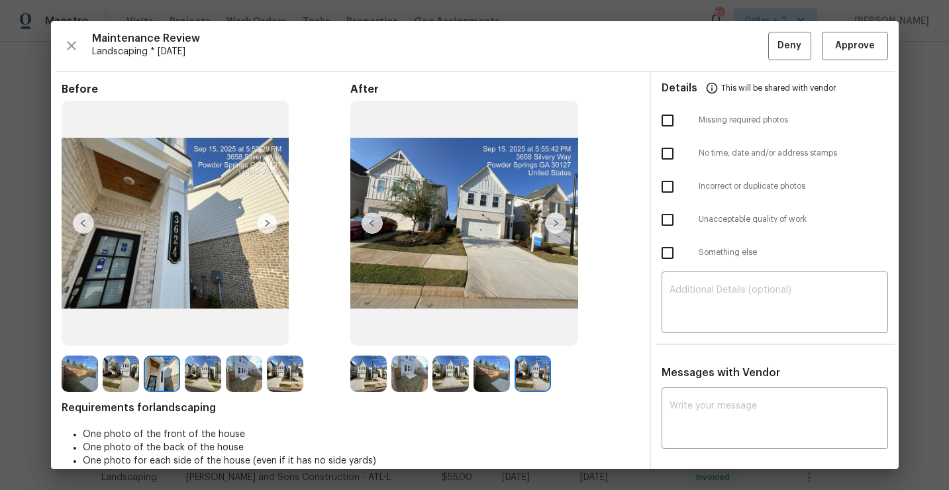
click at [87, 369] on img at bounding box center [80, 374] width 36 height 36
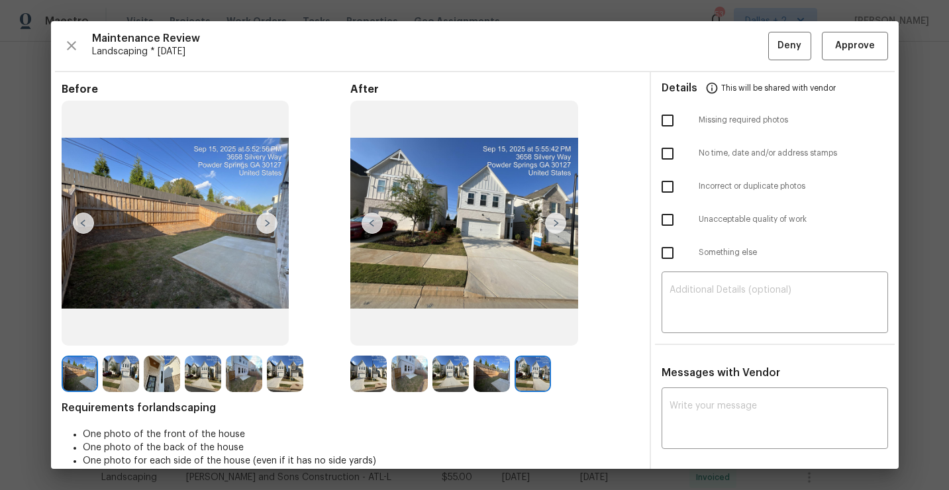
click at [266, 226] on img at bounding box center [266, 223] width 21 height 21
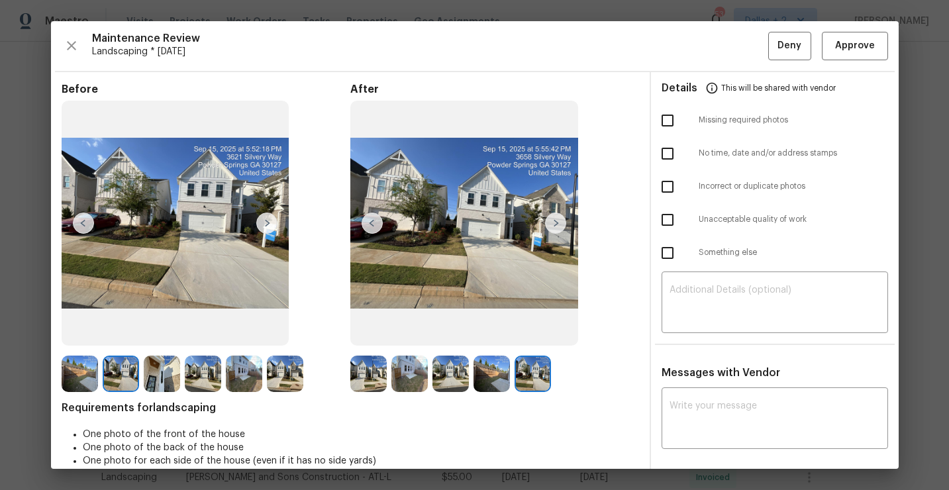
click at [376, 376] on img at bounding box center [368, 374] width 36 height 36
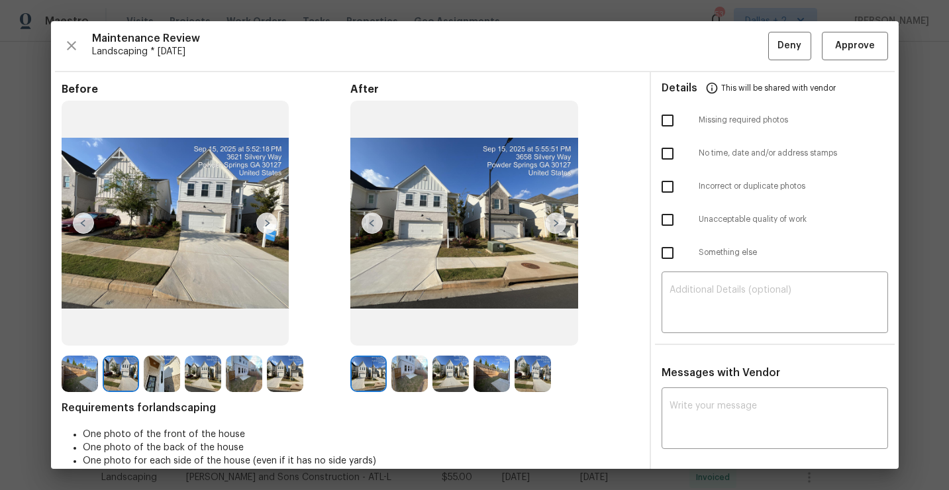
click at [408, 373] on img at bounding box center [409, 374] width 36 height 36
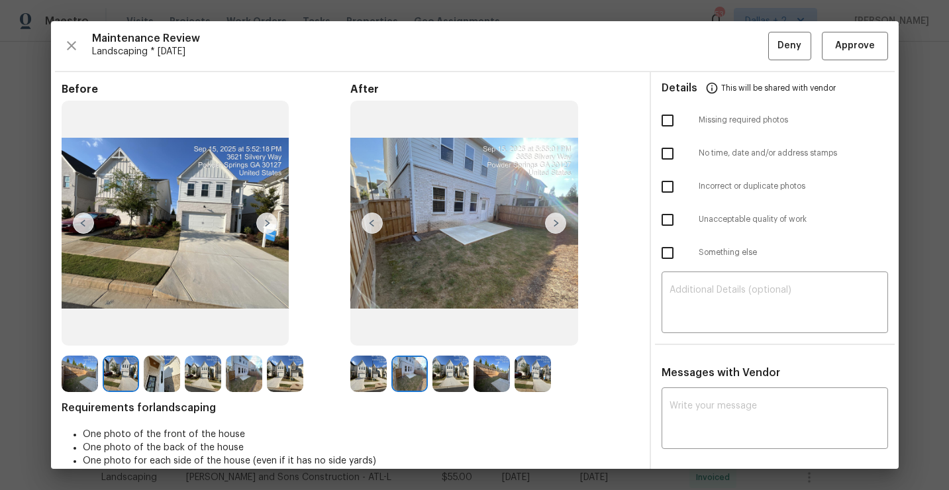
click at [450, 375] on img at bounding box center [451, 374] width 36 height 36
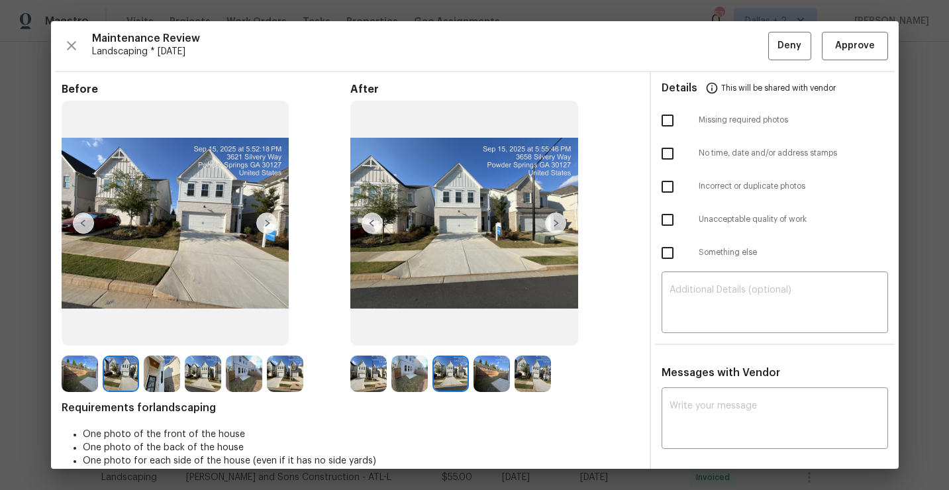
click at [366, 377] on img at bounding box center [368, 374] width 36 height 36
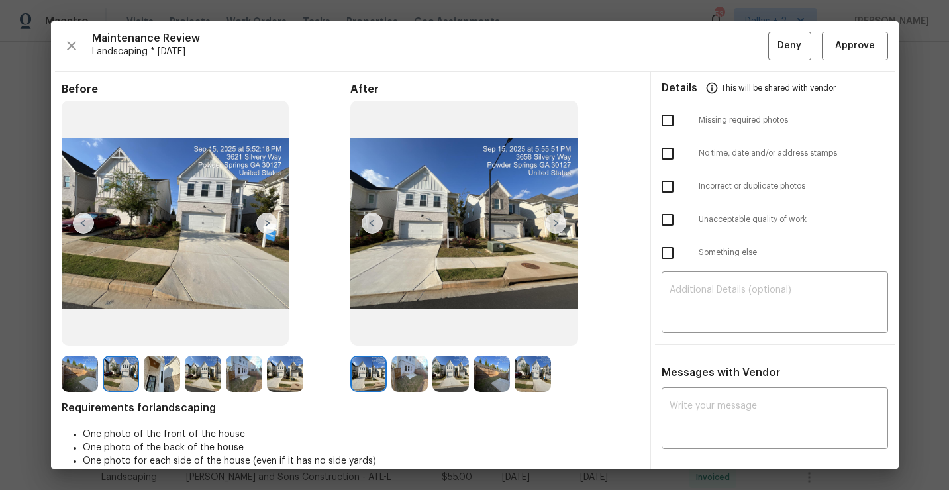
click at [412, 372] on img at bounding box center [409, 374] width 36 height 36
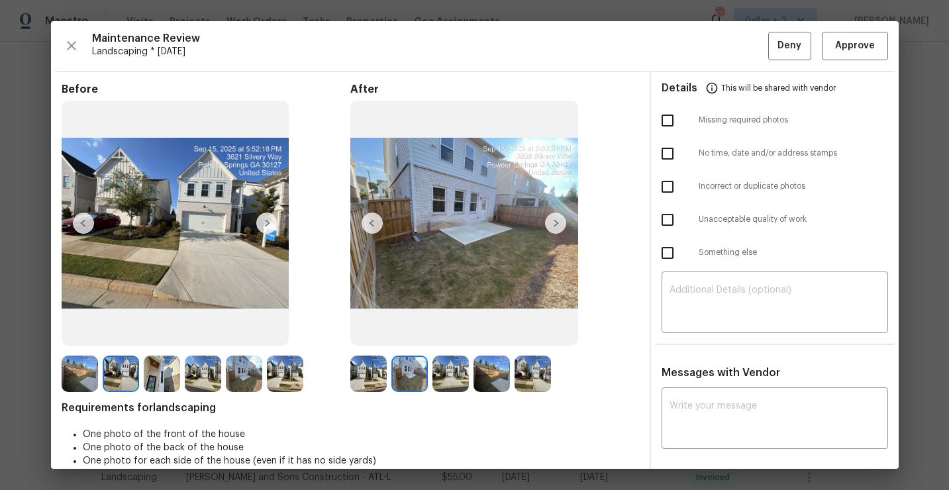
click at [458, 375] on img at bounding box center [451, 374] width 36 height 36
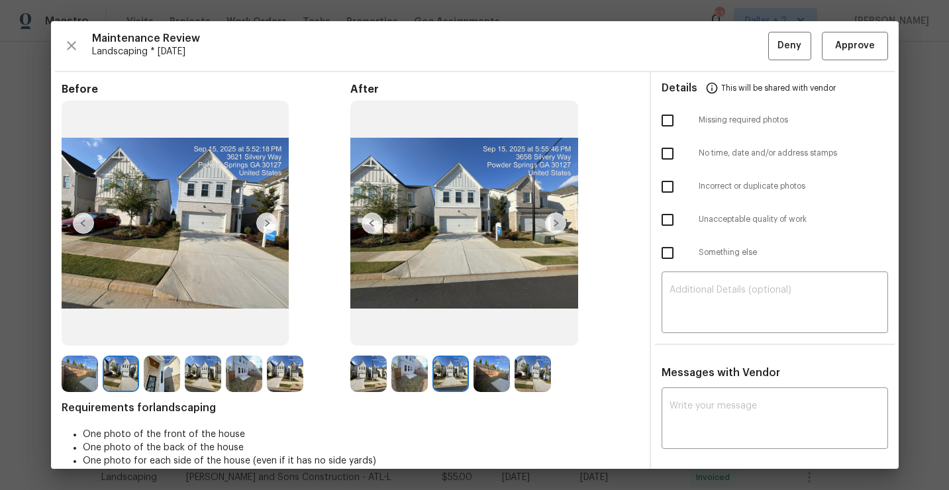
click at [478, 372] on img at bounding box center [492, 374] width 36 height 36
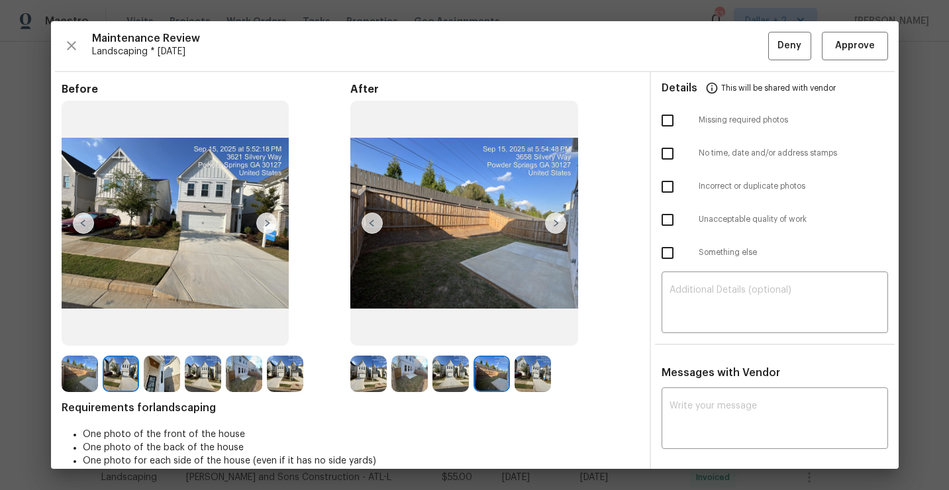
click at [537, 378] on img at bounding box center [533, 374] width 36 height 36
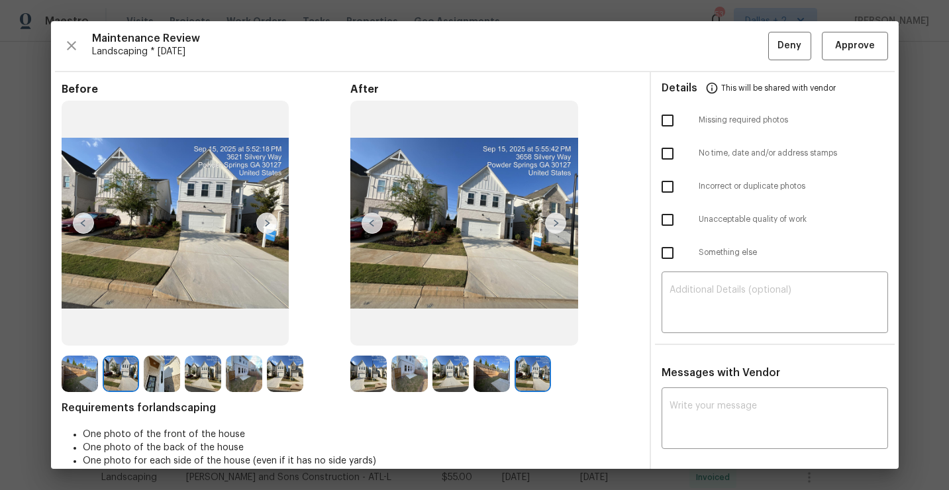
click at [366, 379] on img at bounding box center [368, 374] width 36 height 36
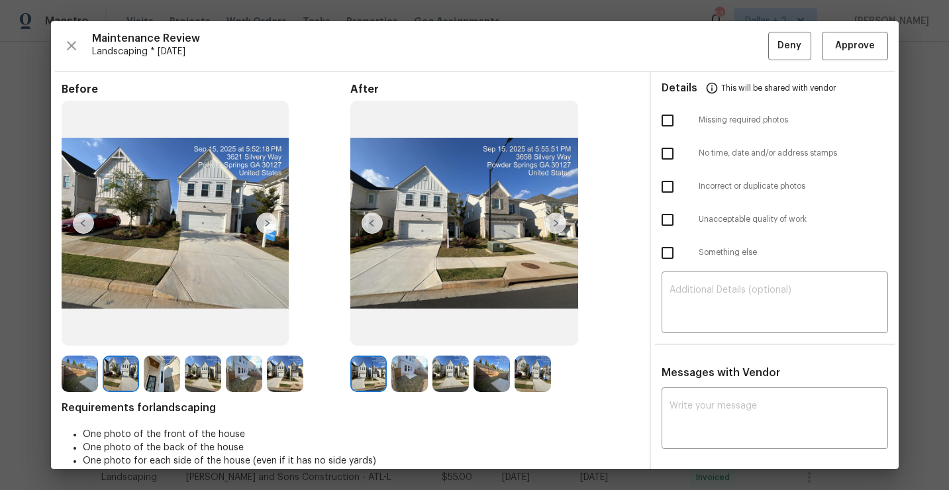
click at [158, 370] on img at bounding box center [162, 374] width 36 height 36
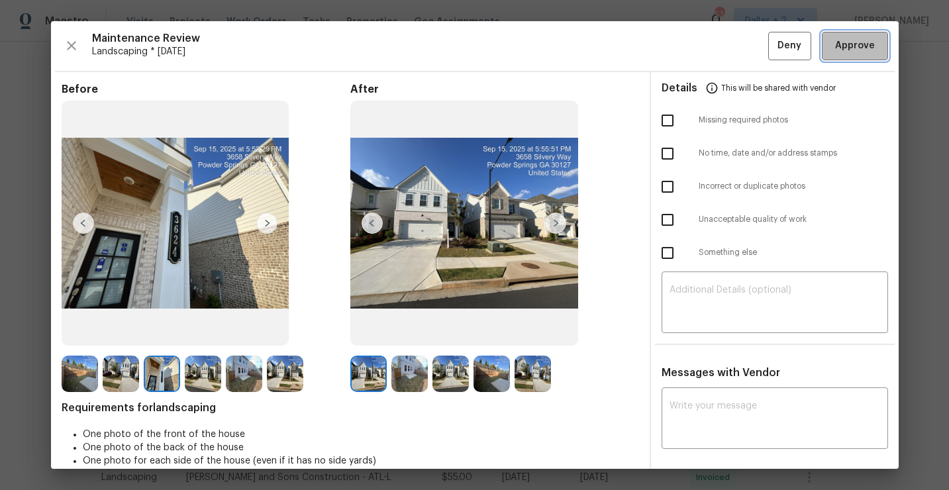
click at [846, 48] on span "Approve" at bounding box center [855, 46] width 40 height 17
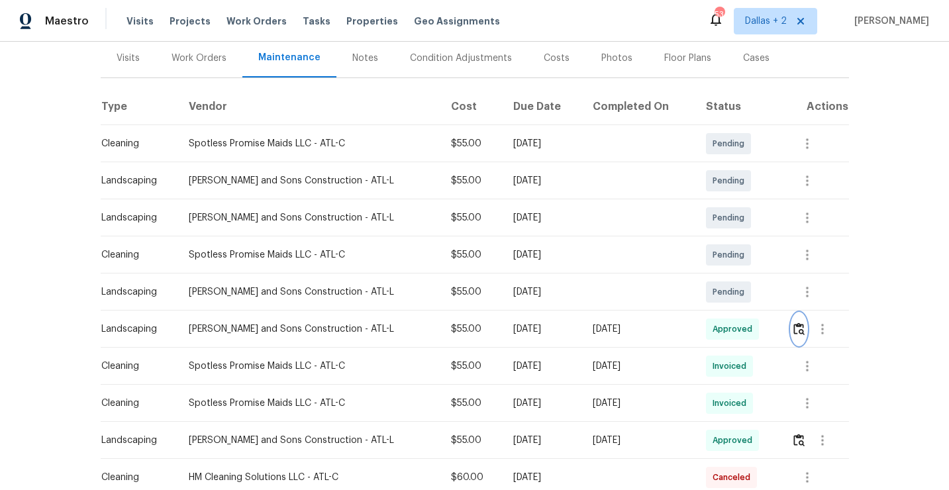
scroll to position [0, 0]
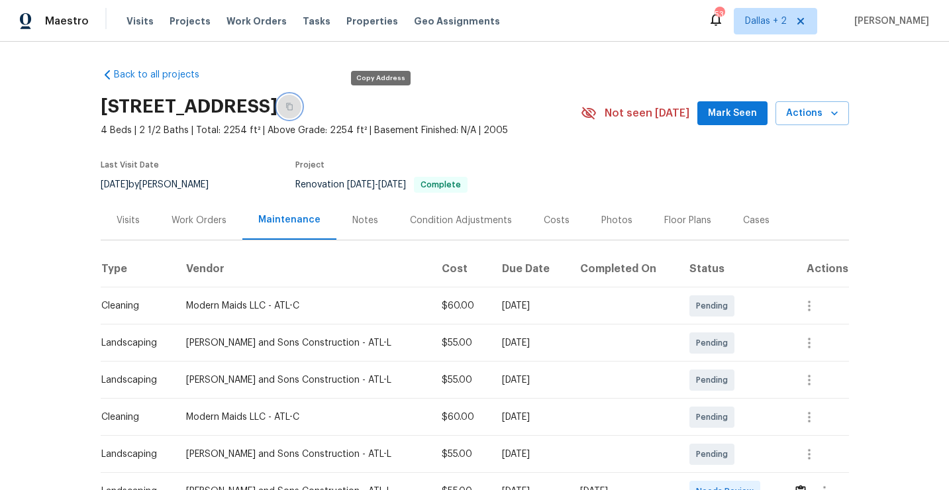
click at [301, 109] on button "button" at bounding box center [290, 107] width 24 height 24
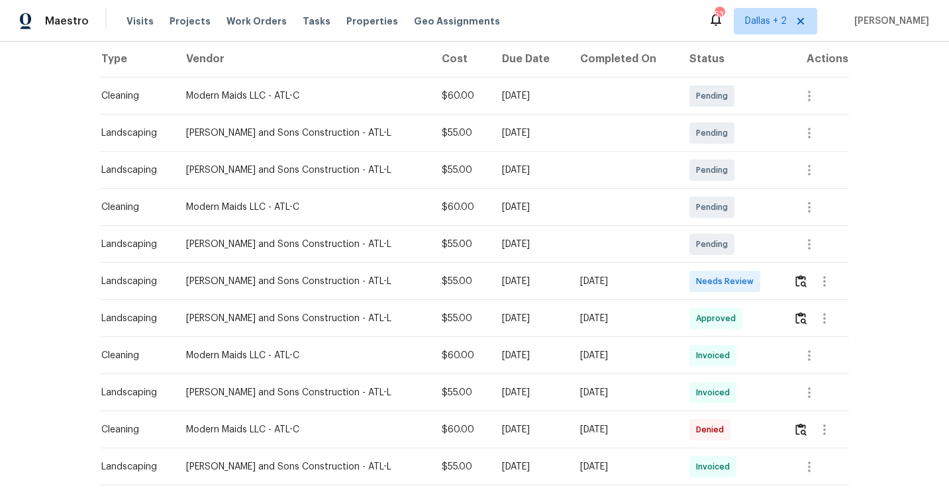
scroll to position [266, 0]
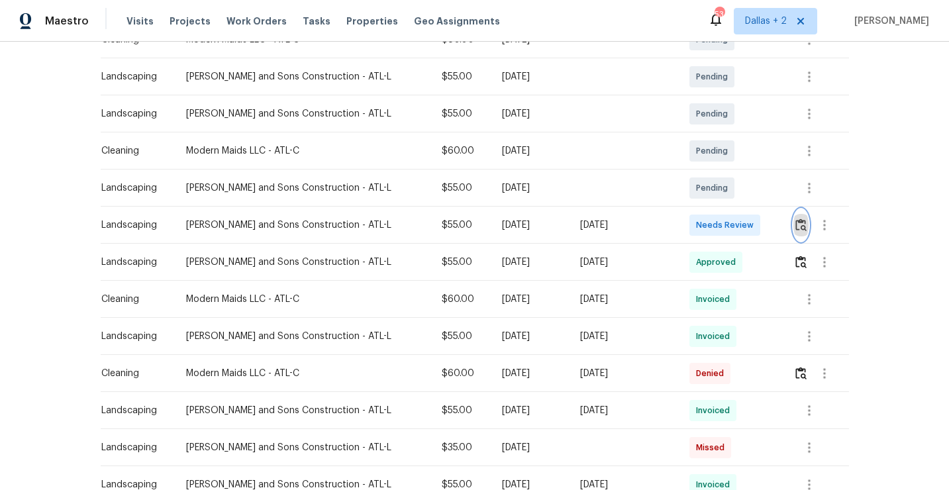
click at [803, 229] on img "button" at bounding box center [800, 225] width 11 height 13
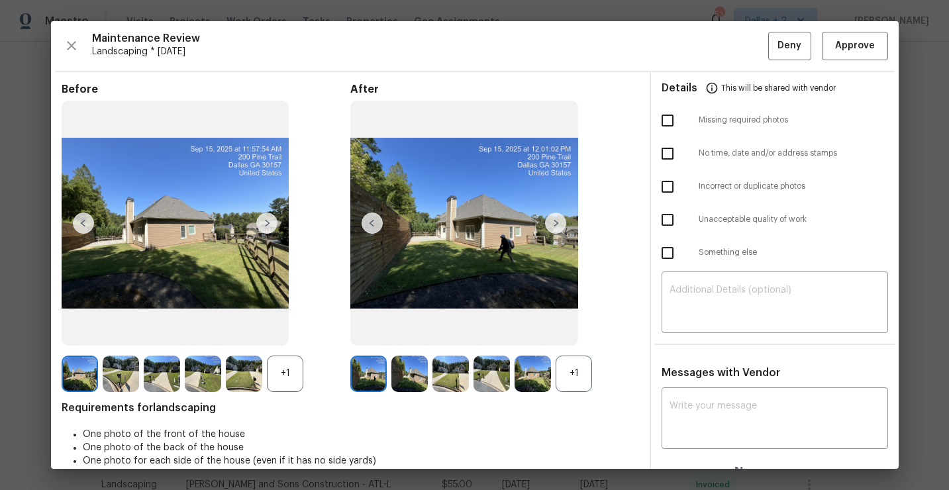
click at [562, 367] on div "+1" at bounding box center [574, 374] width 36 height 36
click at [287, 373] on div "+1" at bounding box center [285, 374] width 36 height 36
click at [117, 384] on img at bounding box center [121, 374] width 36 height 36
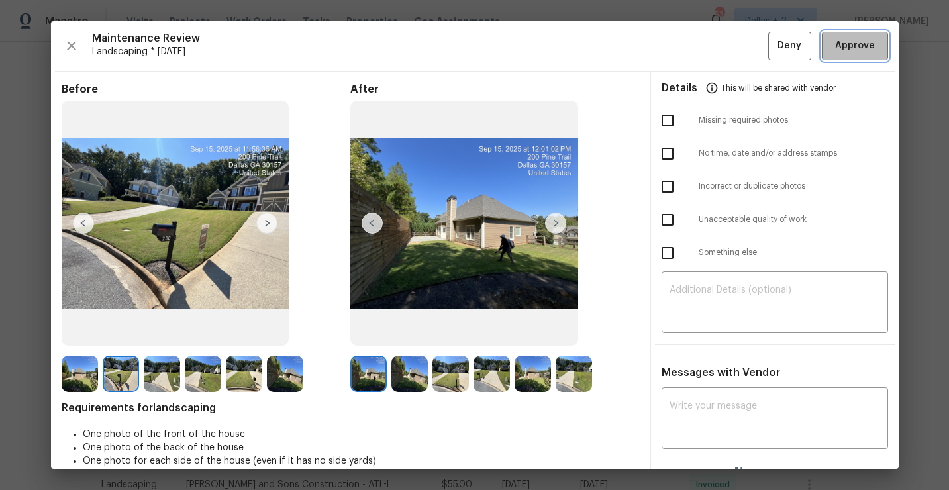
click at [843, 42] on span "Approve" at bounding box center [855, 46] width 40 height 17
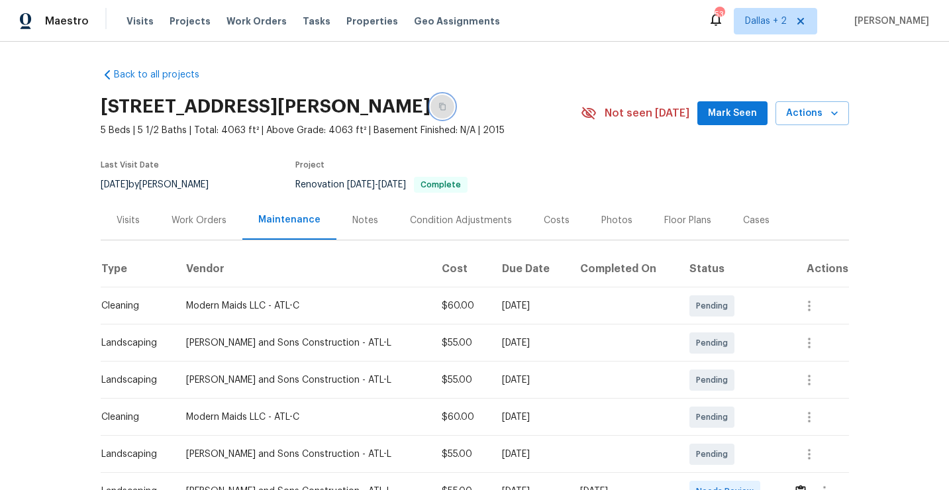
click at [446, 104] on icon "button" at bounding box center [442, 107] width 8 height 8
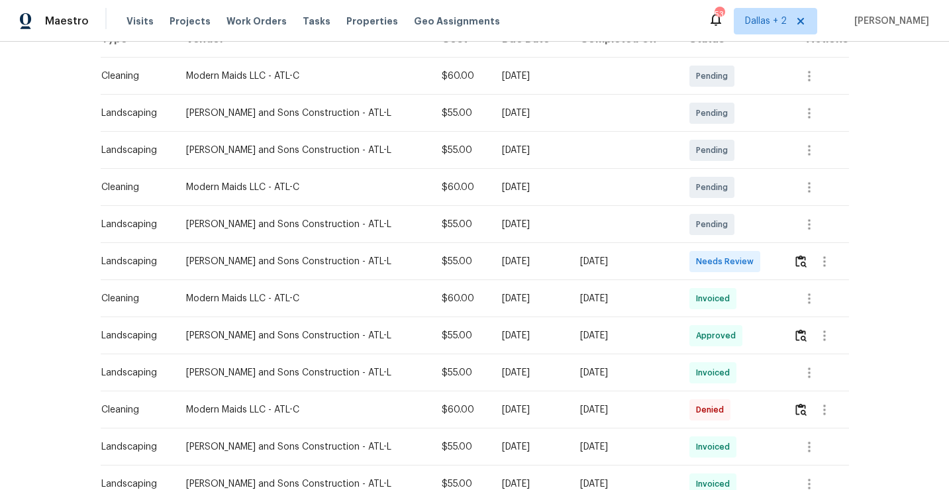
scroll to position [245, 0]
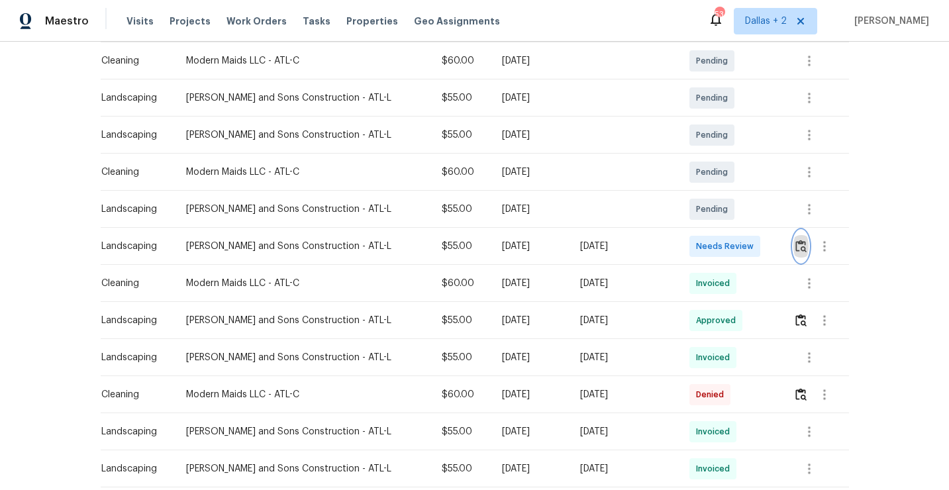
click at [797, 246] on img "button" at bounding box center [800, 246] width 11 height 13
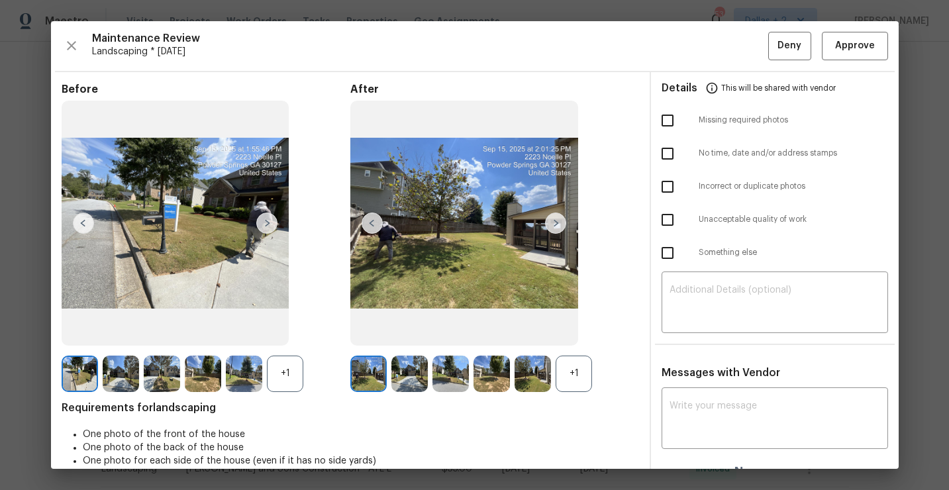
click at [262, 380] on img at bounding box center [244, 374] width 36 height 36
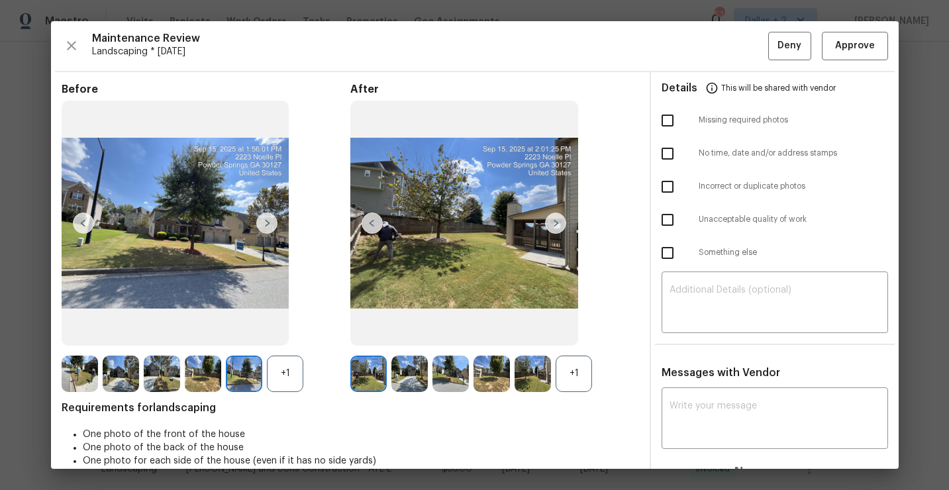
click at [293, 370] on div "+1" at bounding box center [285, 374] width 36 height 36
click at [570, 387] on div "+1" at bounding box center [574, 374] width 36 height 36
click at [371, 370] on img at bounding box center [368, 374] width 36 height 36
click at [83, 375] on img at bounding box center [80, 374] width 36 height 36
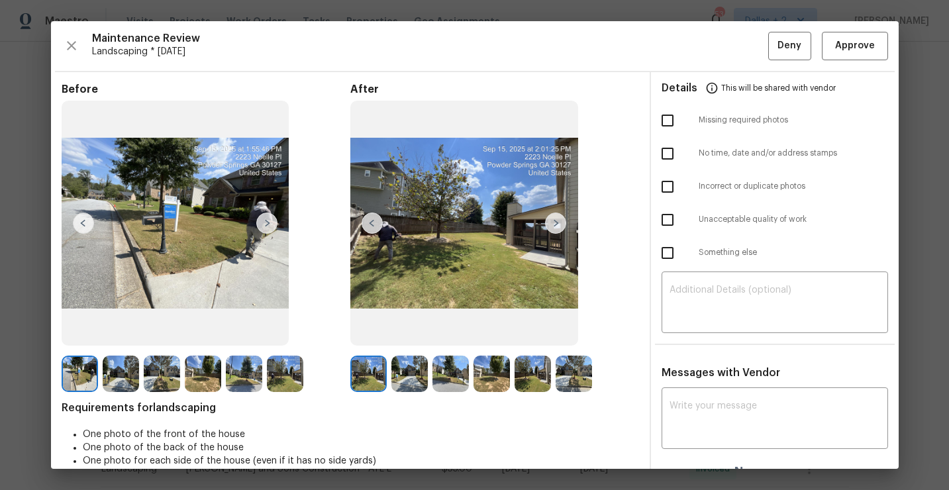
click at [419, 364] on img at bounding box center [409, 374] width 36 height 36
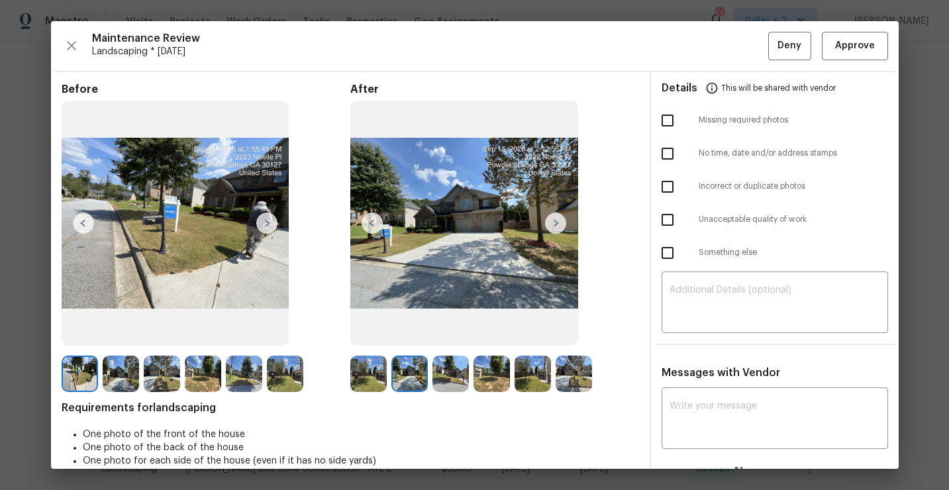
click at [384, 376] on img at bounding box center [368, 374] width 36 height 36
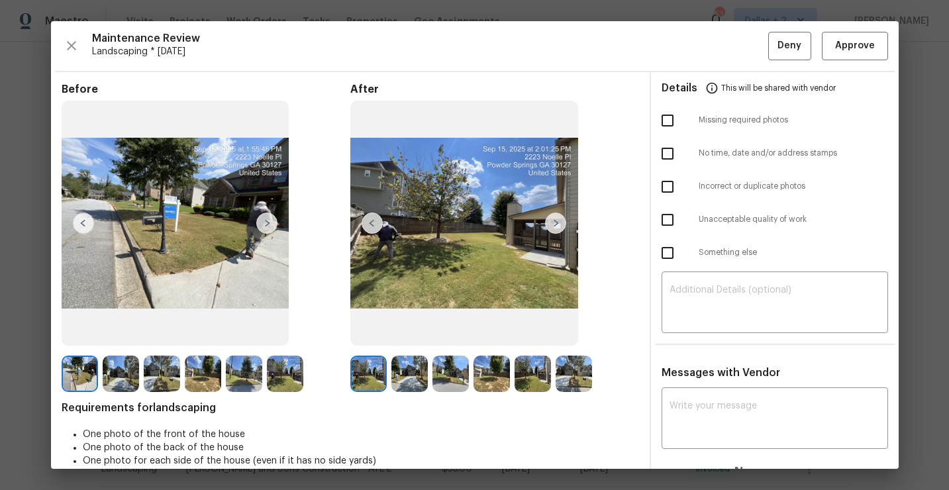
click at [352, 366] on img at bounding box center [368, 374] width 36 height 36
click at [555, 222] on img at bounding box center [555, 223] width 21 height 21
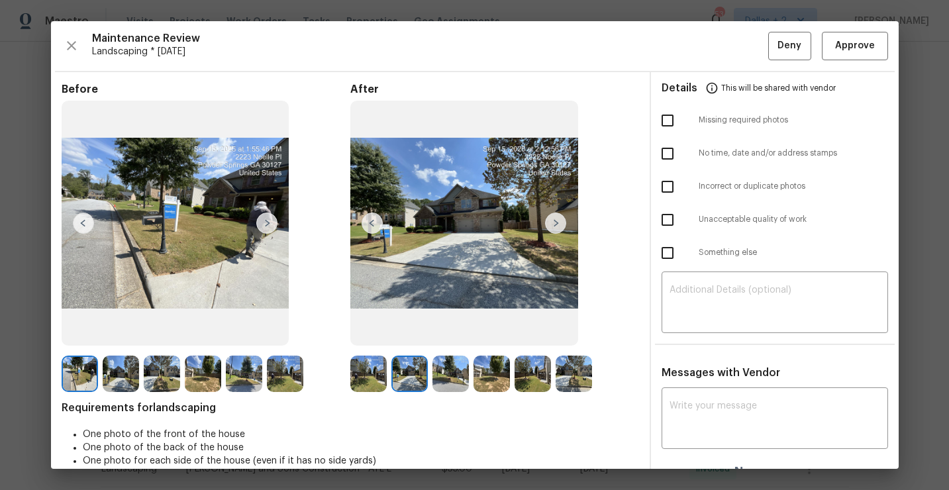
click at [555, 222] on img at bounding box center [555, 223] width 21 height 21
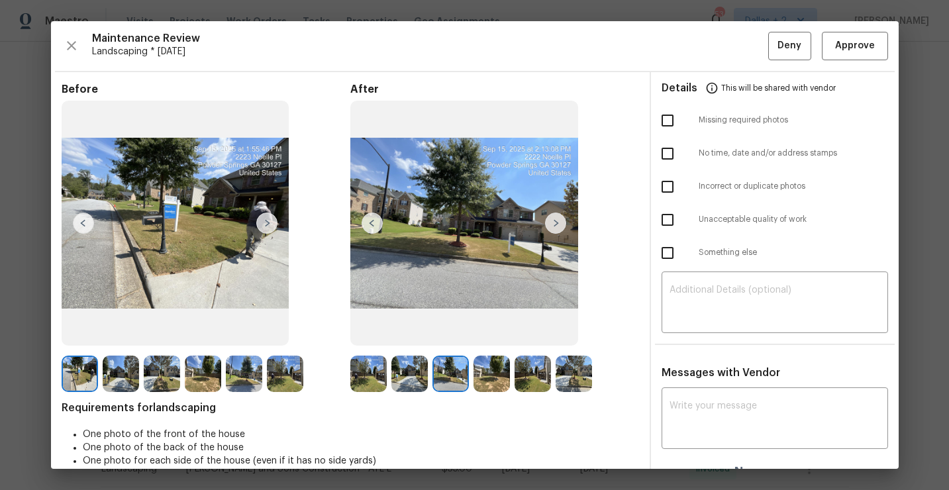
click at [556, 222] on img at bounding box center [555, 223] width 21 height 21
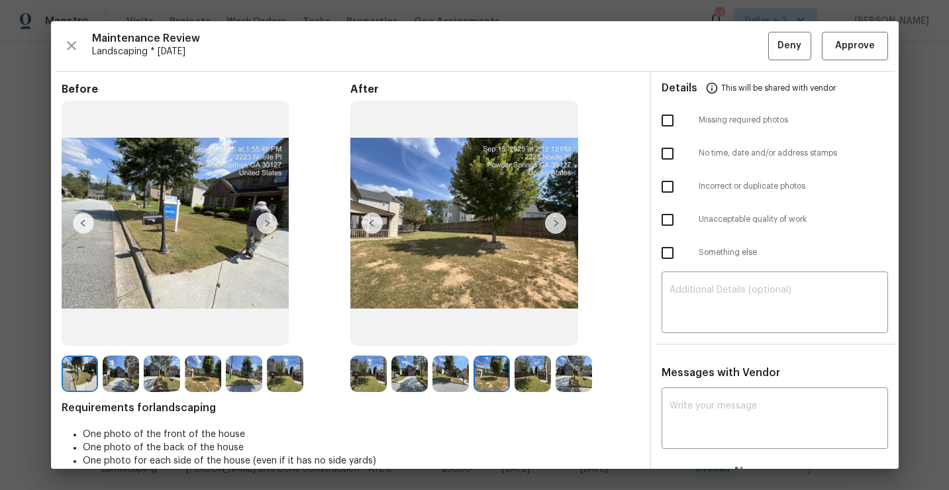
click at [556, 222] on img at bounding box center [555, 223] width 21 height 21
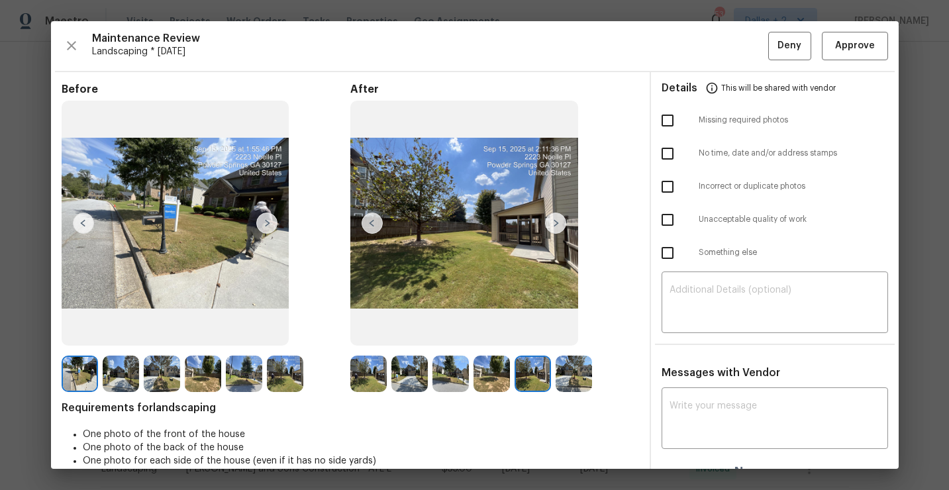
click at [556, 222] on img at bounding box center [555, 223] width 21 height 21
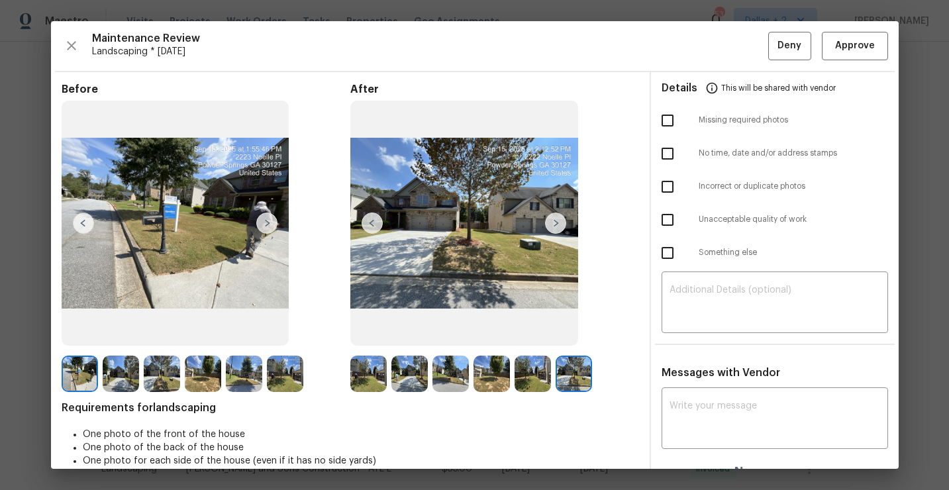
click at [368, 376] on img at bounding box center [368, 374] width 36 height 36
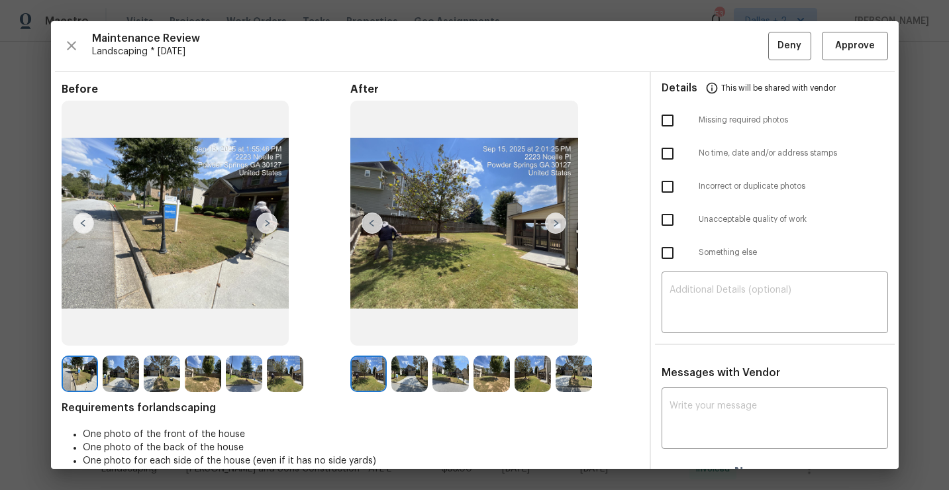
click at [554, 225] on img at bounding box center [555, 223] width 21 height 21
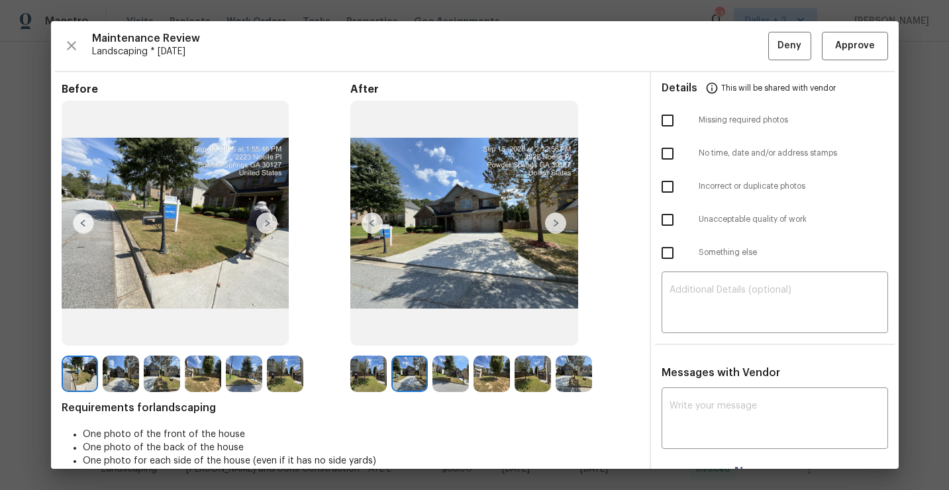
click at [554, 225] on img at bounding box center [555, 223] width 21 height 21
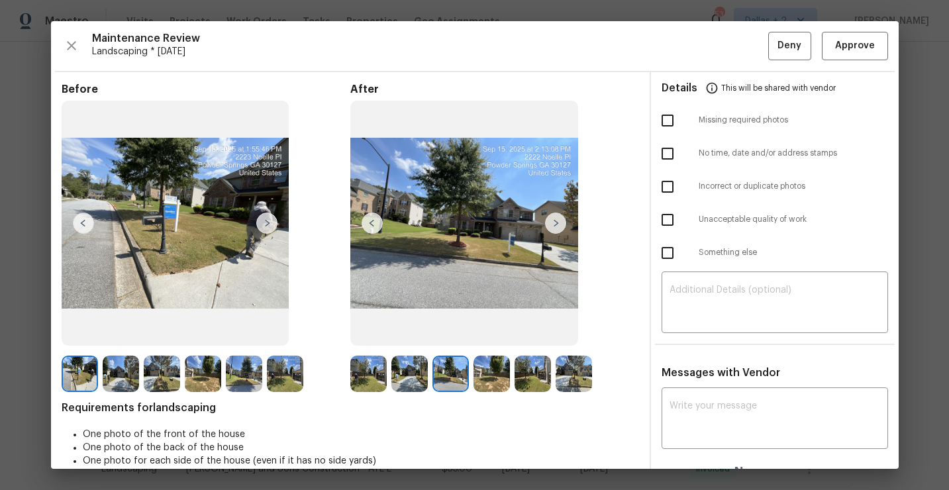
click at [554, 225] on img at bounding box center [555, 223] width 21 height 21
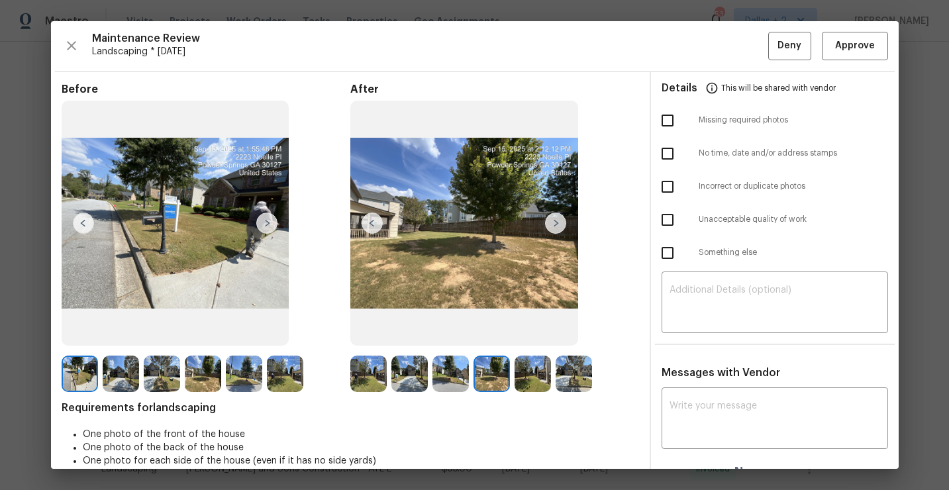
click at [554, 225] on img at bounding box center [555, 223] width 21 height 21
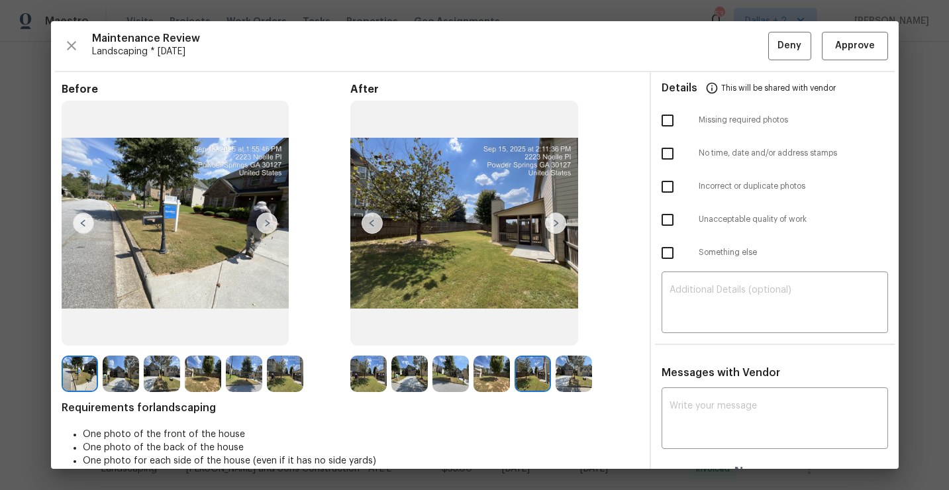
click at [554, 225] on img at bounding box center [555, 223] width 21 height 21
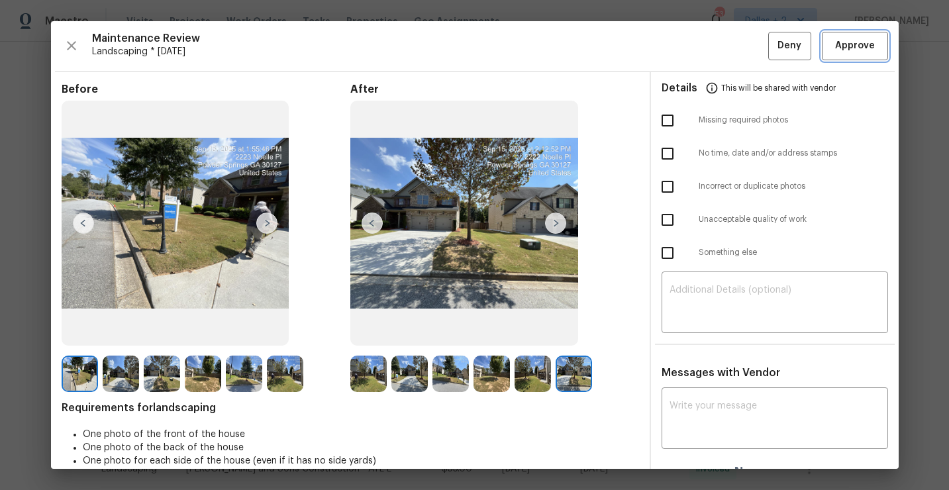
click at [862, 47] on span "Approve" at bounding box center [855, 46] width 40 height 17
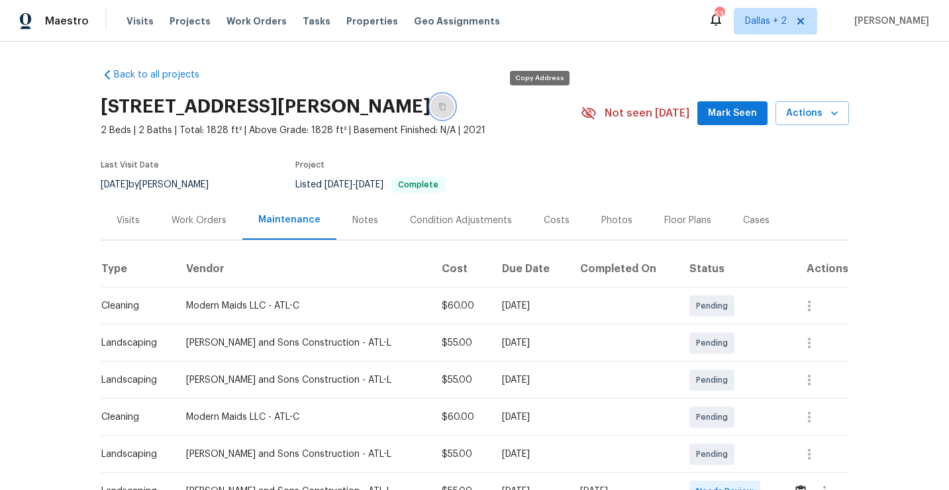
click at [446, 109] on icon "button" at bounding box center [442, 107] width 8 height 8
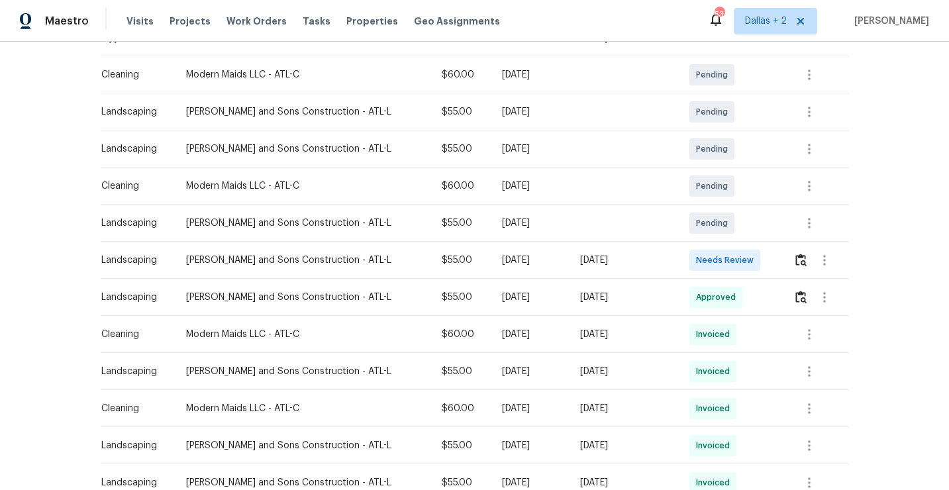
scroll to position [237, 0]
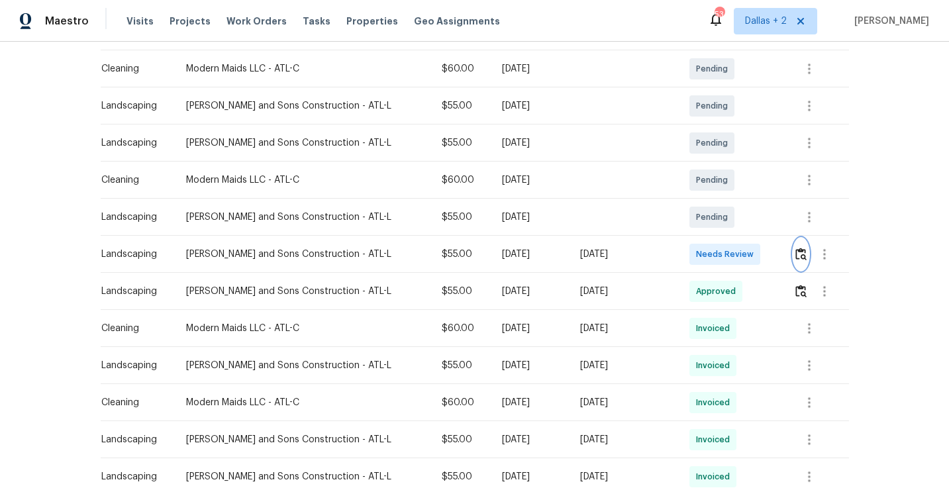
click at [799, 251] on img "button" at bounding box center [800, 254] width 11 height 13
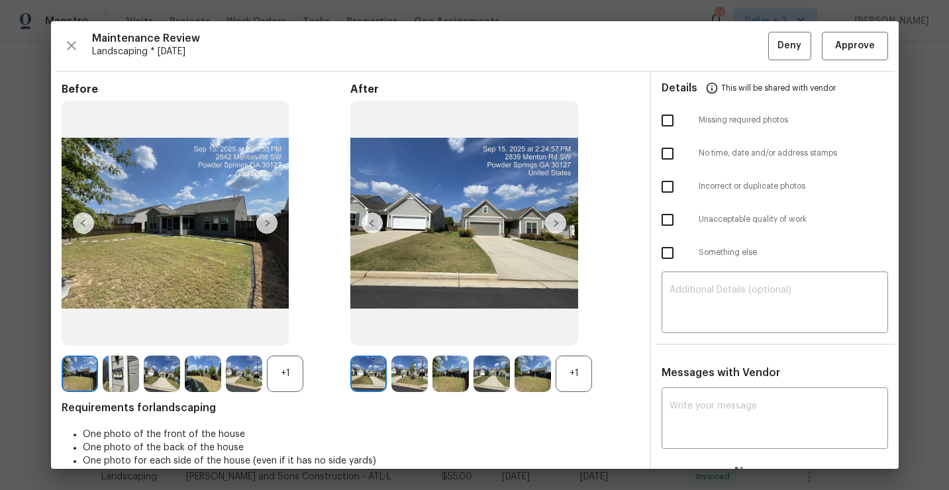
click at [576, 380] on div "+1" at bounding box center [574, 374] width 36 height 36
click at [296, 375] on div "+1" at bounding box center [285, 374] width 36 height 36
click at [110, 383] on img at bounding box center [121, 374] width 36 height 36
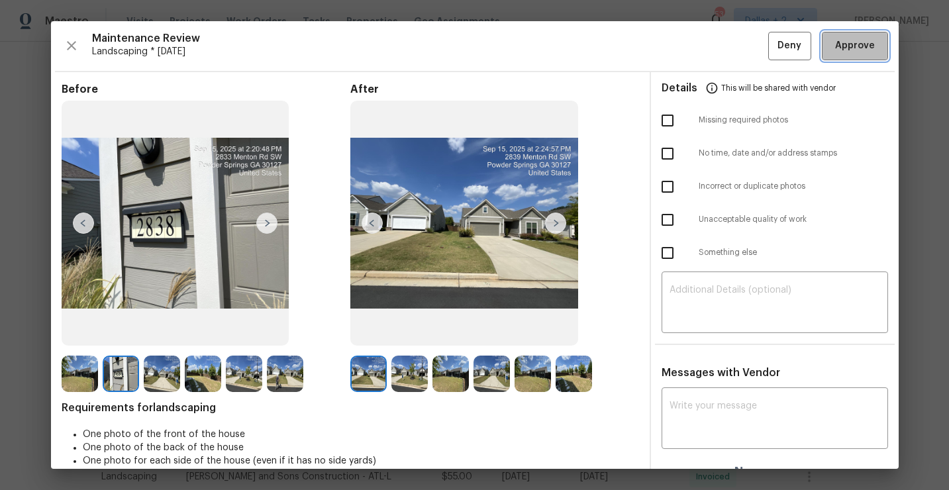
click at [839, 46] on span "Approve" at bounding box center [855, 46] width 40 height 17
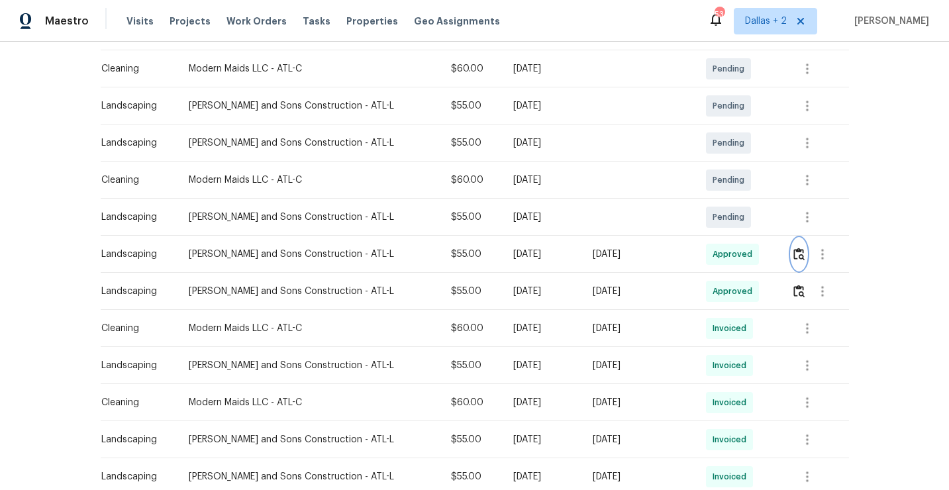
scroll to position [0, 0]
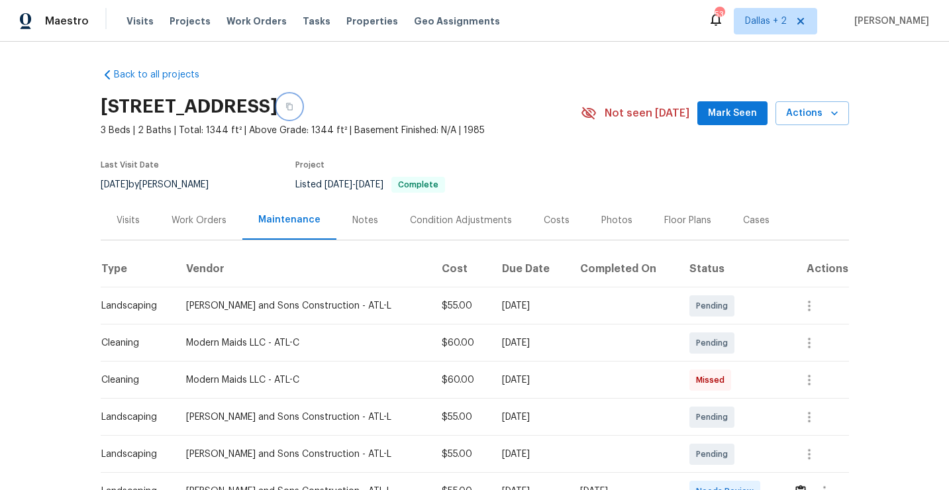
click at [301, 109] on button "button" at bounding box center [290, 107] width 24 height 24
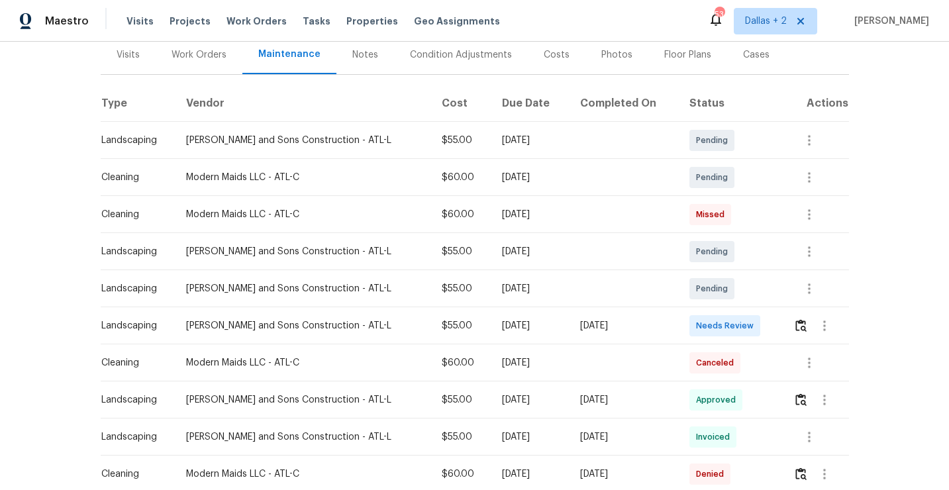
scroll to position [233, 0]
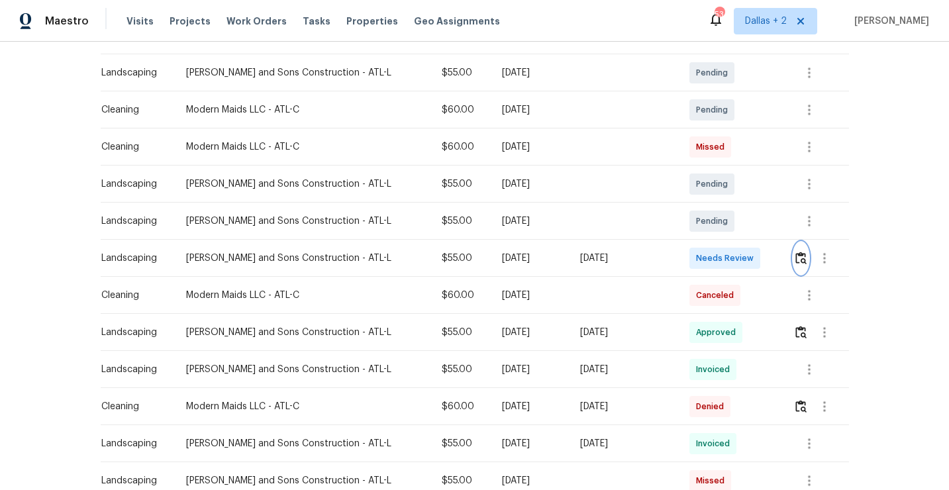
click at [796, 260] on img "button" at bounding box center [800, 258] width 11 height 13
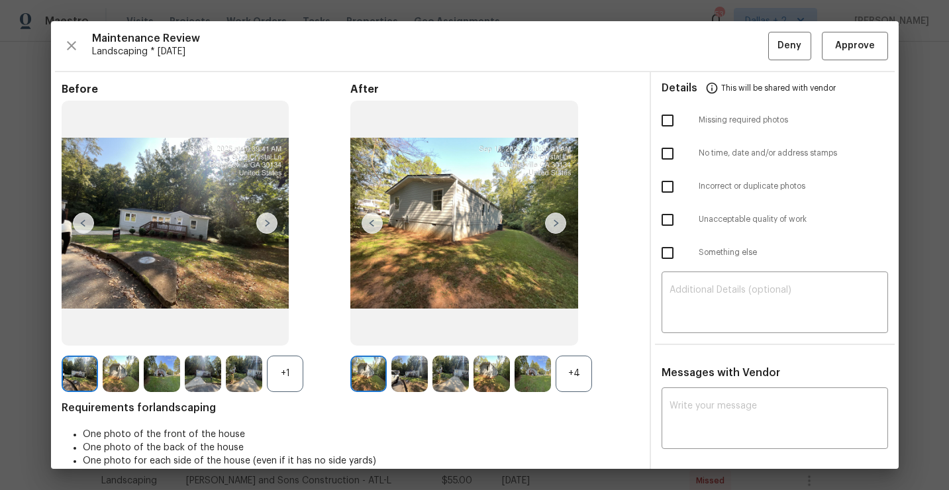
click at [569, 356] on div "+4" at bounding box center [574, 374] width 36 height 36
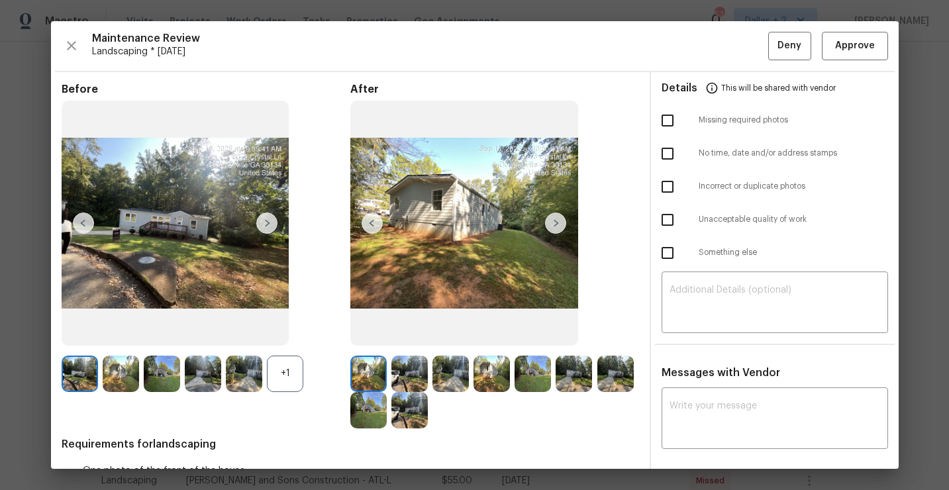
click at [282, 381] on div "+1" at bounding box center [285, 374] width 36 height 36
click at [264, 223] on img at bounding box center [266, 223] width 21 height 21
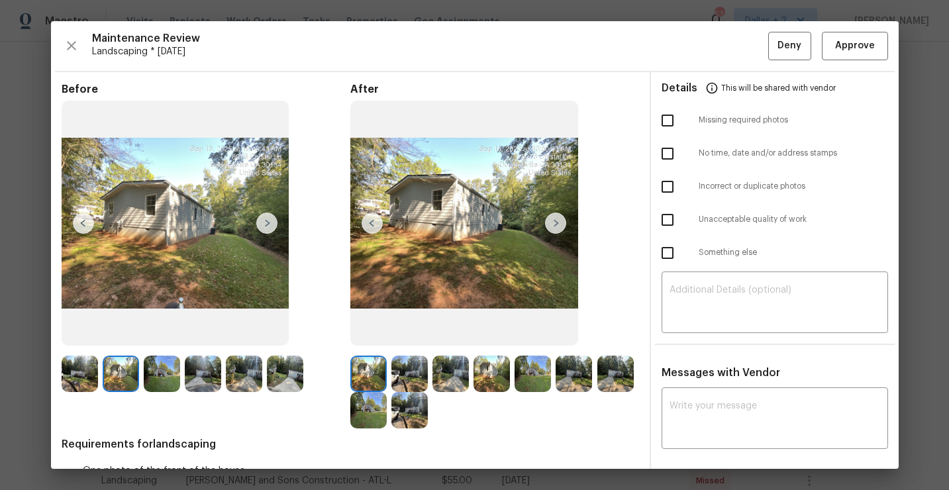
click at [264, 223] on img at bounding box center [266, 223] width 21 height 21
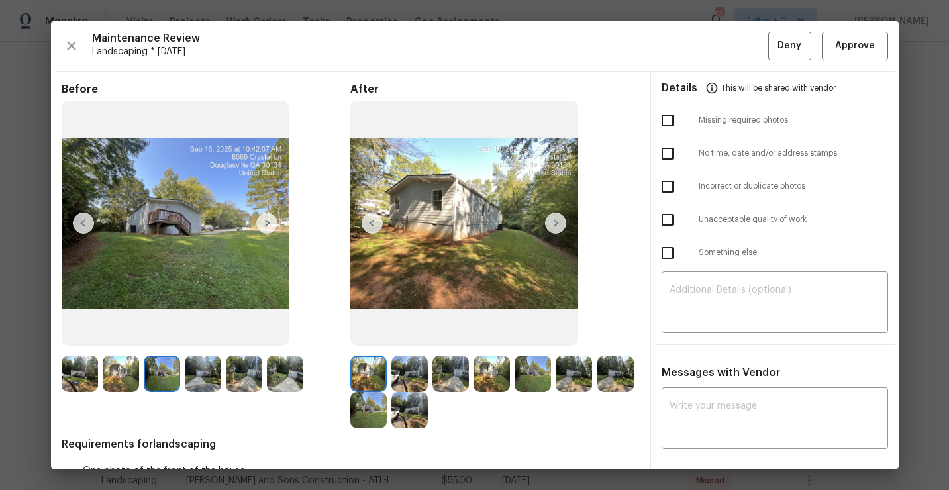
click at [556, 221] on img at bounding box center [555, 223] width 21 height 21
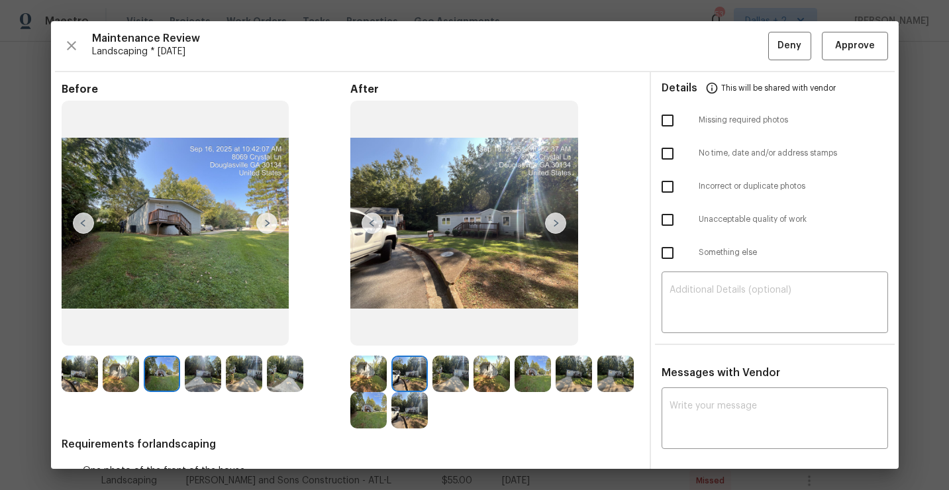
click at [556, 221] on img at bounding box center [555, 223] width 21 height 21
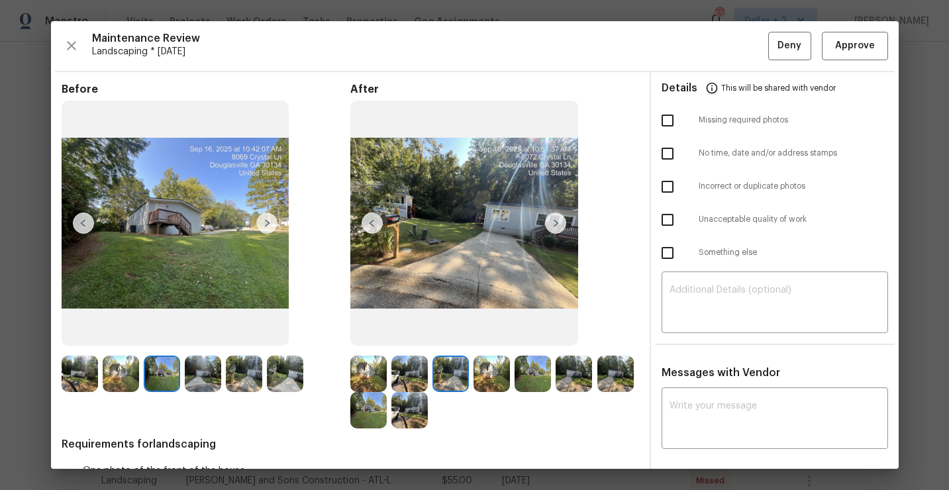
click at [556, 221] on img at bounding box center [555, 223] width 21 height 21
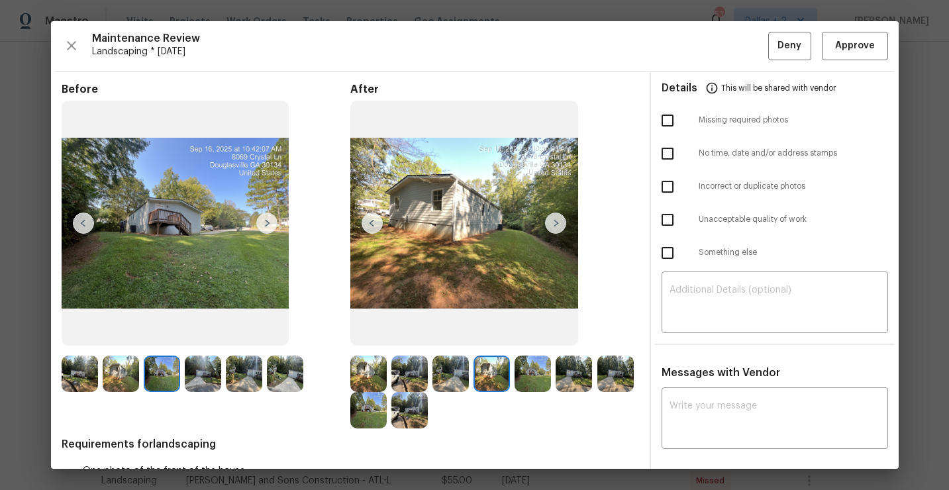
click at [556, 221] on img at bounding box center [555, 223] width 21 height 21
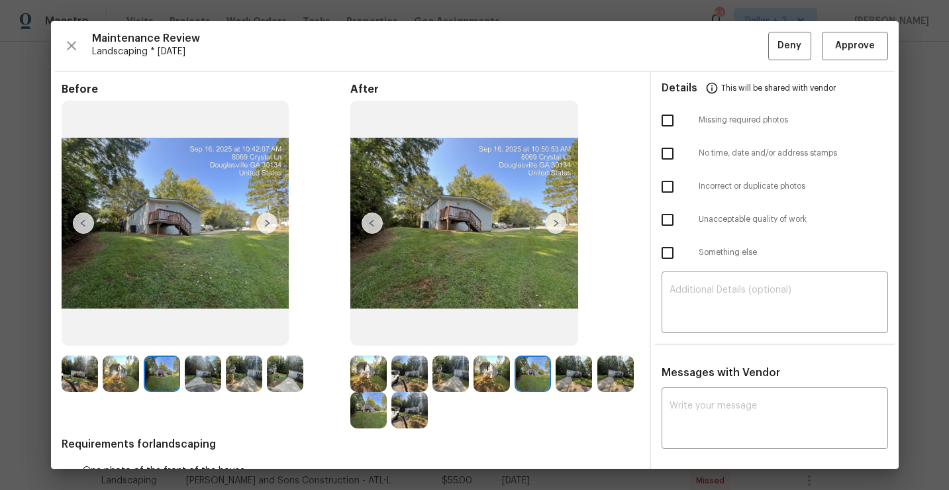
click at [291, 376] on img at bounding box center [285, 374] width 36 height 36
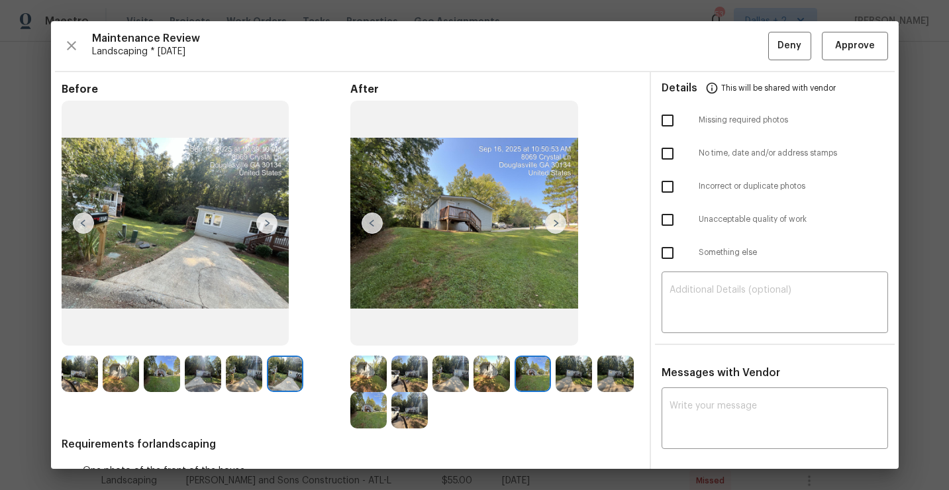
click at [372, 376] on img at bounding box center [368, 374] width 36 height 36
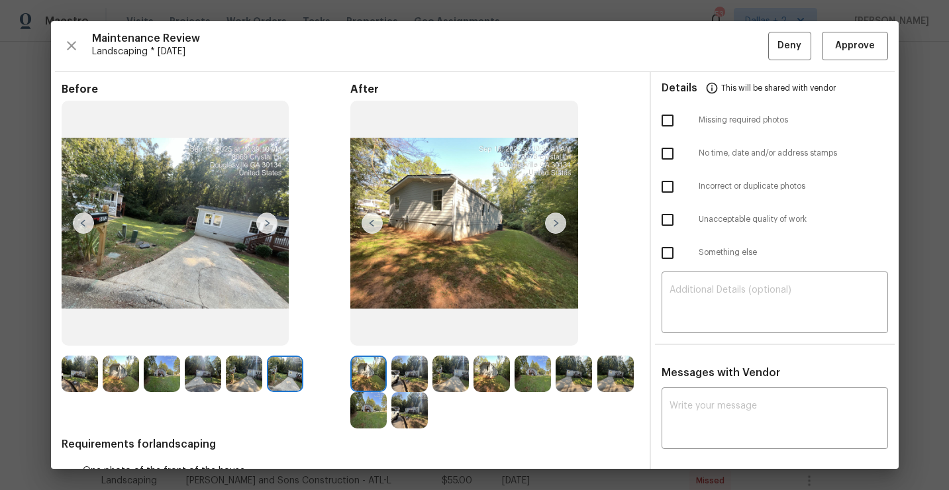
click at [549, 227] on img at bounding box center [555, 223] width 21 height 21
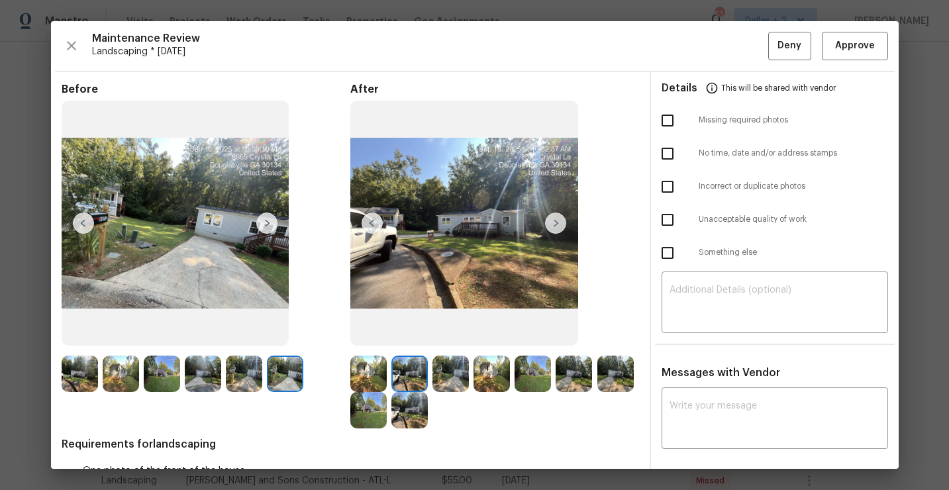
click at [556, 224] on img at bounding box center [555, 223] width 21 height 21
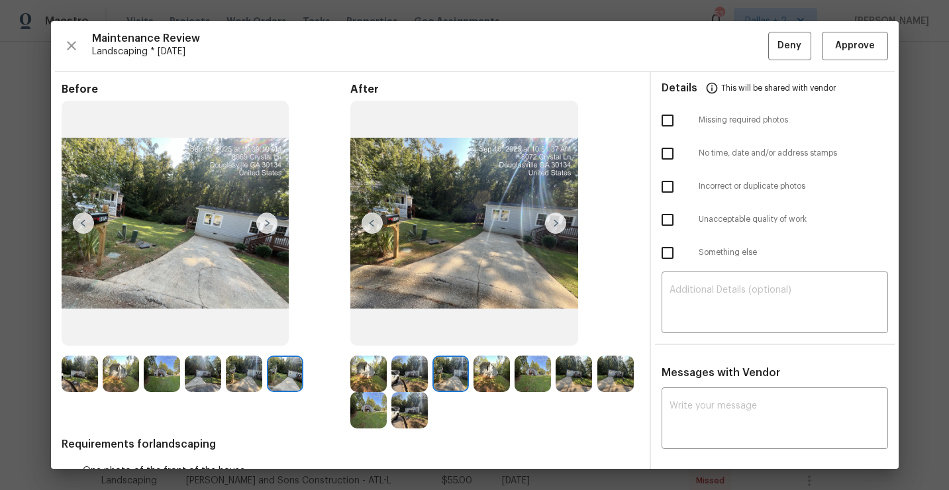
click at [409, 383] on img at bounding box center [409, 374] width 36 height 36
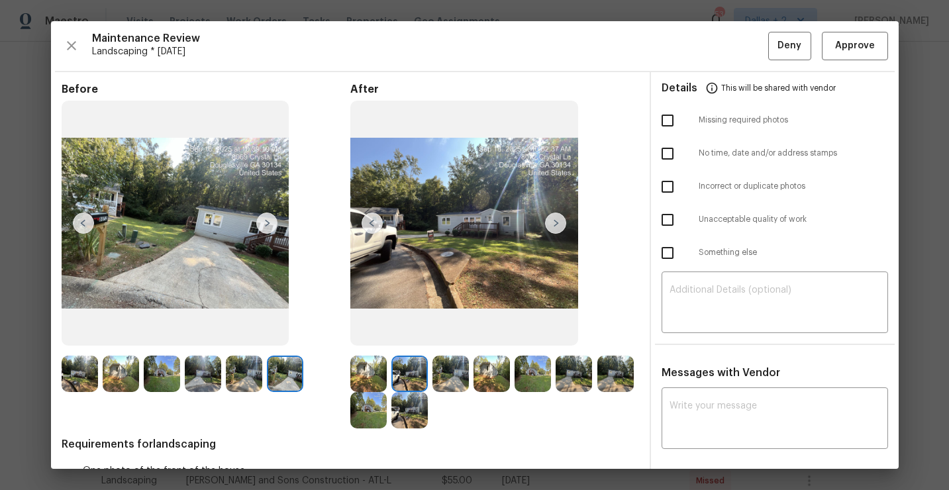
click at [454, 382] on img at bounding box center [451, 374] width 36 height 36
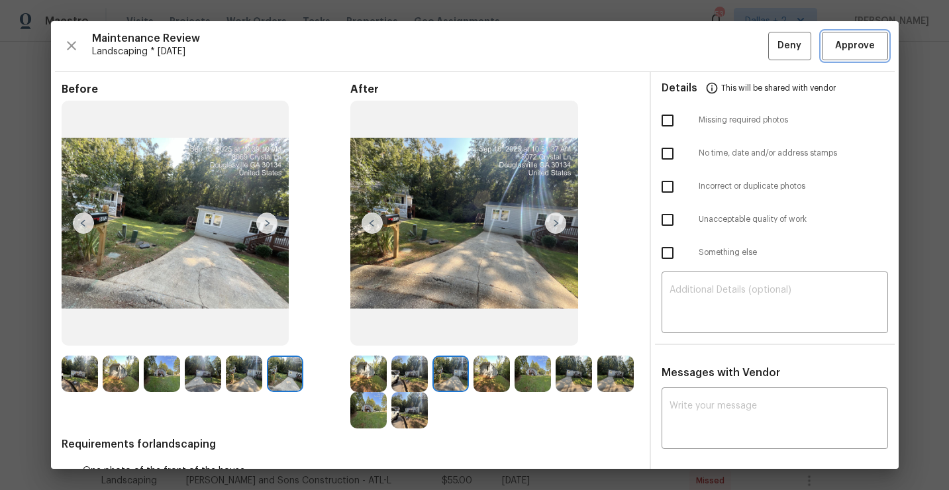
click at [857, 49] on span "Approve" at bounding box center [855, 46] width 40 height 17
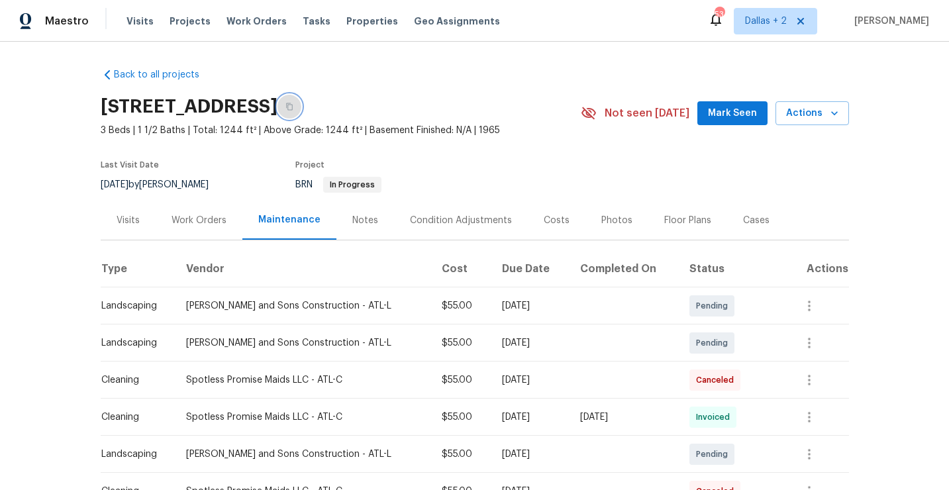
click at [293, 108] on icon "button" at bounding box center [289, 107] width 8 height 8
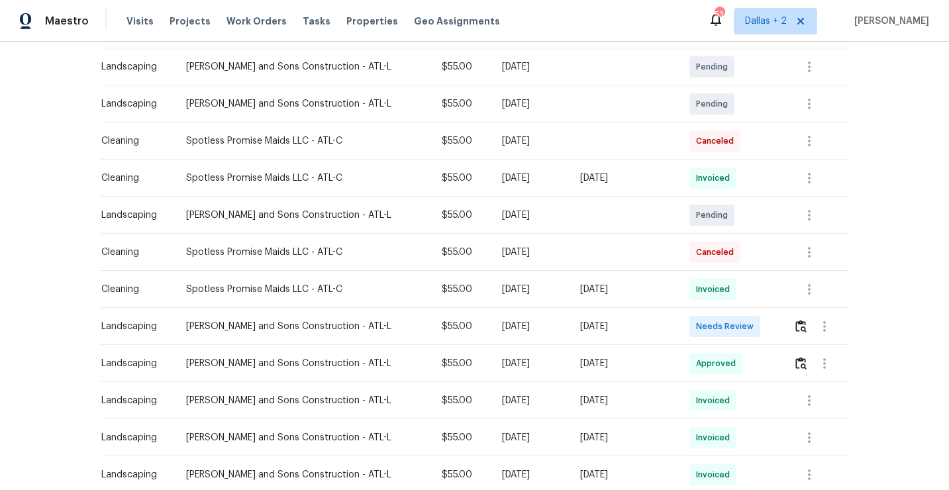
scroll to position [240, 0]
click at [795, 330] on img "button" at bounding box center [800, 325] width 11 height 13
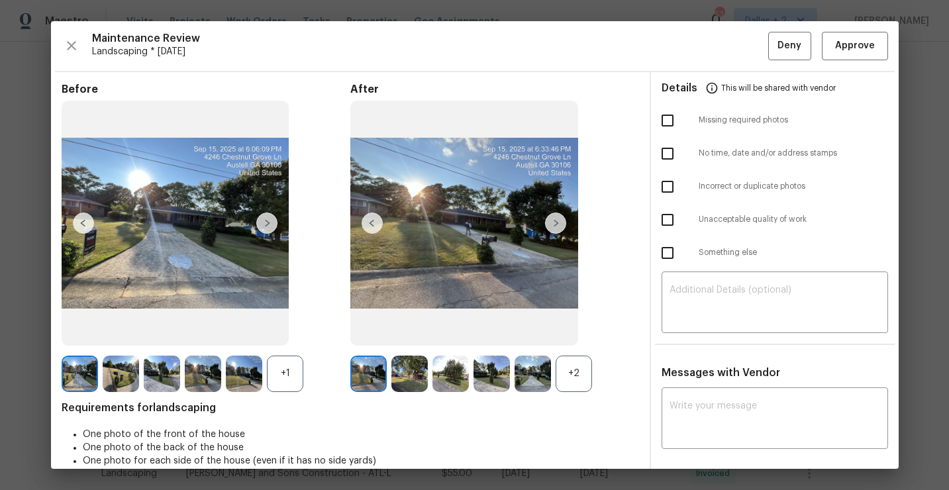
click at [291, 366] on div "+1" at bounding box center [285, 374] width 36 height 36
click at [573, 374] on div "+2" at bounding box center [574, 374] width 36 height 36
click at [110, 378] on img at bounding box center [121, 374] width 36 height 36
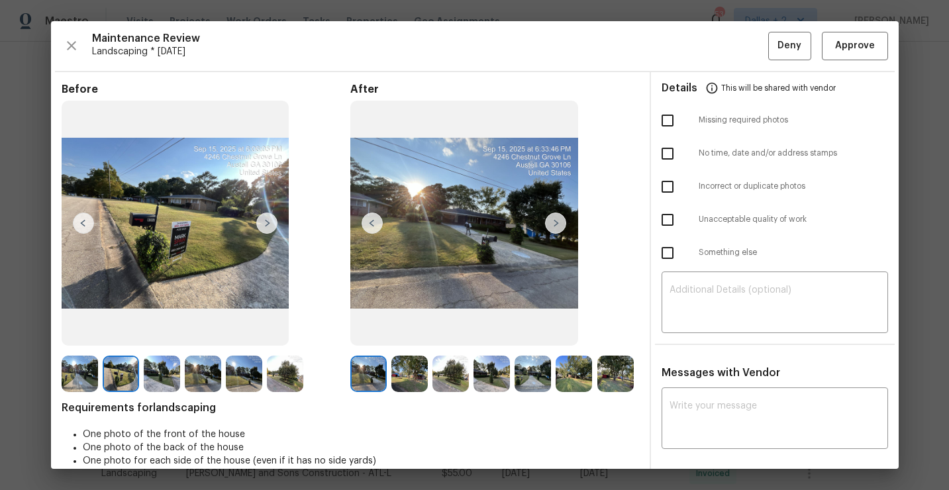
click at [558, 227] on img at bounding box center [555, 223] width 21 height 21
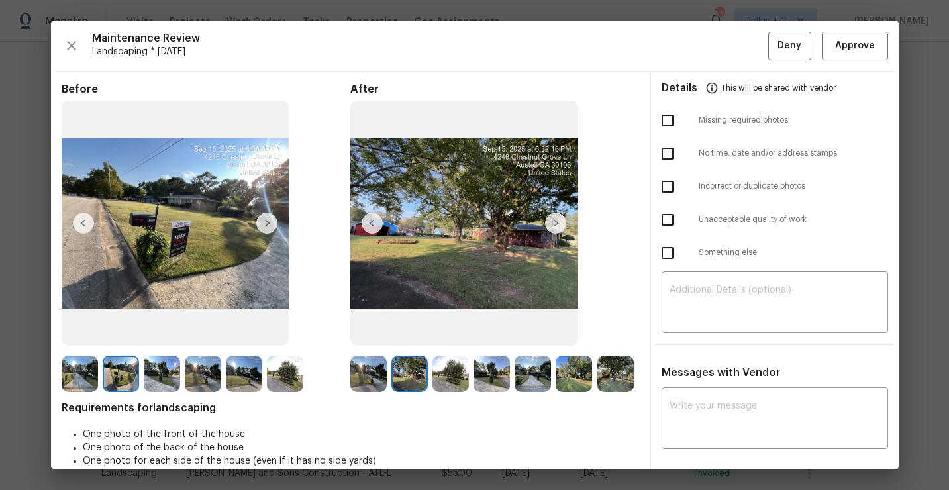
click at [557, 225] on img at bounding box center [555, 223] width 21 height 21
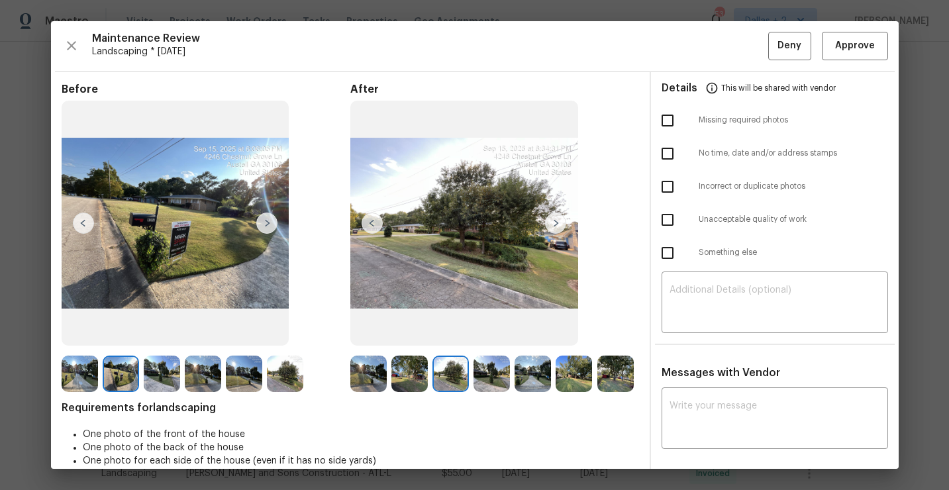
click at [557, 225] on img at bounding box center [555, 223] width 21 height 21
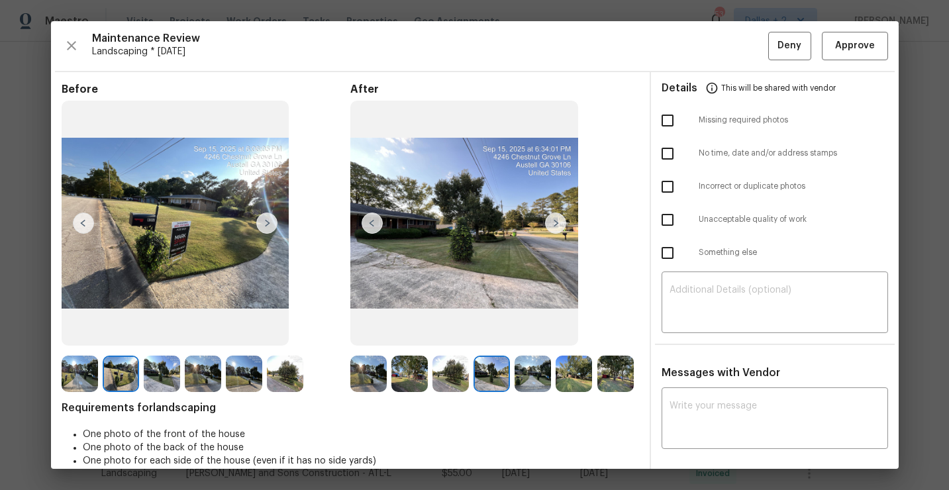
click at [557, 225] on img at bounding box center [555, 223] width 21 height 21
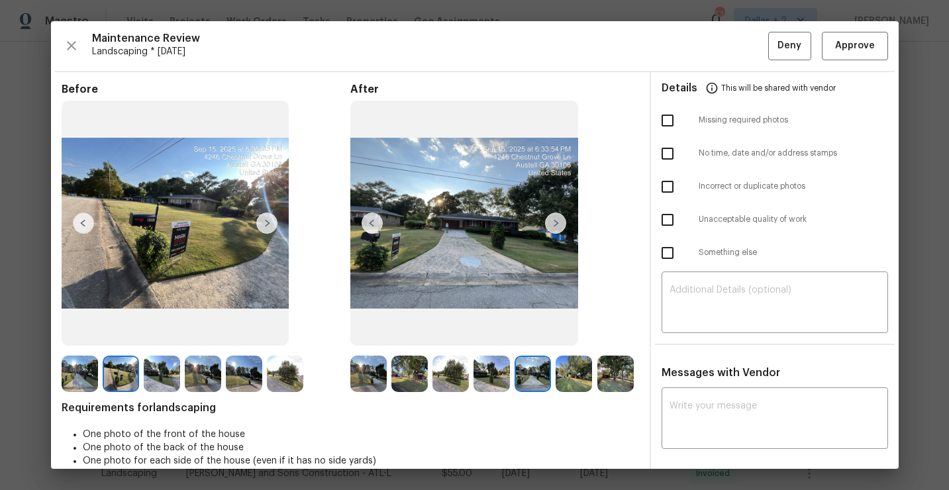
click at [557, 225] on img at bounding box center [555, 223] width 21 height 21
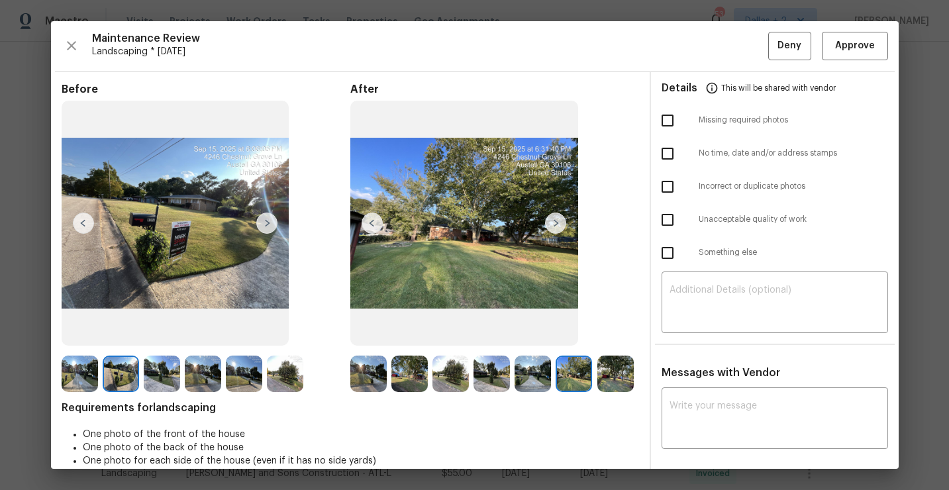
click at [558, 226] on img at bounding box center [555, 223] width 21 height 21
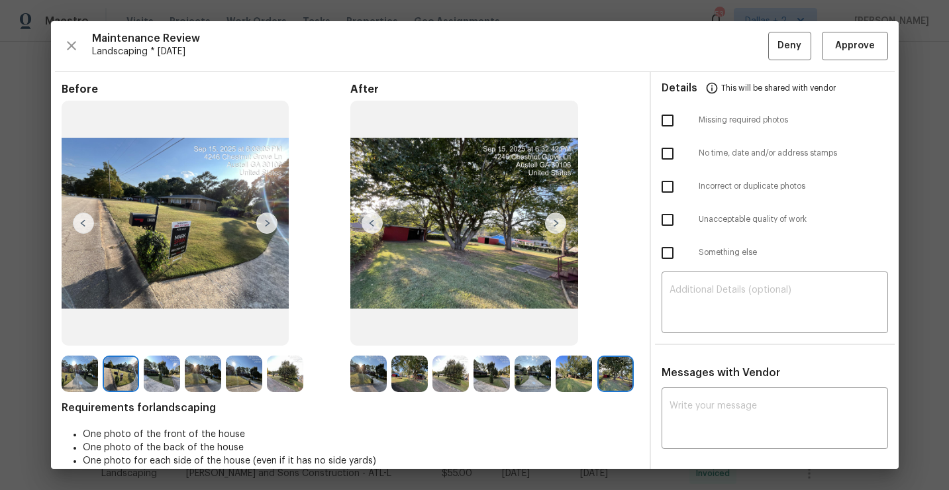
click at [368, 358] on img at bounding box center [368, 374] width 36 height 36
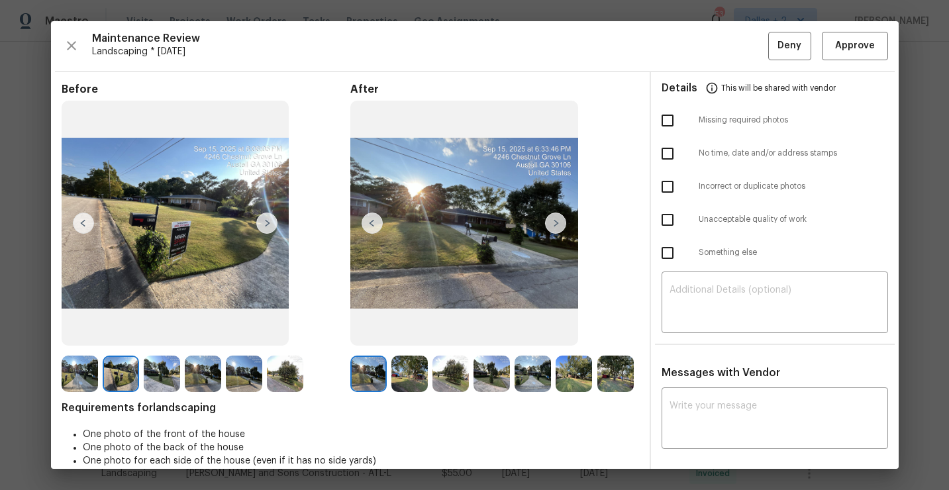
click at [550, 226] on img at bounding box center [555, 223] width 21 height 21
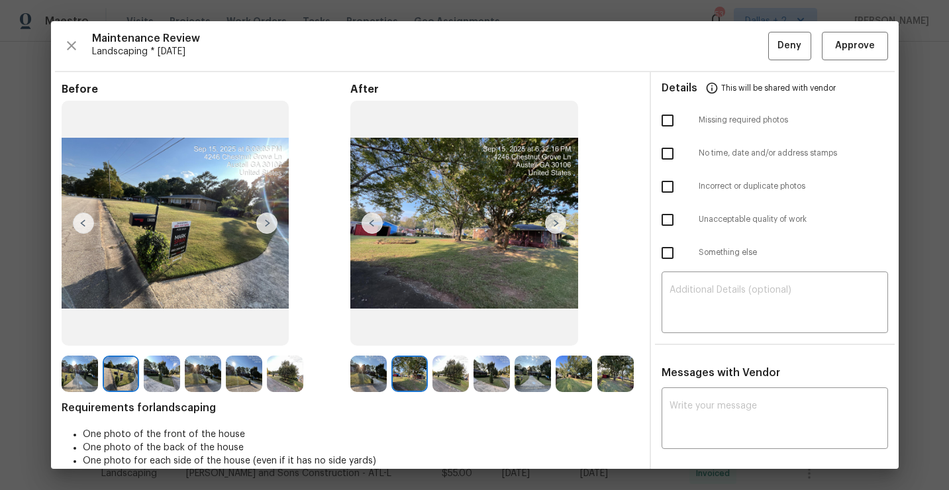
click at [557, 227] on img at bounding box center [555, 223] width 21 height 21
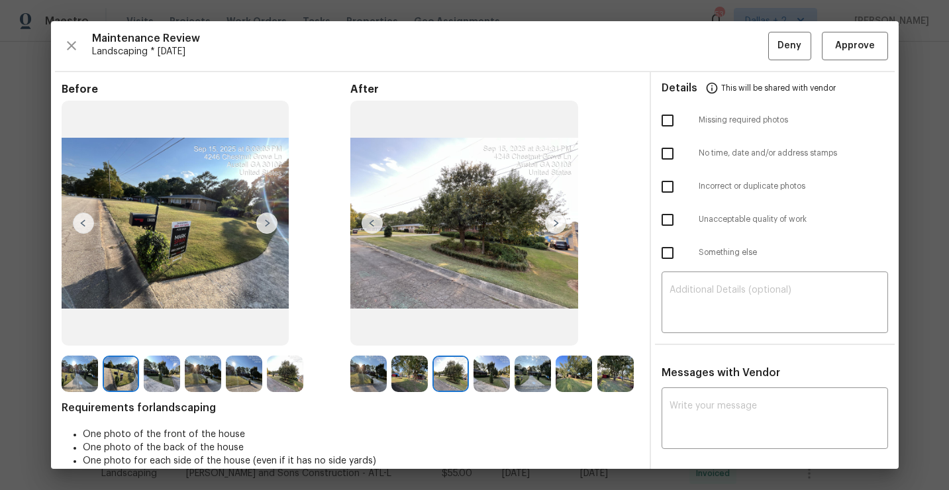
click at [557, 227] on img at bounding box center [555, 223] width 21 height 21
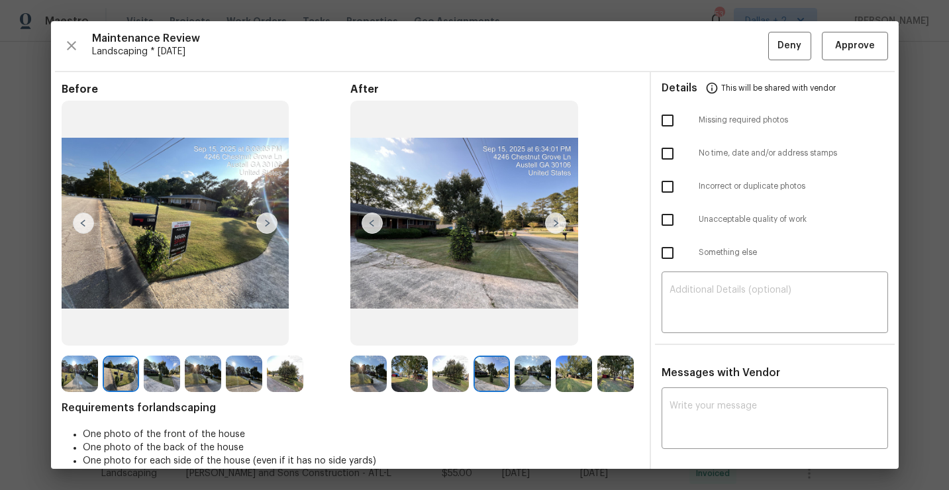
click at [557, 227] on img at bounding box center [555, 223] width 21 height 21
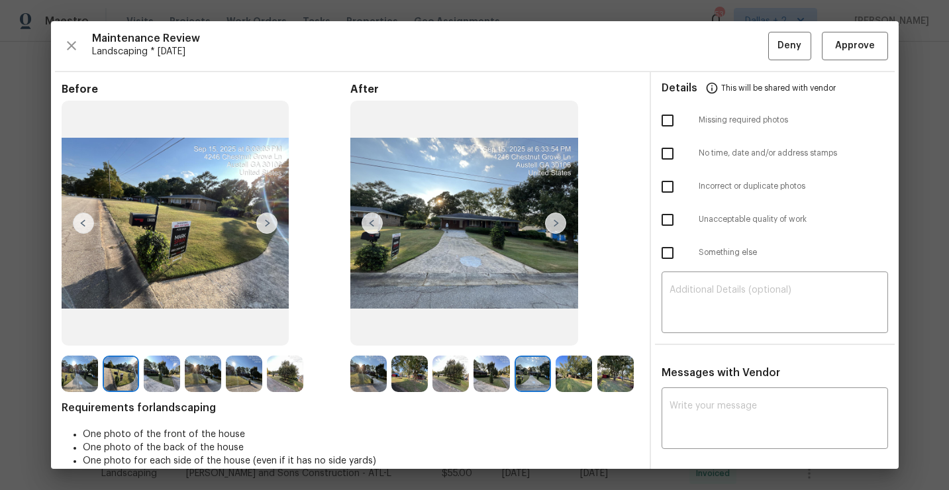
click at [557, 227] on img at bounding box center [555, 223] width 21 height 21
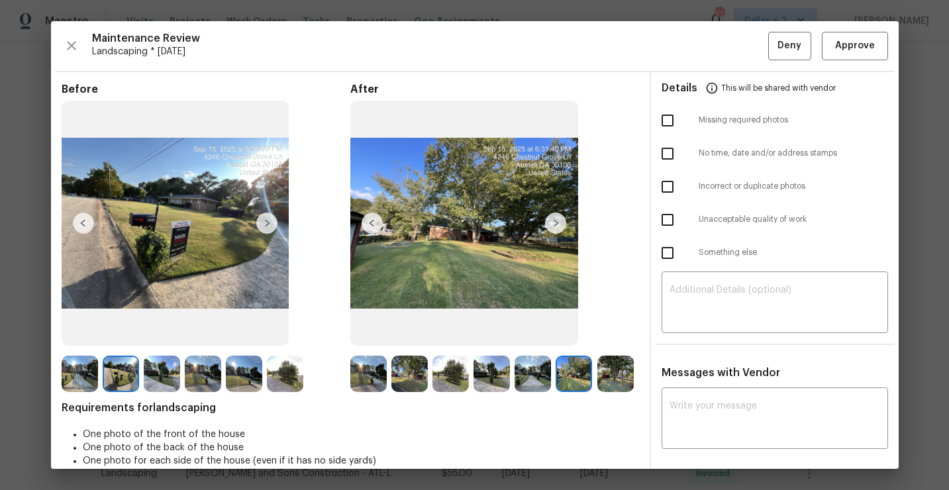
click at [557, 227] on img at bounding box center [555, 223] width 21 height 21
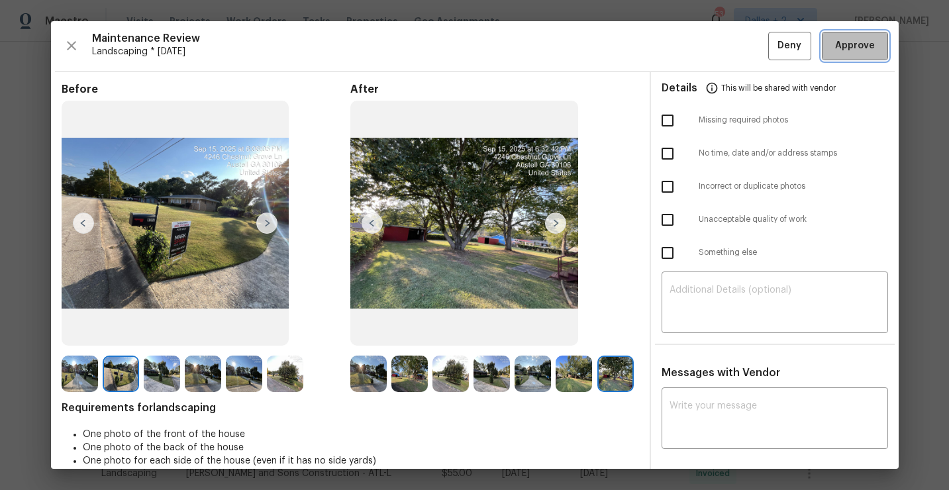
click at [857, 54] on span "Approve" at bounding box center [855, 46] width 40 height 17
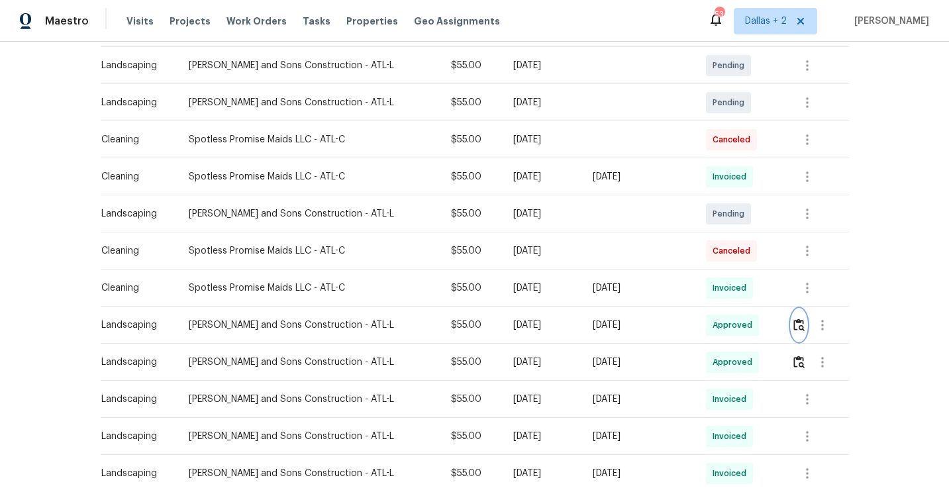
scroll to position [0, 0]
